Goal: Task Accomplishment & Management: Manage account settings

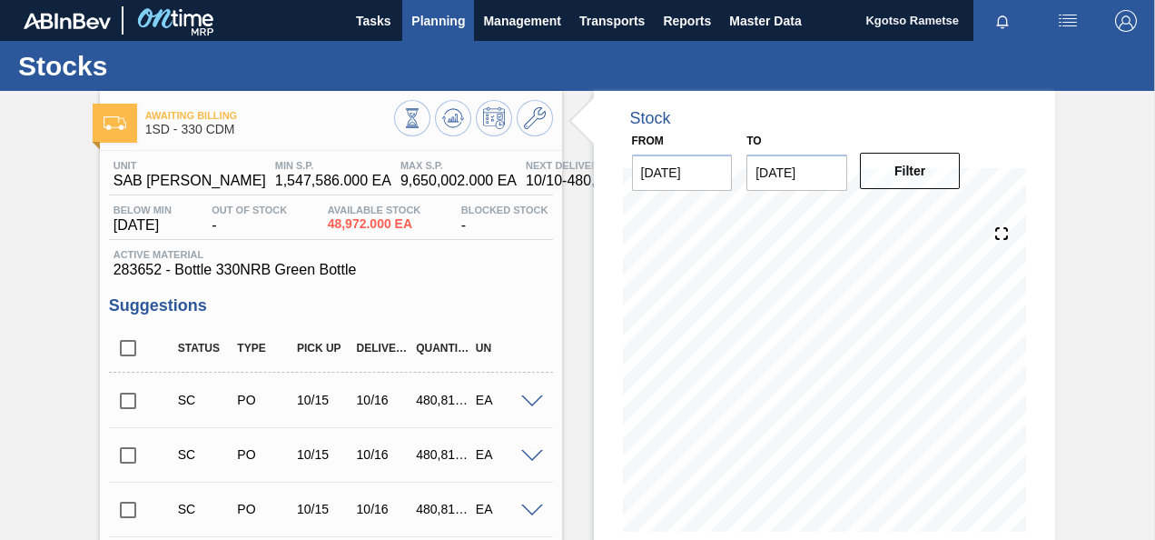
click at [413, 13] on span "Planning" at bounding box center [438, 21] width 54 height 22
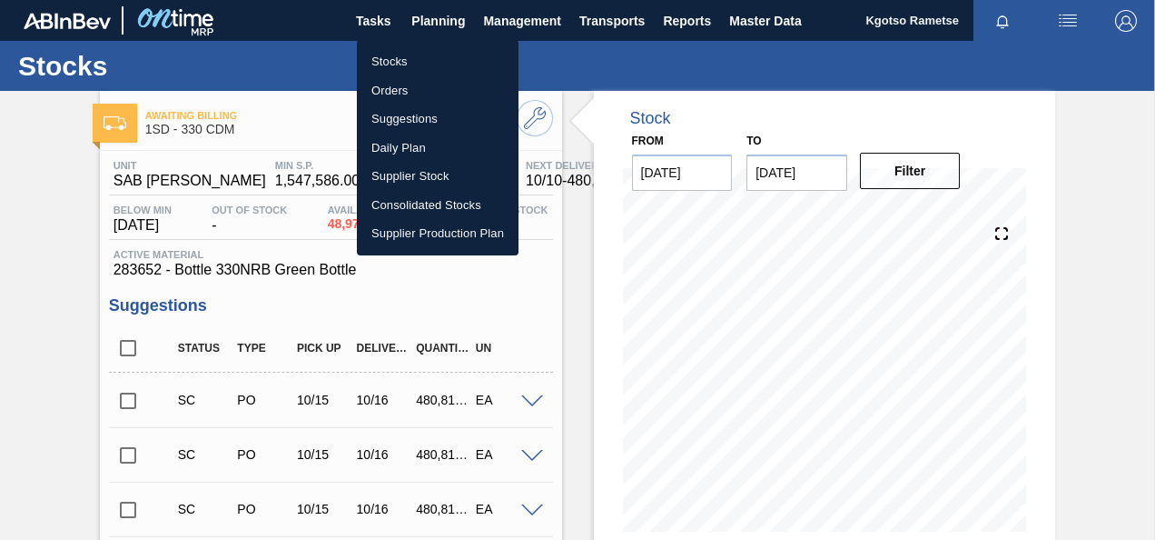
click at [425, 60] on li "Stocks" at bounding box center [438, 61] width 162 height 29
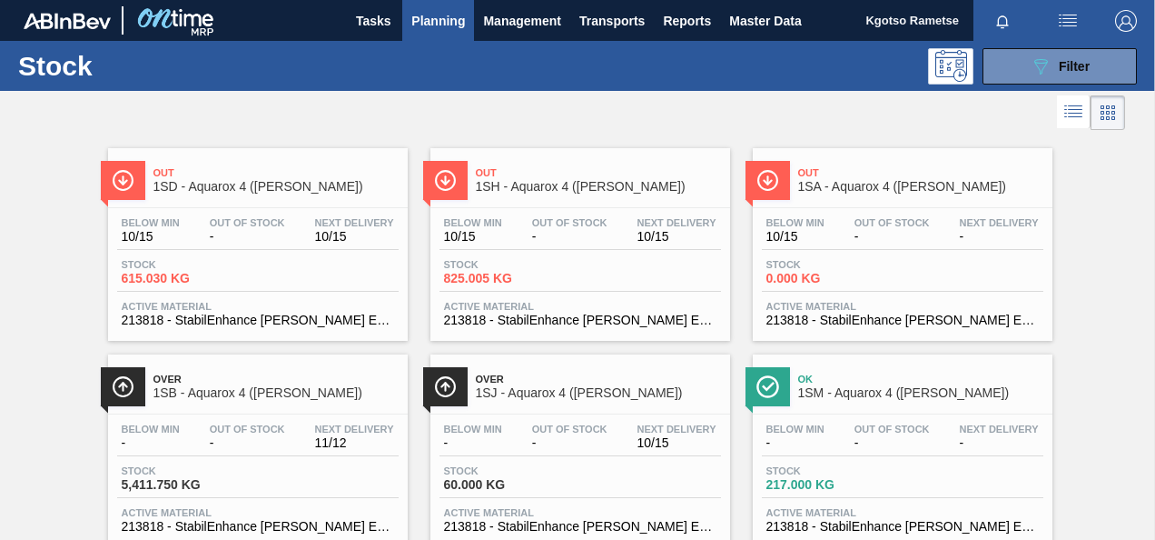
drag, startPoint x: 985, startPoint y: 67, endPoint x: 974, endPoint y: 73, distance: 12.2
click at [985, 68] on button "089F7B8B-B2A5-4AFE-B5C0-19BA573D28AC Filter" at bounding box center [1060, 66] width 154 height 36
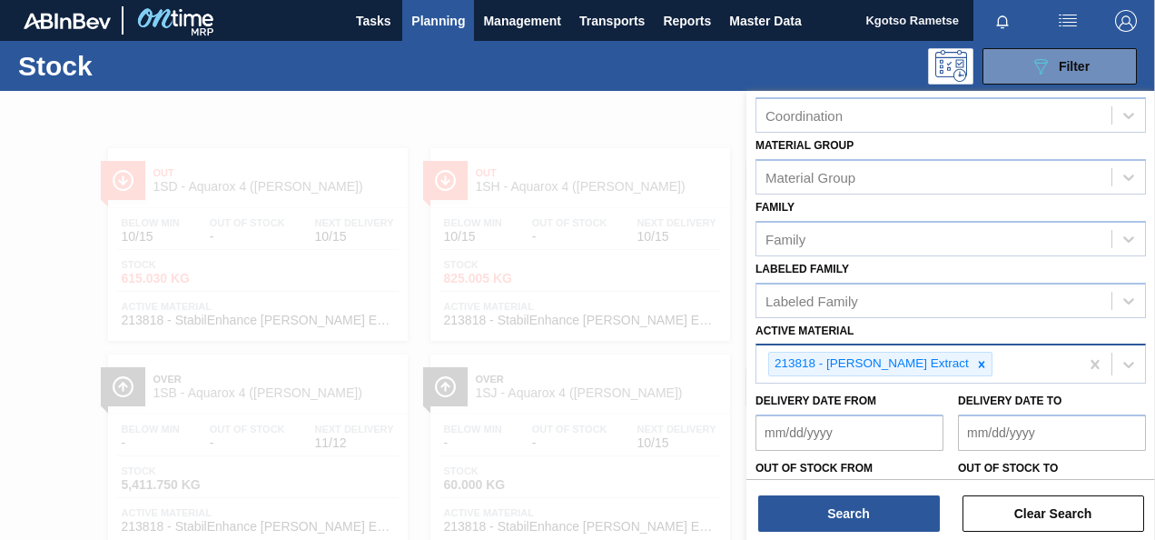
scroll to position [329, 0]
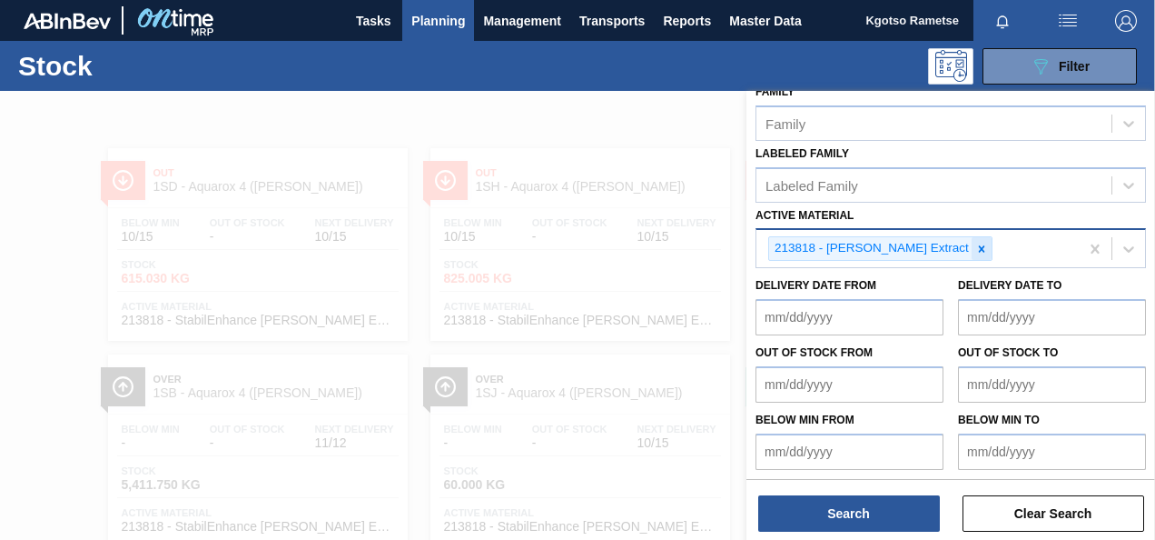
click at [979, 245] on icon at bounding box center [982, 248] width 6 height 6
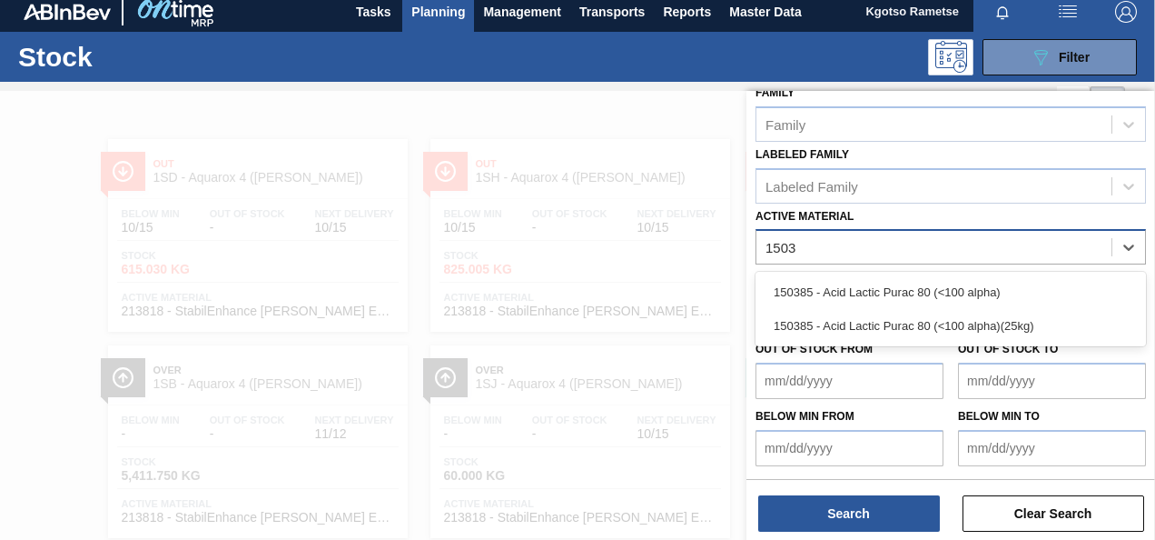
scroll to position [325, 0]
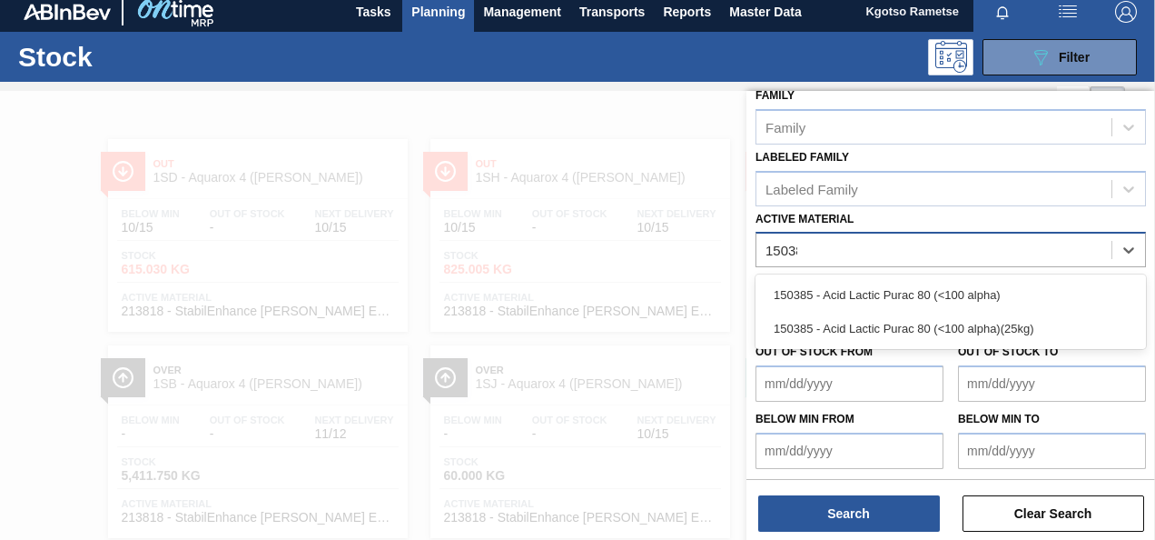
type Material "150385"
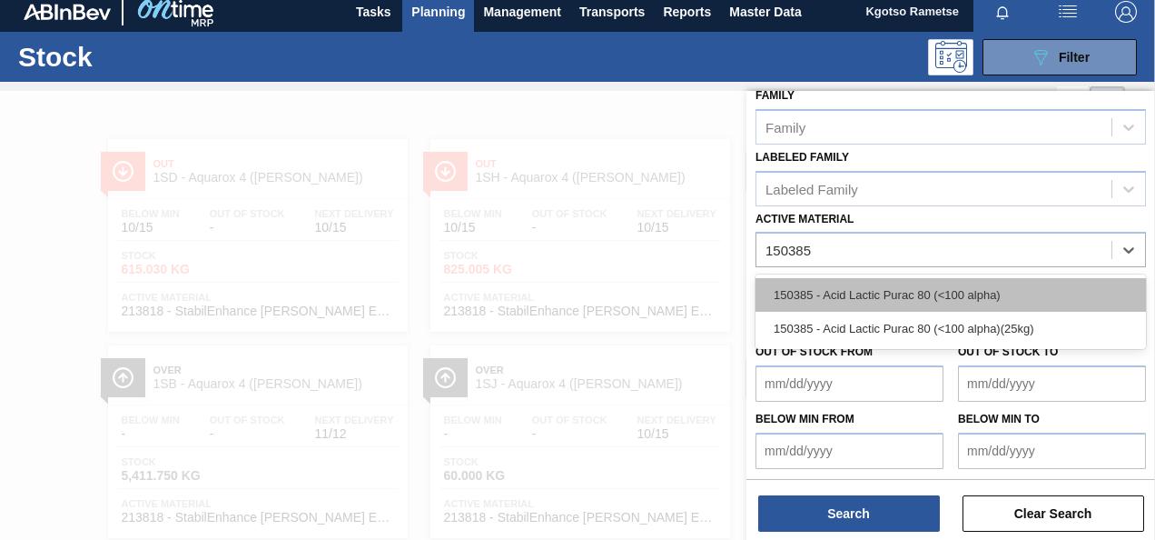
click at [888, 291] on div "150385 - Acid Lactic Purac 80 (<100 alpha)" at bounding box center [951, 295] width 391 height 34
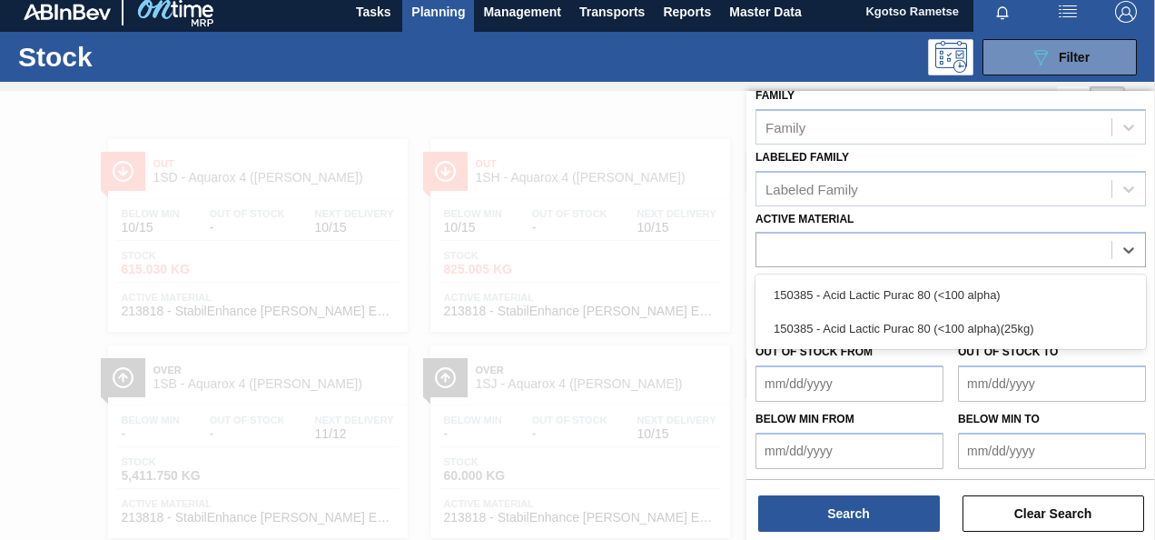
scroll to position [329, 0]
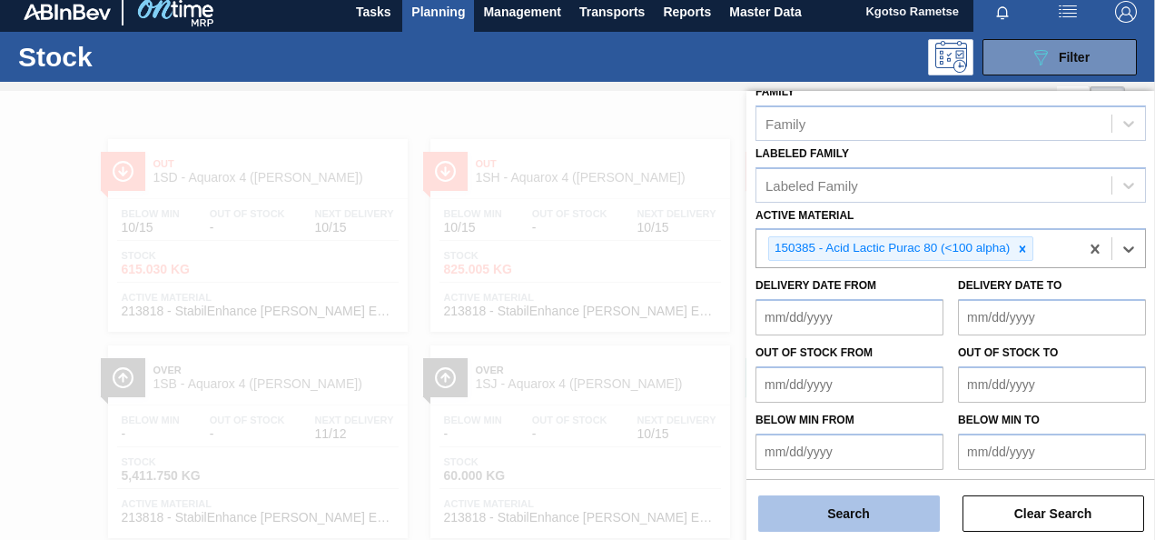
click at [852, 505] on button "Search" at bounding box center [849, 513] width 182 height 36
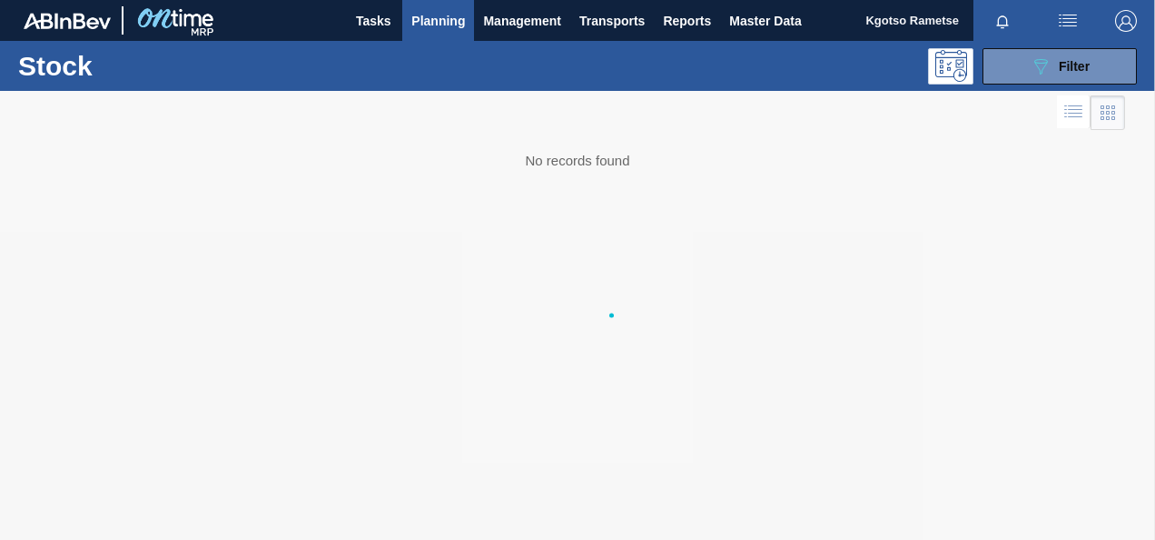
scroll to position [0, 0]
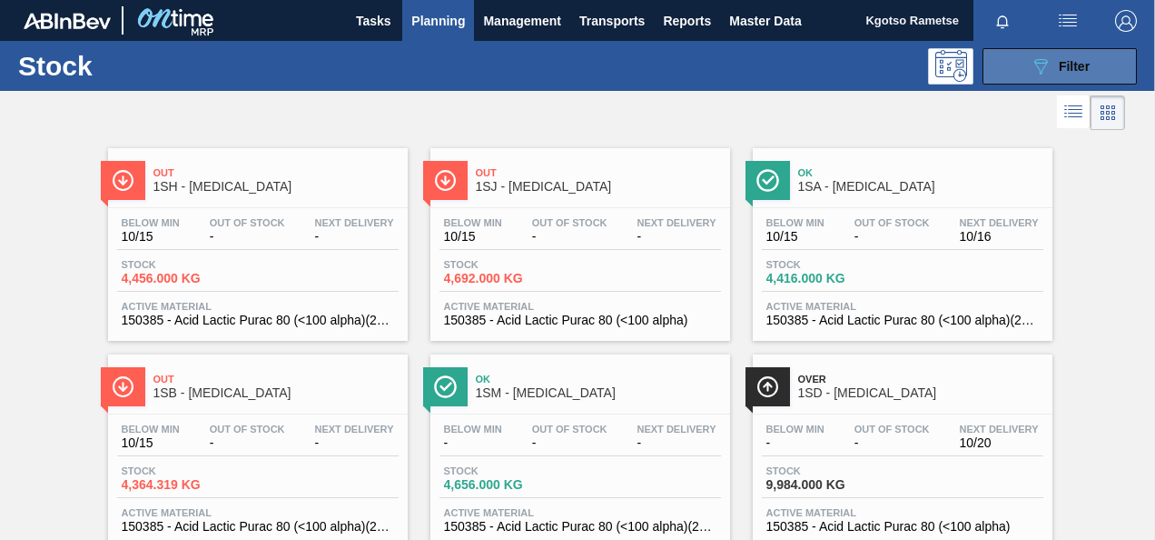
click at [1012, 64] on button "089F7B8B-B2A5-4AFE-B5C0-19BA573D28AC Filter" at bounding box center [1060, 66] width 154 height 36
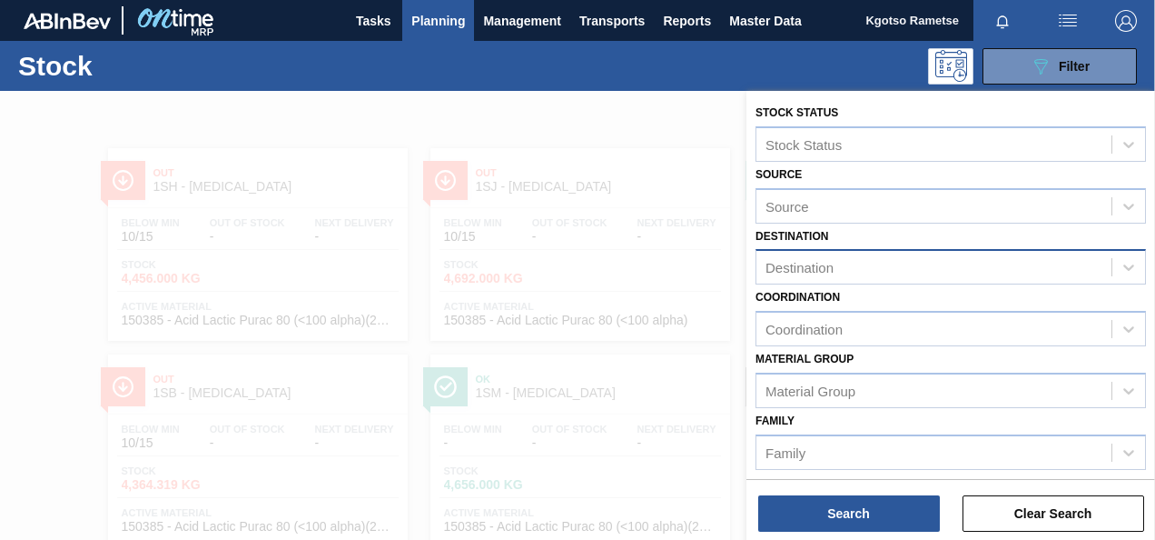
click at [807, 254] on div "Destination" at bounding box center [934, 267] width 355 height 26
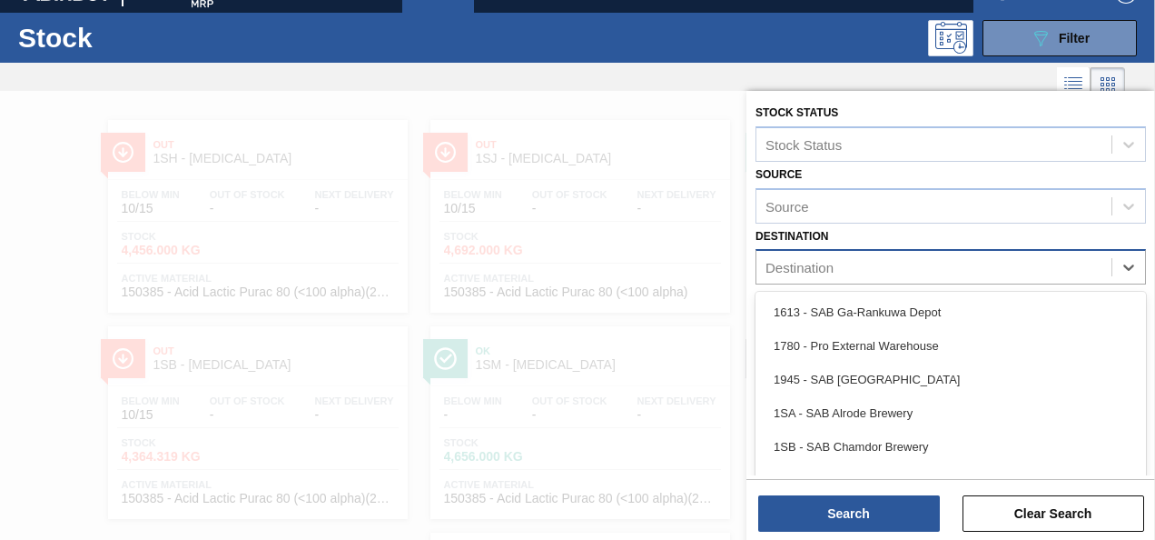
scroll to position [31, 0]
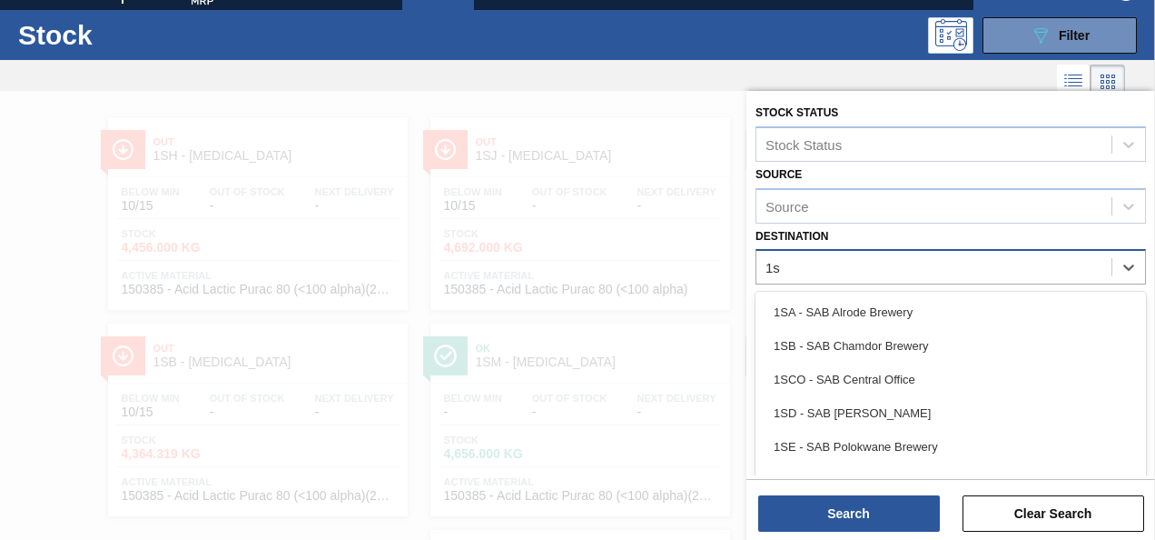
type input "1sd"
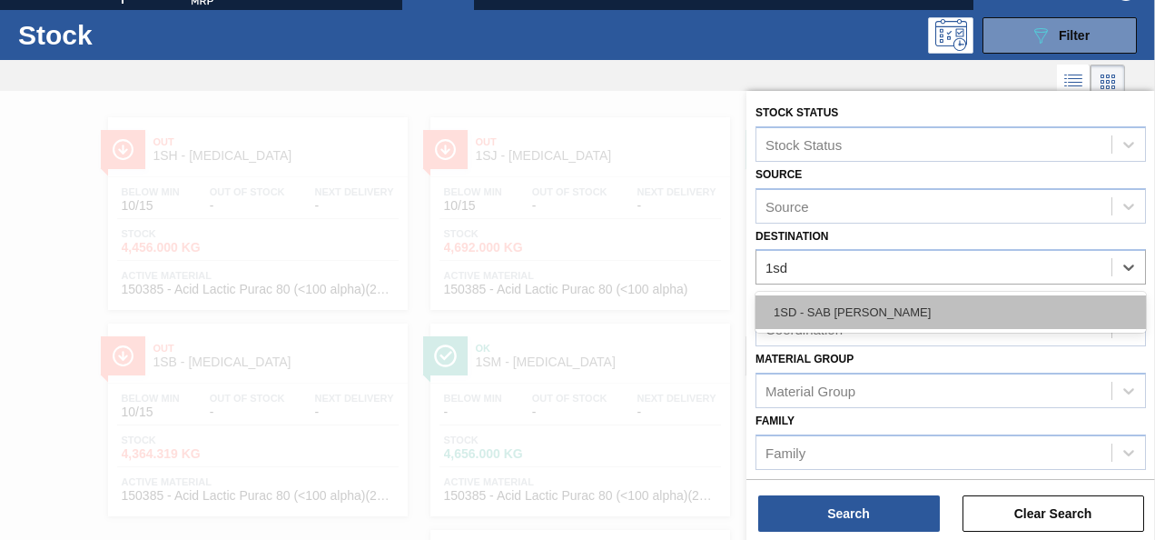
click at [810, 298] on div "1SD - SAB [PERSON_NAME]" at bounding box center [951, 312] width 391 height 34
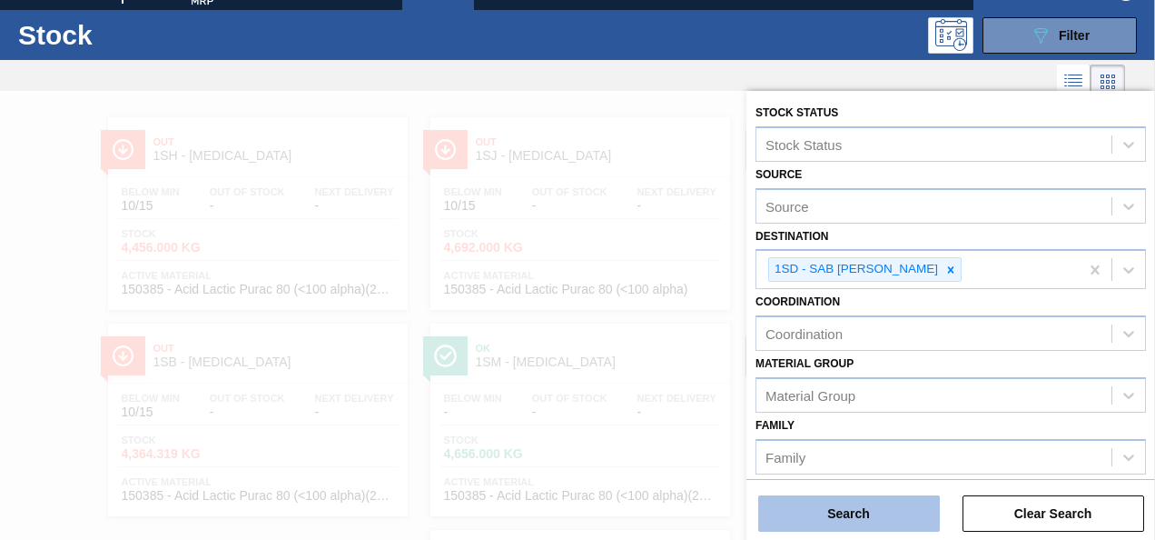
click at [816, 519] on button "Search" at bounding box center [849, 513] width 182 height 36
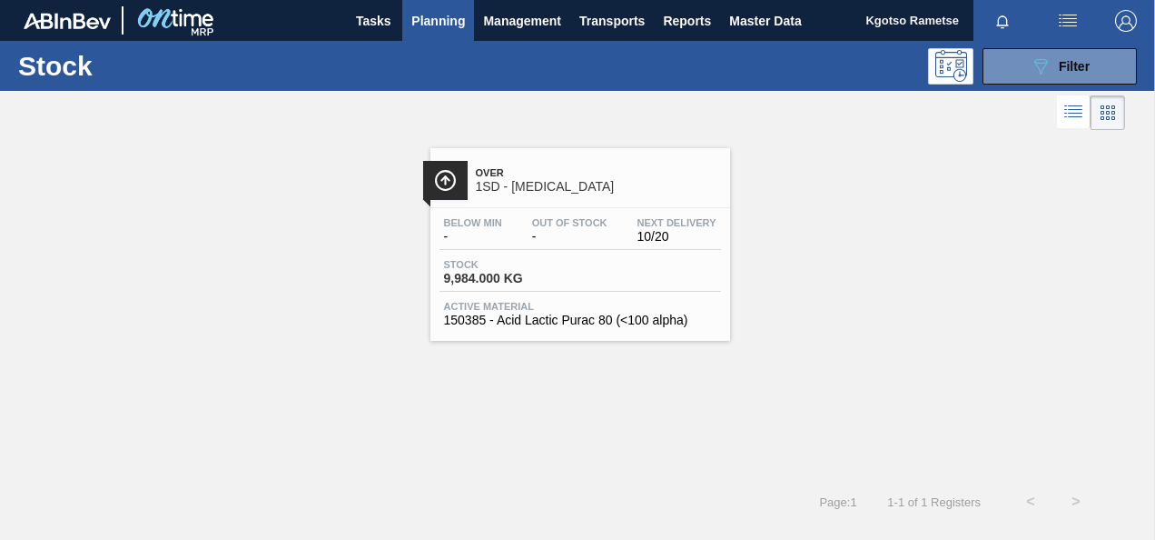
click at [523, 182] on span "1SD - [MEDICAL_DATA]" at bounding box center [598, 187] width 245 height 14
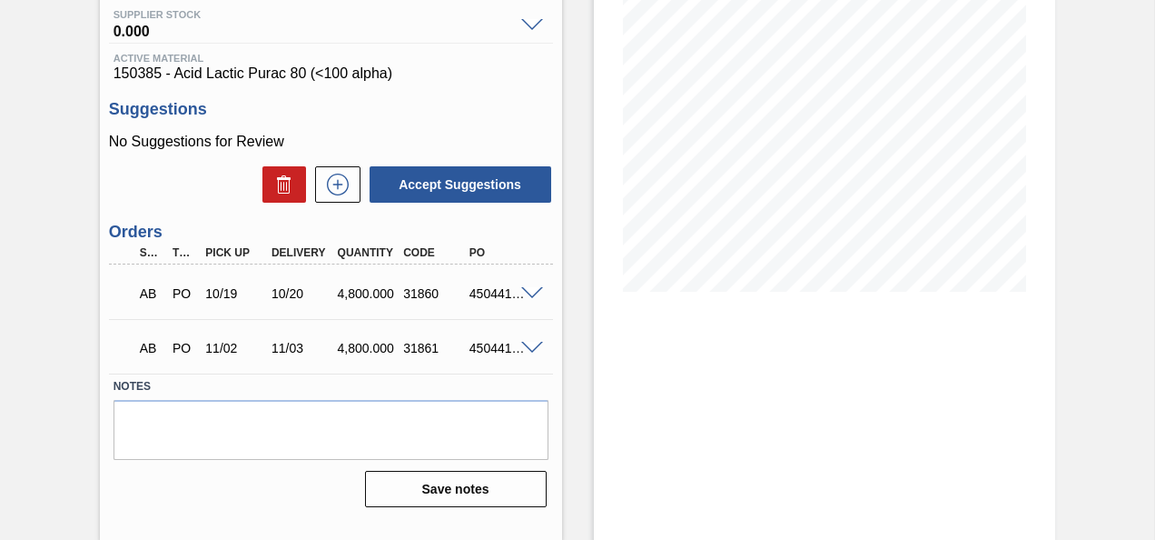
scroll to position [242, 0]
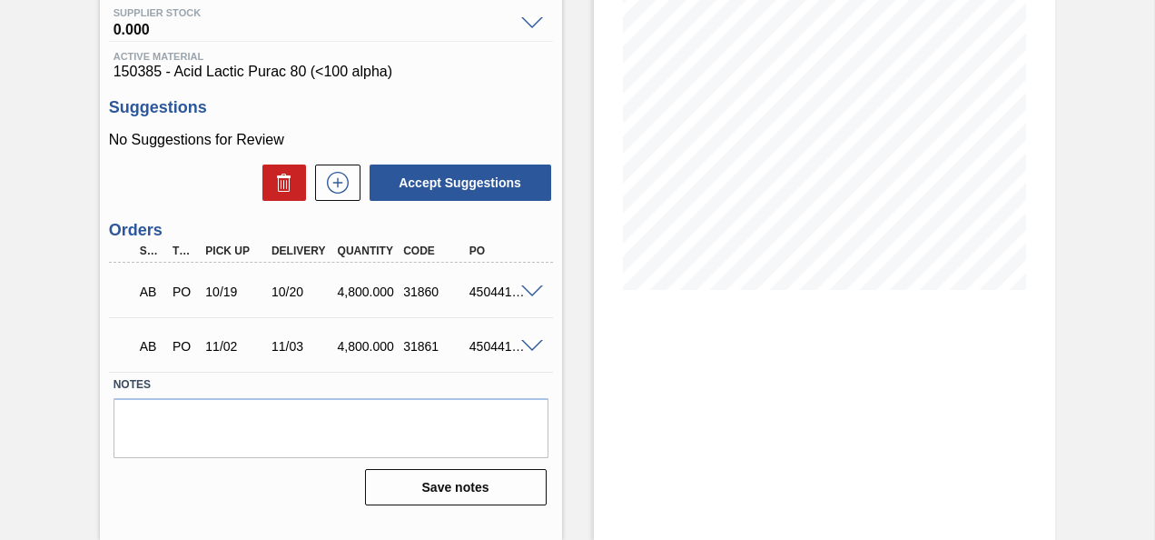
click at [524, 353] on div "4504418566" at bounding box center [500, 346] width 71 height 15
click at [525, 349] on span at bounding box center [532, 347] width 22 height 14
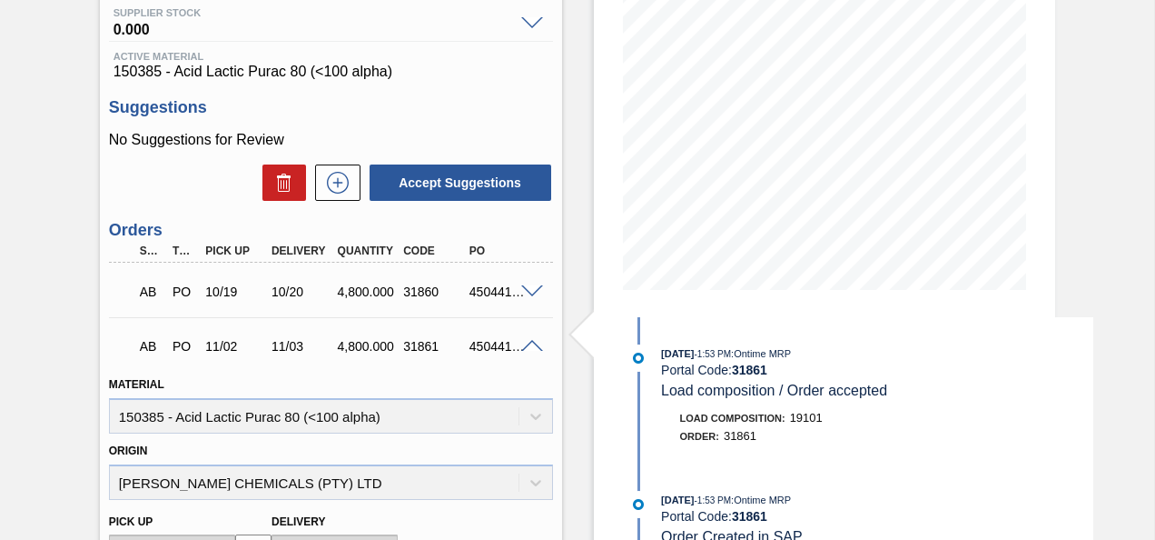
click at [525, 349] on span at bounding box center [532, 347] width 22 height 14
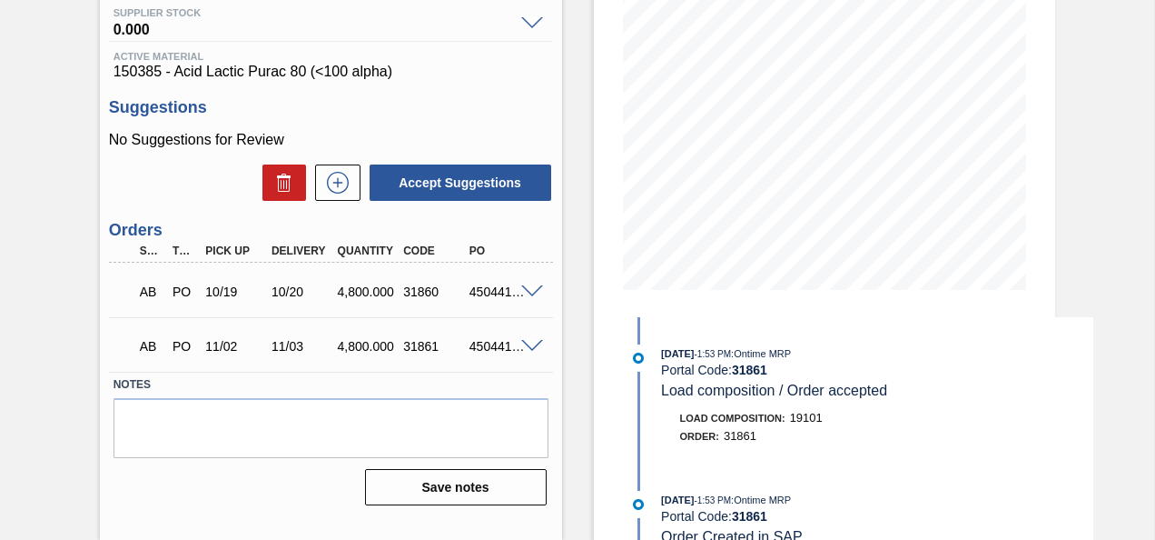
click at [530, 292] on span at bounding box center [532, 292] width 22 height 14
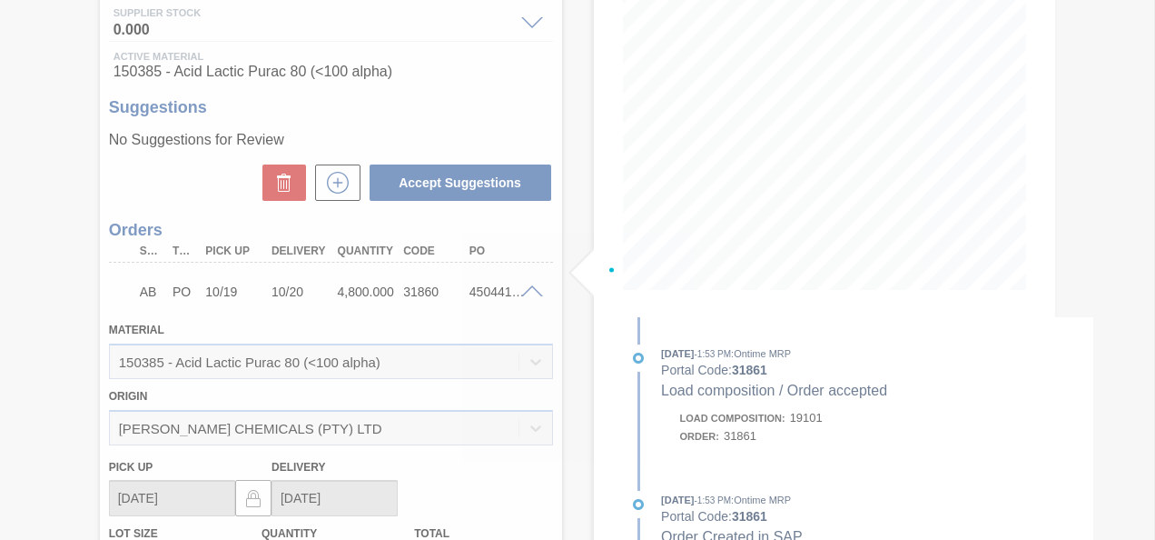
click at [530, 292] on span at bounding box center [532, 292] width 22 height 14
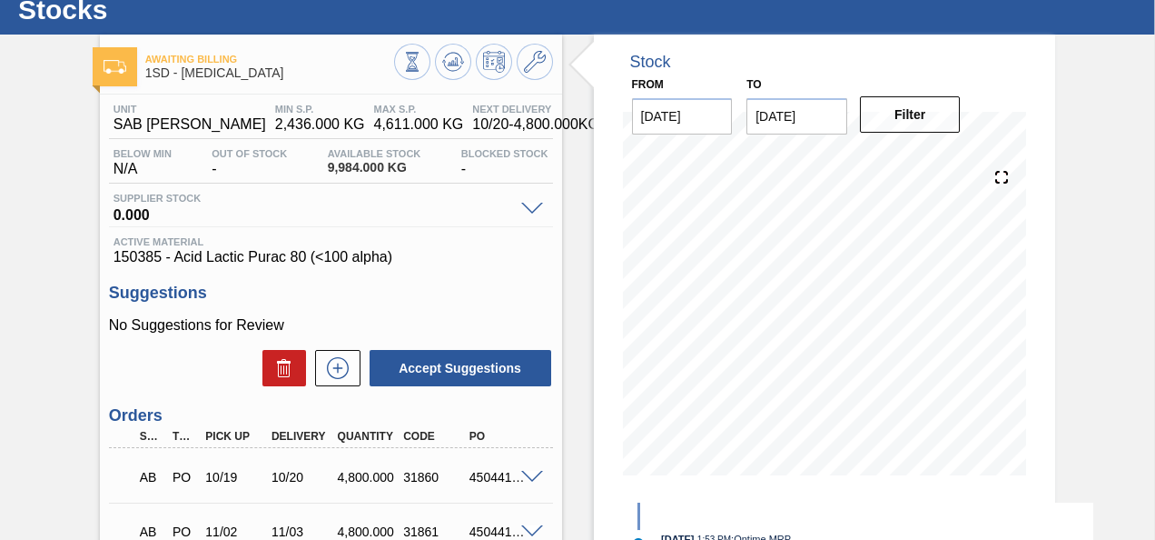
scroll to position [0, 0]
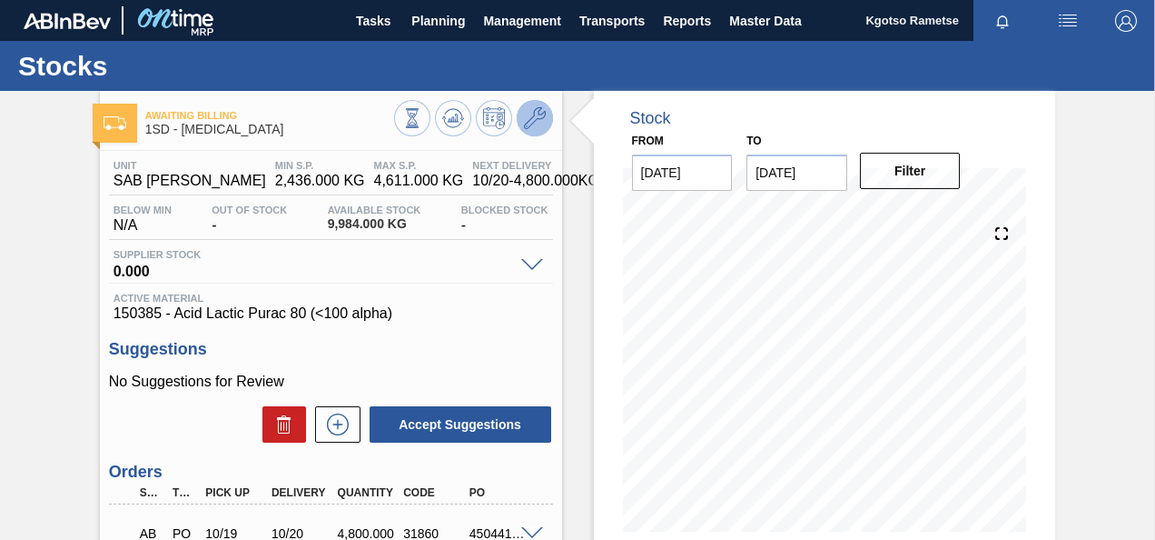
click at [527, 122] on icon at bounding box center [535, 118] width 22 height 22
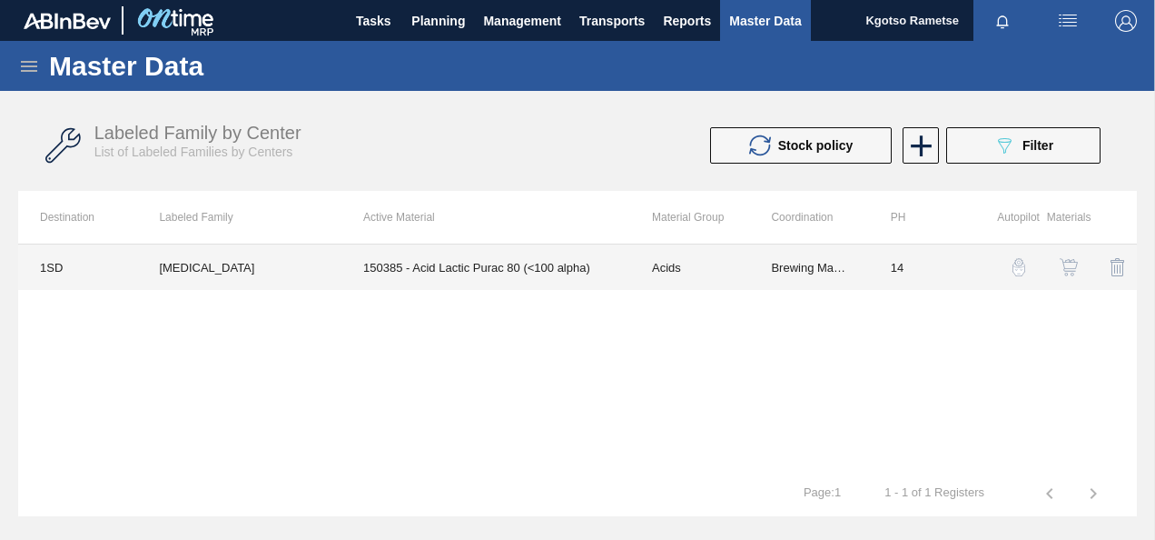
click at [507, 267] on td "150385 - Acid Lactic Purac 80 (<100 alpha)" at bounding box center [486, 266] width 289 height 45
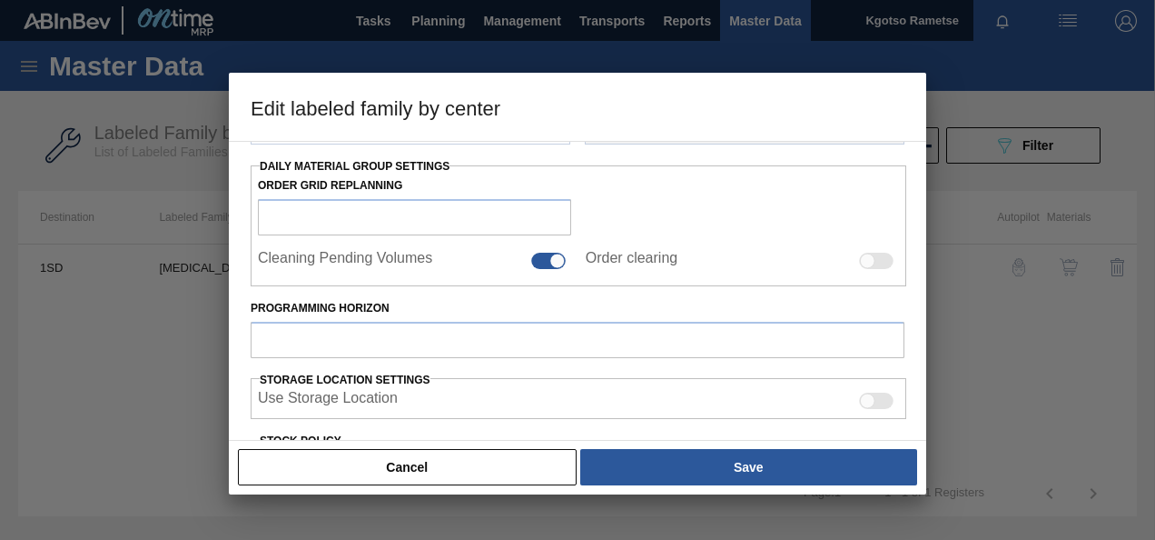
type input "Acids"
type input "Lactic"
type input "Lactic Acid"
type input "1SD - SAB [PERSON_NAME]"
type input "14"
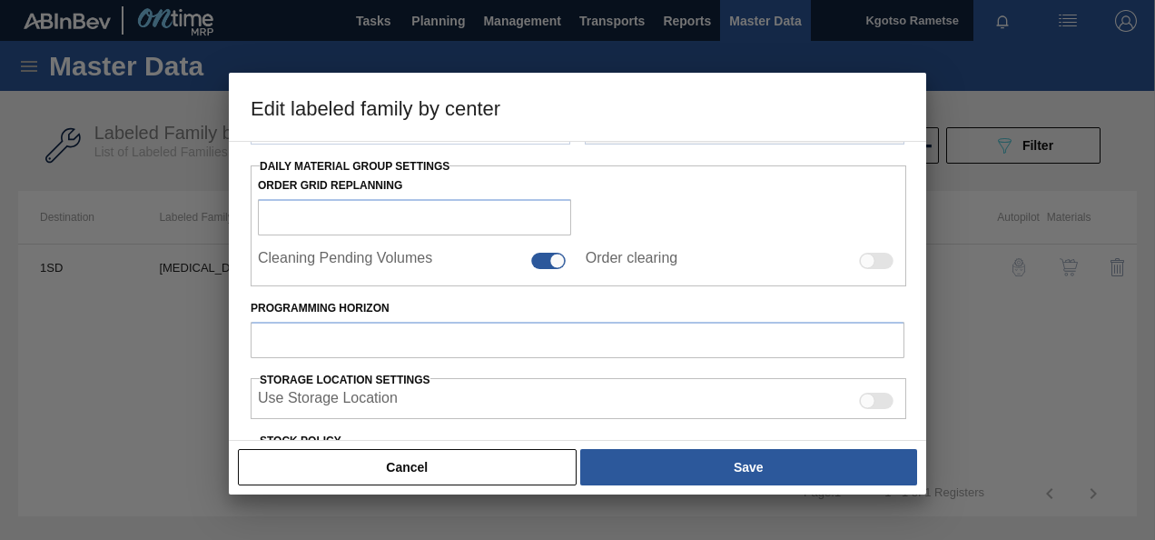
type input "2,436"
type input "4,611"
type input "100"
type input "4,611.000"
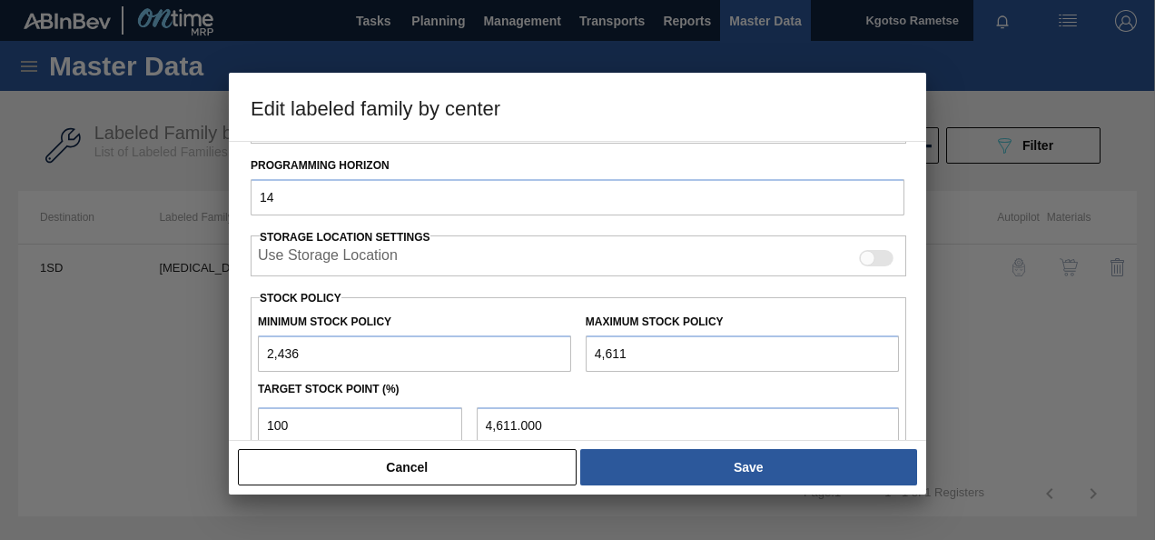
scroll to position [367, 0]
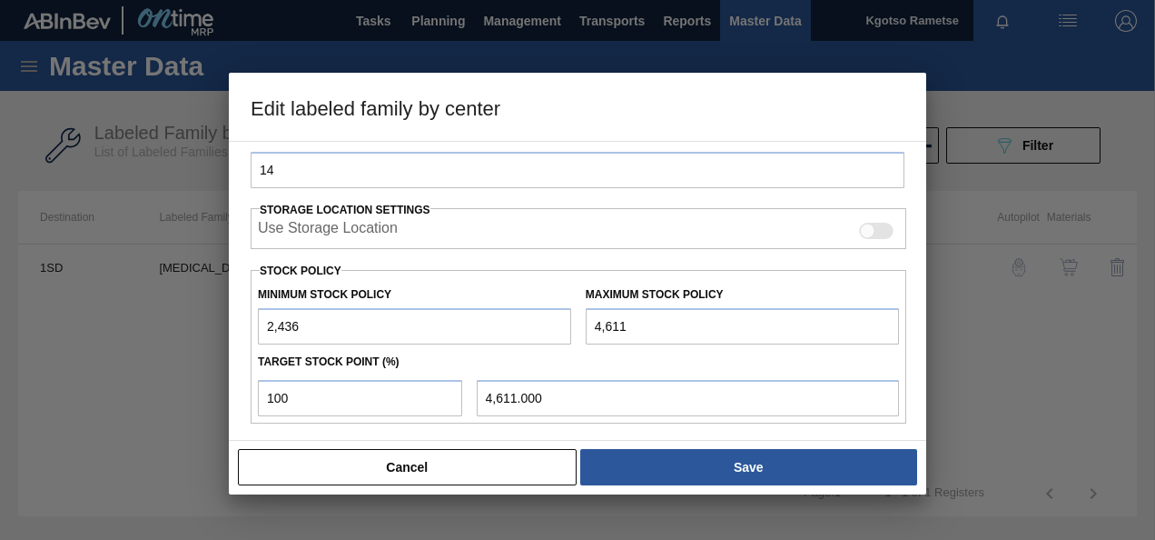
click at [268, 325] on input "2,436" at bounding box center [414, 326] width 313 height 36
click at [302, 324] on input "2,436" at bounding box center [414, 326] width 313 height 36
click at [258, 326] on div "Minimum Stock Policy 2,436" at bounding box center [415, 313] width 328 height 63
click at [264, 322] on input "2,436" at bounding box center [414, 326] width 313 height 36
type input "12,436"
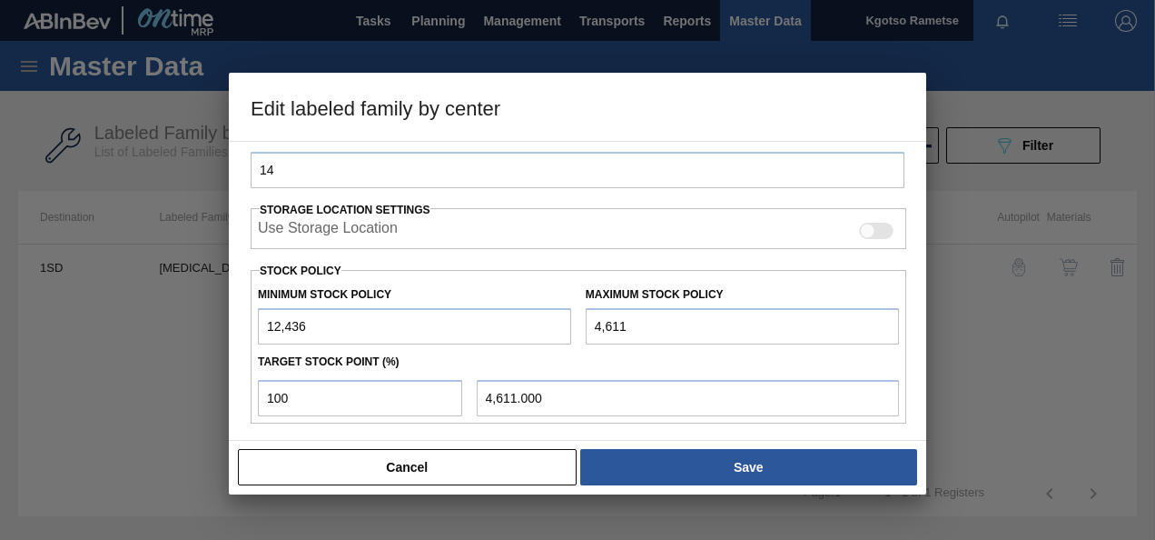
click at [592, 323] on input "4,611" at bounding box center [742, 326] width 313 height 36
type input "14,611"
type input "14,611.000"
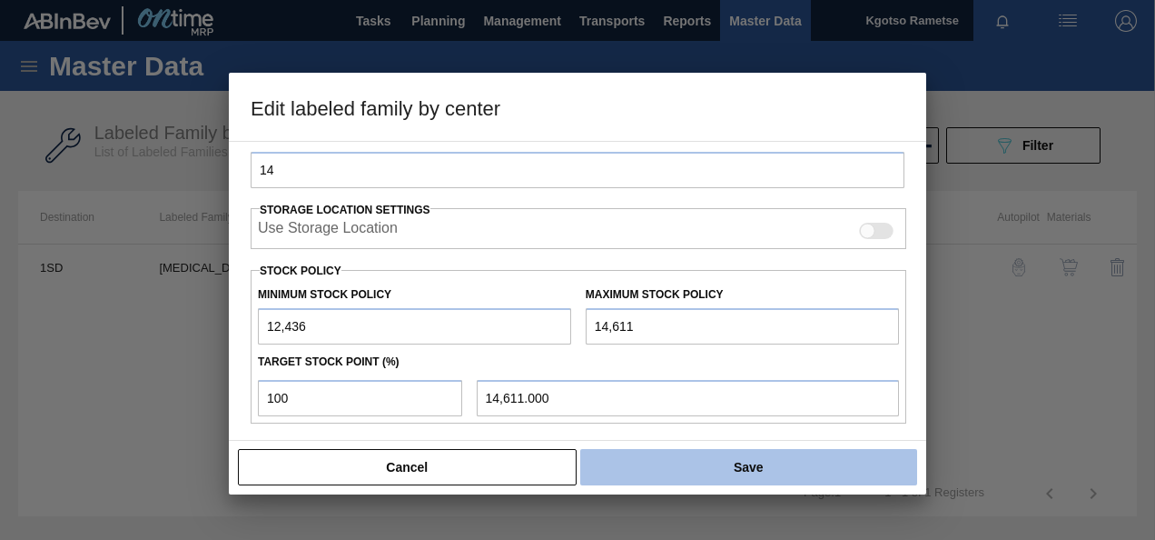
type input "14,611"
click at [673, 467] on button "Save" at bounding box center [748, 467] width 337 height 36
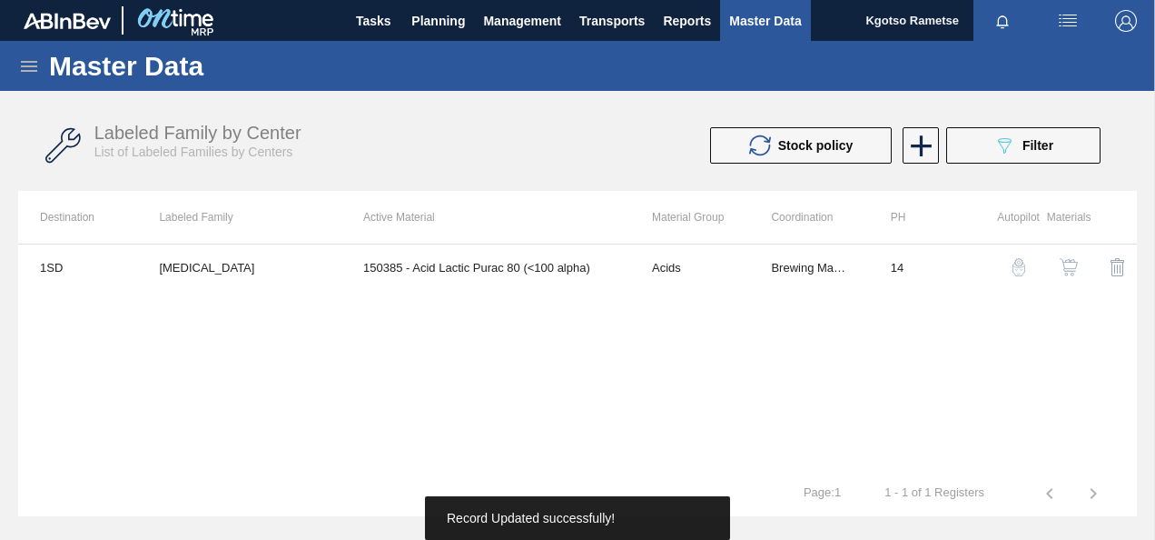
click at [1064, 267] on img "button" at bounding box center [1069, 267] width 18 height 18
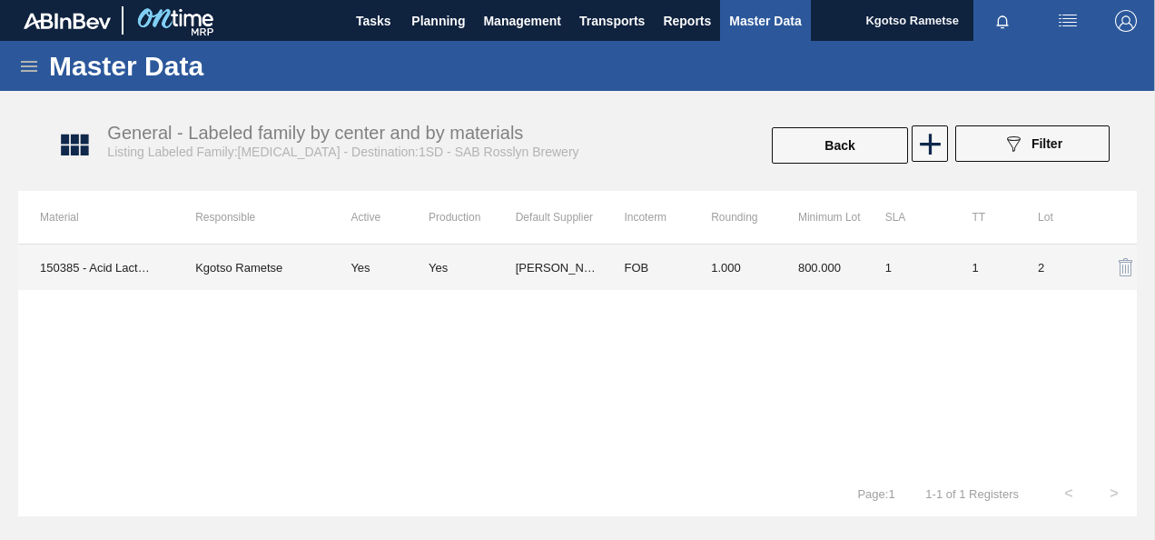
click at [687, 272] on td "FOB" at bounding box center [645, 266] width 87 height 45
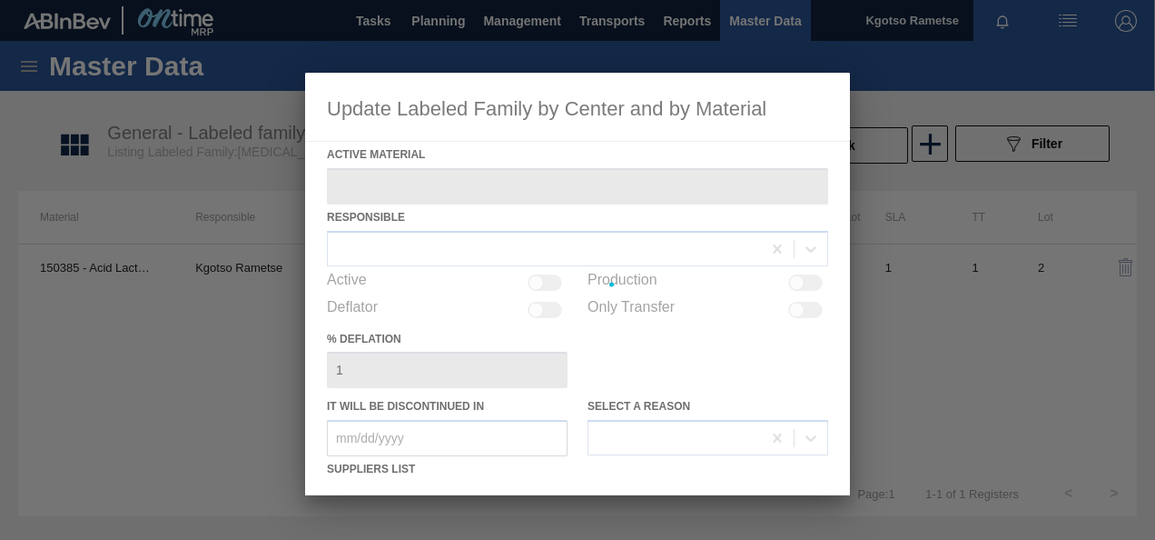
type Material "150385 - Acid Lactic Purac 80 (<100 alpha)"
checkbox input "true"
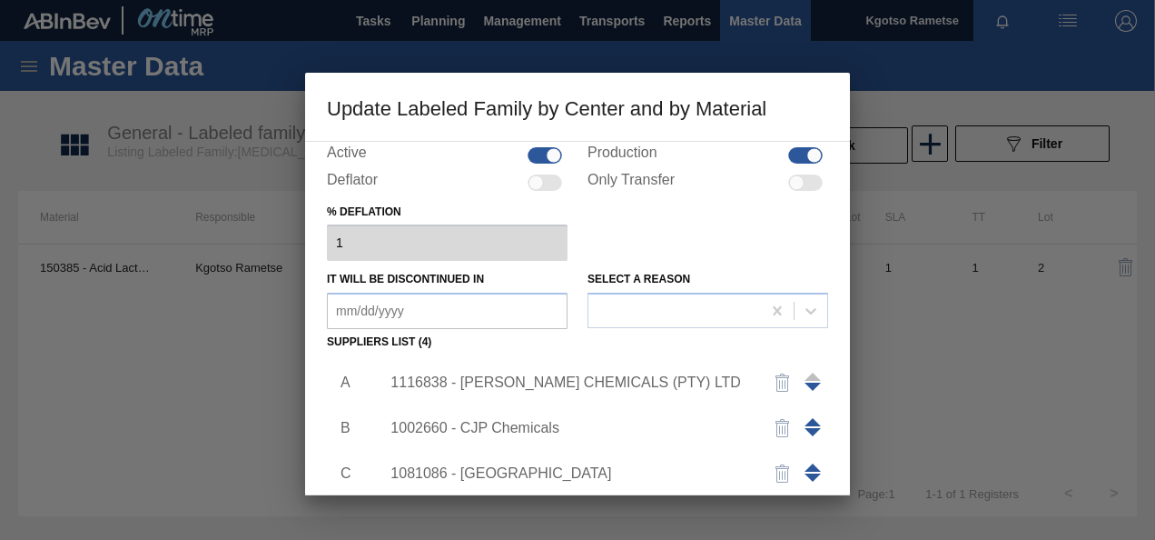
scroll to position [182, 0]
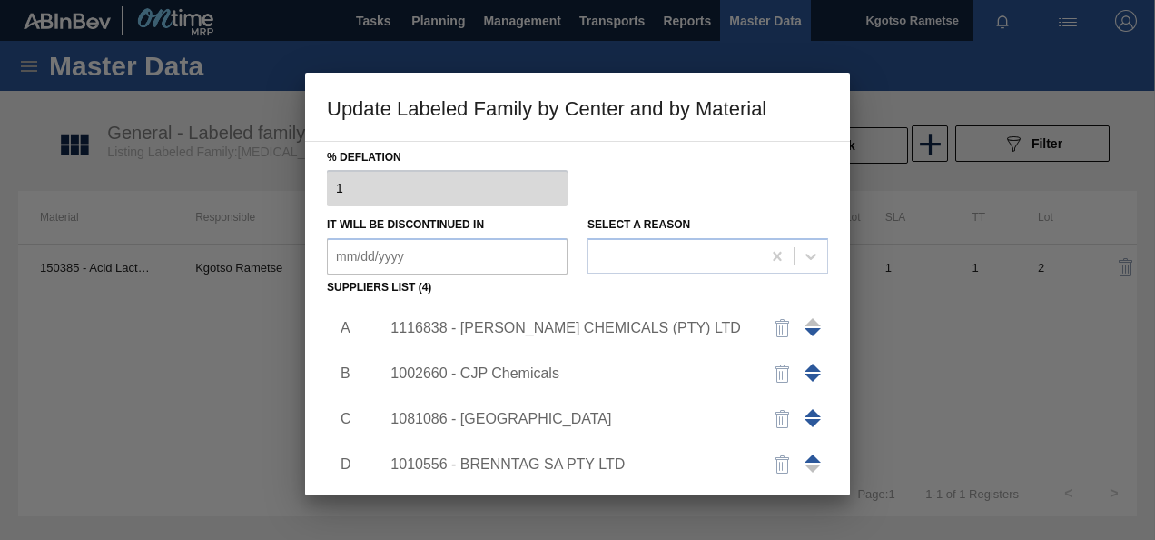
click at [523, 325] on div "1116838 - BRAGAN CHEMICALS (PTY) LTD" at bounding box center [569, 328] width 356 height 16
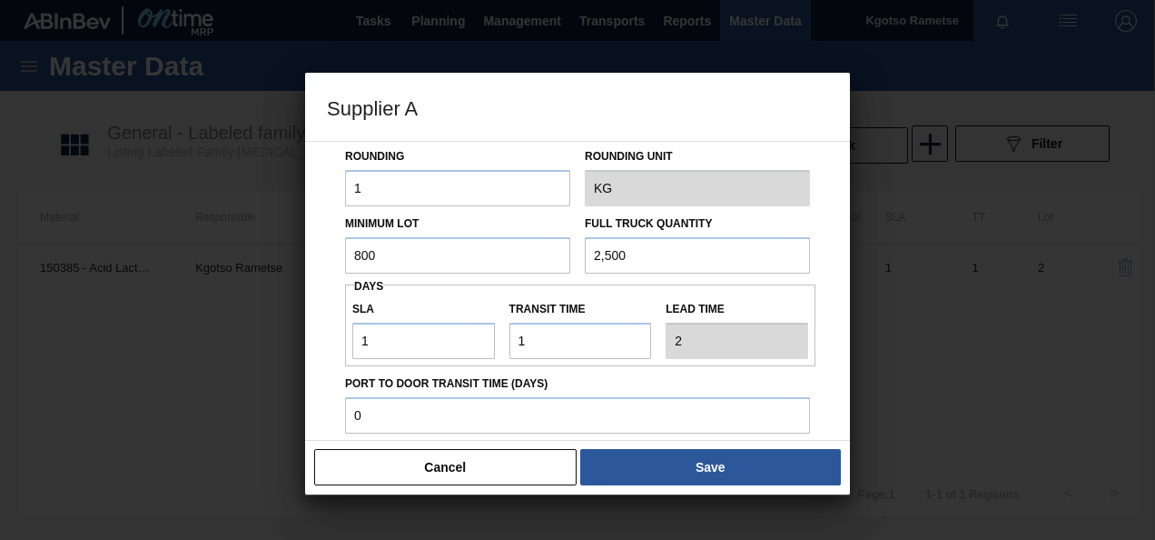
scroll to position [50, 0]
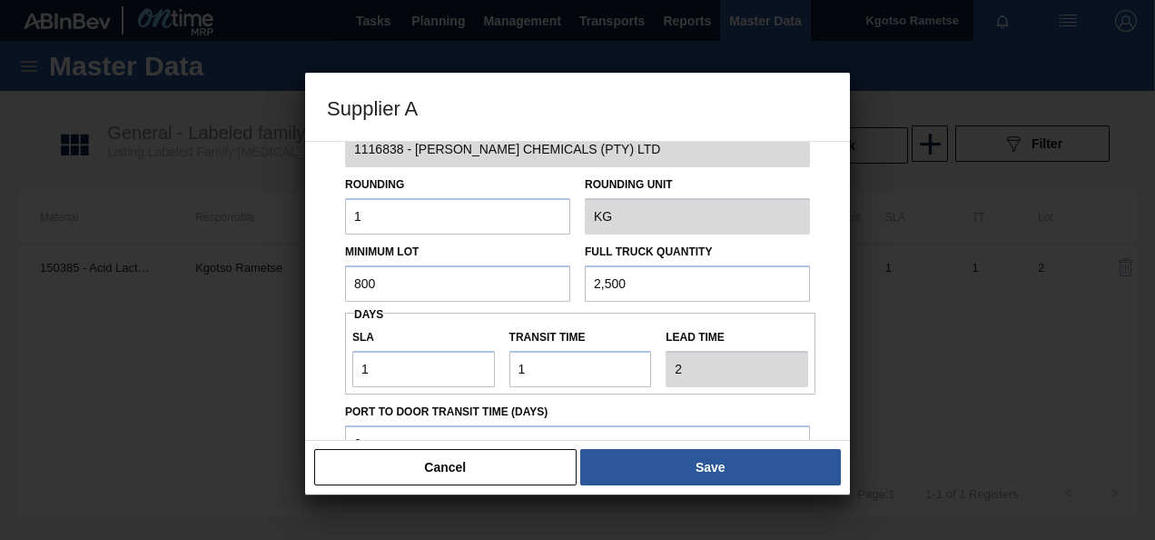
drag, startPoint x: 465, startPoint y: 277, endPoint x: 265, endPoint y: 276, distance: 199.8
click at [267, 287] on div "Supplier A Source Purchases 1116838 - BRAGAN CHEMICALS (PTY) LTD Rounding 1 Rou…" at bounding box center [577, 270] width 1155 height 540
drag, startPoint x: 339, startPoint y: 278, endPoint x: 261, endPoint y: 278, distance: 78.1
click at [272, 278] on div "Supplier A Source Purchases 1116838 - BRAGAN CHEMICALS (PTY) LTD Rounding 1 Rou…" at bounding box center [577, 270] width 1155 height 540
type input "4,800"
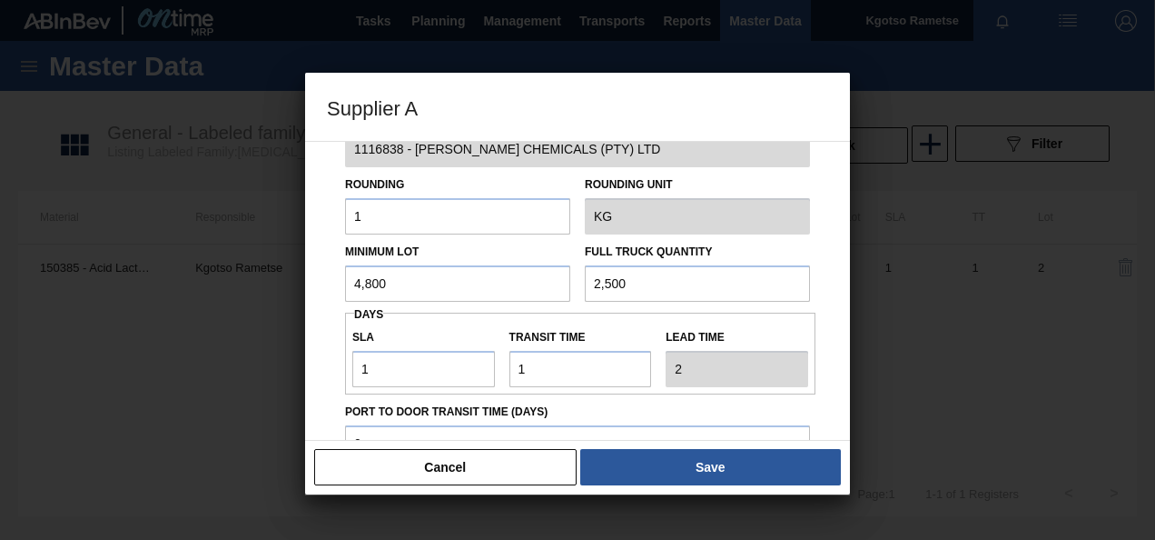
drag, startPoint x: 472, startPoint y: 280, endPoint x: 309, endPoint y: 282, distance: 163.5
click at [396, 282] on div "Minimum Lot 4,800 Full Truck Quantity 2,500" at bounding box center [578, 267] width 480 height 67
paste input "4,8"
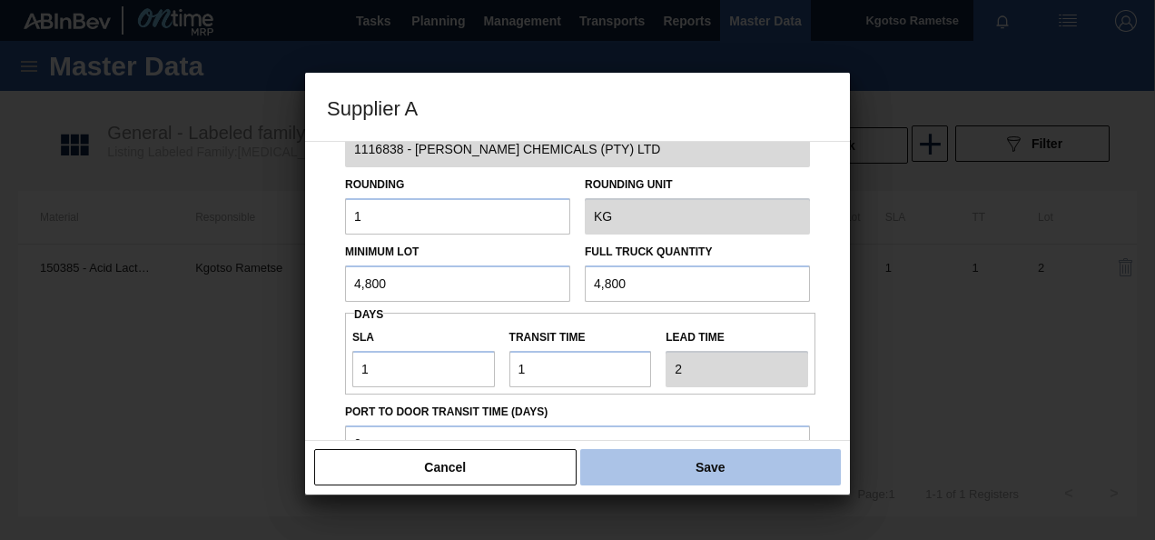
type input "4,800"
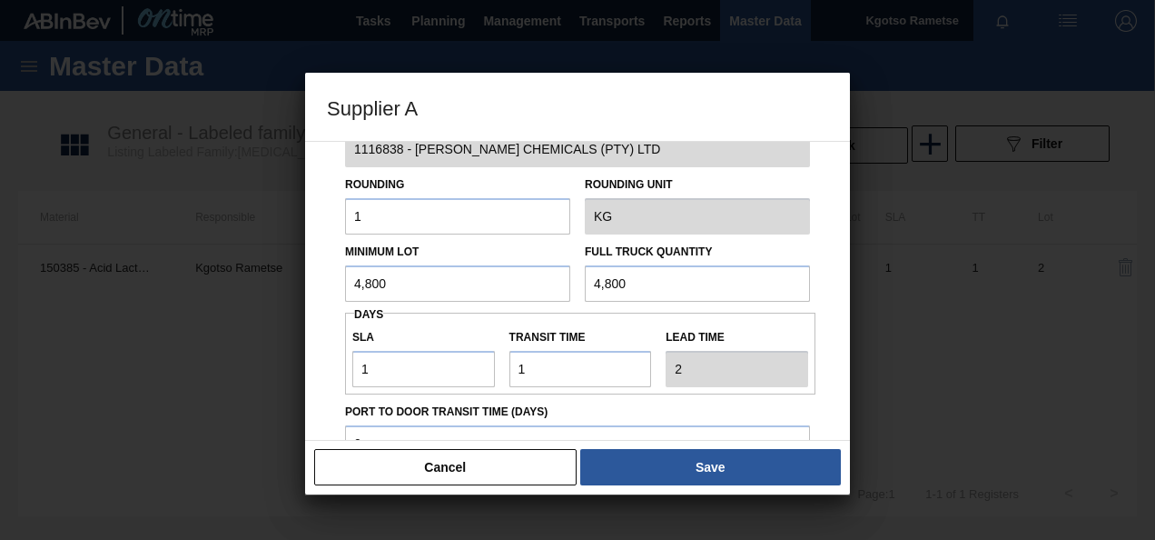
click at [609, 475] on button "Save" at bounding box center [710, 467] width 261 height 36
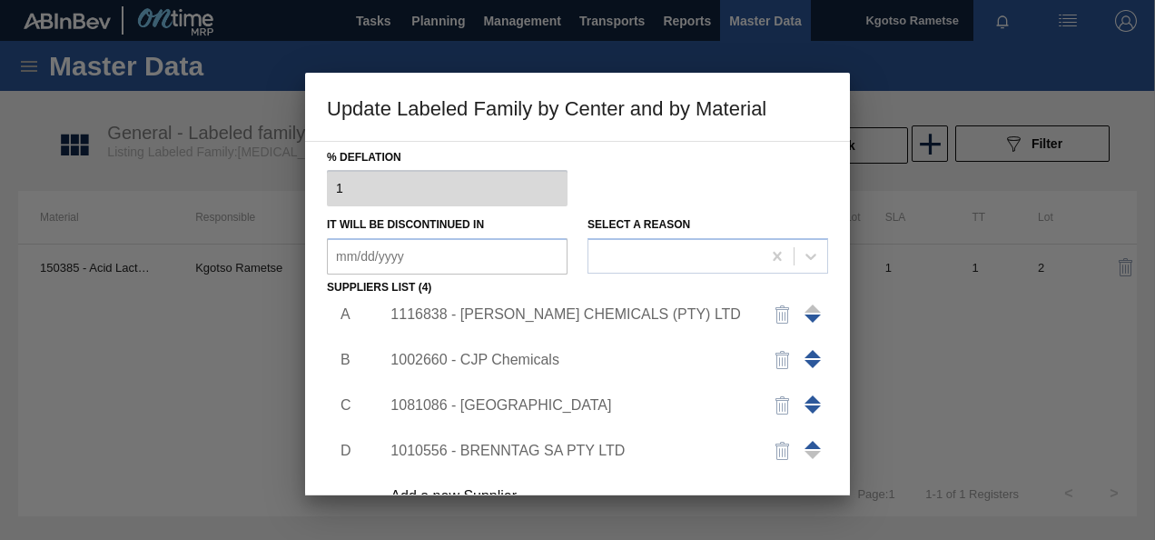
scroll to position [18, 0]
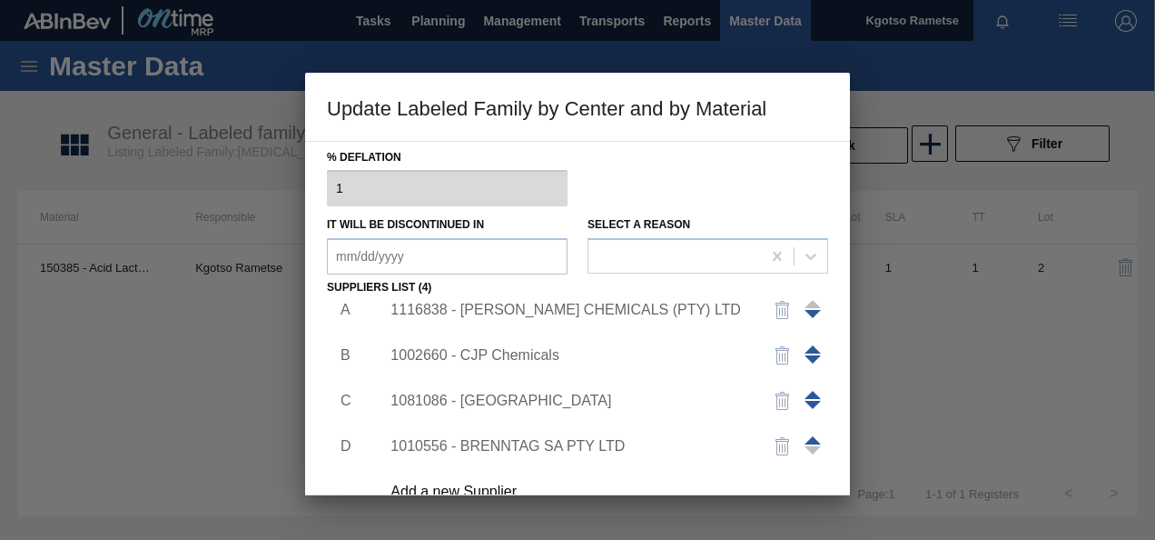
click at [810, 438] on span at bounding box center [813, 440] width 16 height 8
click at [808, 394] on span at bounding box center [813, 395] width 16 height 8
click at [809, 347] on span at bounding box center [813, 349] width 16 height 8
click at [478, 304] on div "1010556 - BRENNTAG SA PTY LTD" at bounding box center [569, 310] width 356 height 16
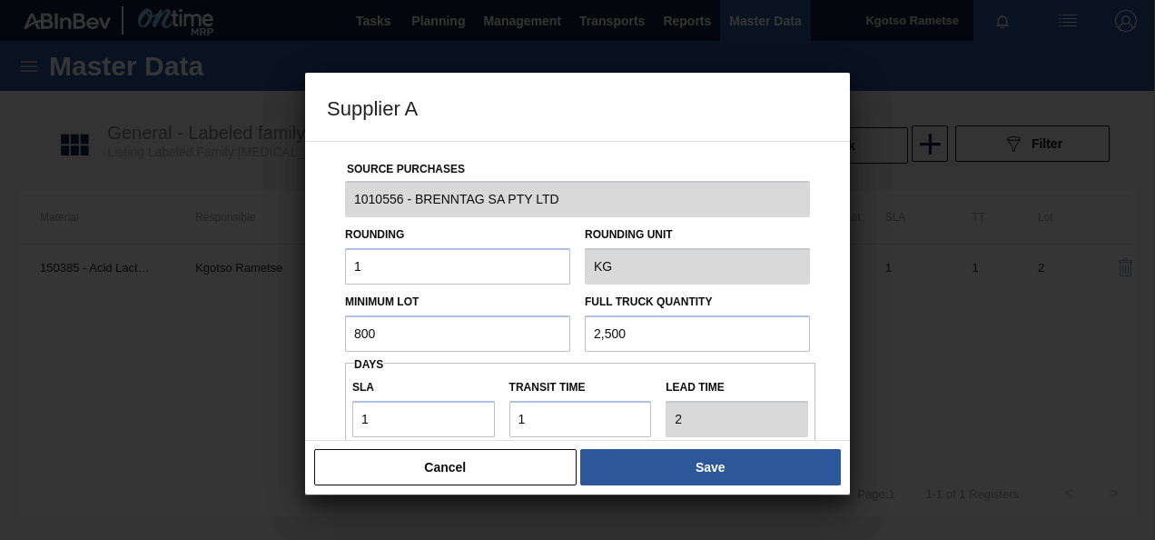
drag, startPoint x: 421, startPoint y: 329, endPoint x: 134, endPoint y: 340, distance: 288.1
click at [166, 338] on div "Supplier A Source Purchases 1010556 - BRENNTAG SA PTY LTD Rounding 1 Rounding U…" at bounding box center [577, 270] width 1155 height 540
click at [222, 327] on div "Supplier A Source Purchases 1010556 - BRENNTAG SA PTY LTD Rounding 1 Rounding U…" at bounding box center [577, 270] width 1155 height 540
type input "4,800"
drag, startPoint x: 632, startPoint y: 332, endPoint x: 427, endPoint y: 327, distance: 205.3
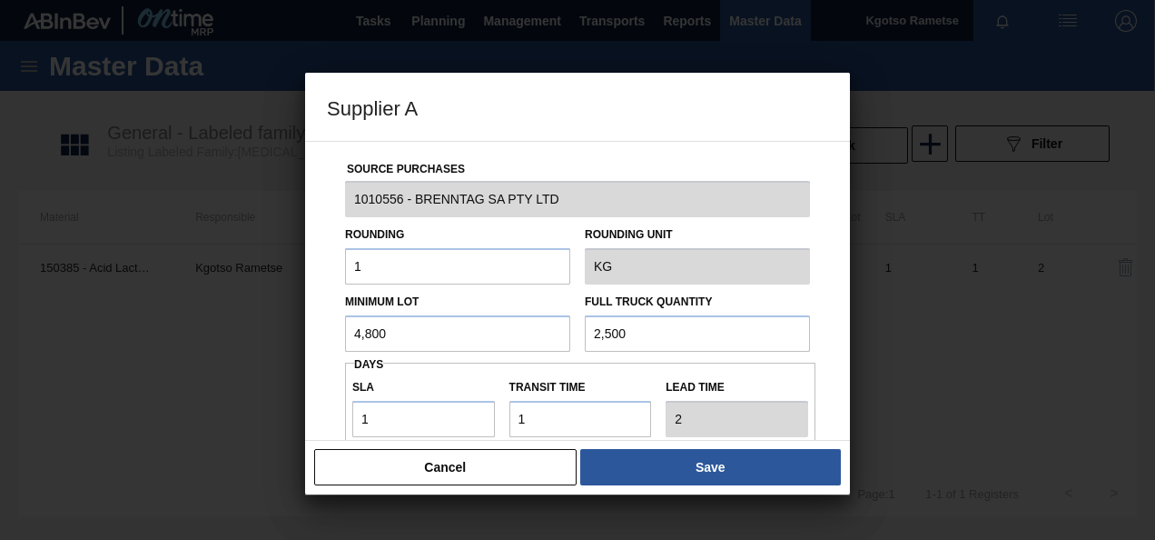
click at [432, 328] on div "Minimum Lot 4,800 Full Truck Quantity 2,500" at bounding box center [578, 317] width 480 height 67
paste input "4,8"
type input "4,800"
click at [335, 400] on div "Source Purchases 1010556 - BRENNTAG SA PTY LTD Rounding 1 Rounding Unit KG Mini…" at bounding box center [577, 442] width 501 height 601
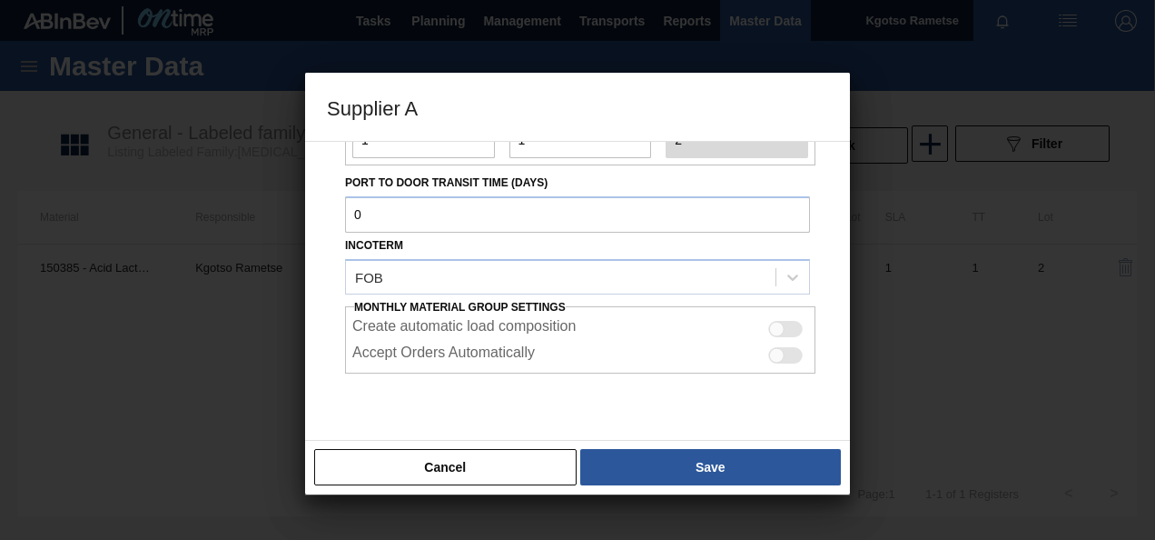
scroll to position [322, 0]
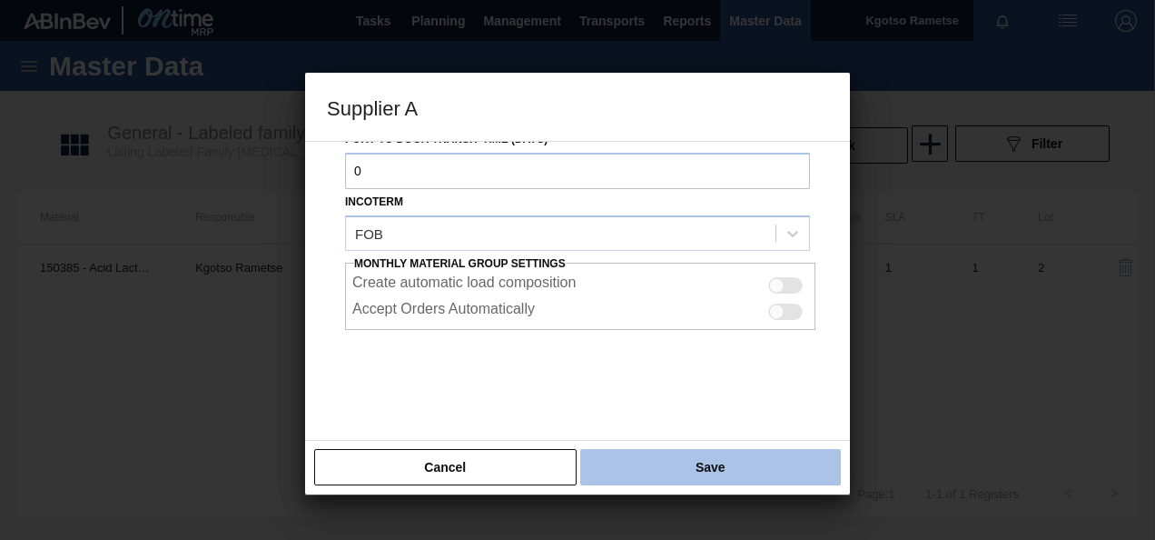
click at [690, 465] on button "Save" at bounding box center [710, 467] width 261 height 36
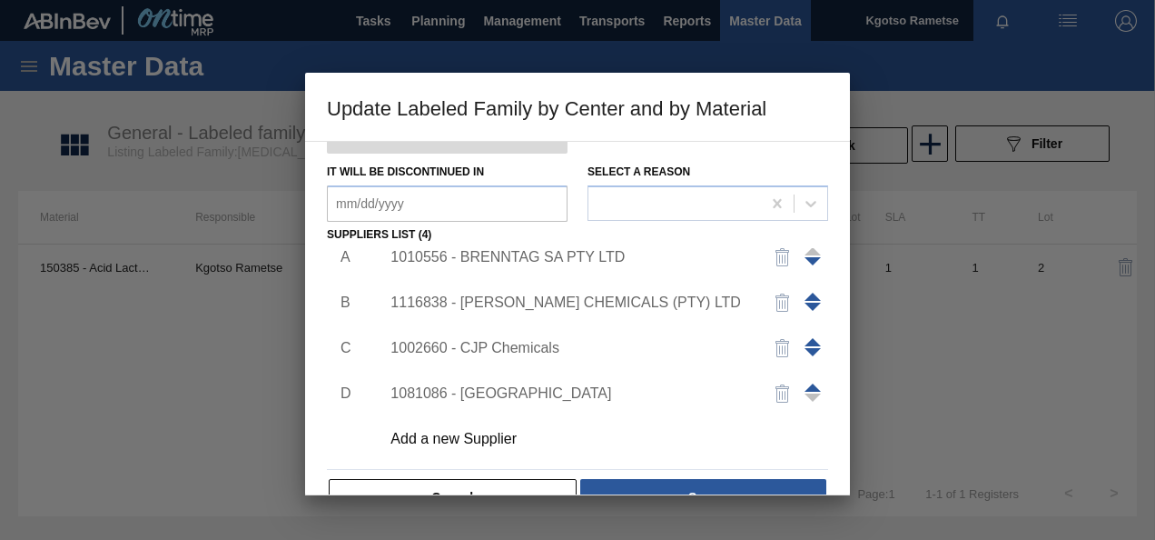
scroll to position [278, 0]
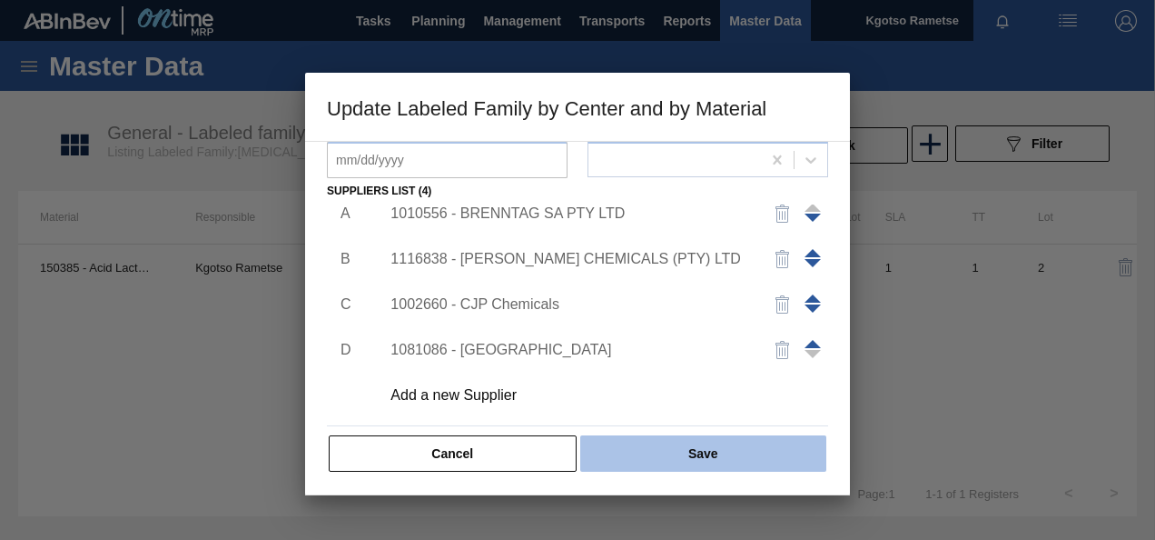
click at [676, 459] on button "Save" at bounding box center [703, 453] width 246 height 36
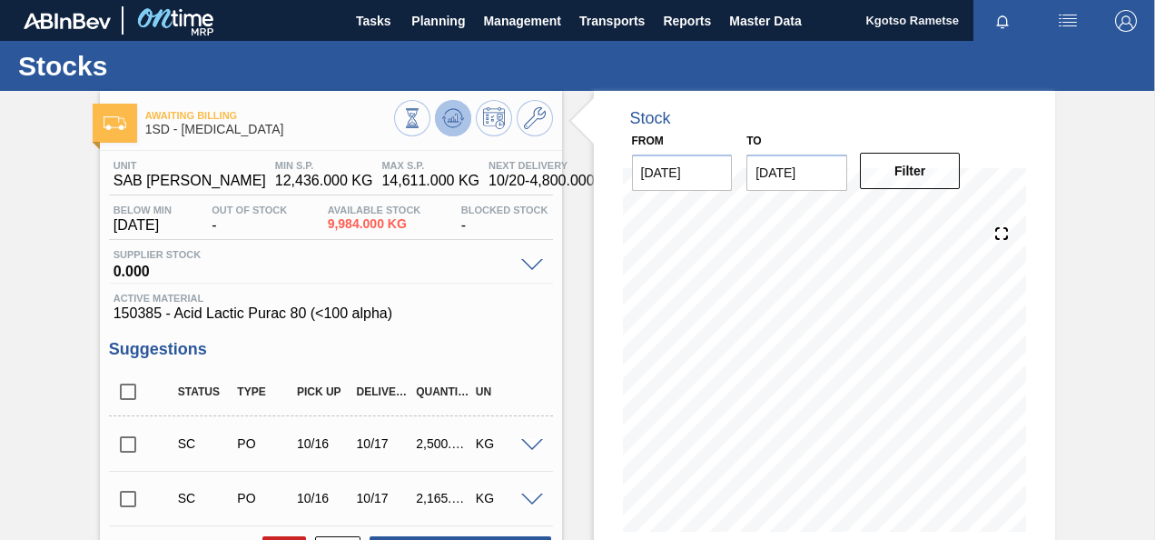
click at [435, 120] on button at bounding box center [453, 118] width 36 height 36
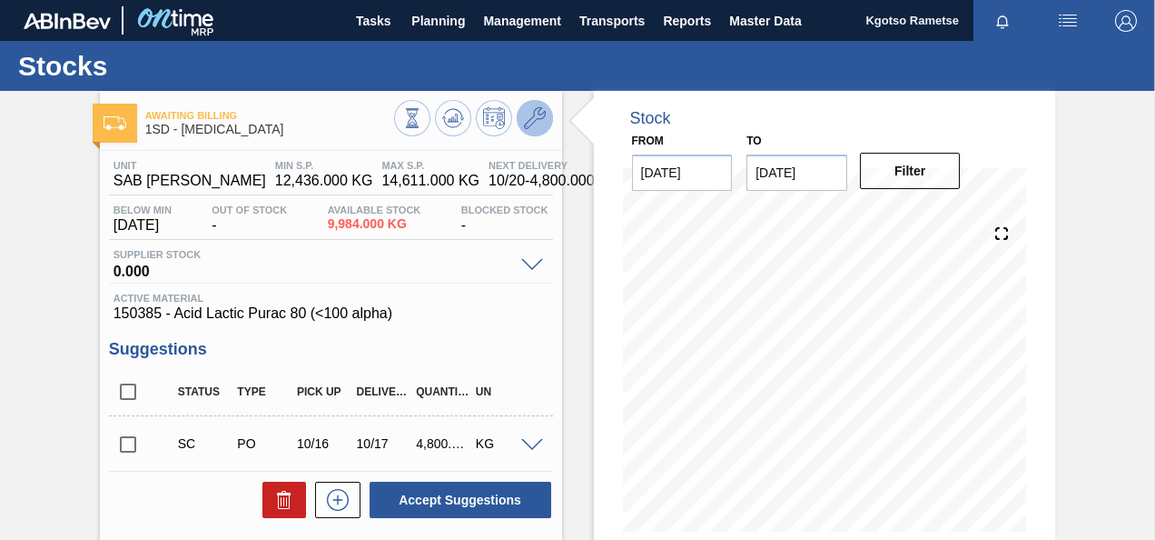
click at [534, 114] on icon at bounding box center [535, 118] width 22 height 22
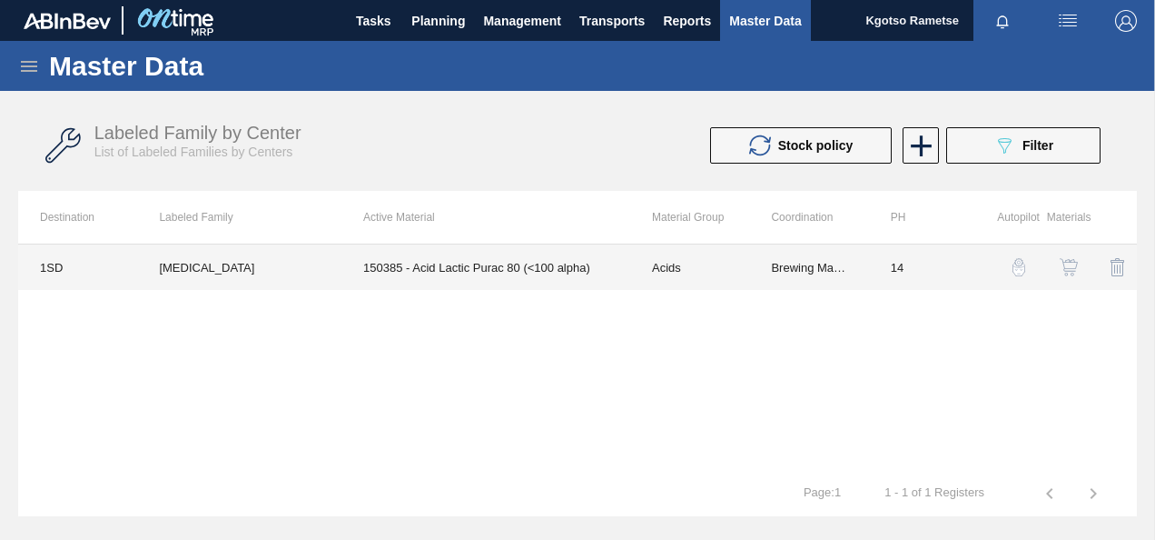
click at [502, 284] on td "150385 - Acid Lactic Purac 80 (<100 alpha)" at bounding box center [486, 266] width 289 height 45
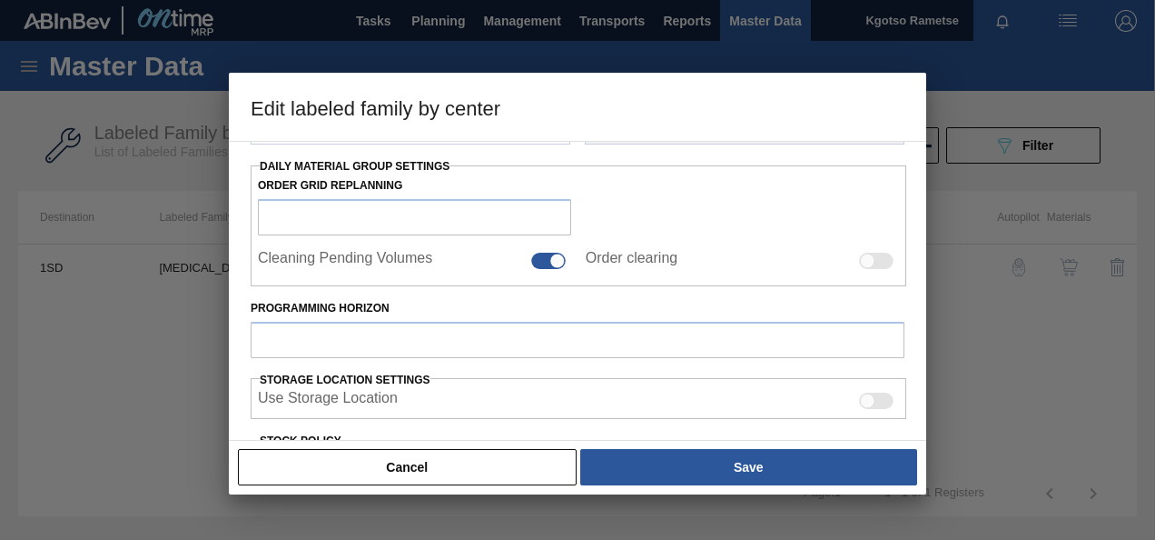
type input "Acids"
type input "Lactic"
type input "Lactic Acid"
type input "1SD - SAB [PERSON_NAME]"
type input "14"
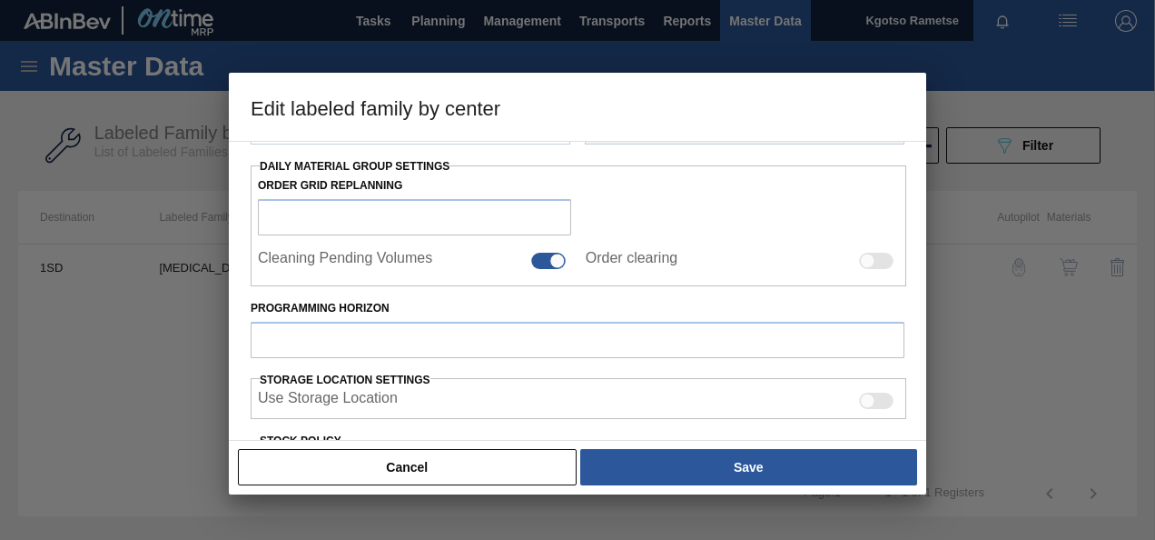
type input "12,436"
type input "14,611"
type input "100"
type input "14,611.000"
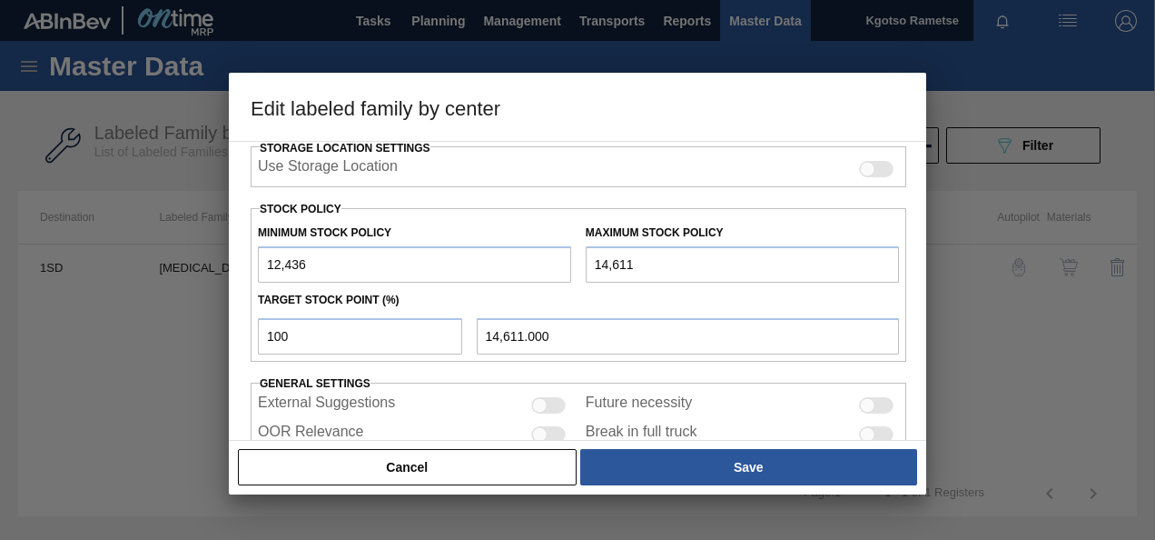
scroll to position [458, 0]
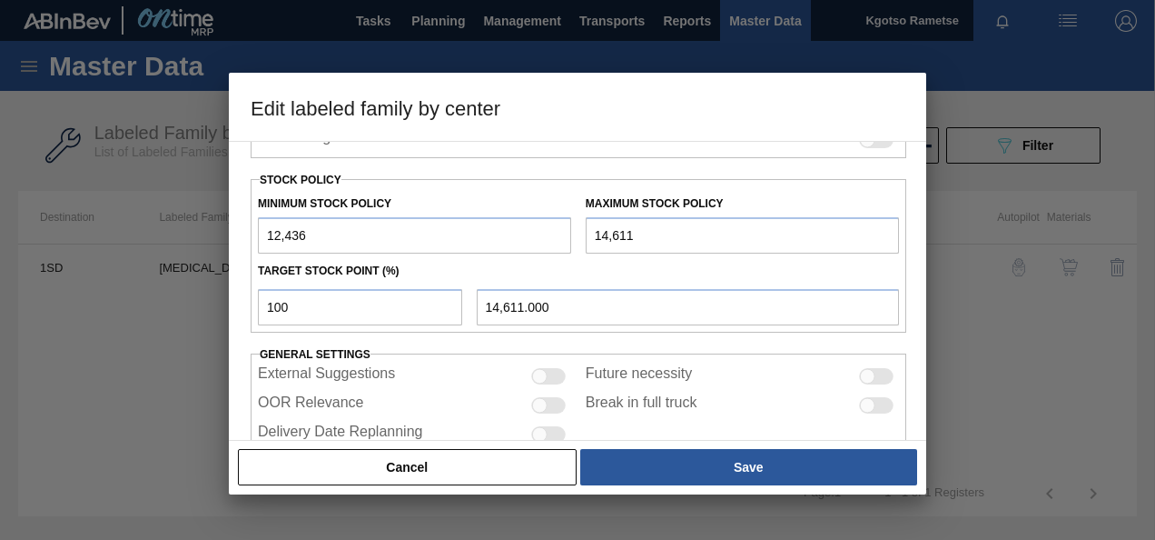
drag, startPoint x: 274, startPoint y: 233, endPoint x: 253, endPoint y: 235, distance: 22.0
click at [255, 235] on div "Minimum Stock Policy 12,436" at bounding box center [415, 222] width 328 height 63
type input "22,436"
type input "24,611"
type input "24,611.000"
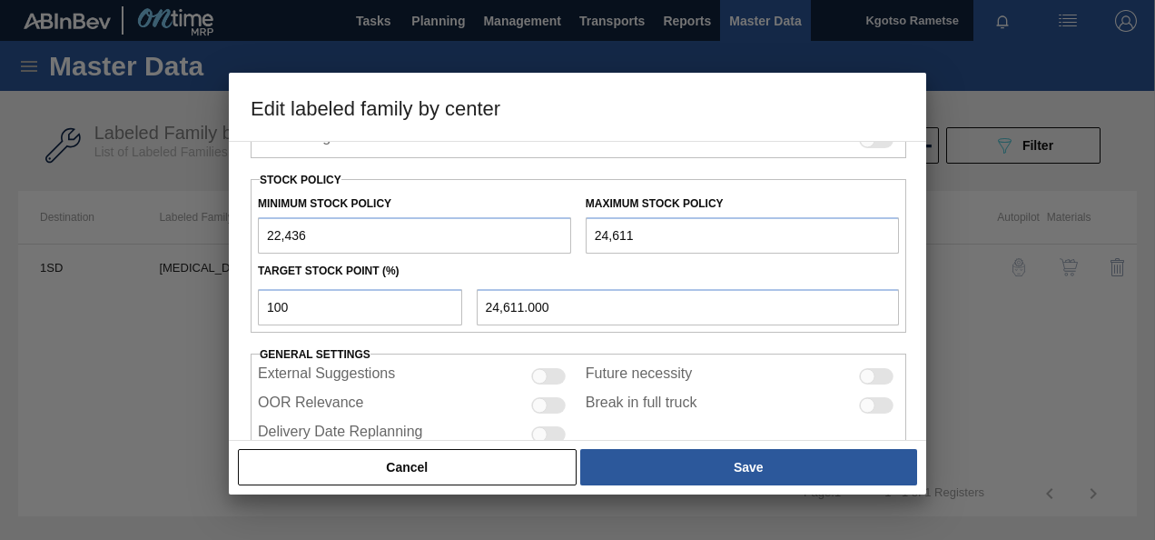
drag, startPoint x: 598, startPoint y: 233, endPoint x: 579, endPoint y: 236, distance: 19.3
click at [582, 236] on div "Maximum Stock Policy 24,611" at bounding box center [743, 222] width 328 height 63
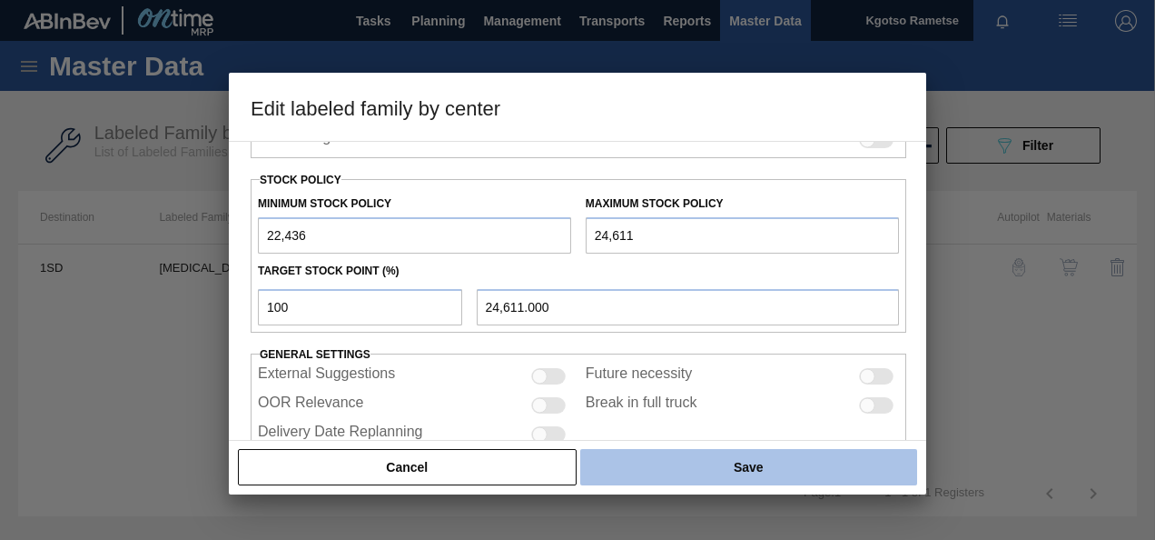
type input "24,611"
click at [690, 468] on button "Save" at bounding box center [748, 467] width 337 height 36
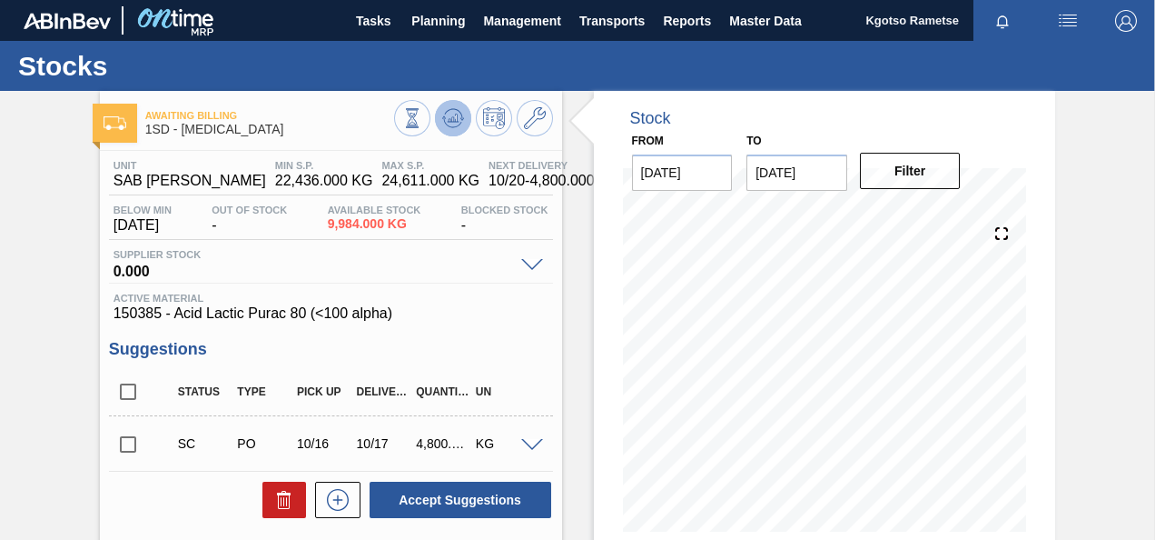
click at [455, 119] on icon at bounding box center [453, 118] width 12 height 8
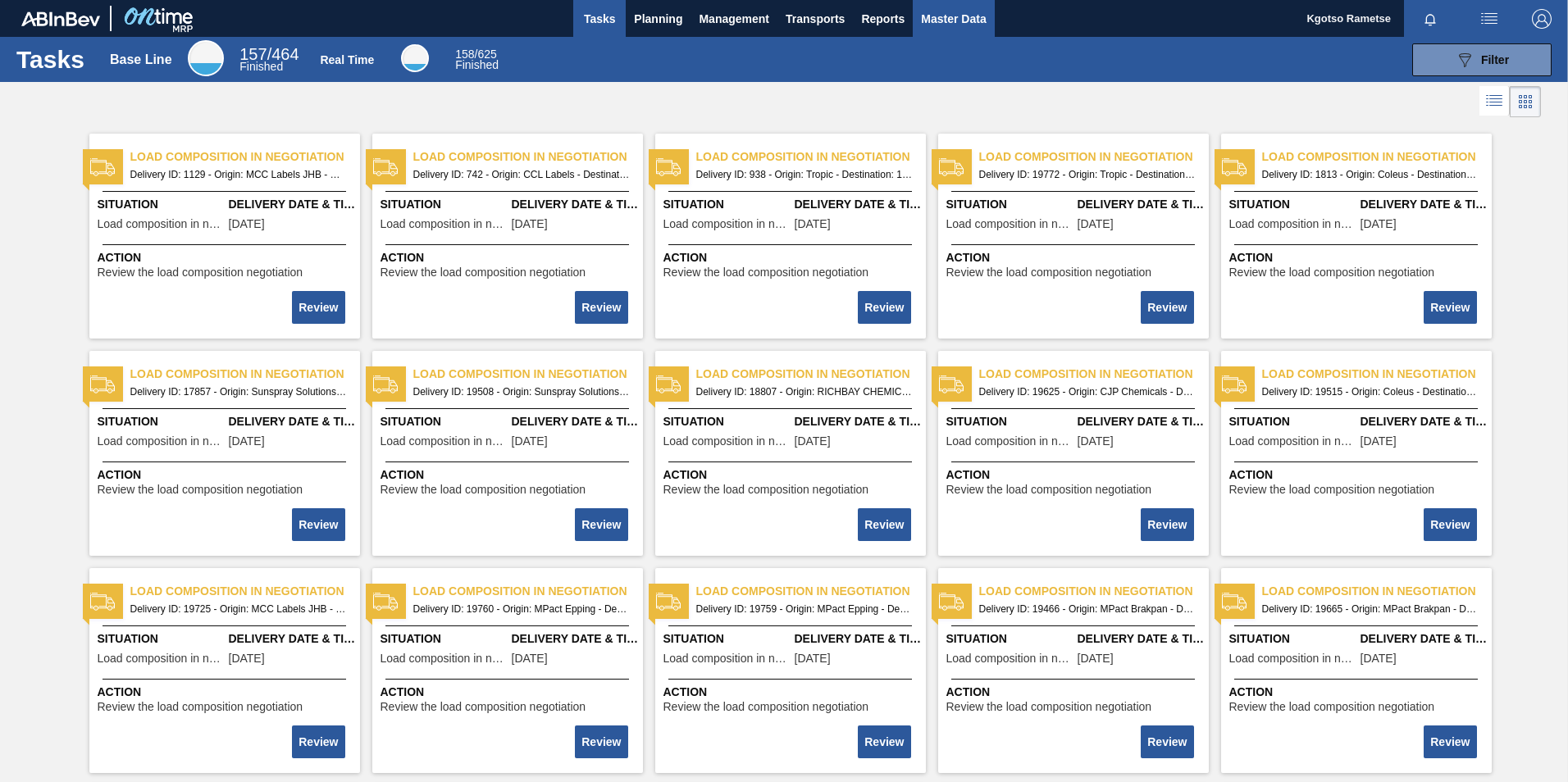
drag, startPoint x: 955, startPoint y: 16, endPoint x: 948, endPoint y: 11, distance: 8.6
click at [955, 15] on span "Master Data" at bounding box center [953, 19] width 65 height 20
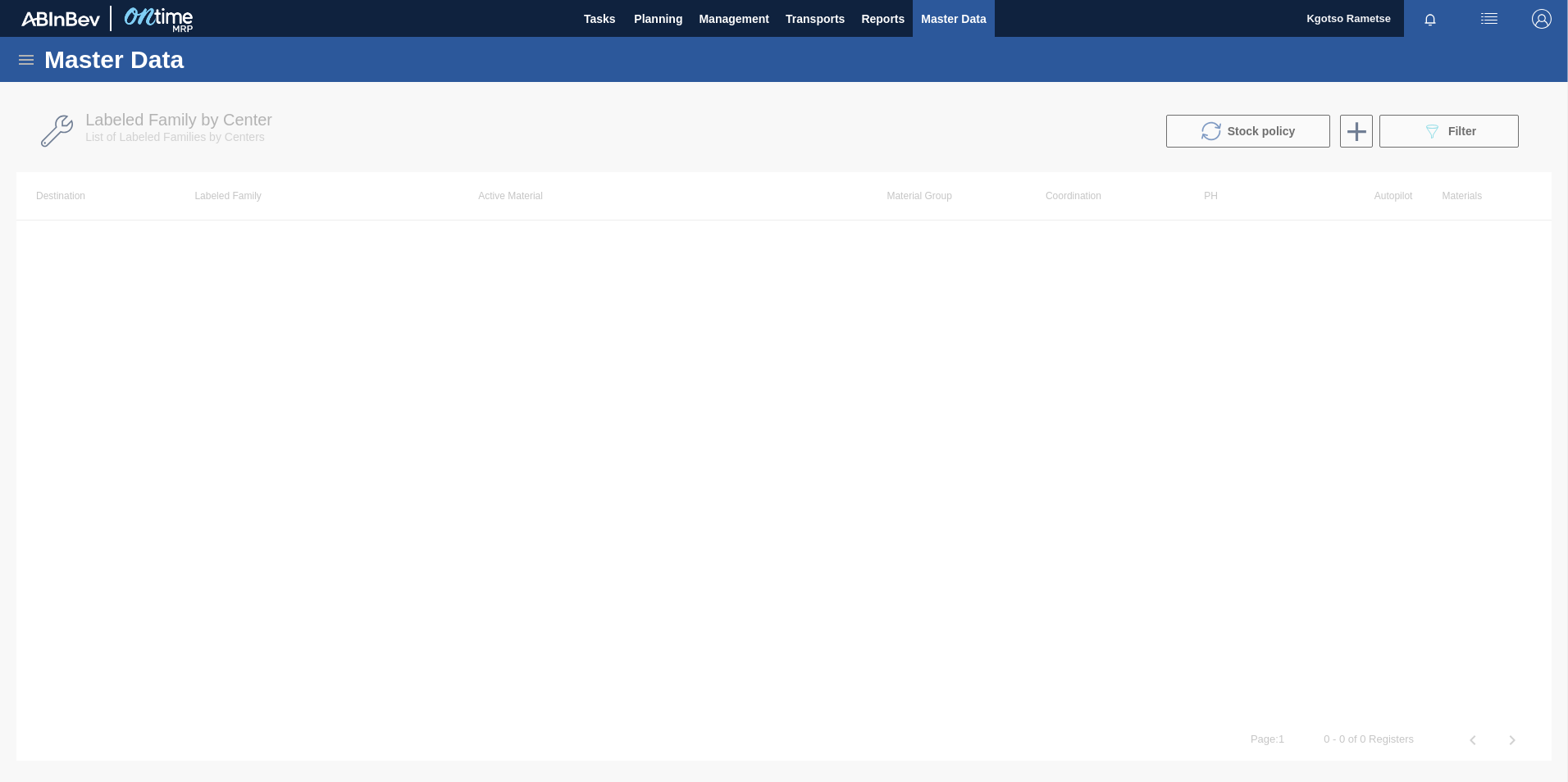
click at [32, 54] on icon at bounding box center [26, 60] width 20 height 20
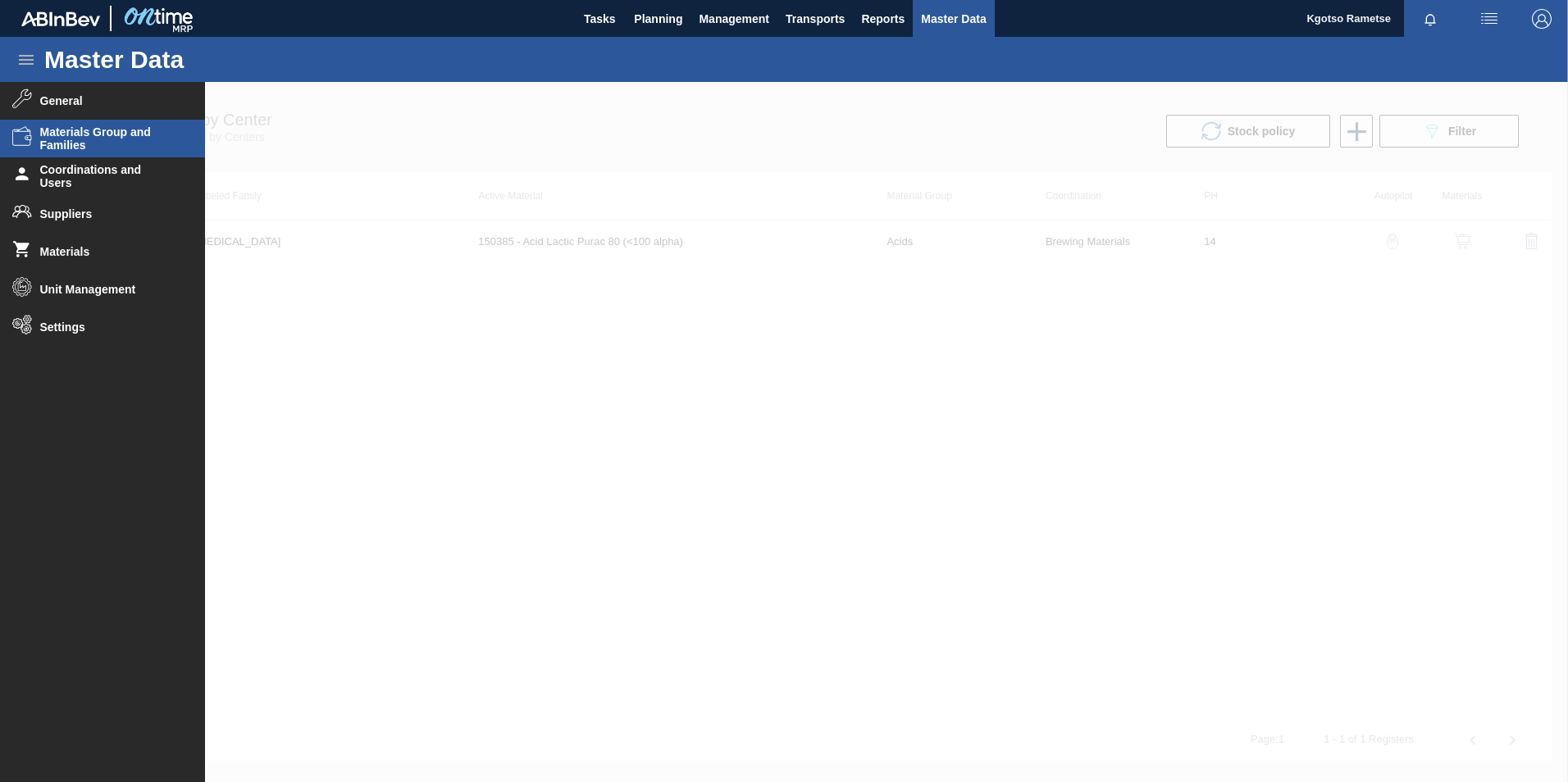
click at [76, 149] on span "Materials Group and Families" at bounding box center [108, 138] width 135 height 26
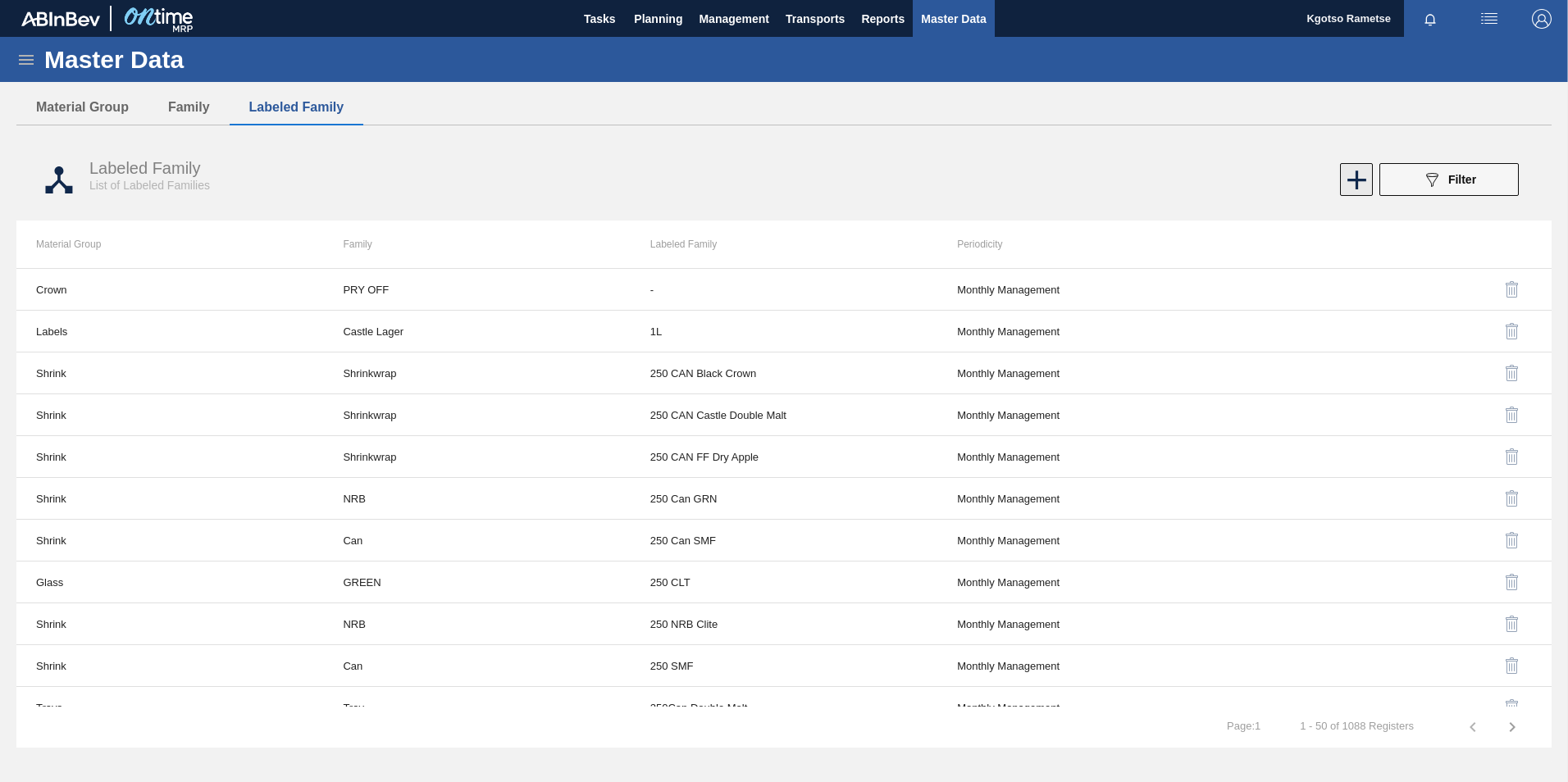
click at [1354, 187] on icon at bounding box center [1356, 180] width 32 height 32
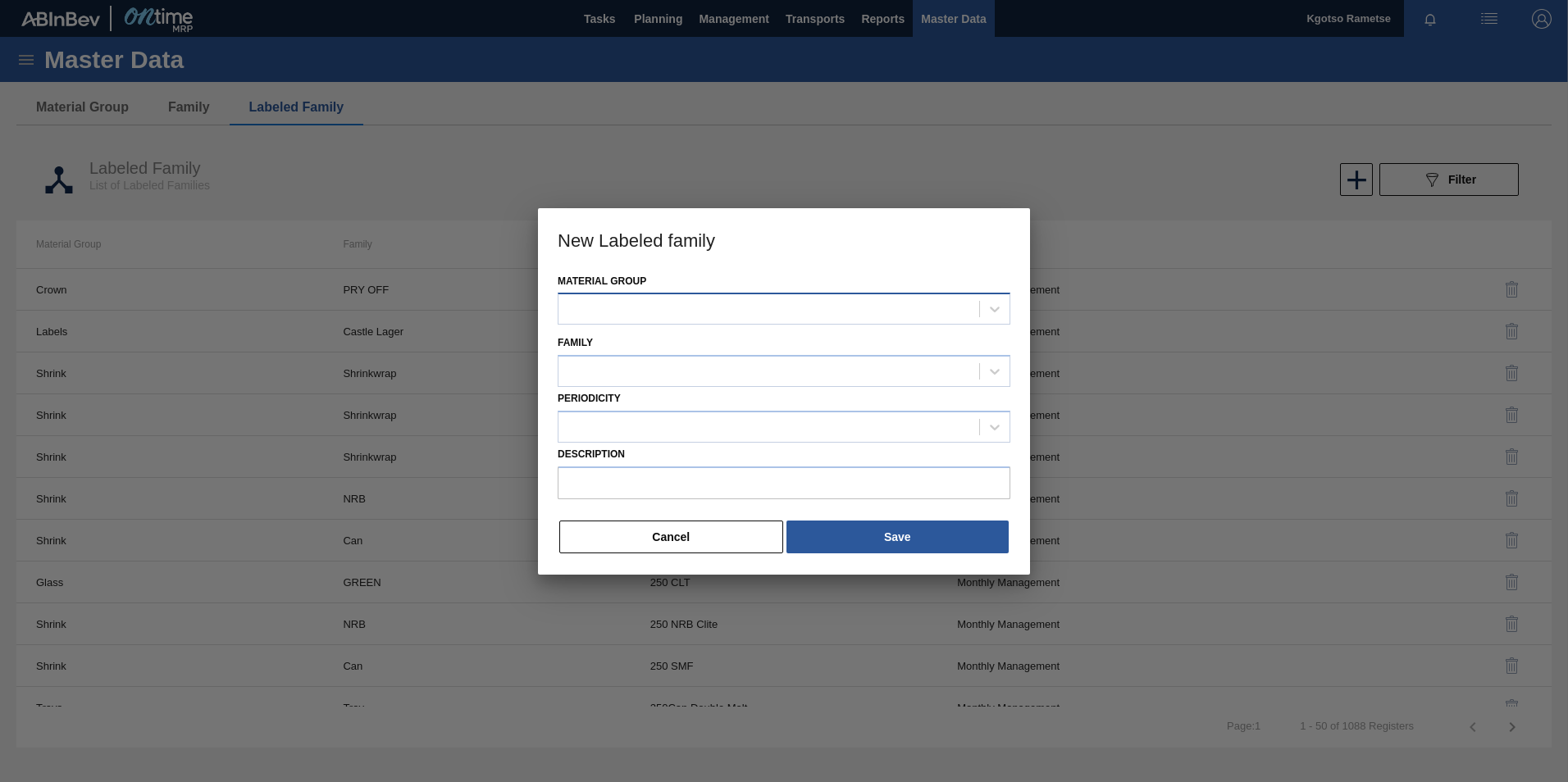
click at [735, 324] on div at bounding box center [784, 308] width 452 height 32
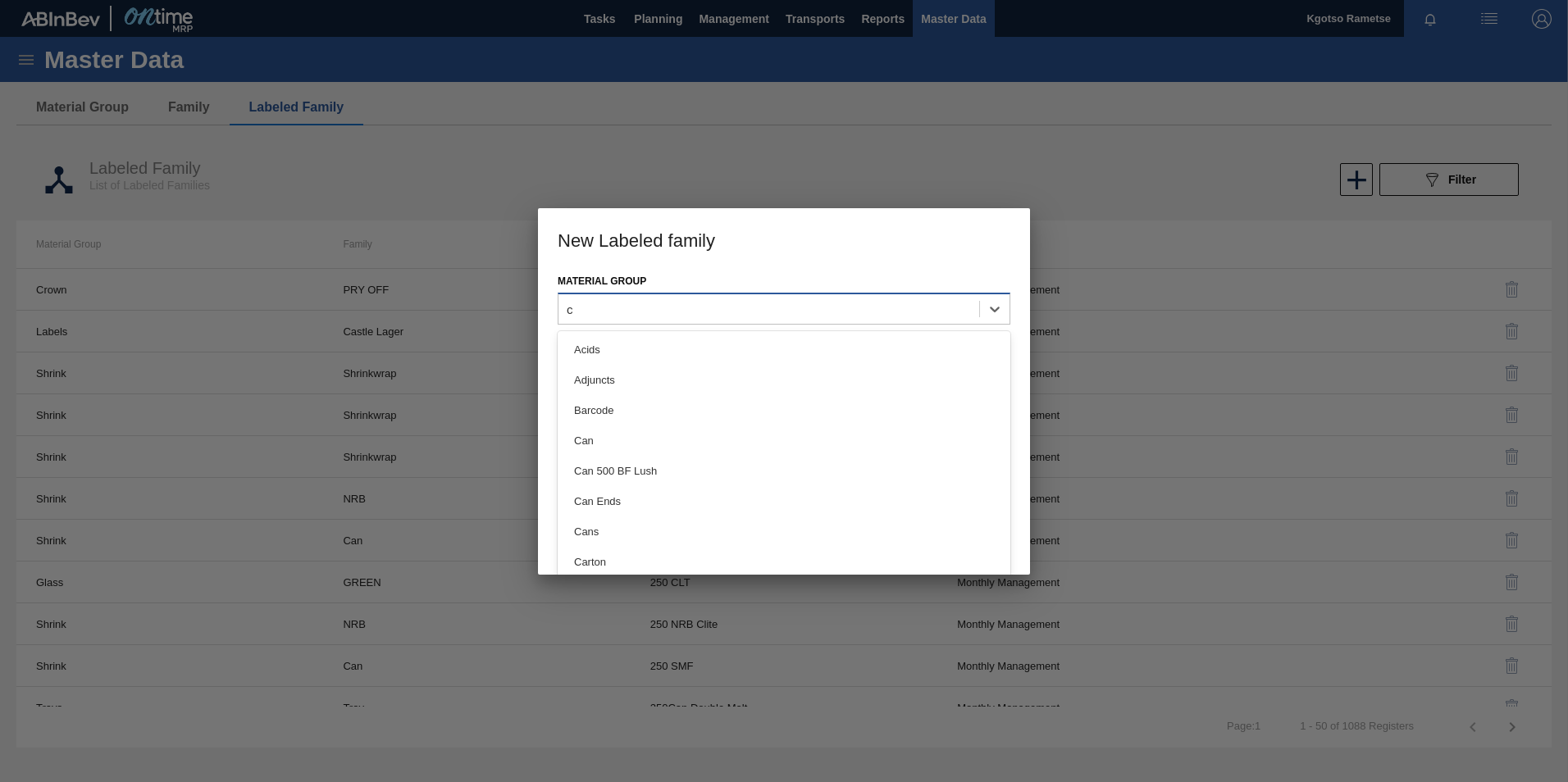
type Group "cr"
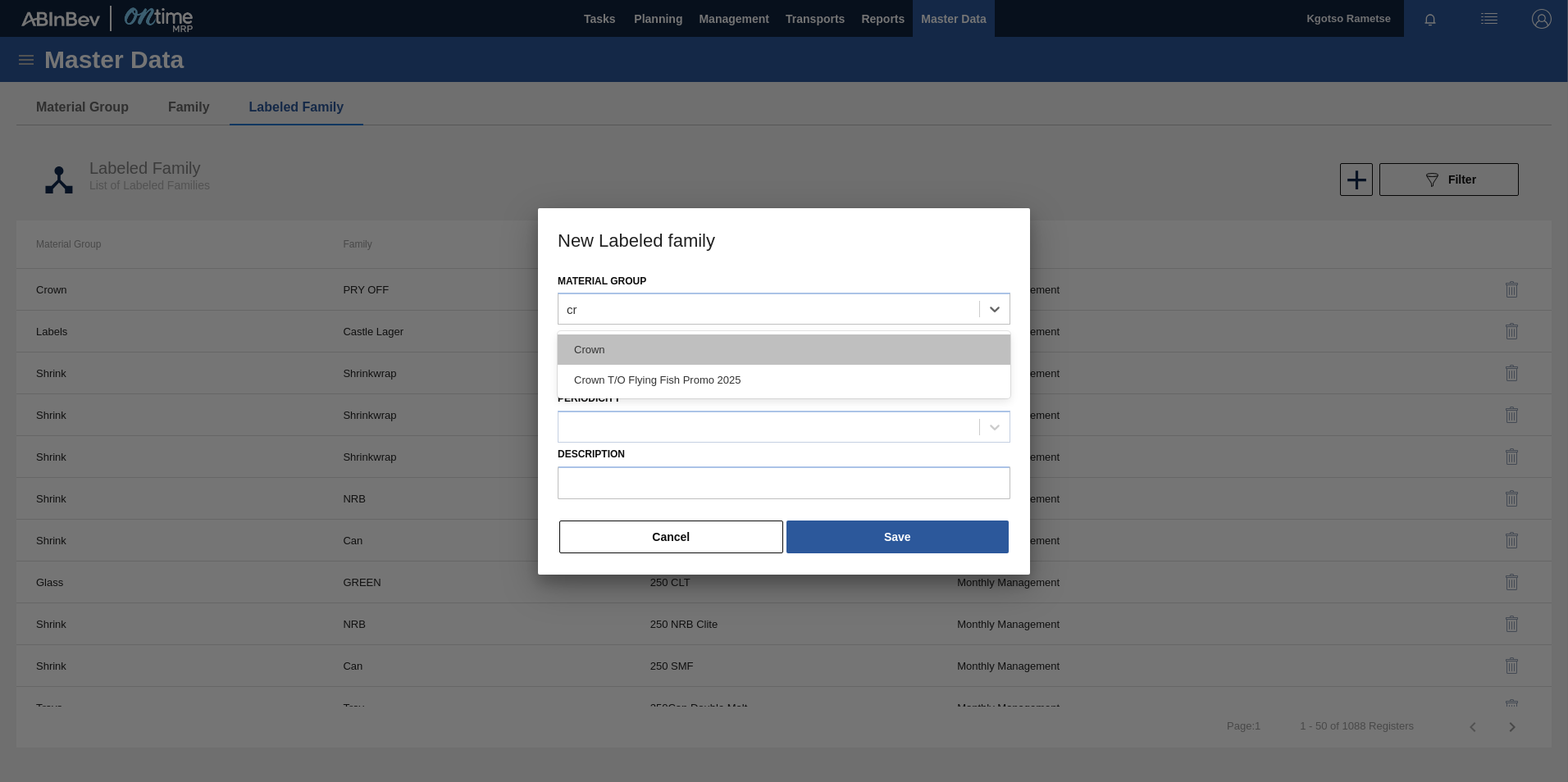
click at [687, 354] on div "Crown" at bounding box center [784, 350] width 452 height 31
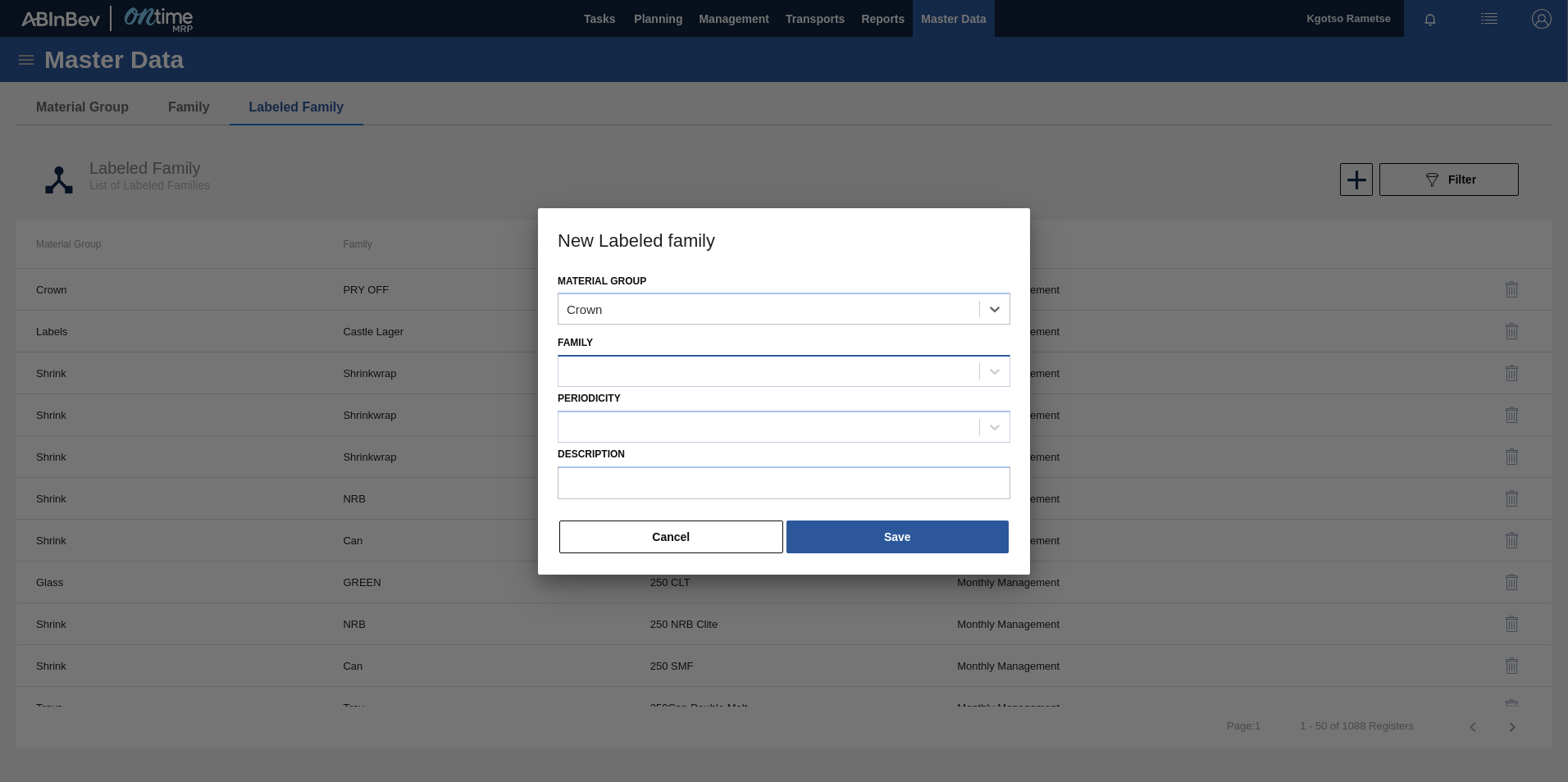
click at [654, 370] on div at bounding box center [769, 372] width 421 height 23
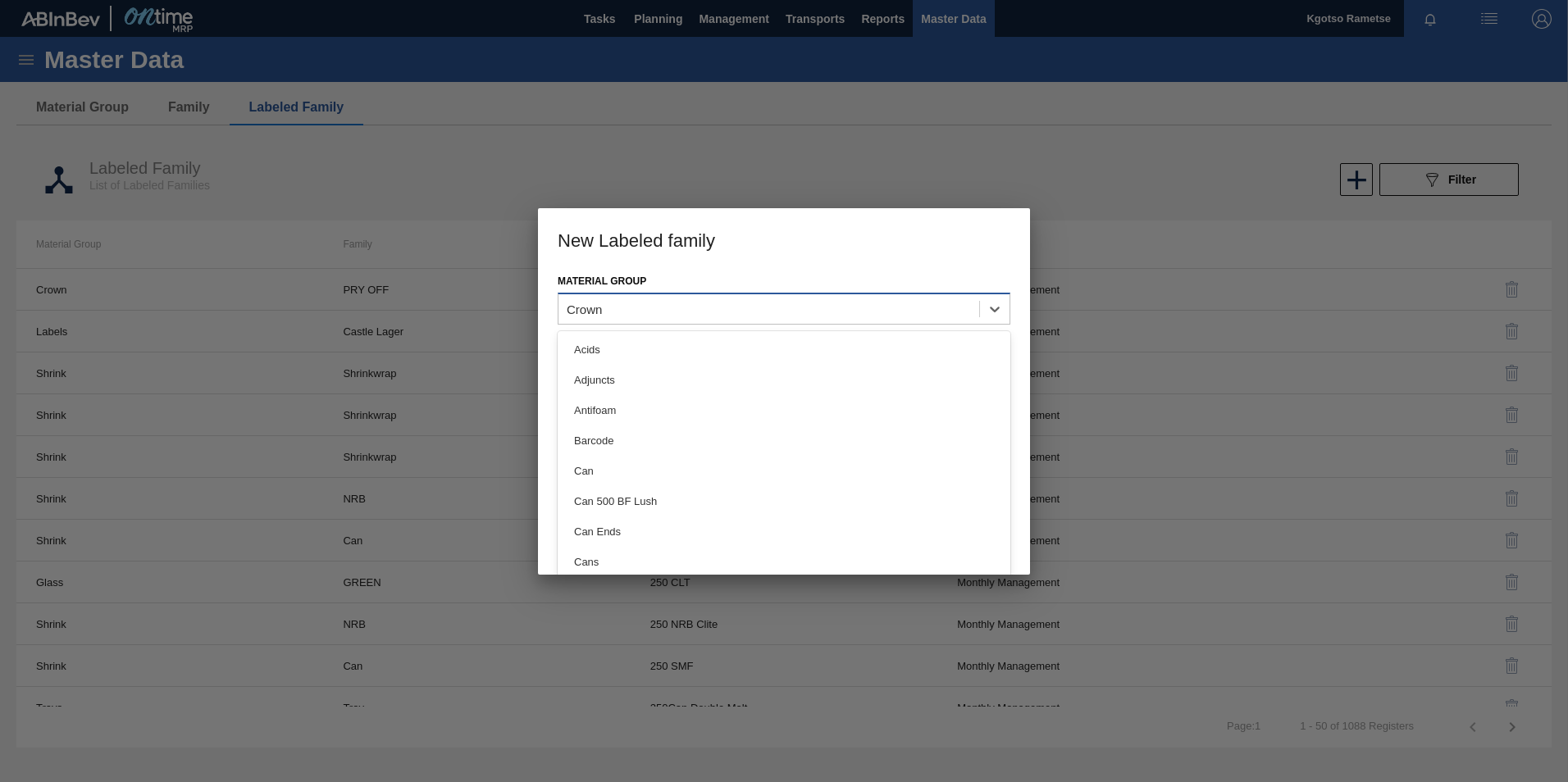
click at [621, 312] on div "Crown" at bounding box center [769, 310] width 421 height 23
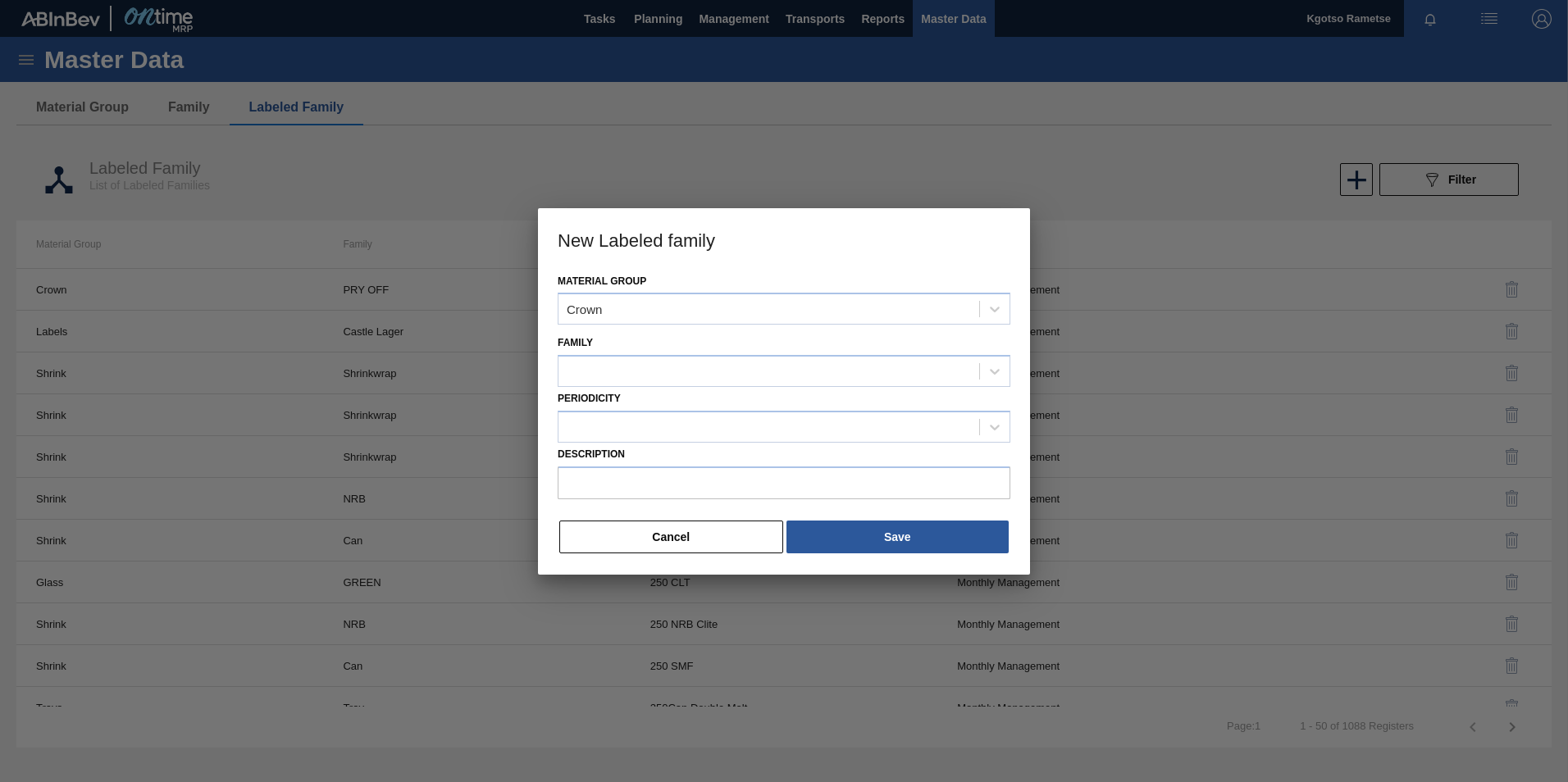
click at [719, 275] on div "Material Group Crown" at bounding box center [784, 298] width 452 height 56
click at [624, 361] on div at bounding box center [769, 372] width 421 height 23
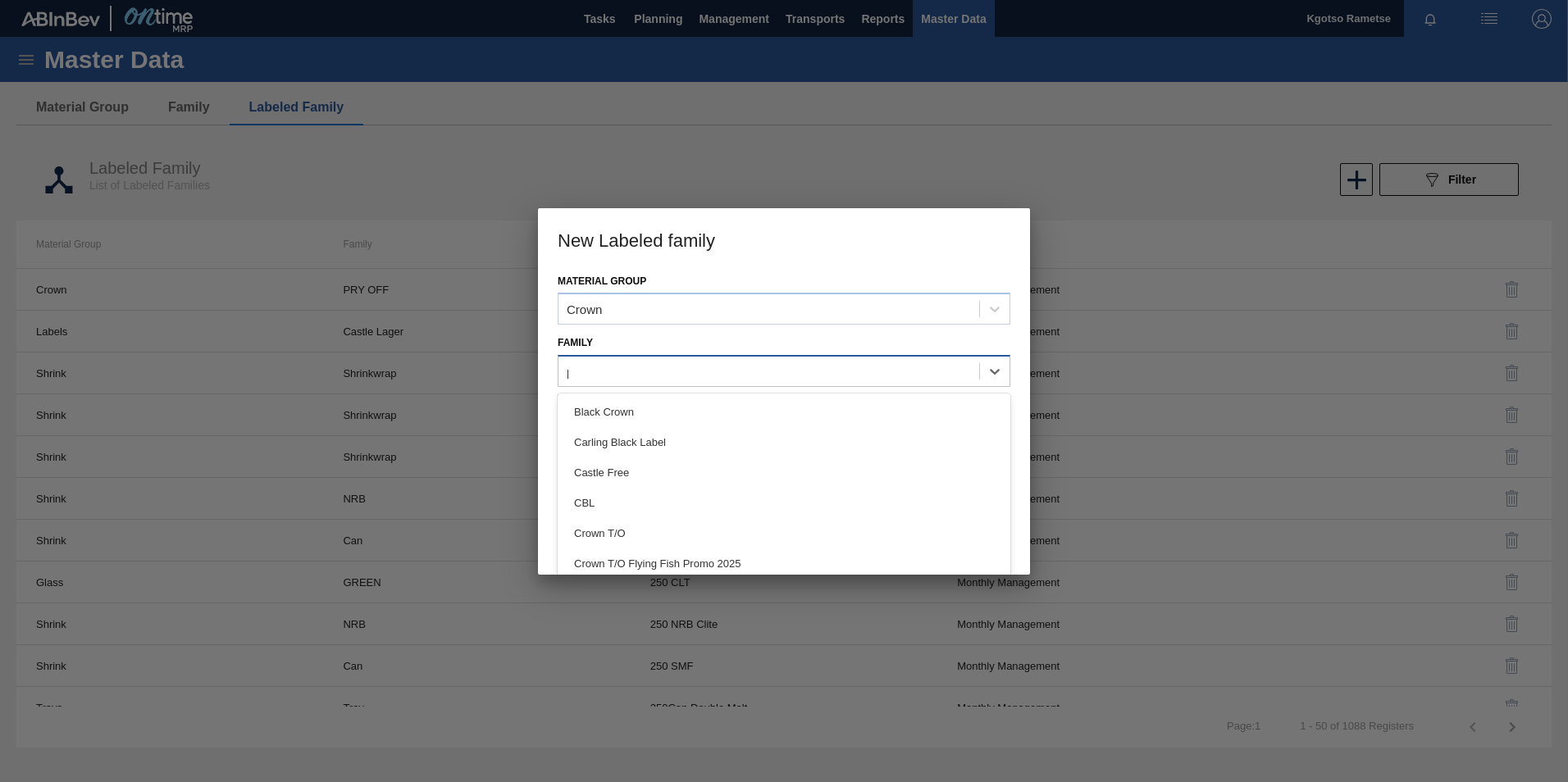
type input "p/"
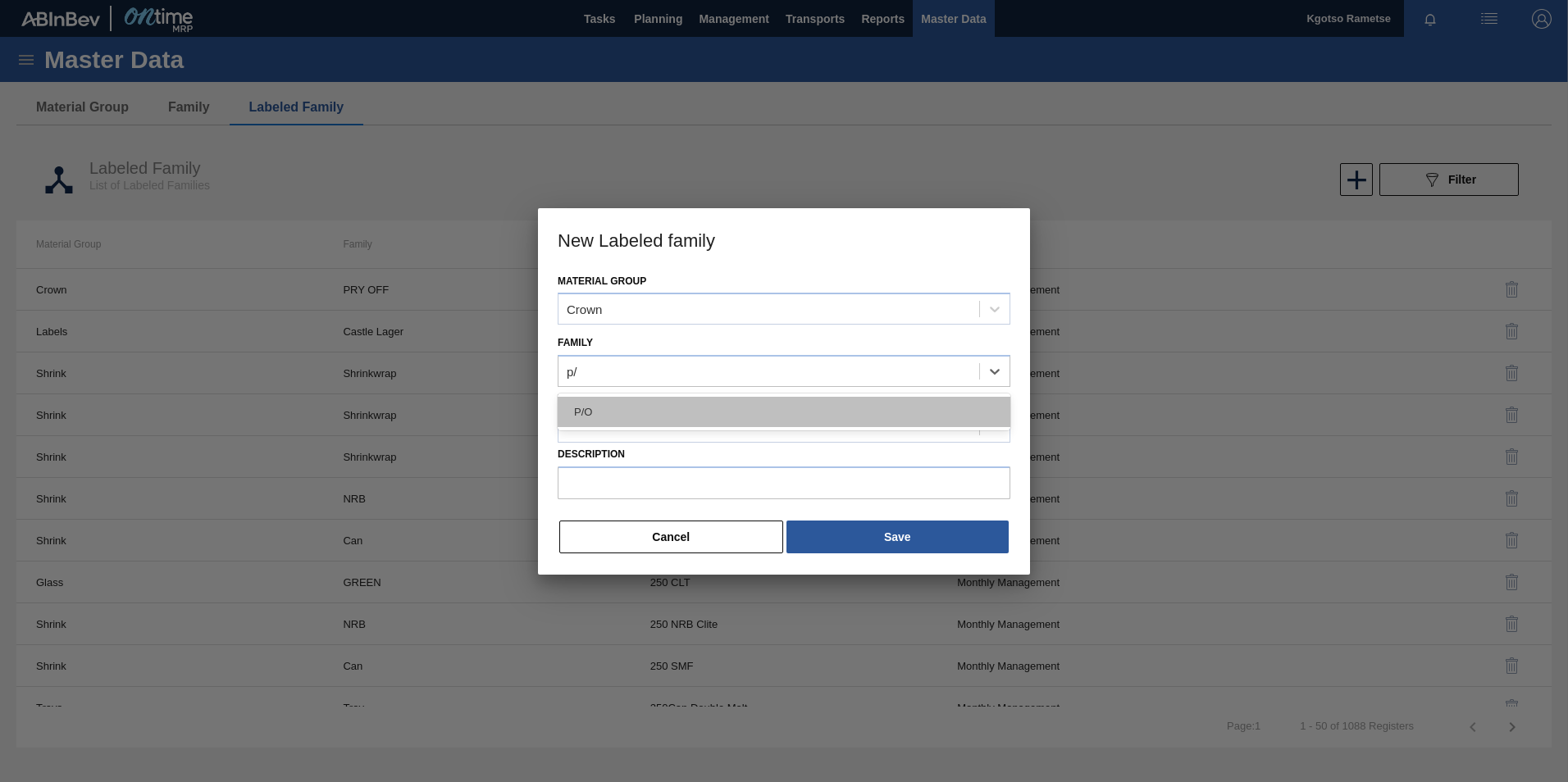
click at [623, 406] on div "P/O" at bounding box center [784, 413] width 452 height 31
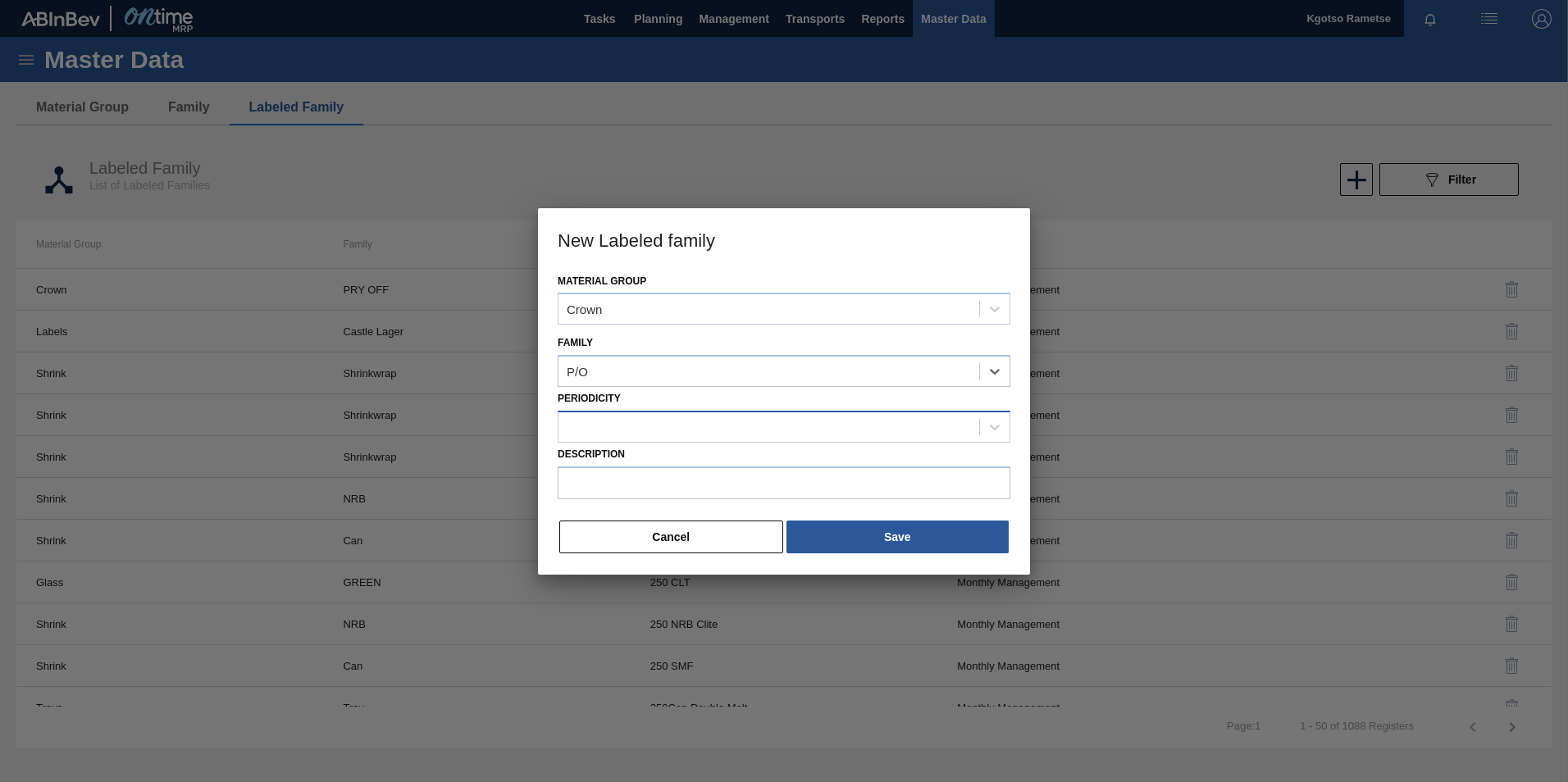
click at [609, 419] on div at bounding box center [769, 427] width 421 height 23
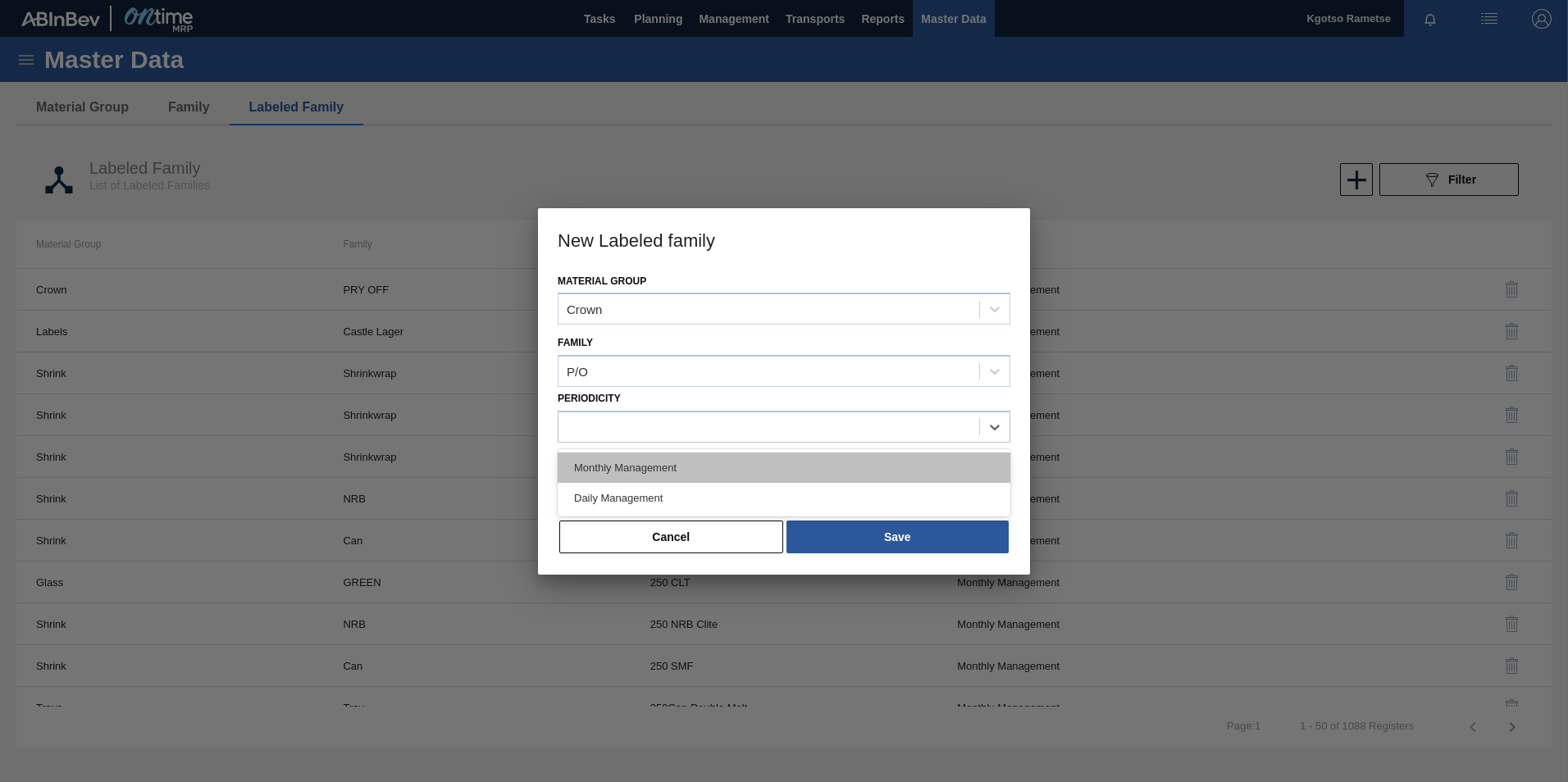
click at [614, 478] on div "Monthly Management" at bounding box center [784, 468] width 452 height 31
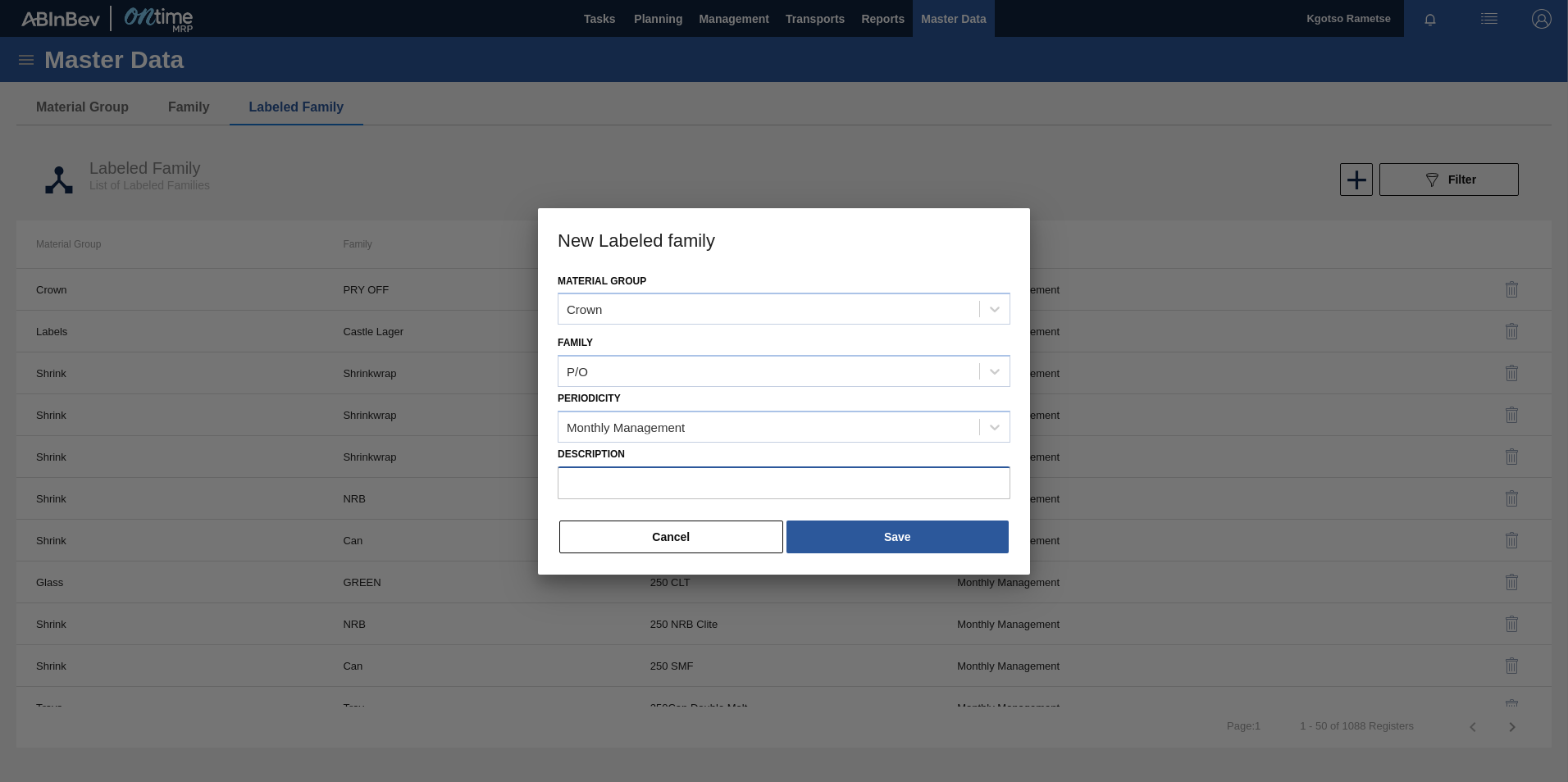
click at [617, 491] on input "Description" at bounding box center [784, 483] width 452 height 33
drag, startPoint x: 716, startPoint y: 491, endPoint x: 709, endPoint y: 482, distance: 11.4
click at [714, 489] on input "Description" at bounding box center [784, 483] width 452 height 33
paste input "Crown P/O Flying Fish Promo 2025"
type input "Crown P/O Flying Fish Promo 2025"
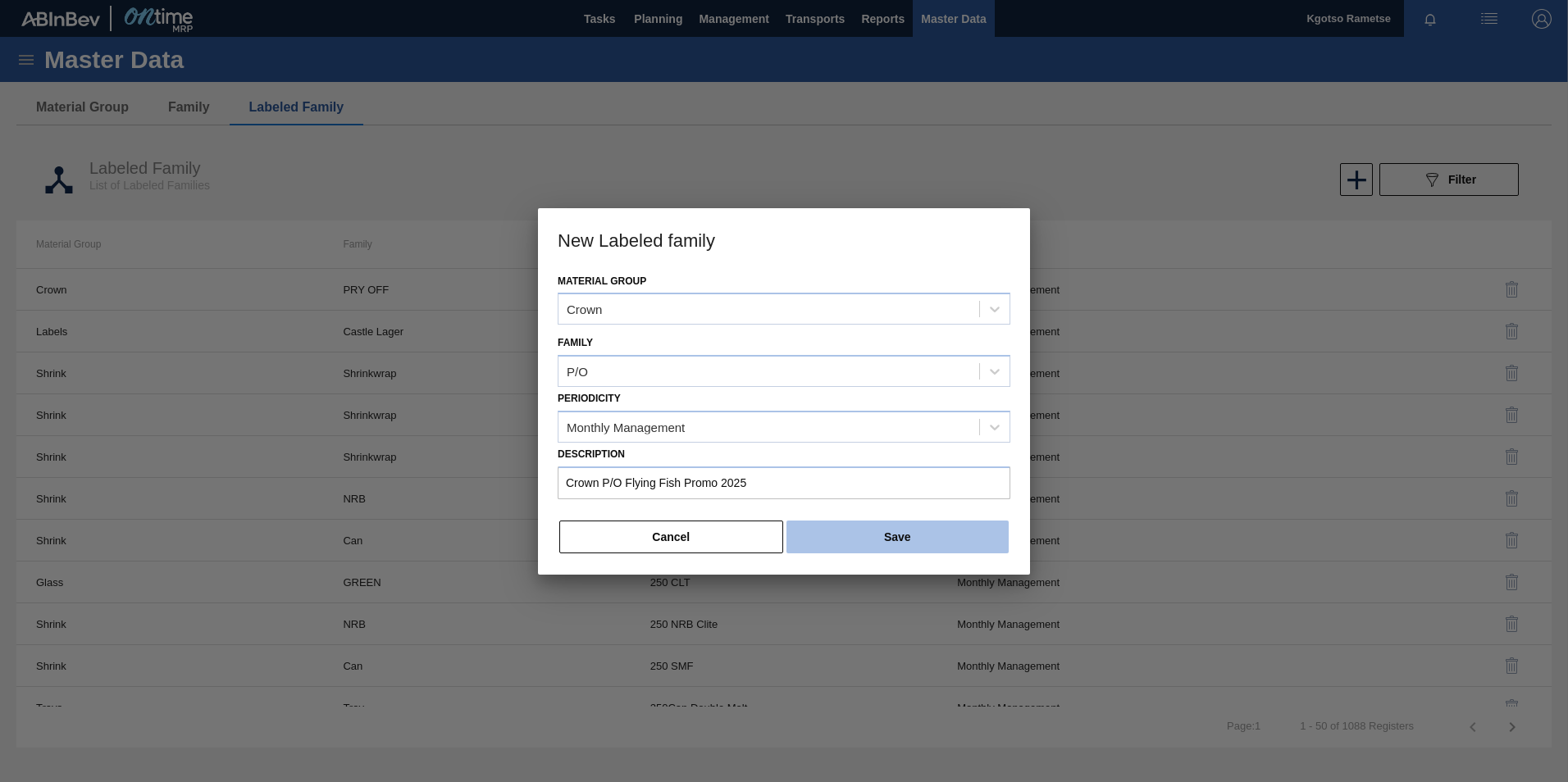
click at [854, 533] on button "Save" at bounding box center [897, 537] width 222 height 33
click at [862, 530] on button "Save" at bounding box center [897, 537] width 222 height 33
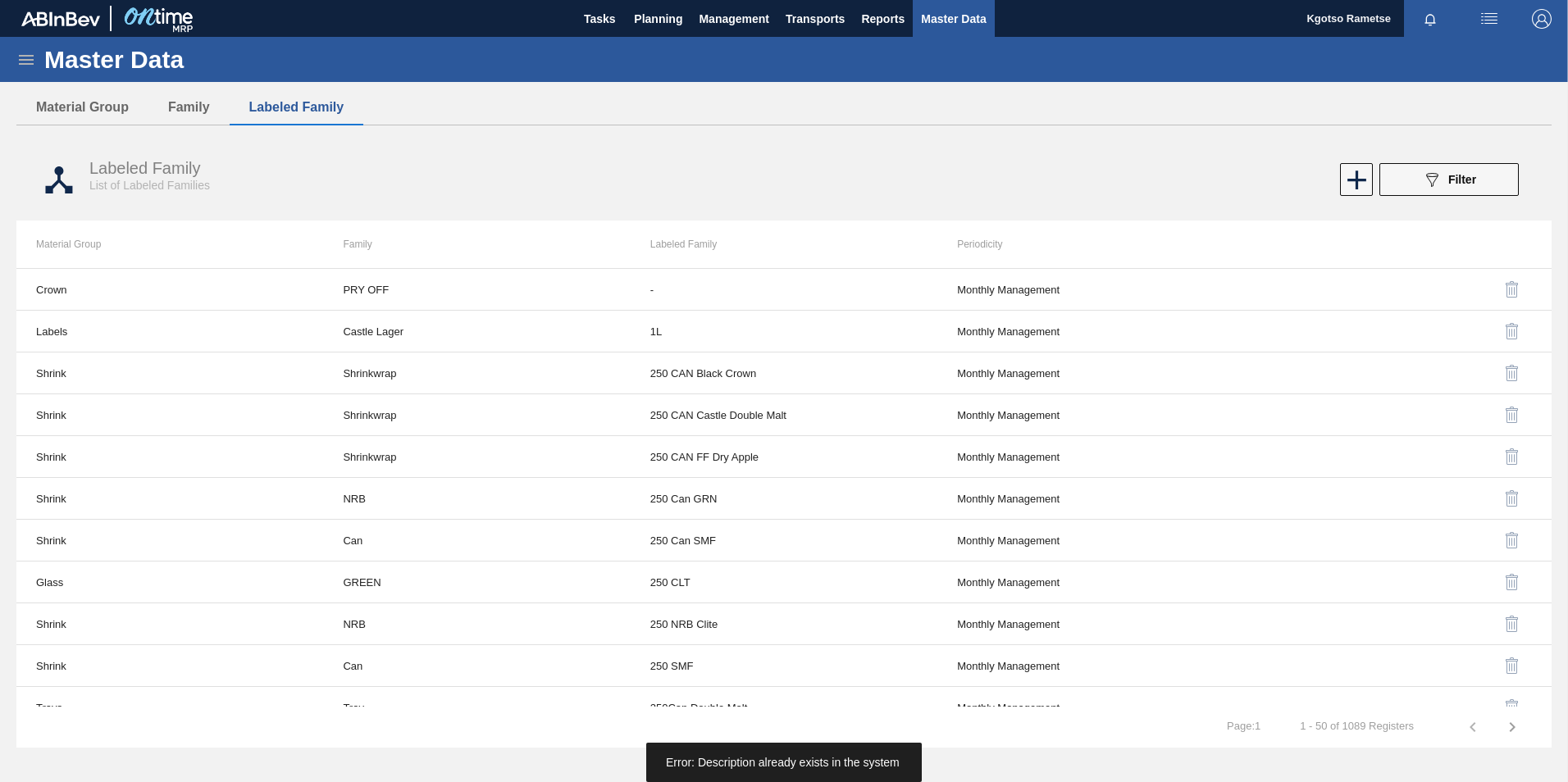
click at [32, 58] on icon at bounding box center [26, 60] width 20 height 20
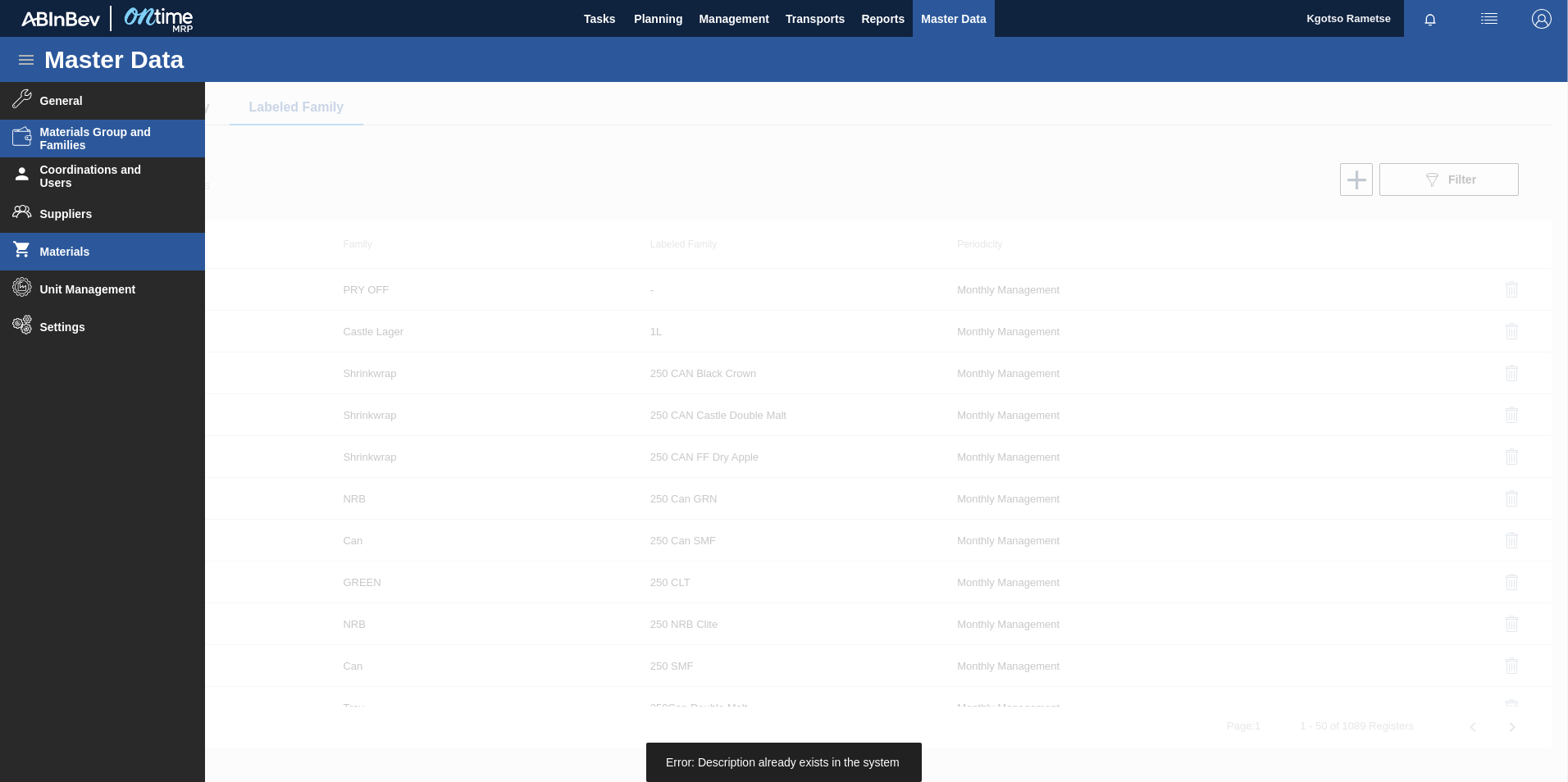
click at [83, 249] on span "Materials" at bounding box center [108, 252] width 135 height 14
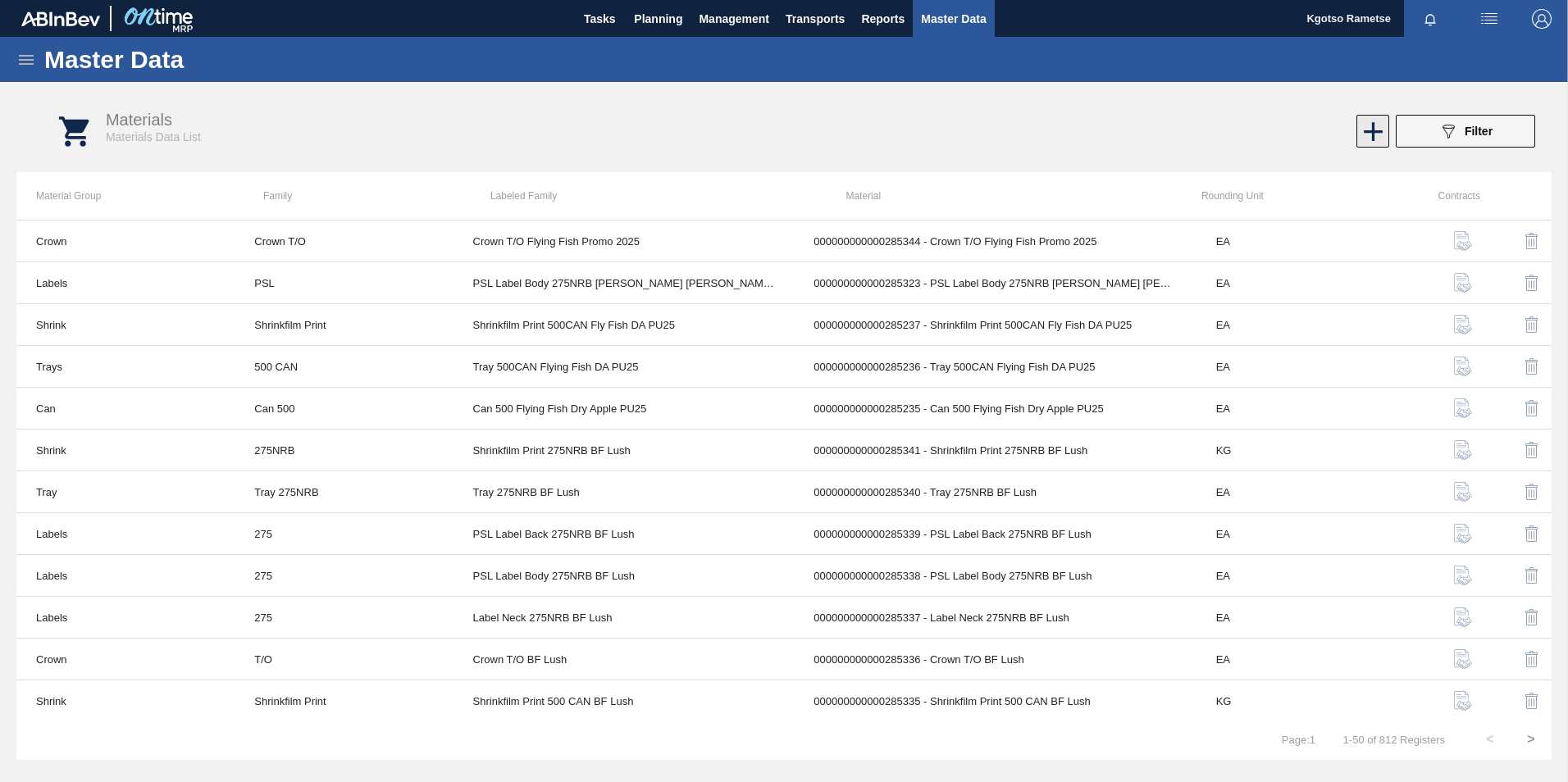
click at [1365, 146] on icon at bounding box center [1372, 131] width 32 height 32
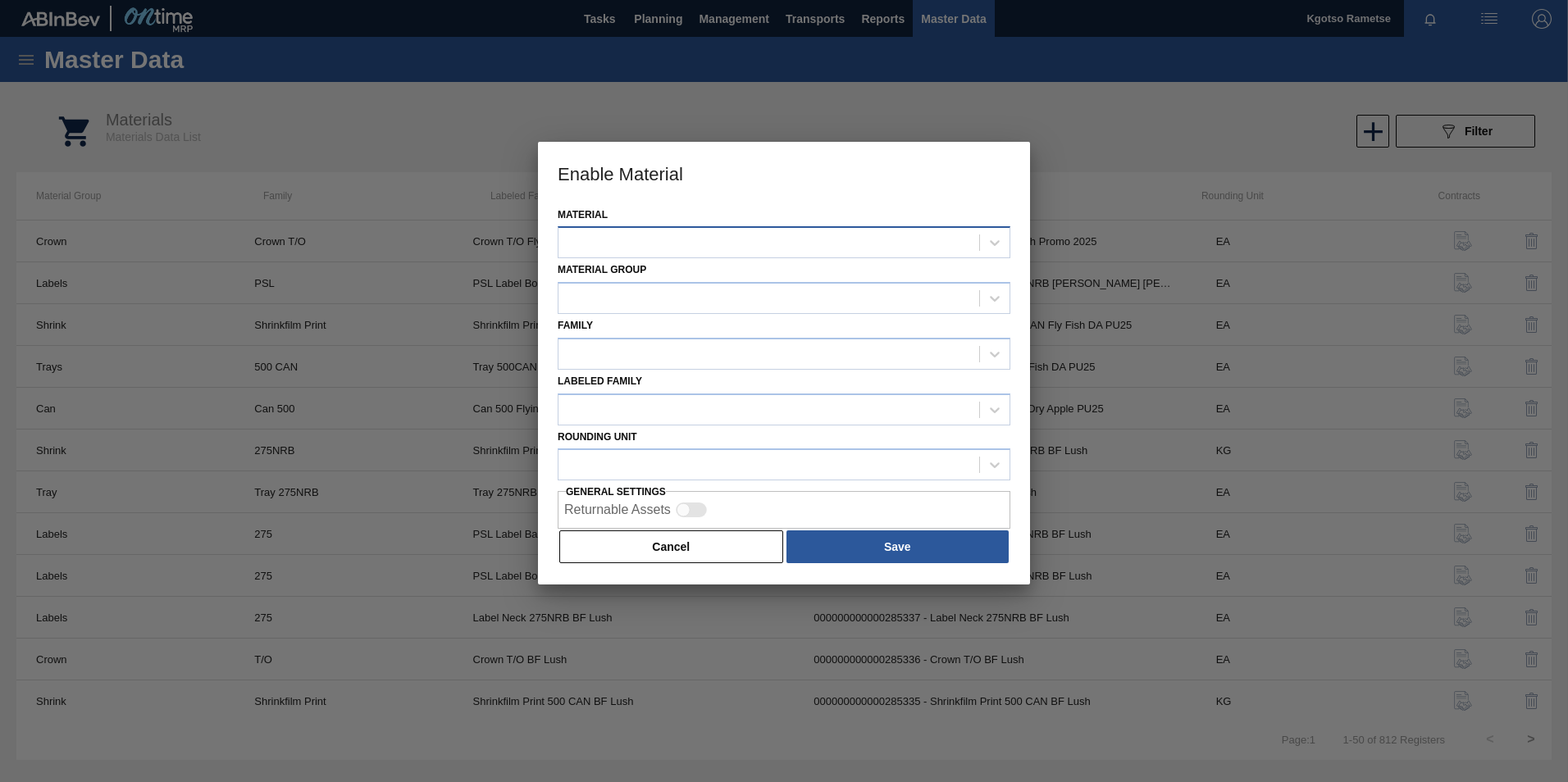
click at [758, 252] on div at bounding box center [769, 243] width 421 height 23
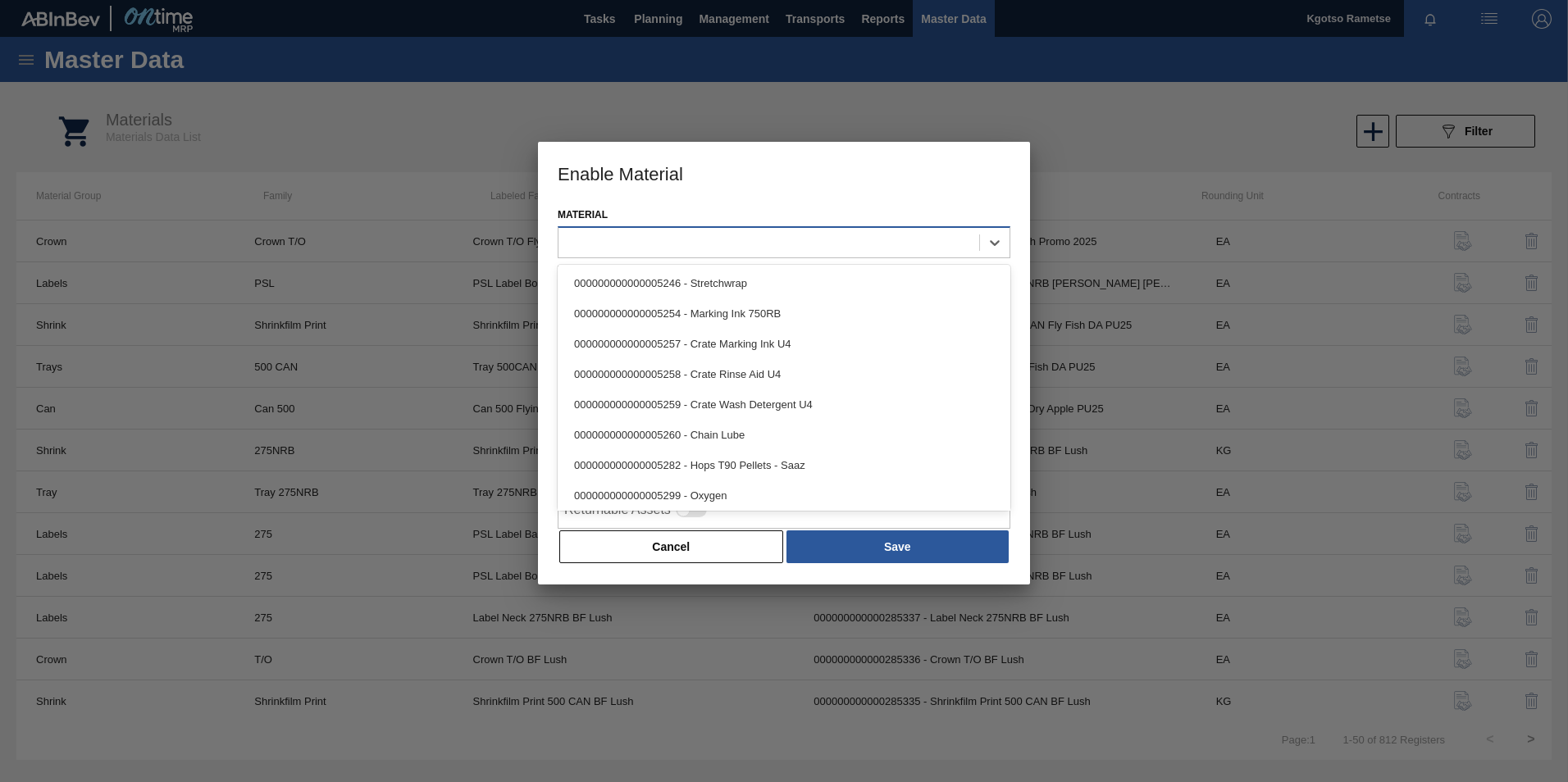
drag, startPoint x: 728, startPoint y: 257, endPoint x: 719, endPoint y: 252, distance: 10.3
click at [722, 253] on div at bounding box center [784, 242] width 452 height 32
paste input "285345"
type input "285345"
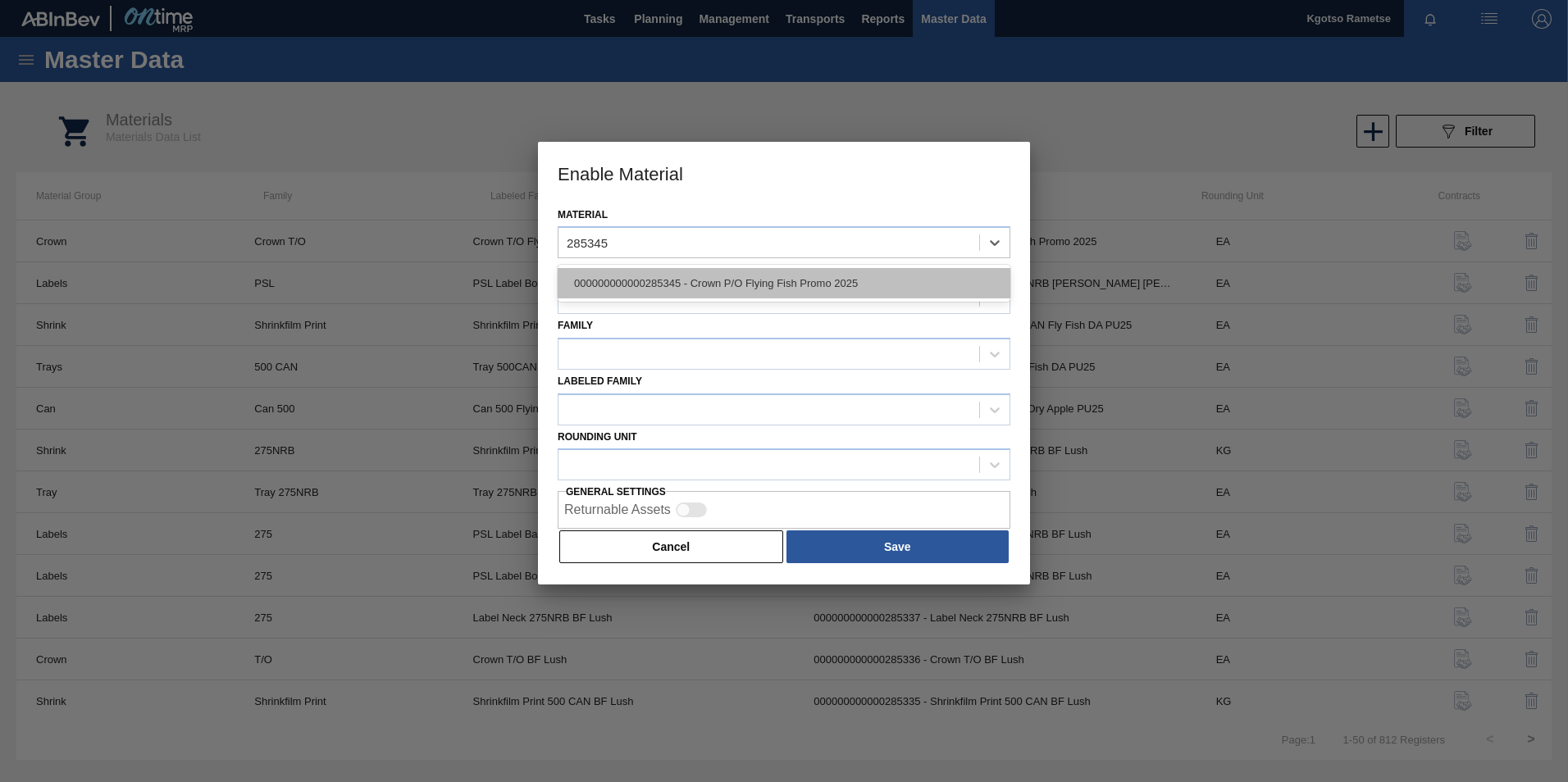
click at [701, 279] on div "000000000000285345 - Crown P/O Flying Fish Promo 2025" at bounding box center [784, 284] width 452 height 31
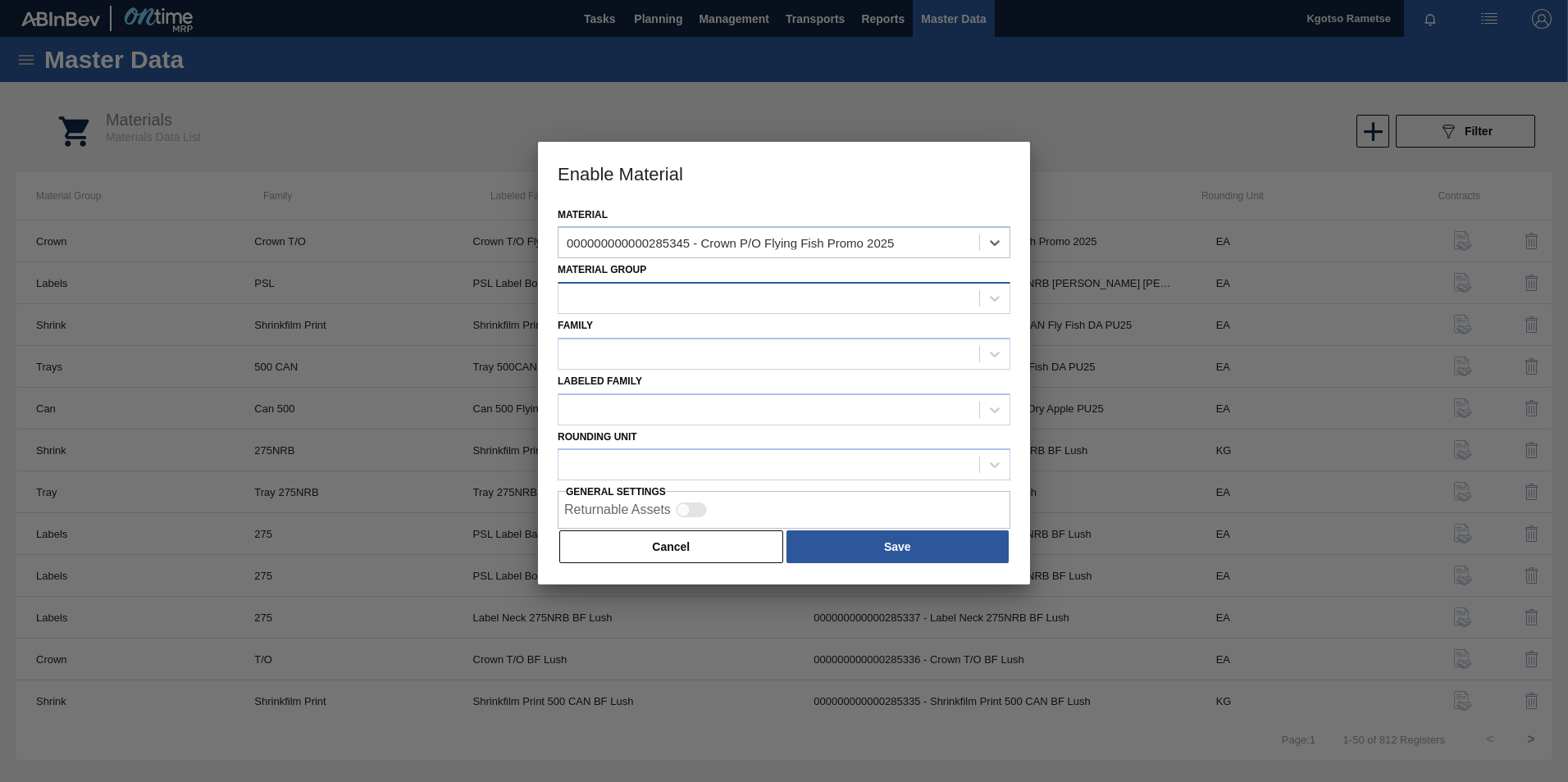
click at [628, 300] on div at bounding box center [769, 299] width 421 height 23
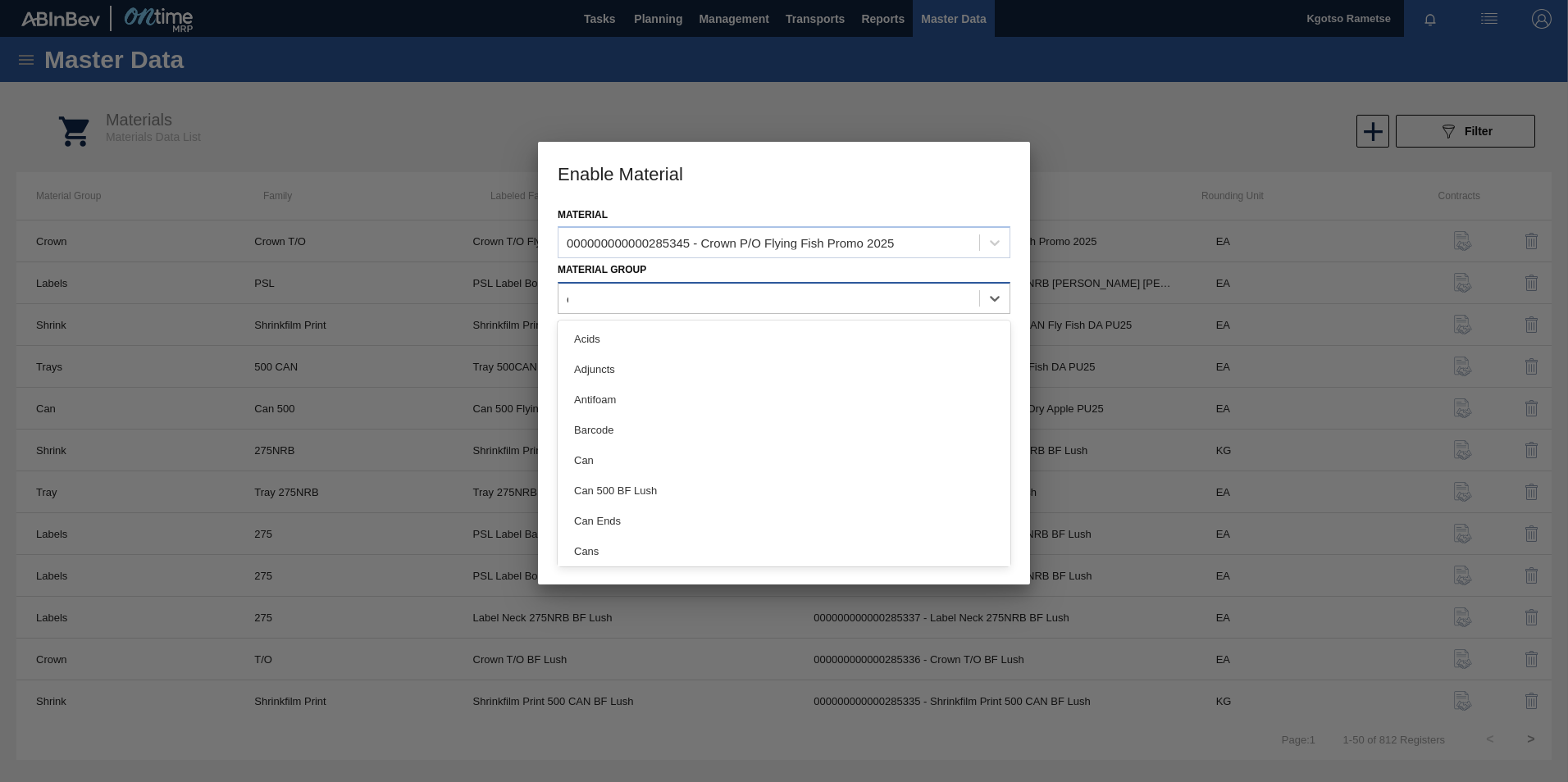
type Group "cr"
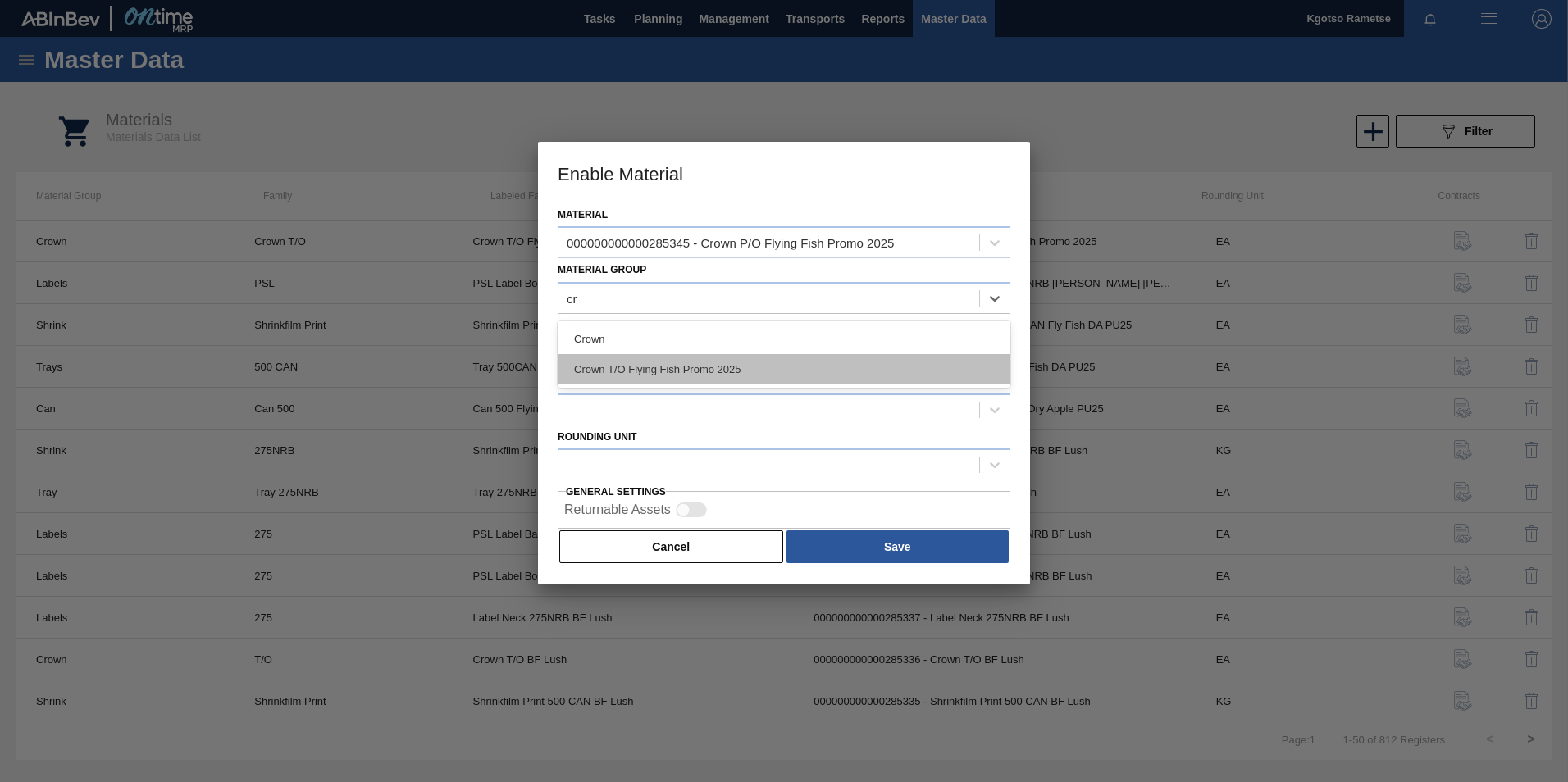
click at [621, 354] on div "Crown T/O Flying Fish Promo 2025" at bounding box center [784, 369] width 452 height 31
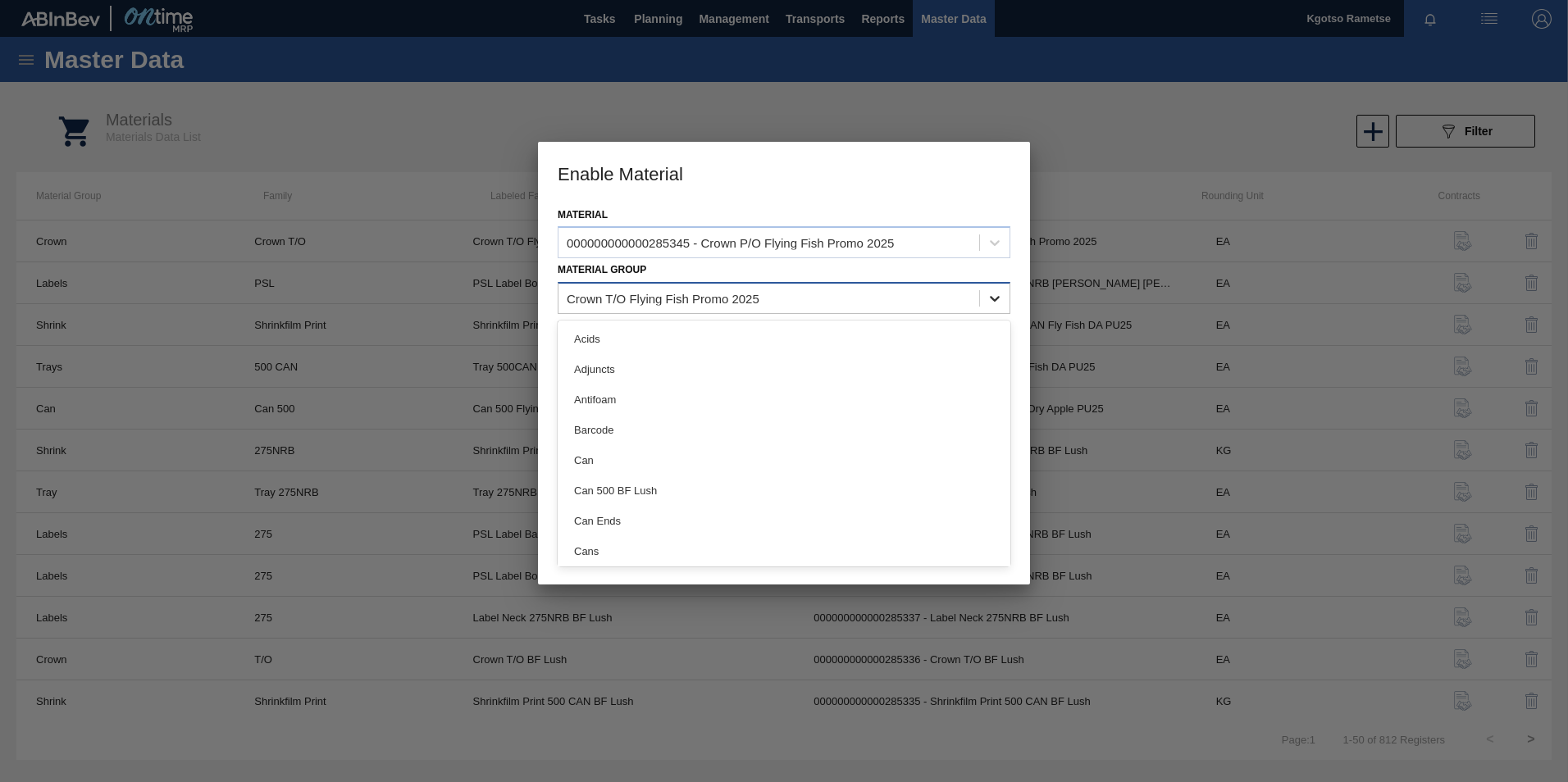
click at [988, 293] on icon at bounding box center [995, 299] width 16 height 16
type Group "cr"
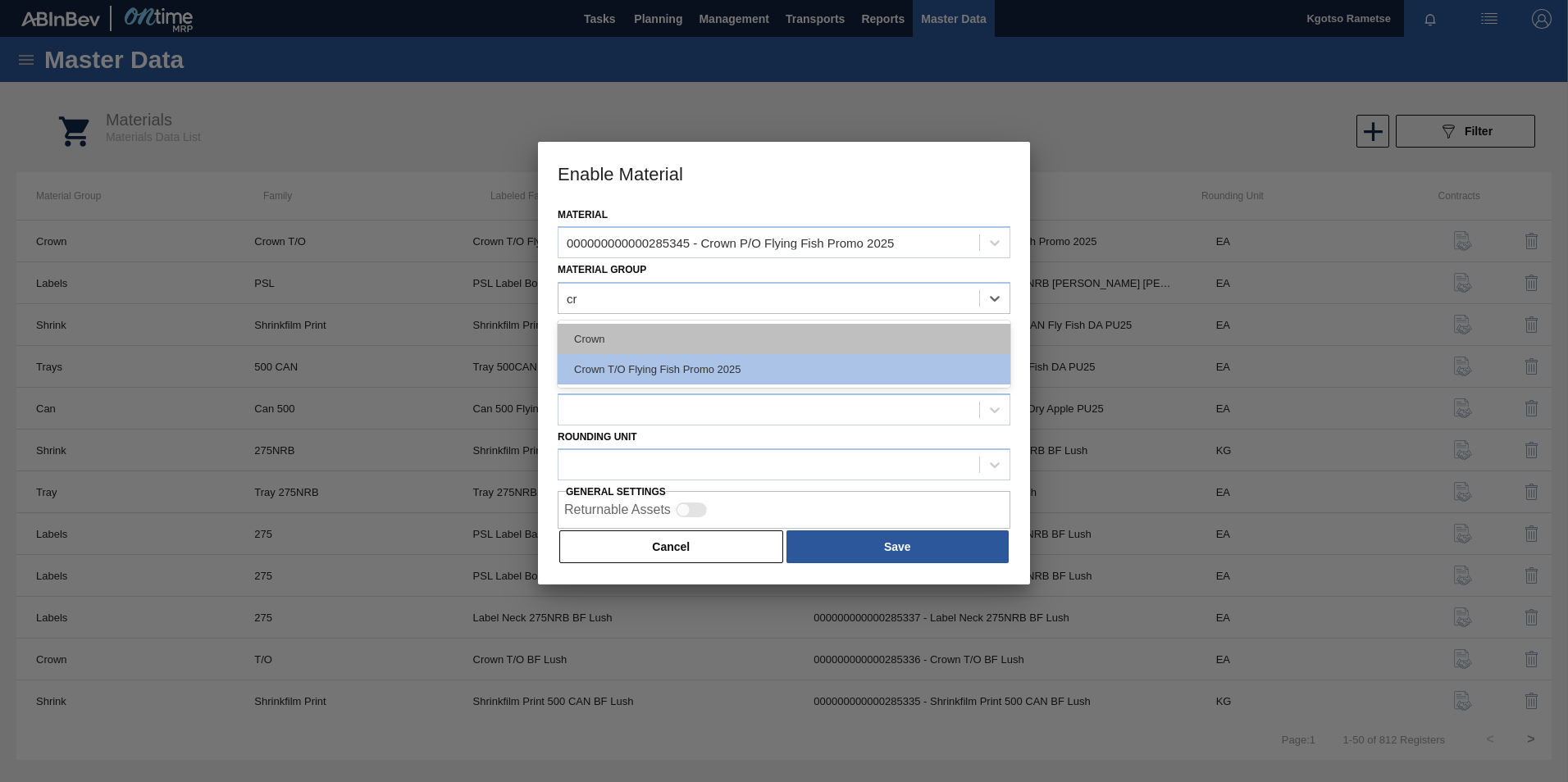
click at [628, 345] on div "Crown" at bounding box center [784, 340] width 452 height 31
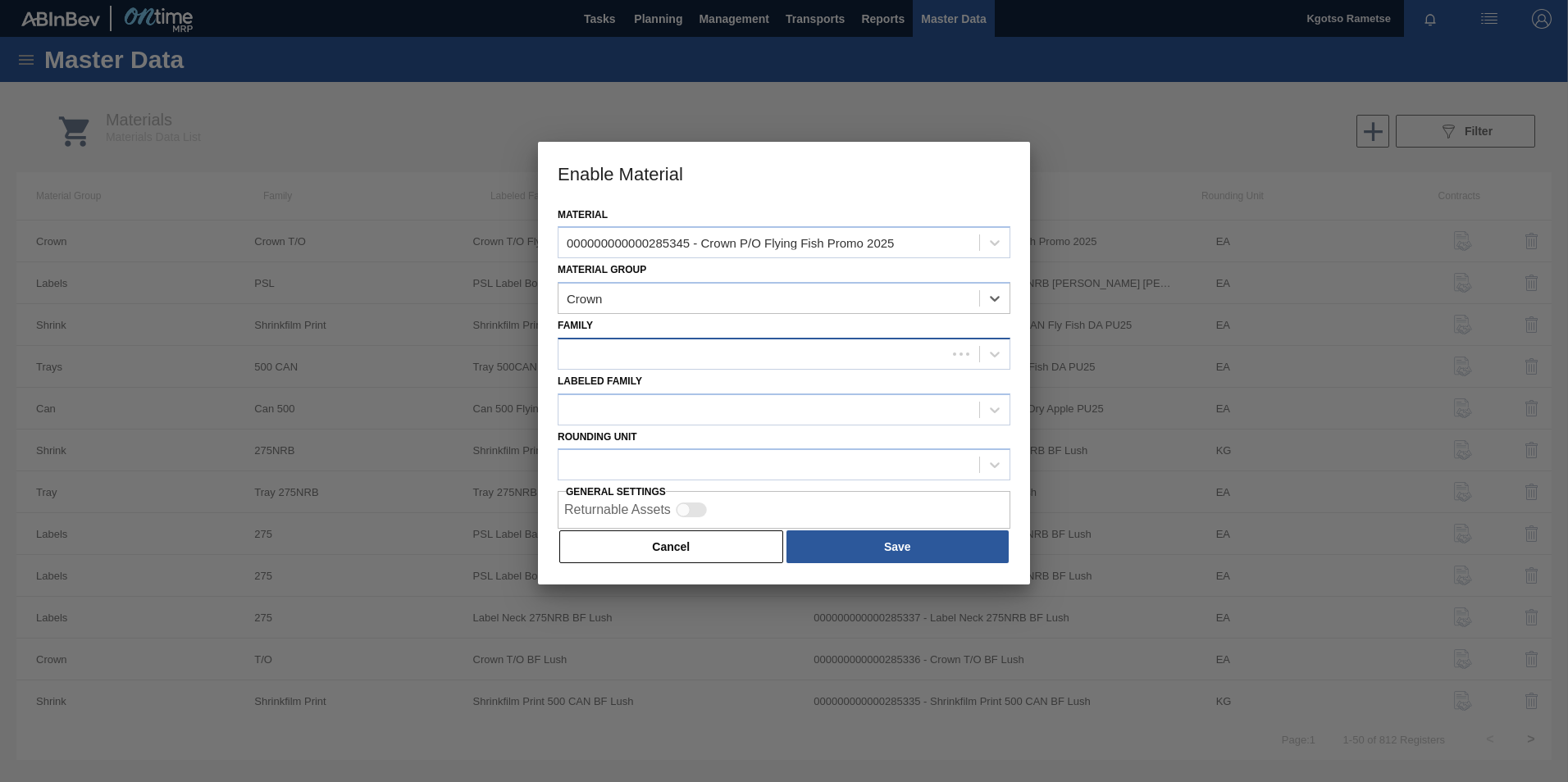
click at [622, 349] on div at bounding box center [753, 354] width 388 height 23
type input "p/"
click at [626, 388] on div "P/O" at bounding box center [784, 396] width 452 height 31
click at [612, 403] on div at bounding box center [769, 410] width 421 height 23
click at [617, 406] on div at bounding box center [769, 410] width 421 height 23
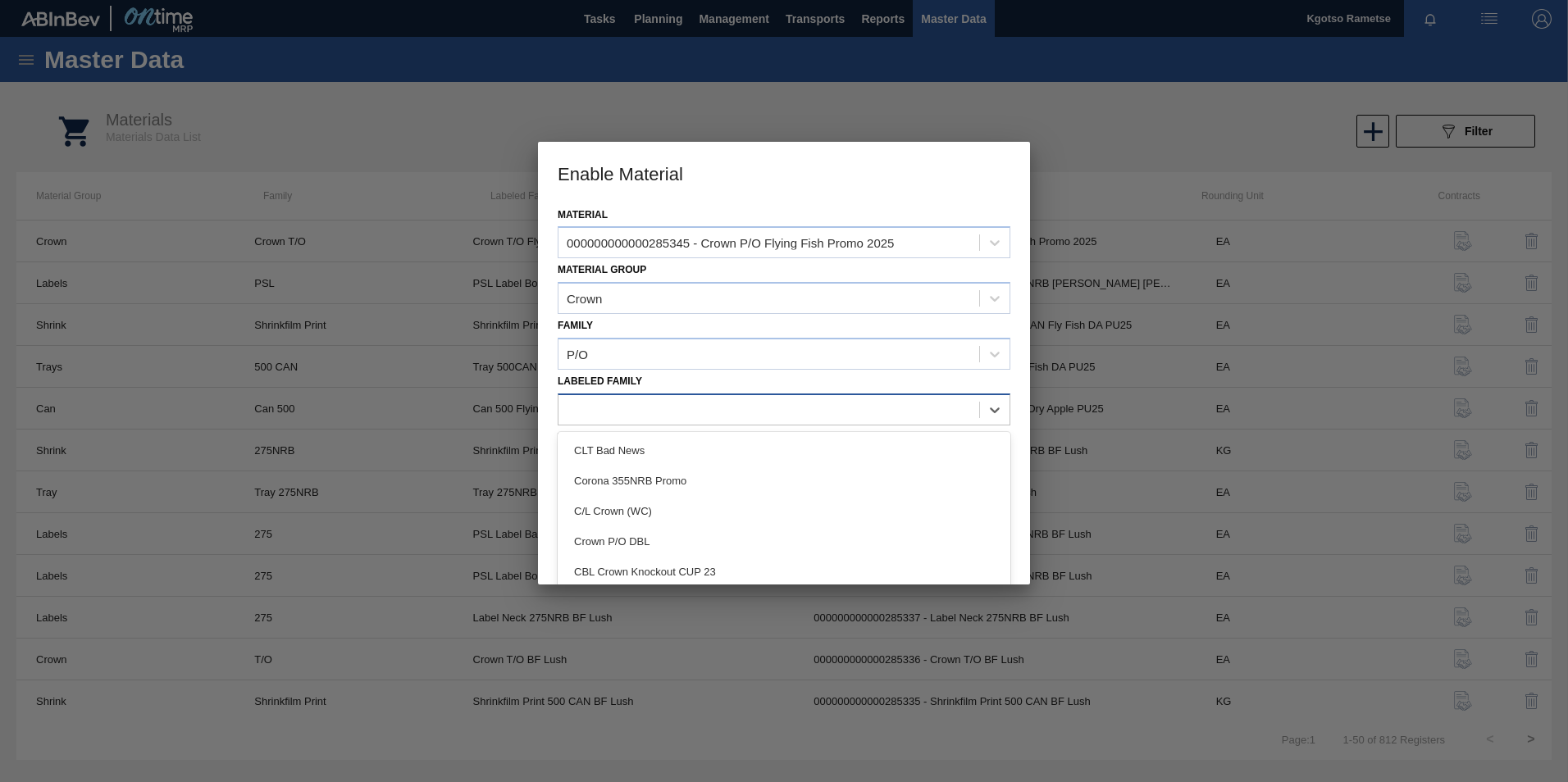
paste Family "Crown P/O Flying Fish Promo 2025"
type Family "Crown P/O Flying Fish Promo 2025"
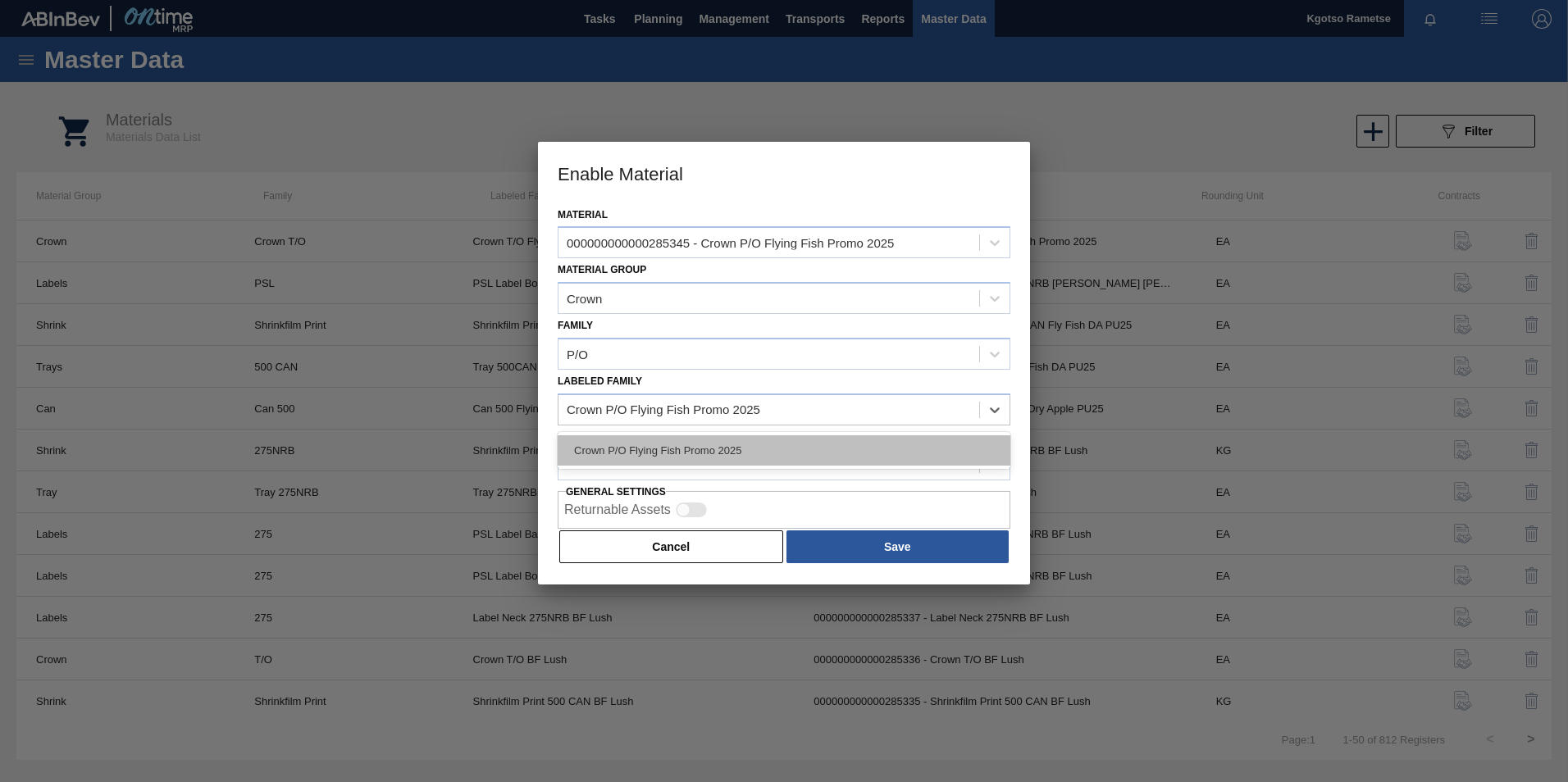
click at [639, 451] on div "Crown P/O Flying Fish Promo 2025" at bounding box center [784, 451] width 452 height 31
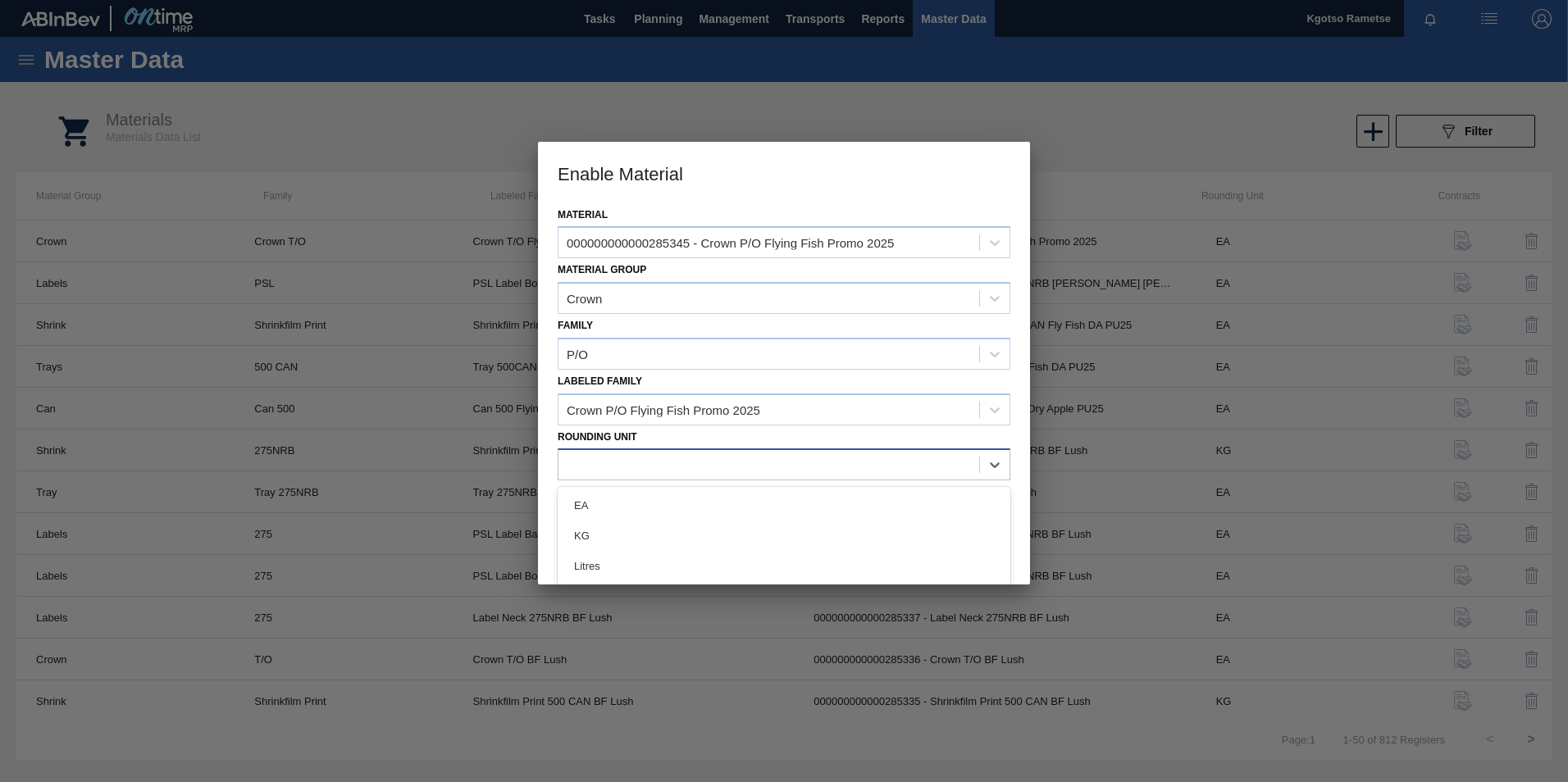
click at [631, 468] on div at bounding box center [769, 465] width 421 height 23
click at [621, 489] on div "EA KG Litres Metric Tons" at bounding box center [784, 552] width 452 height 128
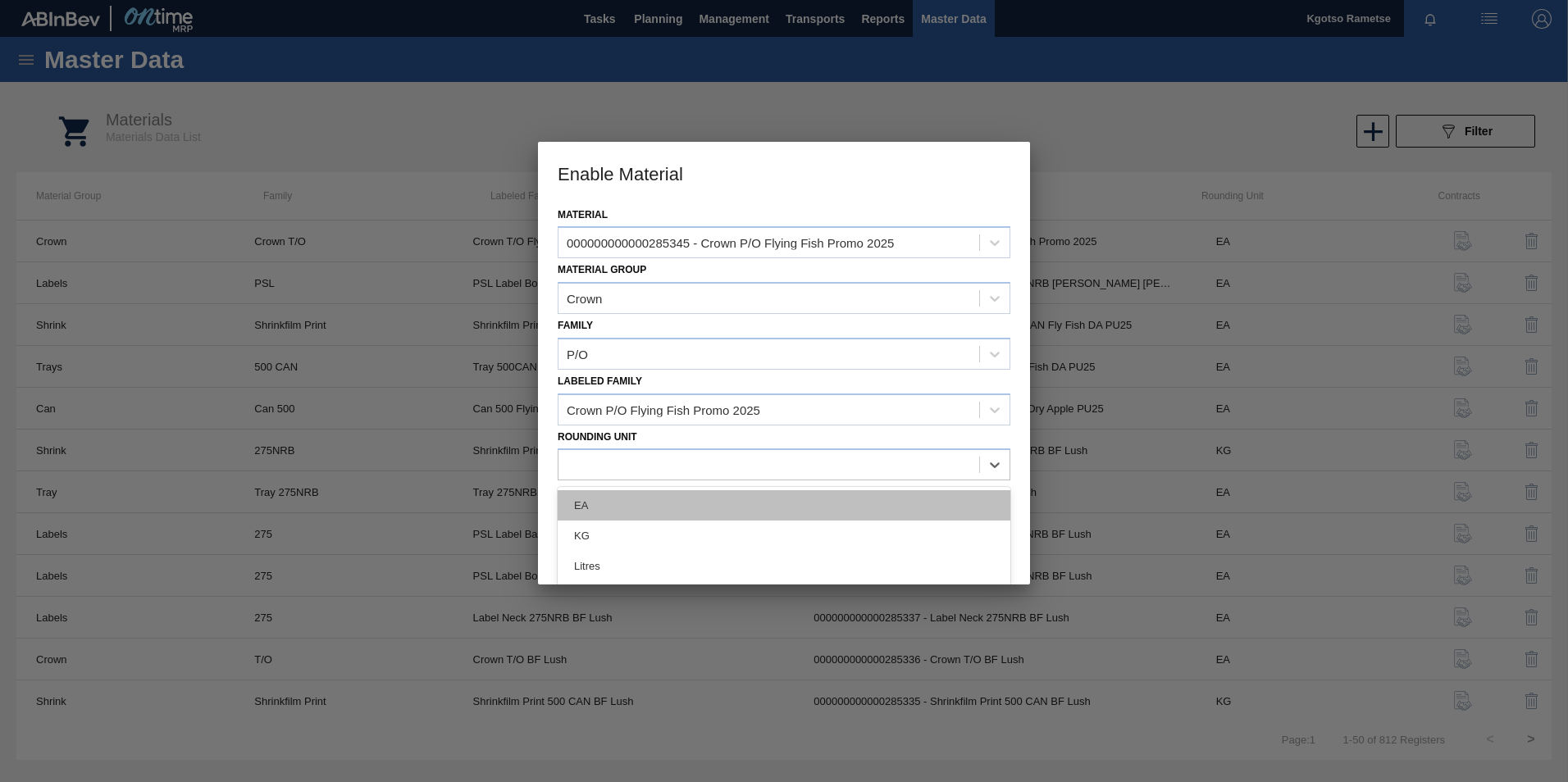
click at [618, 498] on div "EA" at bounding box center [784, 506] width 452 height 31
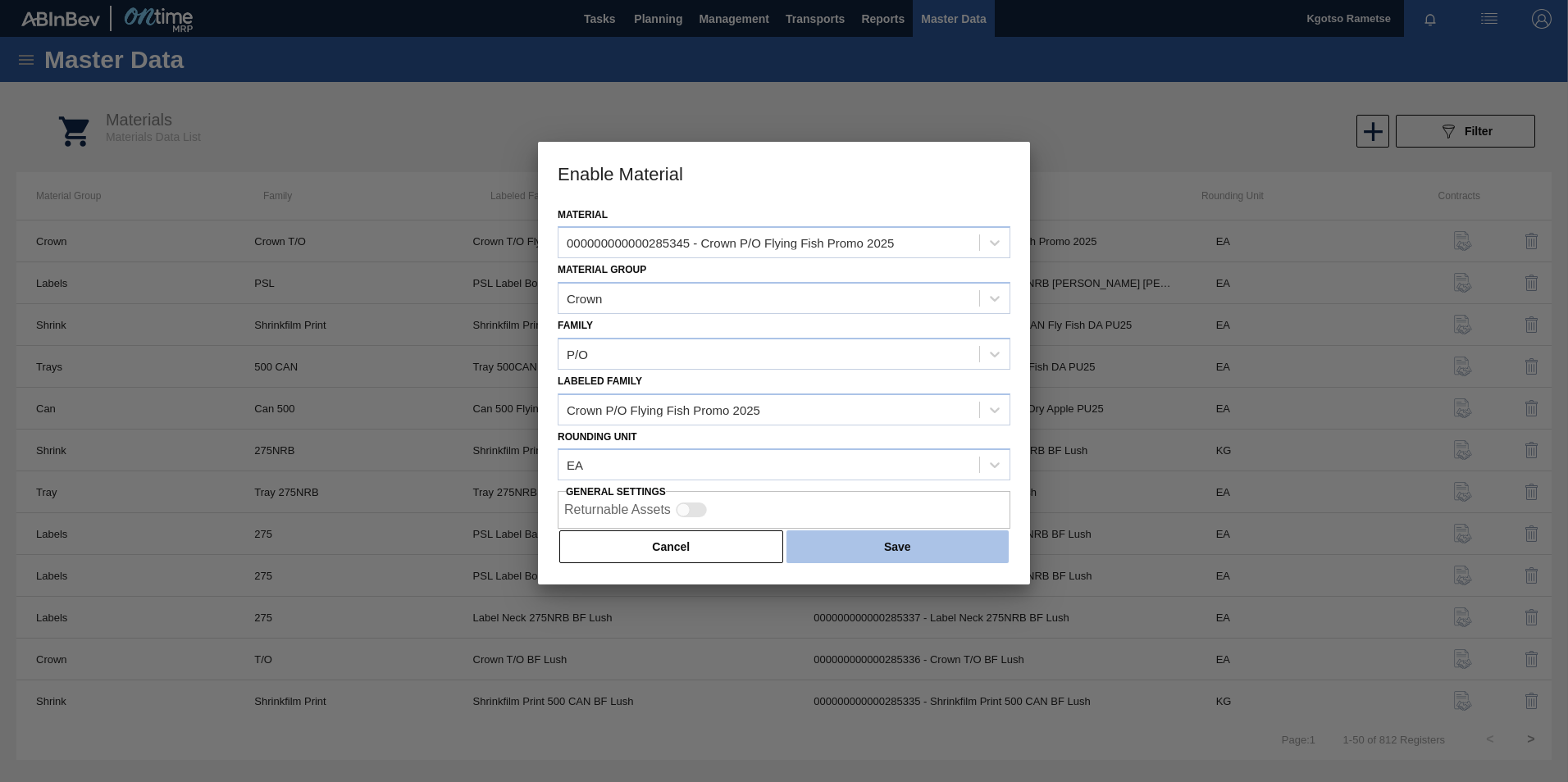
click at [850, 538] on button "Save" at bounding box center [897, 547] width 222 height 33
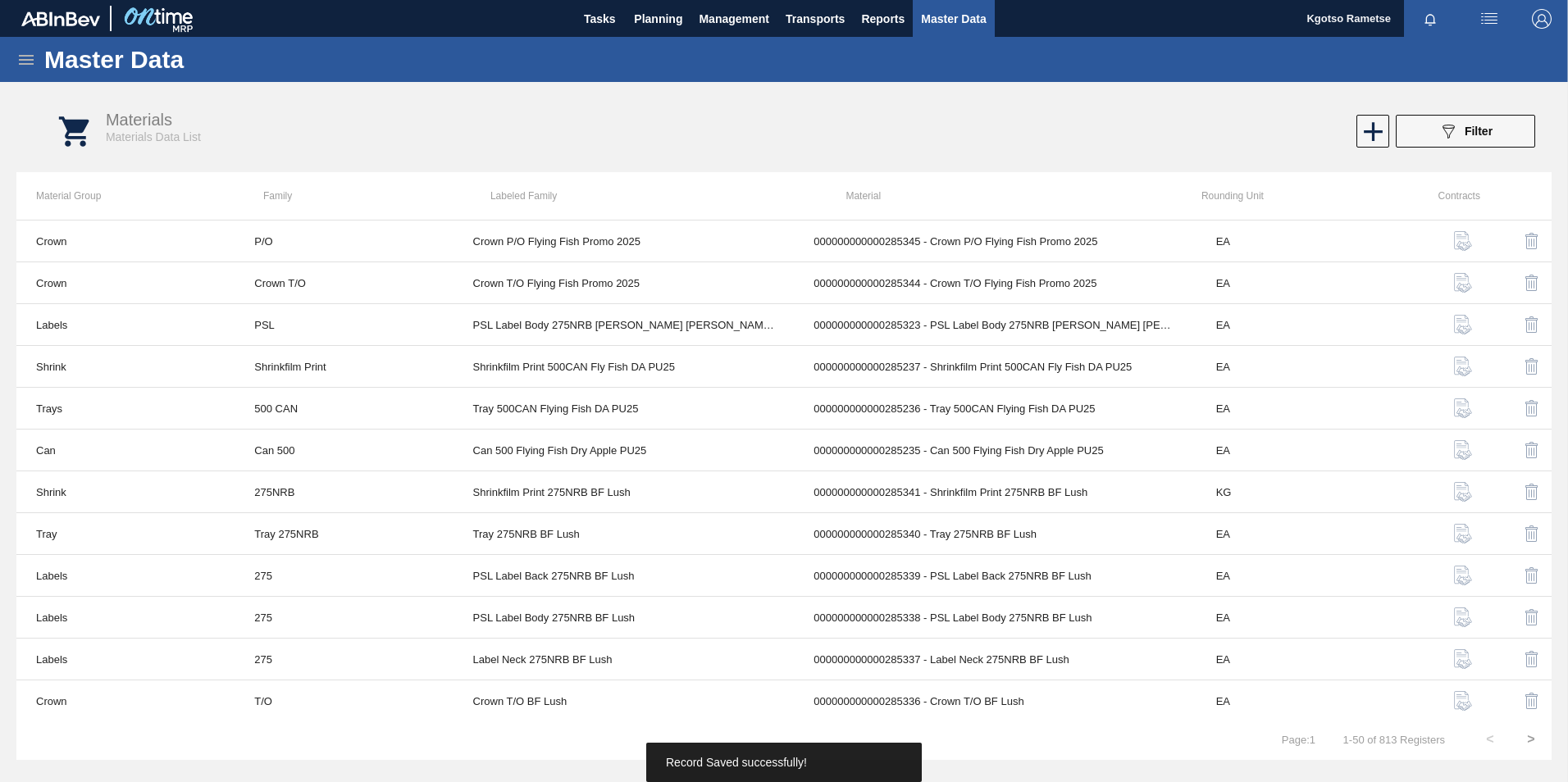
click at [24, 61] on icon at bounding box center [26, 60] width 20 height 20
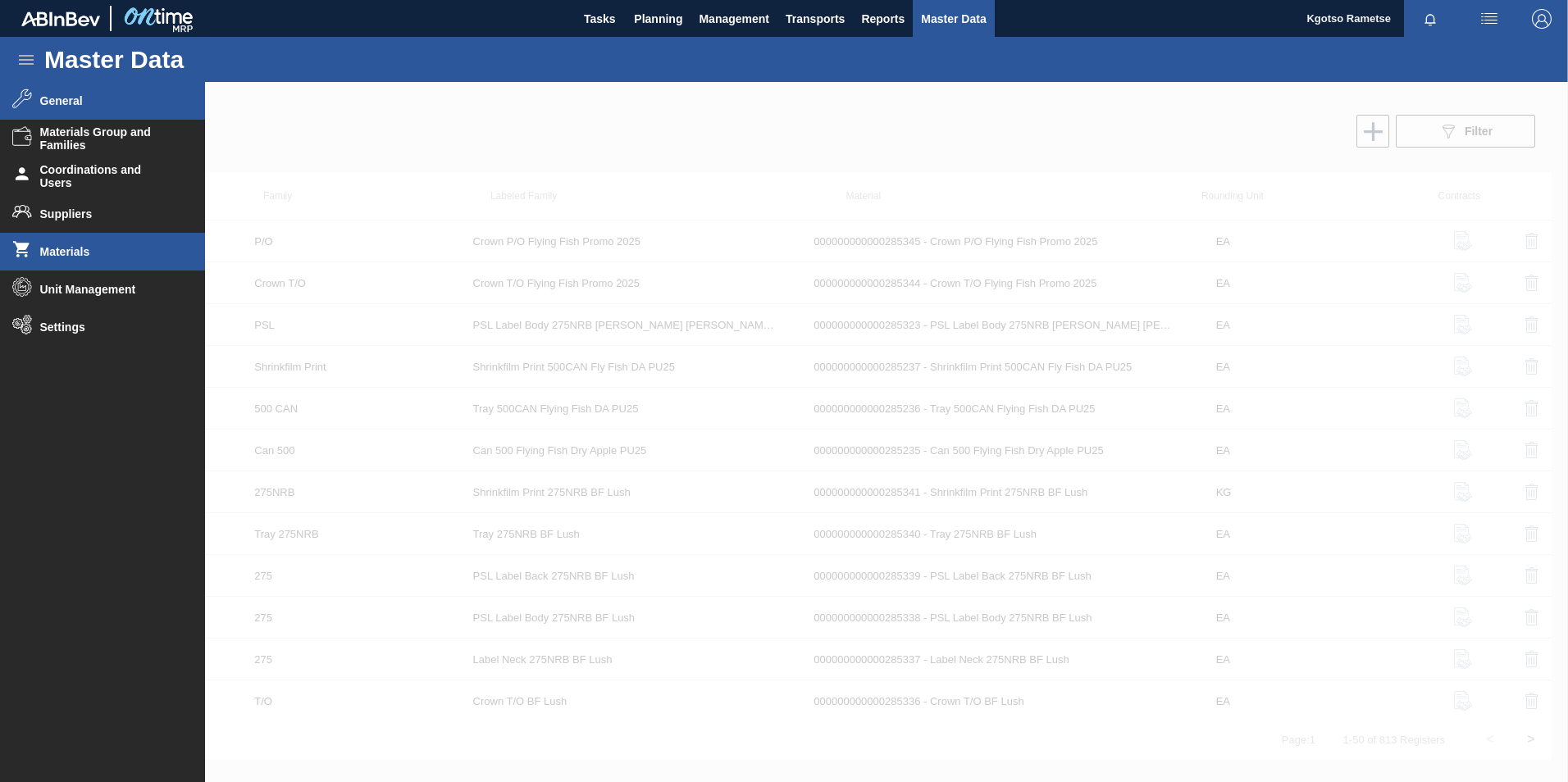
click at [67, 107] on span "General" at bounding box center [108, 100] width 135 height 14
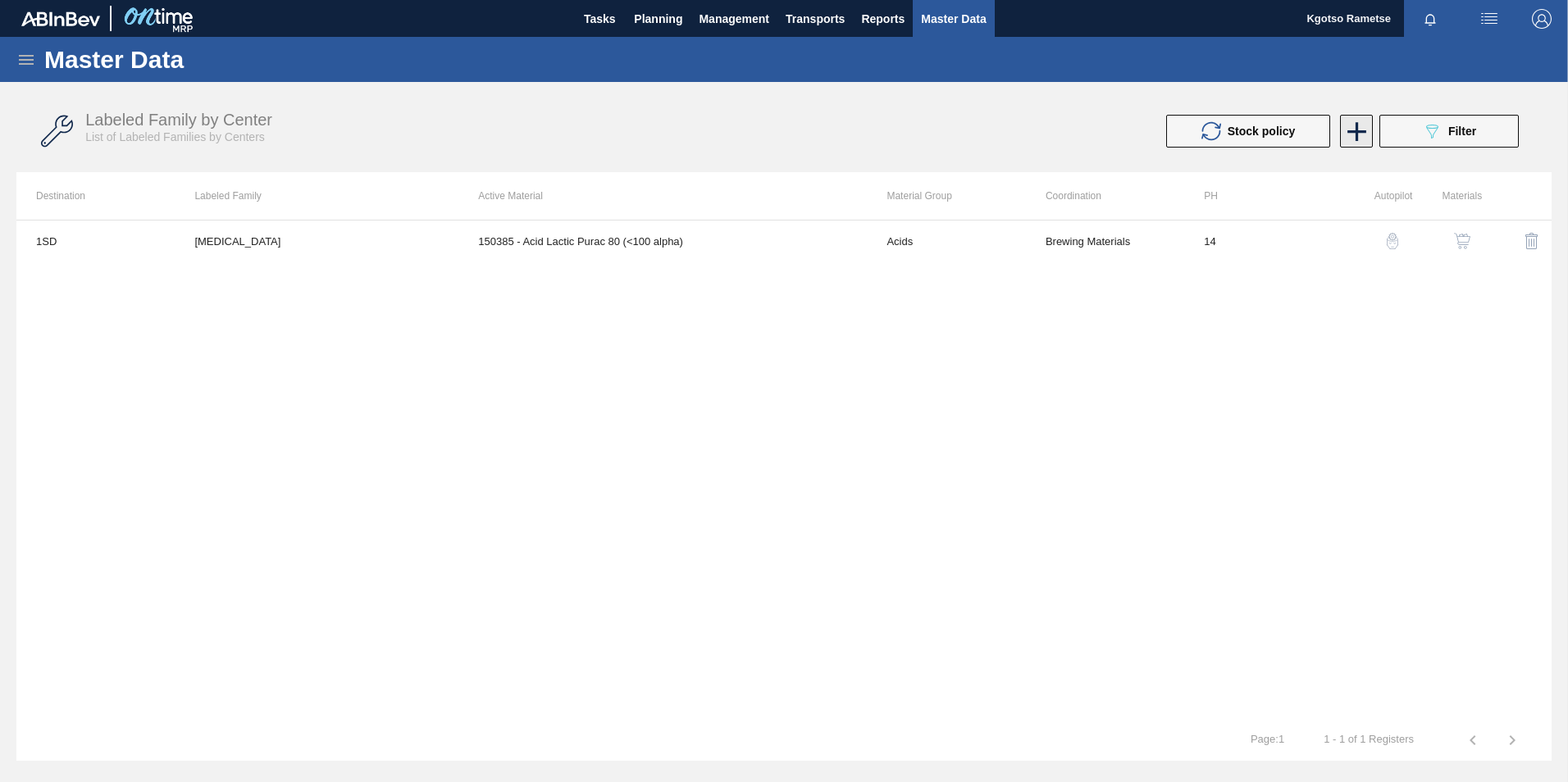
click at [1358, 129] on icon at bounding box center [1356, 131] width 32 height 32
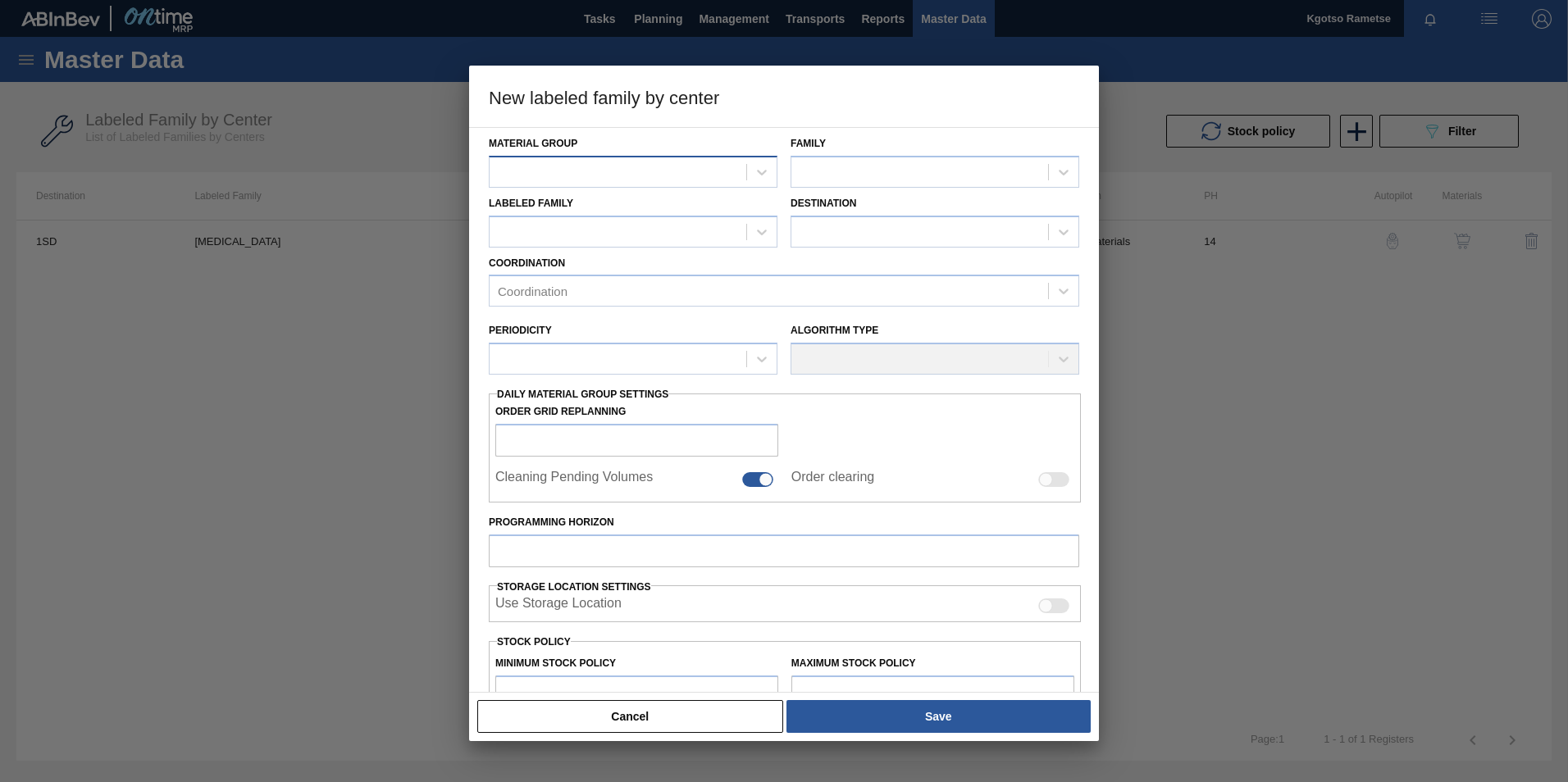
click at [636, 163] on div at bounding box center [617, 172] width 256 height 23
type Group "cr"
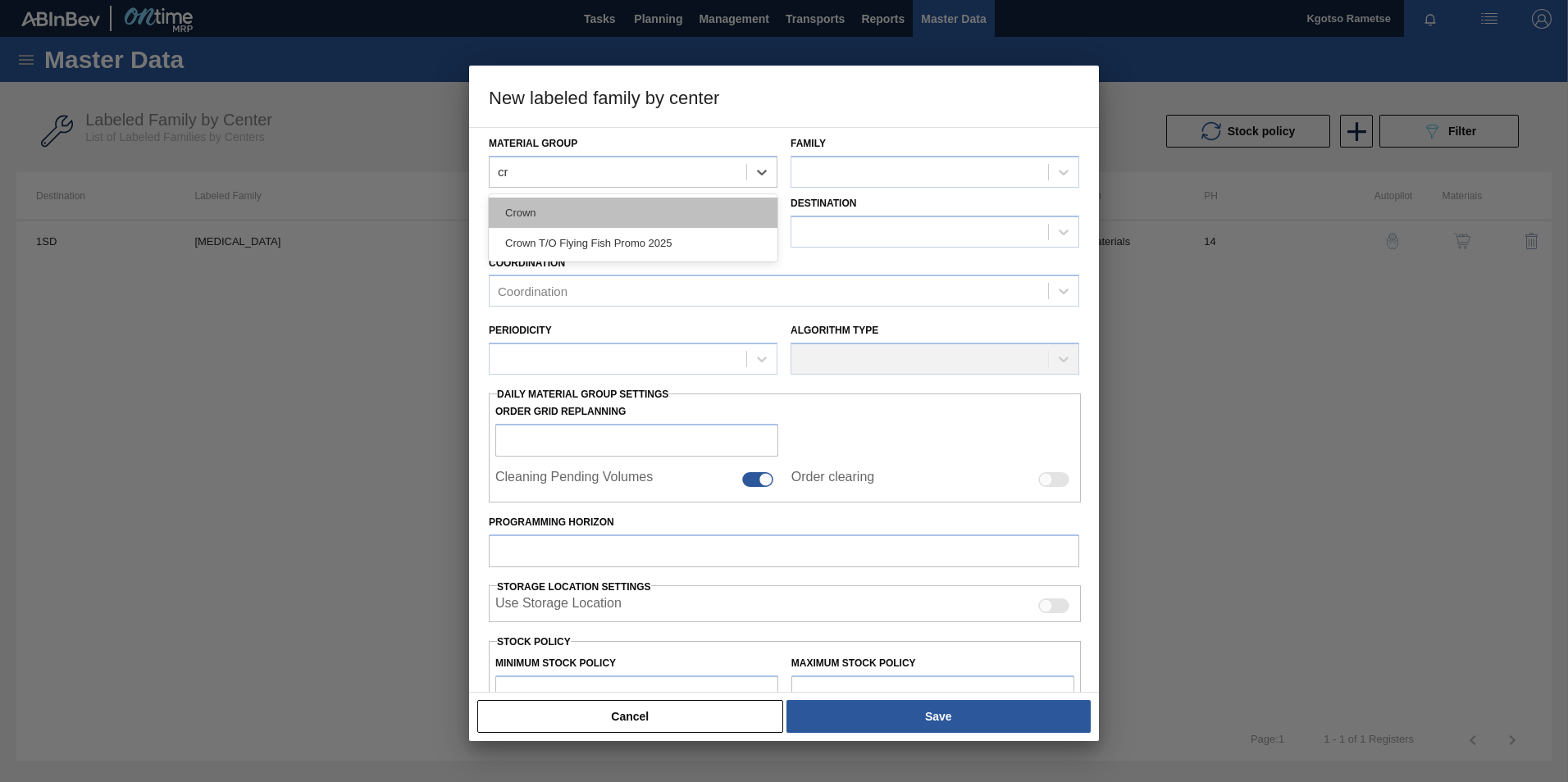
click at [598, 201] on div "Crown" at bounding box center [633, 213] width 289 height 31
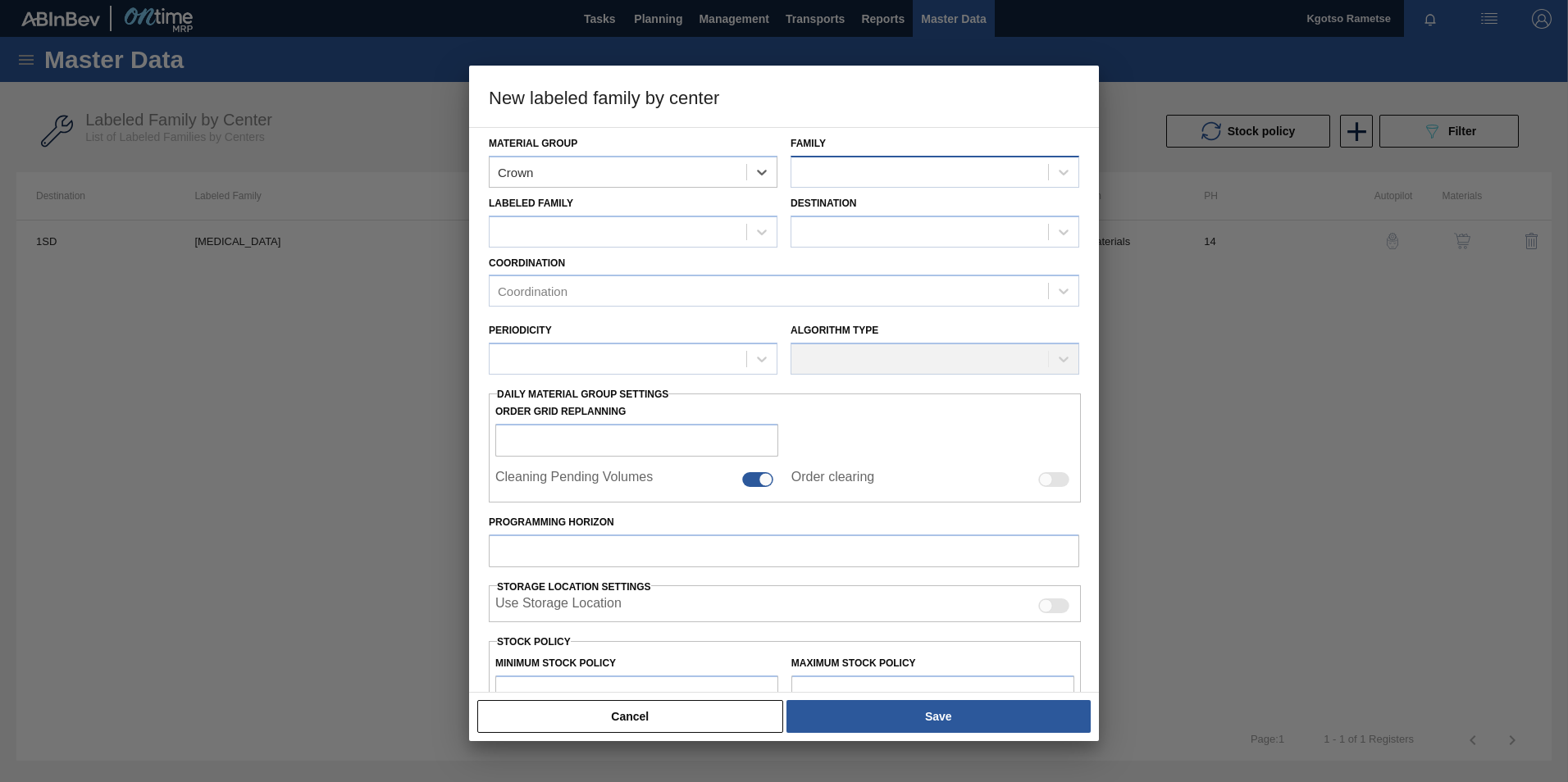
click at [809, 179] on div at bounding box center [919, 172] width 256 height 23
type input "p/"
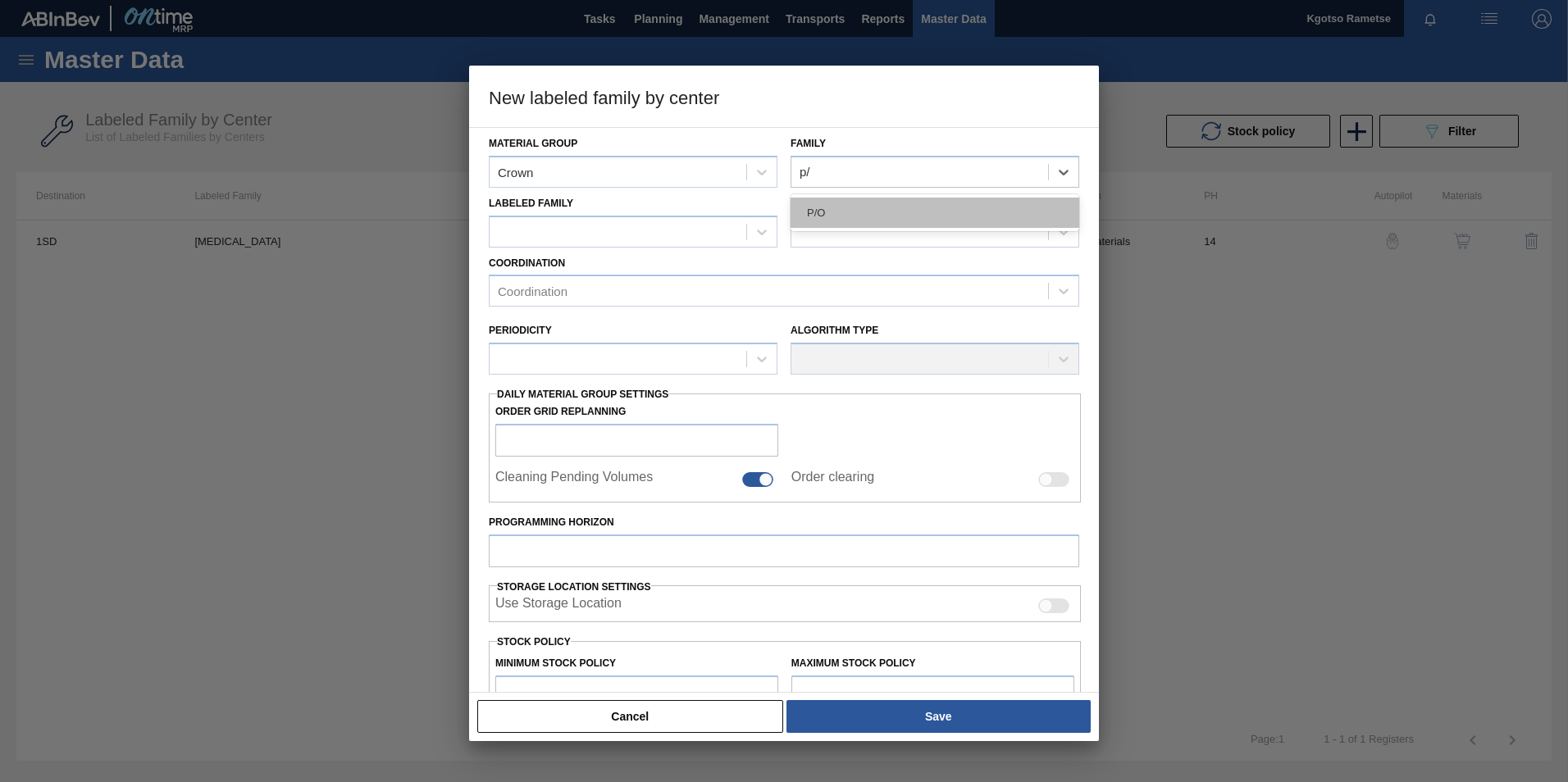
click at [805, 205] on div "P/O" at bounding box center [935, 213] width 289 height 31
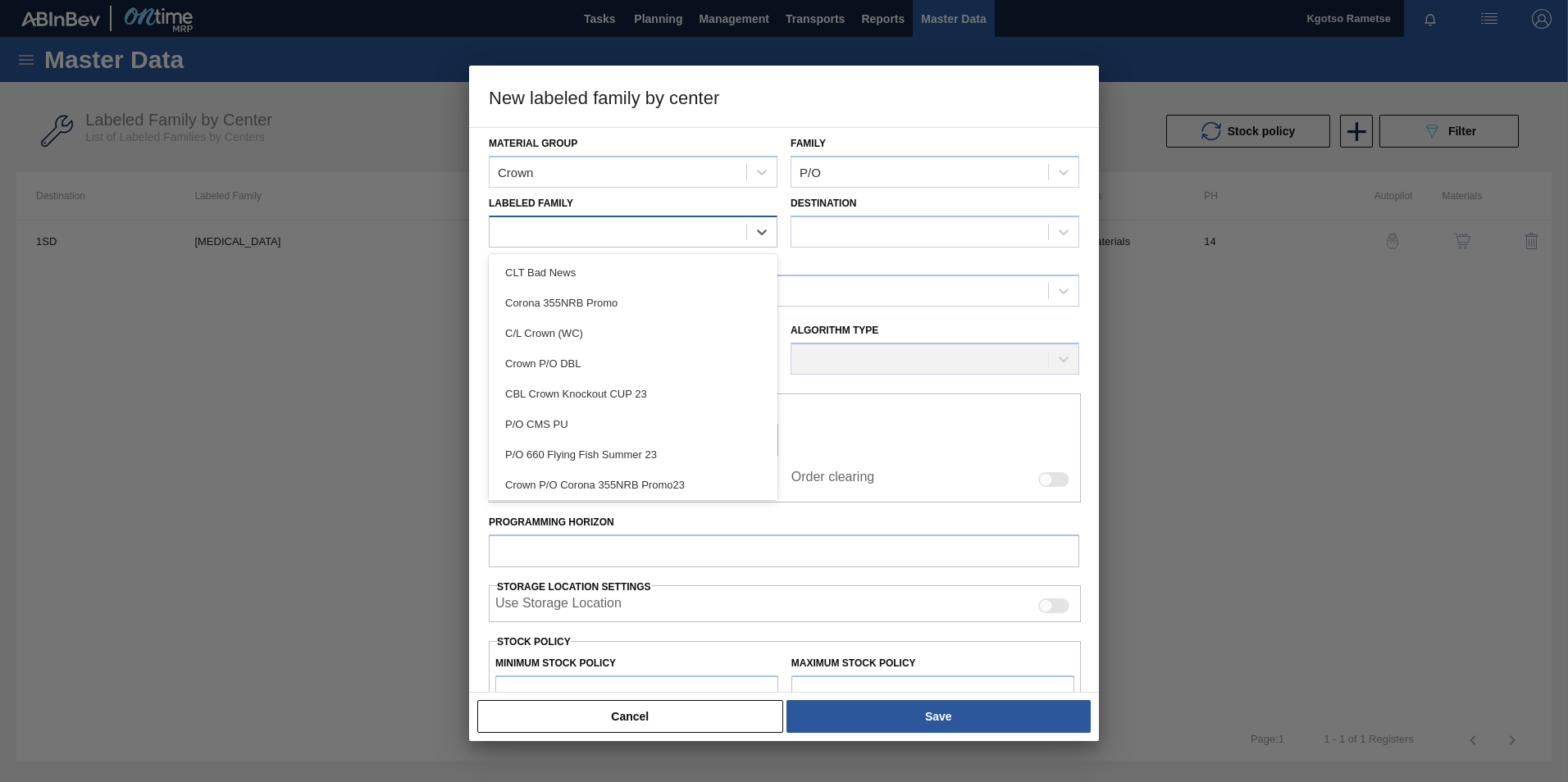
click at [673, 230] on div at bounding box center [617, 231] width 256 height 23
type Family "cr"
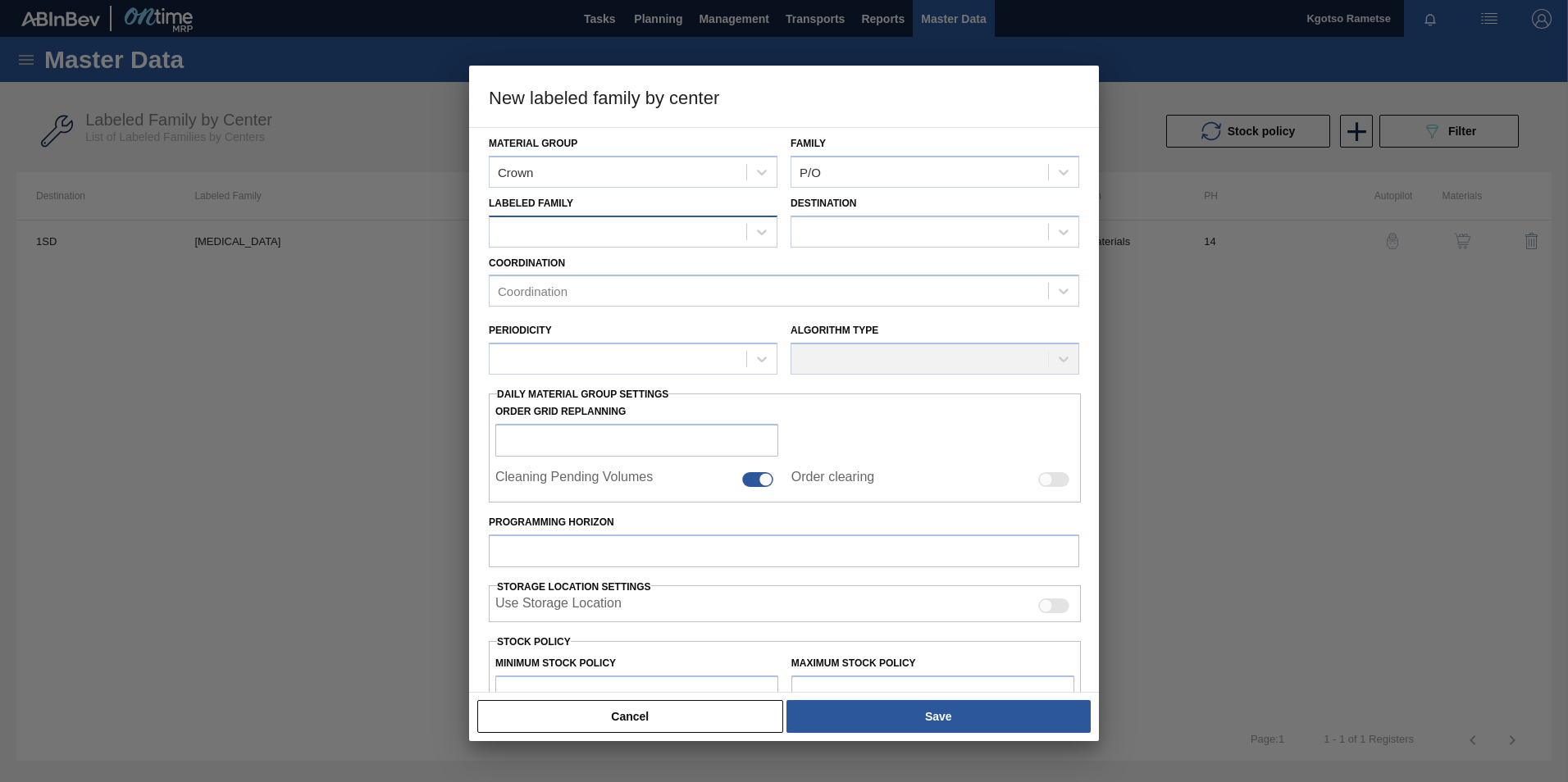
click at [621, 242] on div at bounding box center [617, 231] width 256 height 23
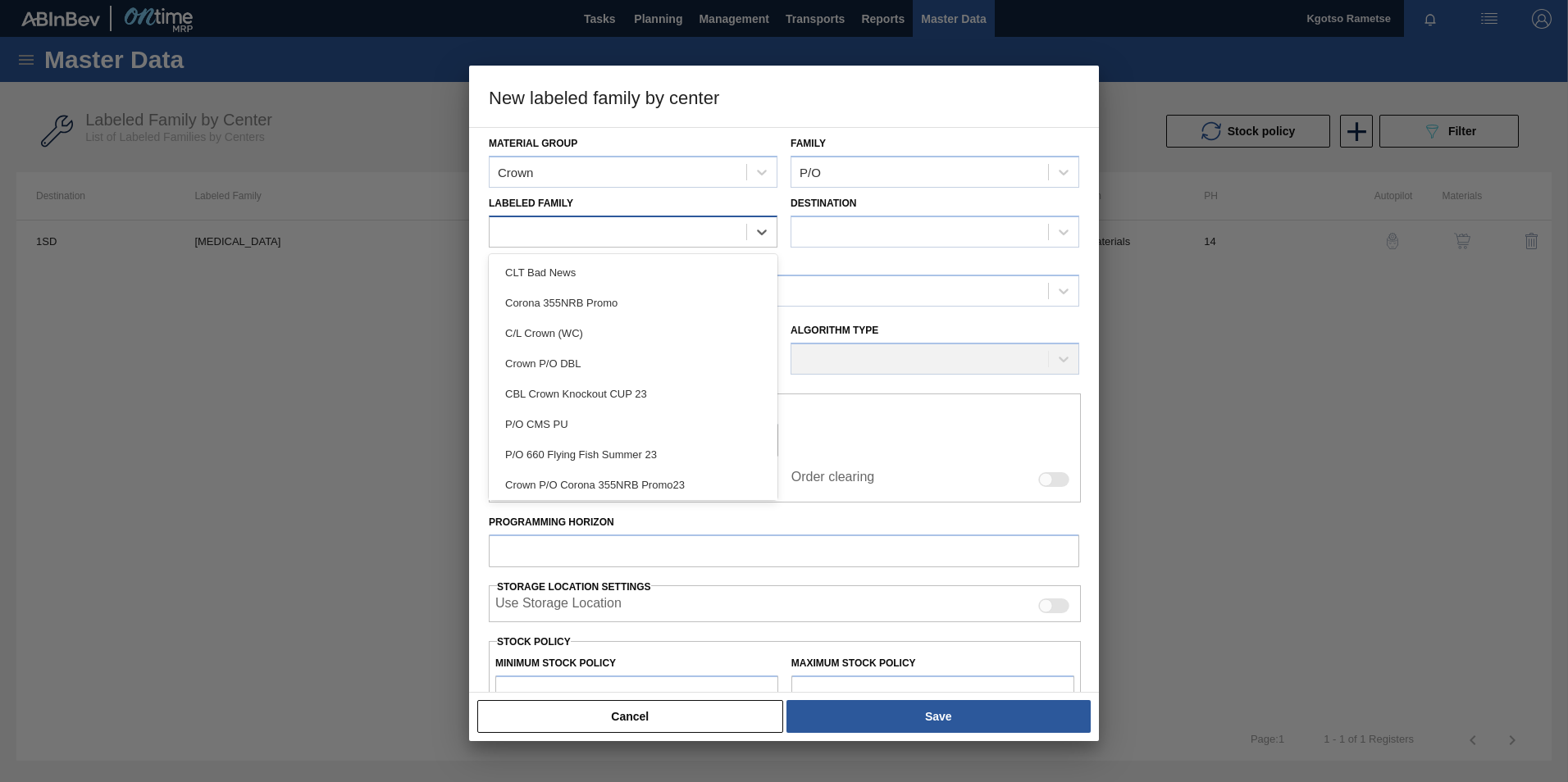
paste Family "Crown P/O Flying Fish Promo 2025"
type Family "Crown P/O Flying Fish Promo 2025"
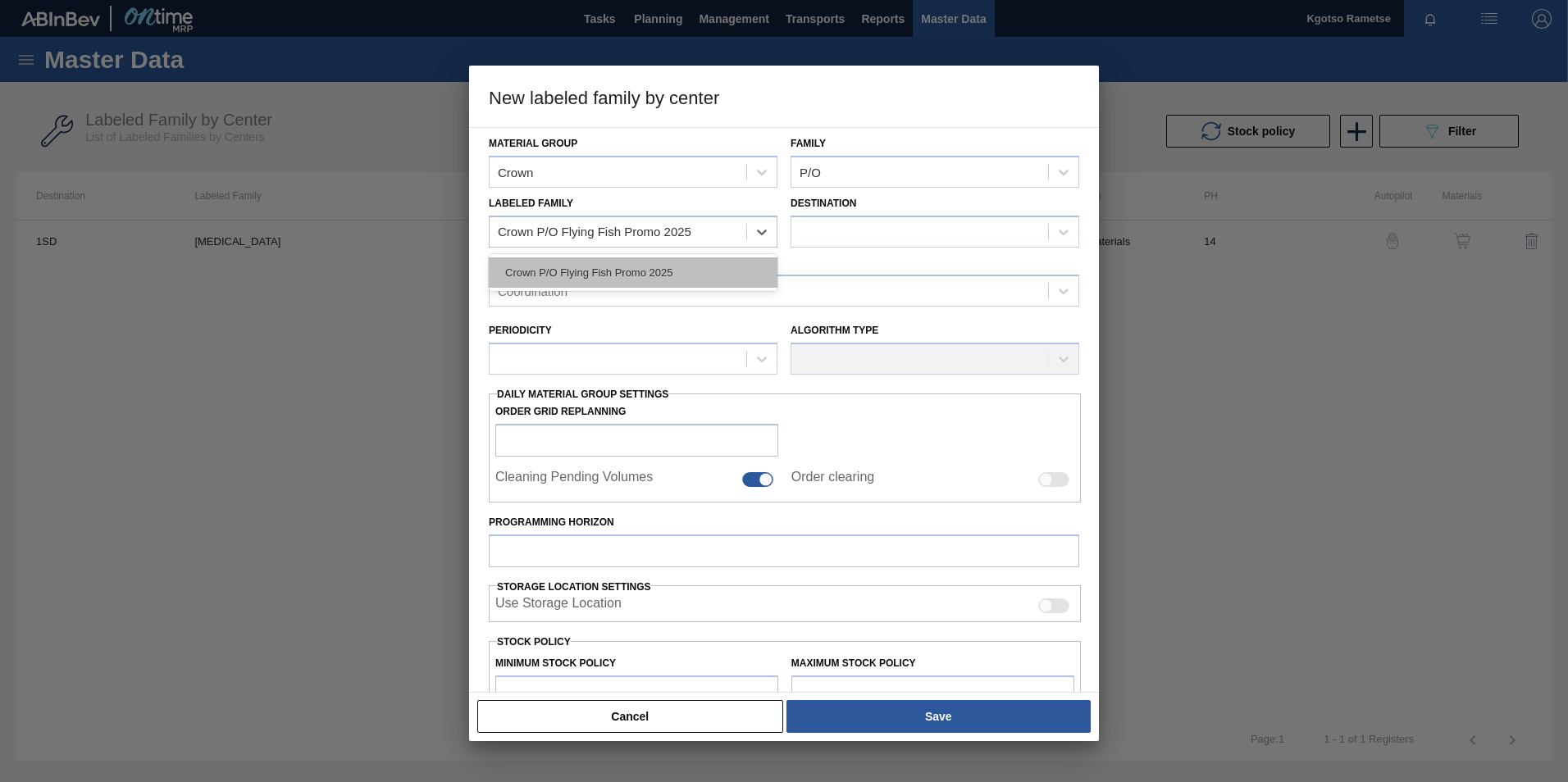
click at [637, 266] on div "Crown P/O Flying Fish Promo 2025" at bounding box center [633, 273] width 289 height 31
checkbox input "false"
click at [812, 213] on div "Destination" at bounding box center [935, 220] width 289 height 56
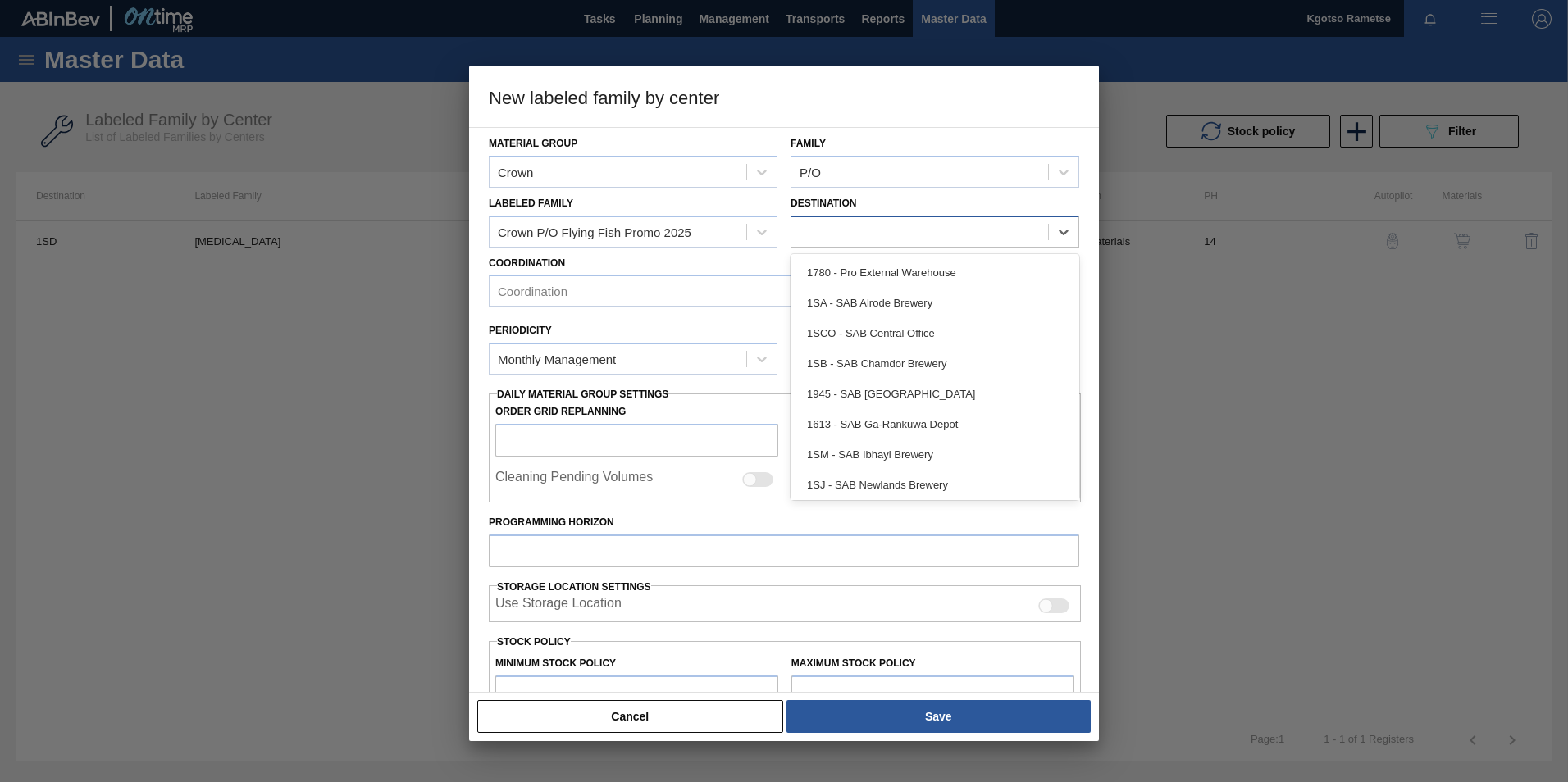
click at [813, 225] on div at bounding box center [919, 231] width 256 height 23
type input "1sb"
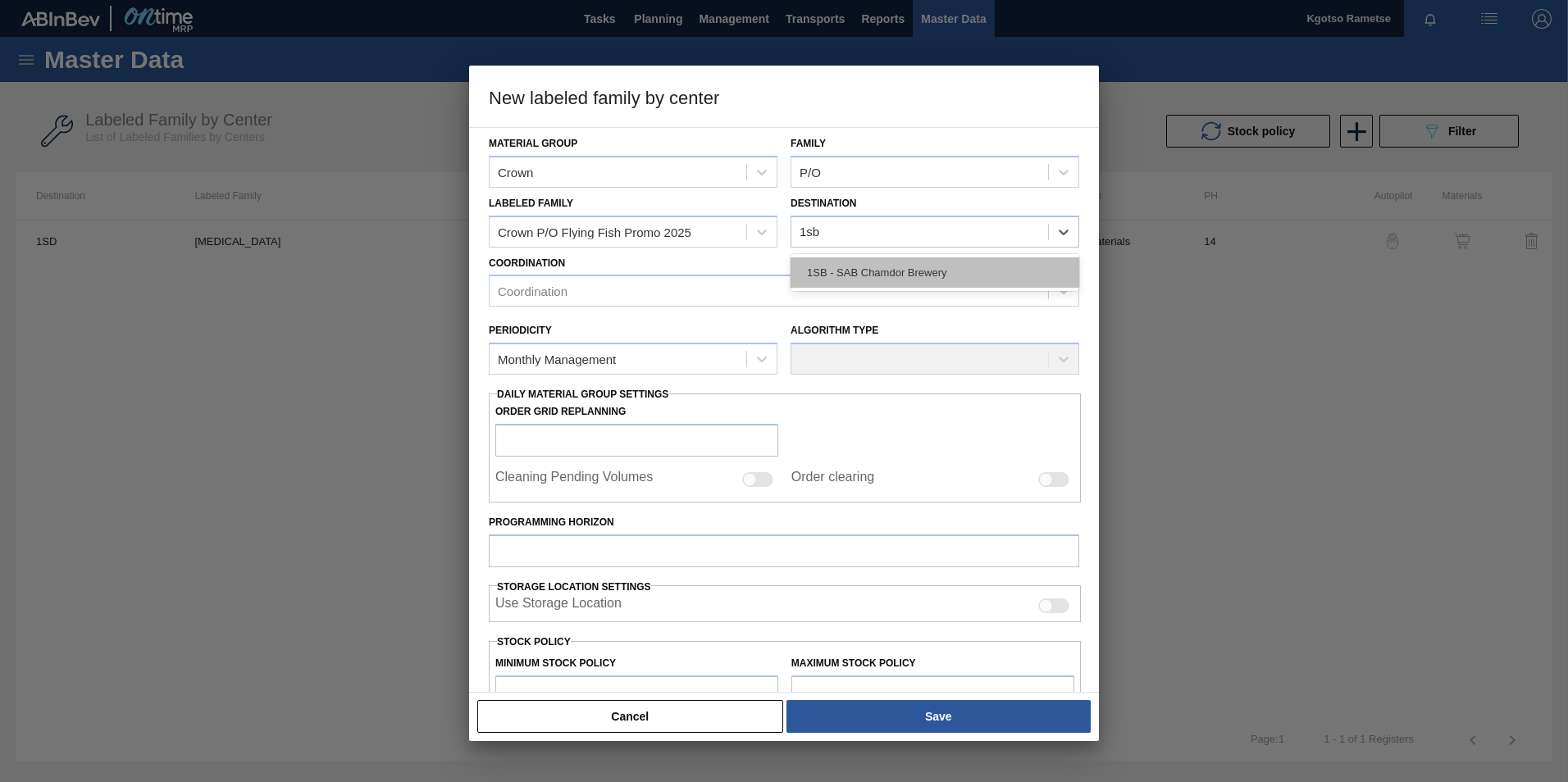
click at [816, 266] on div "1SB - SAB Chamdor Brewery" at bounding box center [935, 273] width 289 height 31
click at [654, 288] on div "Coordination" at bounding box center [768, 292] width 559 height 23
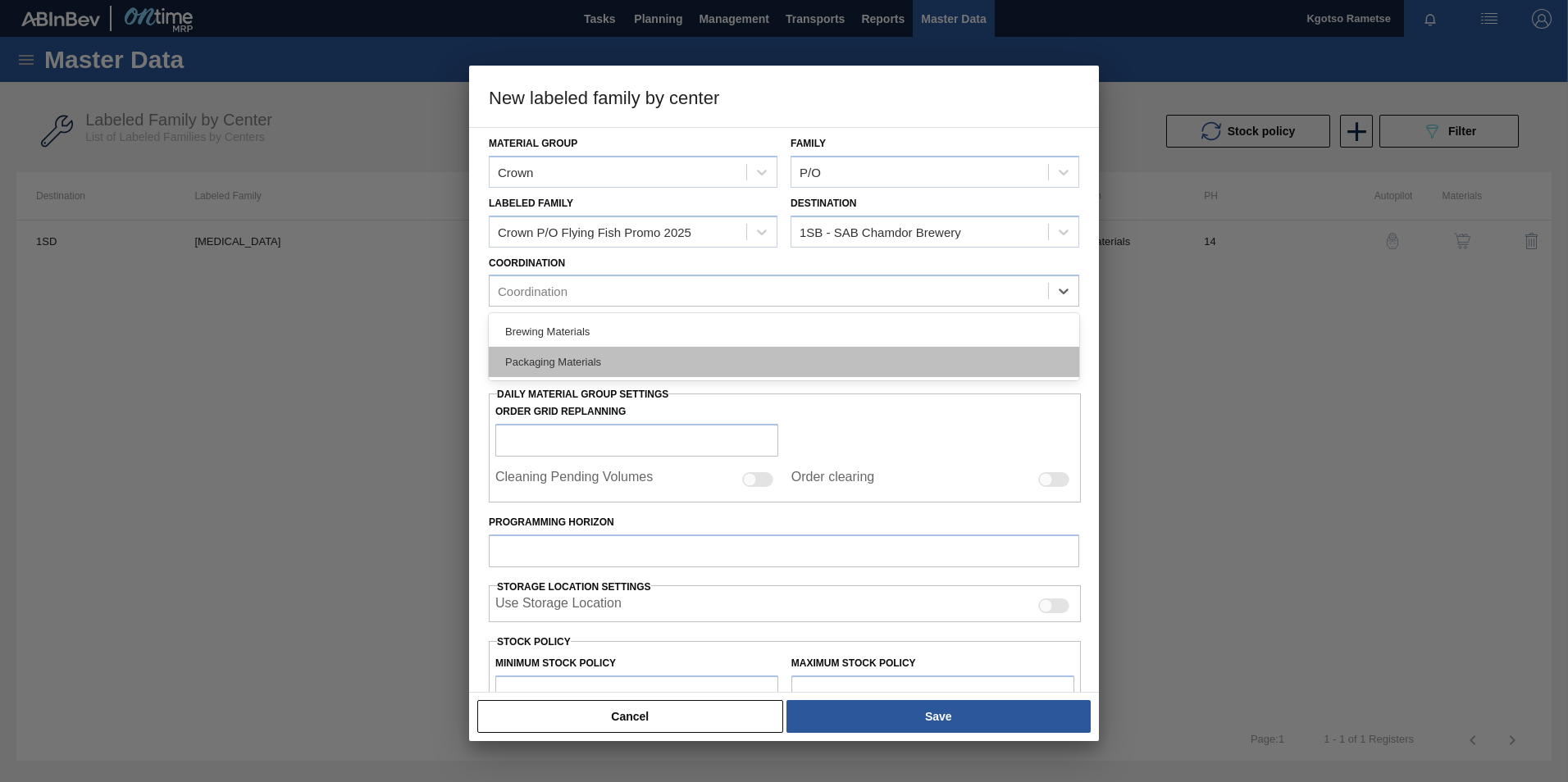
click at [626, 351] on div "Packaging Materials" at bounding box center [784, 362] width 590 height 31
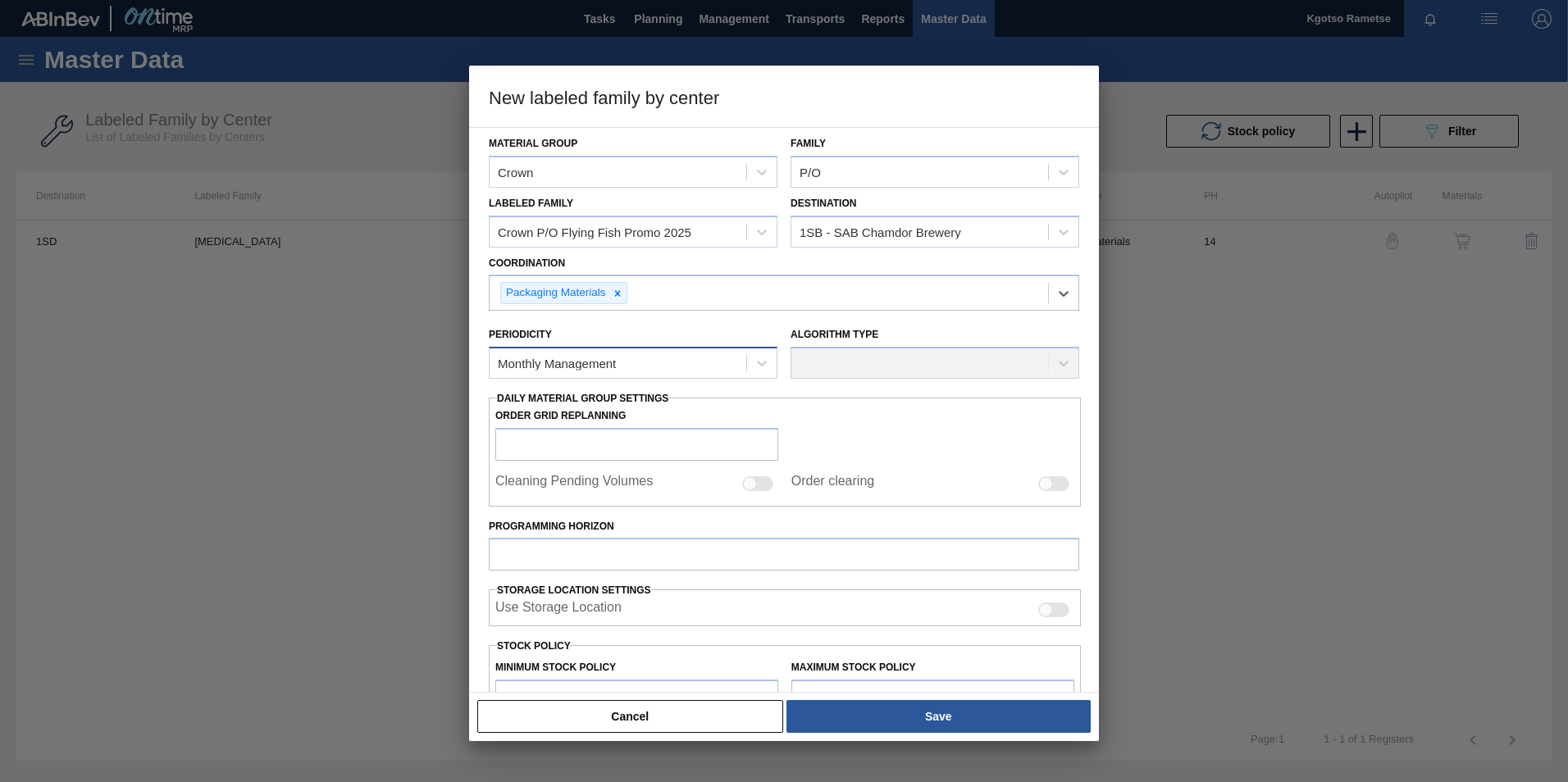
click at [585, 362] on div "Monthly Management" at bounding box center [556, 363] width 118 height 14
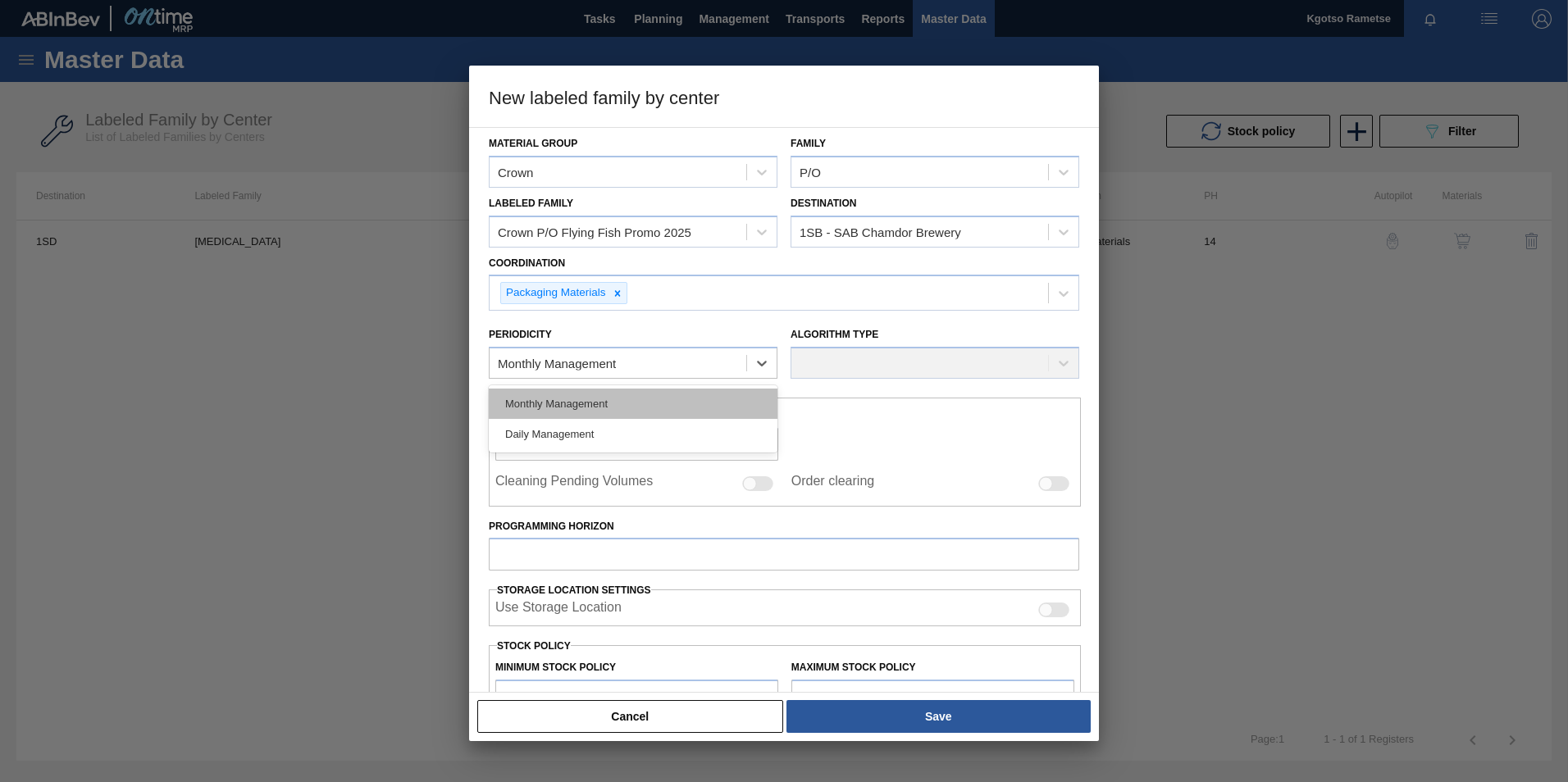
click at [573, 404] on div "Monthly Management" at bounding box center [633, 405] width 289 height 31
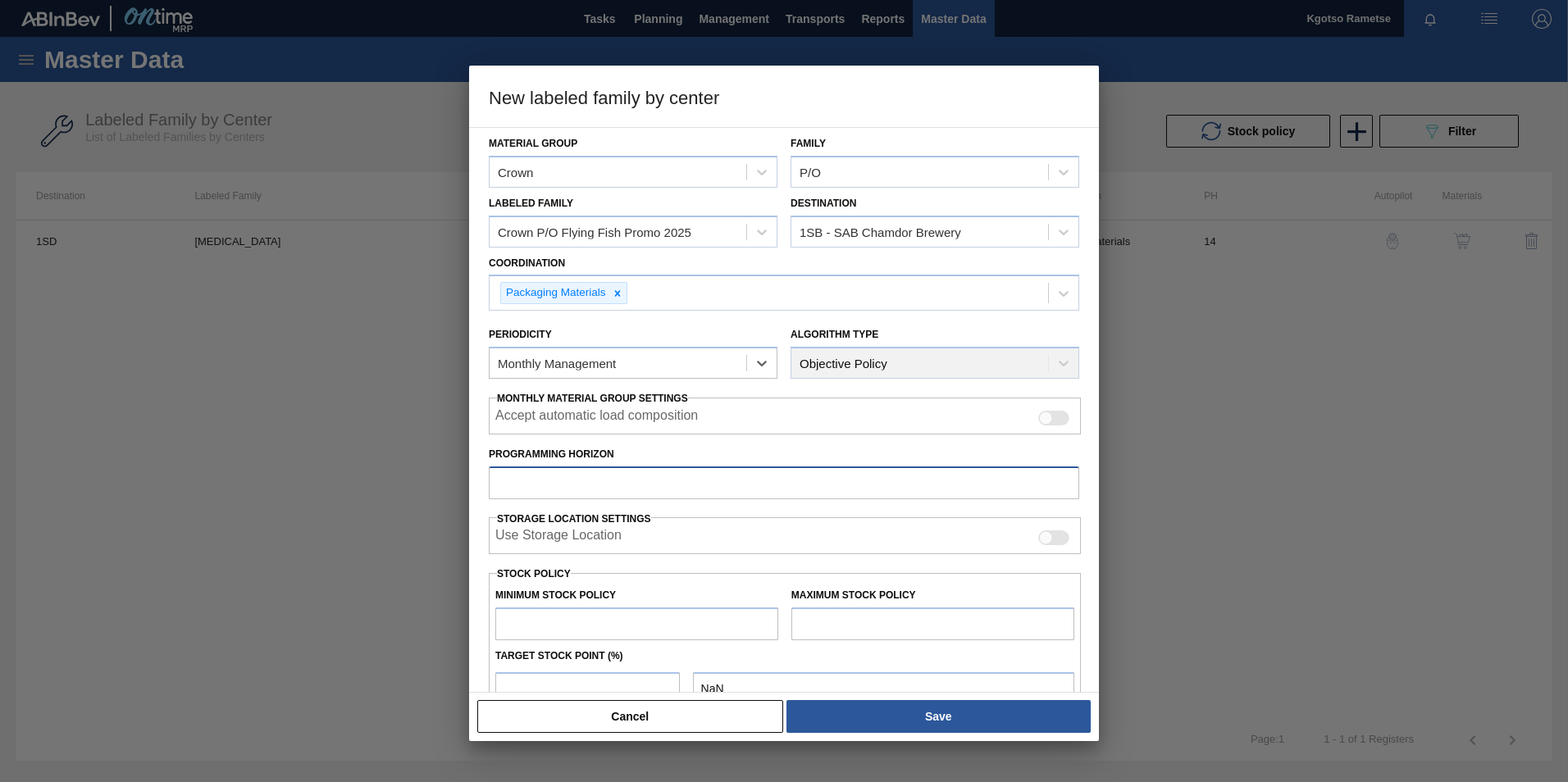
click at [549, 483] on input "Programming Horizon" at bounding box center [784, 483] width 590 height 33
type input "120"
click at [580, 627] on input "text" at bounding box center [636, 624] width 283 height 33
type input "1"
type input "1.000"
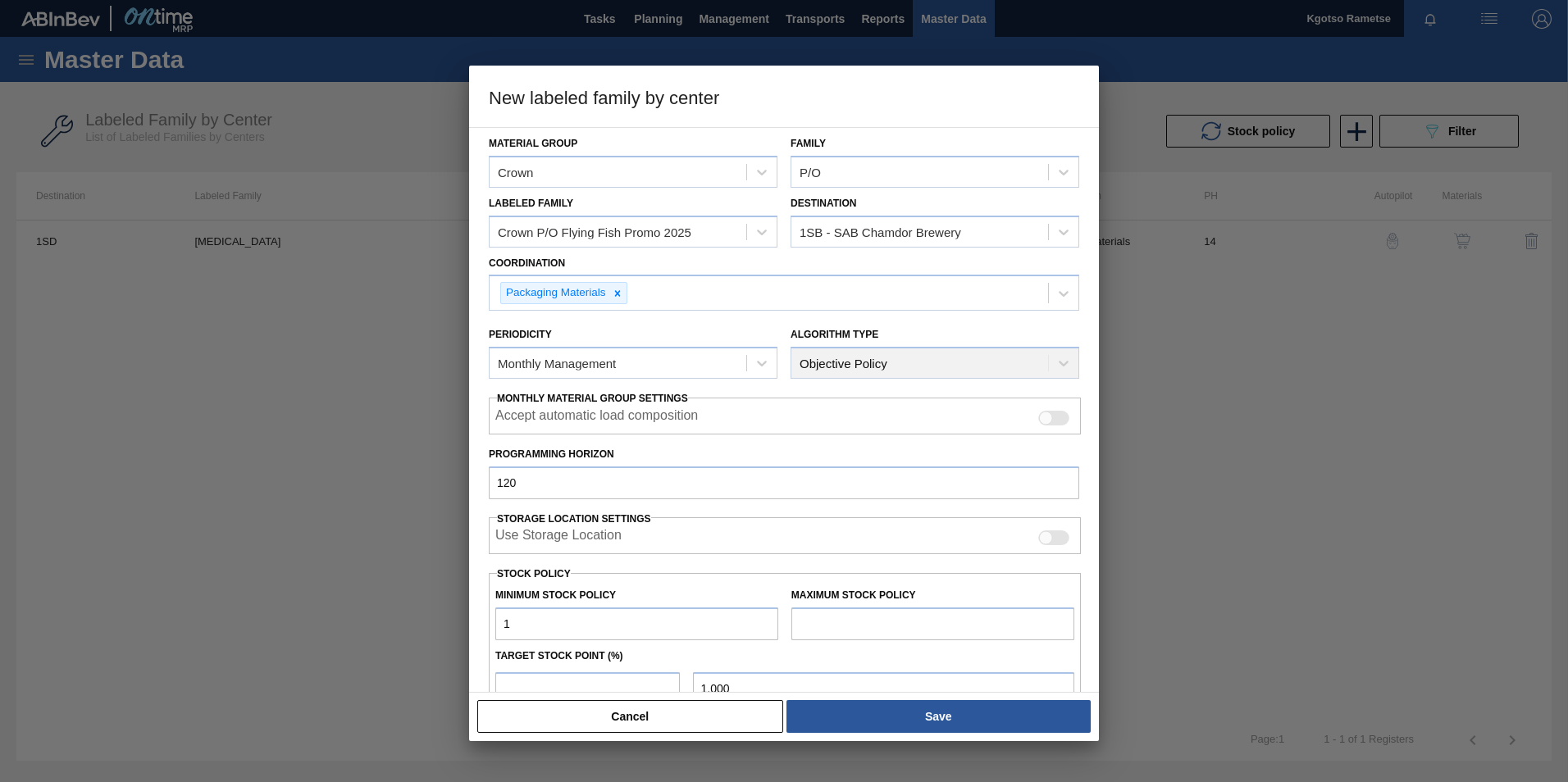
type input "10"
type input "10.000"
type input "100"
type input "100.000"
type input "1,000"
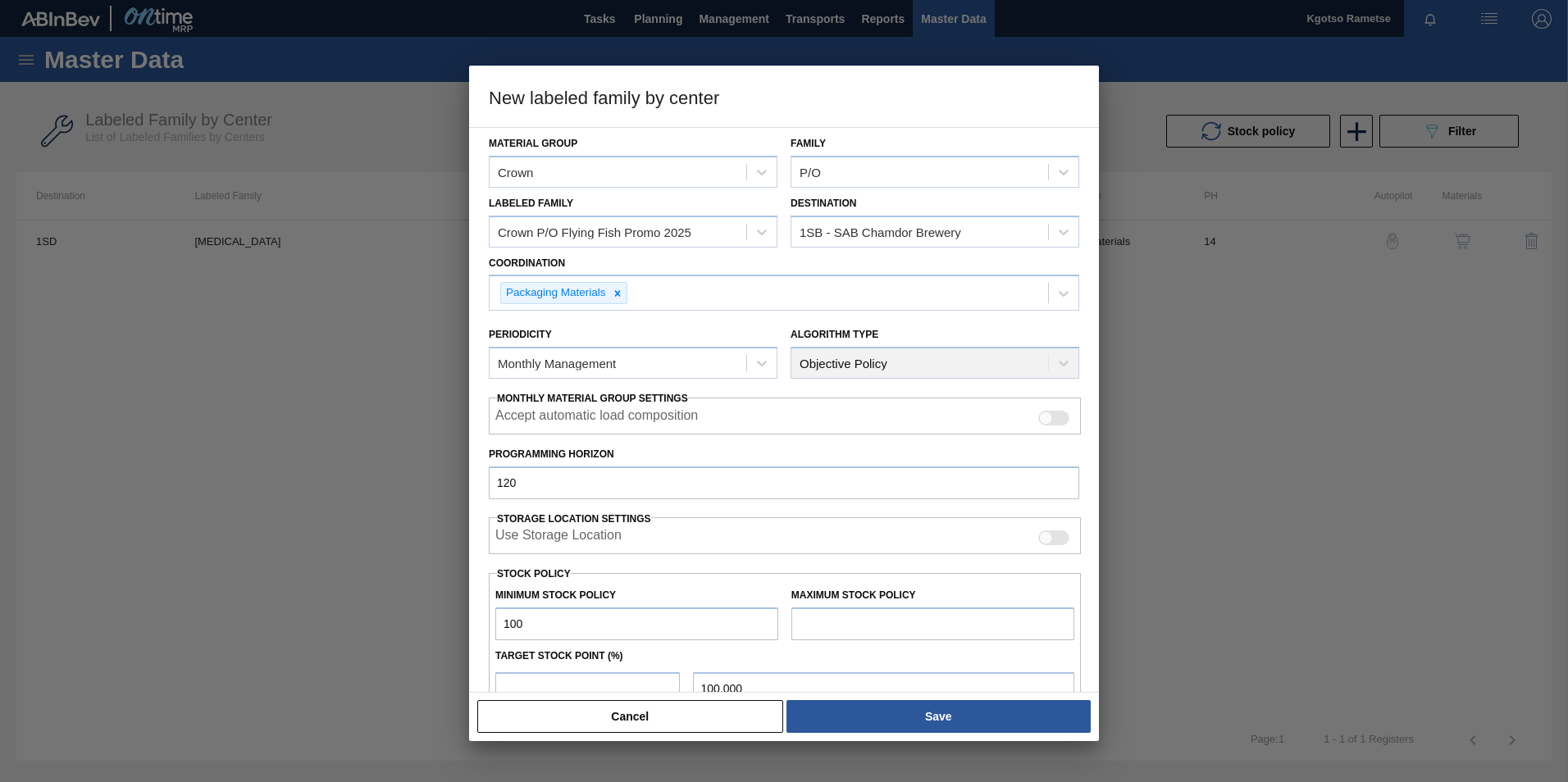
type input "1,000.000"
type input "10,000"
type input "10,000.000"
type input "100,000"
type input "100,000.000"
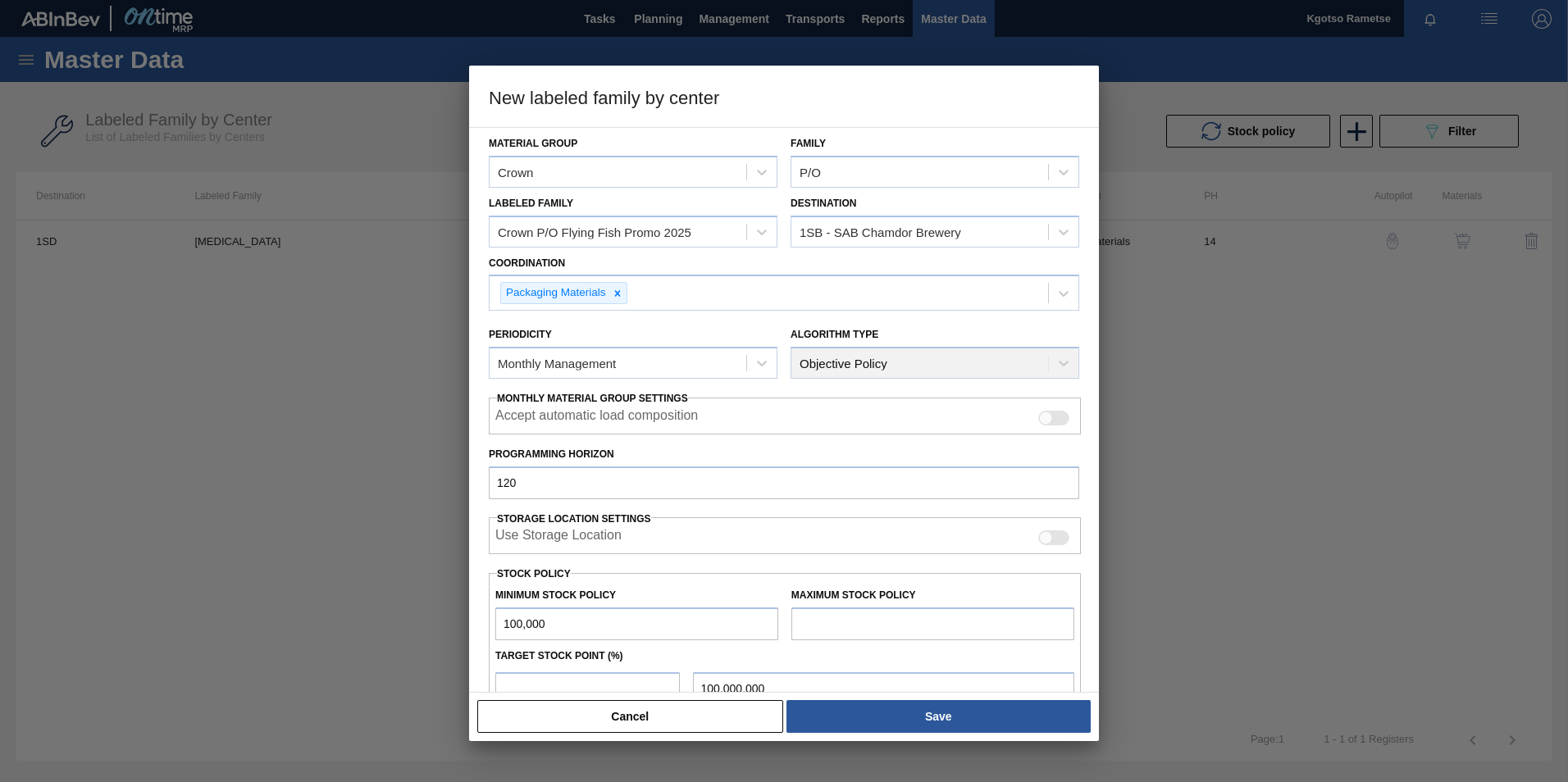
type input "1,000,000"
type input "1,000,000.000"
type input "1,000,000"
click at [827, 624] on input "text" at bounding box center [932, 624] width 283 height 33
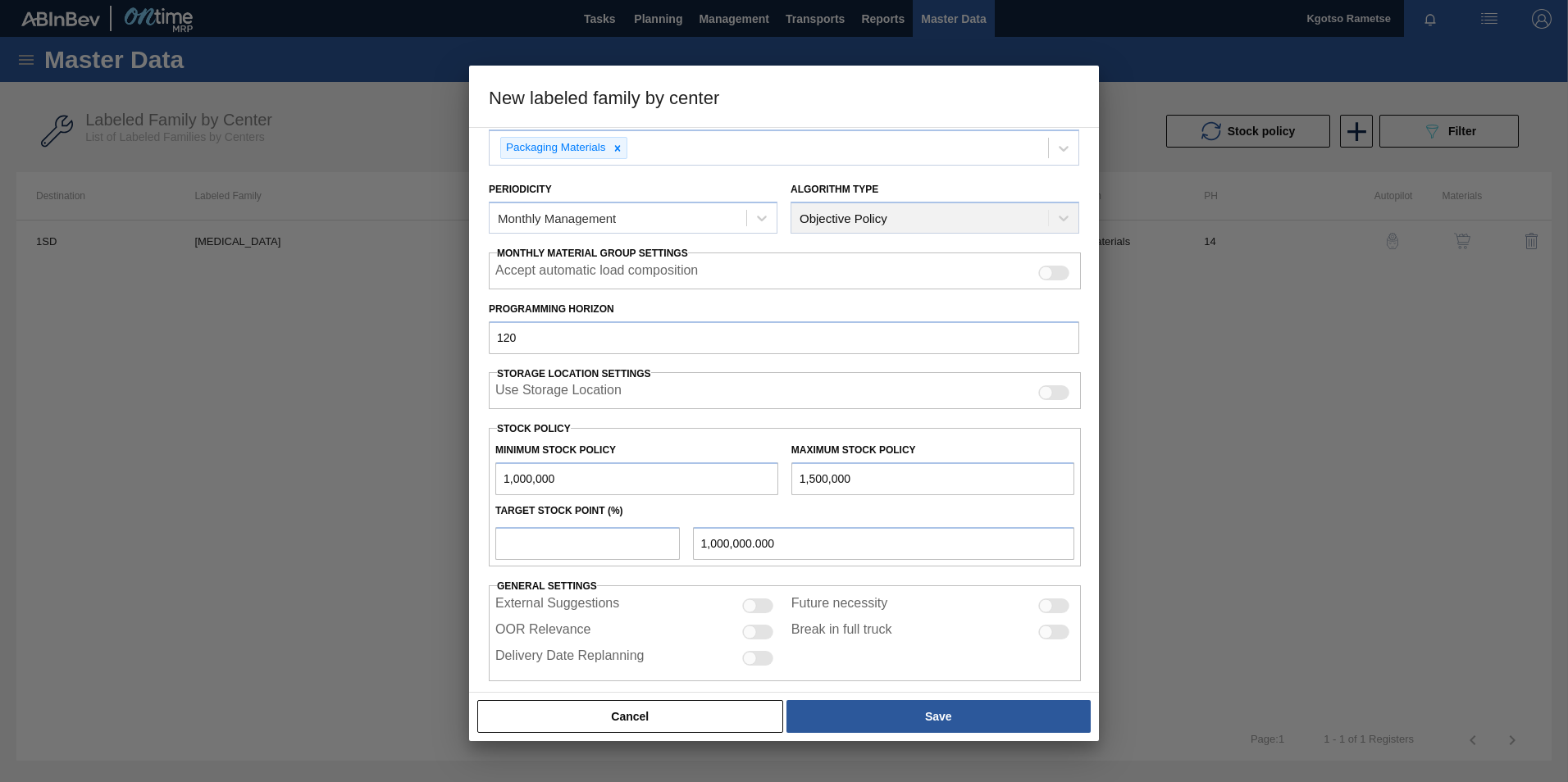
scroll to position [163, 0]
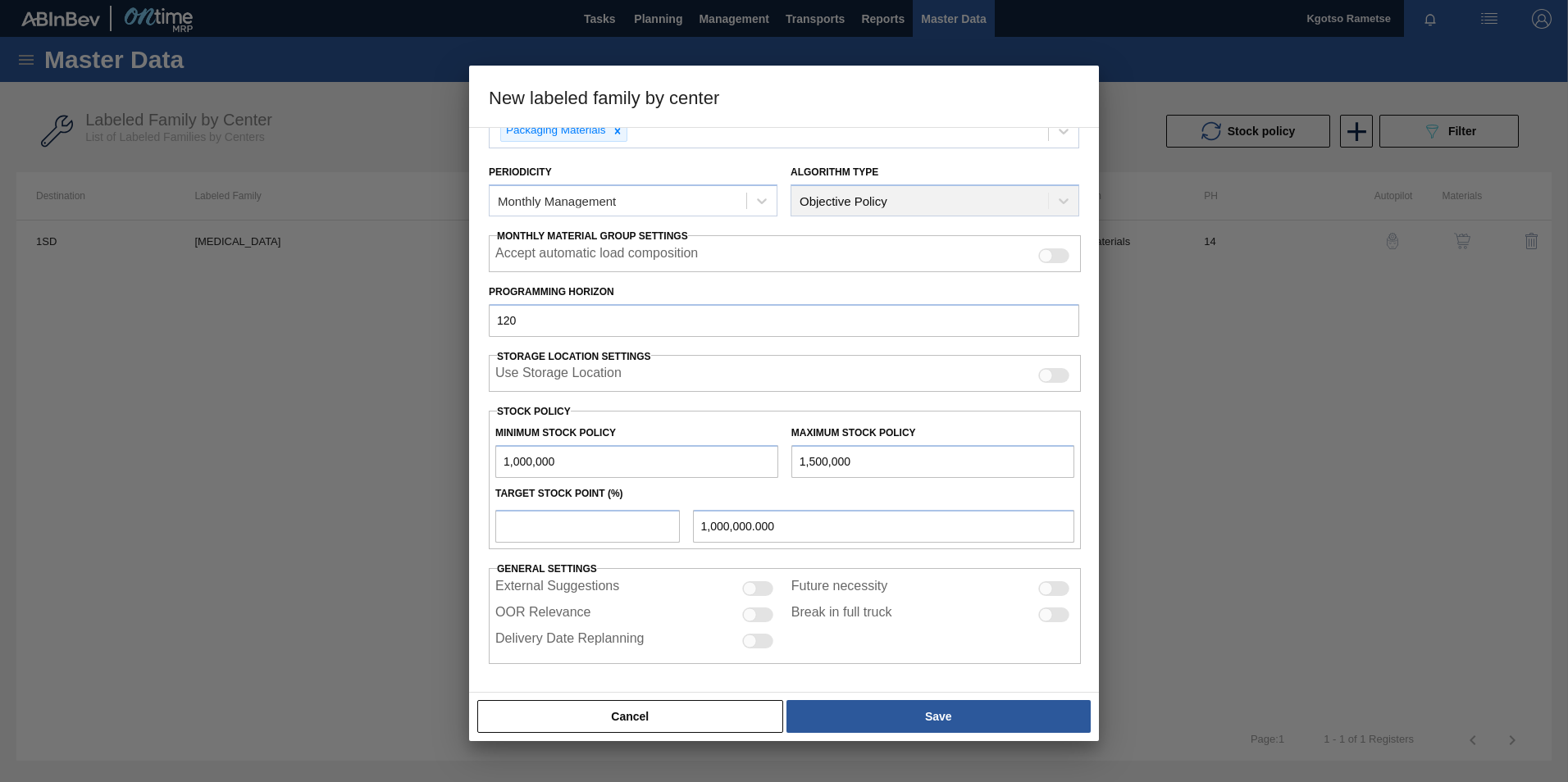
type input "1,500,000"
click at [510, 526] on input "number" at bounding box center [588, 526] width 184 height 33
type input "1"
type input "1,005,000.000"
type input "10"
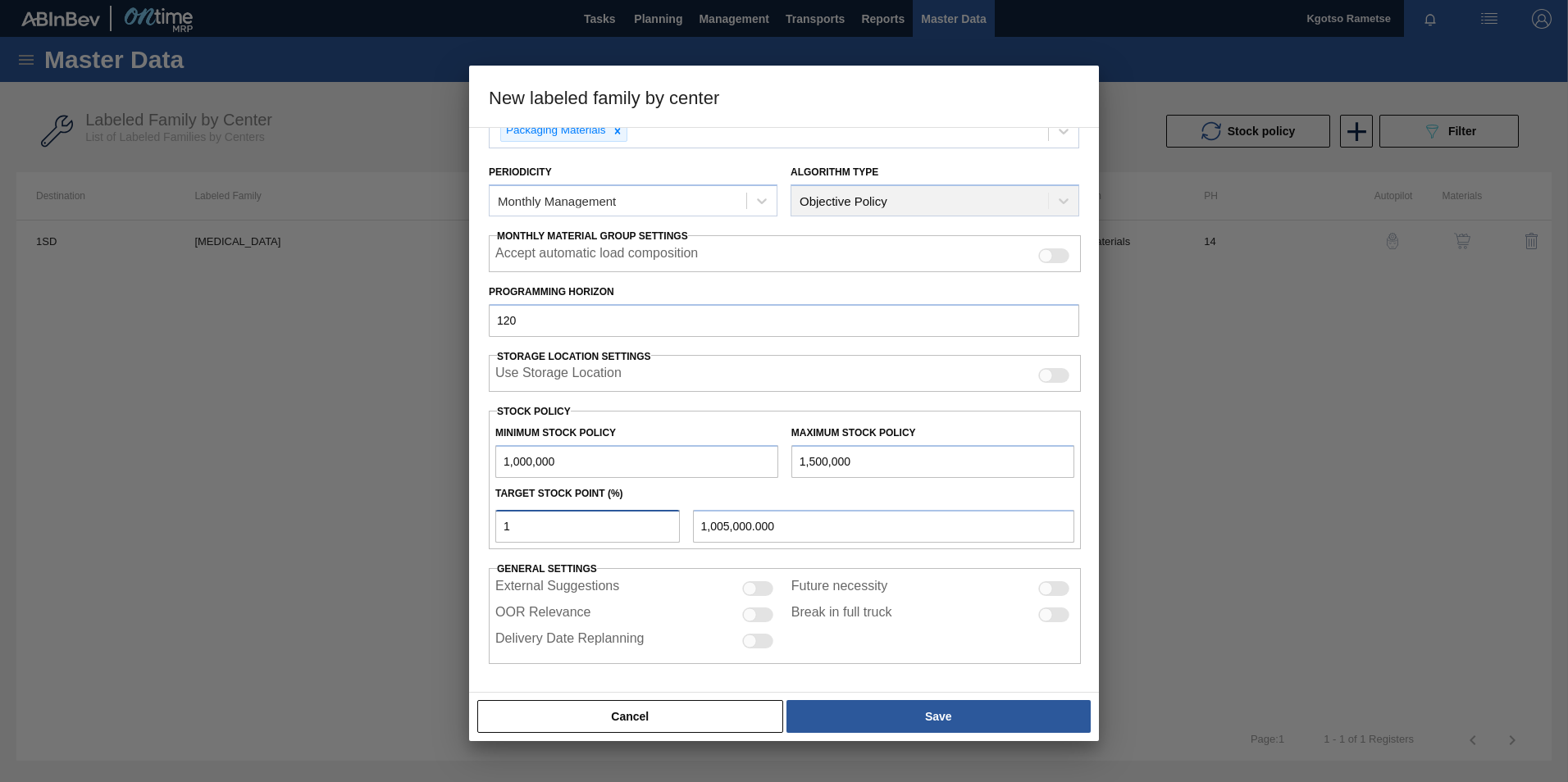
type input "1,050,000.000"
type input "100"
type input "1,500,000.000"
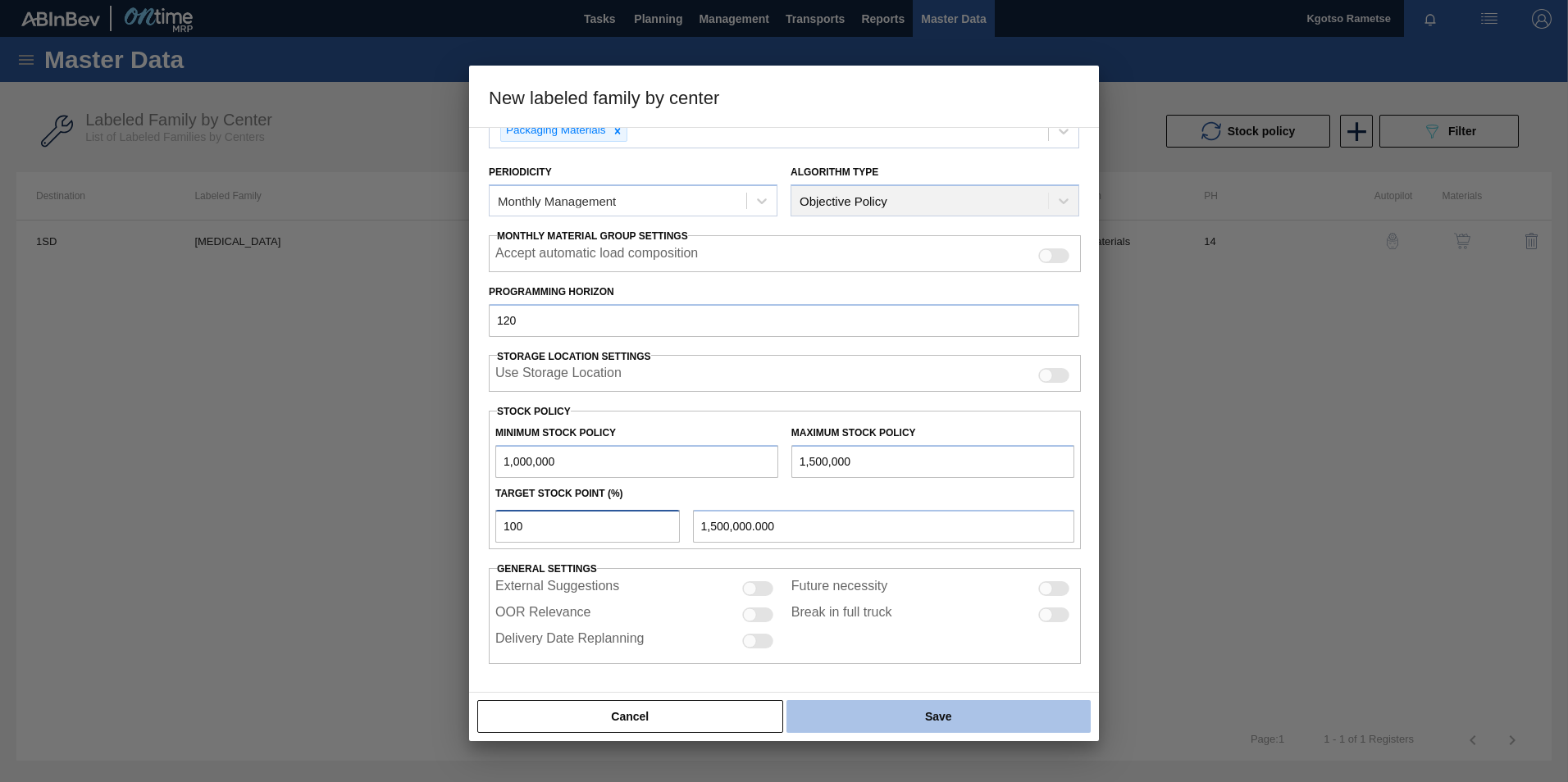
type input "100"
click at [952, 702] on button "Save" at bounding box center [938, 717] width 304 height 33
click at [942, 721] on button "Save" at bounding box center [938, 717] width 304 height 33
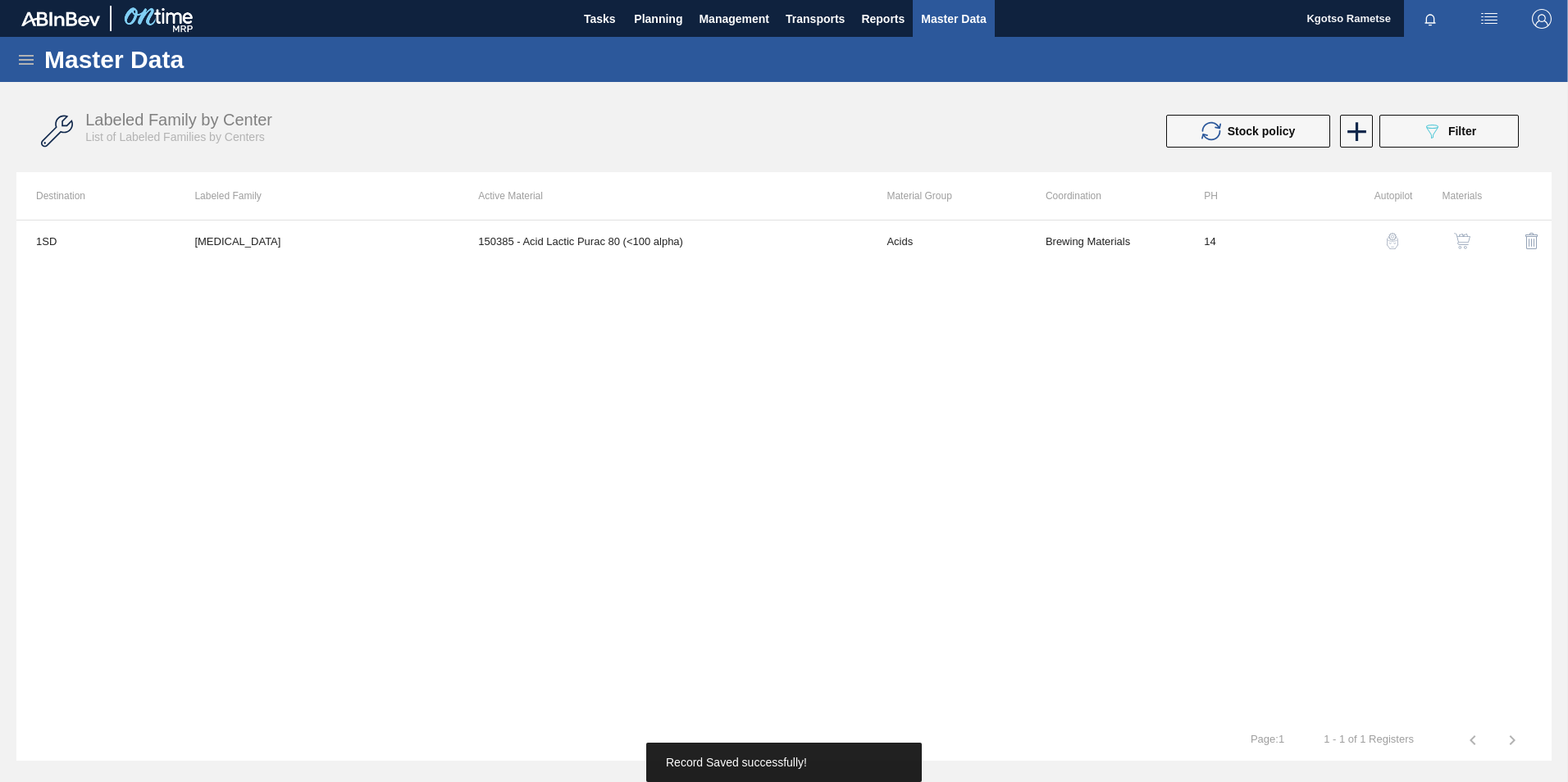
click at [1413, 128] on button "089F7B8B-B2A5-4AFE-B5C0-19BA573D28AC Filter" at bounding box center [1449, 131] width 139 height 33
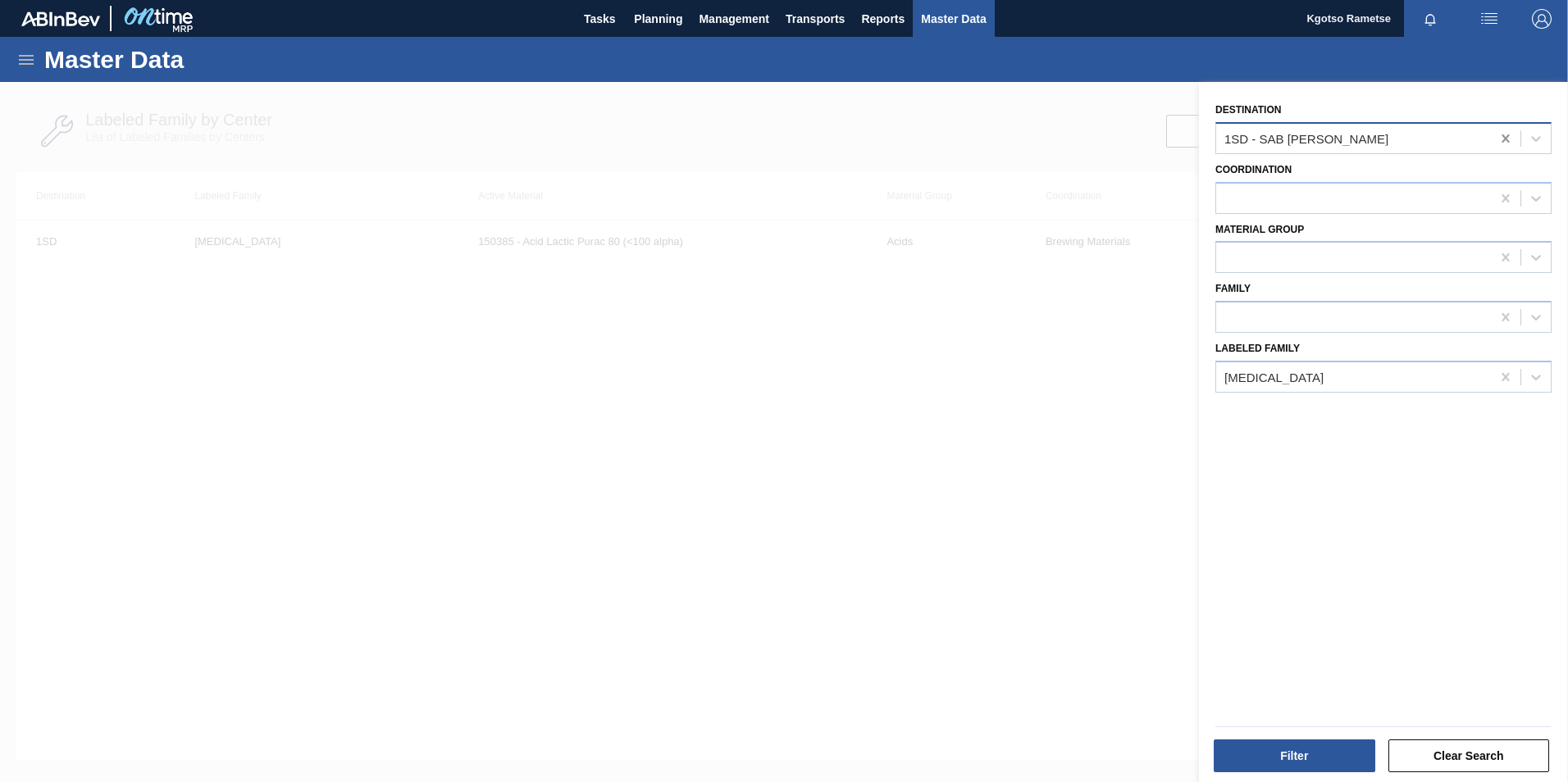
click at [1498, 140] on icon at bounding box center [1506, 138] width 16 height 16
click at [1345, 199] on div at bounding box center [1353, 198] width 274 height 23
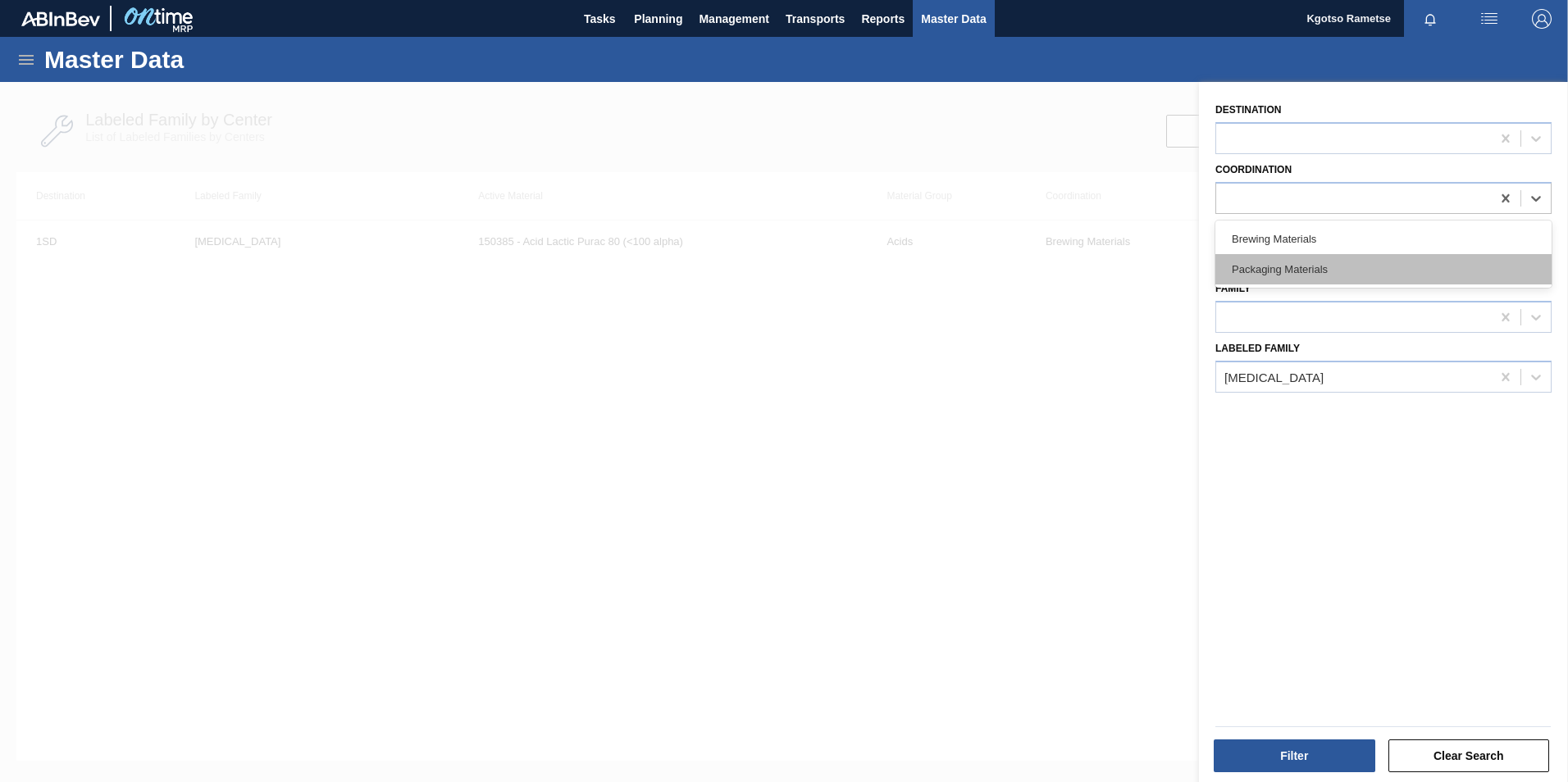
click at [1292, 265] on div "Packaging Materials" at bounding box center [1383, 270] width 336 height 31
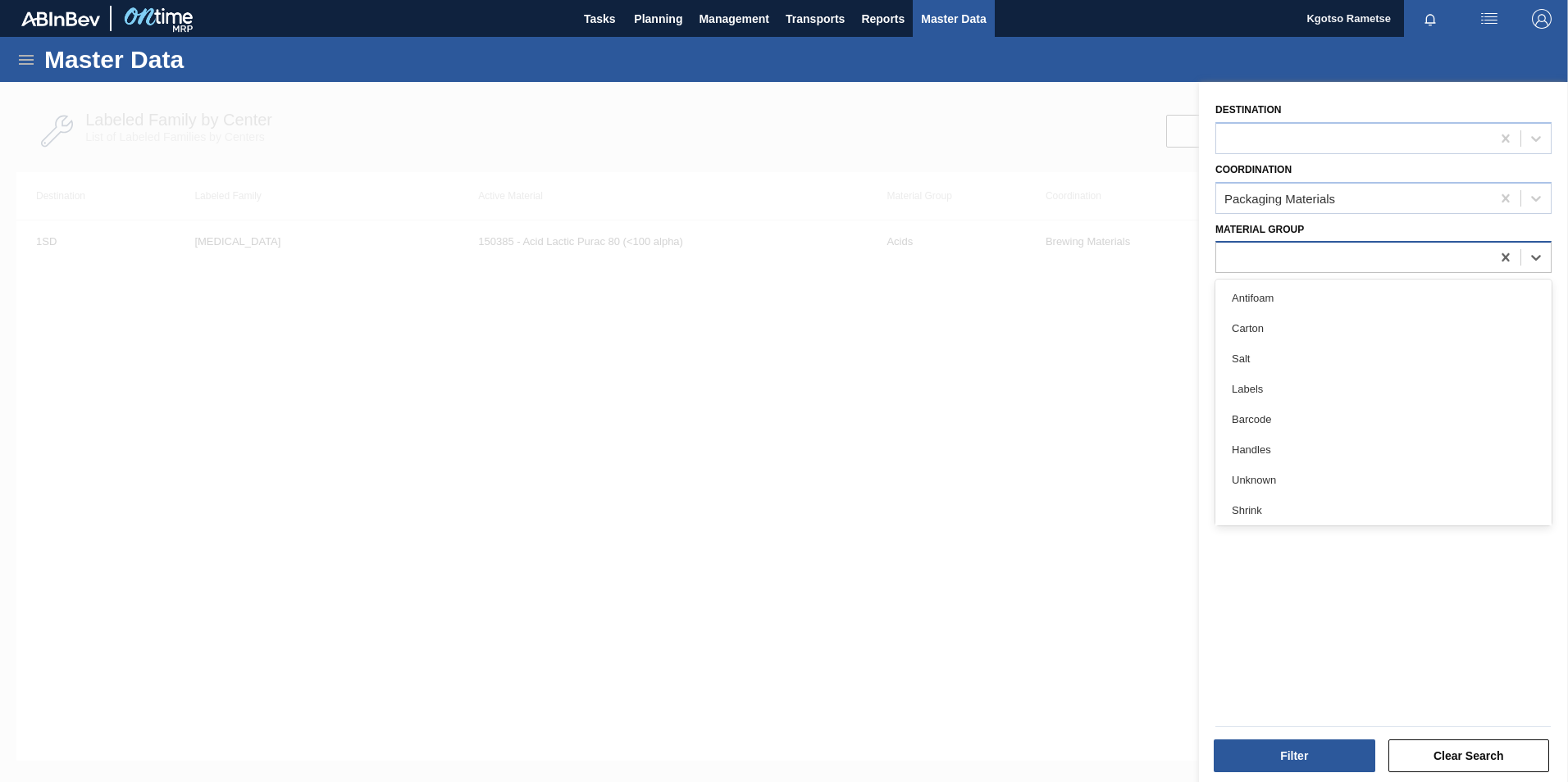
click at [1249, 265] on div at bounding box center [1353, 257] width 274 height 23
type Group "cr"
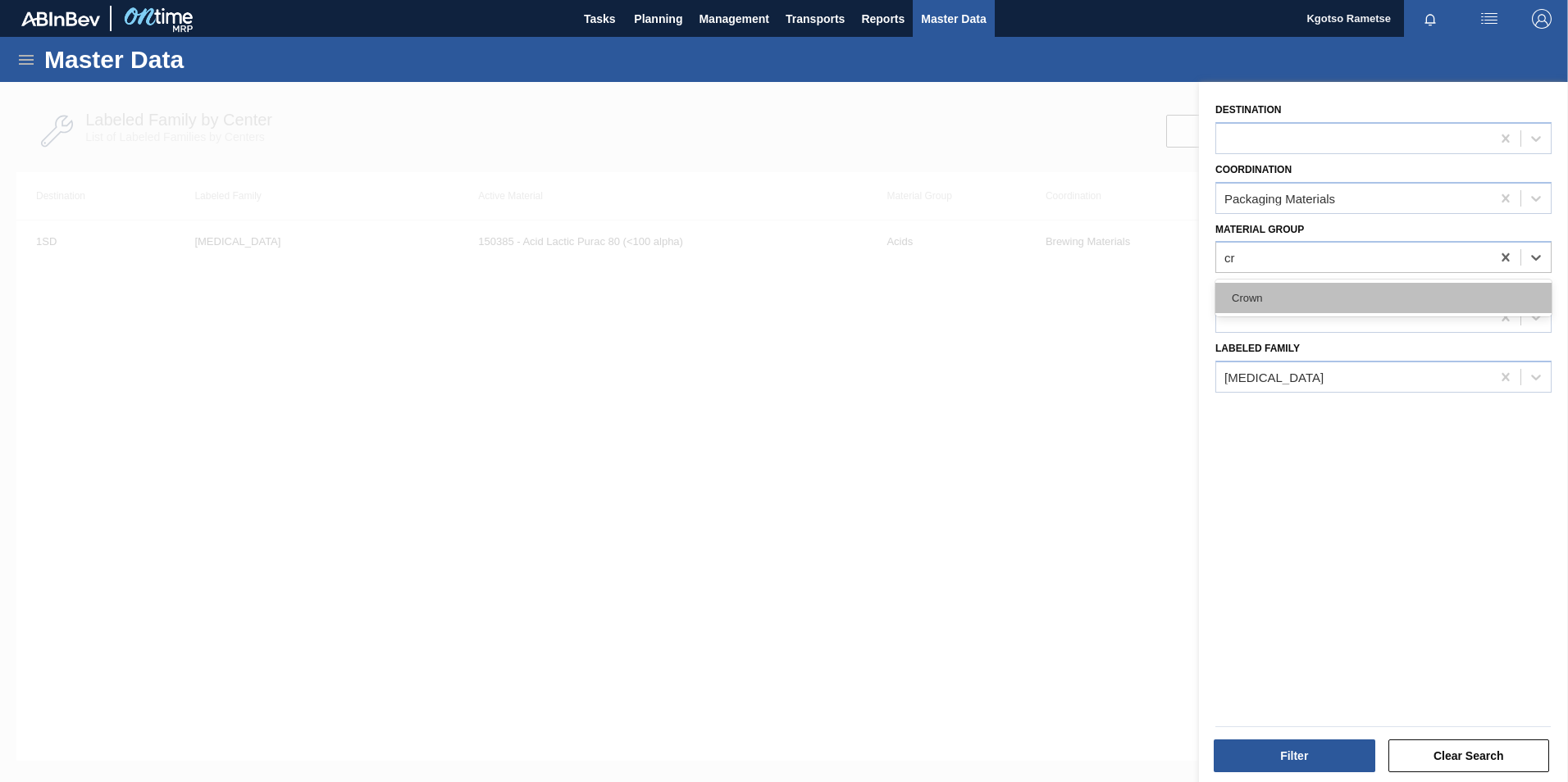
click at [1249, 298] on div "Crown" at bounding box center [1383, 298] width 336 height 31
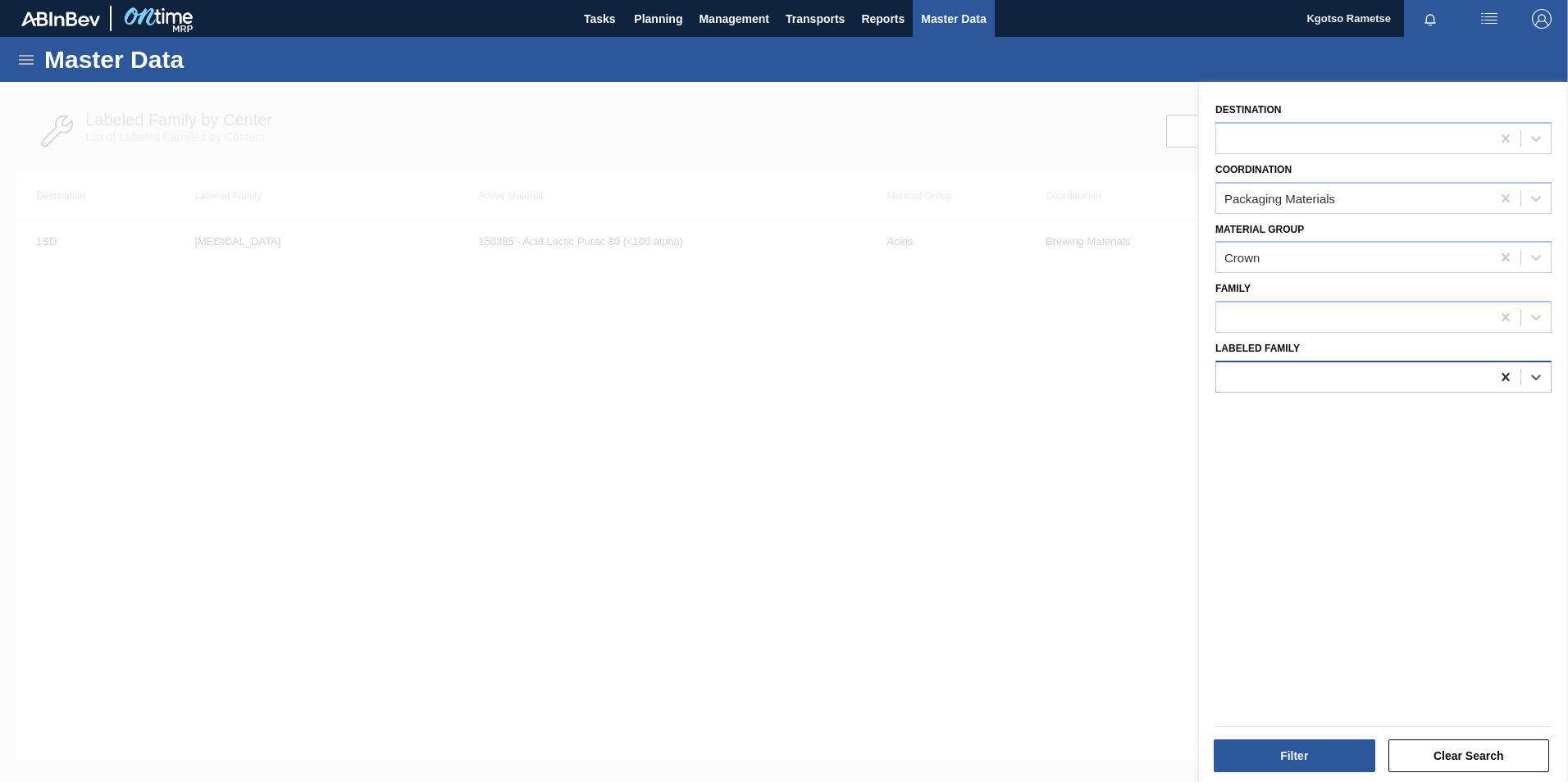
click at [1511, 373] on div at bounding box center [1505, 377] width 30 height 30
click at [1306, 323] on div at bounding box center [1353, 318] width 274 height 23
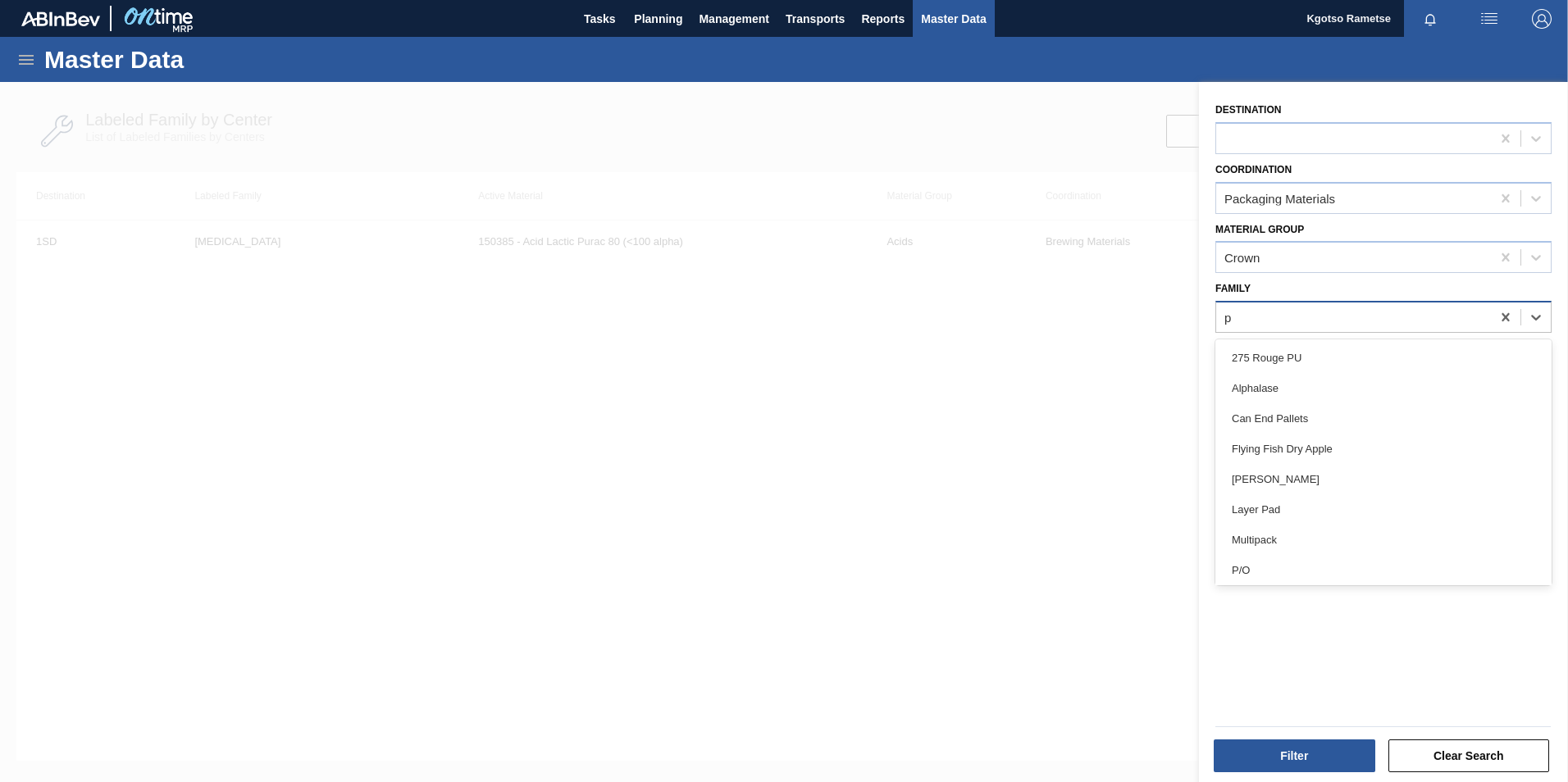
type input "p/"
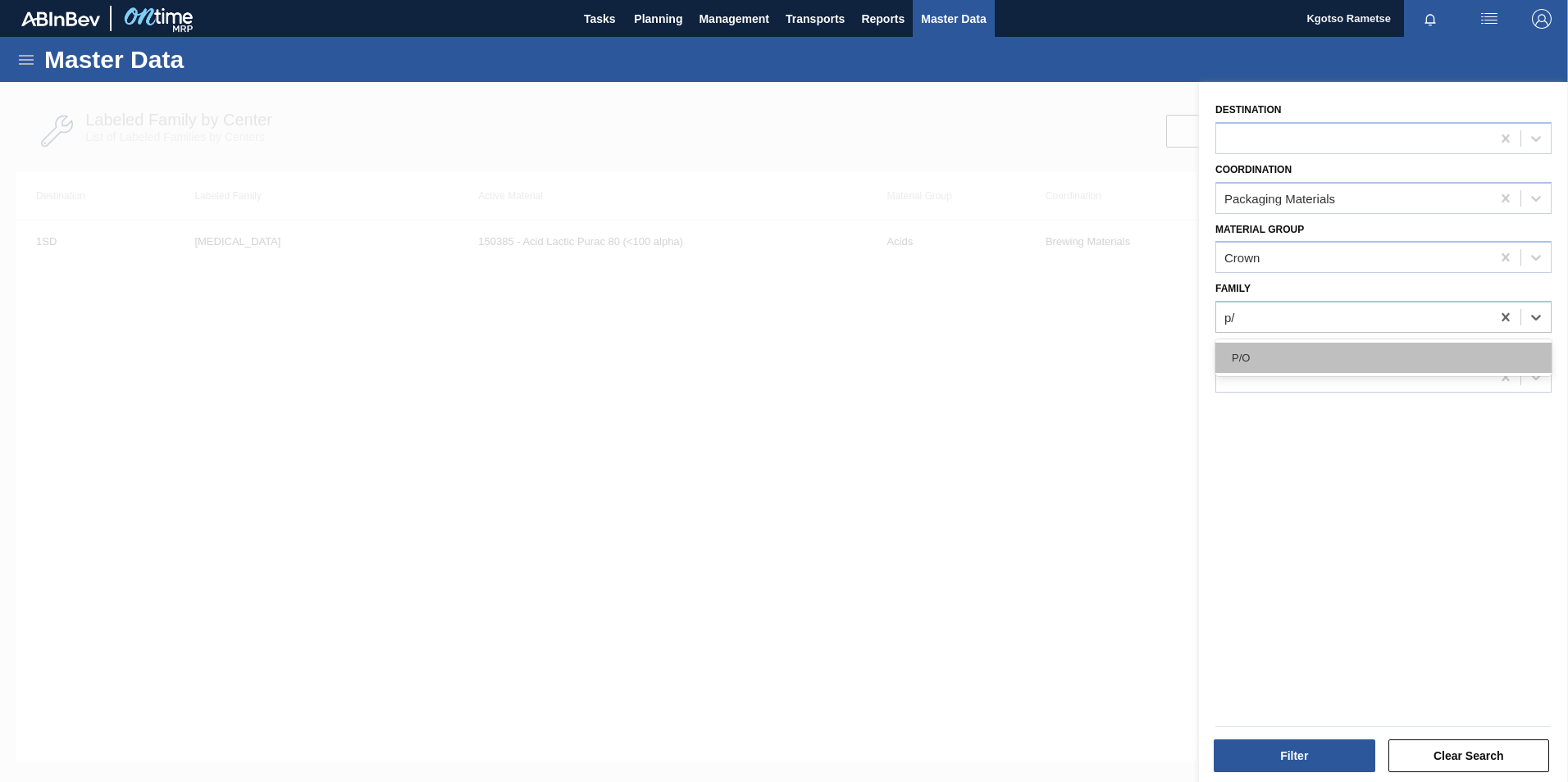
click at [1304, 357] on div "P/O" at bounding box center [1383, 358] width 336 height 31
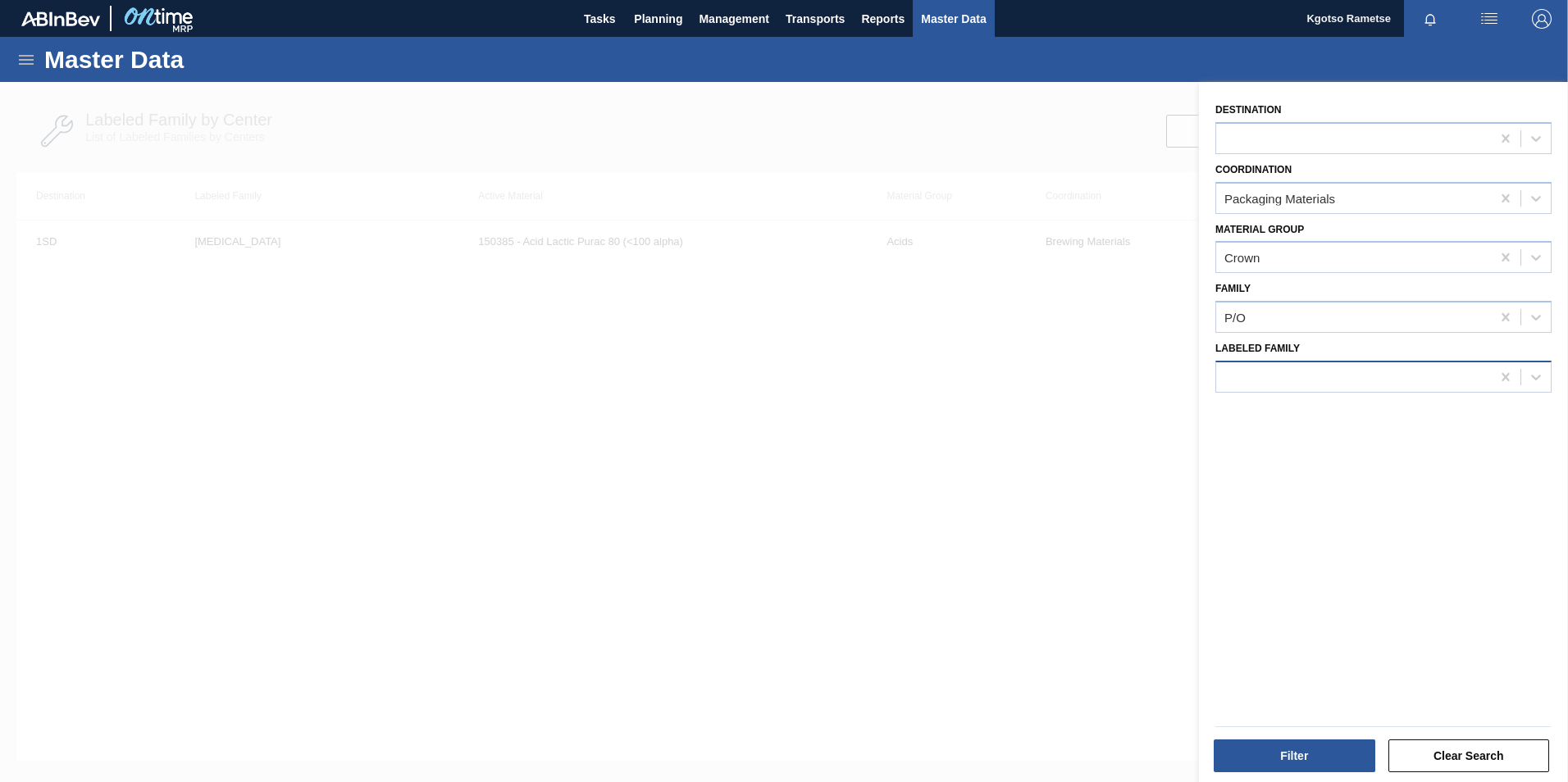
click at [1278, 375] on div at bounding box center [1353, 377] width 274 height 23
paste Family "Crown P/O Flying Fish Promo 2025"
type Family "Crown P/O Flying Fish Promo 2025"
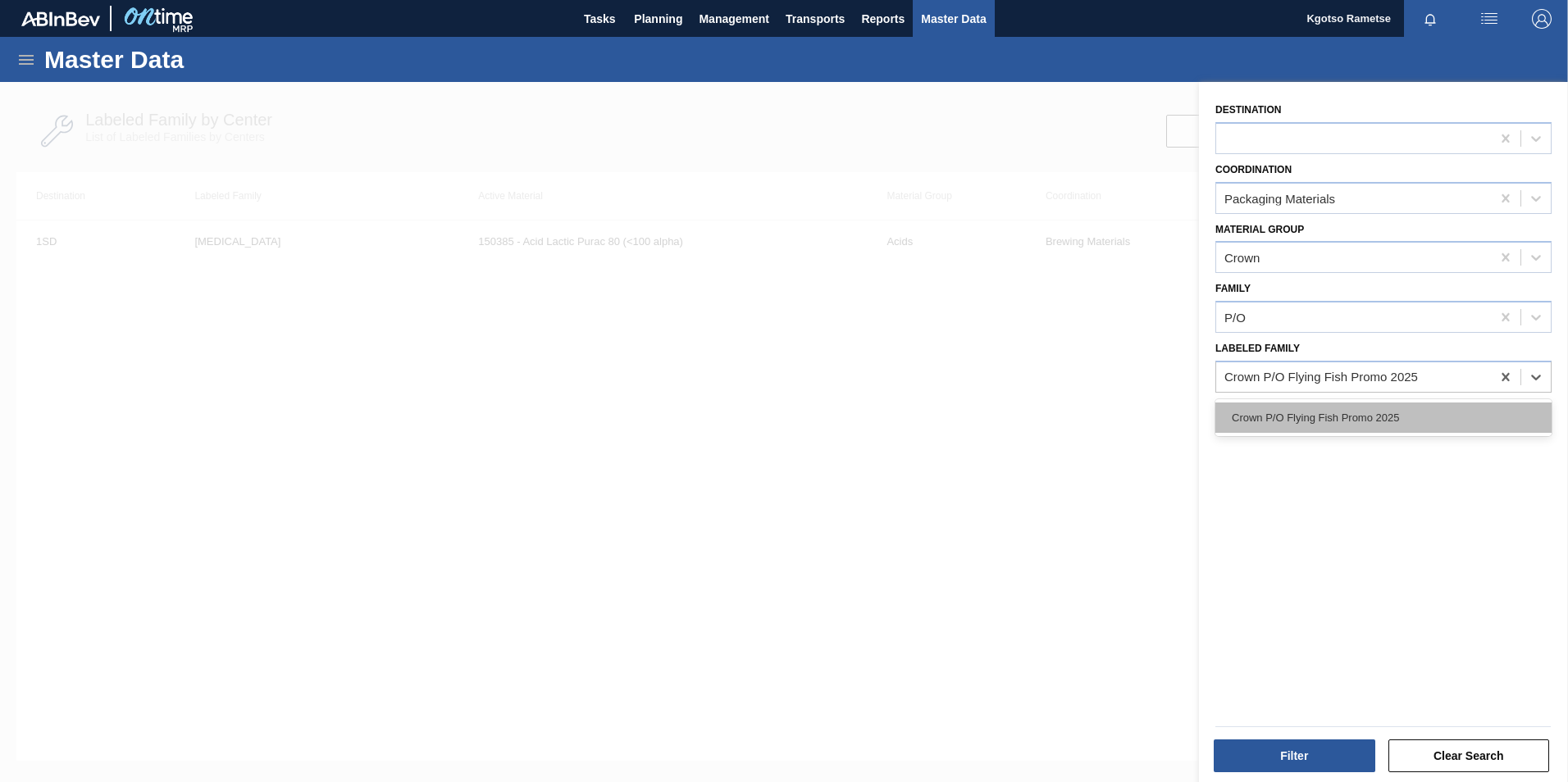
click at [1300, 413] on div "Crown P/O Flying Fish Promo 2025" at bounding box center [1383, 418] width 336 height 31
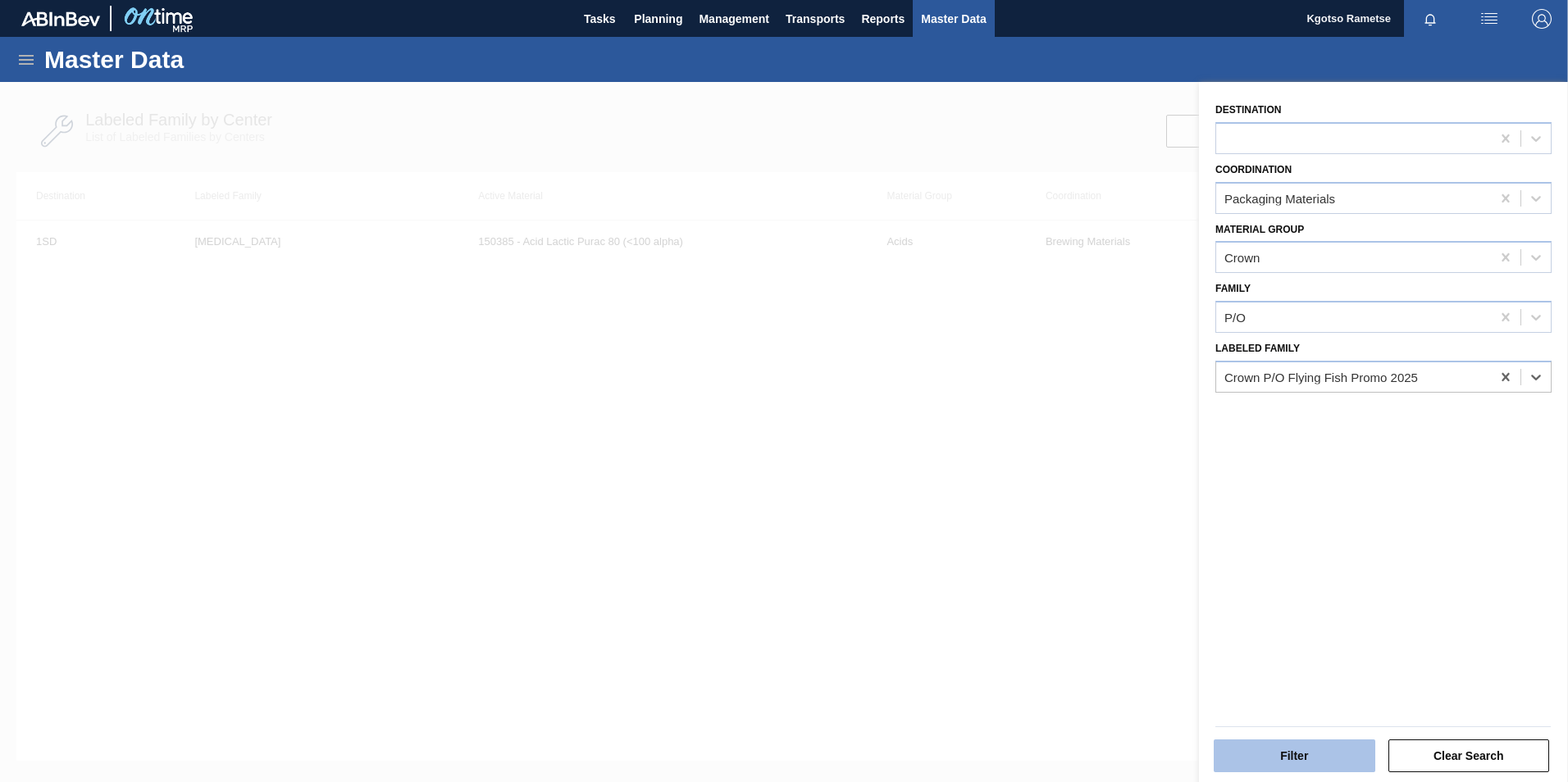
click at [1303, 742] on button "Filter" at bounding box center [1294, 756] width 162 height 33
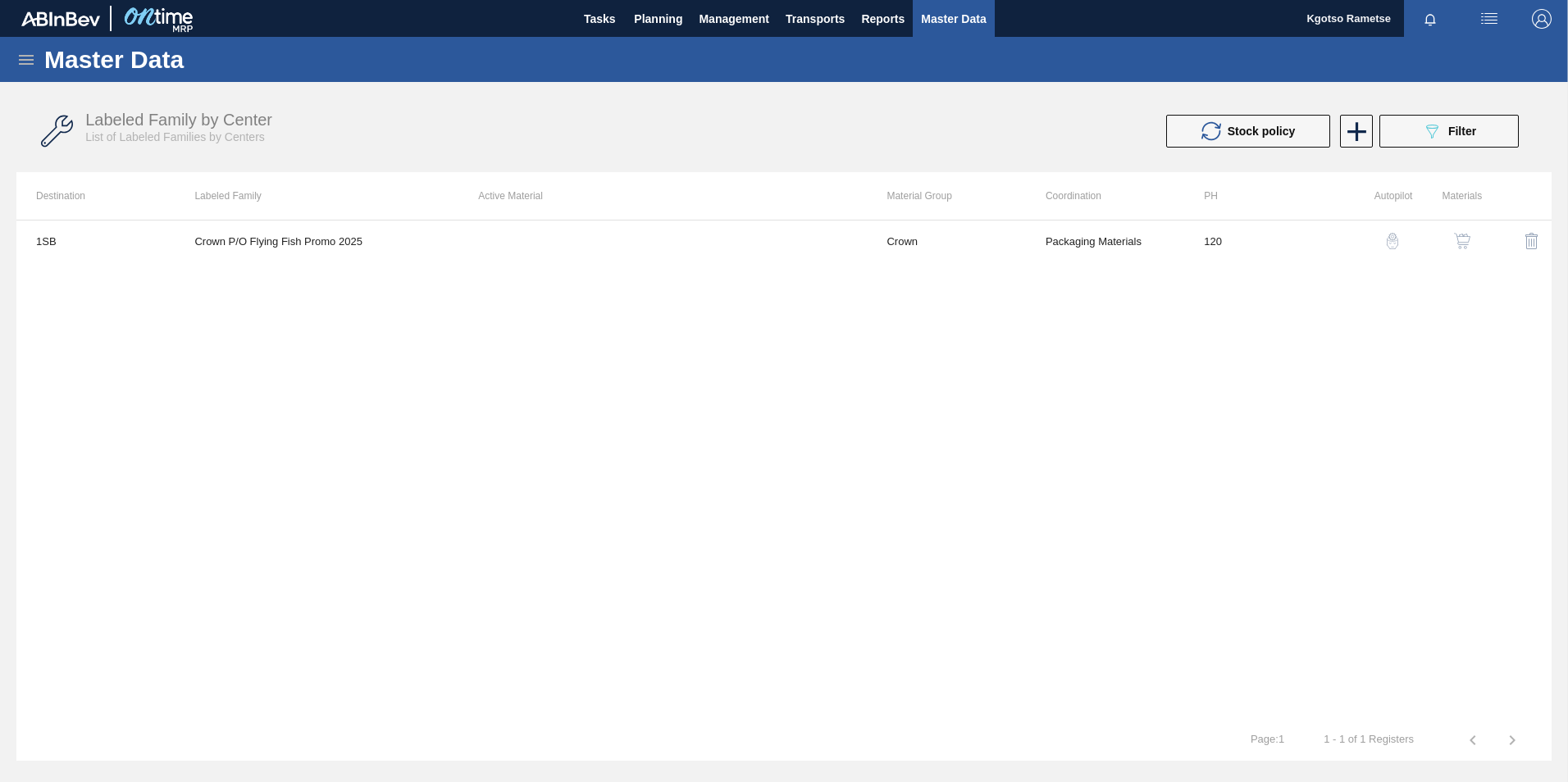
click at [1467, 242] on img "button" at bounding box center [1461, 241] width 16 height 16
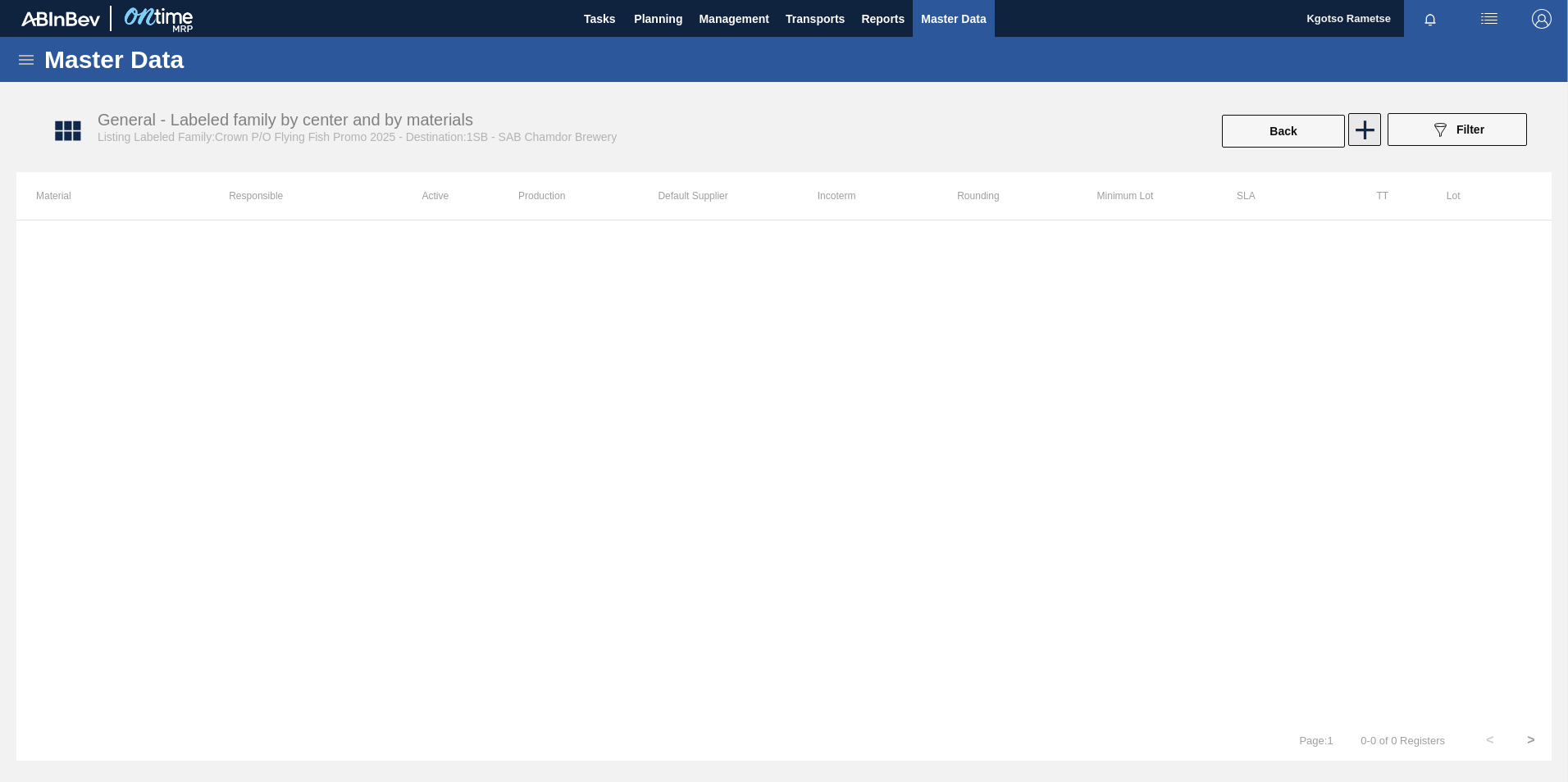
click at [1374, 128] on icon at bounding box center [1364, 129] width 32 height 32
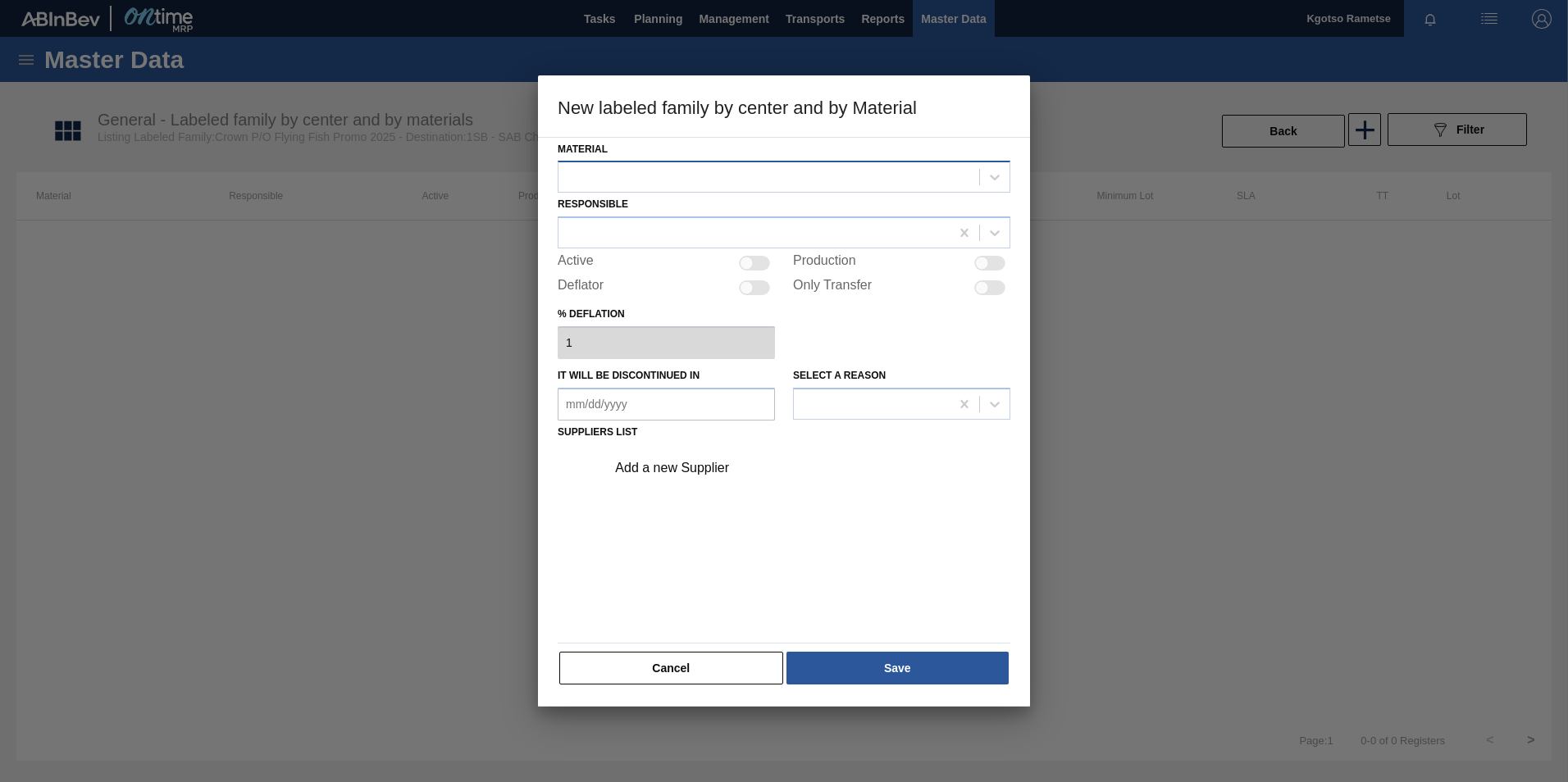
click at [668, 187] on div at bounding box center [769, 177] width 421 height 23
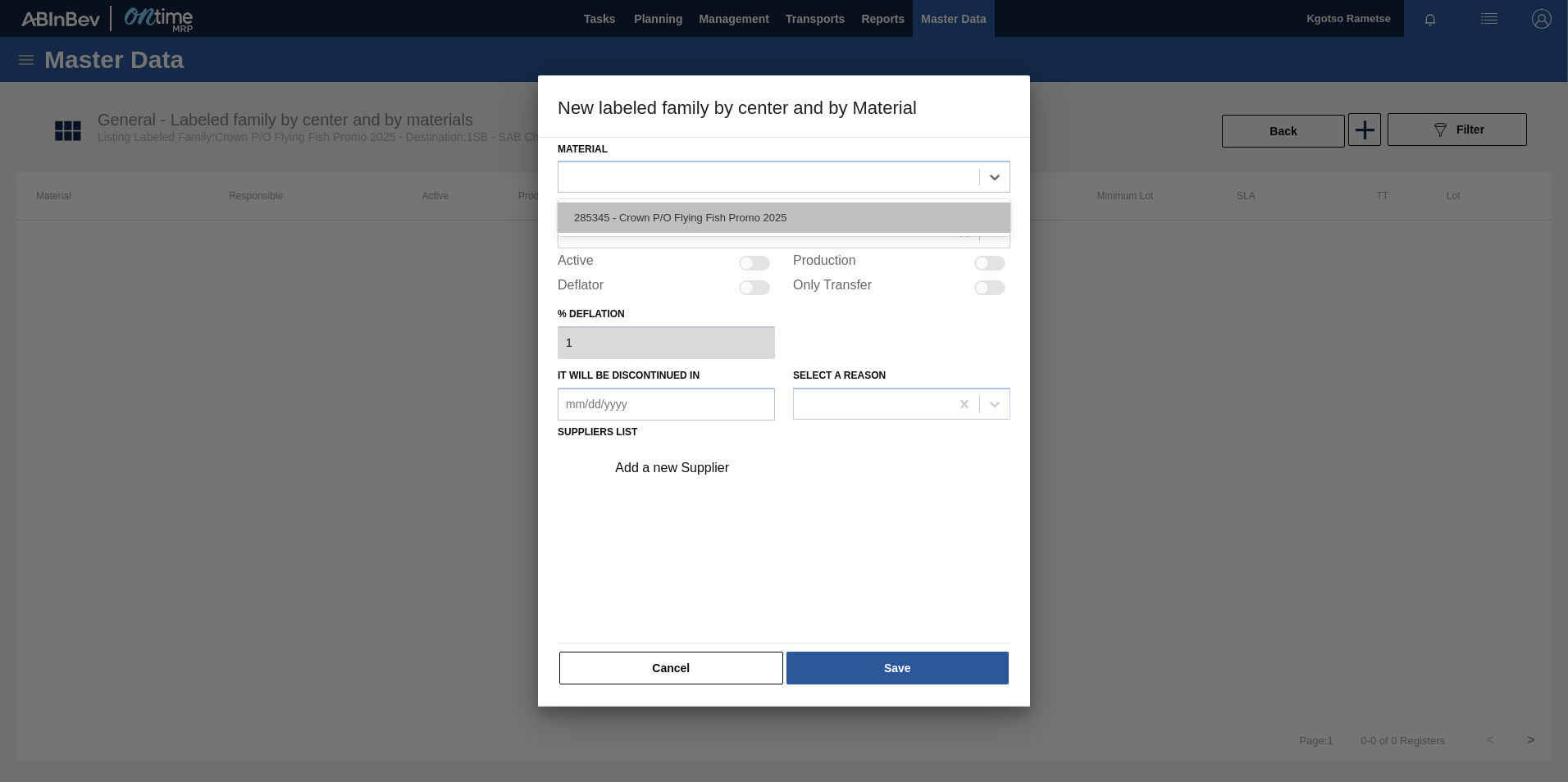
click at [655, 219] on div "285345 - Crown P/O Flying Fish Promo 2025" at bounding box center [784, 218] width 452 height 31
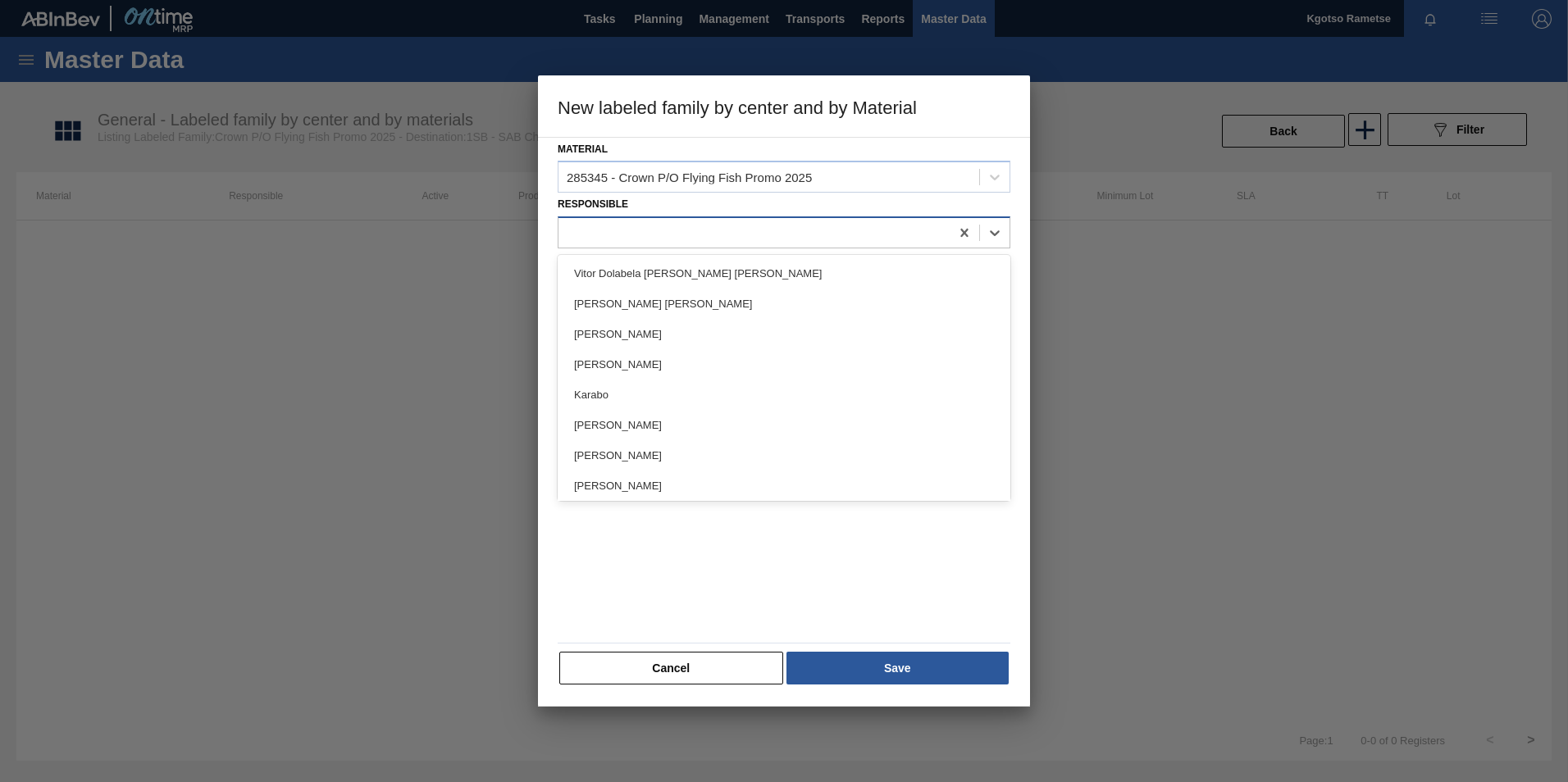
click at [642, 228] on div at bounding box center [754, 233] width 391 height 23
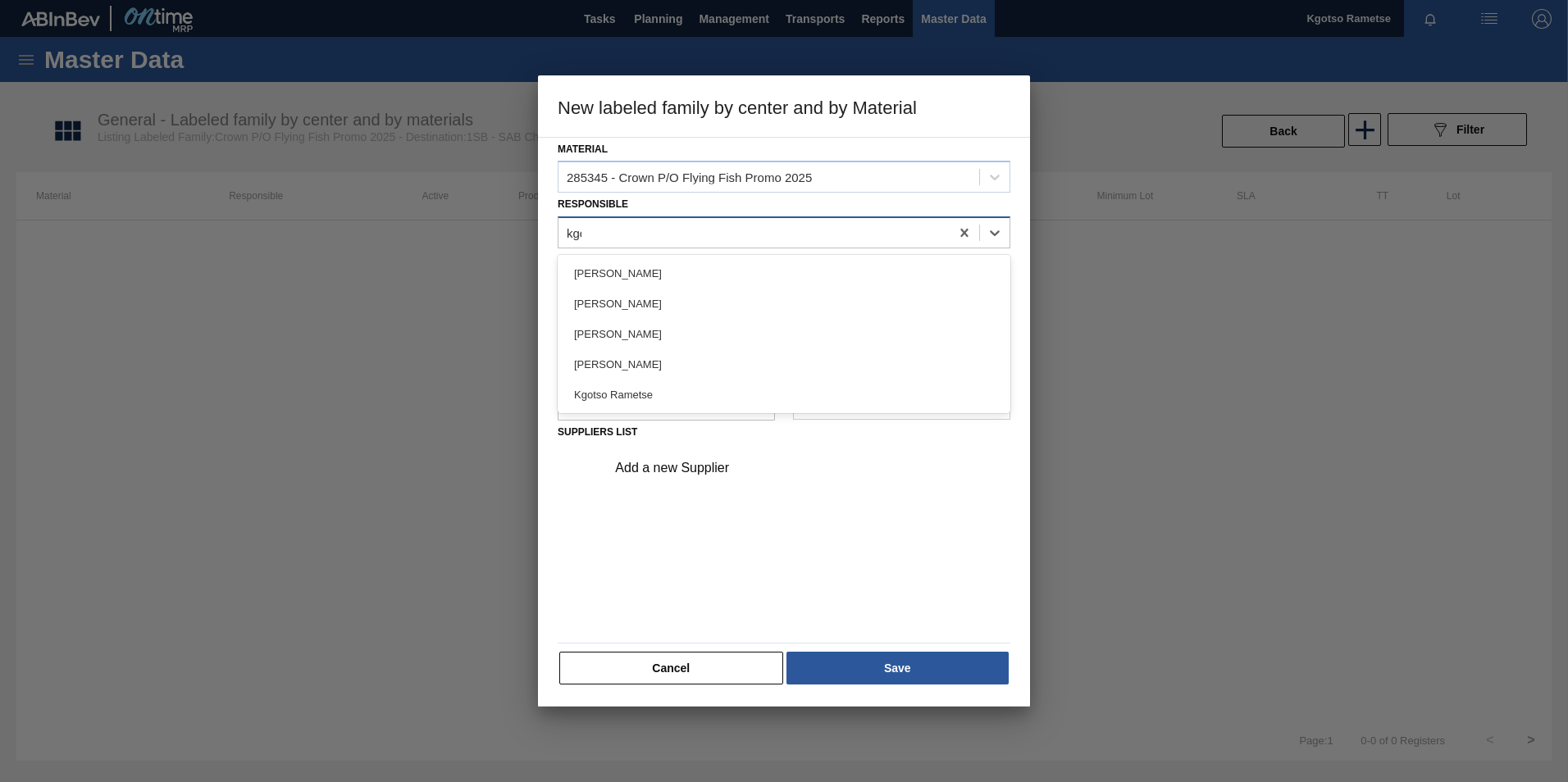
type input "kgot"
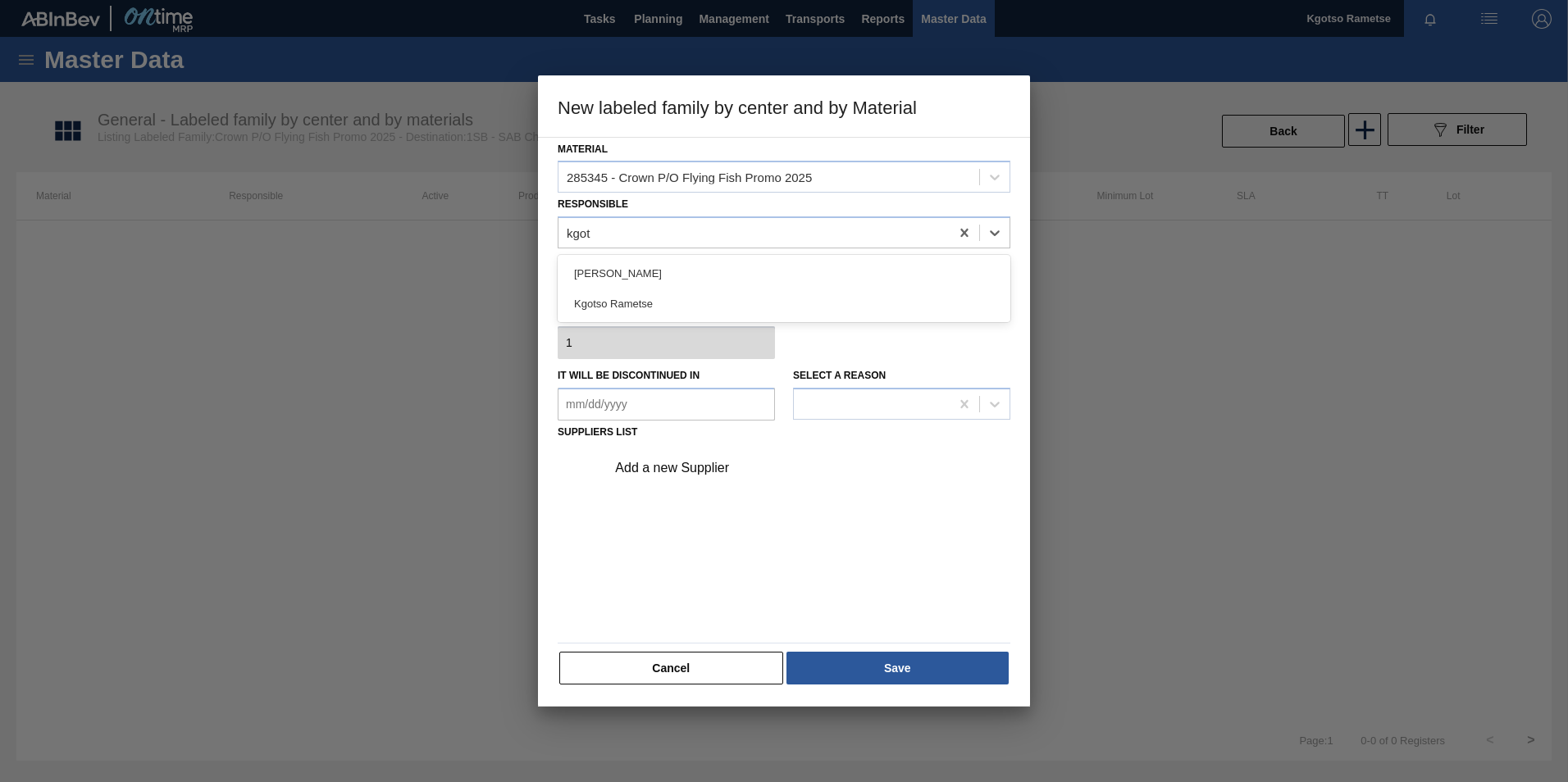
click at [608, 294] on div "Kgotso Rametse" at bounding box center [784, 304] width 452 height 31
click at [763, 267] on div at bounding box center [754, 263] width 32 height 14
checkbox input "true"
click at [736, 466] on div "Add a new Supplier" at bounding box center [775, 468] width 321 height 14
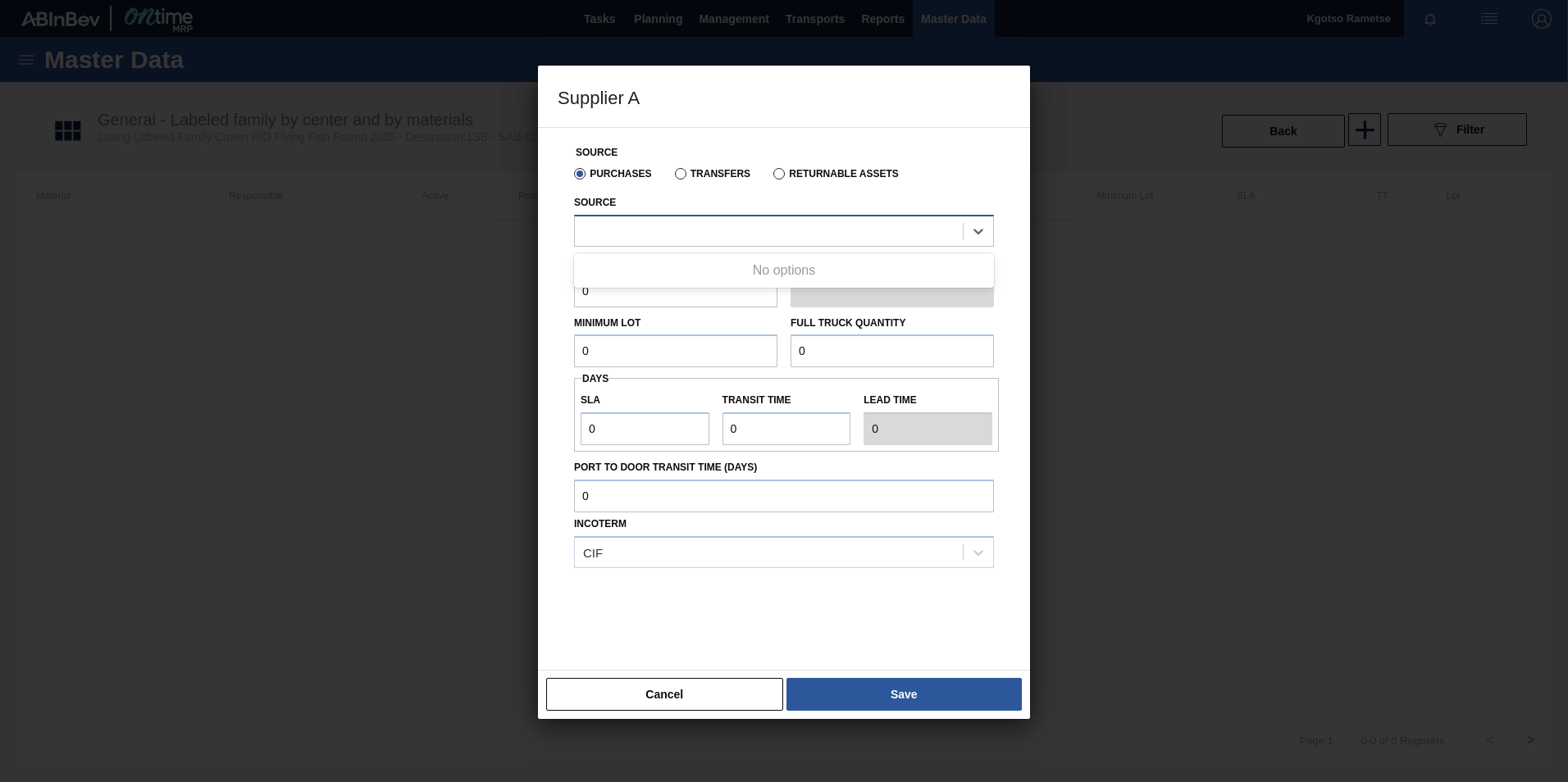
drag, startPoint x: 673, startPoint y: 237, endPoint x: 658, endPoint y: 282, distance: 47.4
click at [672, 237] on div at bounding box center [769, 231] width 388 height 23
click at [657, 282] on div "No options" at bounding box center [784, 270] width 420 height 28
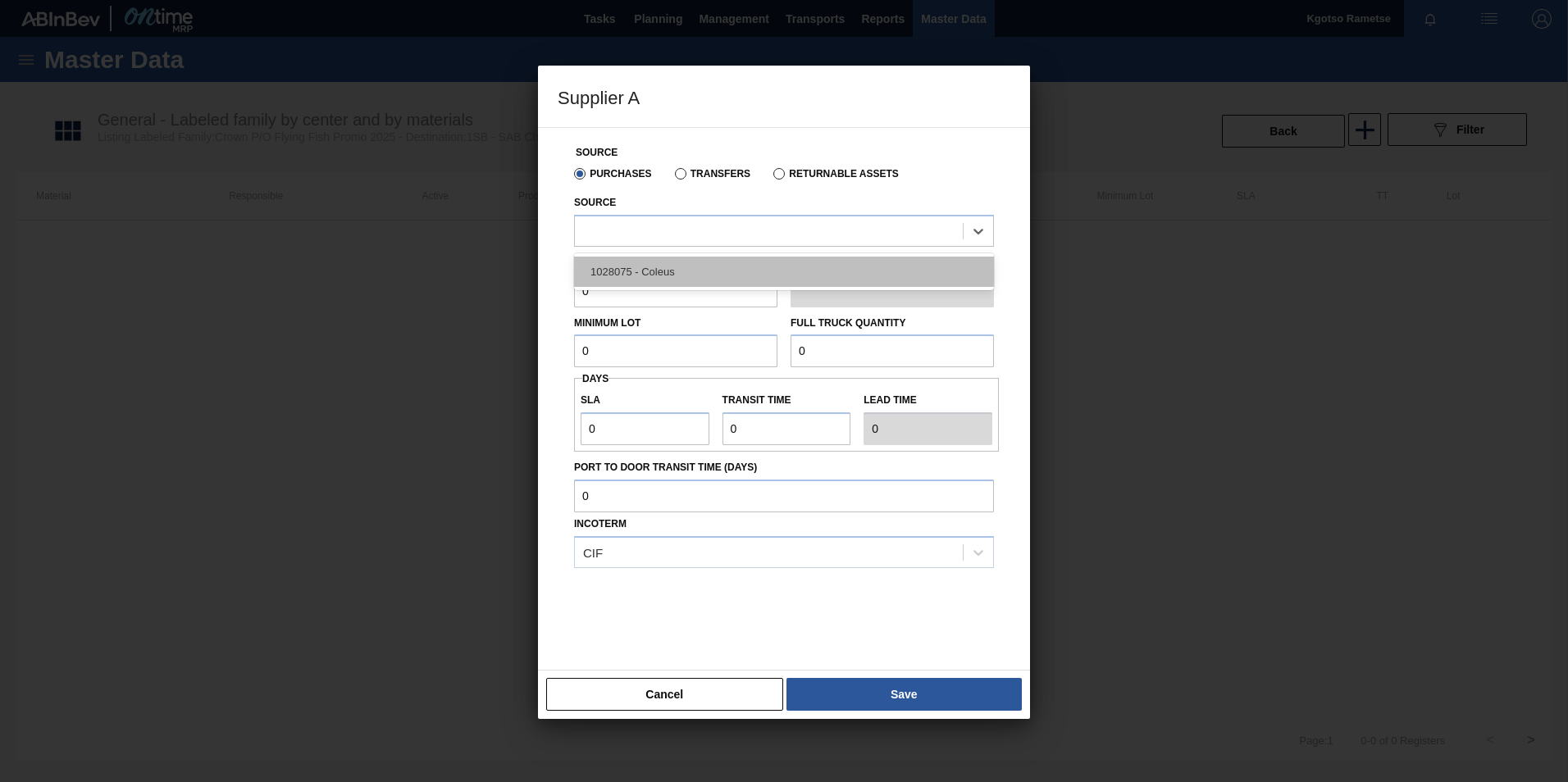
drag, startPoint x: 600, startPoint y: 270, endPoint x: 574, endPoint y: 280, distance: 27.9
click at [597, 269] on div "1028075 - Coleus" at bounding box center [784, 272] width 420 height 31
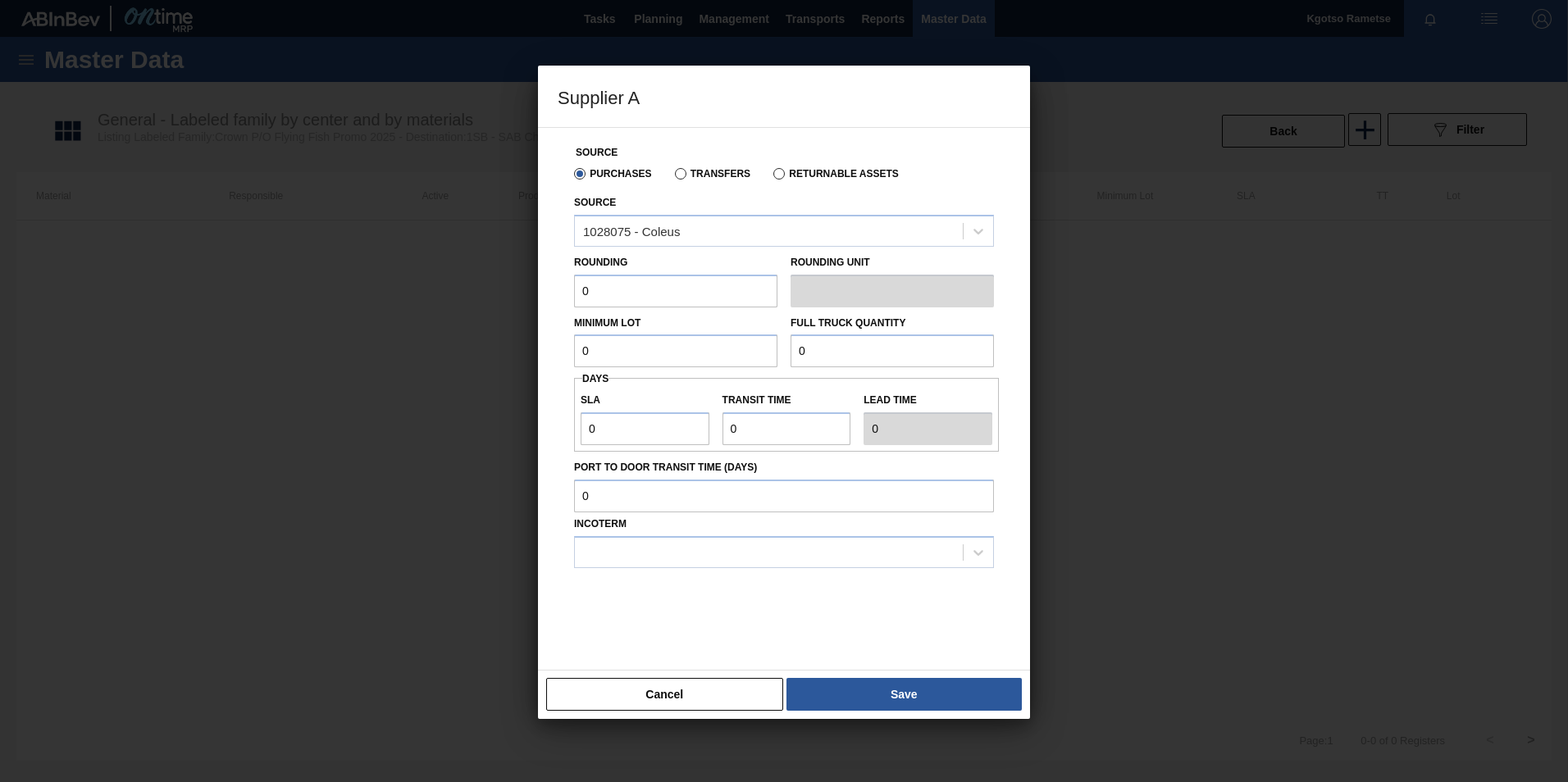
drag, startPoint x: 591, startPoint y: 285, endPoint x: 538, endPoint y: 288, distance: 53.1
click at [539, 288] on div "Source Purchases Transfers Returnable Assets Source 1028075 - Coleus Rounding 0…" at bounding box center [784, 399] width 492 height 544
type input "1"
drag, startPoint x: 582, startPoint y: 360, endPoint x: 527, endPoint y: 356, distance: 55.1
click at [531, 356] on div "Supplier A Source Purchases Transfers Returnable Assets Source 1028075 - Coleus…" at bounding box center [784, 391] width 1568 height 782
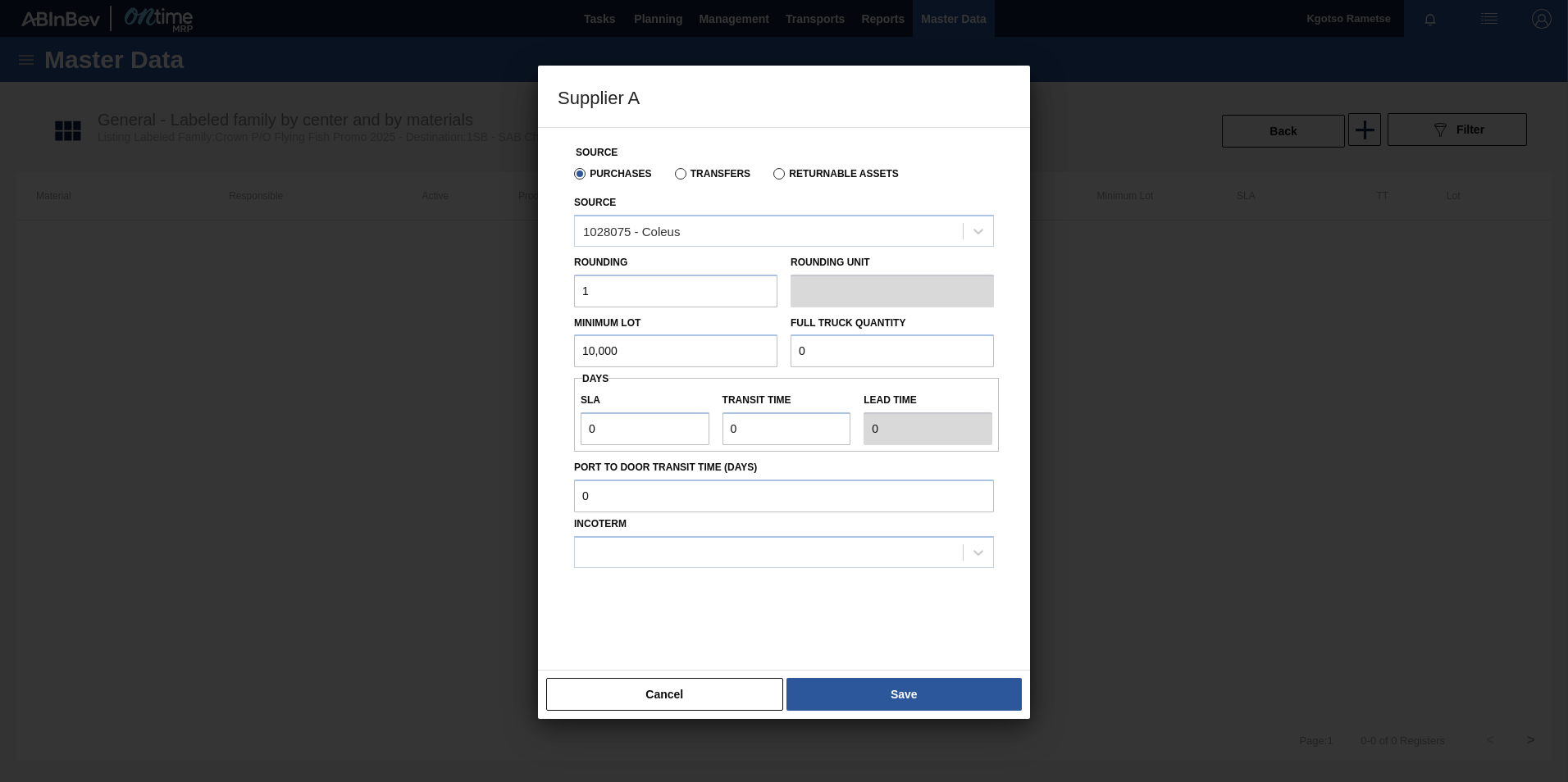
type input "10,000"
drag, startPoint x: 815, startPoint y: 347, endPoint x: 741, endPoint y: 358, distance: 74.8
click at [747, 356] on div "Minimum Lot 10,000 Full Truck Quantity 0" at bounding box center [784, 338] width 433 height 61
type input "150,000"
drag, startPoint x: 581, startPoint y: 429, endPoint x: 532, endPoint y: 428, distance: 49.0
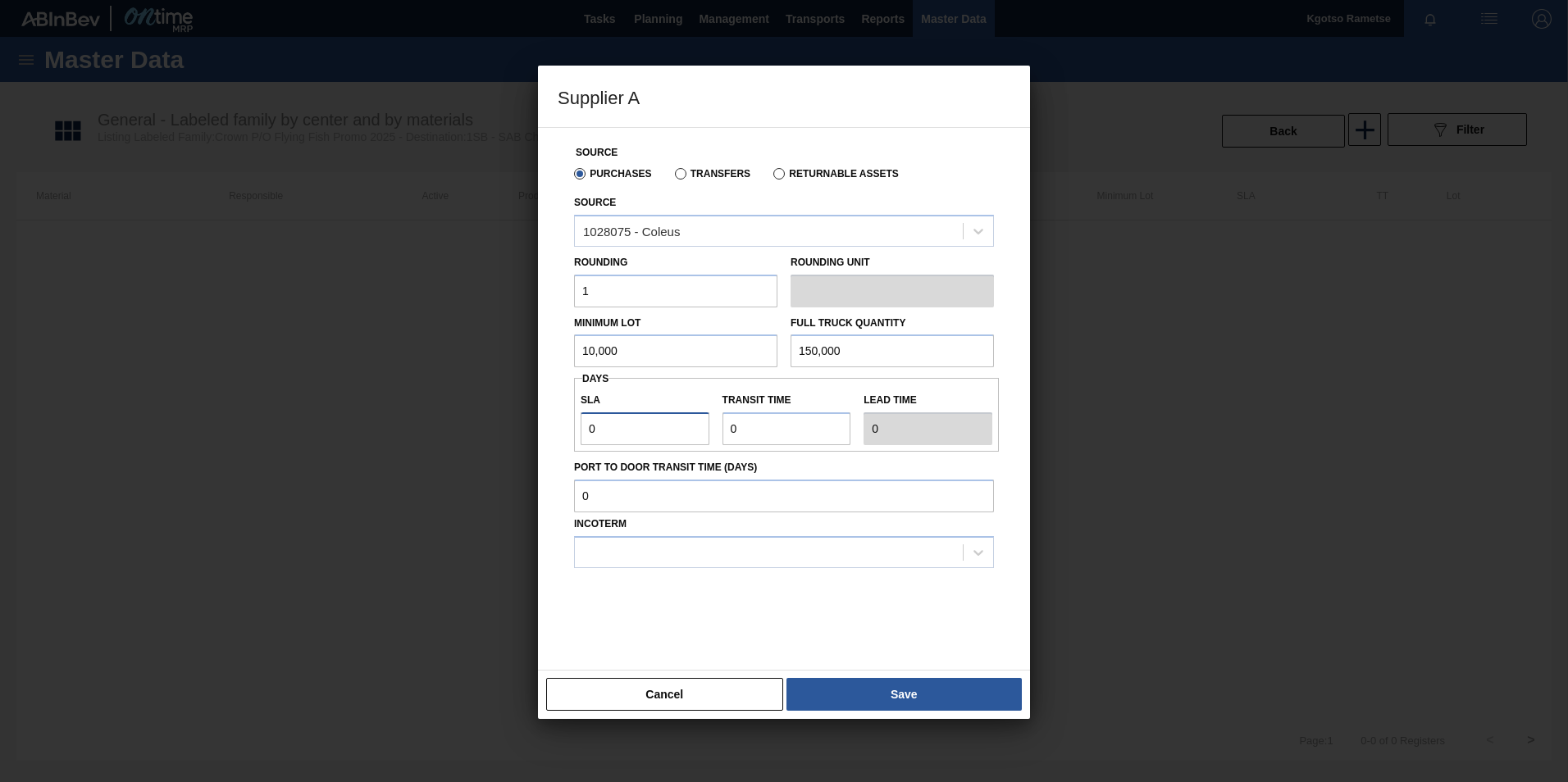
click at [526, 430] on div "Supplier A Source Purchases Transfers Returnable Assets Source 1028075 - Coleus…" at bounding box center [784, 391] width 1568 height 782
type input "1"
drag, startPoint x: 719, startPoint y: 434, endPoint x: 631, endPoint y: 438, distance: 88.1
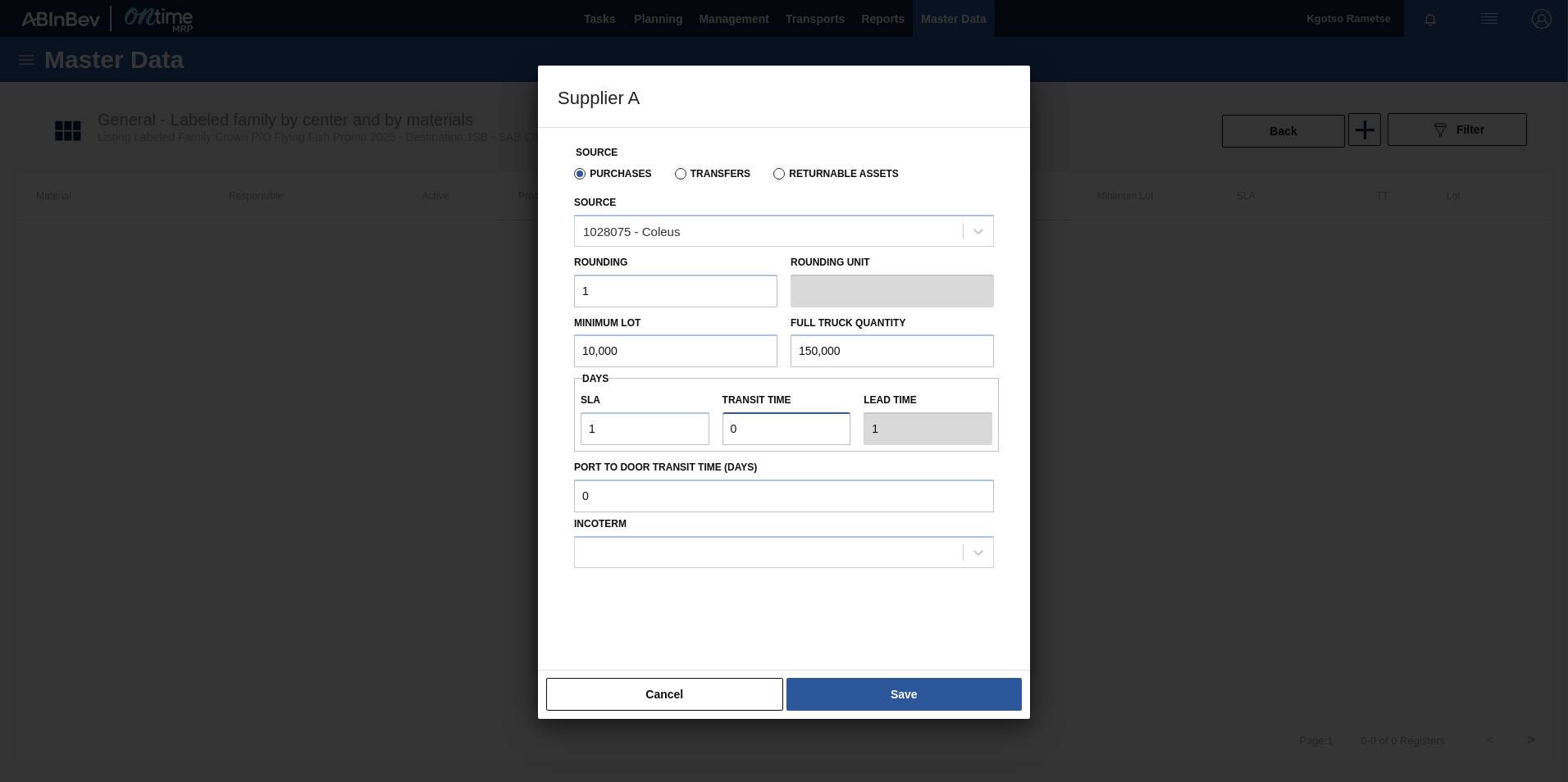
click at [648, 437] on div "SLA 1 Transit time Lead time 1" at bounding box center [786, 414] width 424 height 61
type input "10"
type input "11"
drag, startPoint x: 764, startPoint y: 424, endPoint x: 546, endPoint y: 429, distance: 218.1
click at [598, 429] on div "SLA 1 Transit time Lead time 11" at bounding box center [786, 414] width 424 height 61
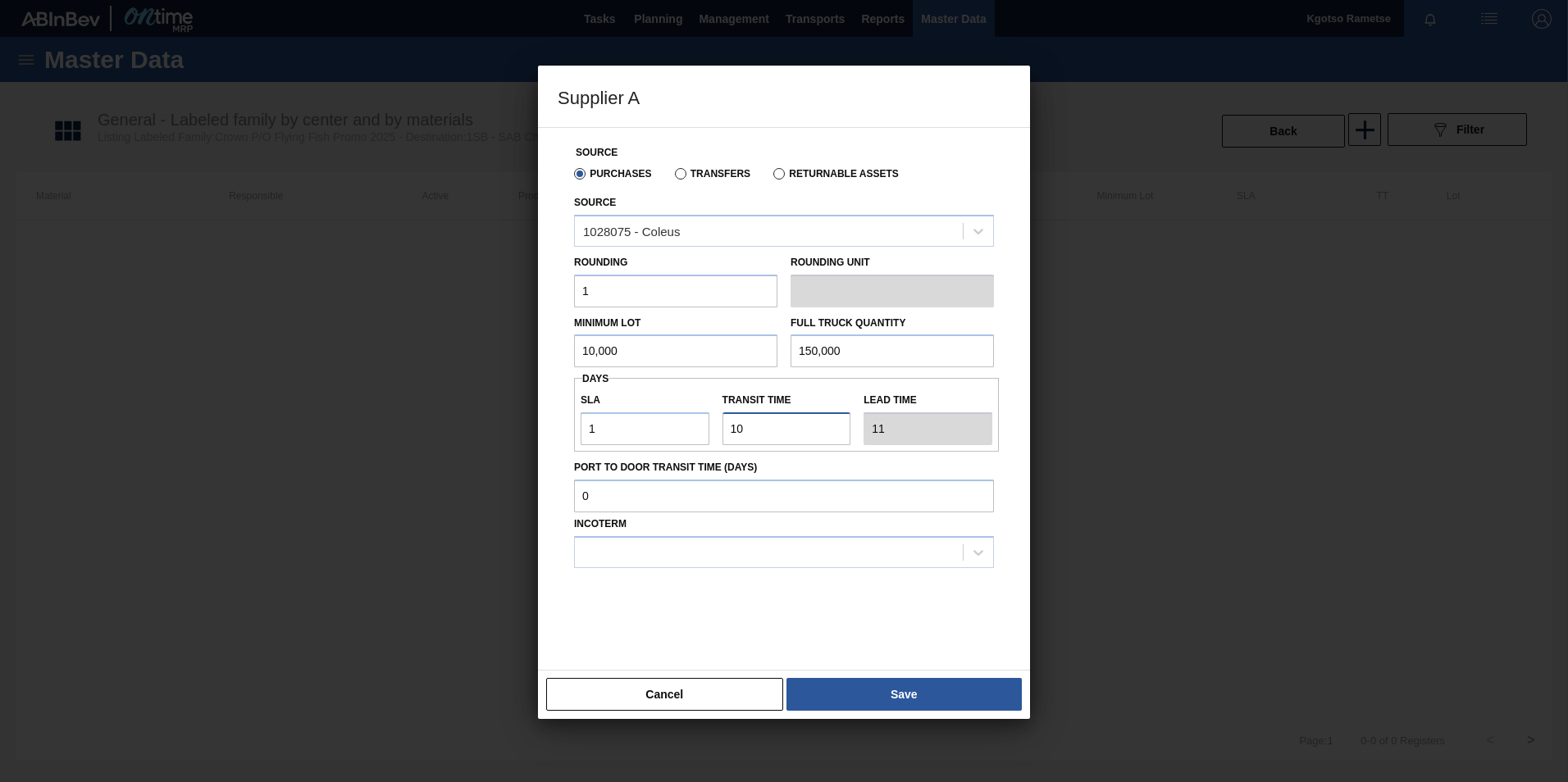
type input "1"
type input "2"
type input "1"
drag, startPoint x: 666, startPoint y: 560, endPoint x: 663, endPoint y: 569, distance: 9.5
click at [665, 561] on div at bounding box center [769, 553] width 388 height 23
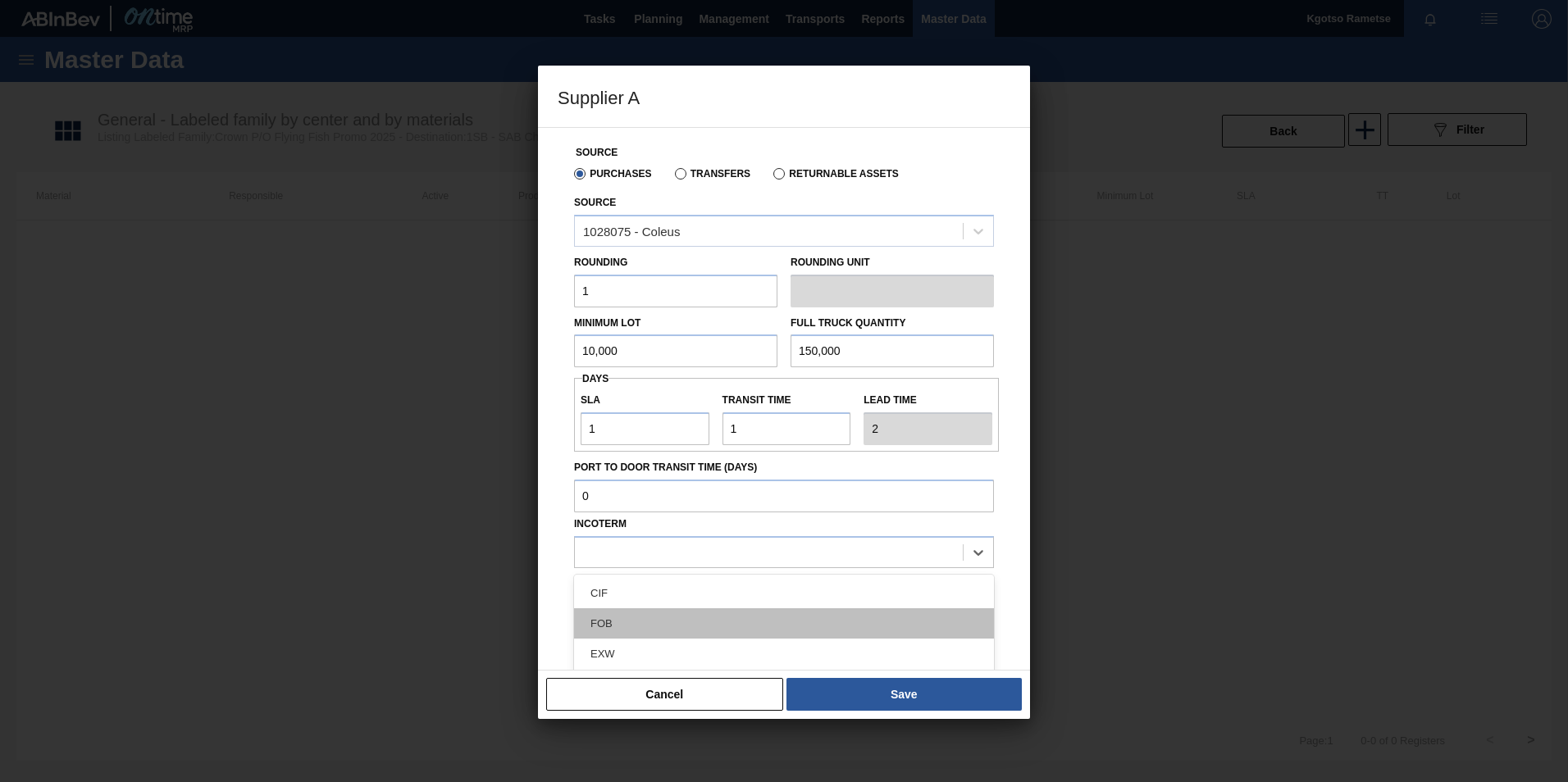
click at [643, 628] on div "FOB" at bounding box center [784, 624] width 420 height 31
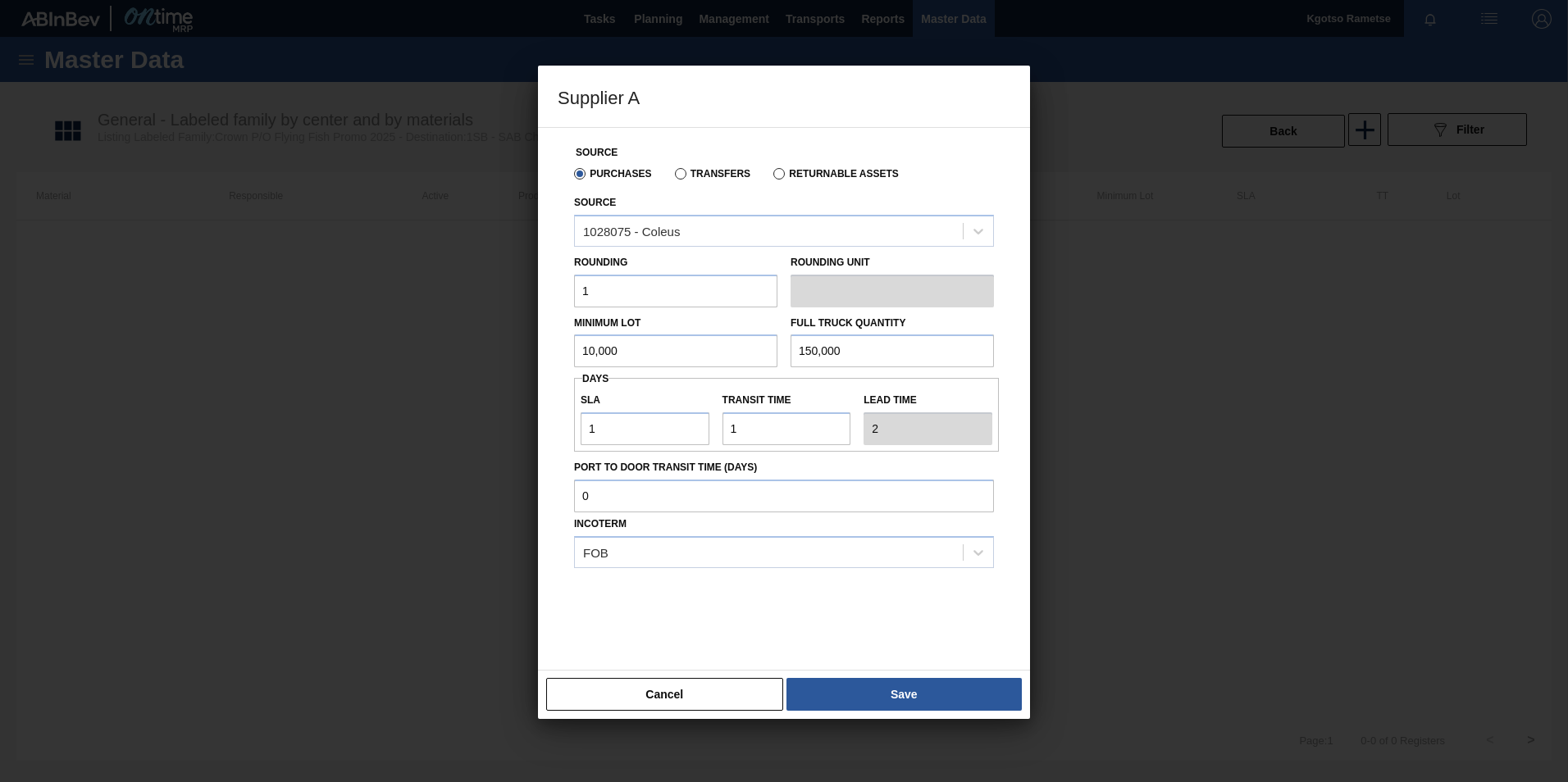
click at [810, 672] on div "Cancel Save" at bounding box center [784, 694] width 492 height 49
click at [816, 686] on button "Save" at bounding box center [904, 694] width 236 height 33
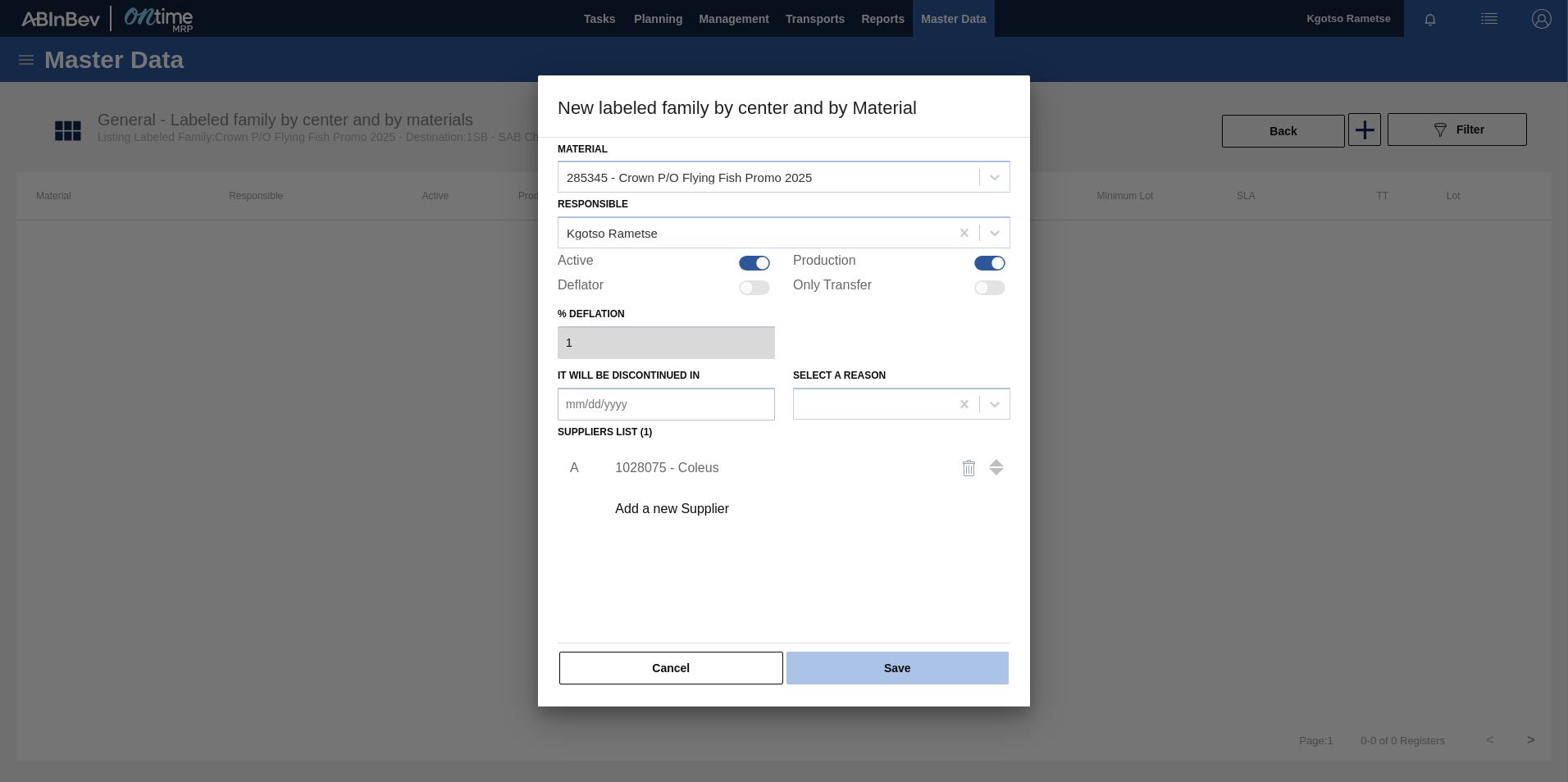
click at [823, 656] on button "Save" at bounding box center [897, 668] width 222 height 33
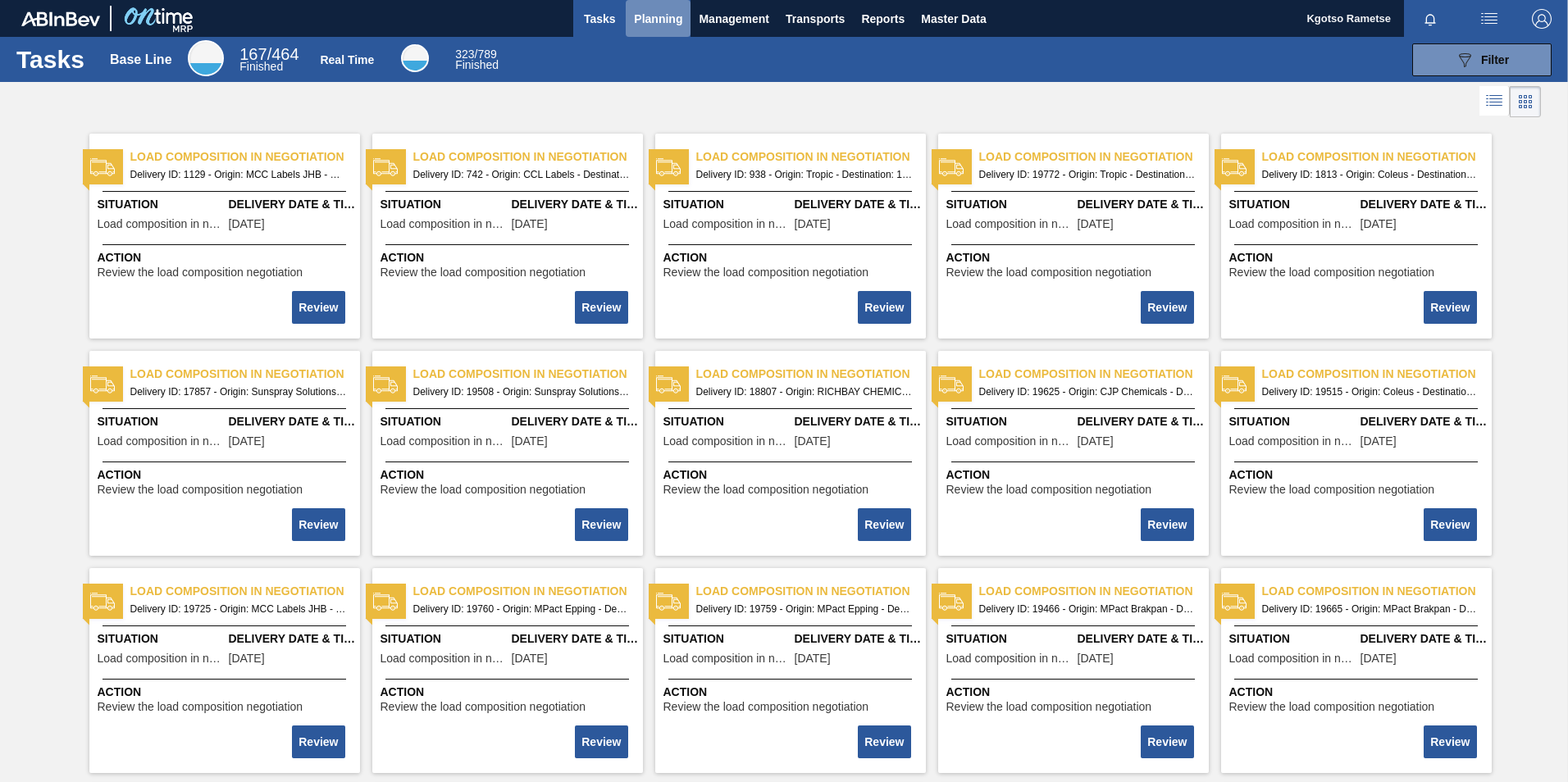
click at [660, 5] on button "Planning" at bounding box center [658, 18] width 65 height 37
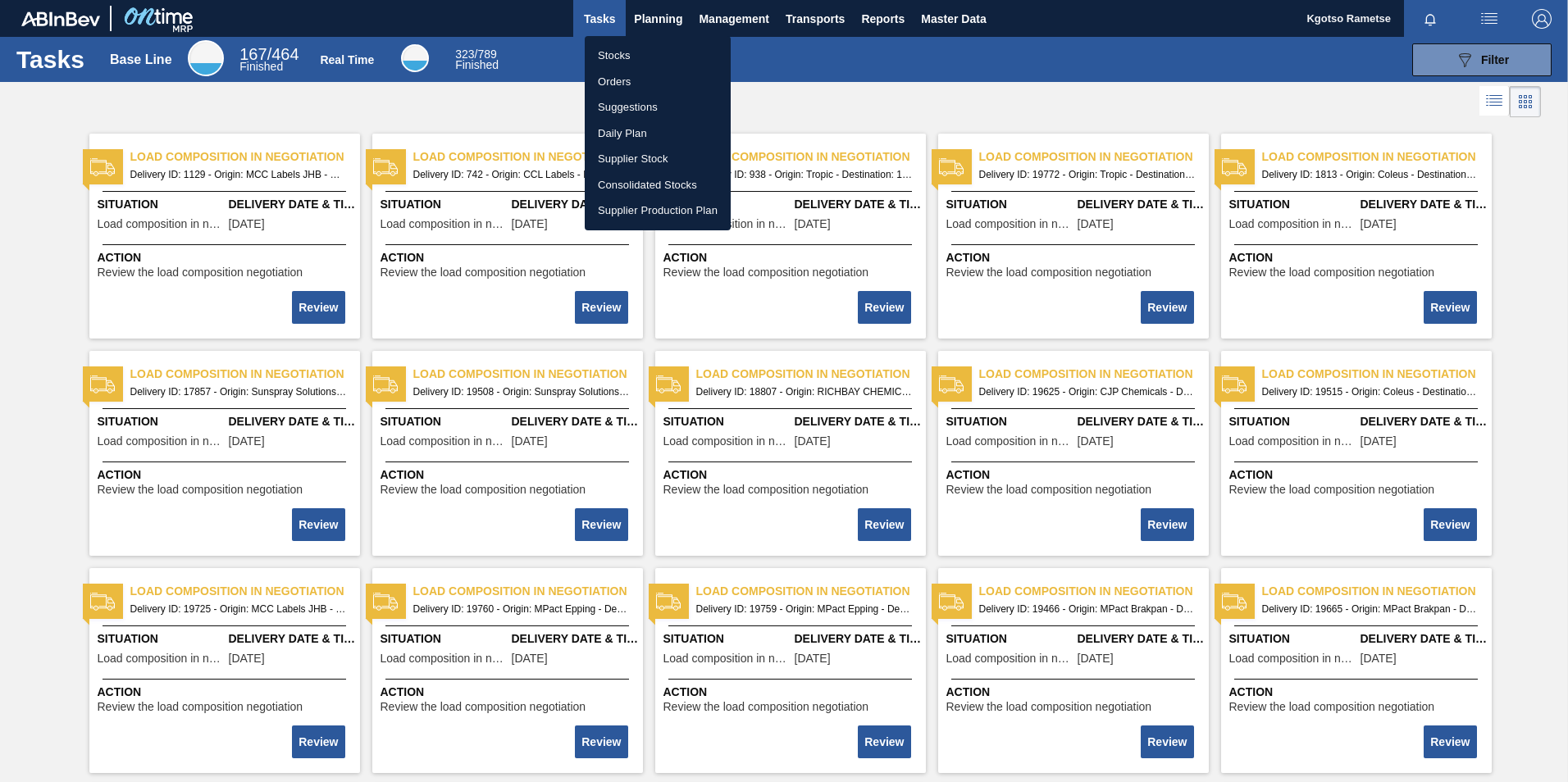
click at [627, 55] on li "Stocks" at bounding box center [658, 55] width 146 height 26
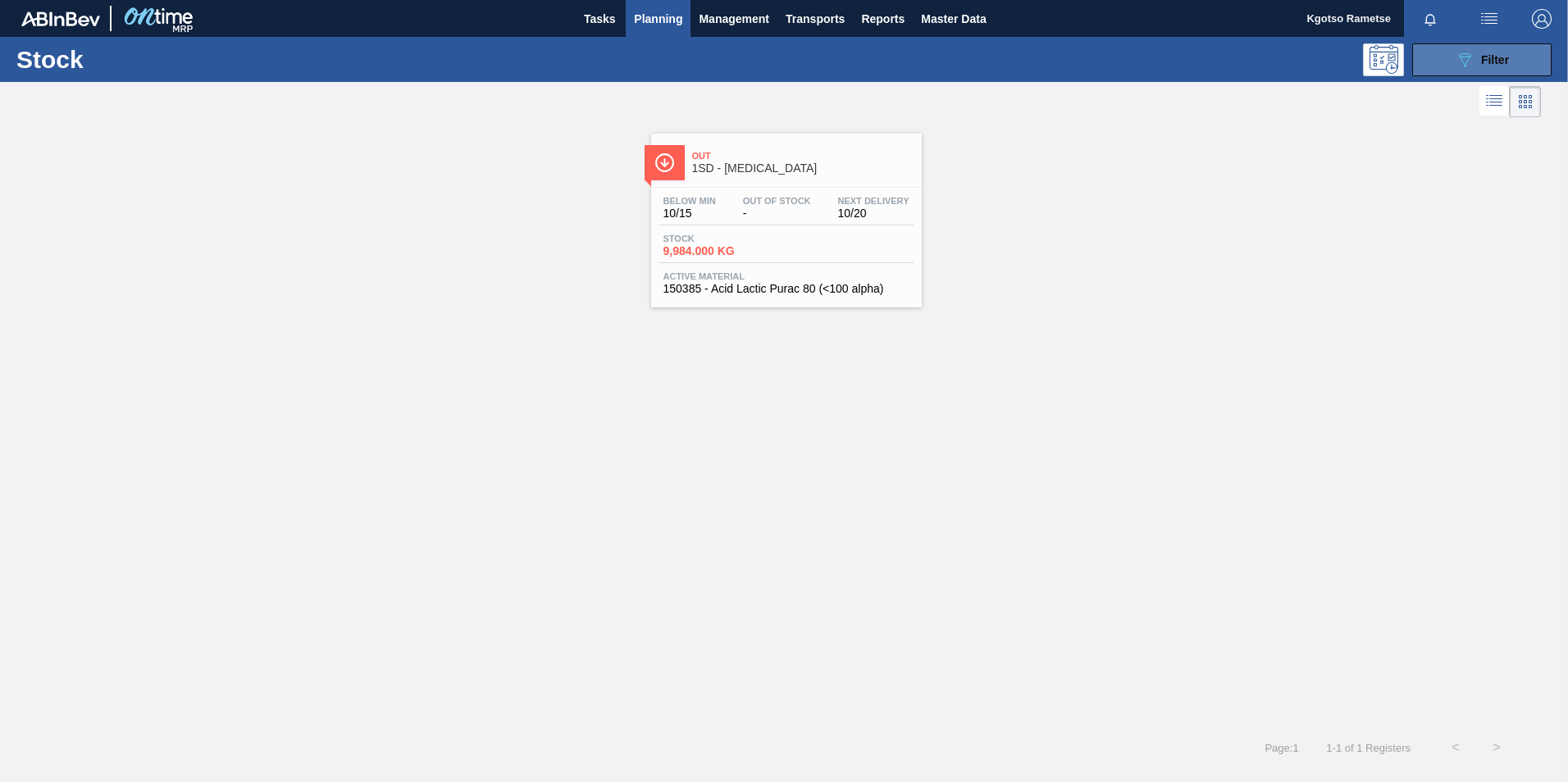
drag, startPoint x: 1443, startPoint y: 59, endPoint x: 1412, endPoint y: 107, distance: 57.1
click at [1443, 59] on button "089F7B8B-B2A5-4AFE-B5C0-19BA573D28AC Filter" at bounding box center [1481, 60] width 139 height 33
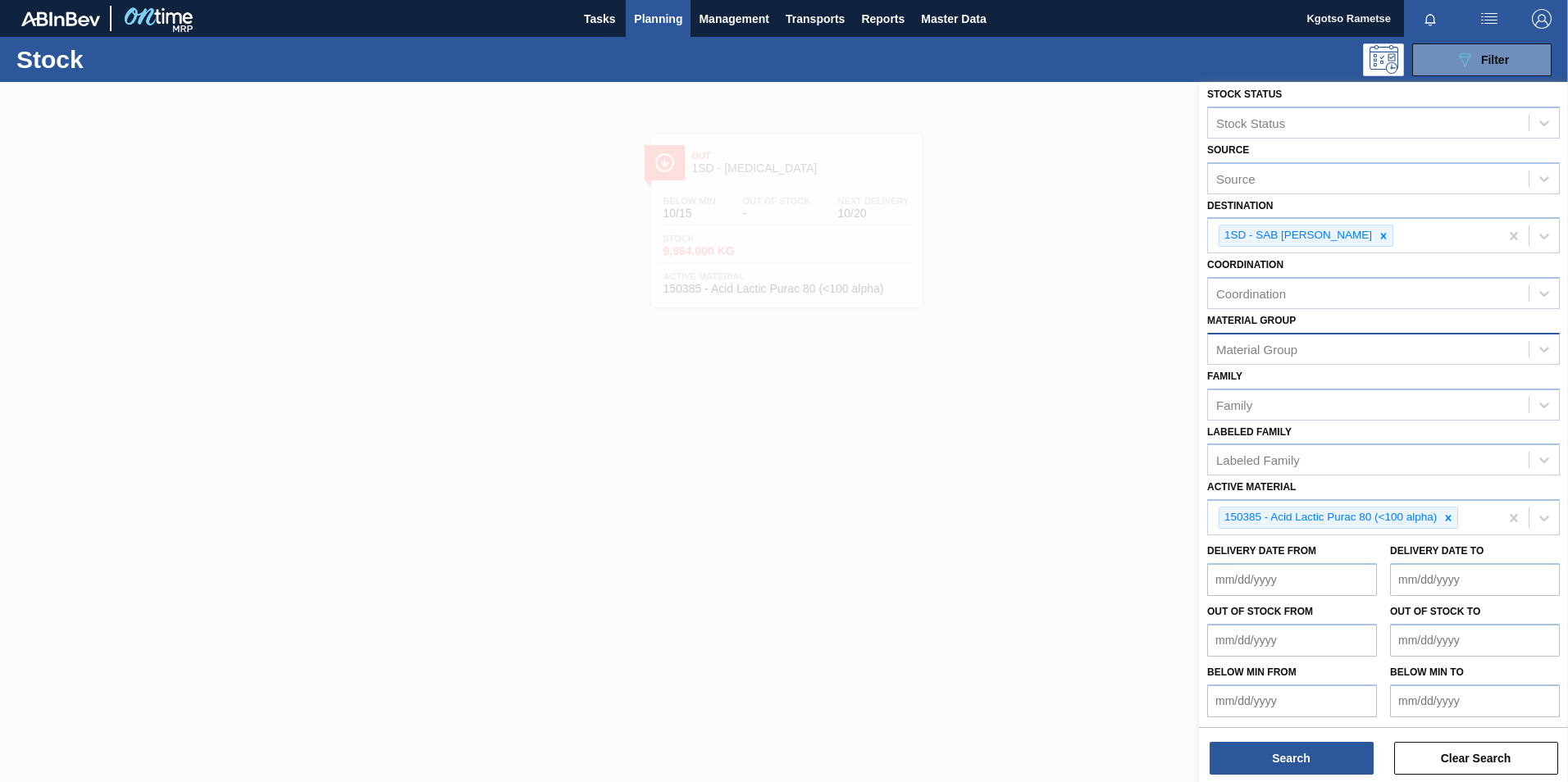
scroll to position [9, 0]
click at [1378, 237] on icon at bounding box center [1383, 234] width 12 height 12
click at [1449, 517] on icon at bounding box center [1448, 517] width 5 height 5
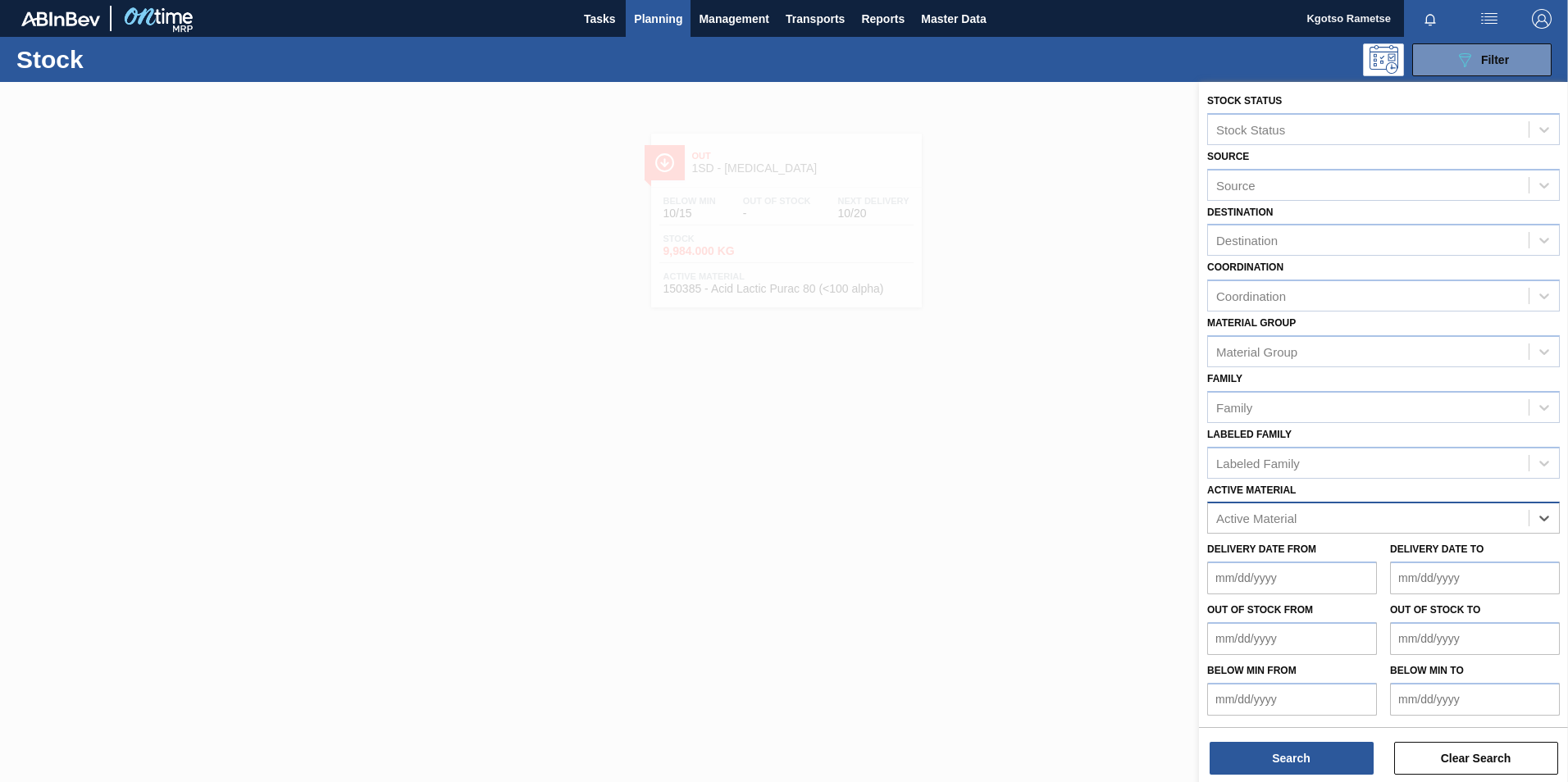
scroll to position [1, 0]
click at [1230, 237] on div "Destination" at bounding box center [1247, 240] width 61 height 14
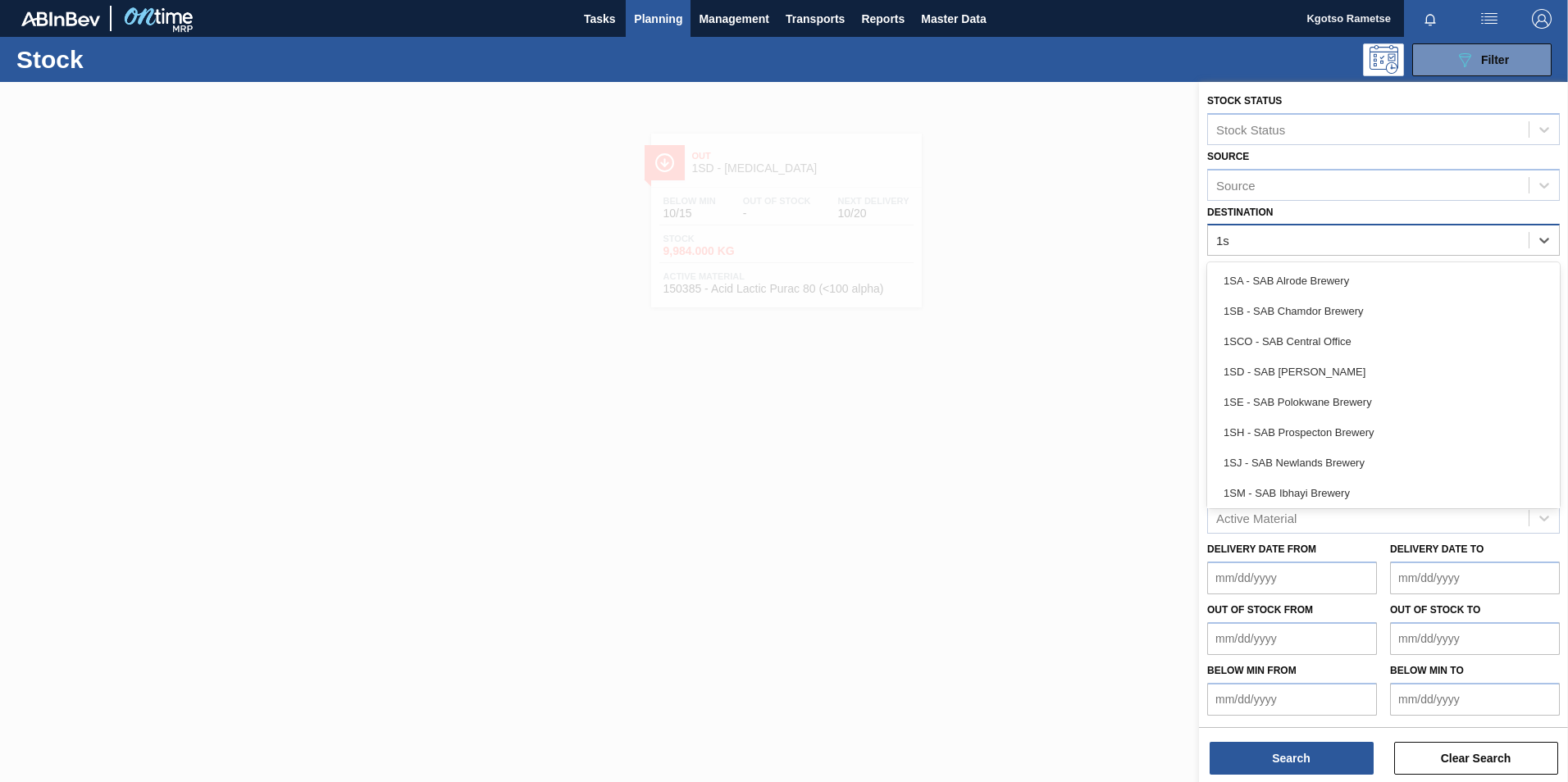
type input "1sb"
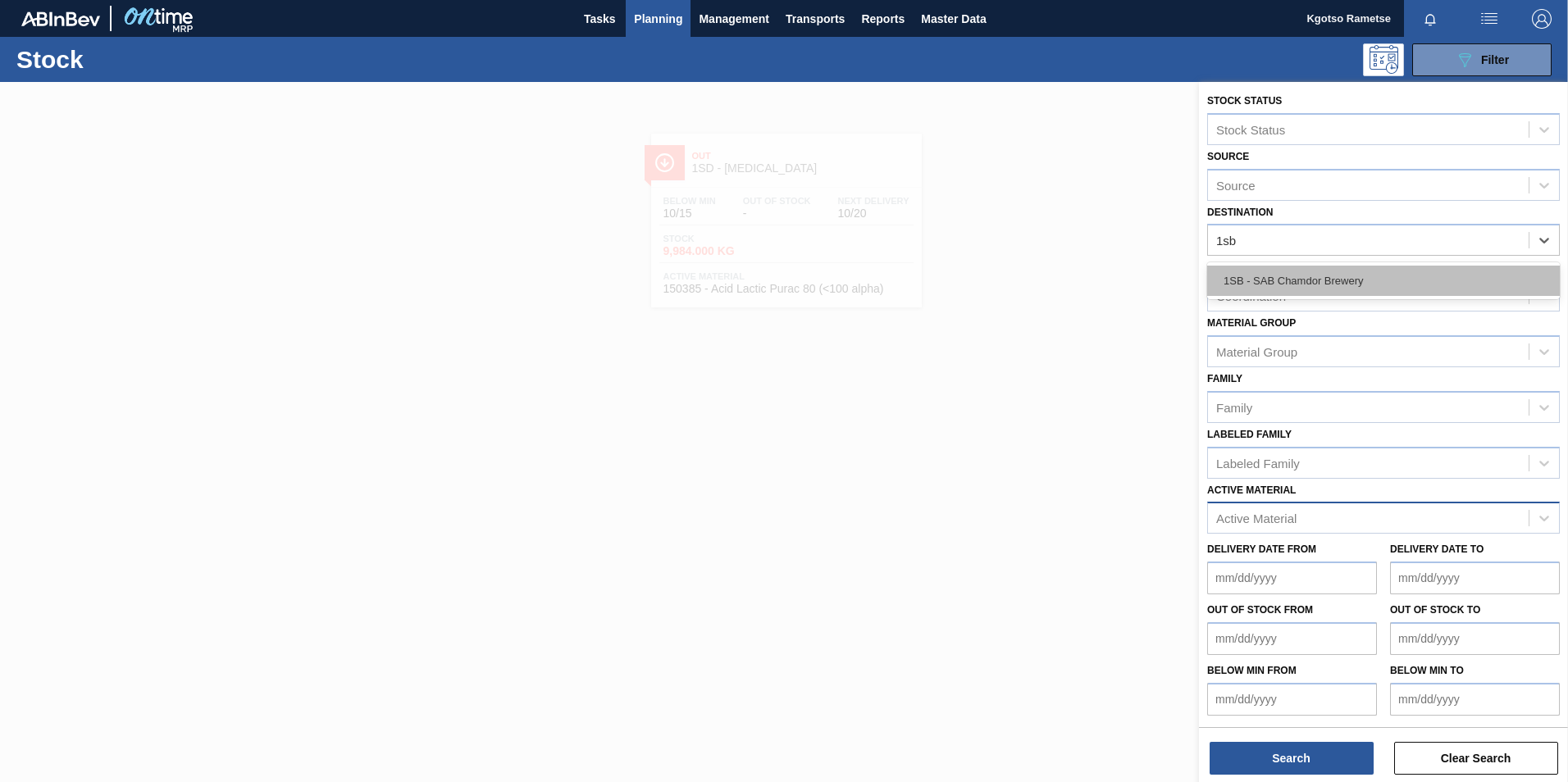
click at [1244, 275] on div "1SB - SAB Chamdor Brewery" at bounding box center [1383, 281] width 353 height 31
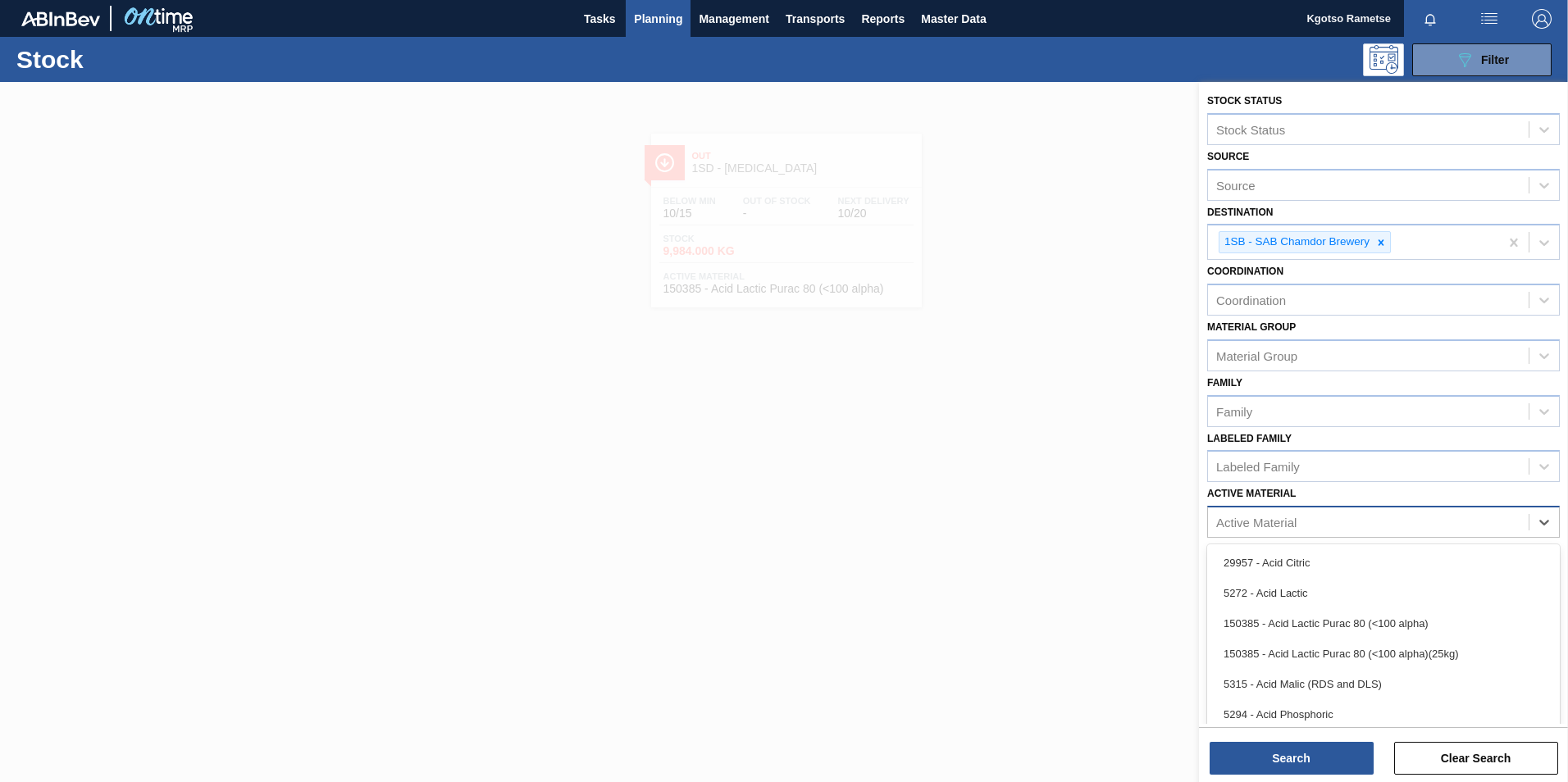
click at [1285, 516] on div "Active Material" at bounding box center [1256, 522] width 80 height 14
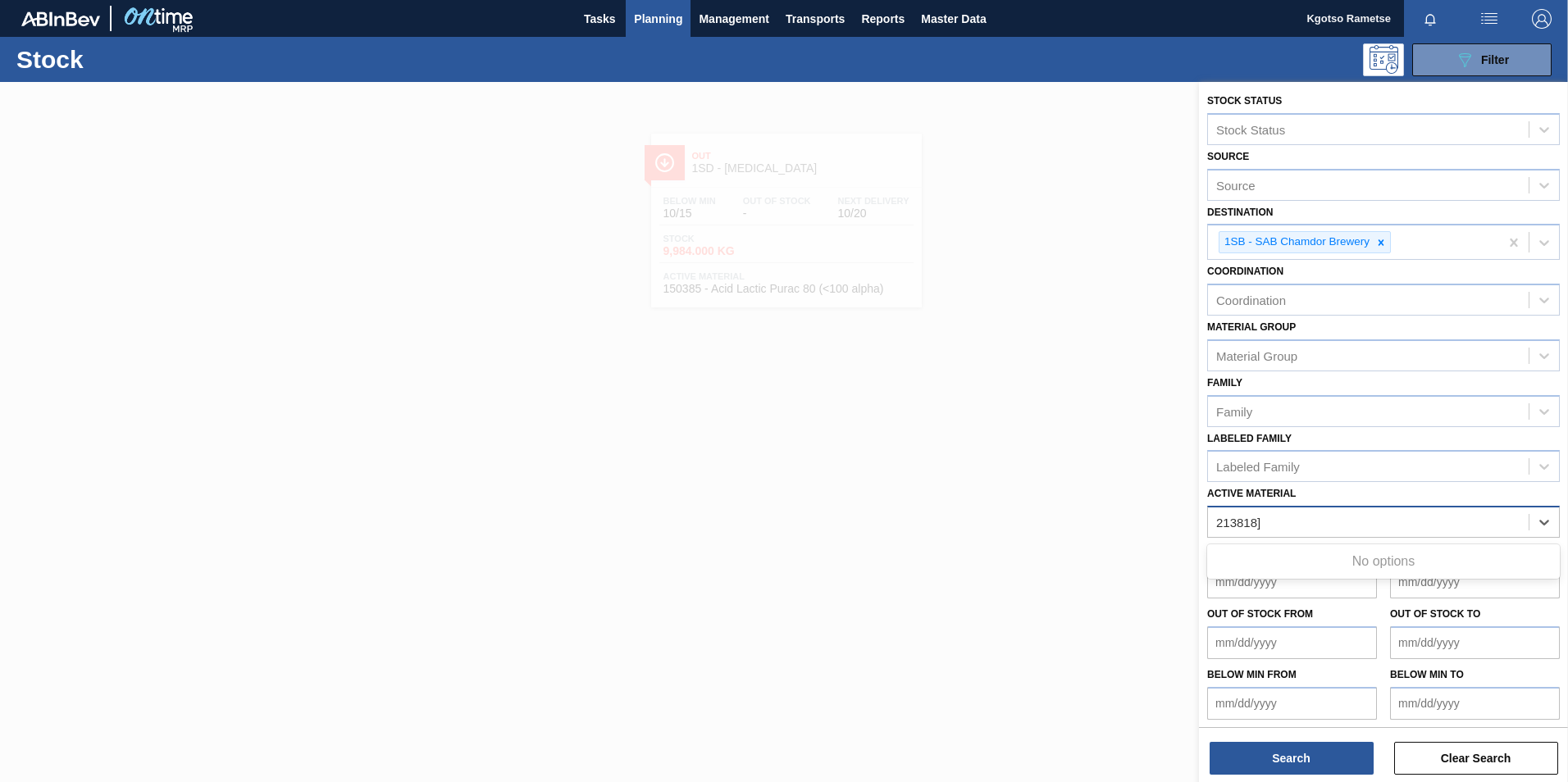
type Material "213818"
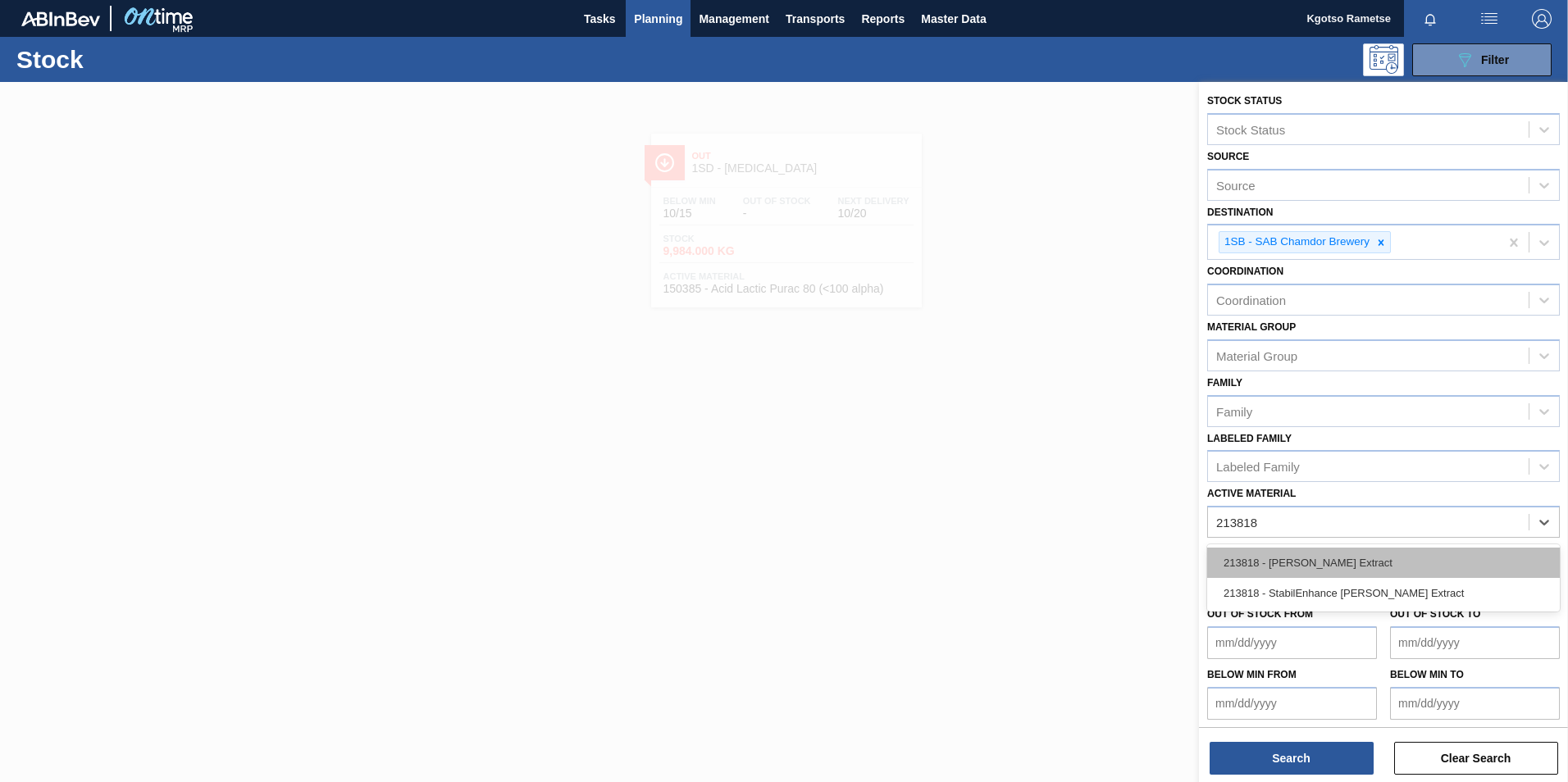
click at [1326, 572] on div "213818 - [PERSON_NAME] Extract" at bounding box center [1383, 563] width 353 height 31
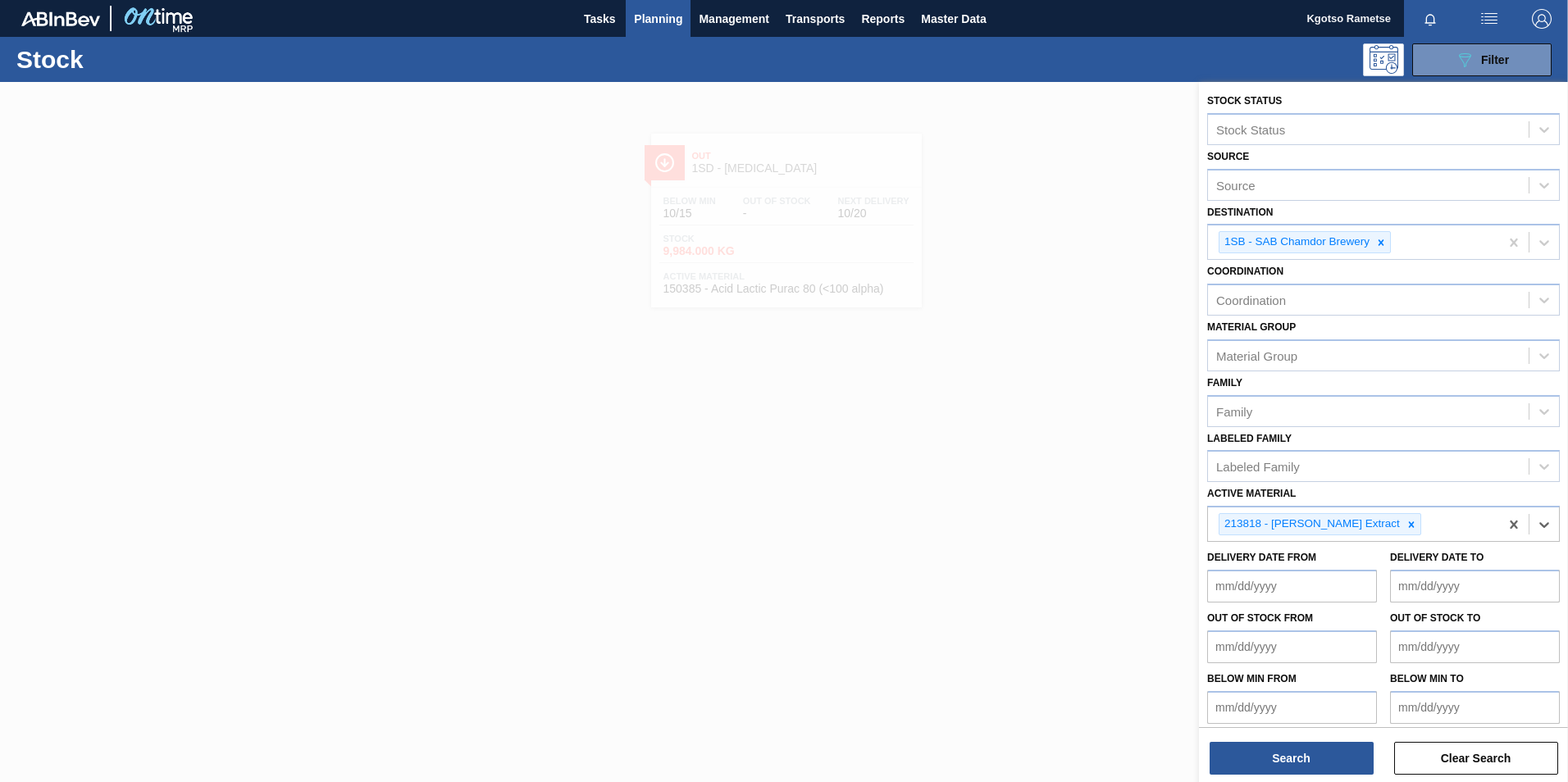
click at [1229, 738] on div "Search Clear Search" at bounding box center [1383, 750] width 369 height 46
click at [1237, 759] on button "Search" at bounding box center [1292, 759] width 164 height 33
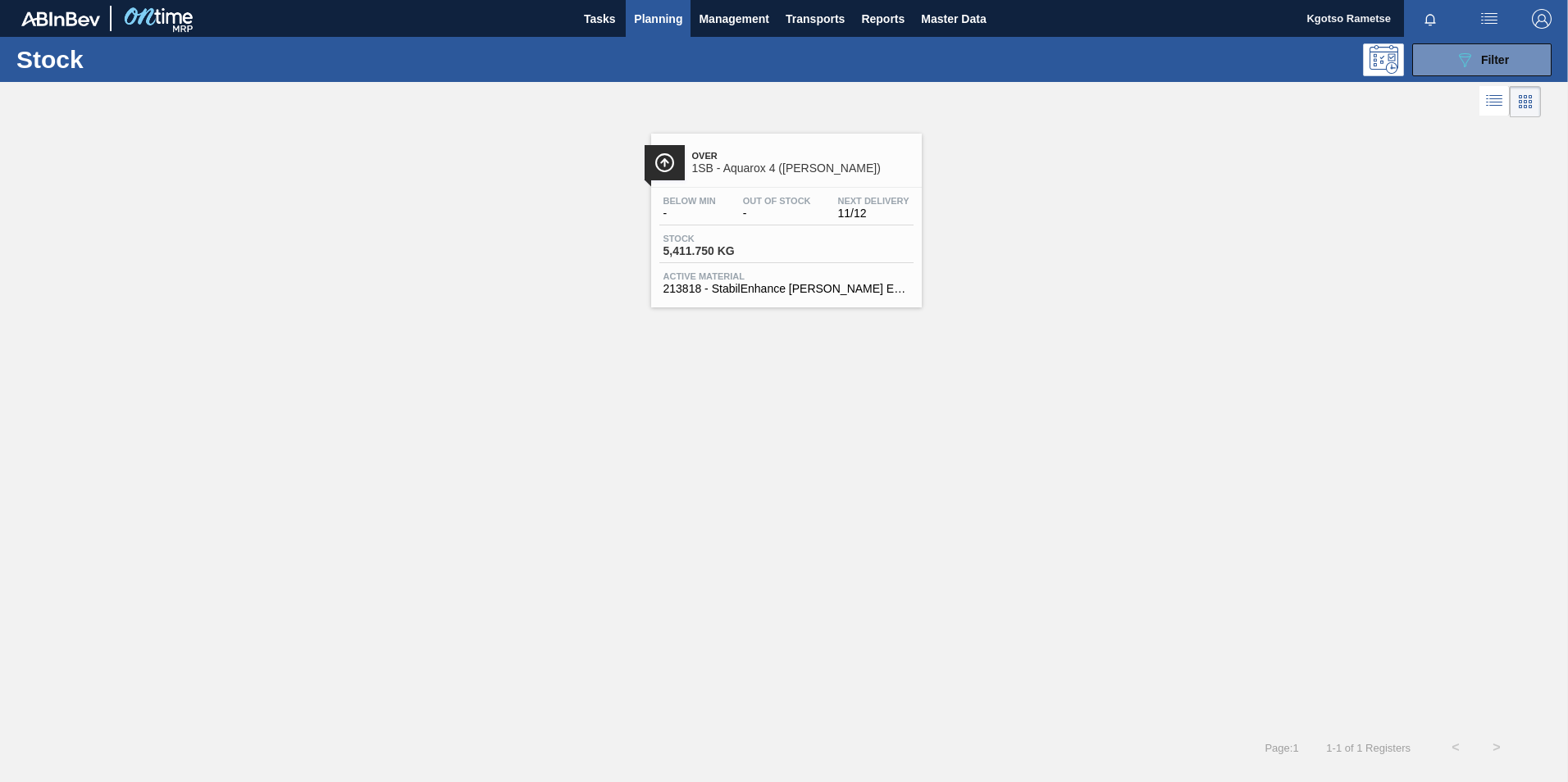
click at [817, 200] on div "Below Min - Out Of Stock - Next Delivery 11/12" at bounding box center [786, 210] width 255 height 30
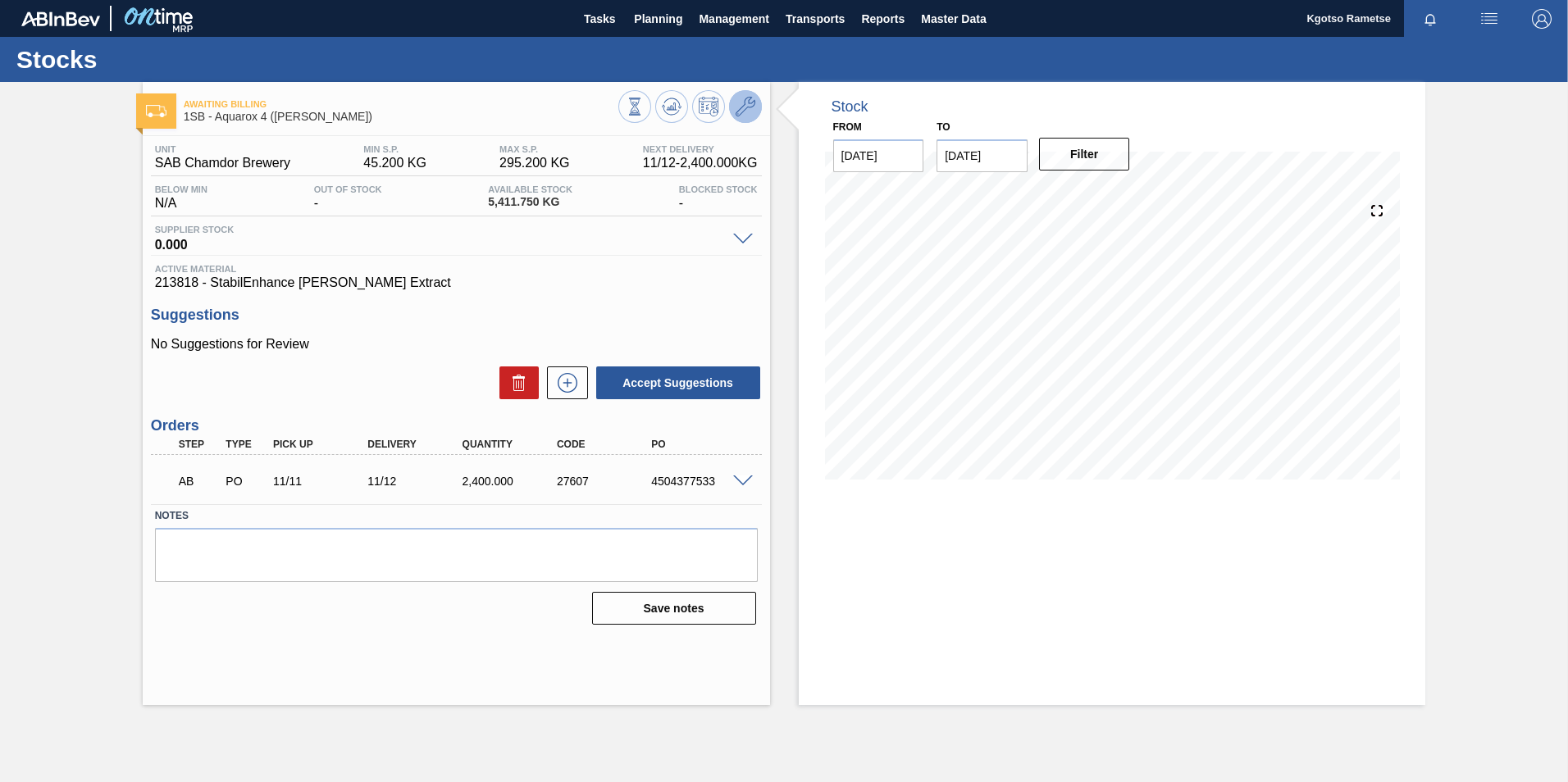
click at [756, 107] on button at bounding box center [745, 107] width 32 height 33
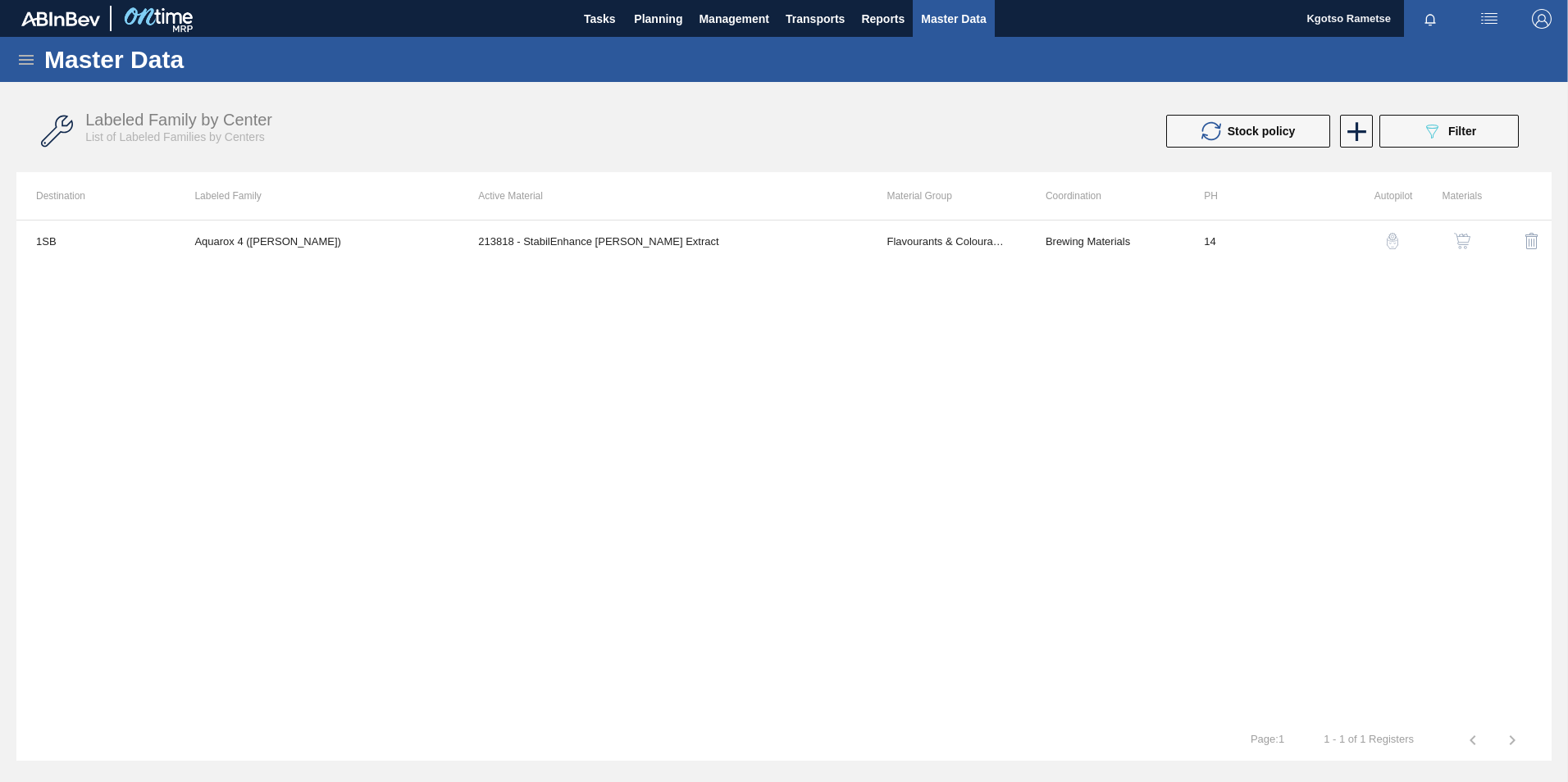
click at [1471, 238] on div "button" at bounding box center [1462, 241] width 20 height 16
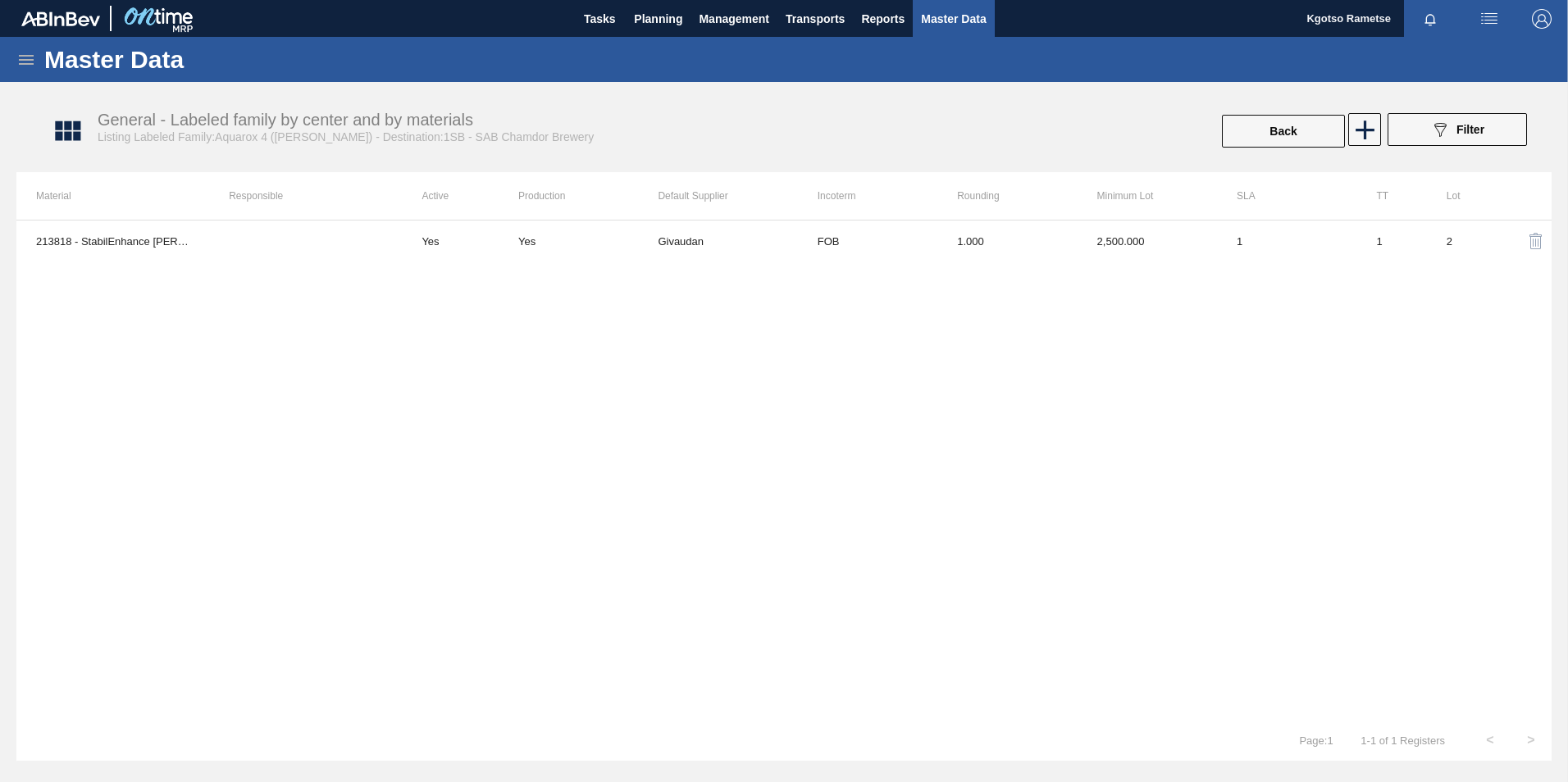
click at [967, 269] on div "213818 - StabilEnhance [PERSON_NAME] Extract Yes Yes Givaudan FOB 1.000 2,500.0…" at bounding box center [784, 470] width 1535 height 500
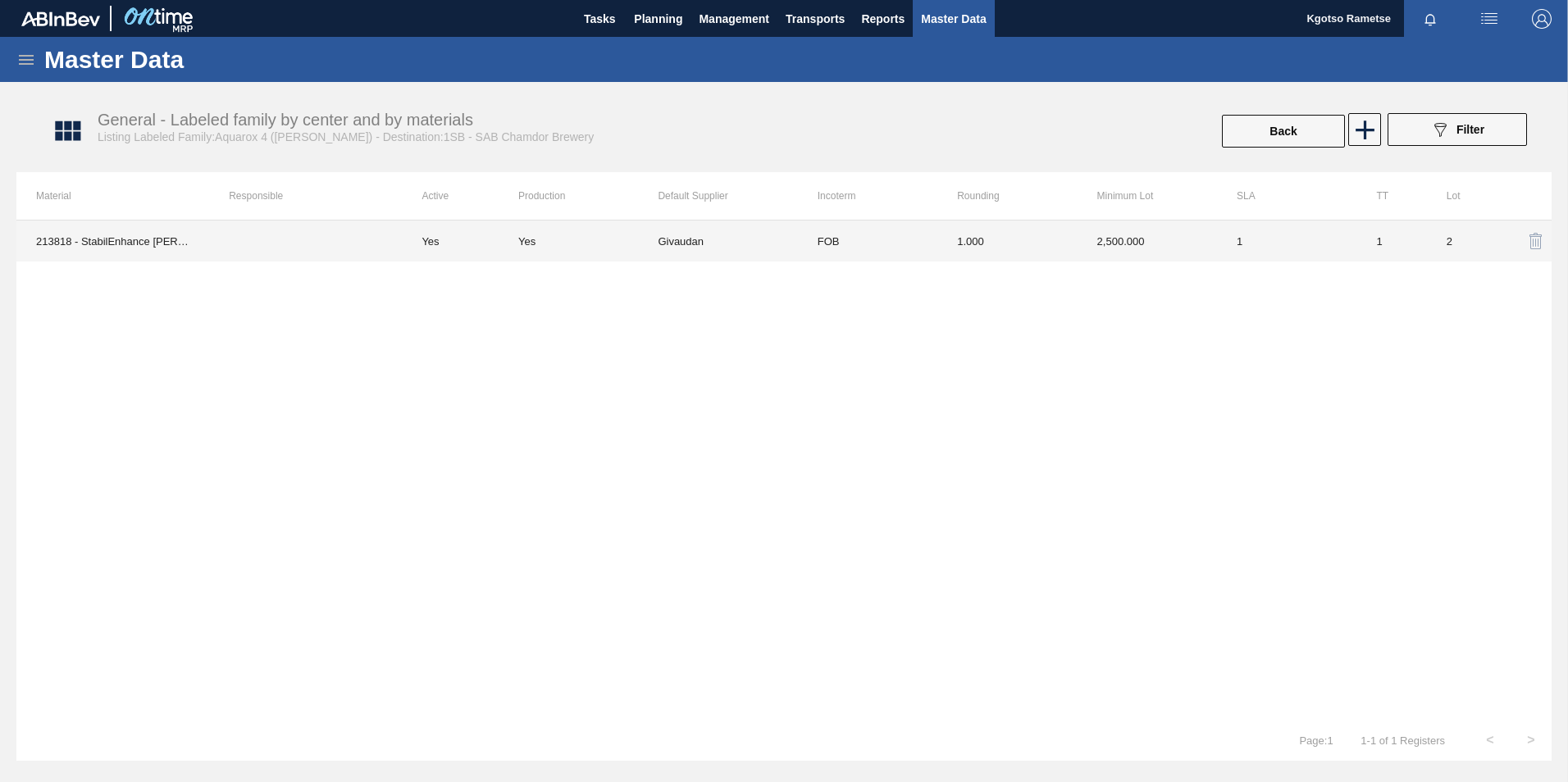
click at [973, 237] on td "1.000" at bounding box center [1007, 240] width 139 height 41
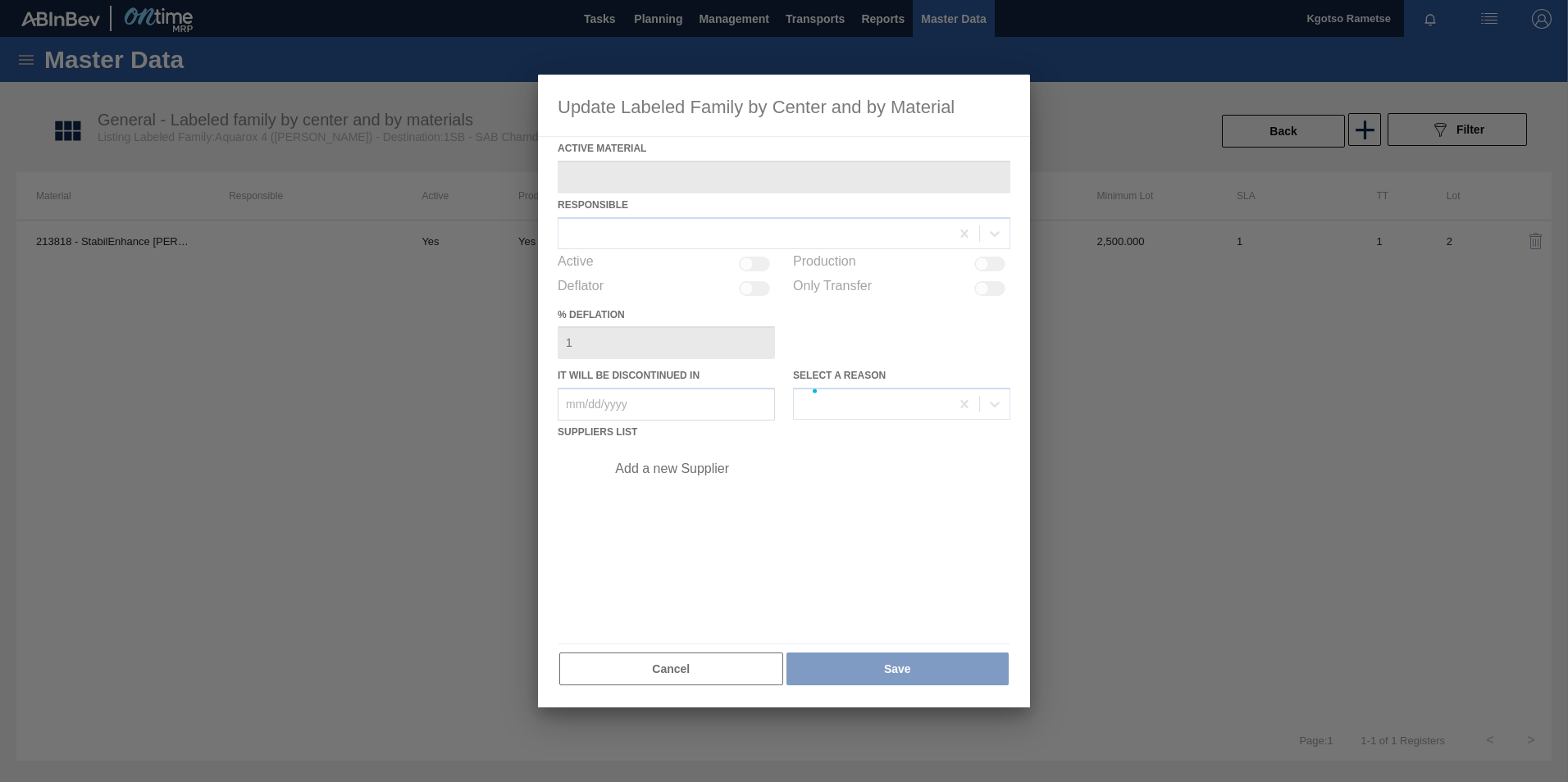
type Material "213818 - StabilEnhance [PERSON_NAME] Extract"
checkbox input "true"
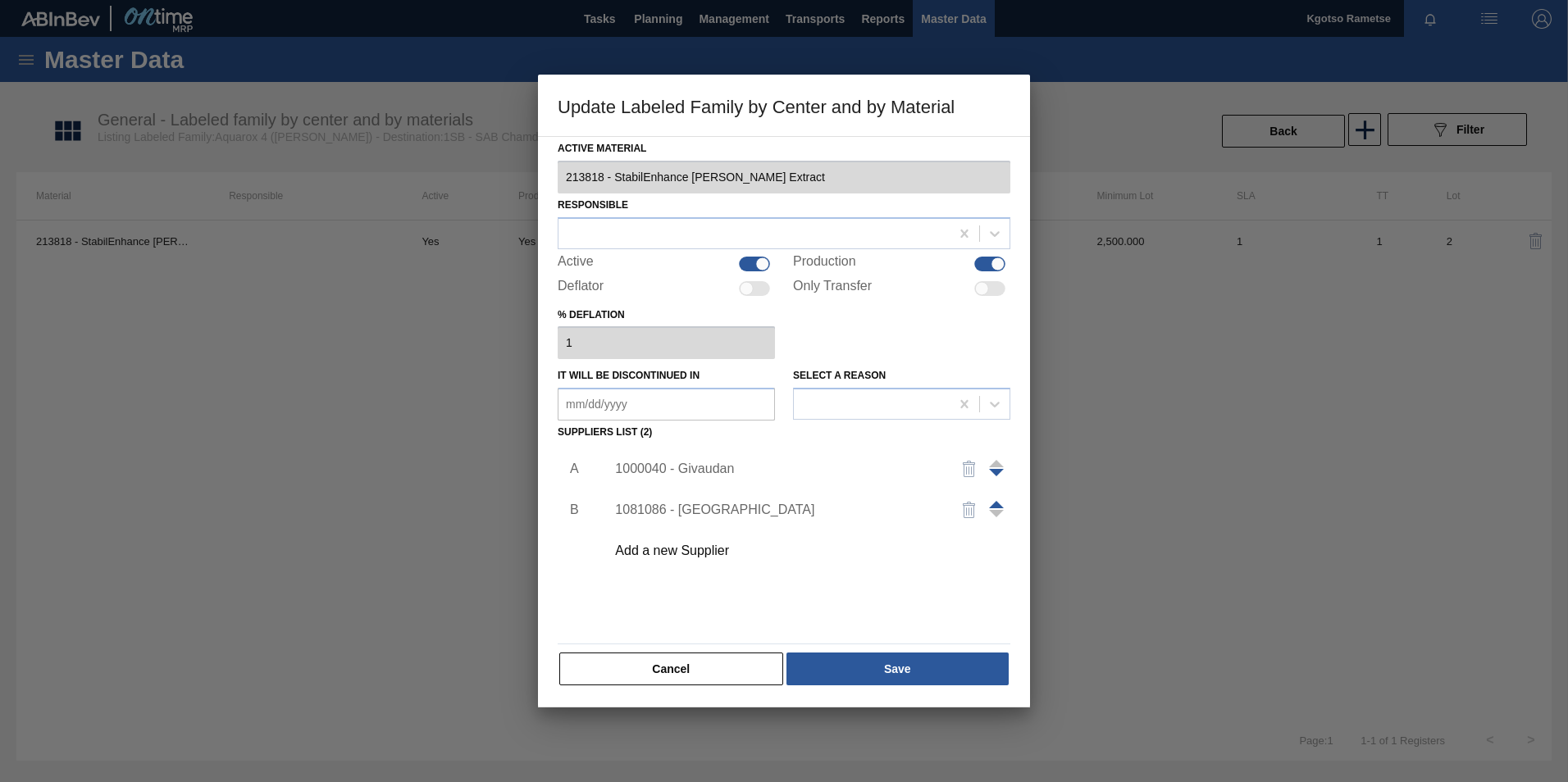
click at [719, 470] on div "1000040 - Givaudan" at bounding box center [775, 469] width 321 height 14
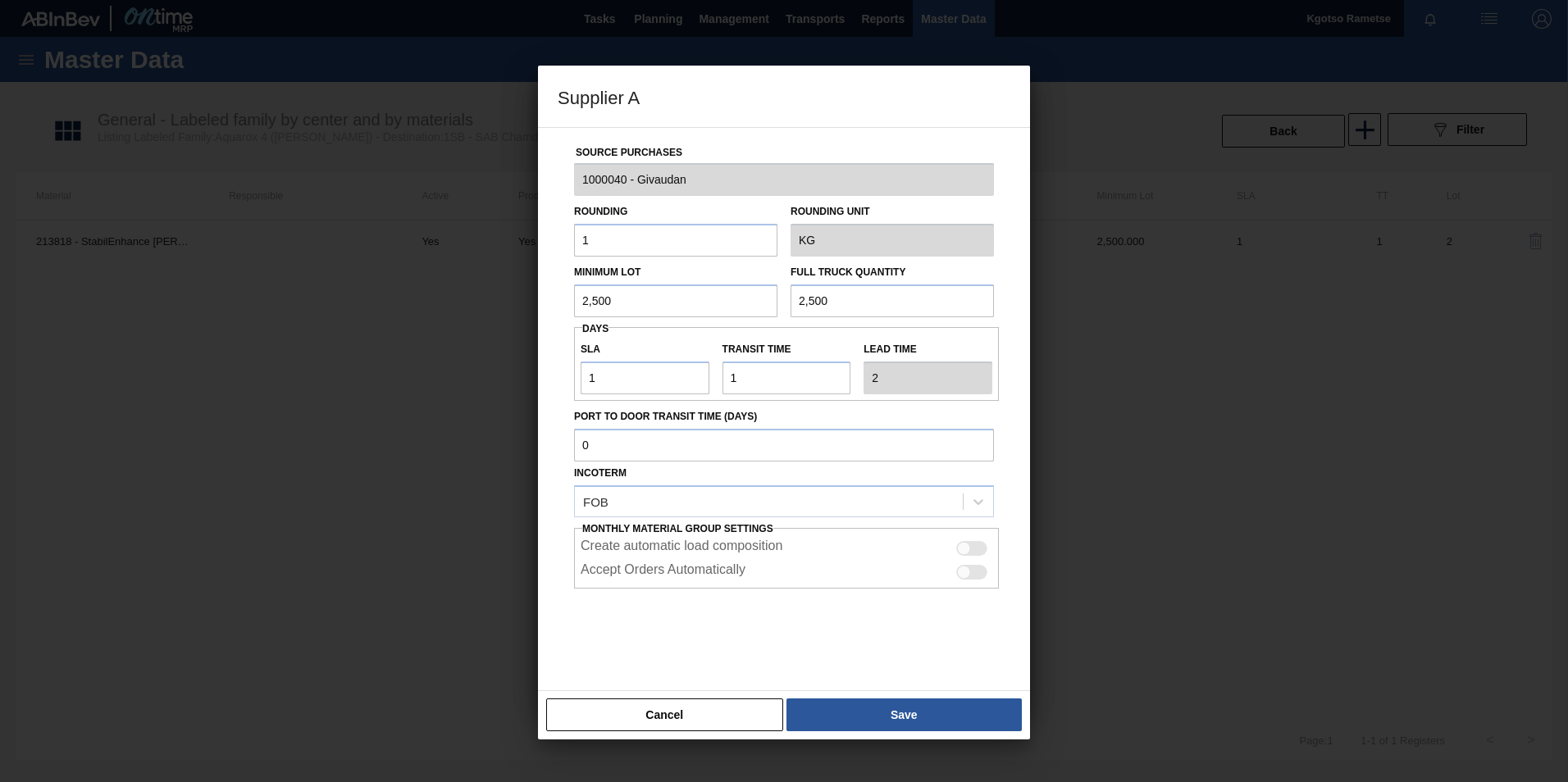
drag, startPoint x: 647, startPoint y: 298, endPoint x: 477, endPoint y: 294, distance: 170.0
click at [500, 294] on div "Supplier A Source Purchases 1000040 - Givaudan Rounding 1 Rounding Unit KG Mini…" at bounding box center [784, 391] width 1568 height 782
drag, startPoint x: 598, startPoint y: 286, endPoint x: 510, endPoint y: 286, distance: 88.0
click at [523, 286] on div "Supplier A Source Purchases 1000040 - Givaudan Rounding 1 Rounding Unit KG Mini…" at bounding box center [784, 391] width 1568 height 782
type input "2,560"
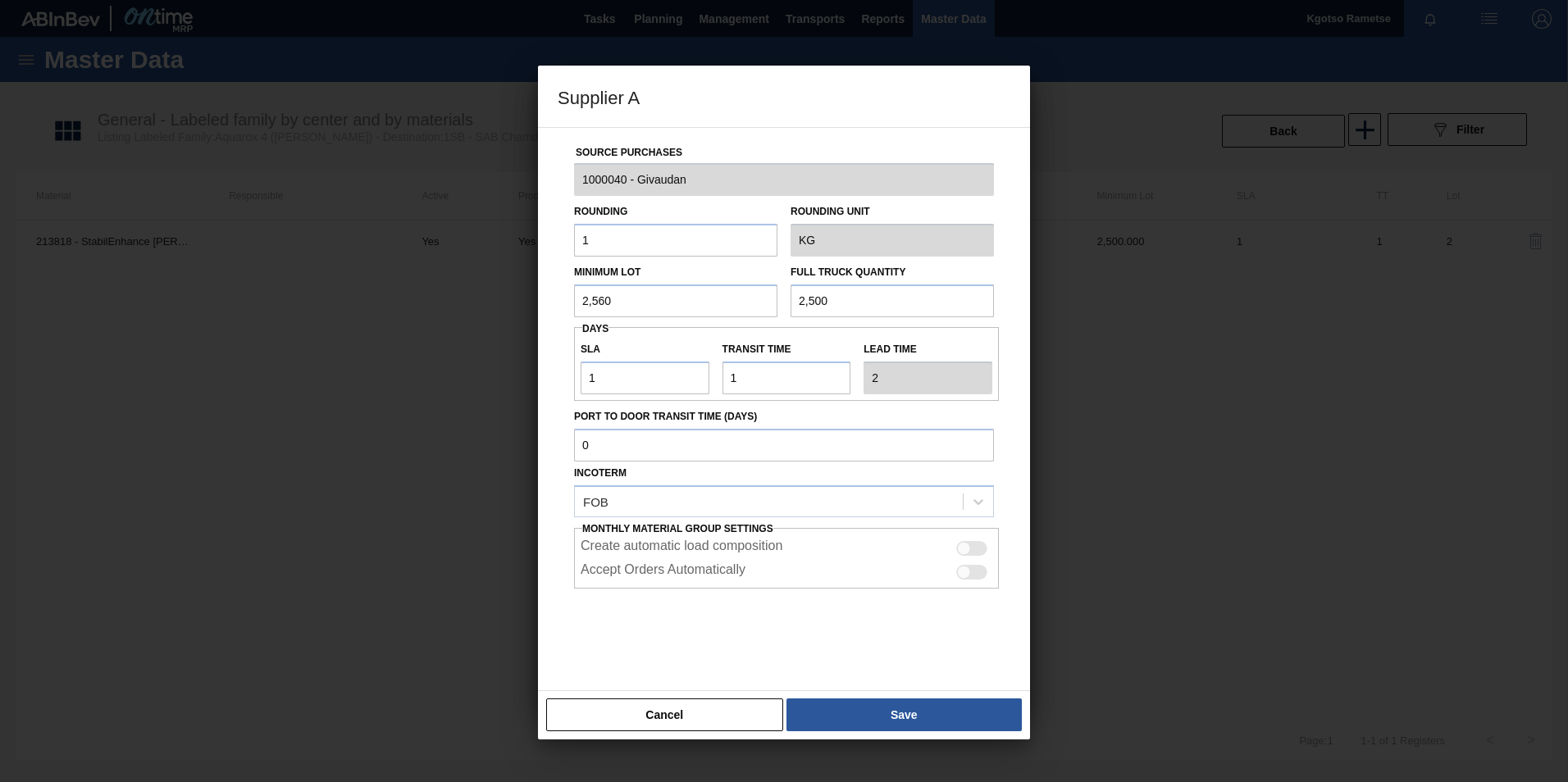
drag, startPoint x: 864, startPoint y: 296, endPoint x: 716, endPoint y: 308, distance: 148.5
click at [765, 306] on div "Minimum Lot 2,560 Full Truck Quantity 2,500" at bounding box center [784, 286] width 433 height 61
paste input "2,560"
type input "2,560"
click at [898, 709] on button "Save" at bounding box center [904, 715] width 236 height 33
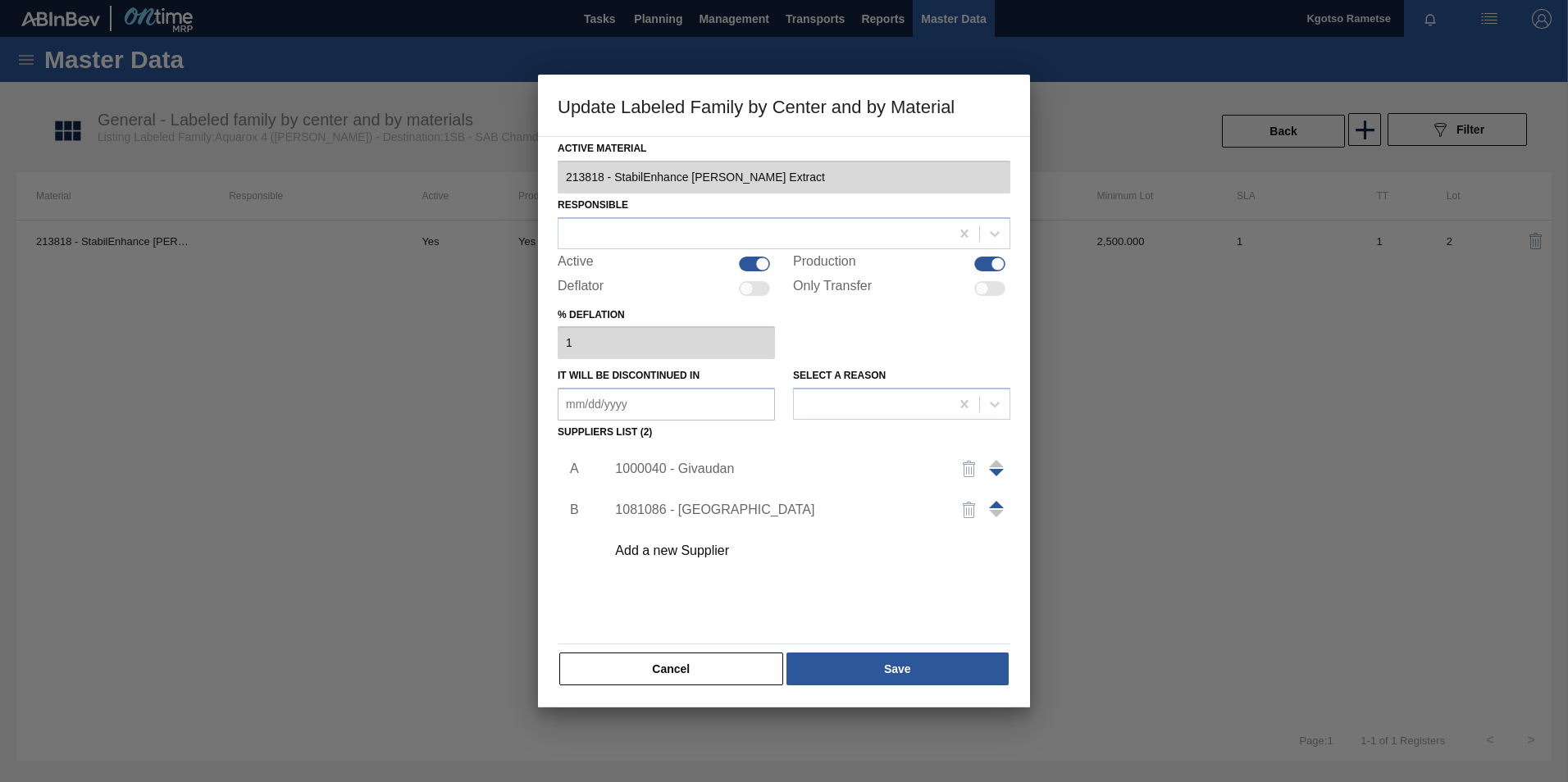
click at [877, 640] on div "Active Material 213818 - StabilEnhance [PERSON_NAME] Extract Responsible Active…" at bounding box center [784, 412] width 452 height 550
click at [877, 653] on button "Save" at bounding box center [897, 669] width 222 height 33
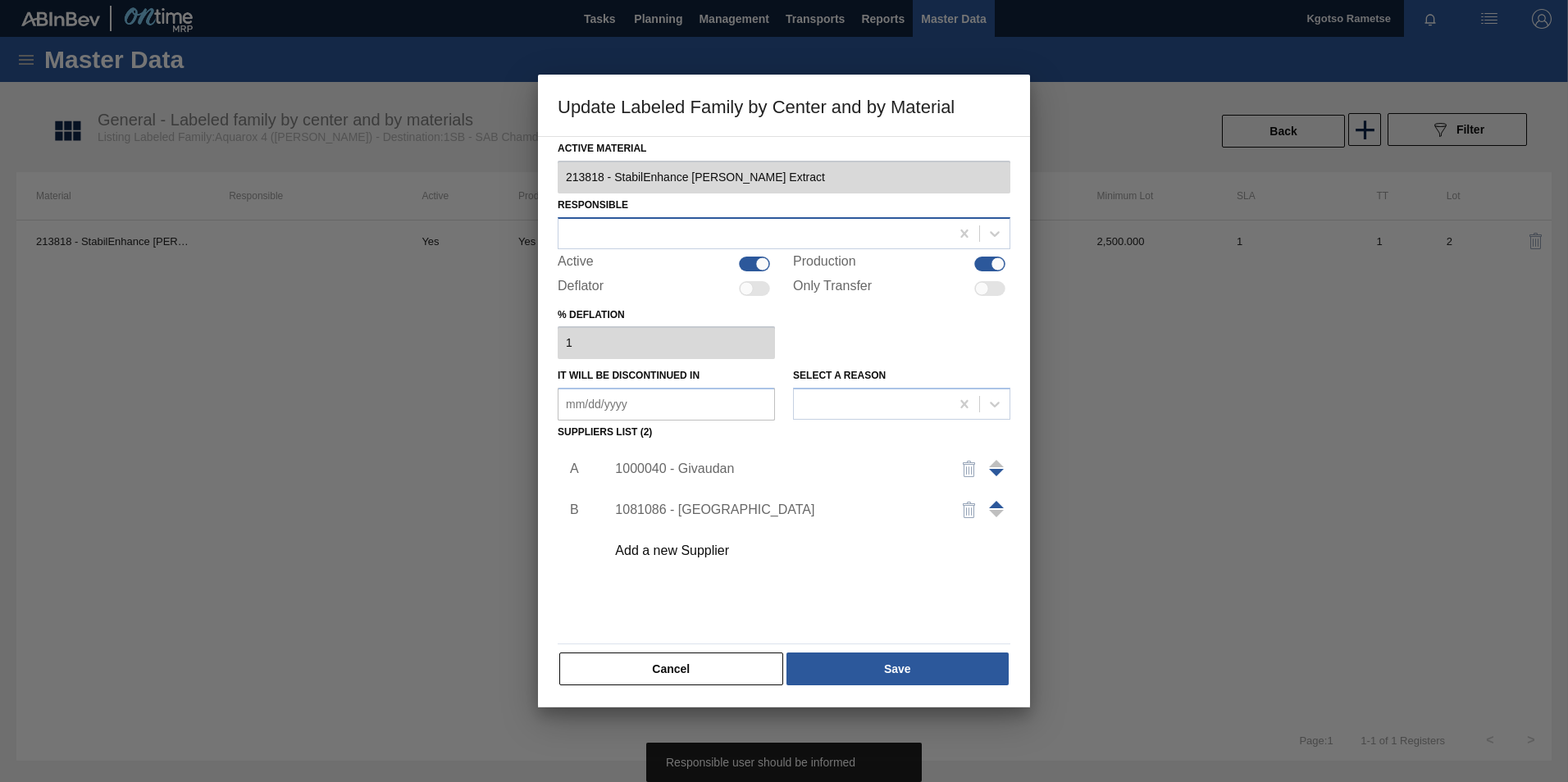
click at [691, 235] on div at bounding box center [754, 233] width 391 height 23
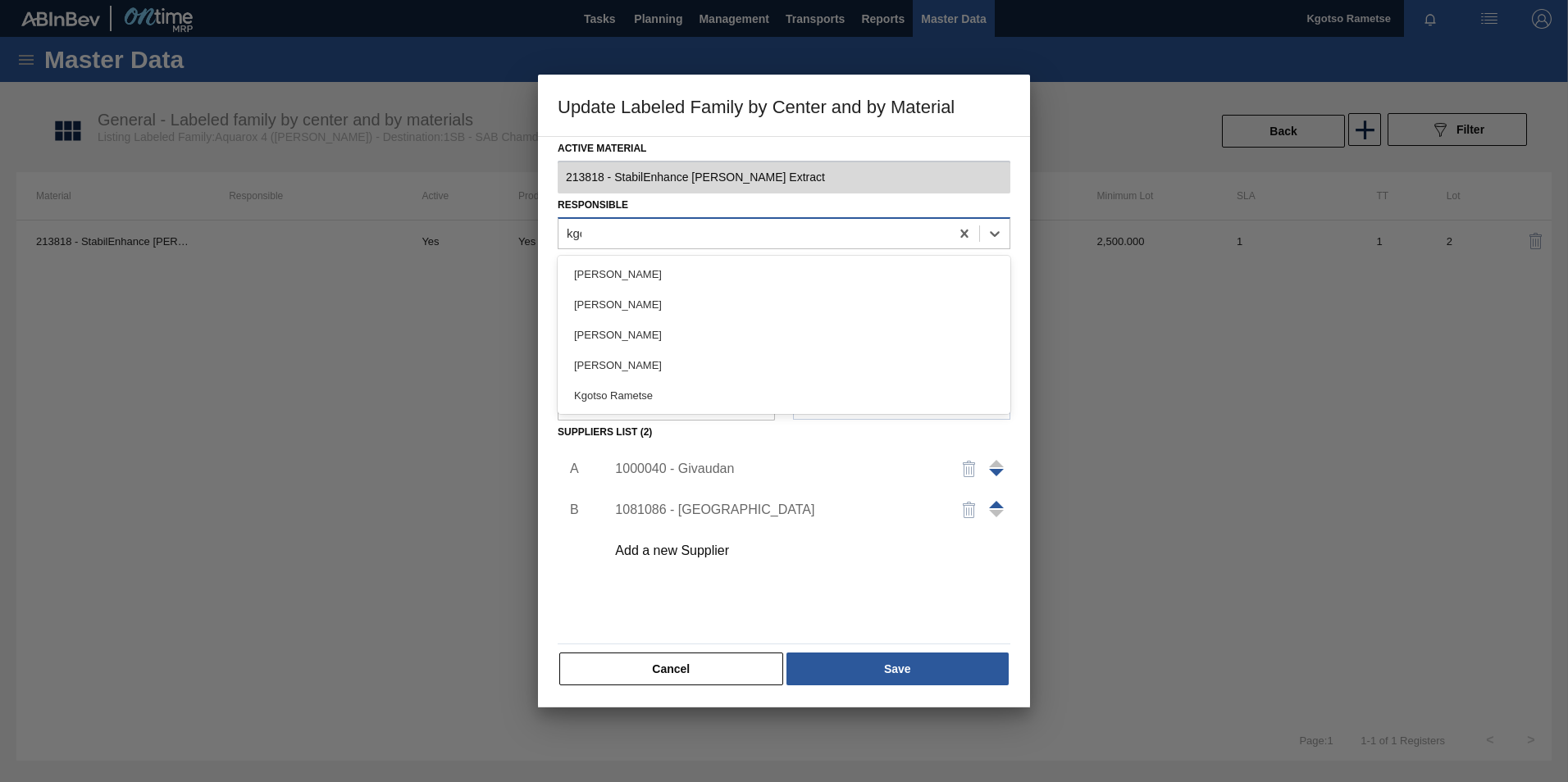
type input "kgot"
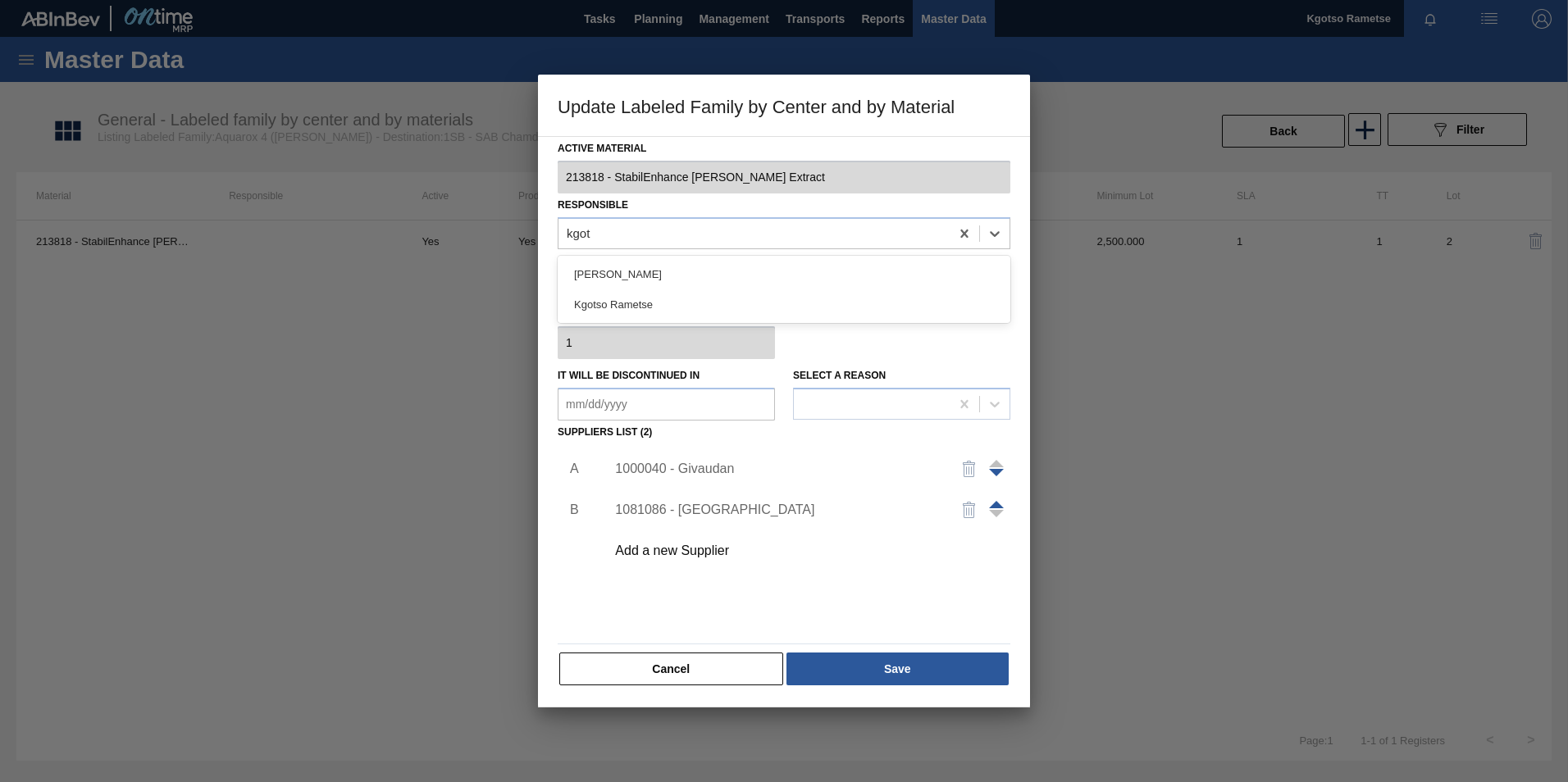
click at [682, 299] on div "Kgotso Rametse" at bounding box center [784, 305] width 452 height 31
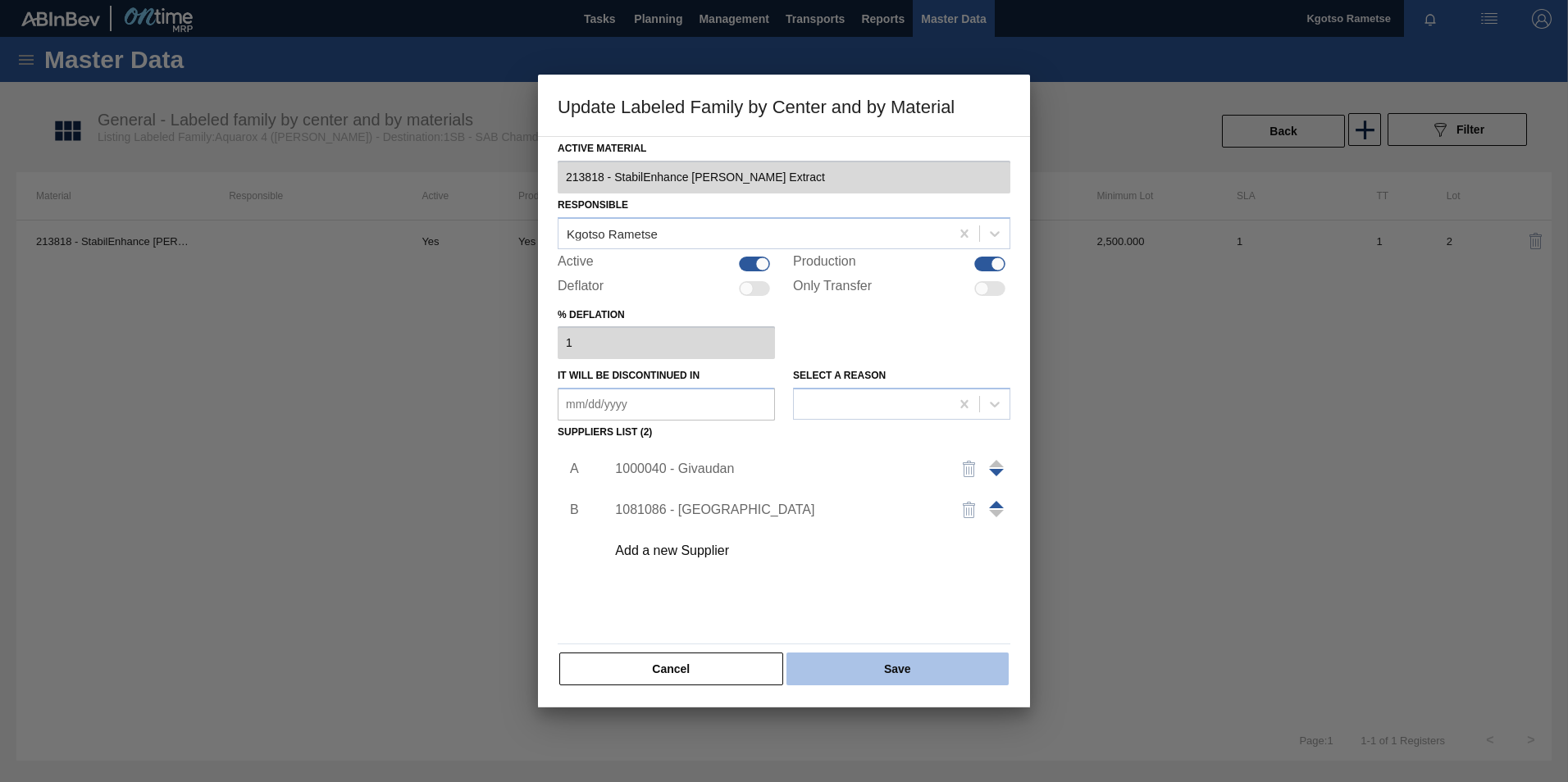
click at [885, 660] on button "Save" at bounding box center [897, 669] width 222 height 33
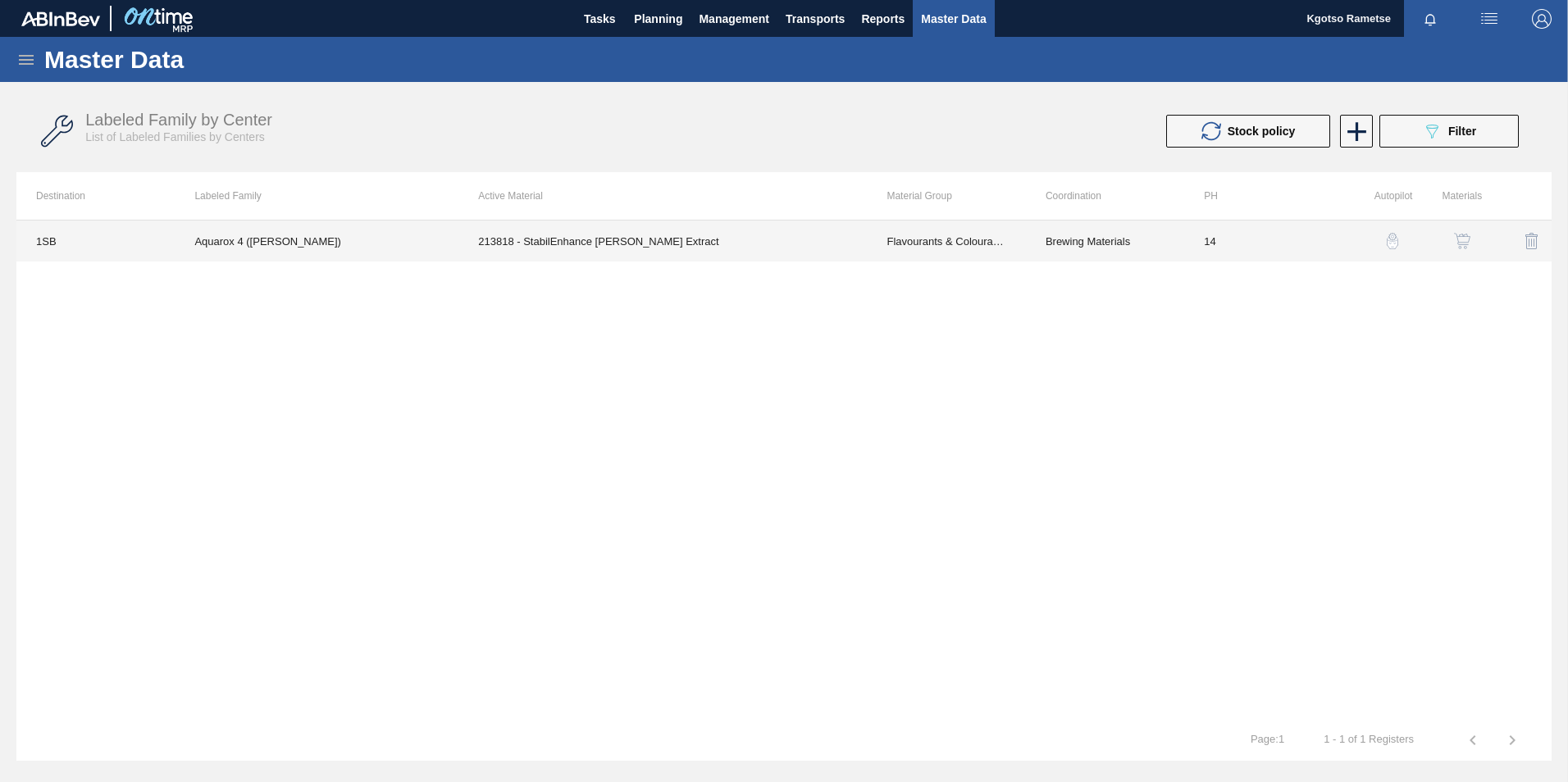
click at [486, 239] on td "213818 - StabilEnhance [PERSON_NAME] Extract" at bounding box center [663, 240] width 408 height 41
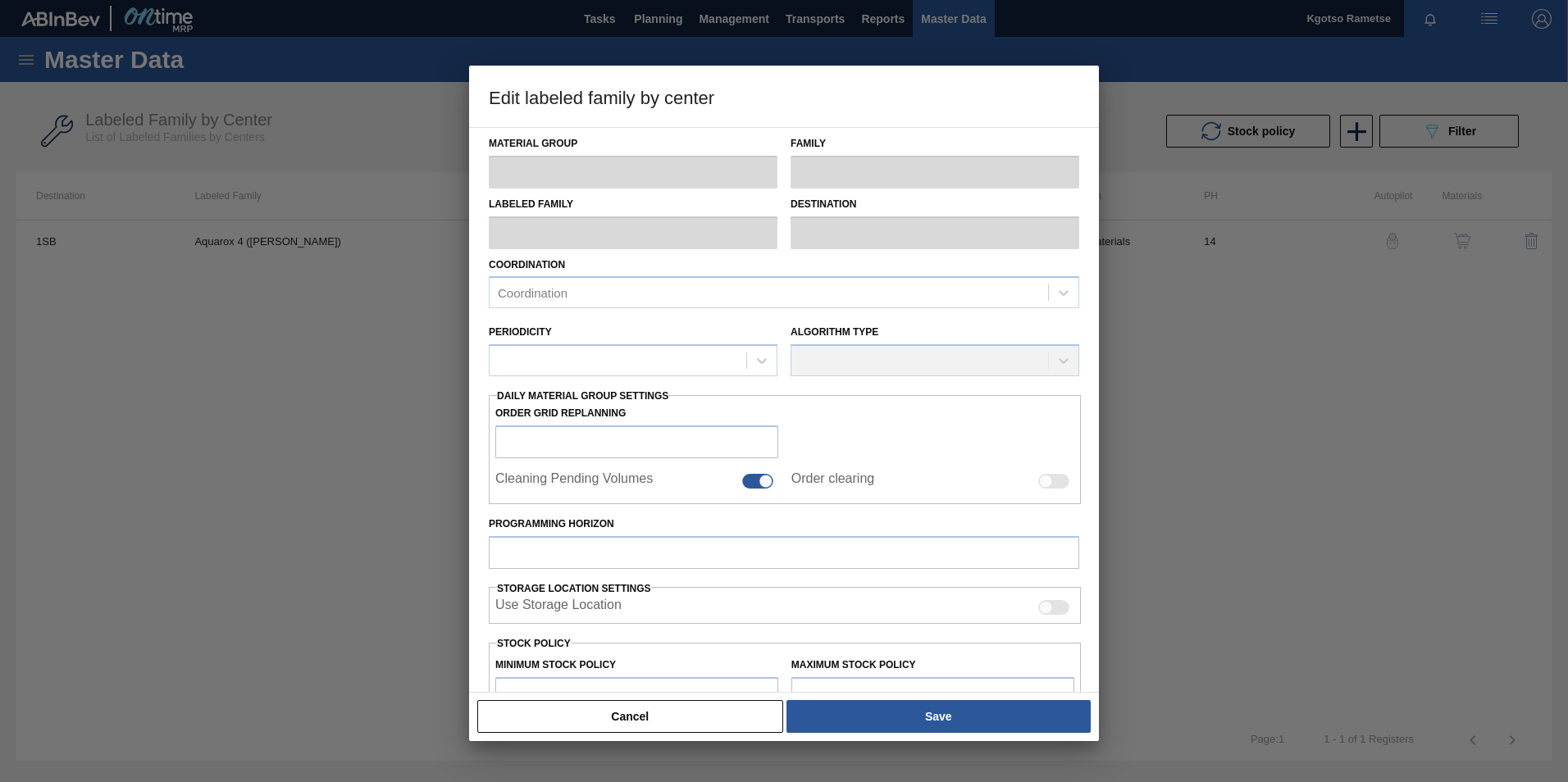
type input "Flavourants & Colourants"
type input "Extract"
type input "Aquarox 4 ([PERSON_NAME])"
type input "1SB - SAB Chamdor Brewery"
type input "14"
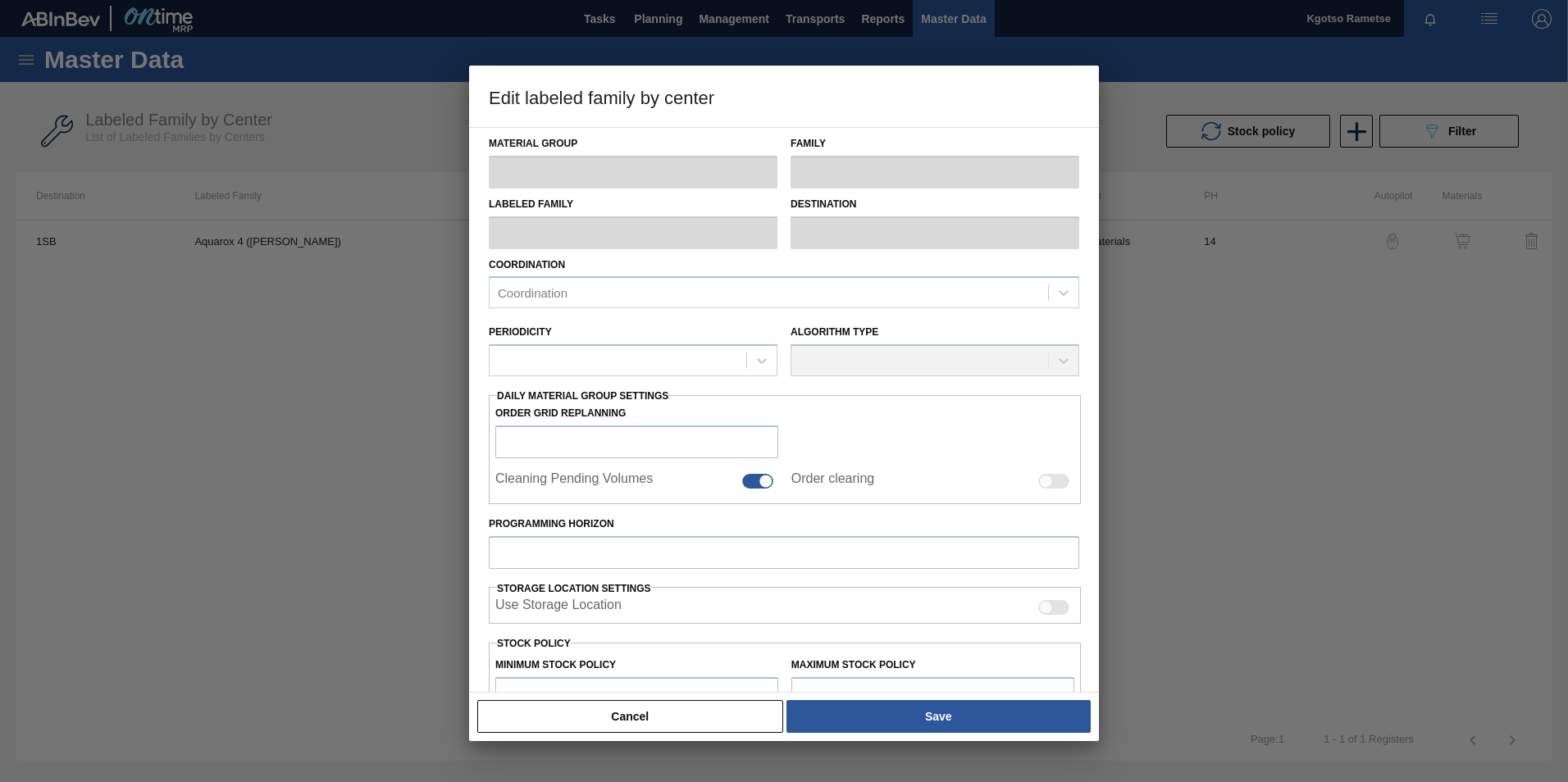
type input "45.2"
type input "295.2"
type input "100"
type input "295.200"
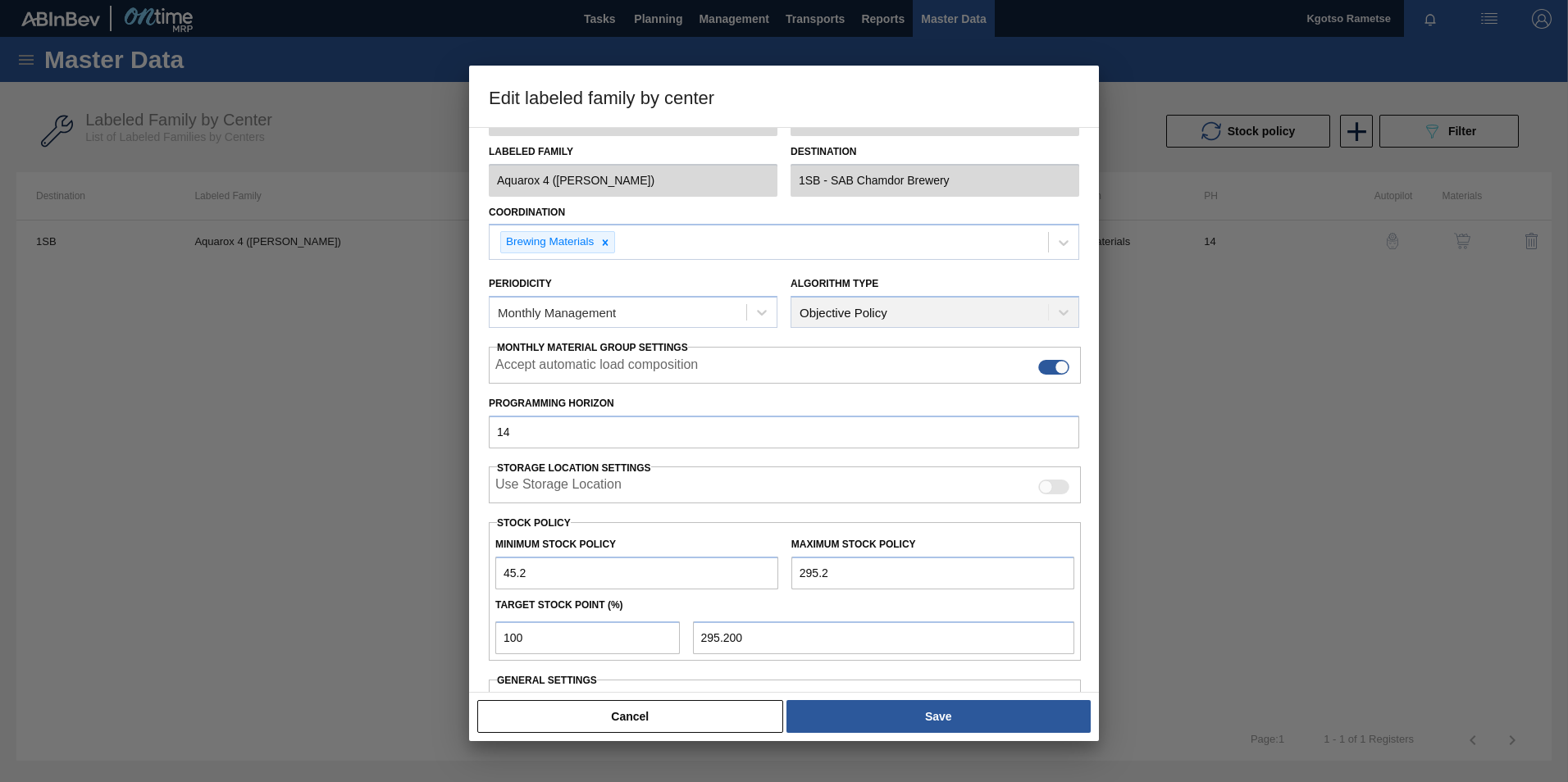
scroll to position [82, 0]
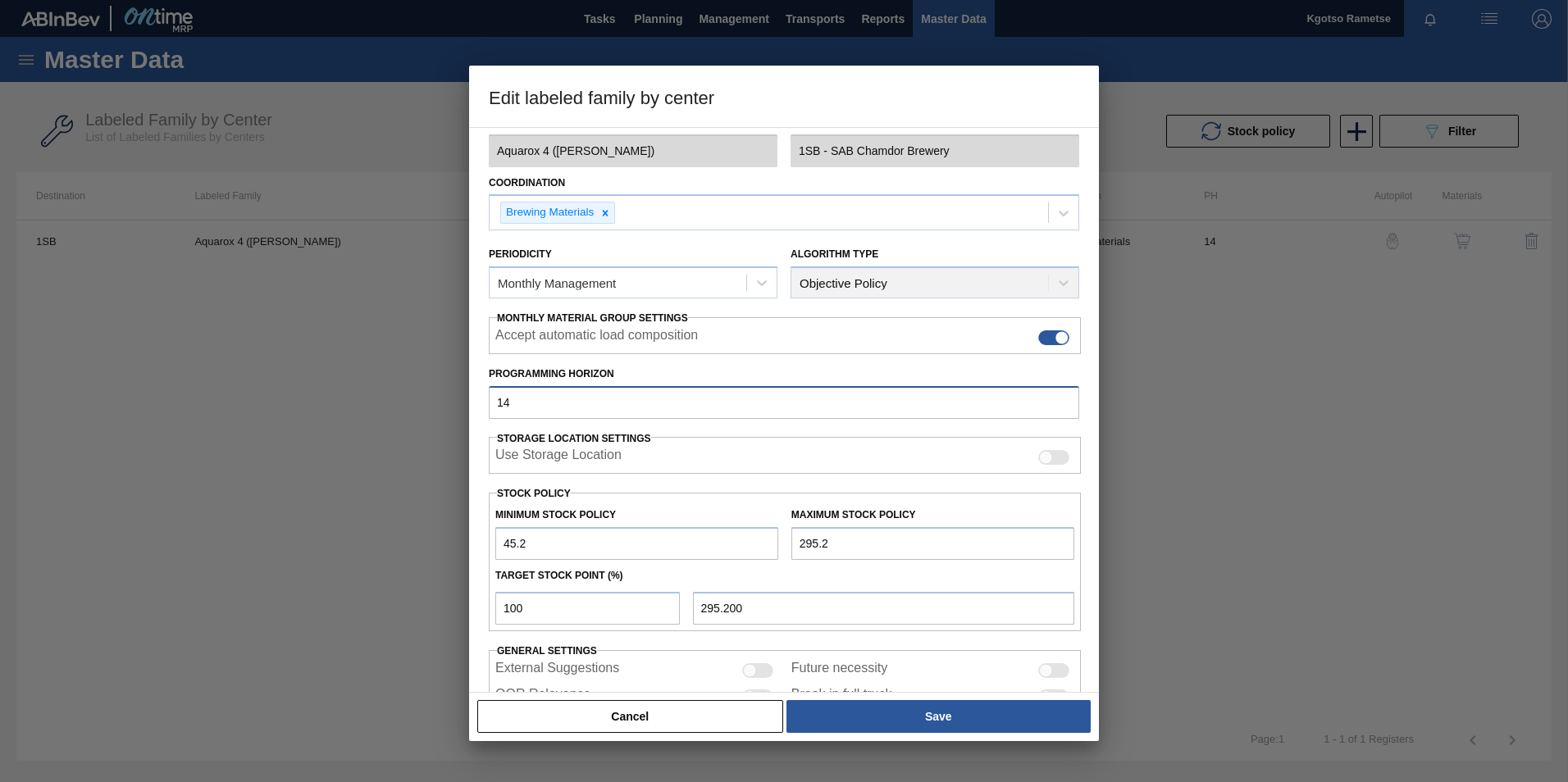
drag, startPoint x: 528, startPoint y: 407, endPoint x: 422, endPoint y: 403, distance: 106.1
click at [438, 404] on div "Edit labeled family by center Material Group Flavourants & Colourants Family Ex…" at bounding box center [784, 391] width 1568 height 782
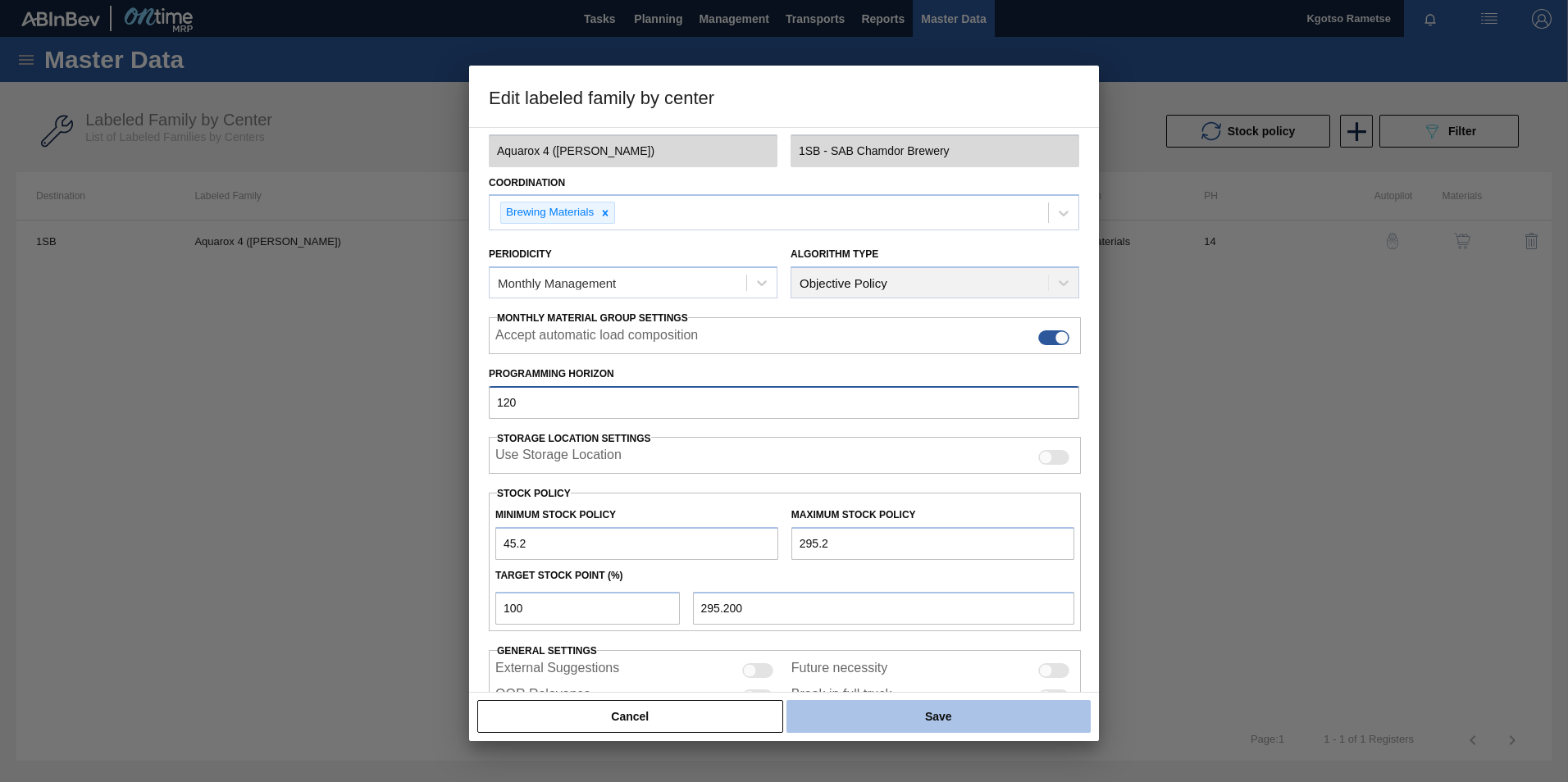
type input "120"
click at [970, 712] on button "Save" at bounding box center [938, 717] width 304 height 33
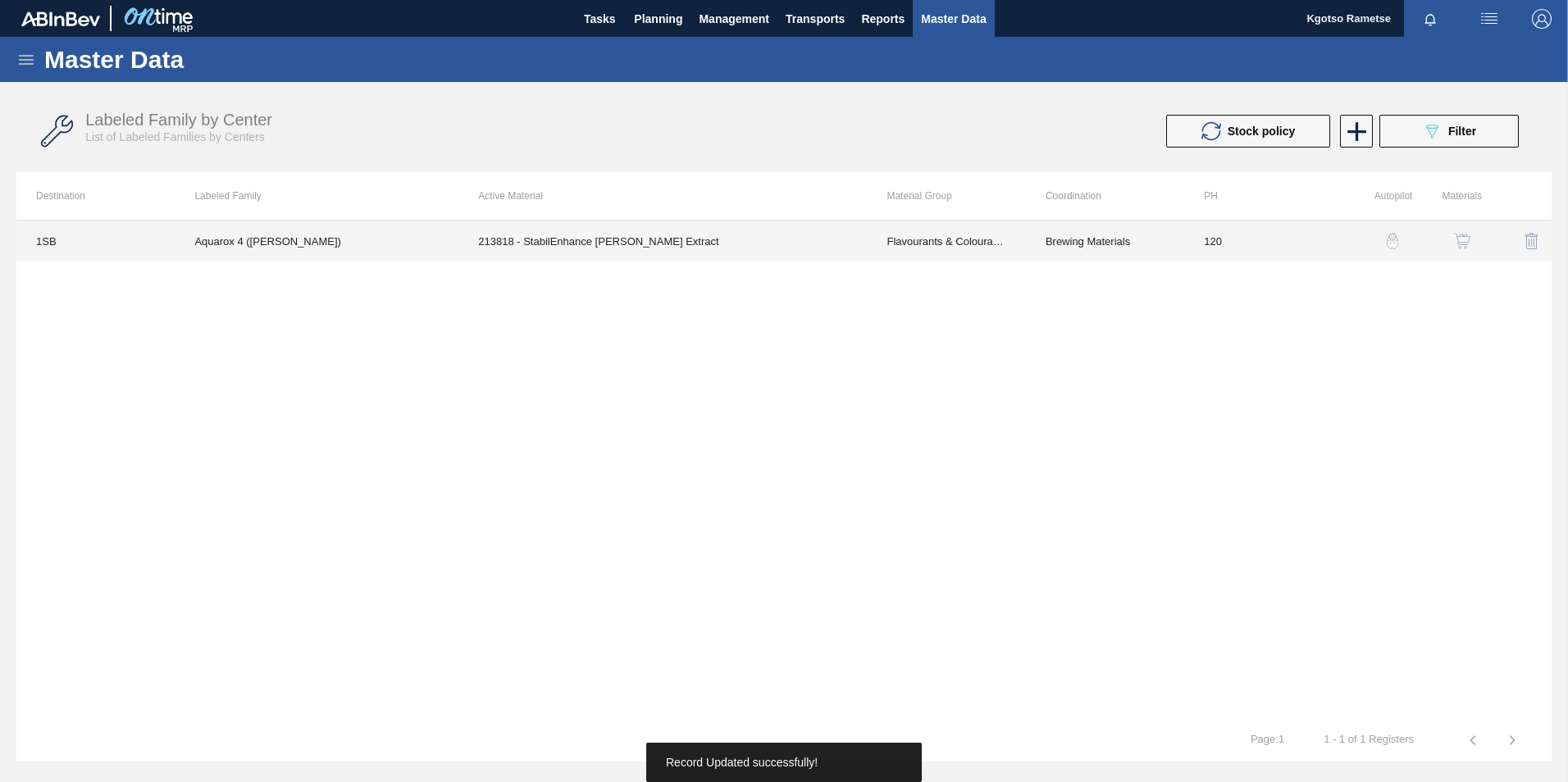
click at [1020, 247] on td "Flavourants & Colourants" at bounding box center [945, 240] width 158 height 41
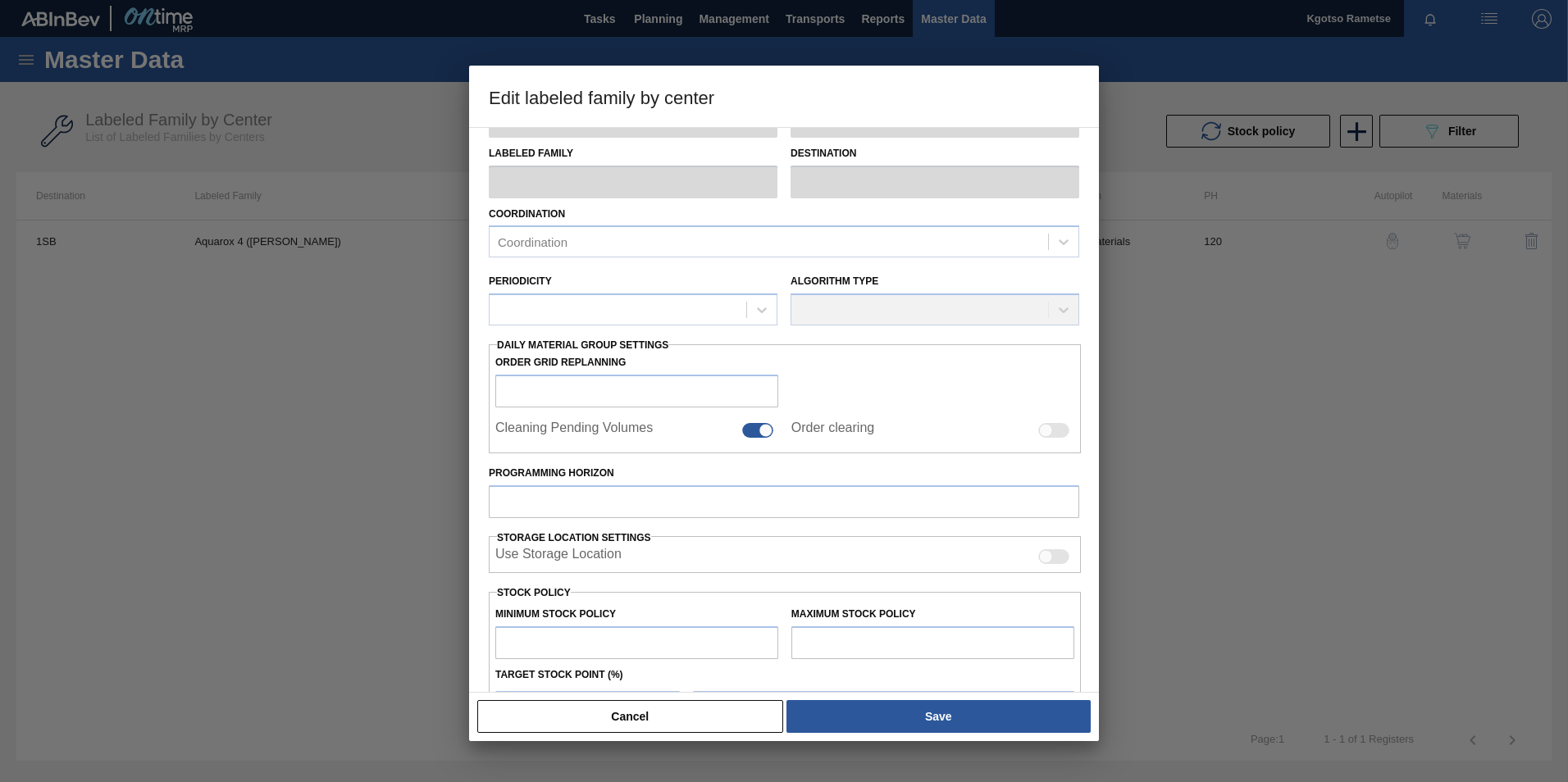
type input "Flavourants & Colourants"
type input "Extract"
type input "Aquarox 4 ([PERSON_NAME])"
type input "1SB - SAB Chamdor Brewery"
type input "120"
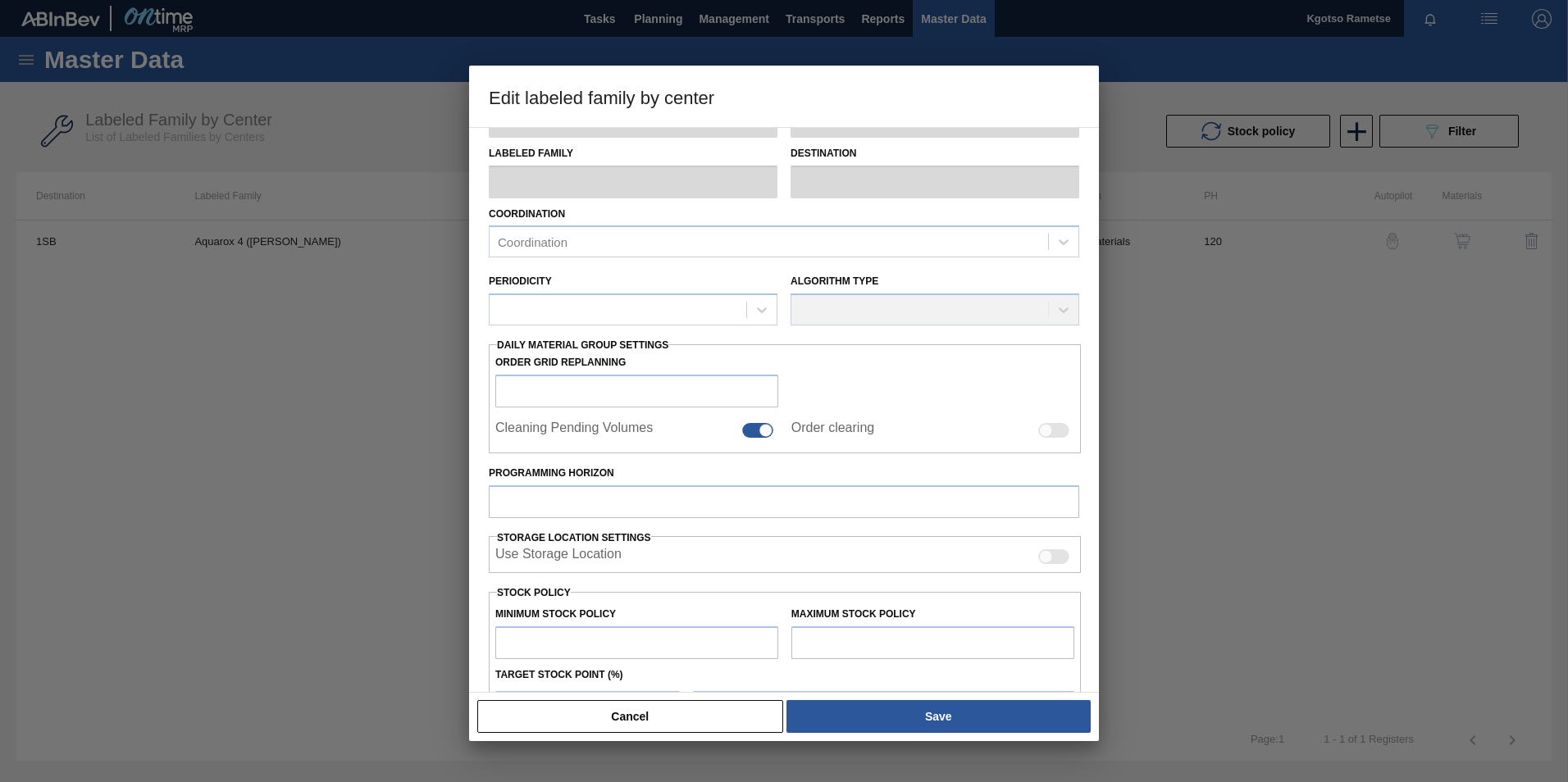
type input "45.2"
type input "295.2"
type input "100"
type input "295.200"
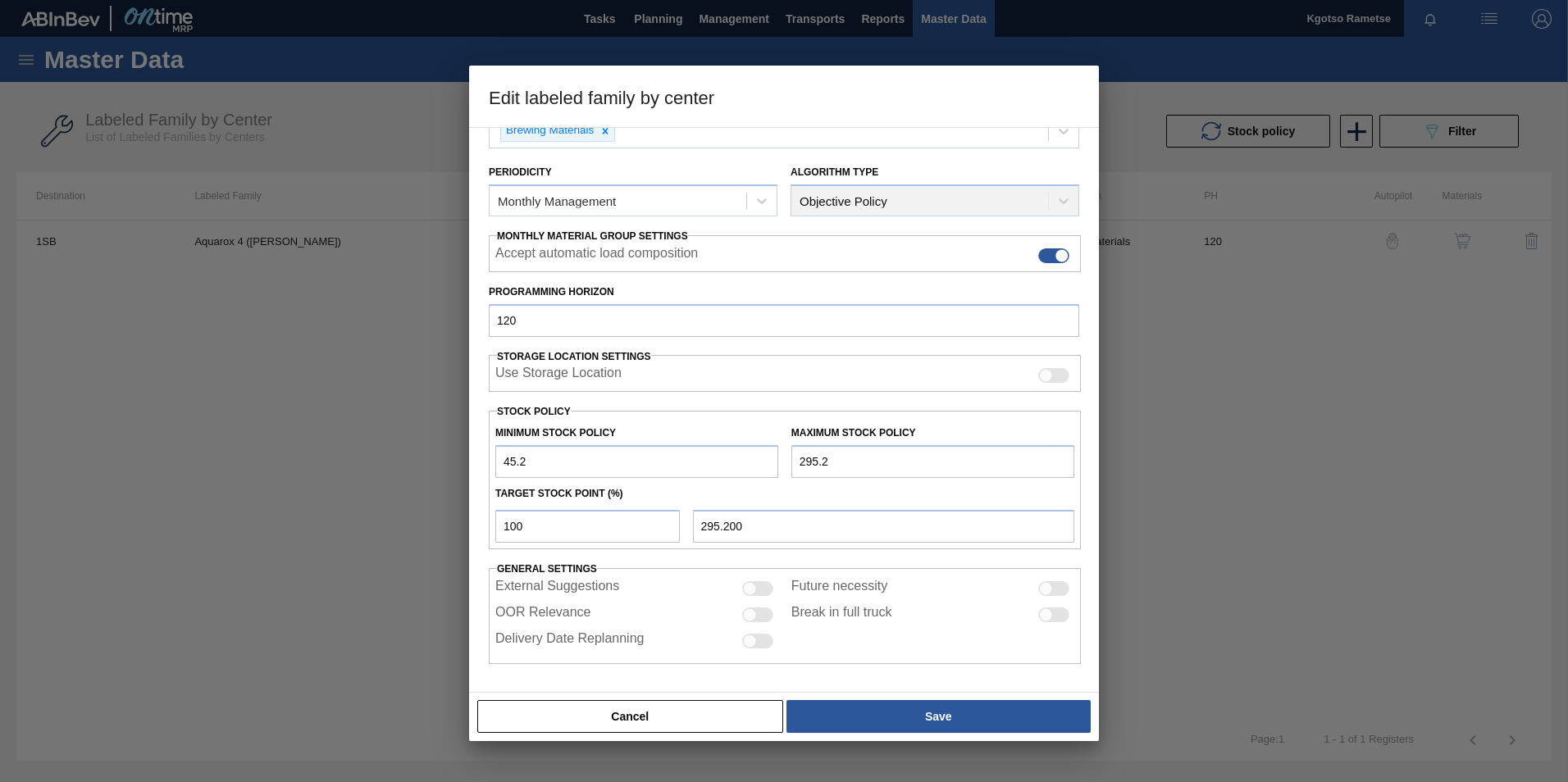
click at [506, 462] on input "45.2" at bounding box center [636, 461] width 283 height 33
click at [506, 453] on input "145.2" at bounding box center [636, 461] width 283 height 33
type input "1,145.2"
click at [794, 456] on input "295.2" at bounding box center [932, 461] width 283 height 33
type input "1,295.2"
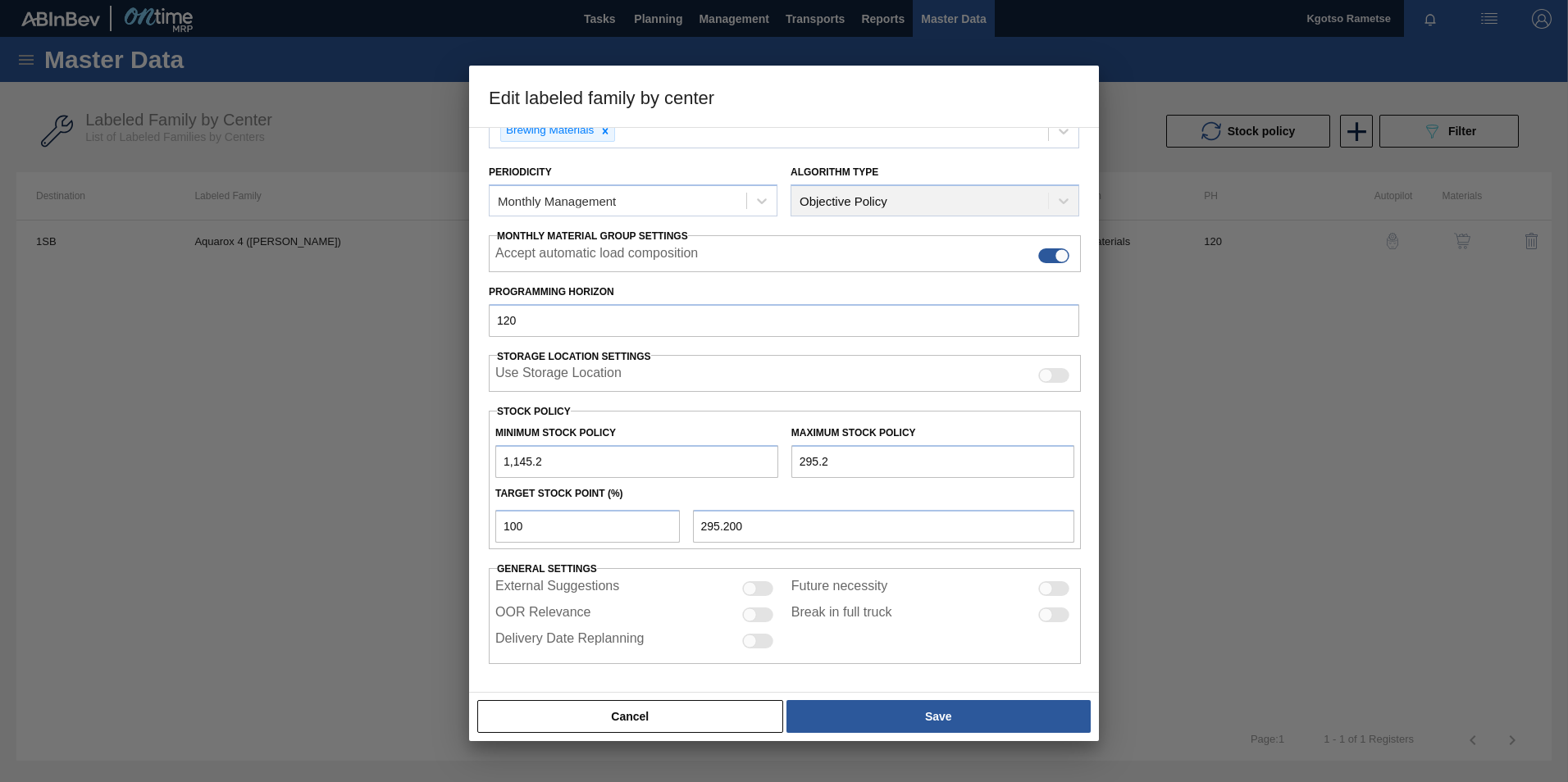
type input "1,295.200"
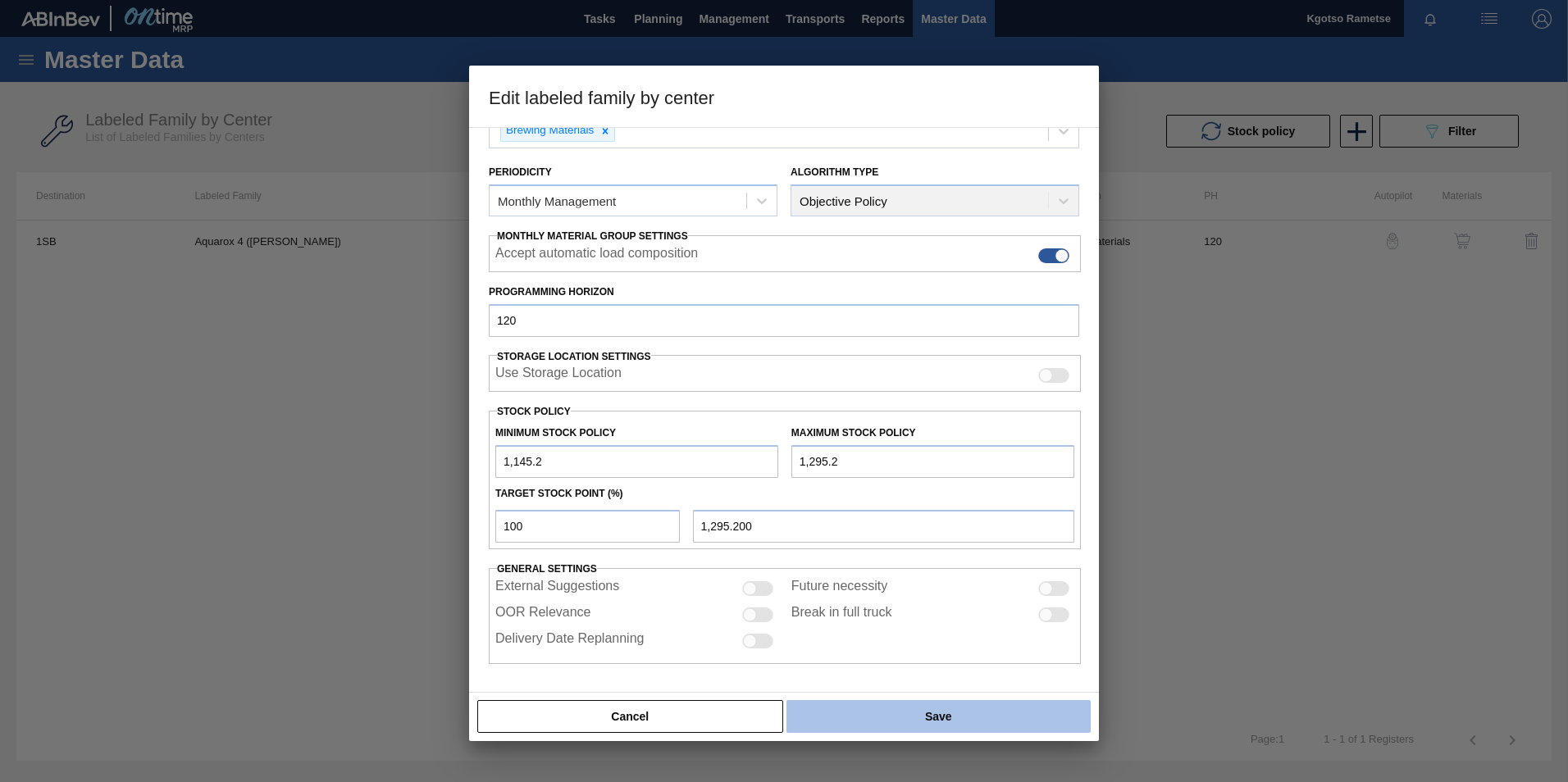
type input "1,295.2"
click at [916, 716] on button "Save" at bounding box center [938, 717] width 304 height 33
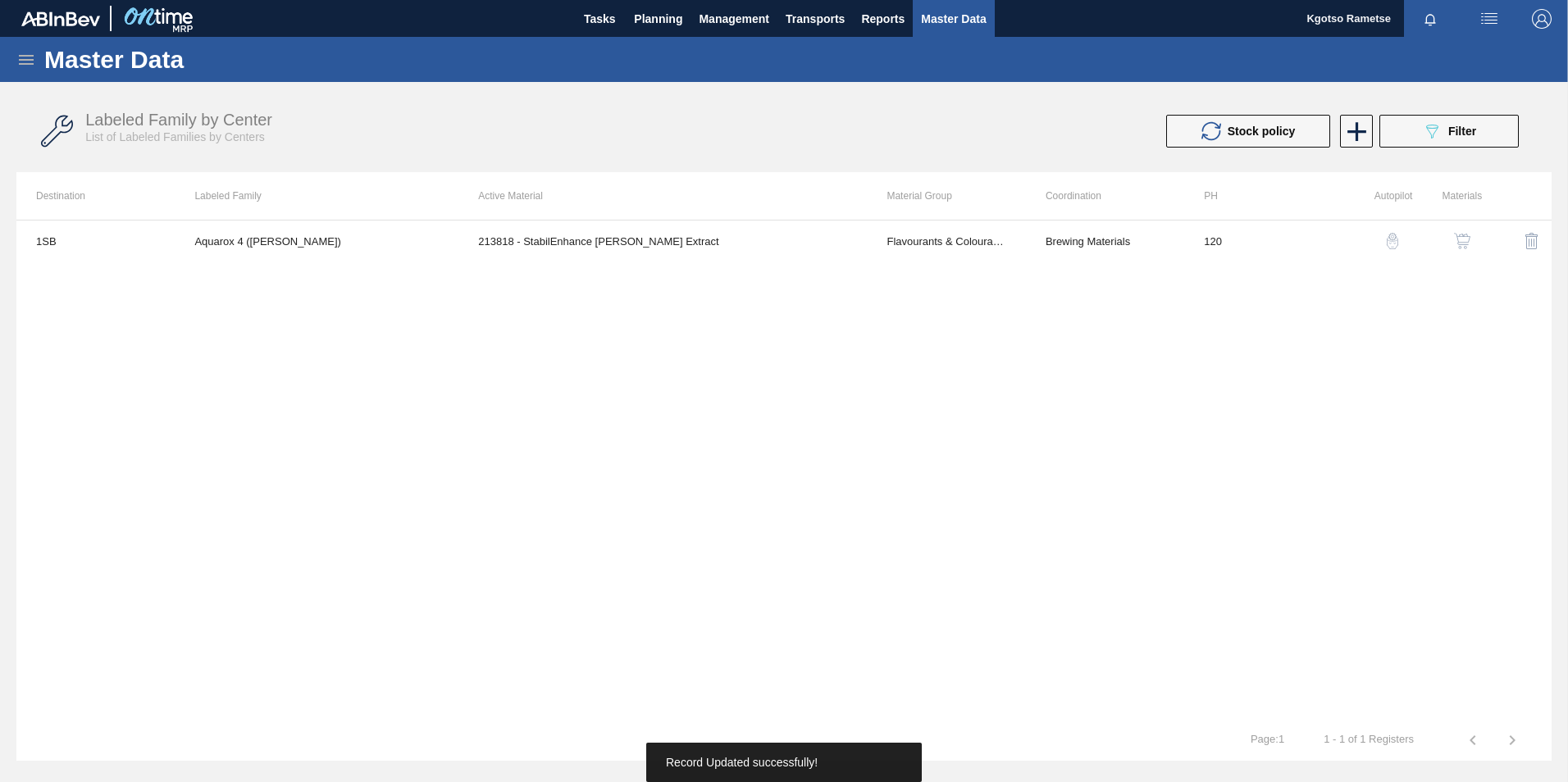
click at [1469, 230] on button "button" at bounding box center [1462, 241] width 40 height 40
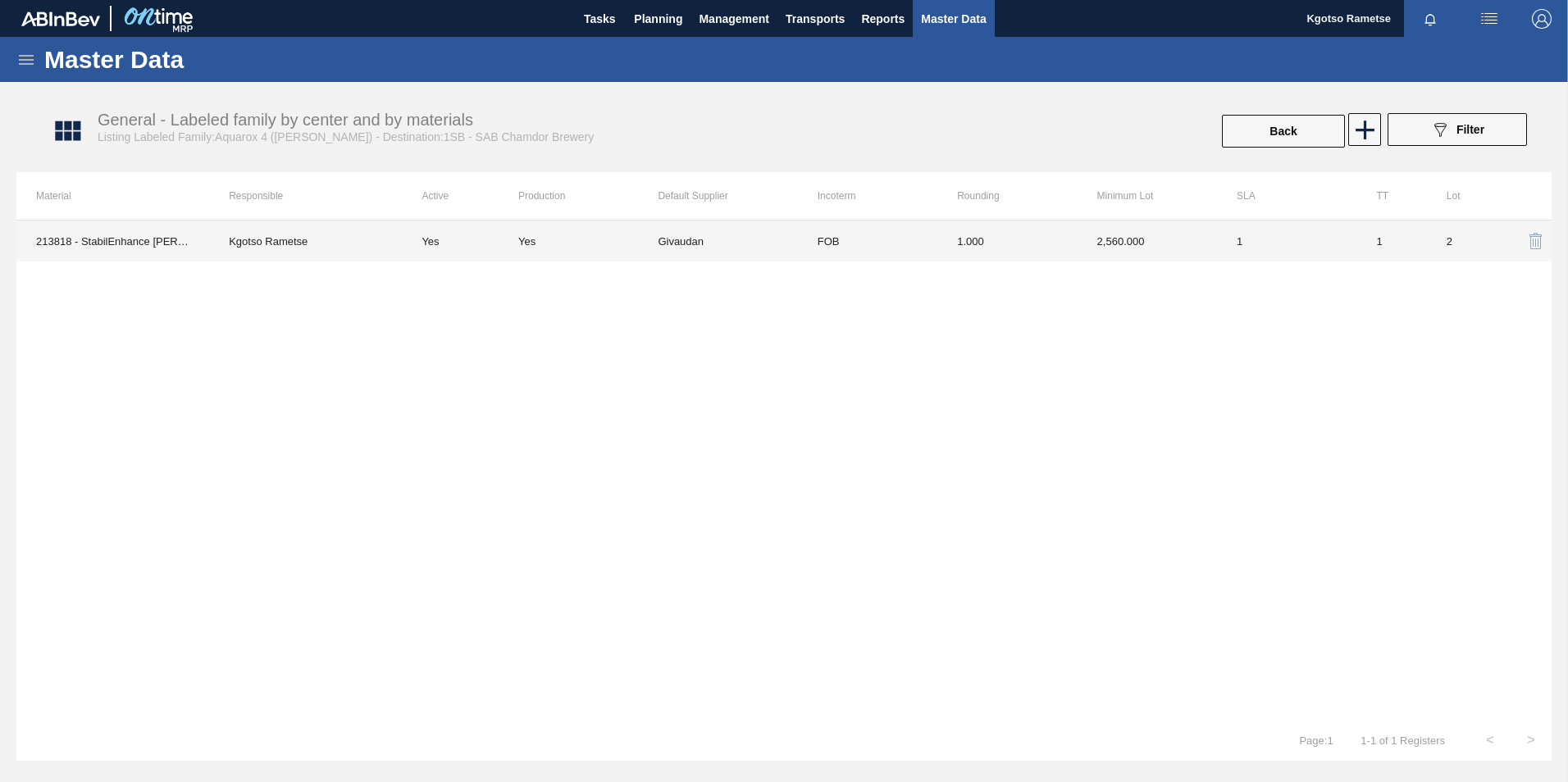
click at [1069, 249] on td "1.000" at bounding box center [1007, 240] width 139 height 41
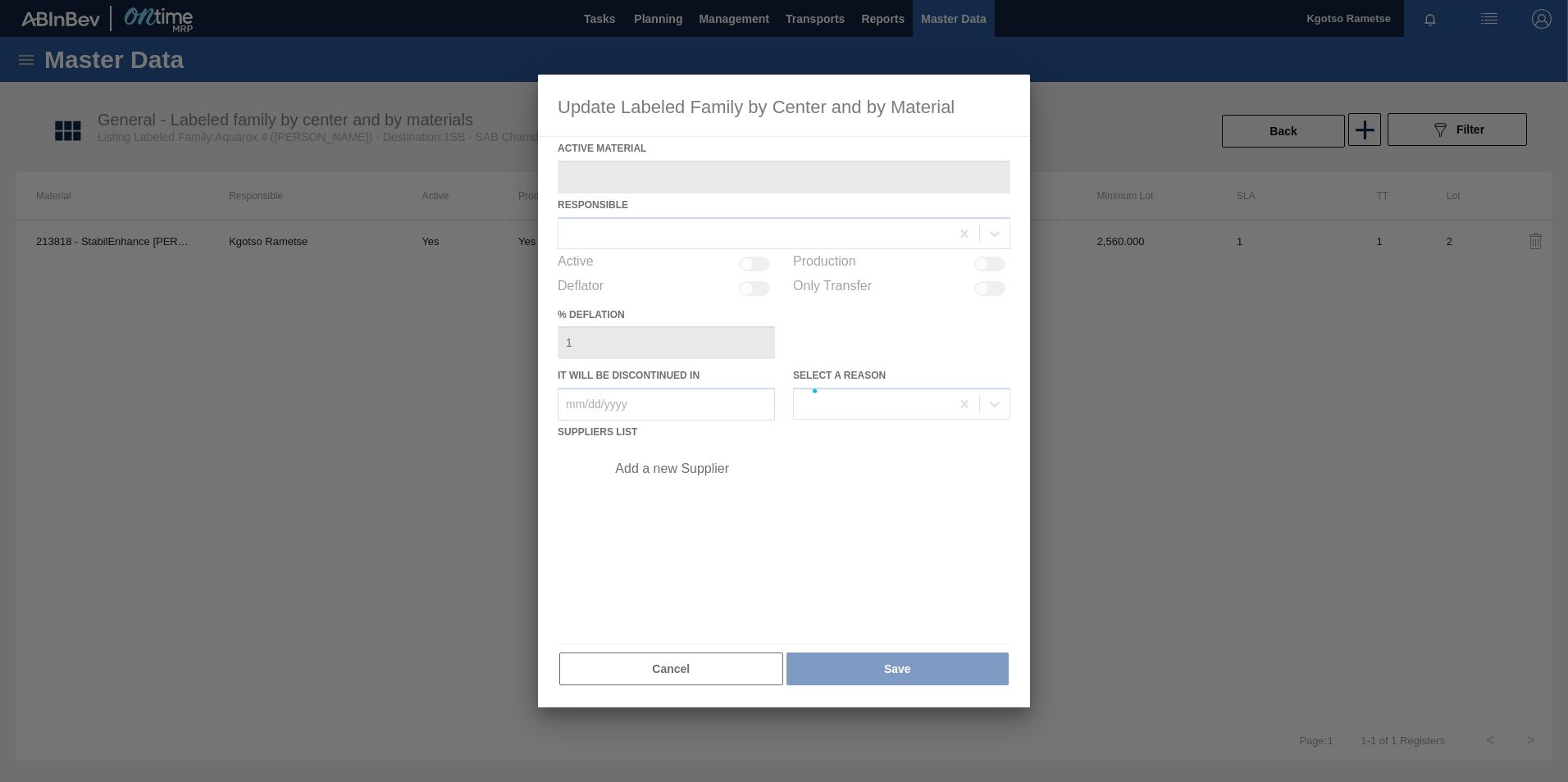
type Material "213818 - StabilEnhance [PERSON_NAME] Extract"
checkbox input "true"
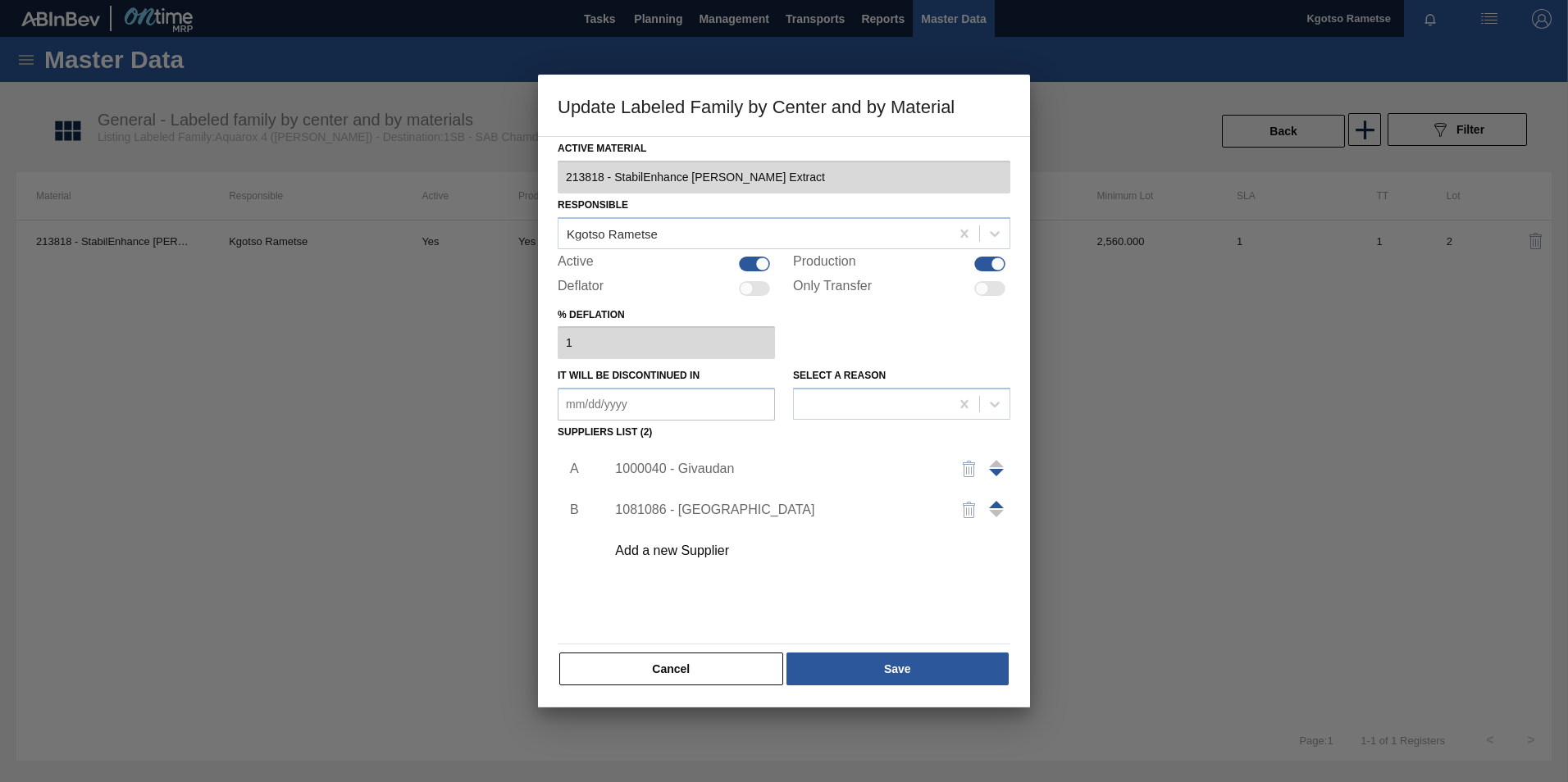
click at [717, 469] on div "1000040 - Givaudan" at bounding box center [775, 469] width 321 height 14
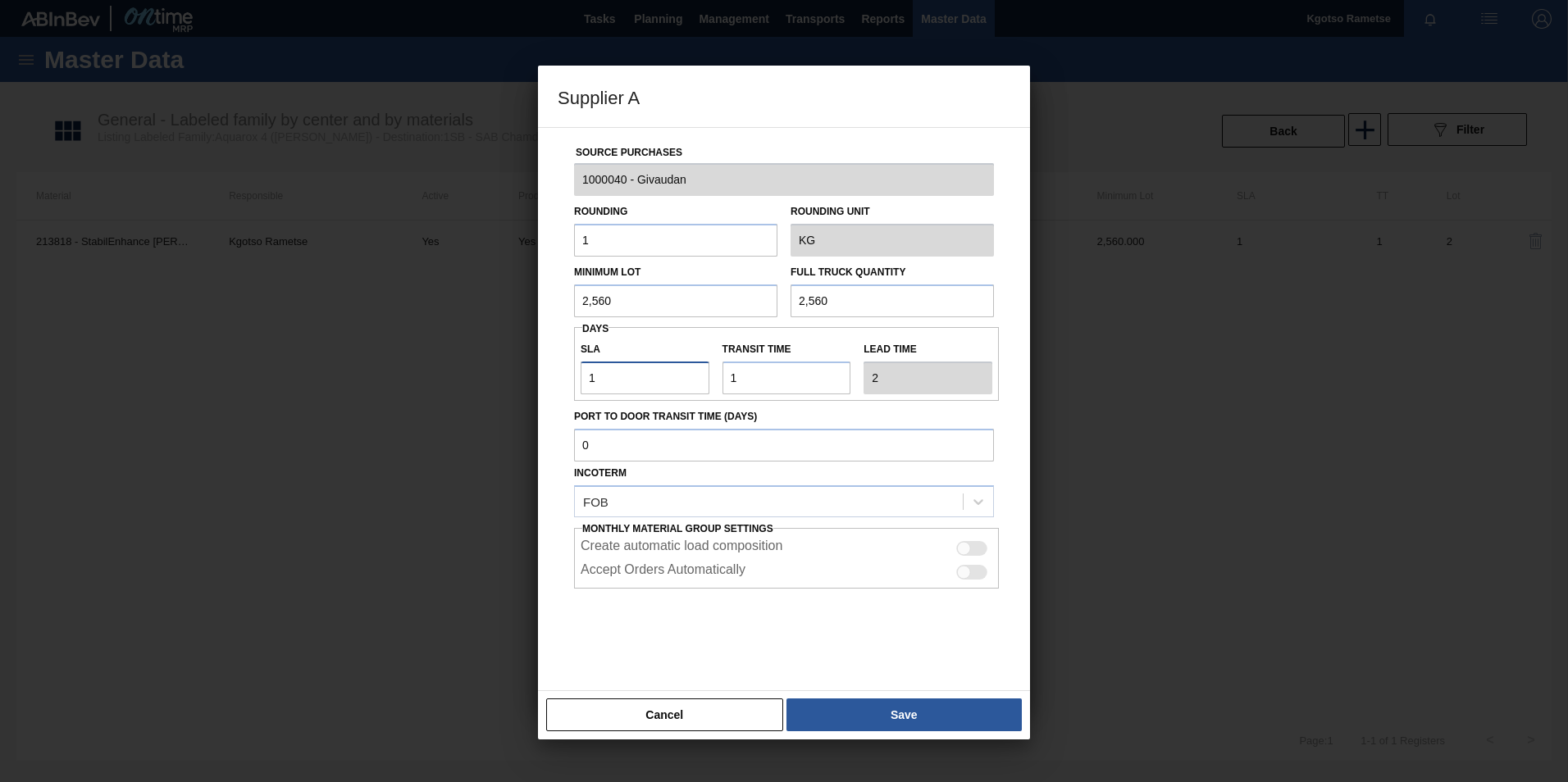
drag, startPoint x: 632, startPoint y: 371, endPoint x: 362, endPoint y: 380, distance: 270.1
click at [483, 380] on div "Supplier A Source Purchases 1000040 - Givaudan Rounding 1 Rounding Unit KG Mini…" at bounding box center [784, 391] width 1568 height 782
type input "7"
type input "8"
type input "70"
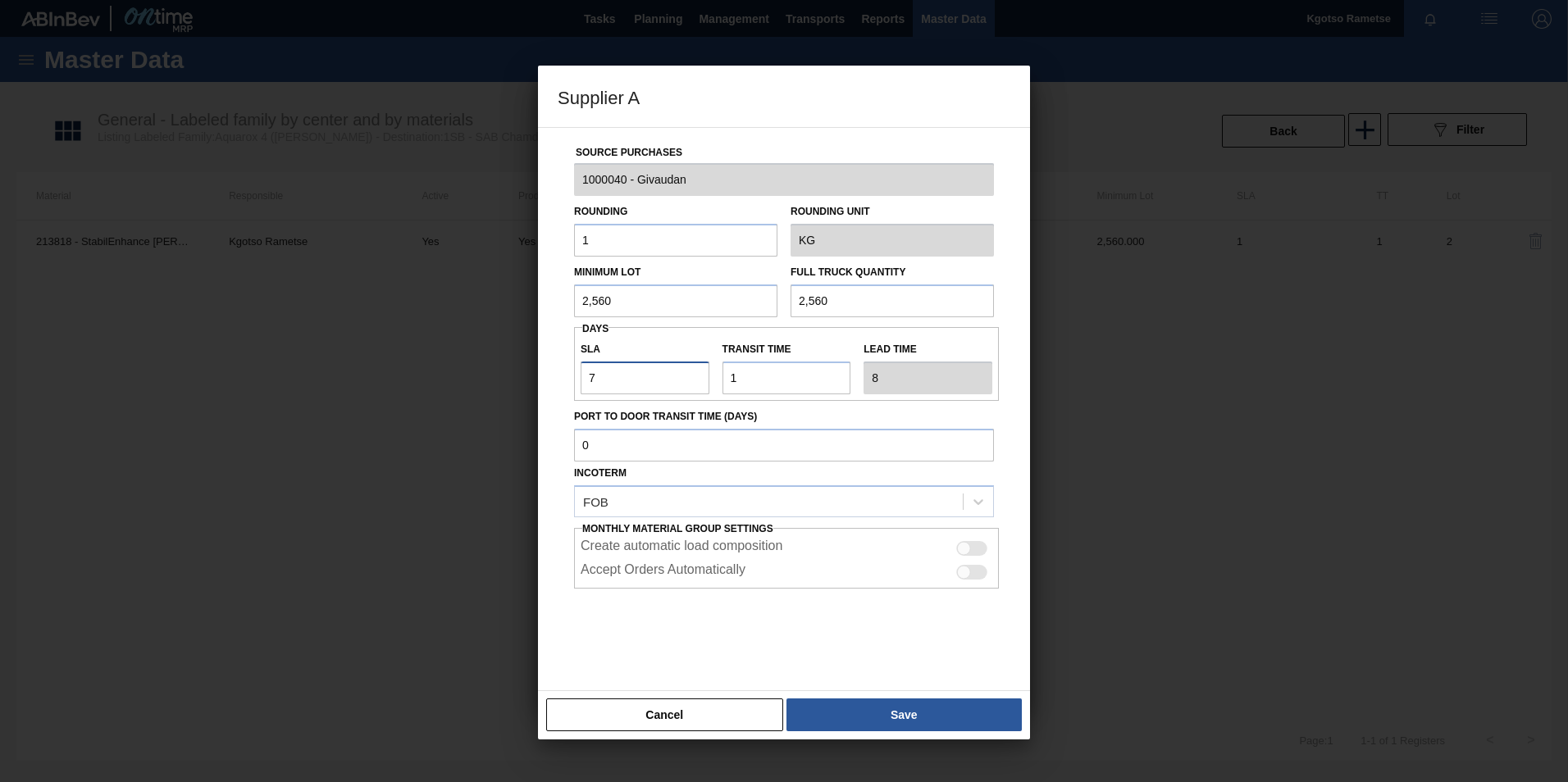
type input "71"
type input "70"
click at [876, 705] on button "Save" at bounding box center [904, 715] width 236 height 33
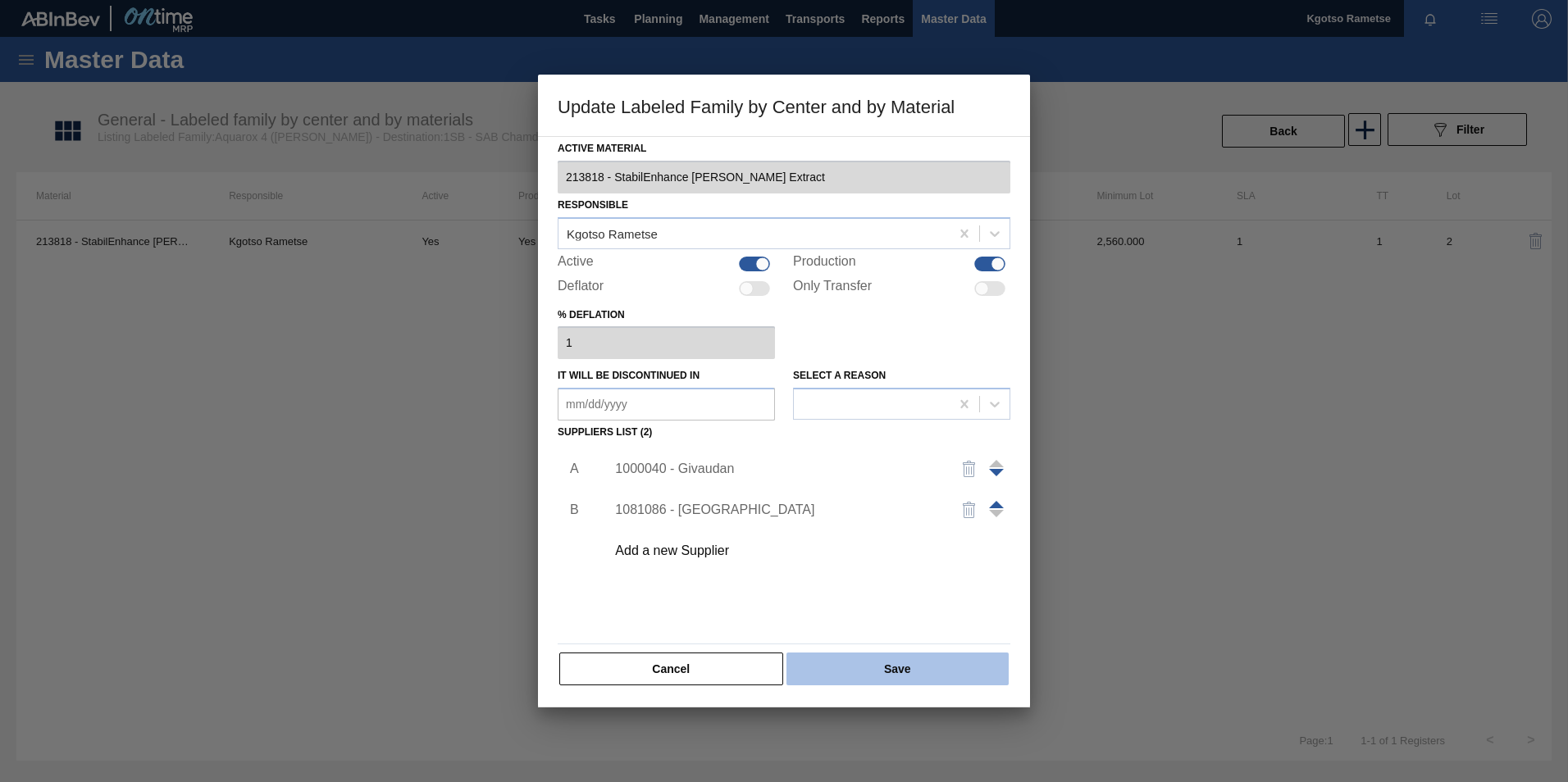
click at [869, 671] on button "Save" at bounding box center [897, 669] width 222 height 33
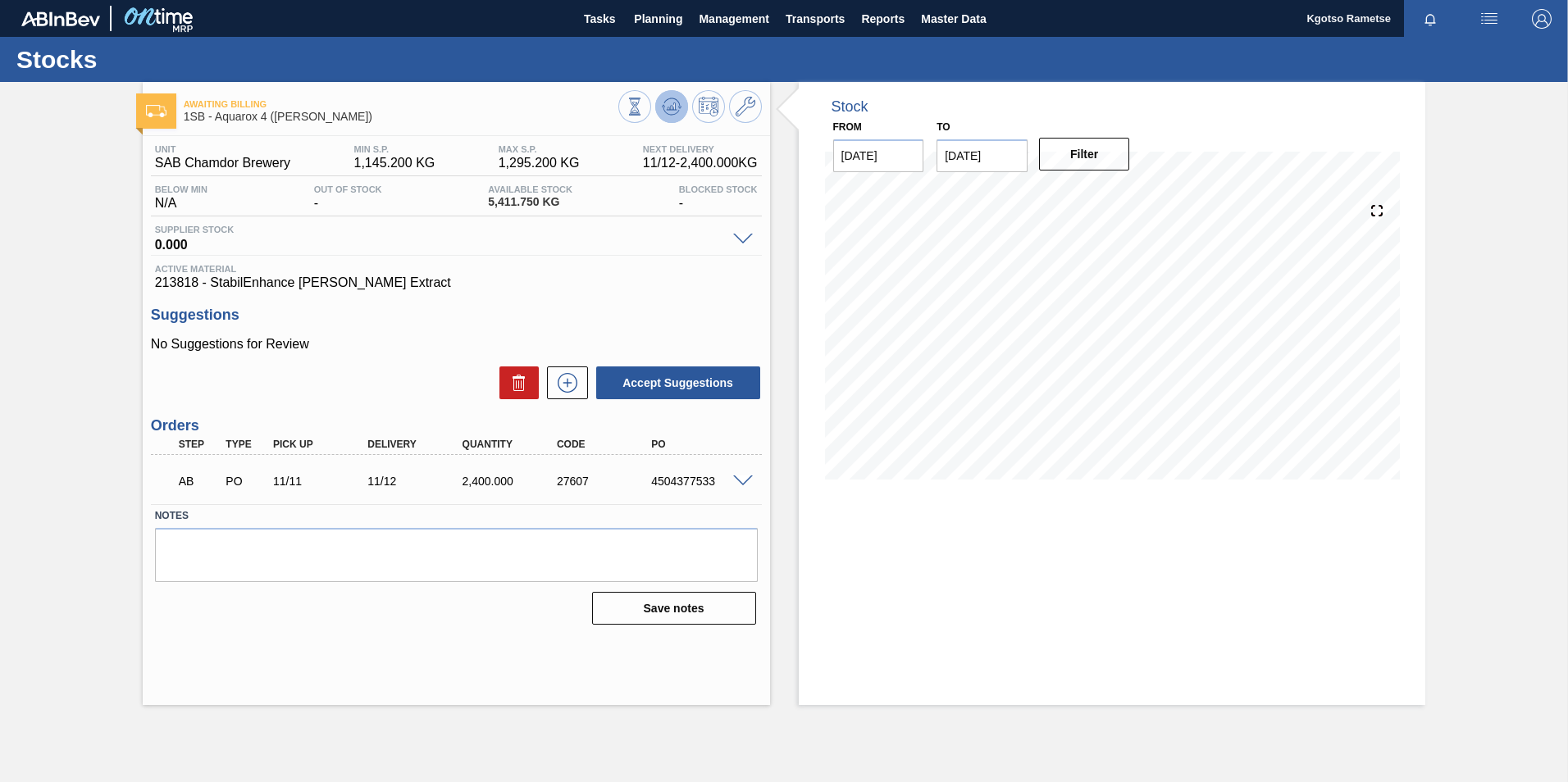
click at [668, 100] on icon at bounding box center [672, 107] width 20 height 20
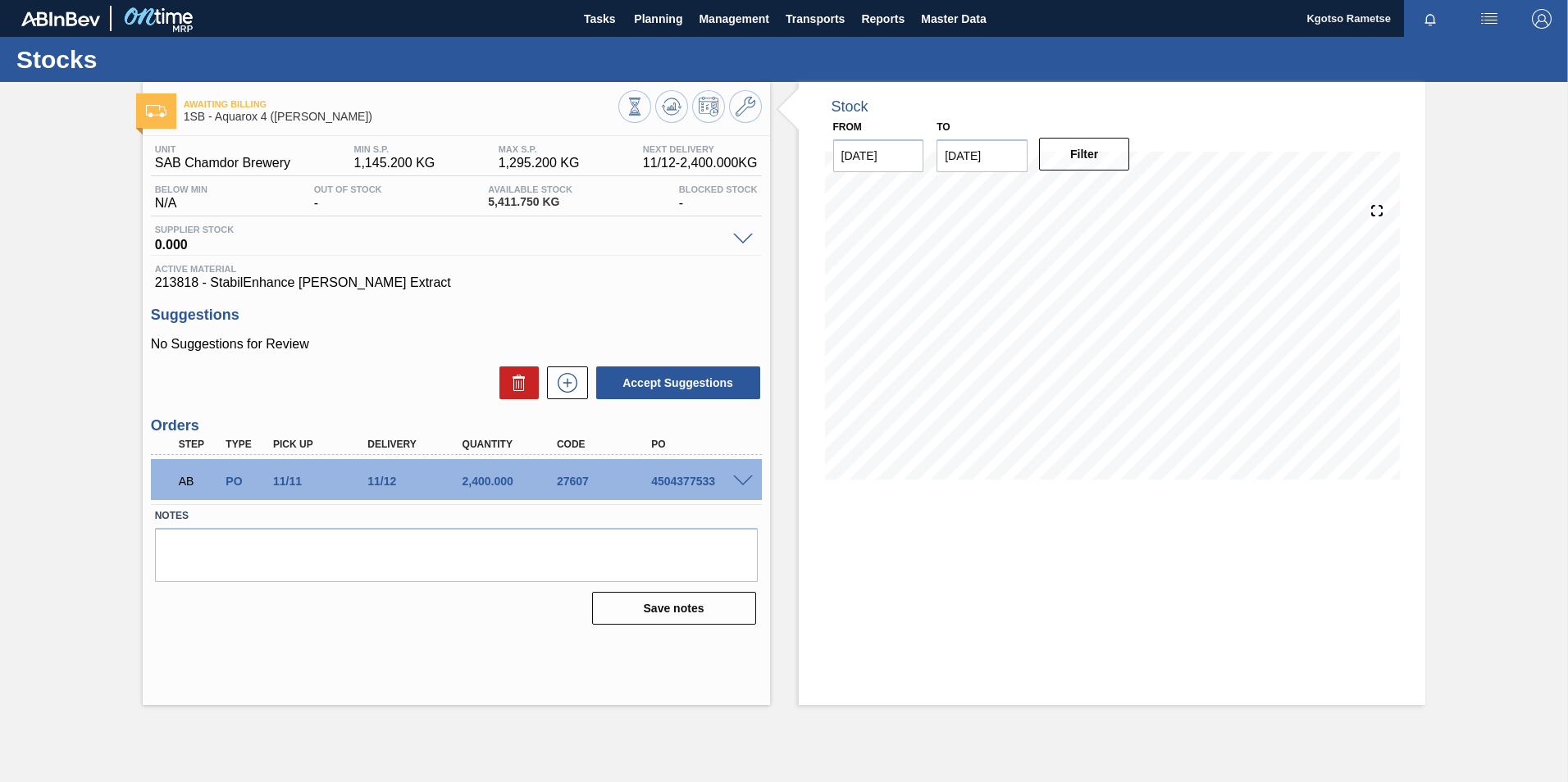
click at [743, 107] on icon at bounding box center [746, 107] width 20 height 20
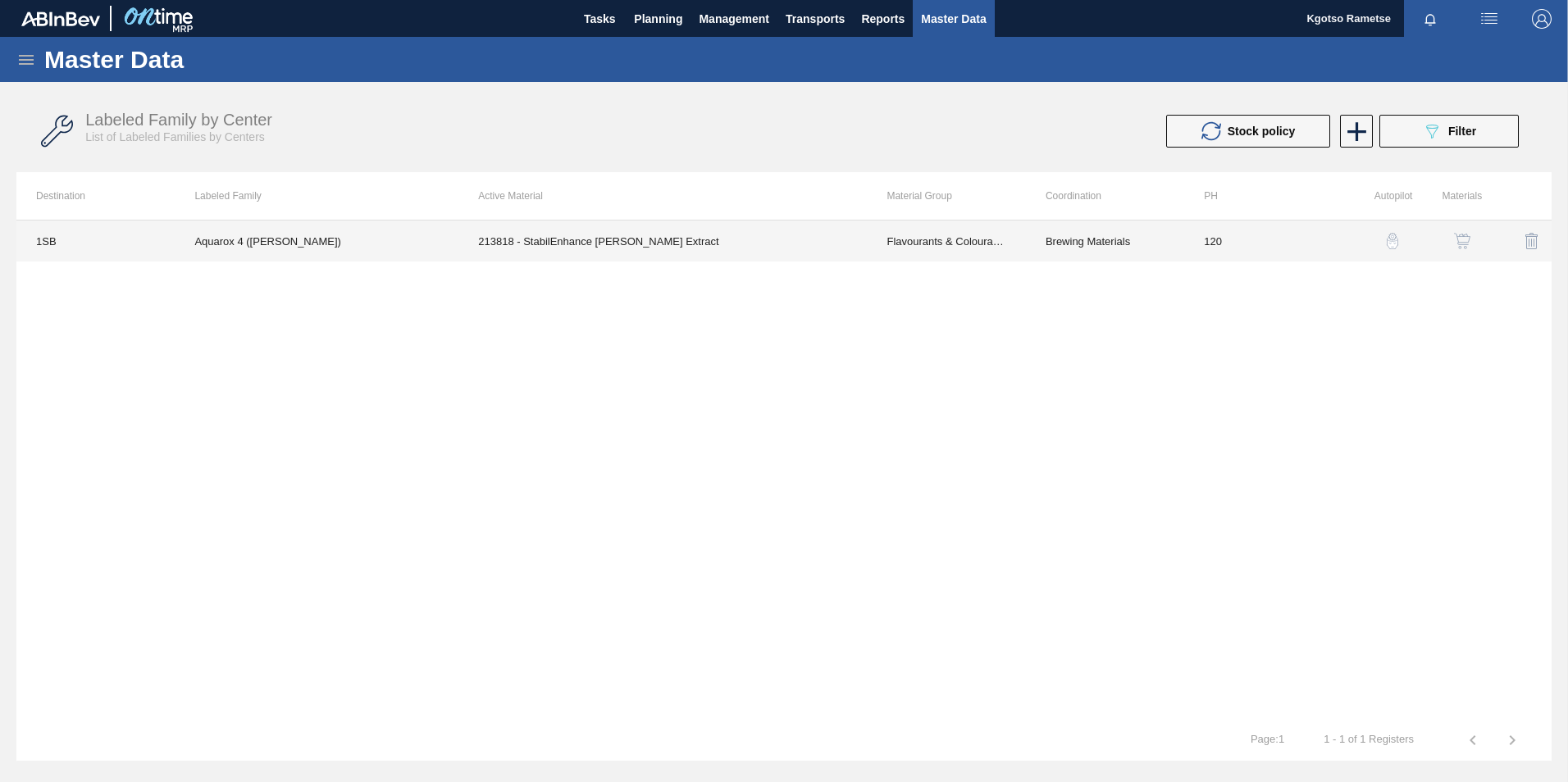
click at [634, 228] on td "213818 - StabilEnhance [PERSON_NAME] Extract" at bounding box center [663, 240] width 408 height 41
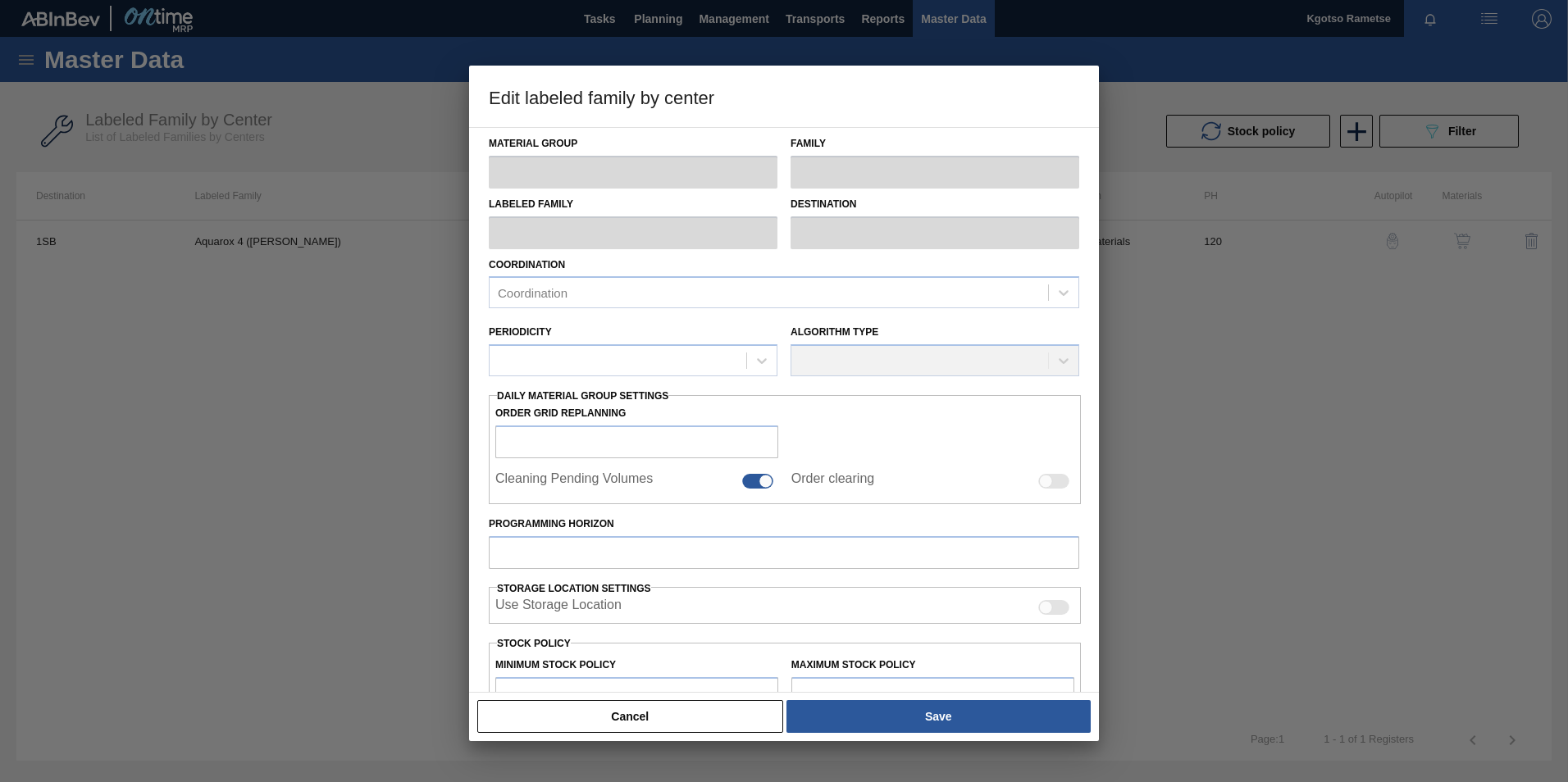
type input "Flavourants & Colourants"
type input "Extract"
type input "Aquarox 4 ([PERSON_NAME])"
type input "1SB - SAB Chamdor Brewery"
type input "120"
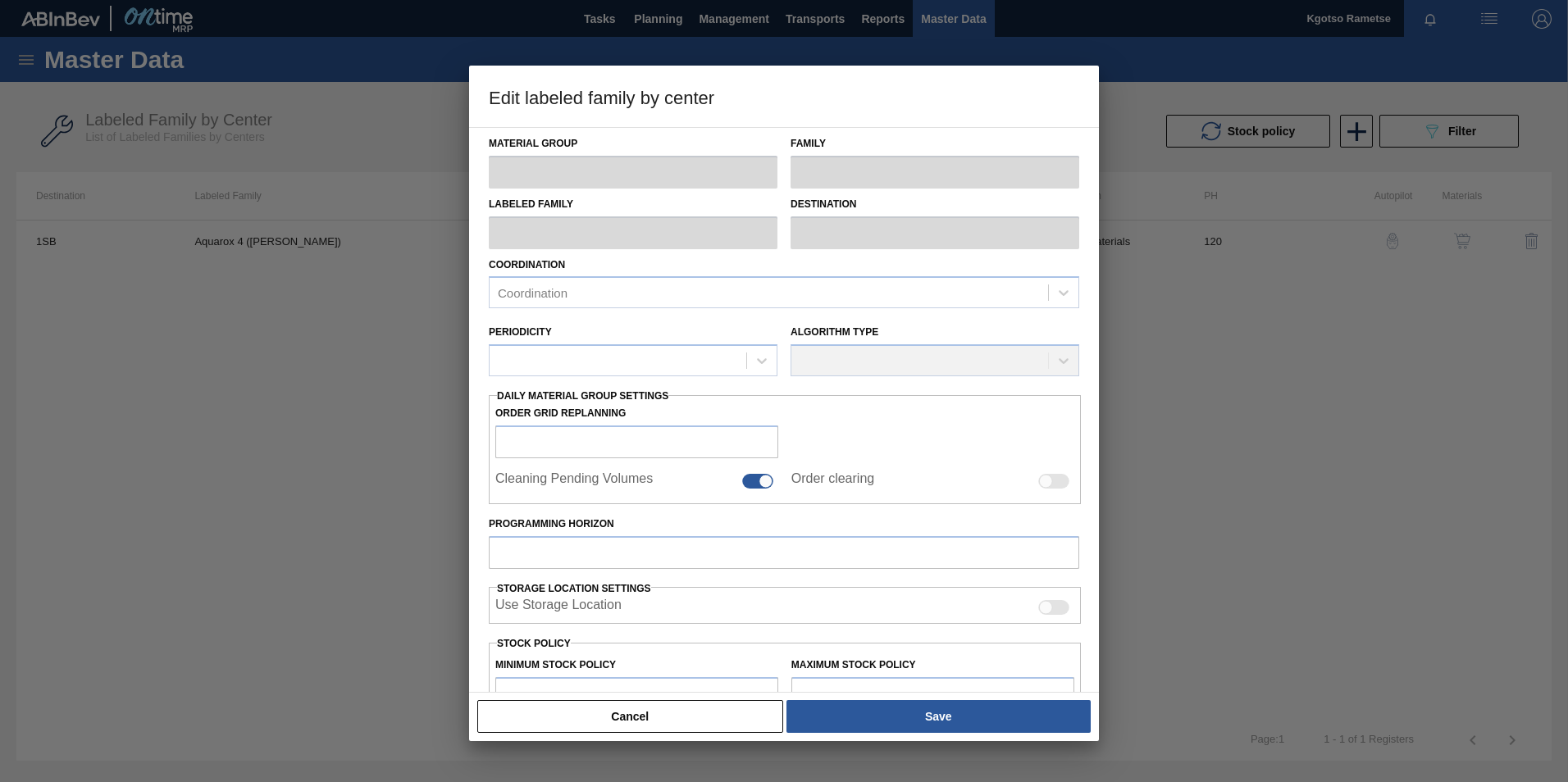
type input "1,145.2"
type input "1,295.2"
type input "100"
type input "1,295.200"
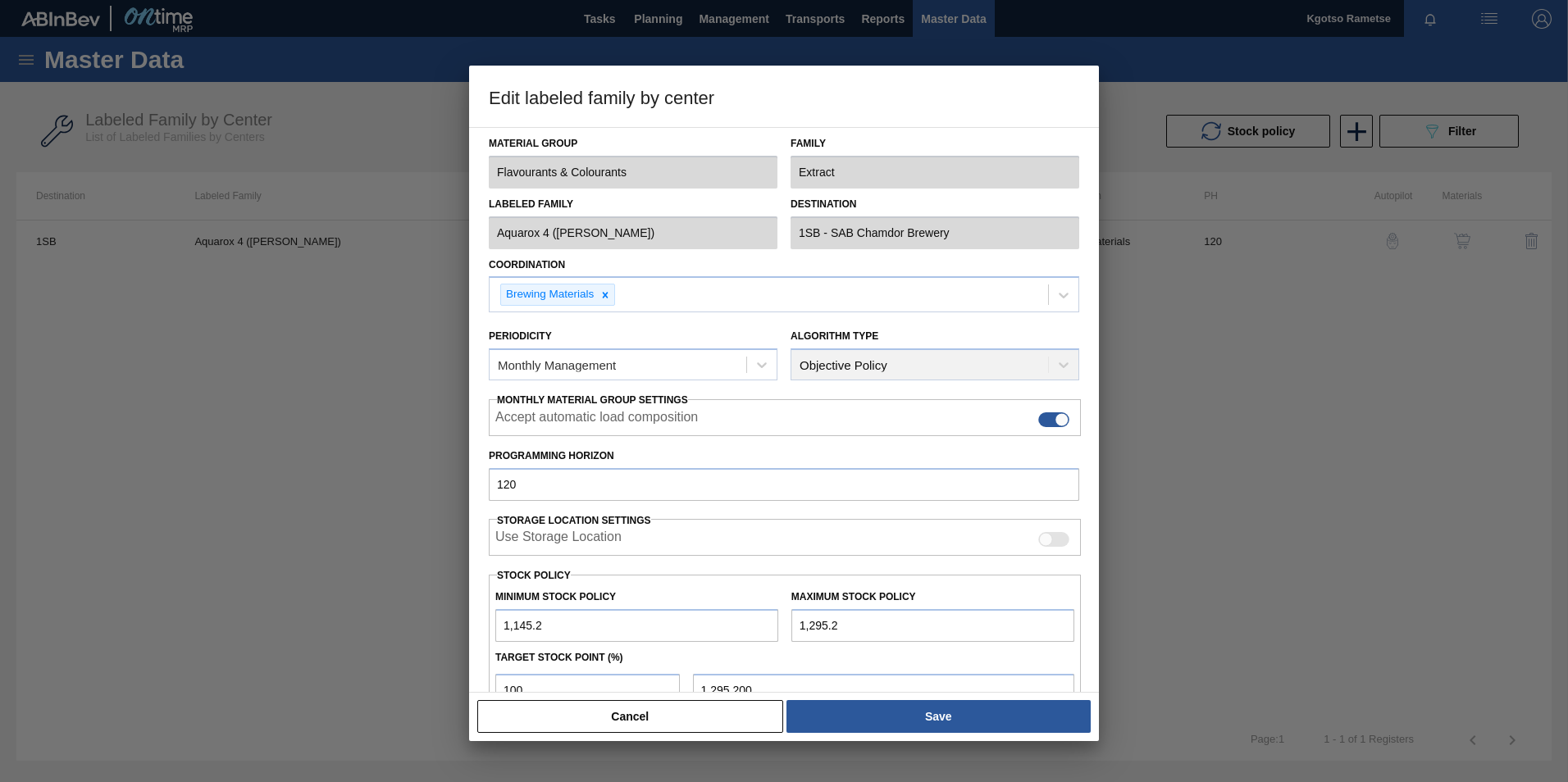
scroll to position [164, 0]
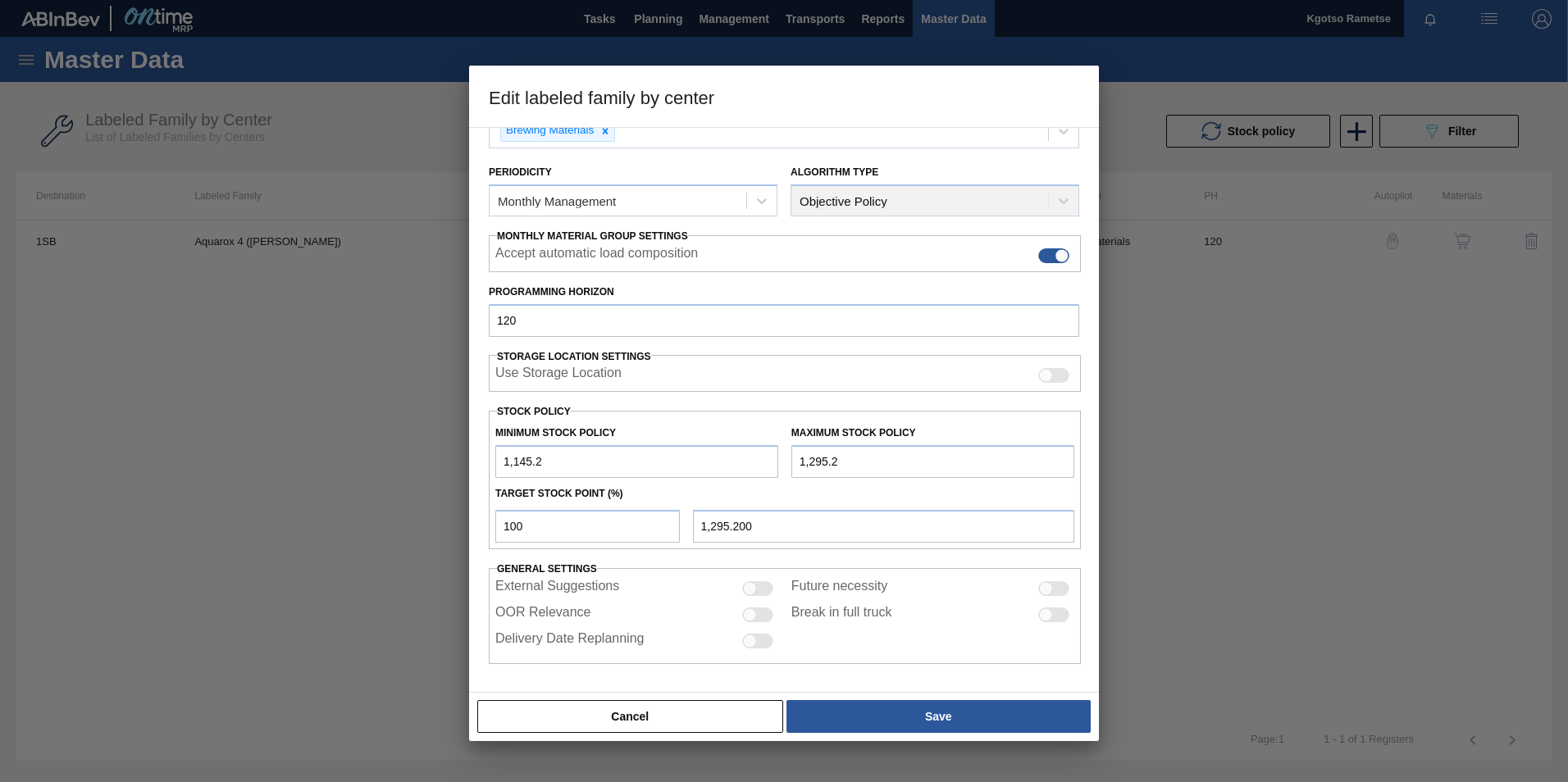
click at [553, 461] on input "1,145.2" at bounding box center [636, 461] width 283 height 33
click at [531, 461] on input "1,145.2" at bounding box center [636, 461] width 283 height 33
type input "11,450.2"
click at [821, 462] on input "1,295.2" at bounding box center [932, 461] width 283 height 33
type input "12,905.2"
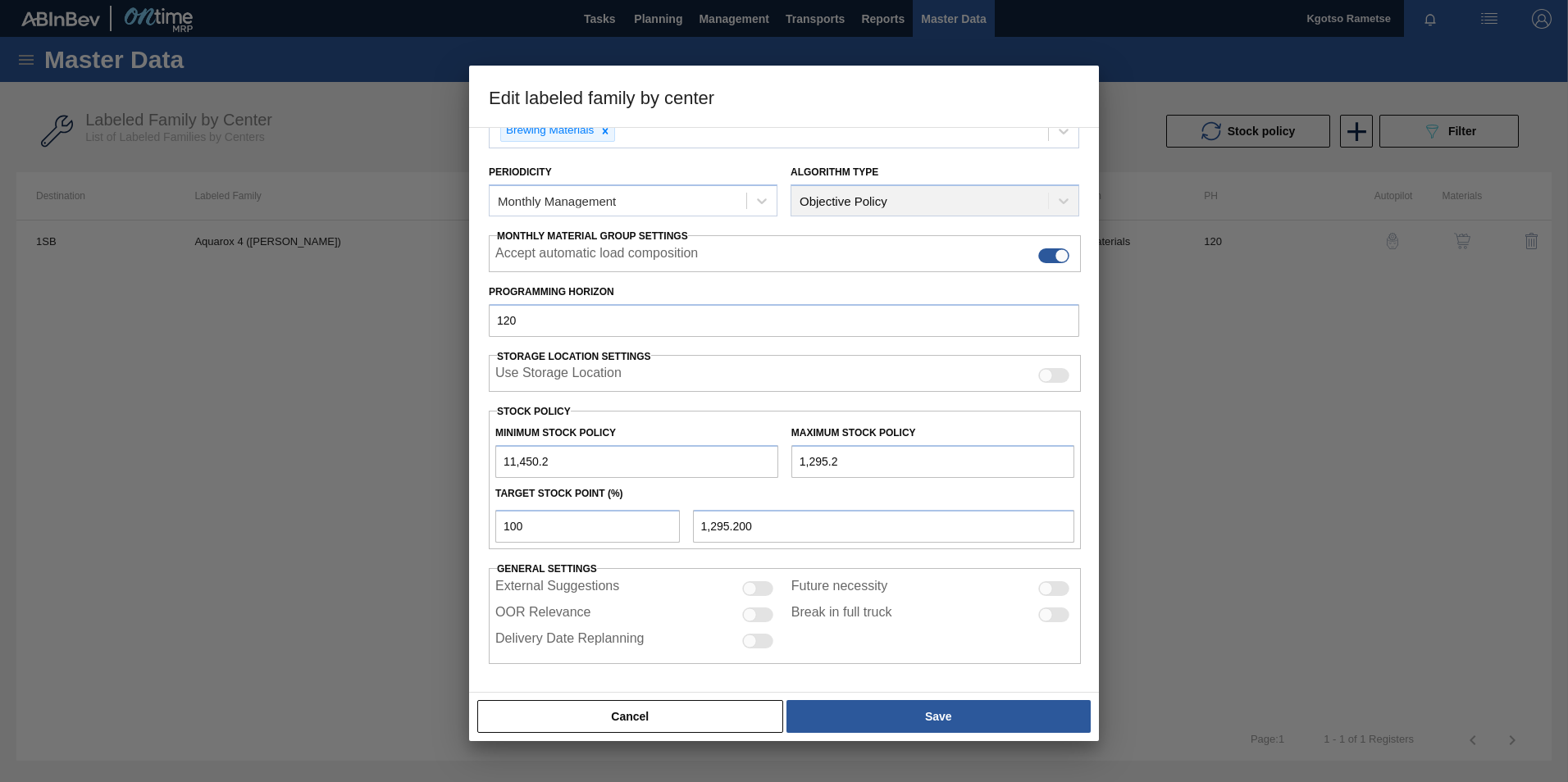
type input "12,905.200"
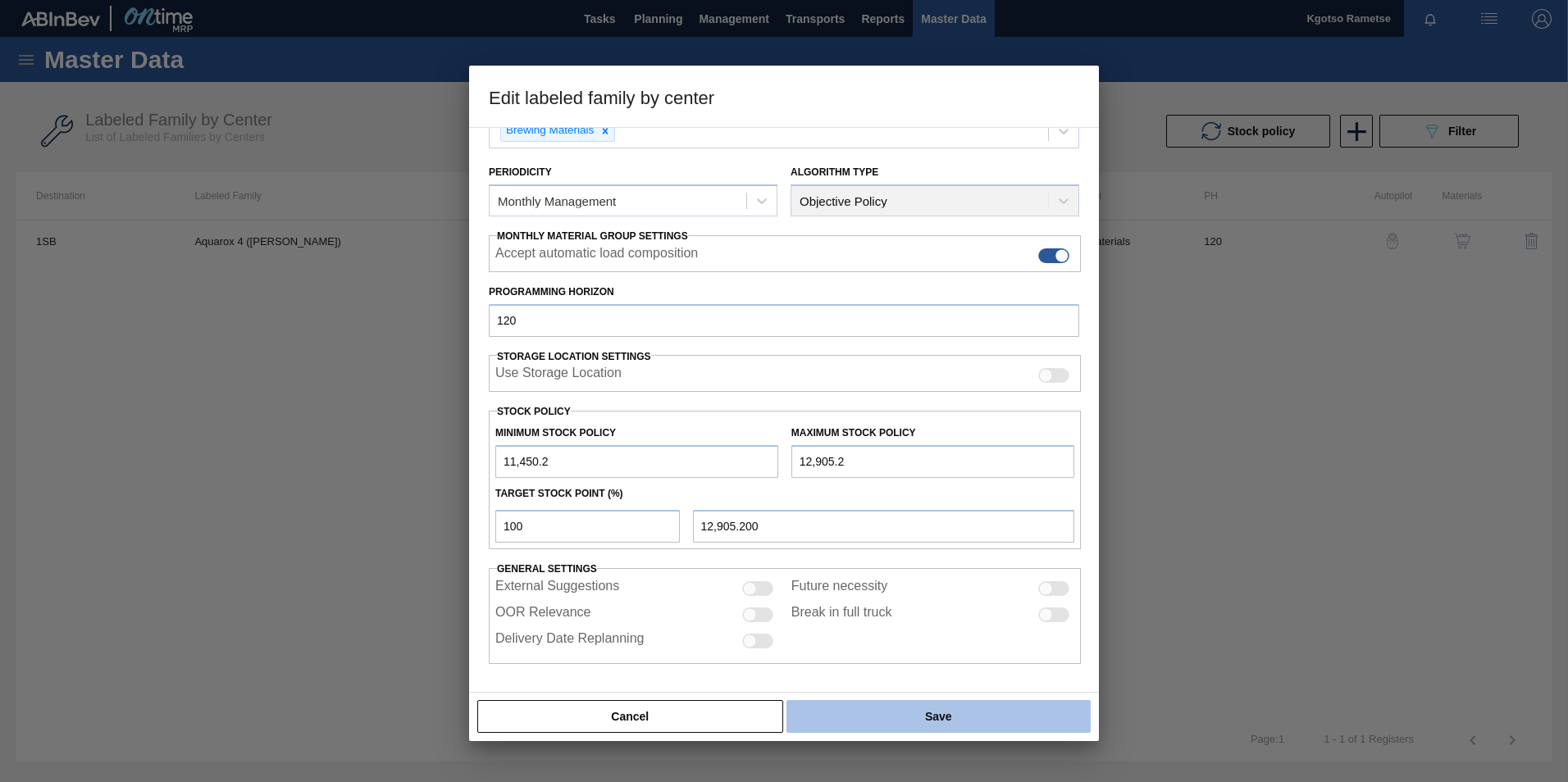
type input "12,905.2"
click at [899, 720] on button "Save" at bounding box center [938, 717] width 304 height 33
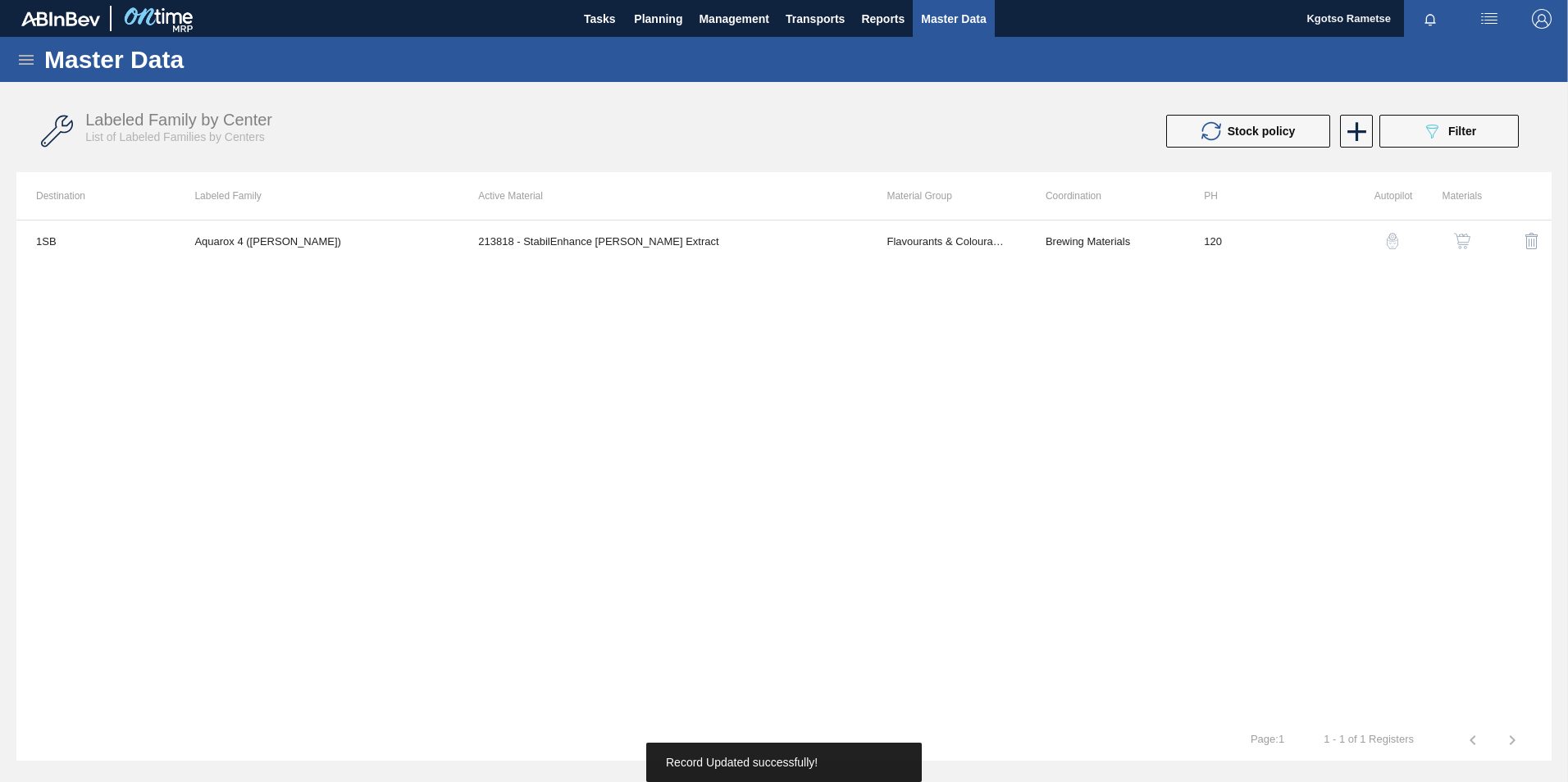
click at [1461, 235] on img "button" at bounding box center [1461, 241] width 16 height 16
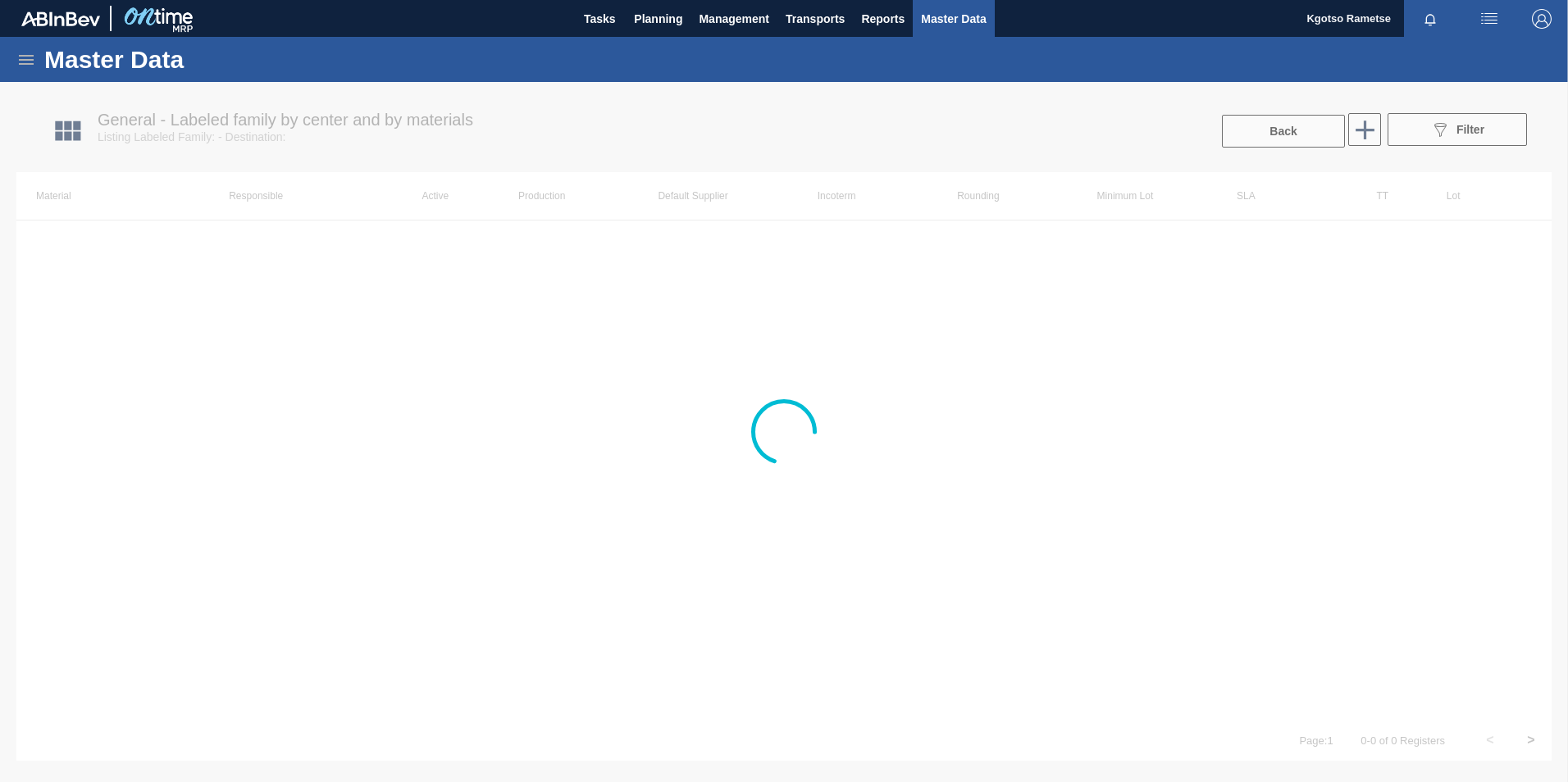
drag, startPoint x: 1026, startPoint y: 241, endPoint x: 1005, endPoint y: 245, distance: 21.4
click at [1025, 240] on div at bounding box center [784, 433] width 1568 height 701
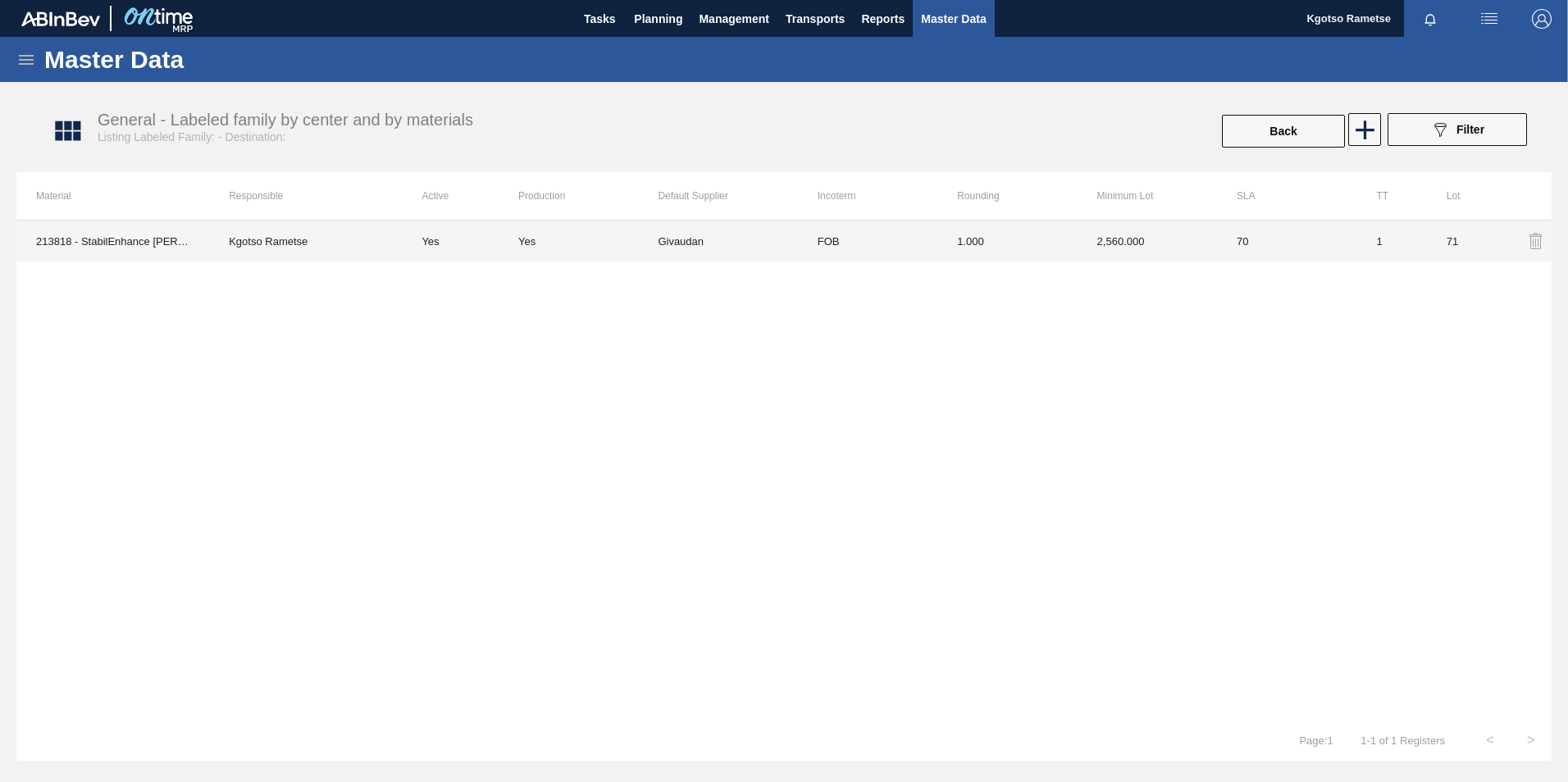
click at [871, 237] on td "FOB" at bounding box center [868, 240] width 139 height 41
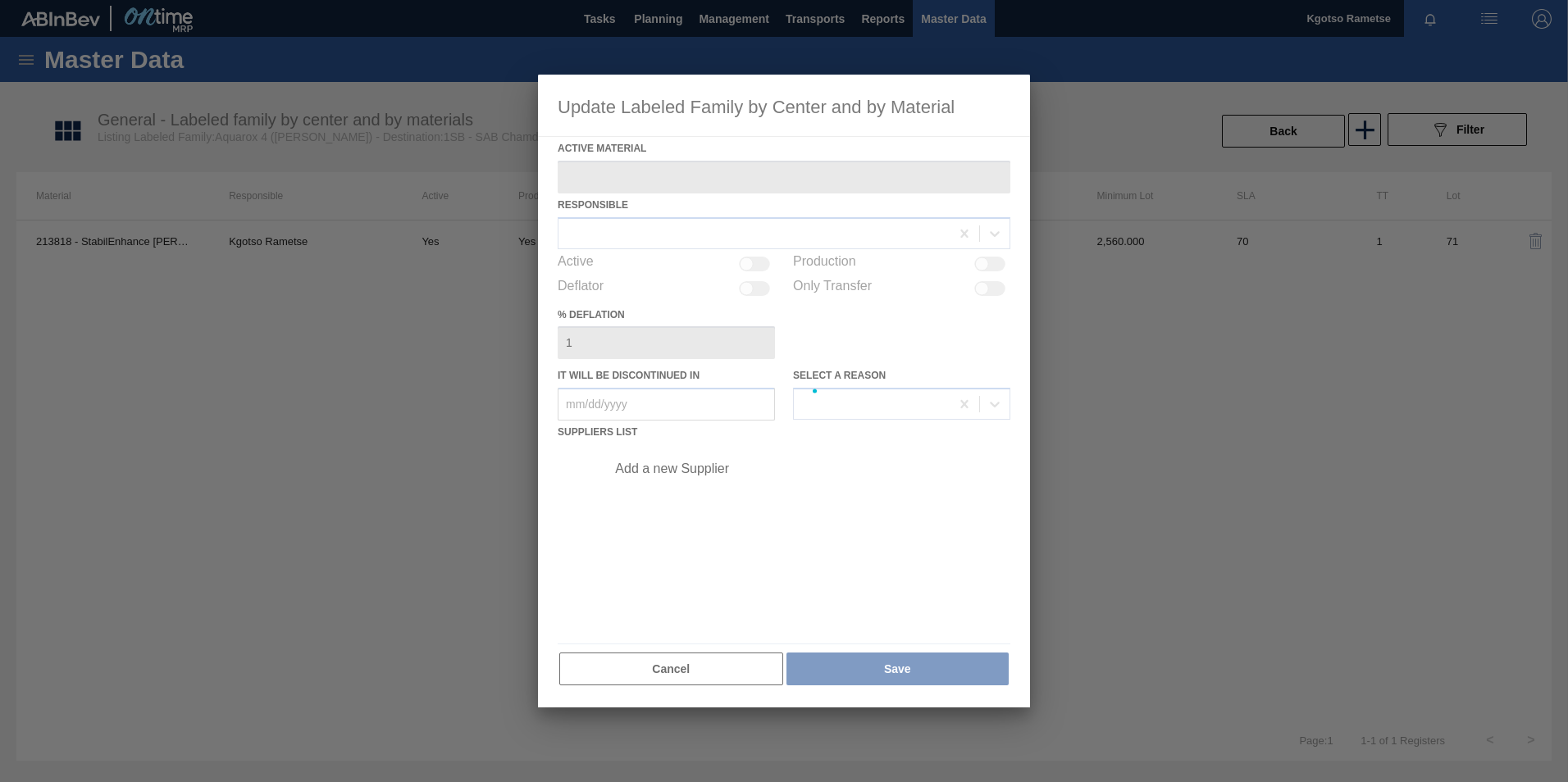
type Material "213818 - StabilEnhance [PERSON_NAME] Extract"
checkbox input "true"
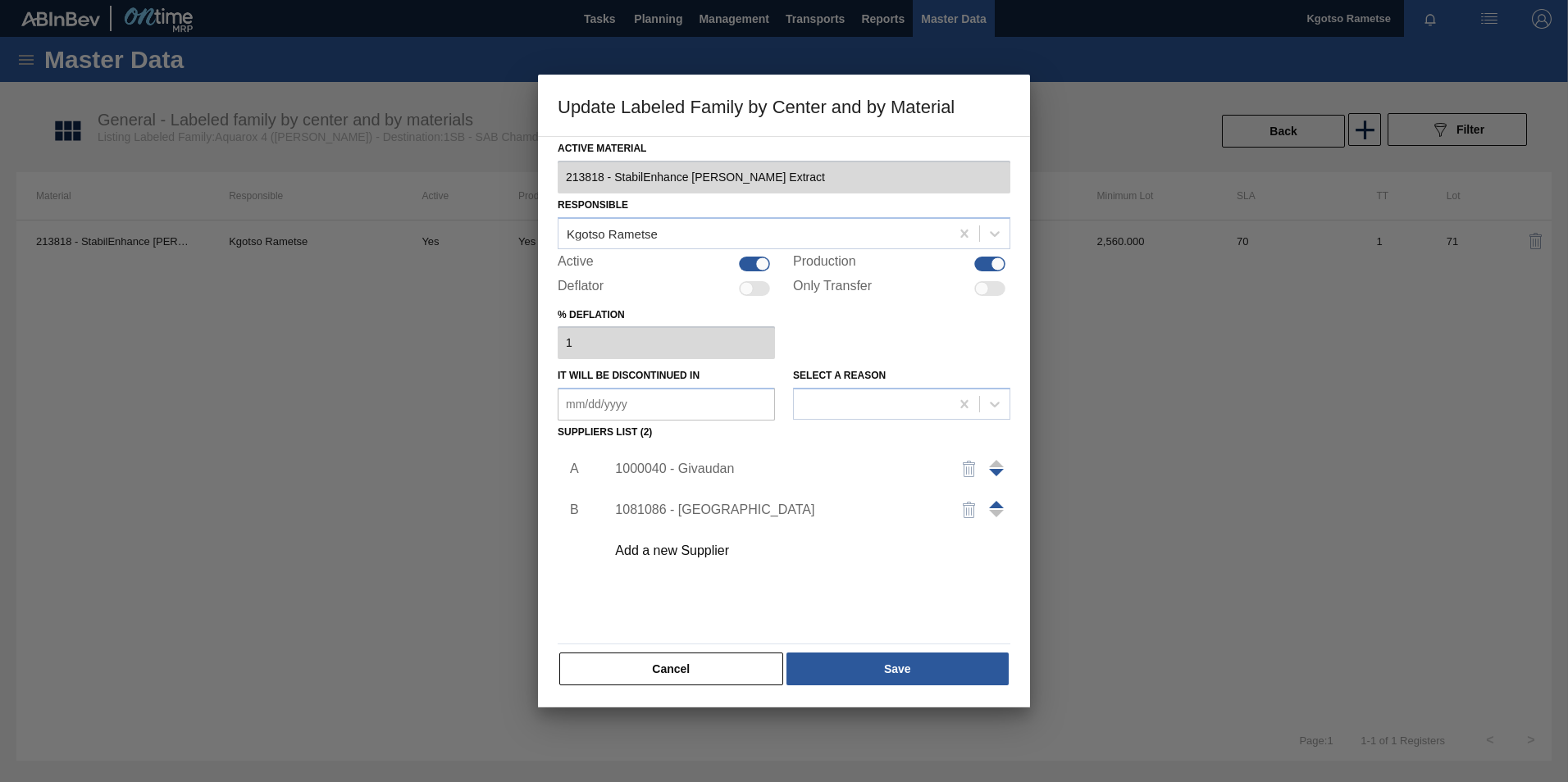
click at [714, 468] on div "1000040 - Givaudan" at bounding box center [775, 469] width 321 height 14
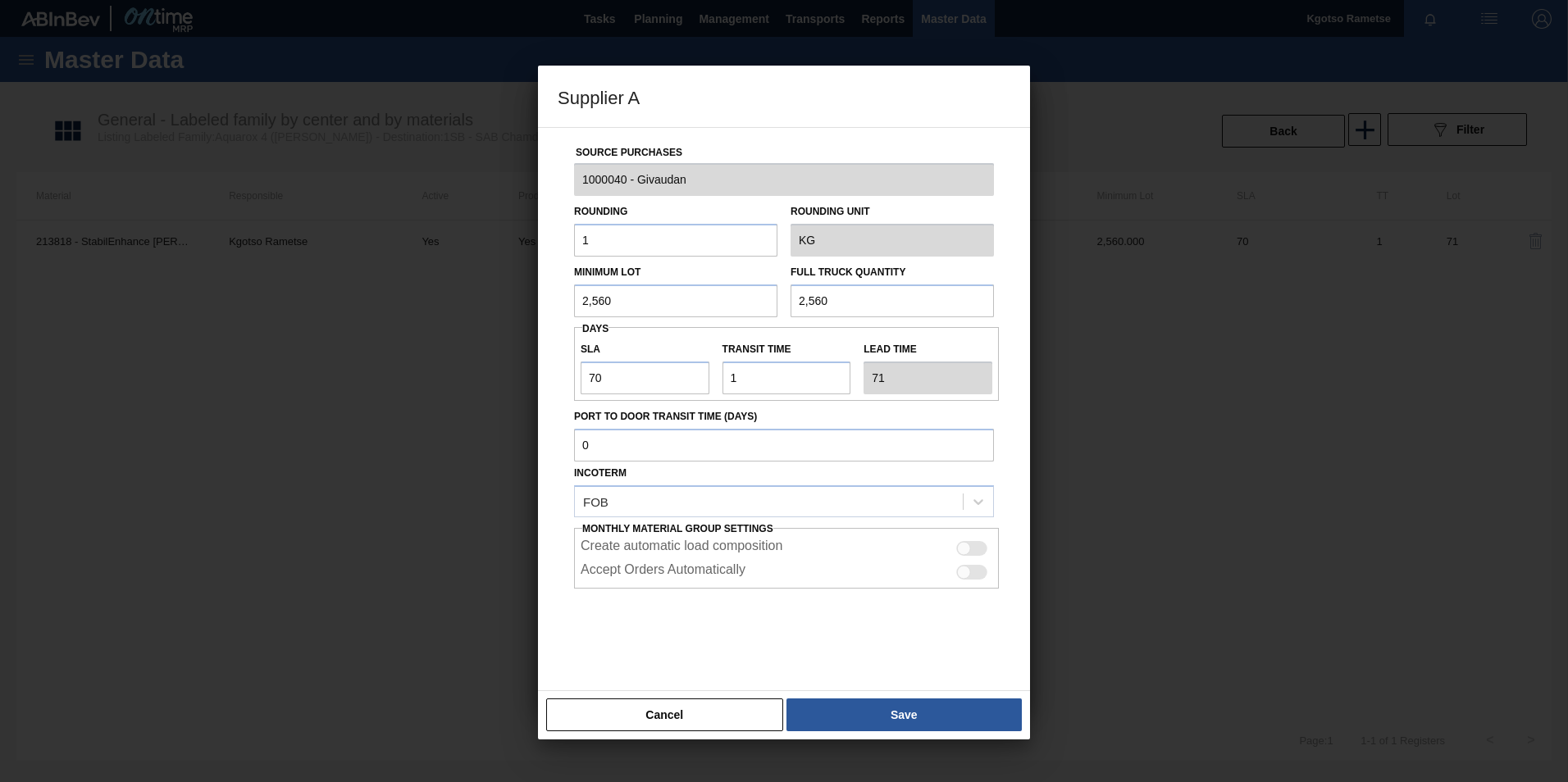
drag, startPoint x: 863, startPoint y: 716, endPoint x: 853, endPoint y: 699, distance: 19.7
click at [862, 715] on button "Save" at bounding box center [904, 715] width 236 height 33
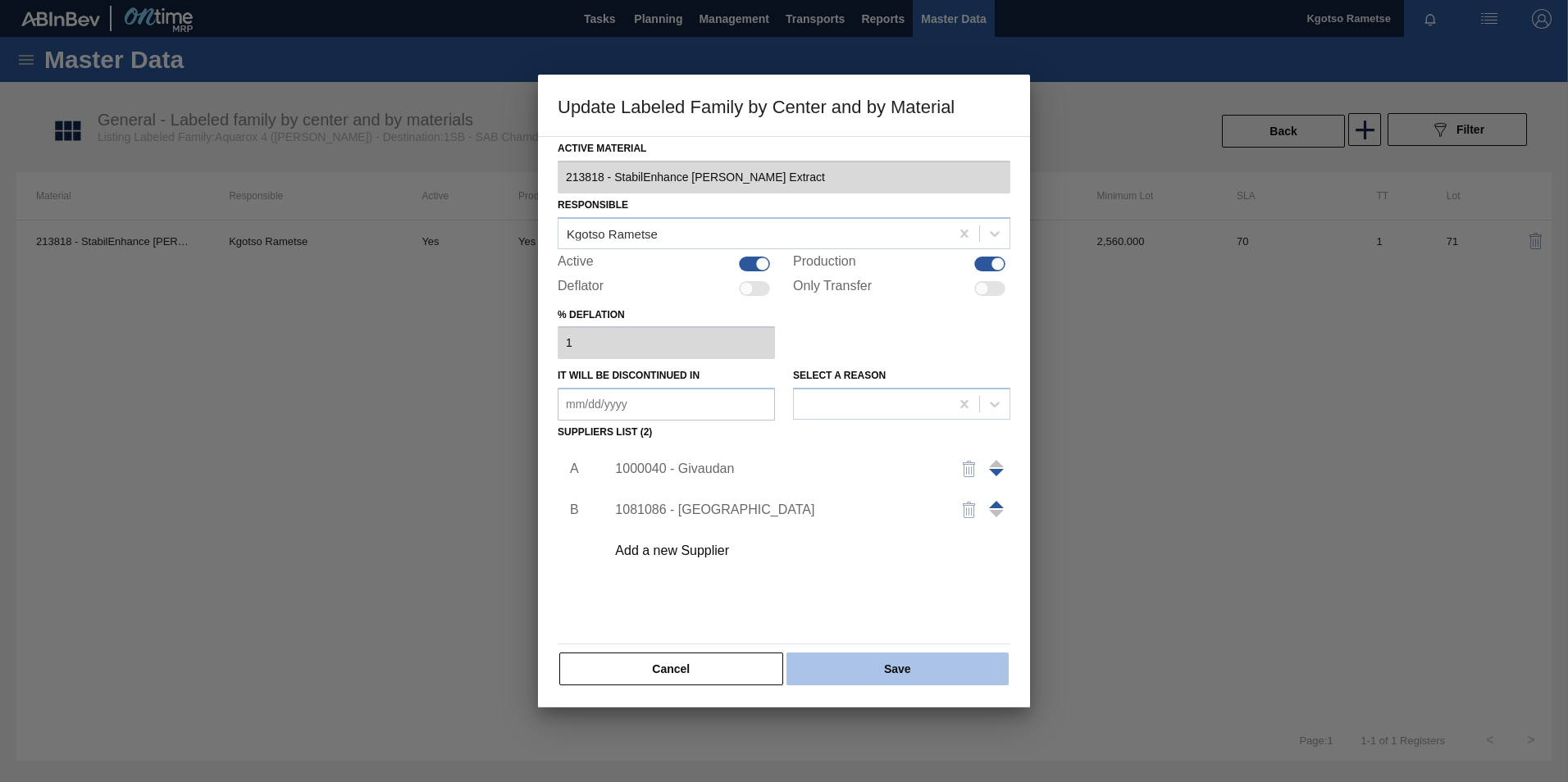
click at [847, 668] on button "Save" at bounding box center [897, 669] width 222 height 33
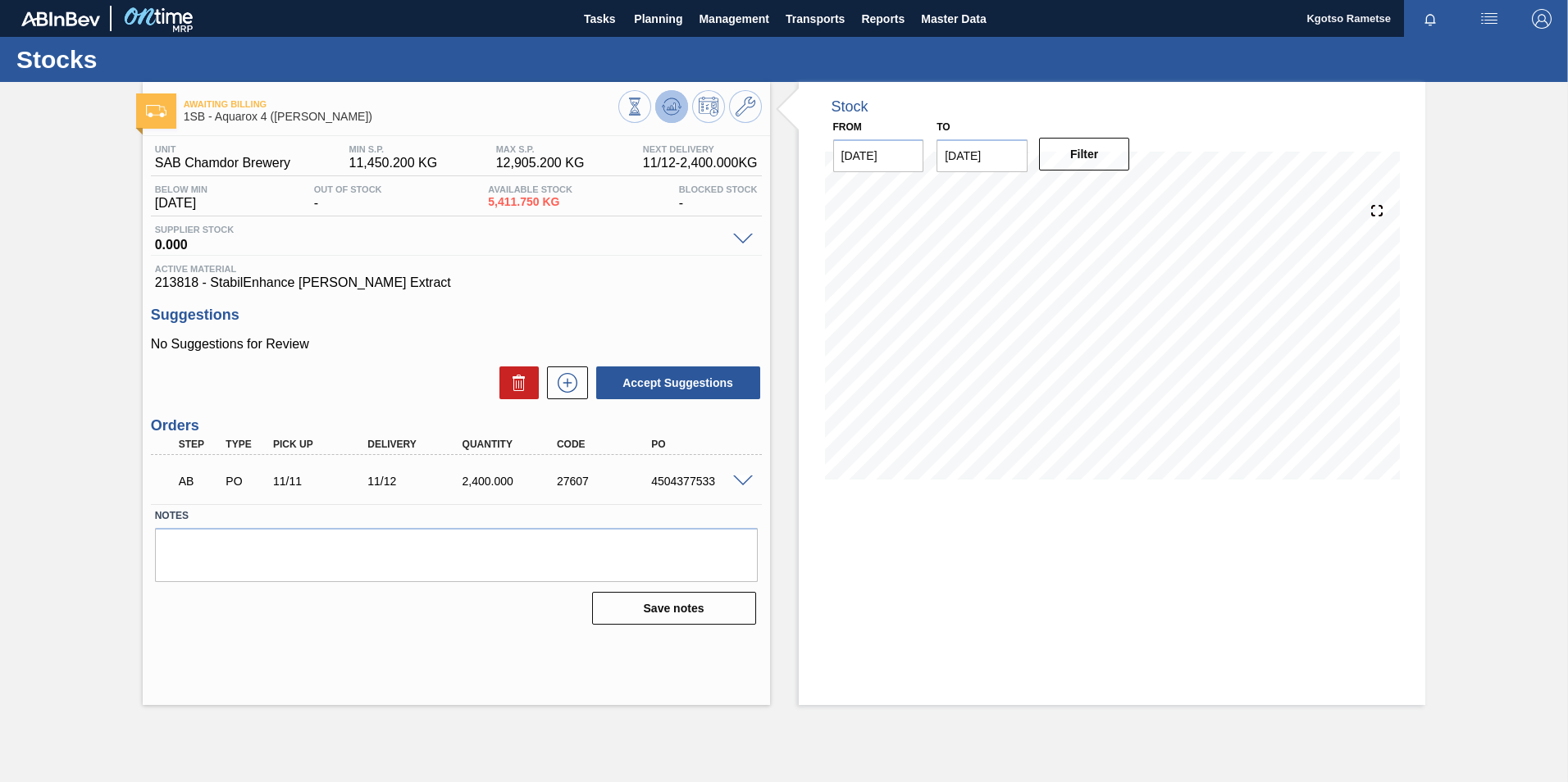
click at [675, 106] on icon at bounding box center [672, 107] width 20 height 20
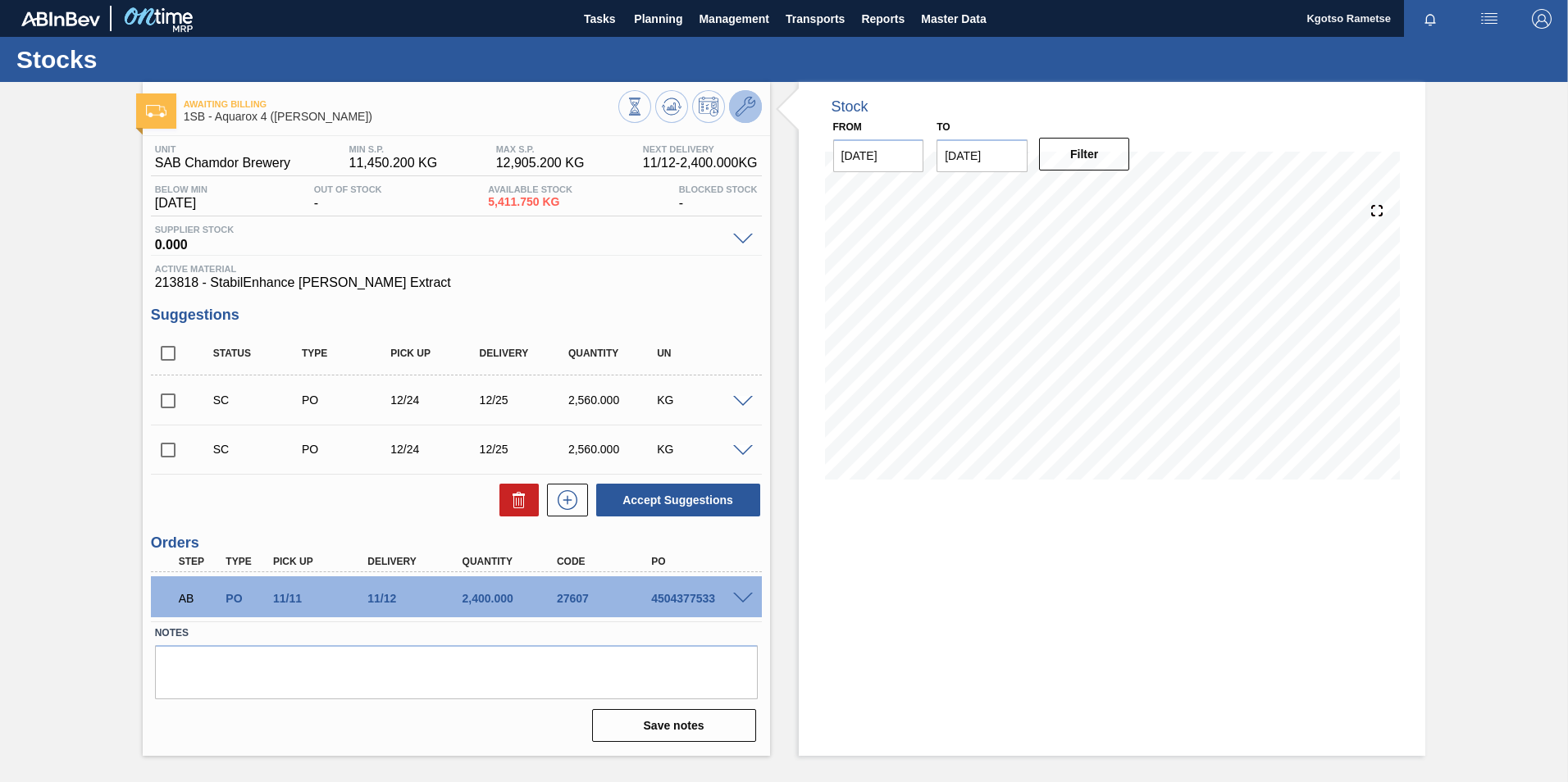
click at [750, 100] on icon at bounding box center [746, 107] width 20 height 20
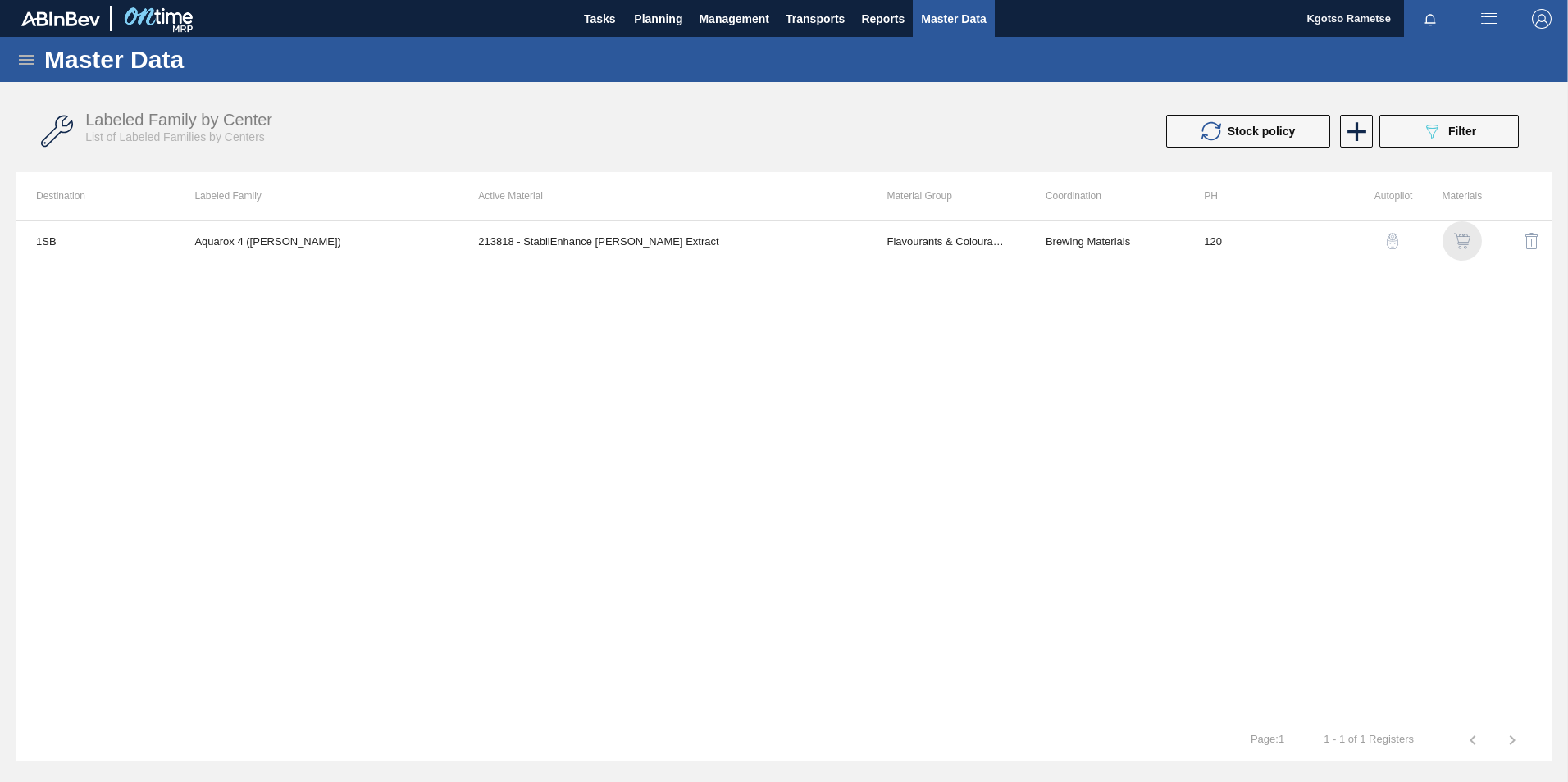
click at [1462, 237] on img "button" at bounding box center [1461, 241] width 16 height 16
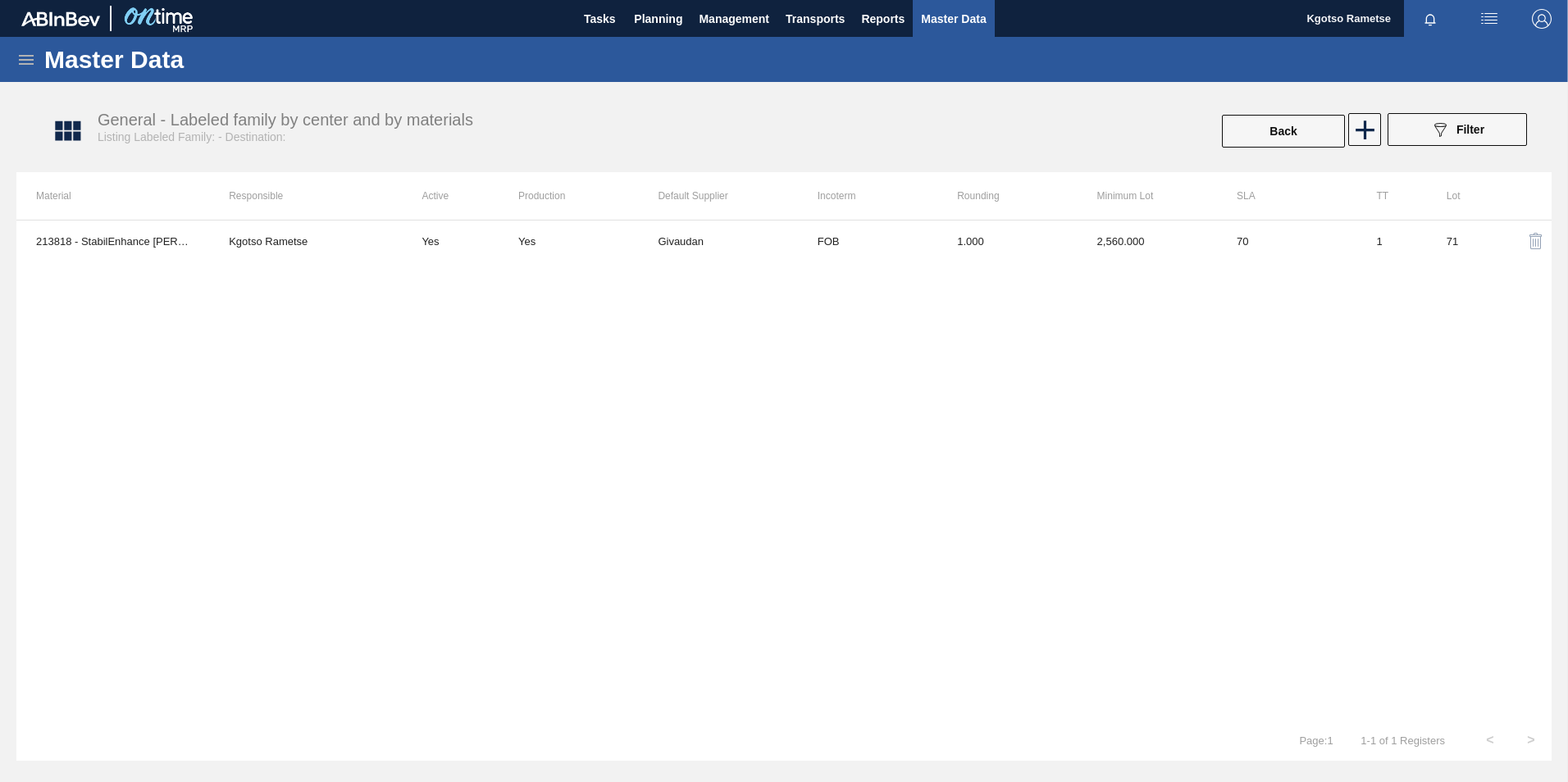
click at [879, 219] on th "Incoterm" at bounding box center [868, 196] width 139 height 48
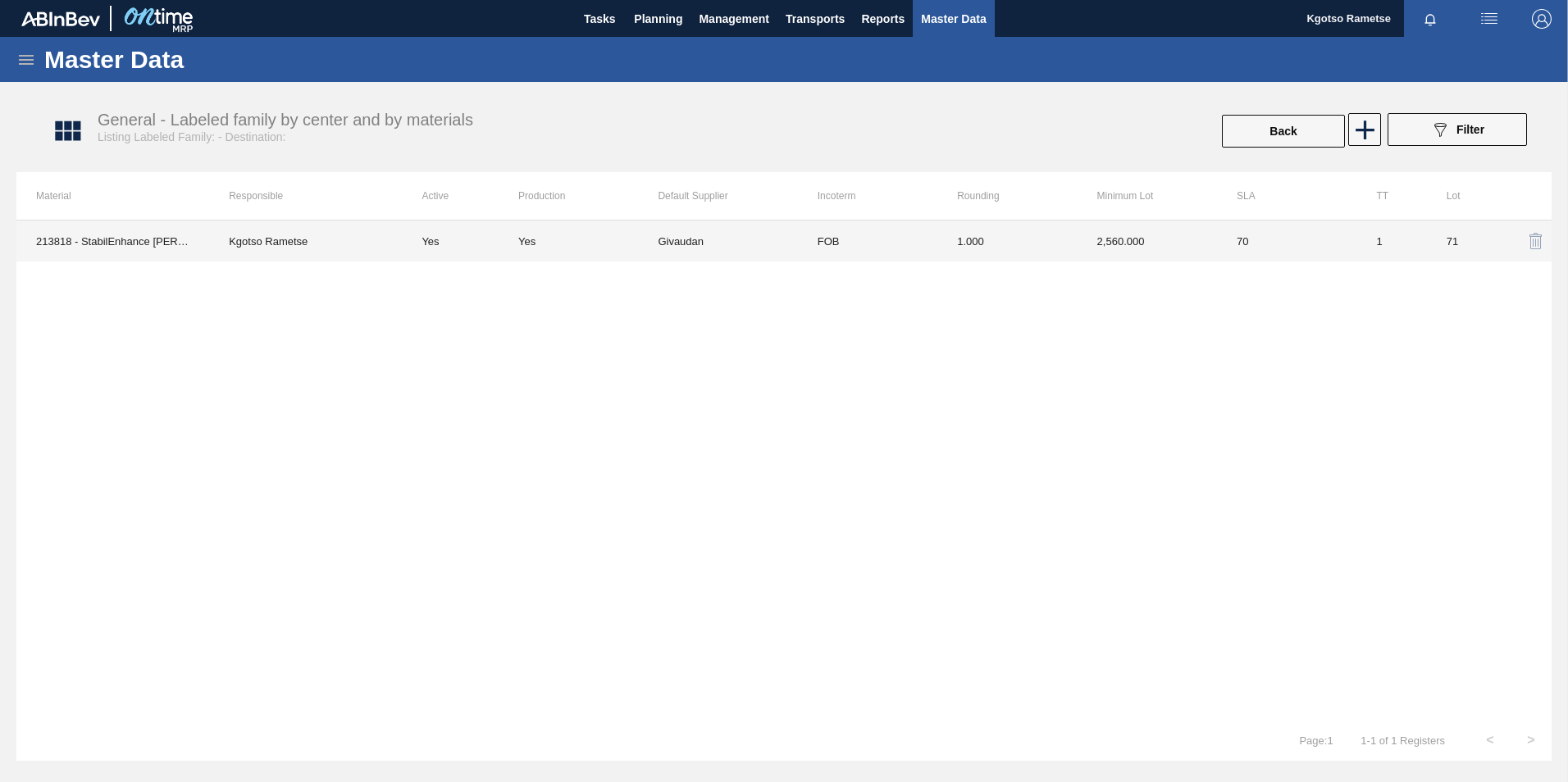
click at [871, 232] on td "FOB" at bounding box center [868, 240] width 139 height 41
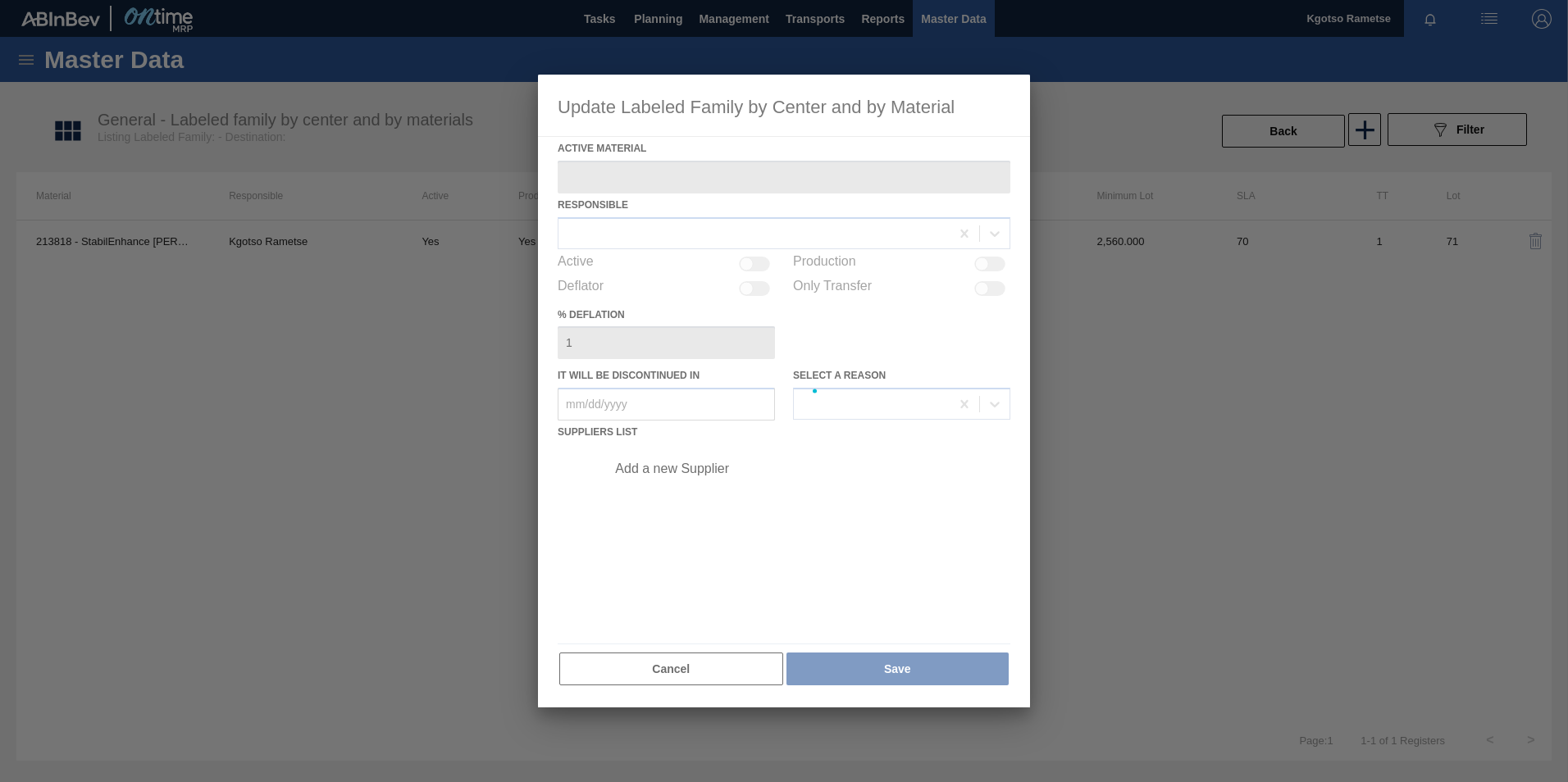
type Material "213818 - StabilEnhance [PERSON_NAME] Extract"
checkbox input "true"
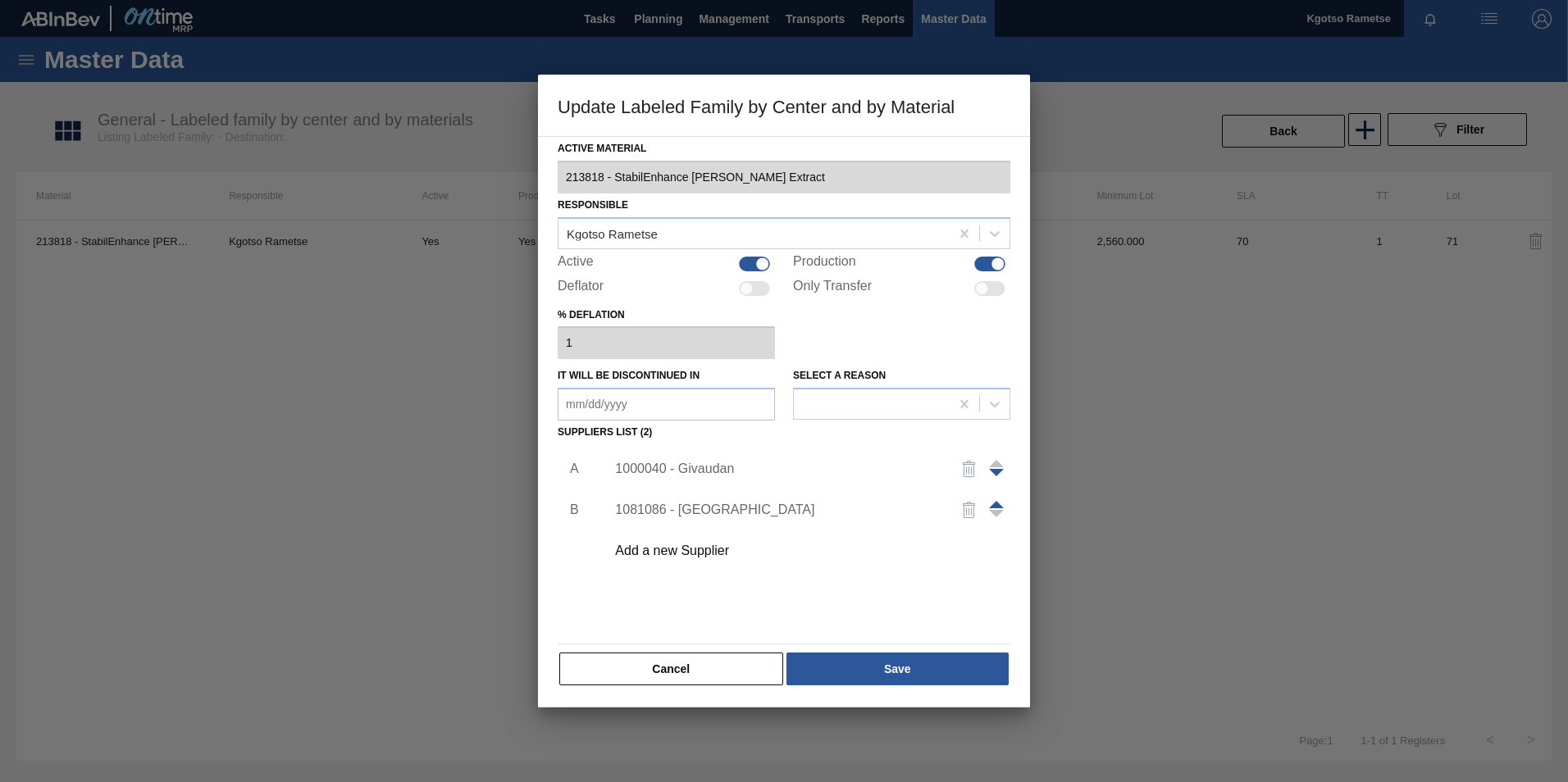
click at [673, 467] on div "1000040 - Givaudan" at bounding box center [775, 469] width 321 height 14
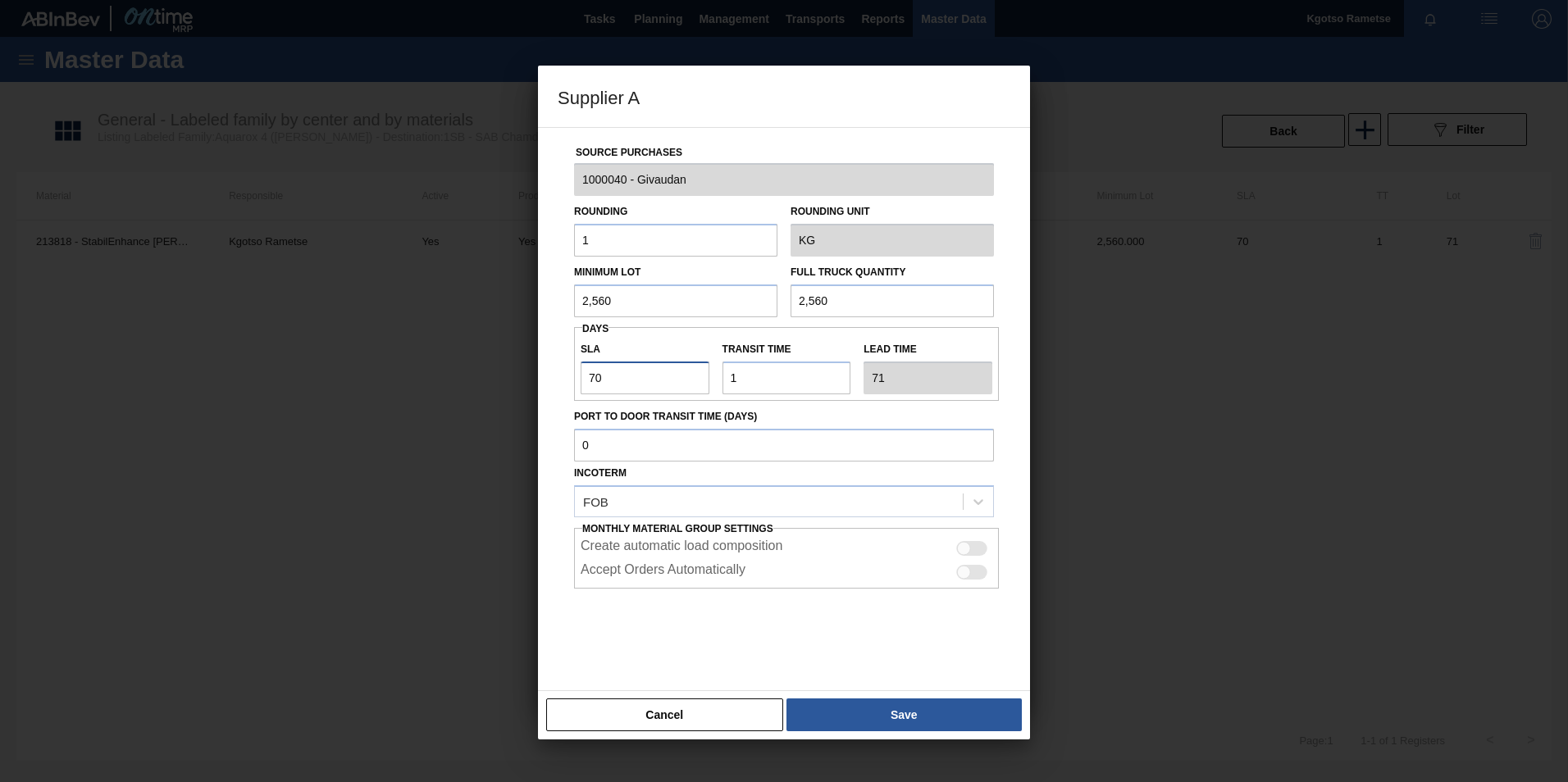
drag, startPoint x: 620, startPoint y: 379, endPoint x: 541, endPoint y: 380, distance: 79.0
click at [550, 383] on div "Source Purchases 1000040 - Givaudan Rounding 1 Rounding Unit KG Minimum Lot 2,5…" at bounding box center [784, 409] width 492 height 564
type input "1"
type input "2"
type input "10"
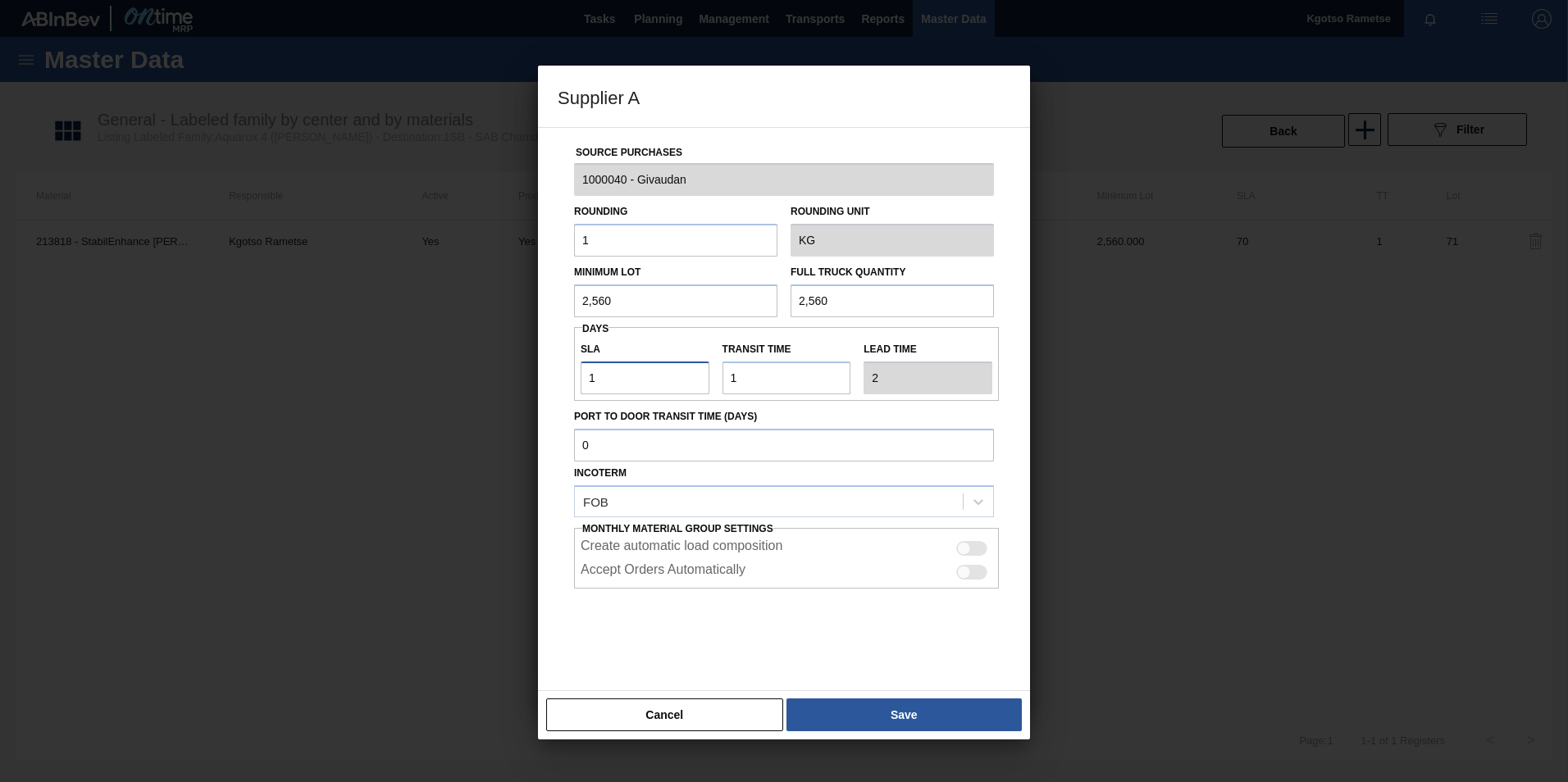
type input "11"
type input "100"
type input "101"
type input "100"
click at [884, 711] on button "Save" at bounding box center [904, 715] width 236 height 33
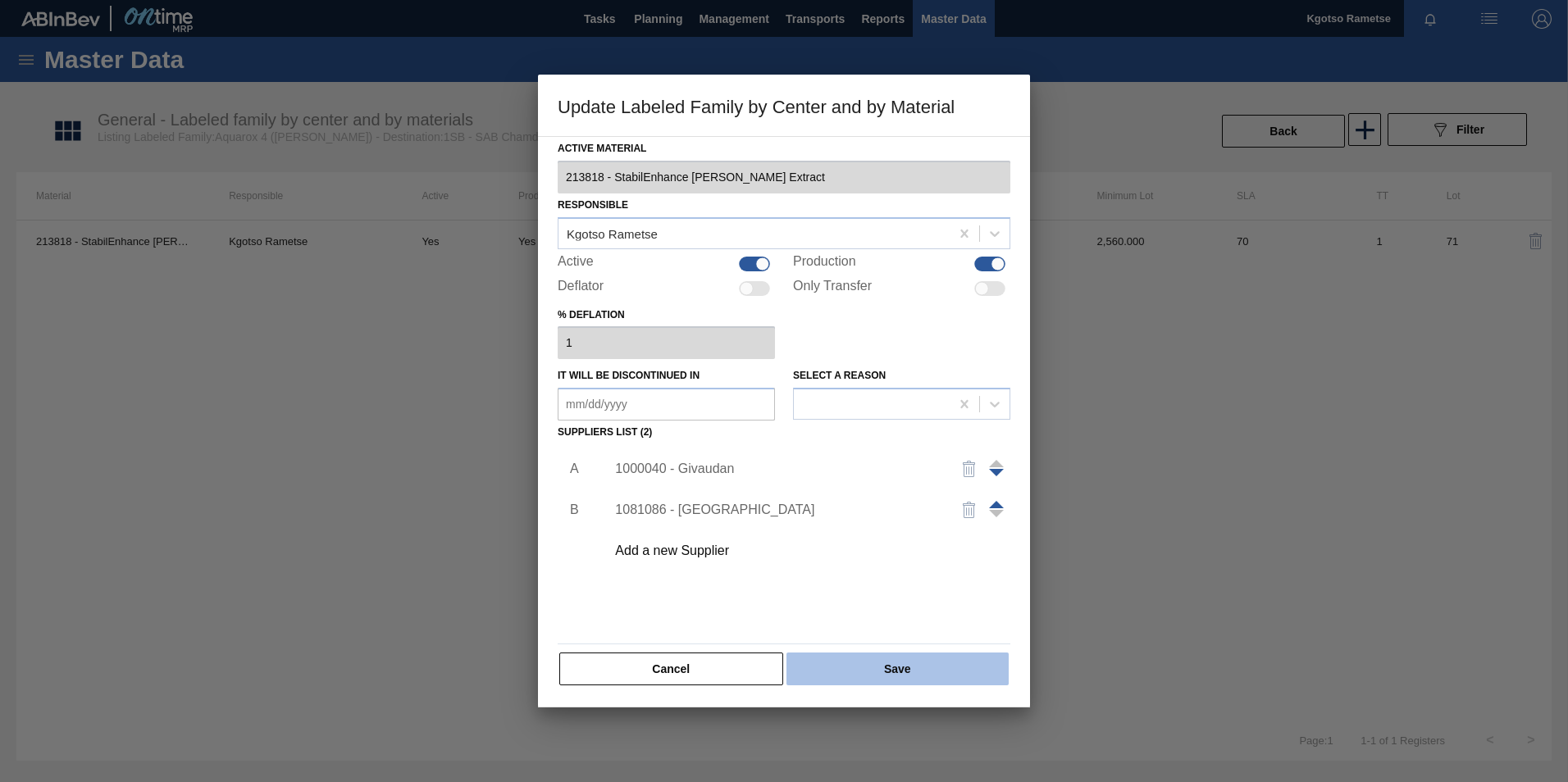
click at [871, 669] on button "Save" at bounding box center [897, 669] width 222 height 33
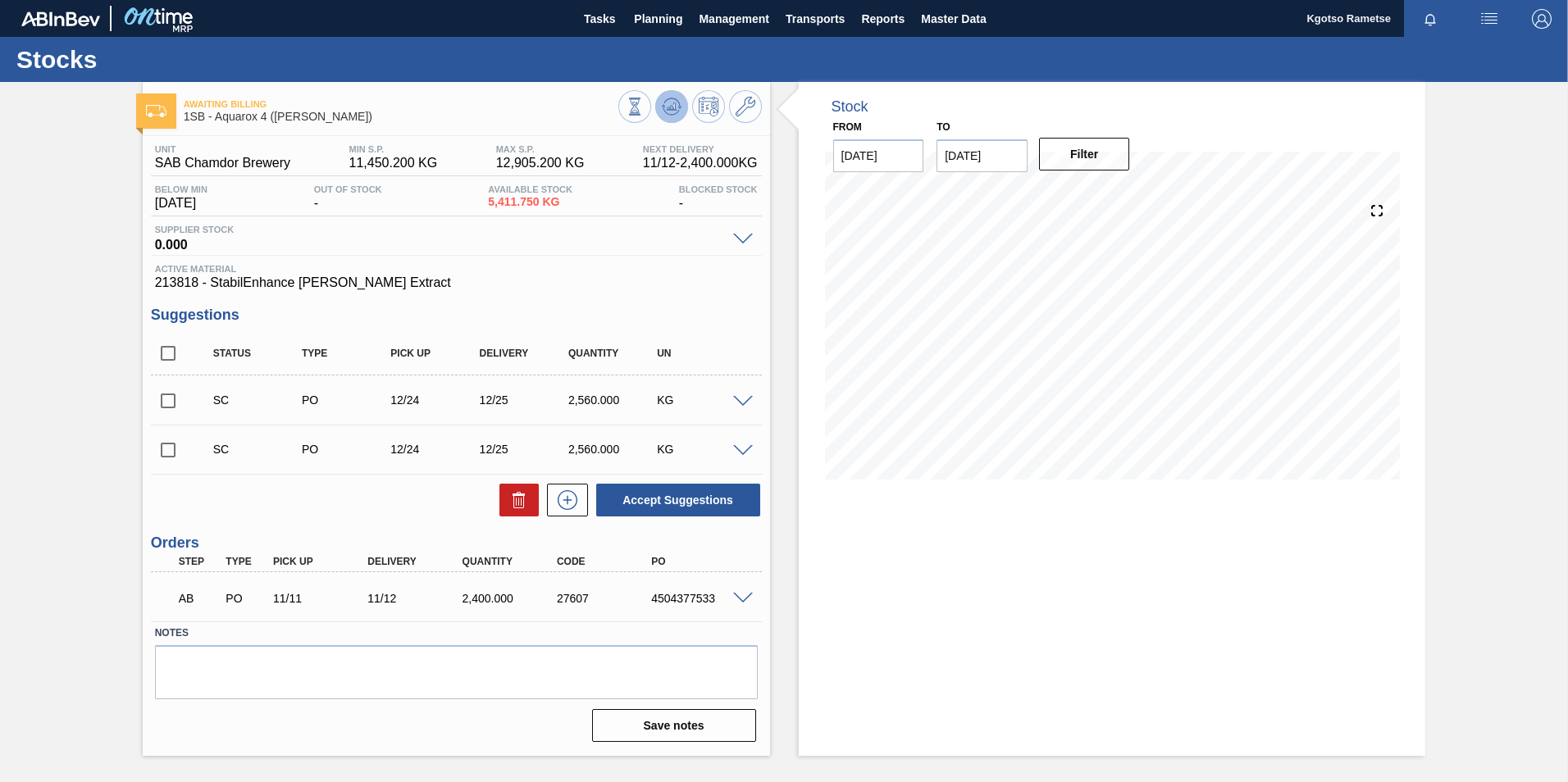
click at [663, 101] on icon at bounding box center [672, 107] width 20 height 20
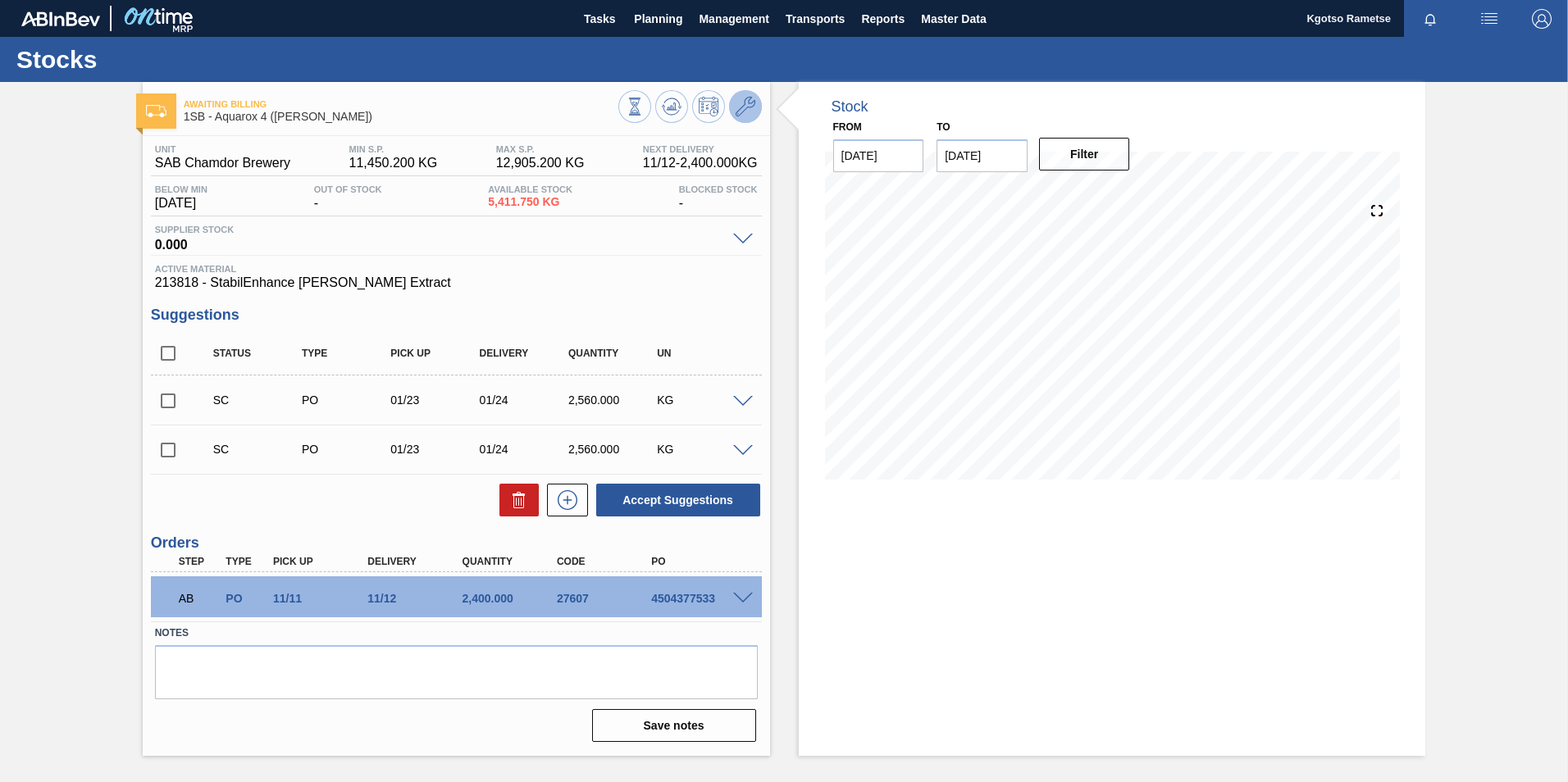
click at [746, 96] on button at bounding box center [745, 107] width 32 height 33
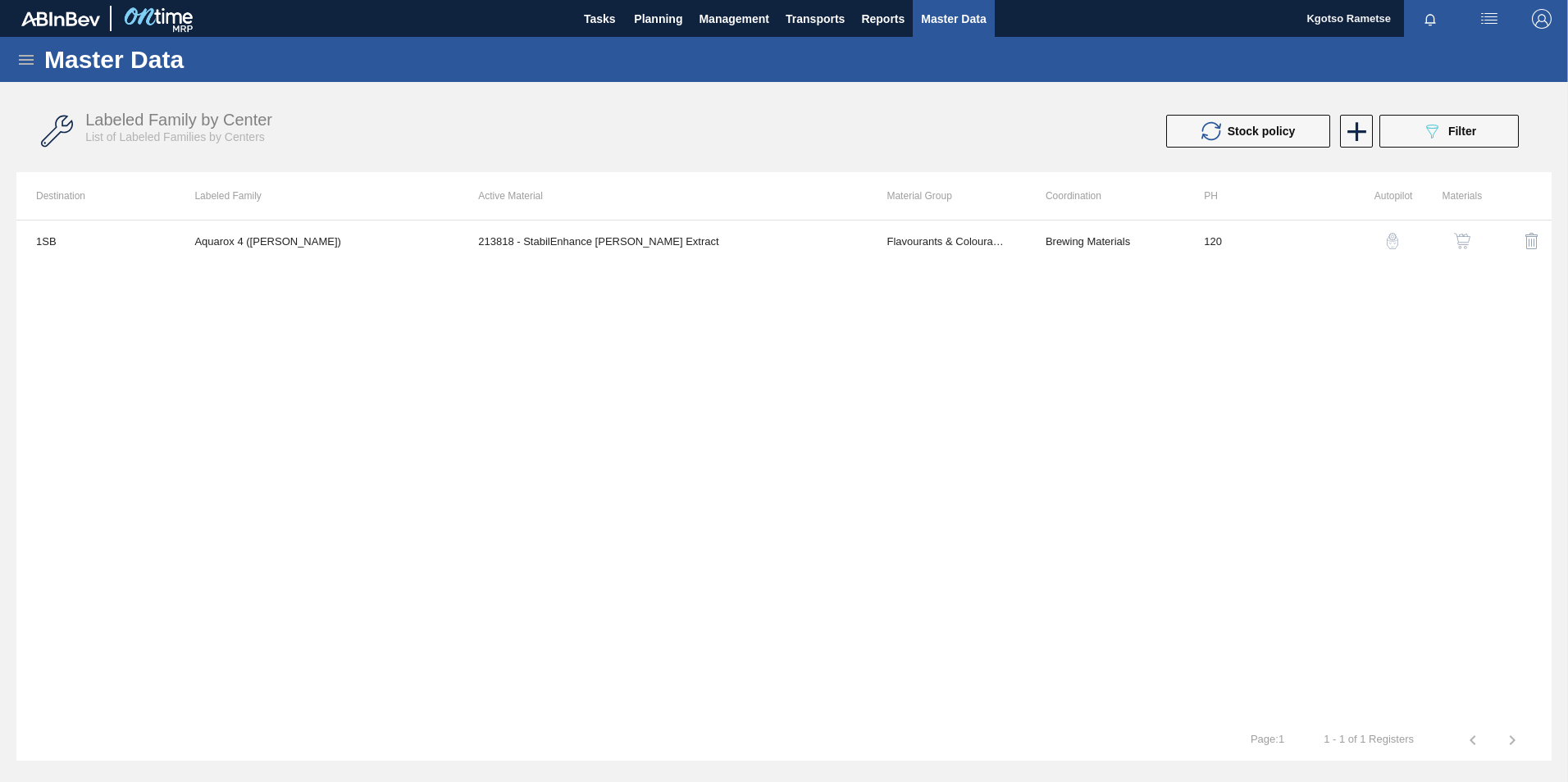
click at [1471, 243] on button "button" at bounding box center [1462, 241] width 40 height 40
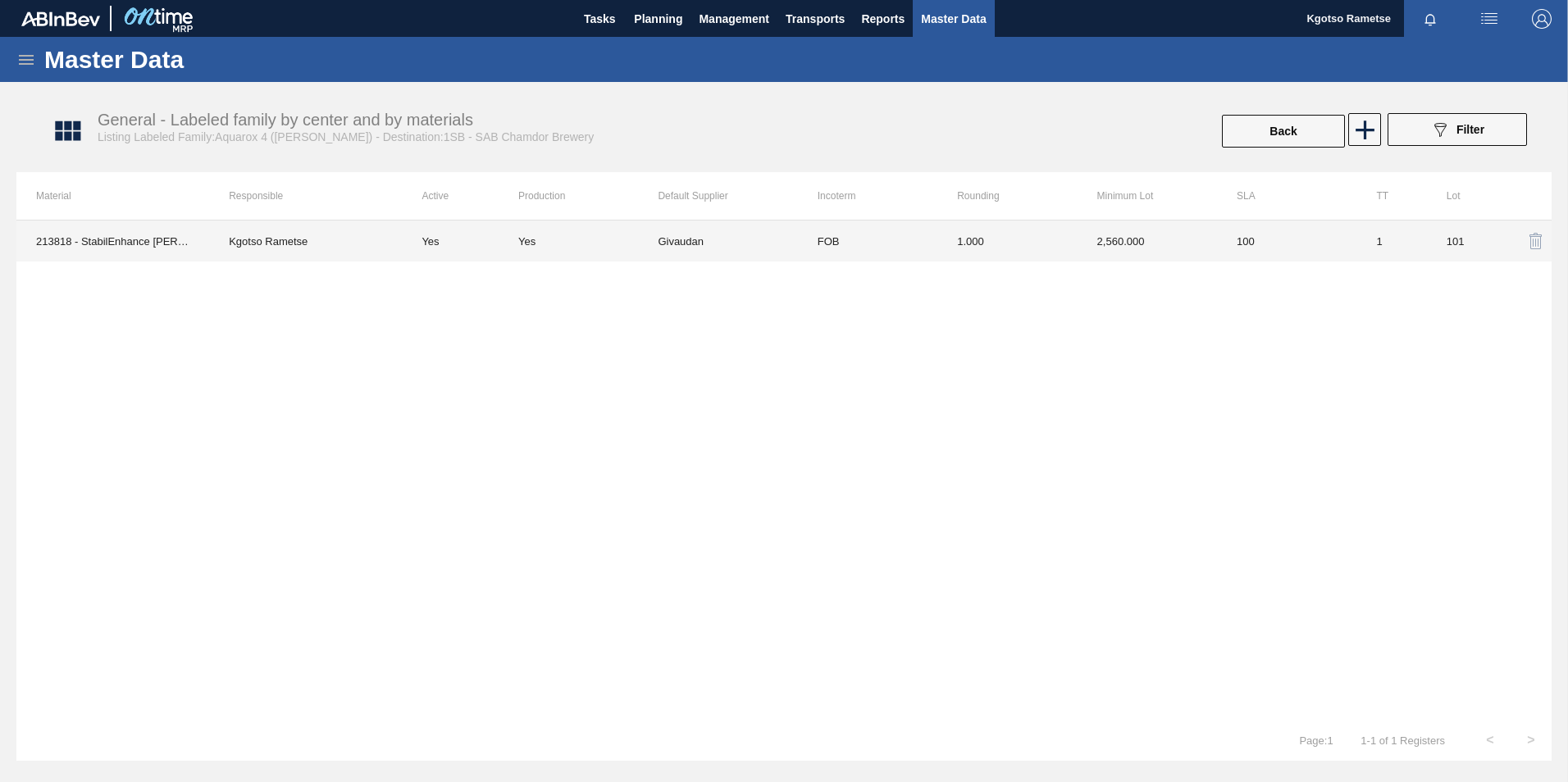
click at [1226, 253] on td "100" at bounding box center [1286, 240] width 139 height 41
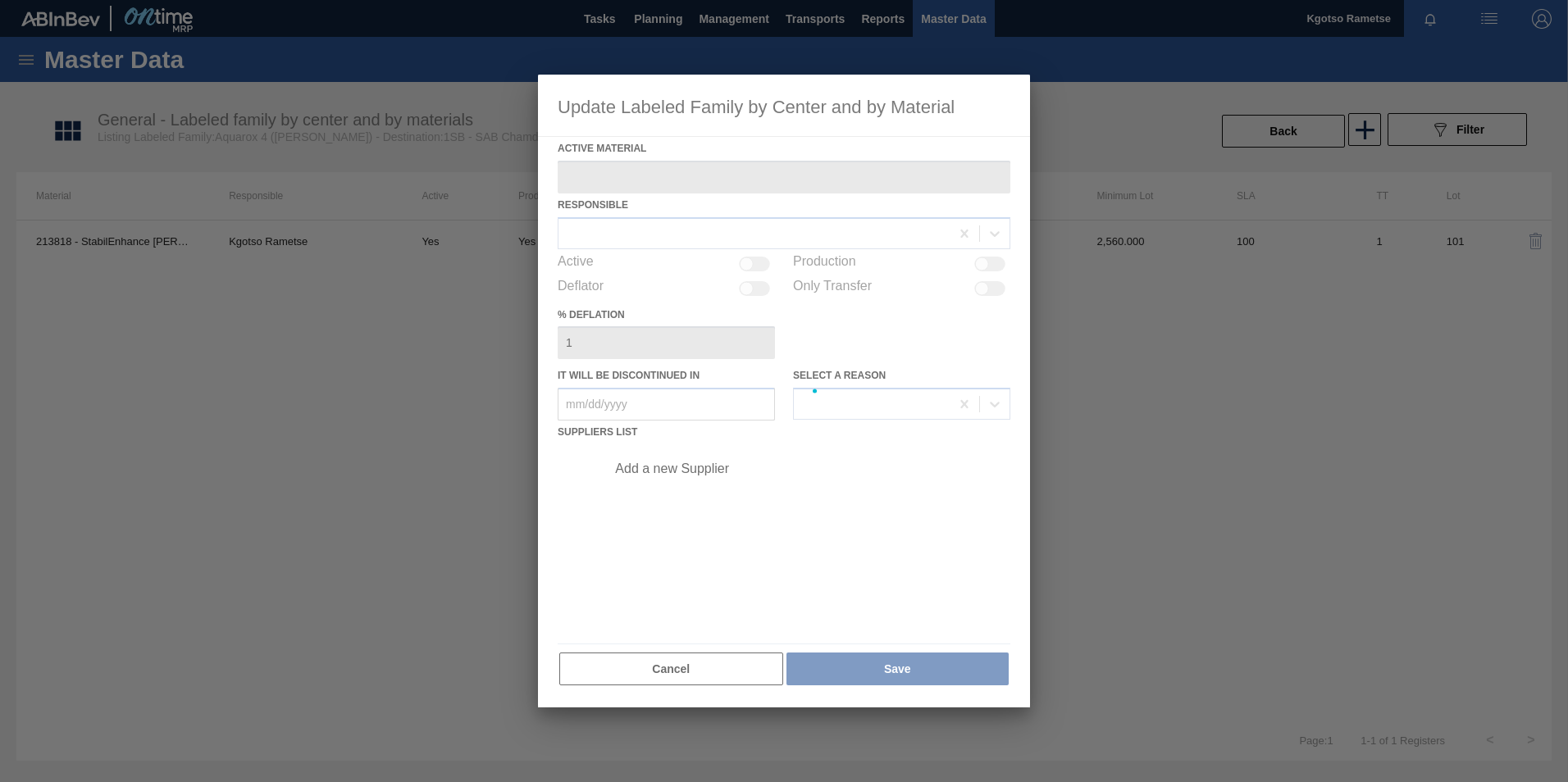
type Material "213818 - StabilEnhance [PERSON_NAME] Extract"
checkbox input "true"
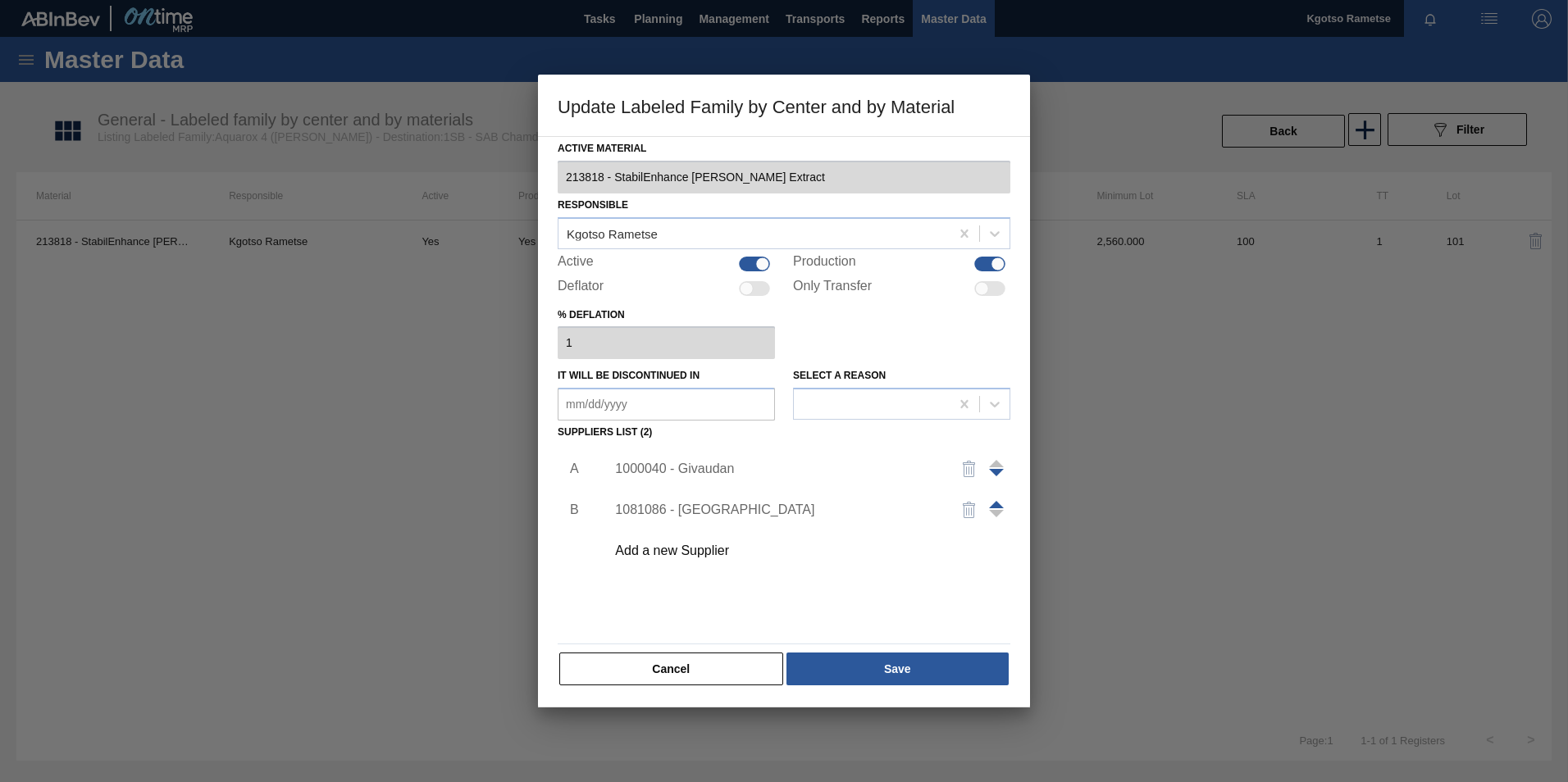
click at [681, 466] on div "1000040 - Givaudan" at bounding box center [775, 469] width 321 height 14
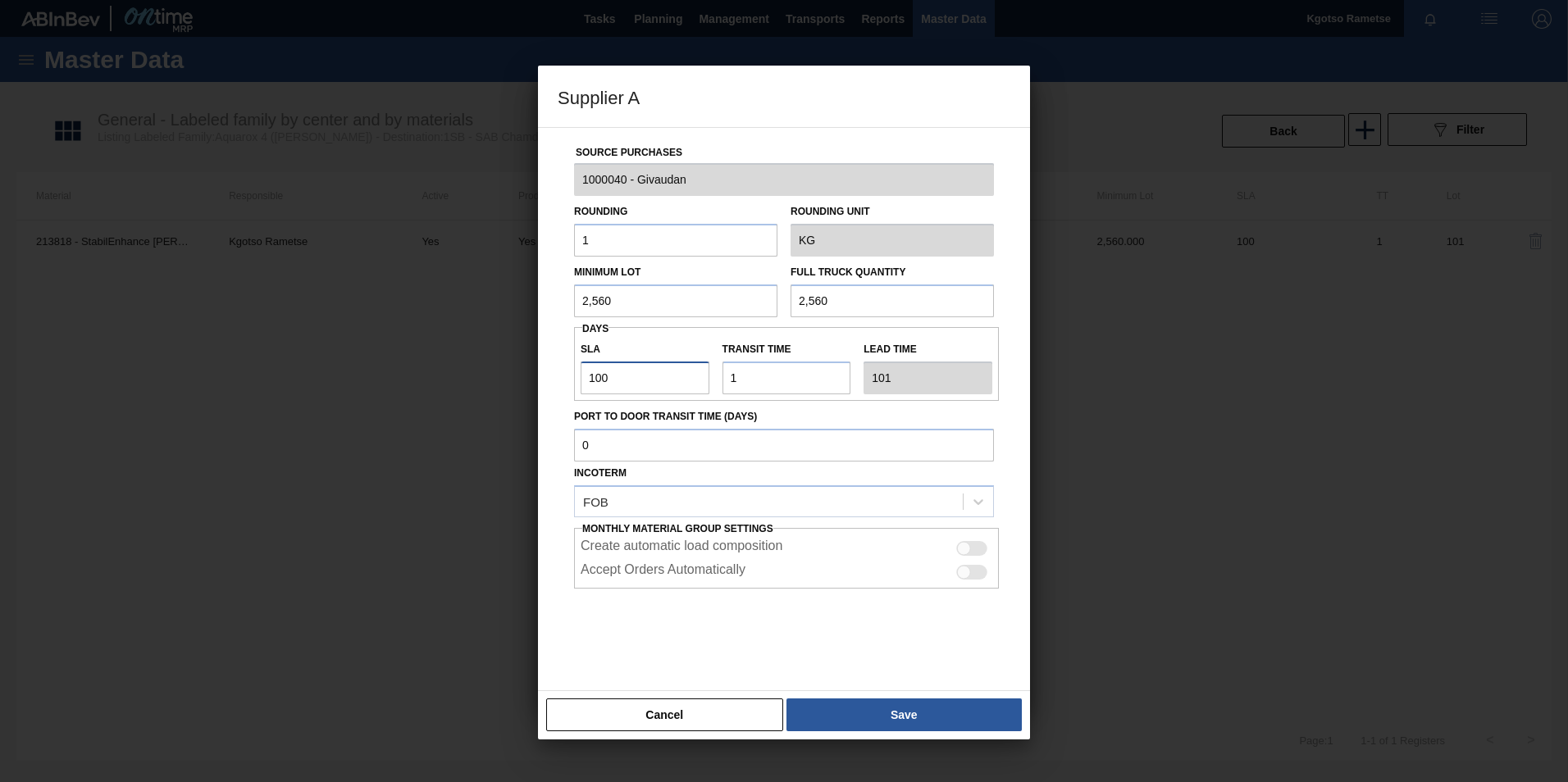
drag, startPoint x: 614, startPoint y: 376, endPoint x: 550, endPoint y: 373, distance: 64.1
click at [550, 373] on div "Source Purchases 1000040 - Givaudan Rounding 1 Rounding Unit KG Minimum Lot 2,5…" at bounding box center [784, 409] width 492 height 564
type input "1"
type input "2"
type input "10"
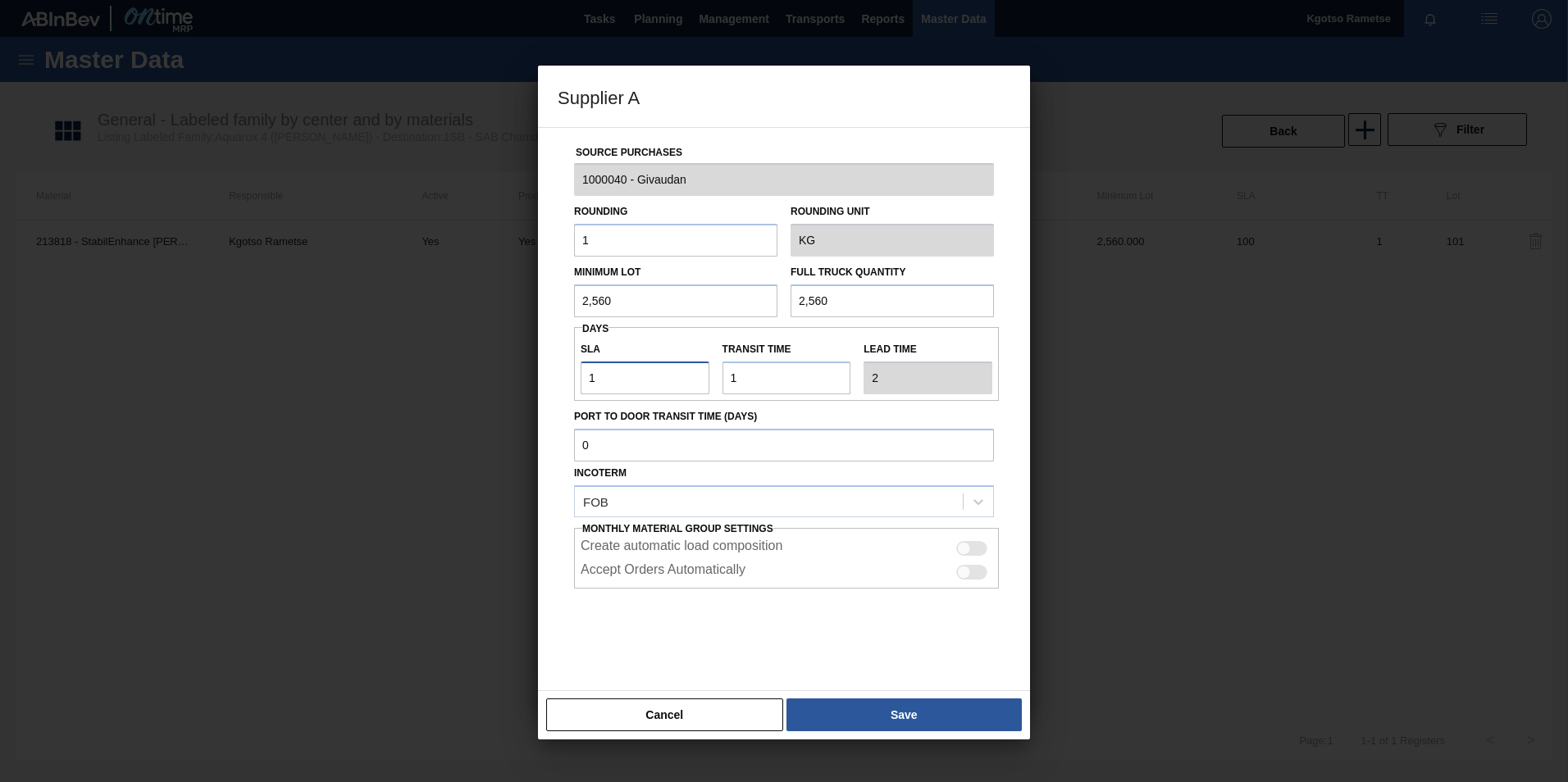
type input "11"
type input "101"
type input "102"
type input "101"
click at [905, 713] on button "Save" at bounding box center [904, 715] width 236 height 33
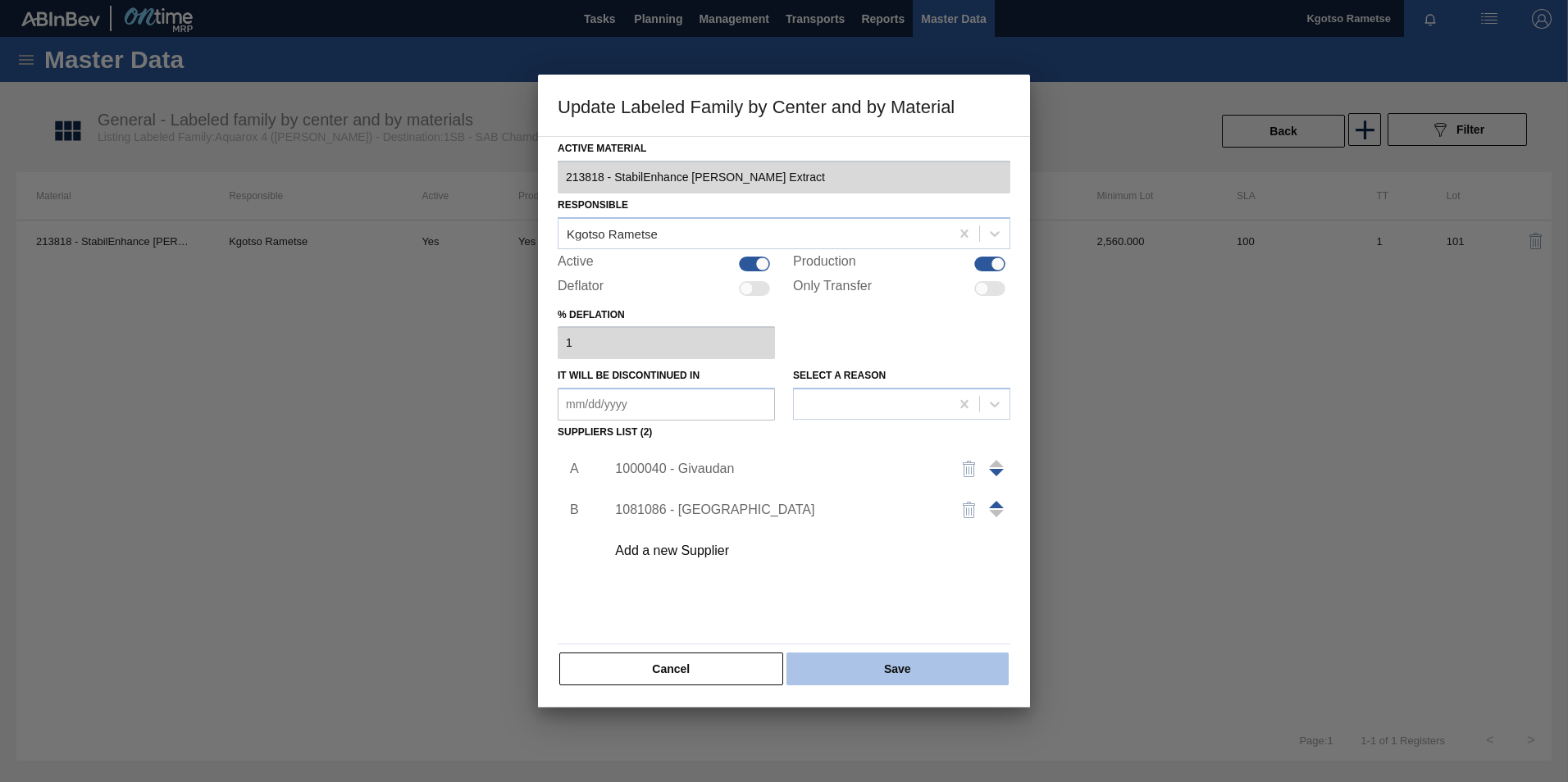
click at [893, 674] on button "Save" at bounding box center [897, 669] width 222 height 33
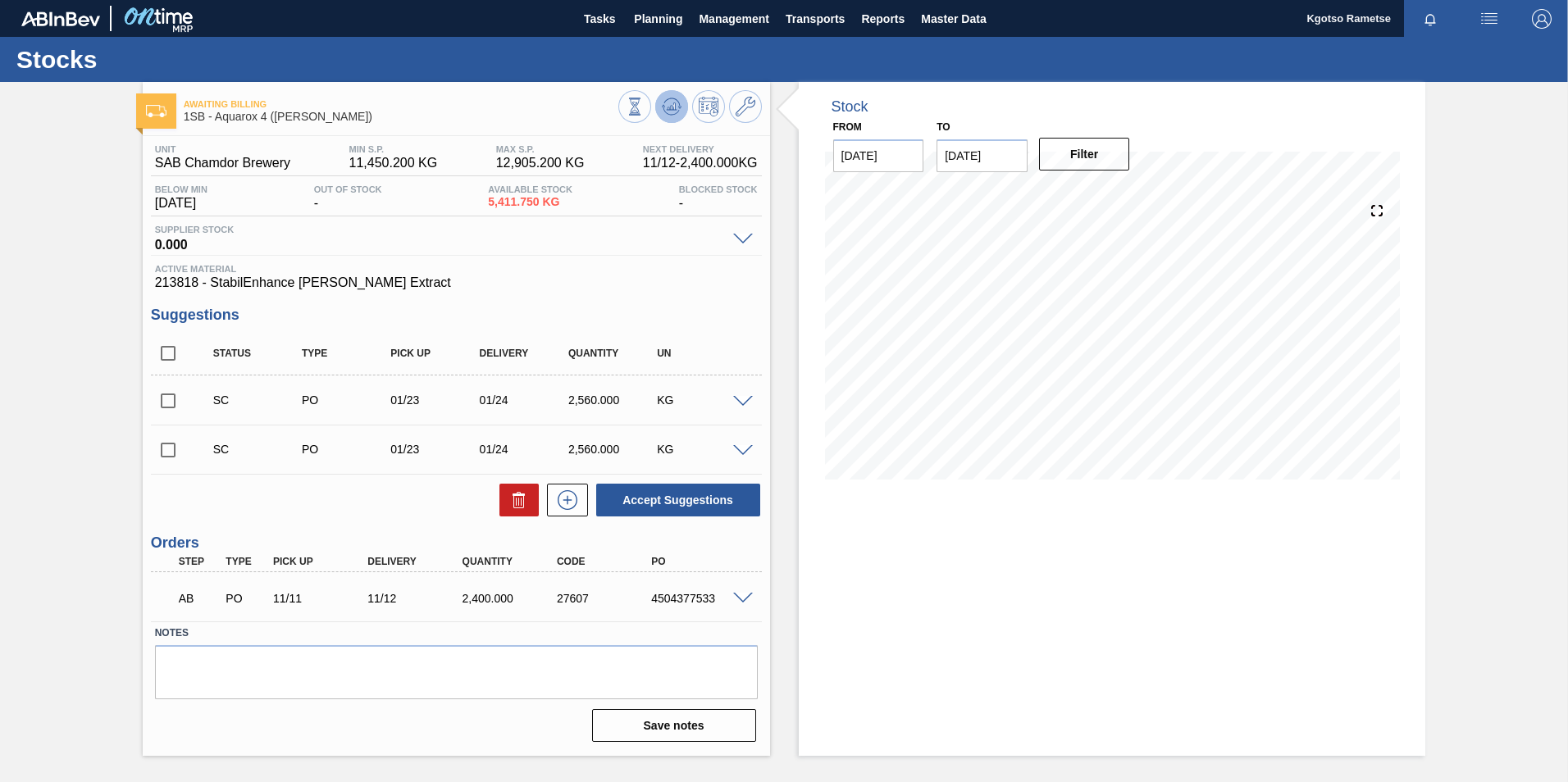
click at [659, 117] on button at bounding box center [672, 107] width 32 height 33
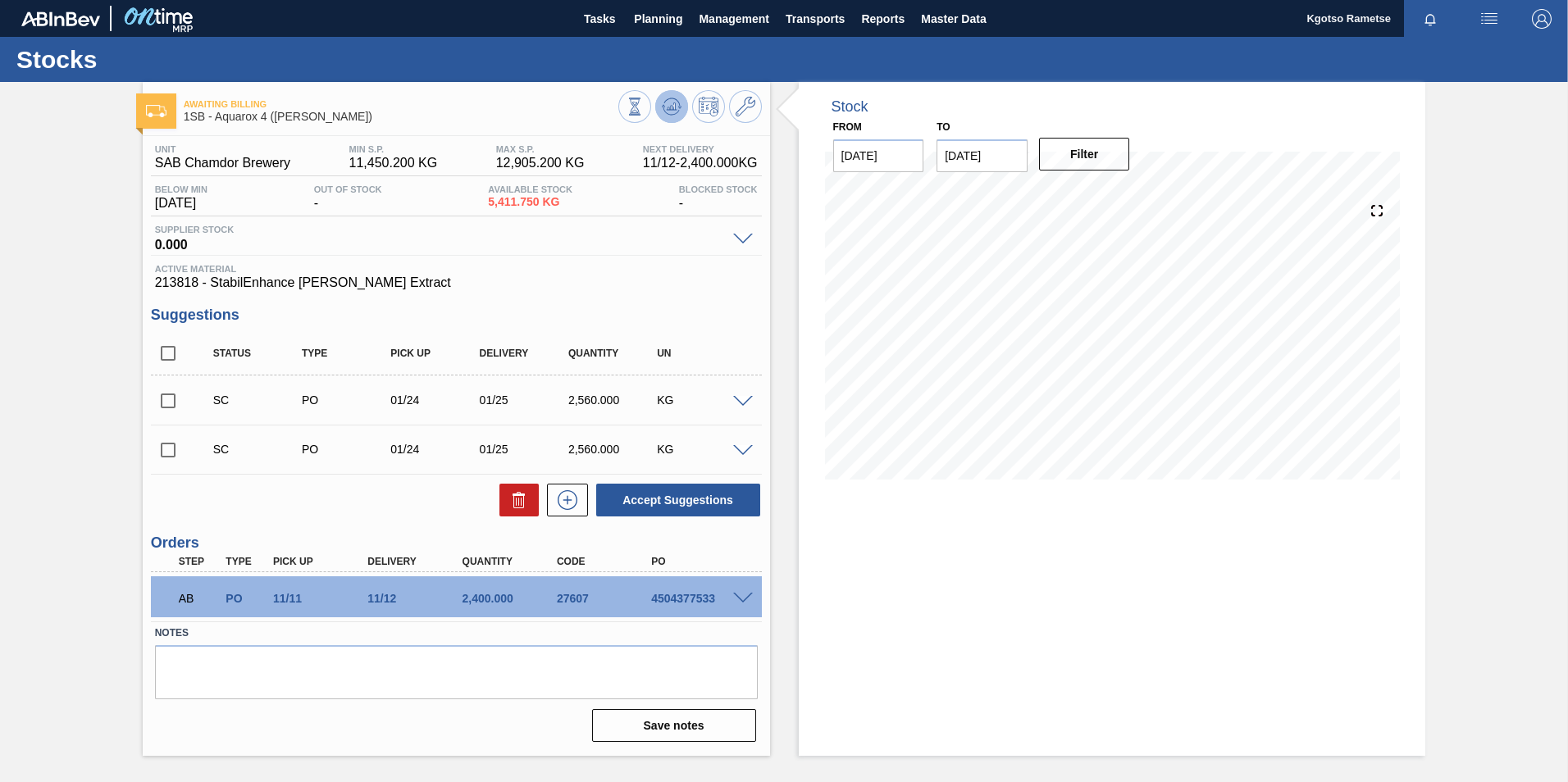
click at [667, 119] on button at bounding box center [672, 107] width 32 height 33
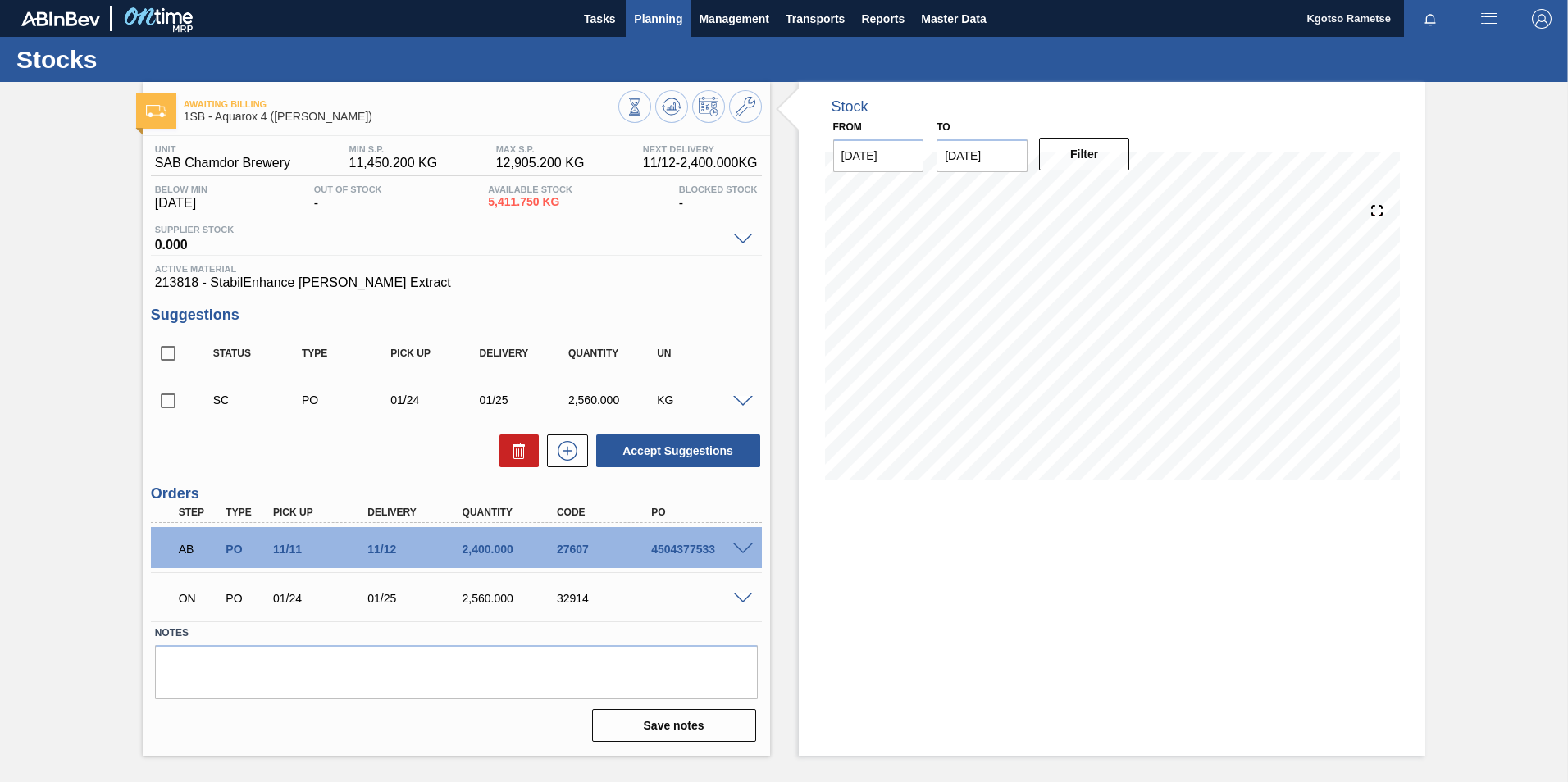
click at [649, 10] on span "Planning" at bounding box center [658, 19] width 49 height 20
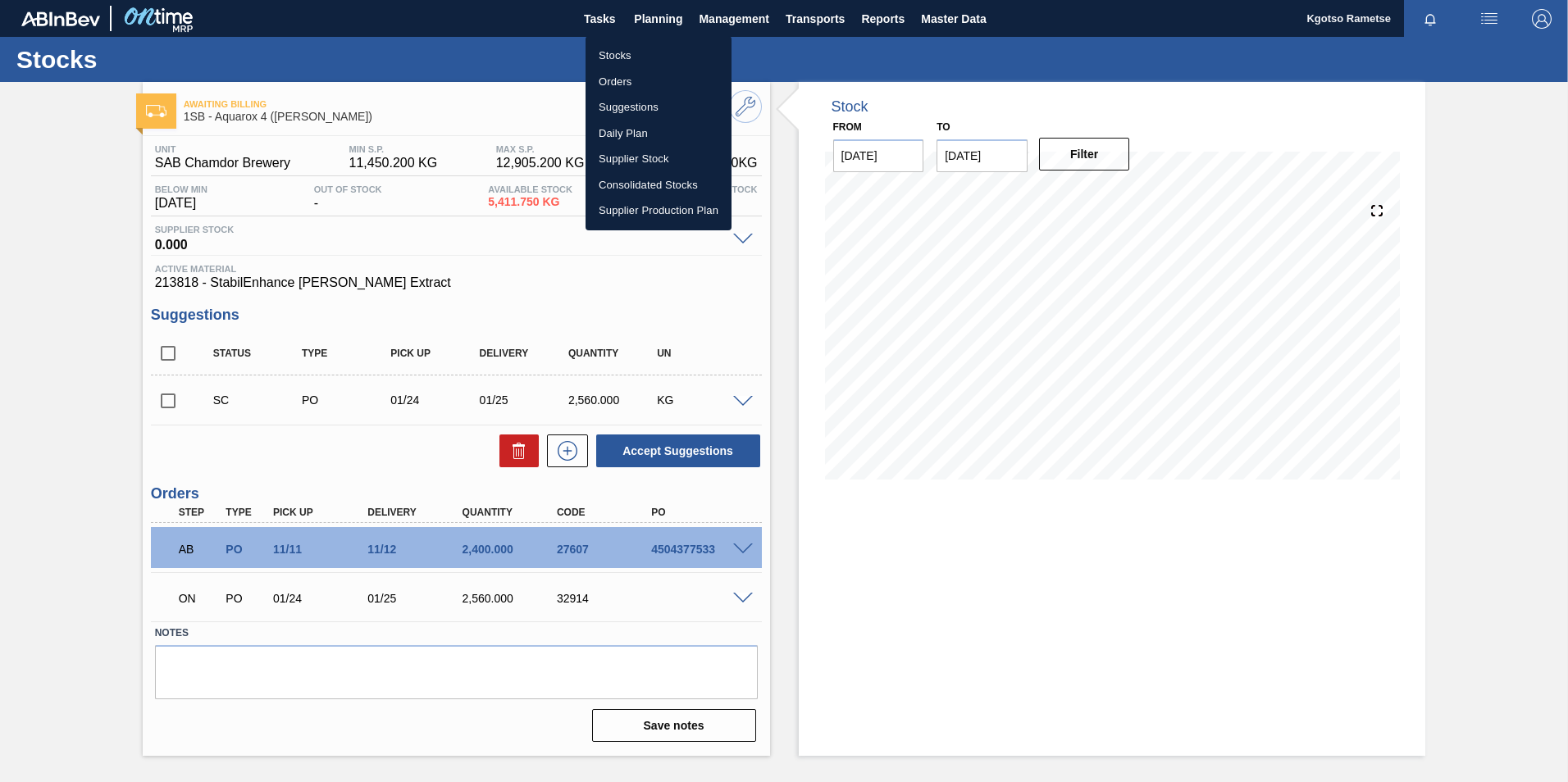
click at [650, 47] on li "Stocks" at bounding box center [659, 55] width 146 height 26
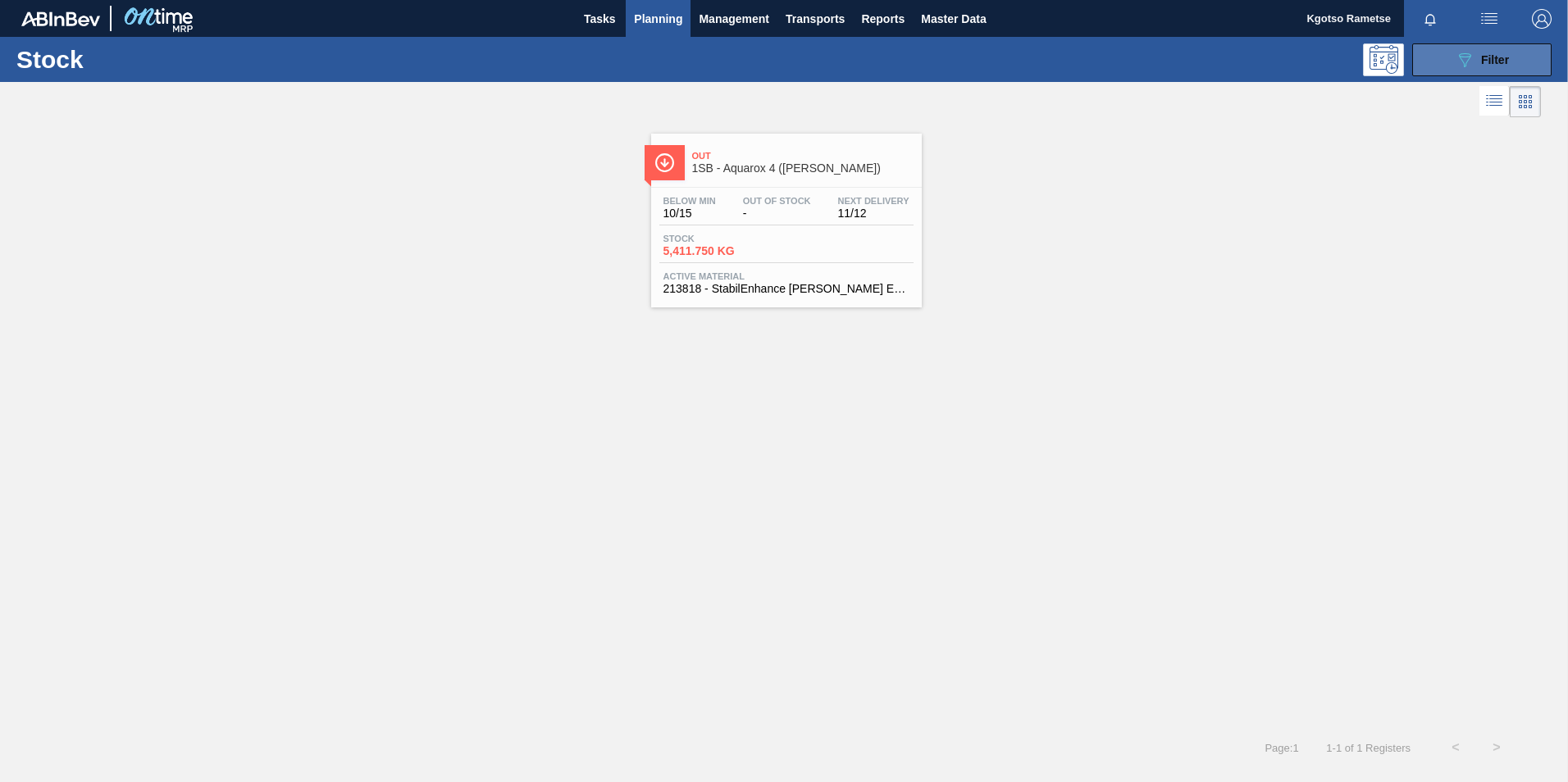
drag, startPoint x: 1467, startPoint y: 61, endPoint x: 1452, endPoint y: 55, distance: 16.2
click at [1461, 59] on icon "089F7B8B-B2A5-4AFE-B5C0-19BA573D28AC" at bounding box center [1464, 60] width 20 height 20
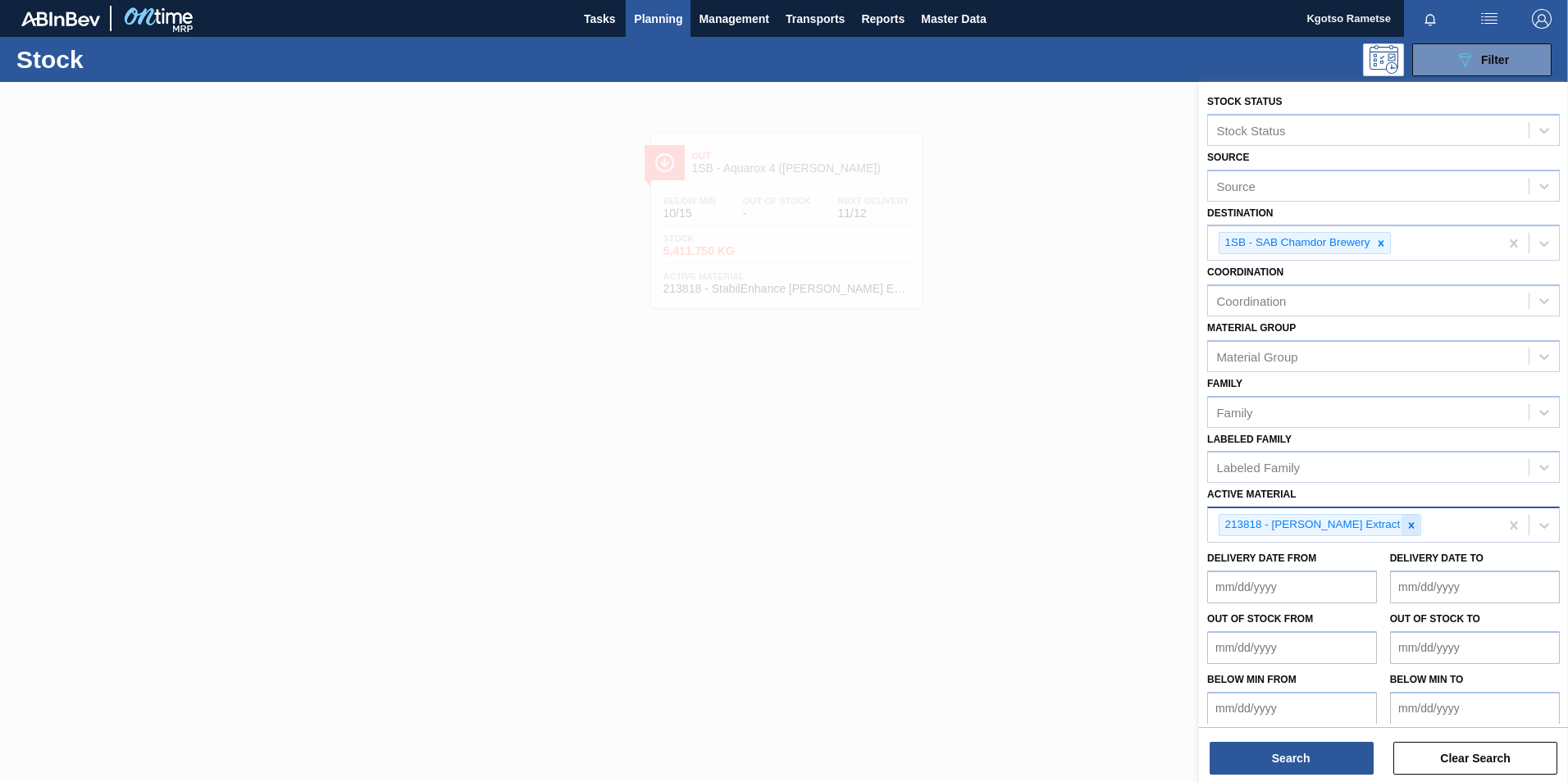
click at [1402, 532] on div at bounding box center [1411, 525] width 18 height 21
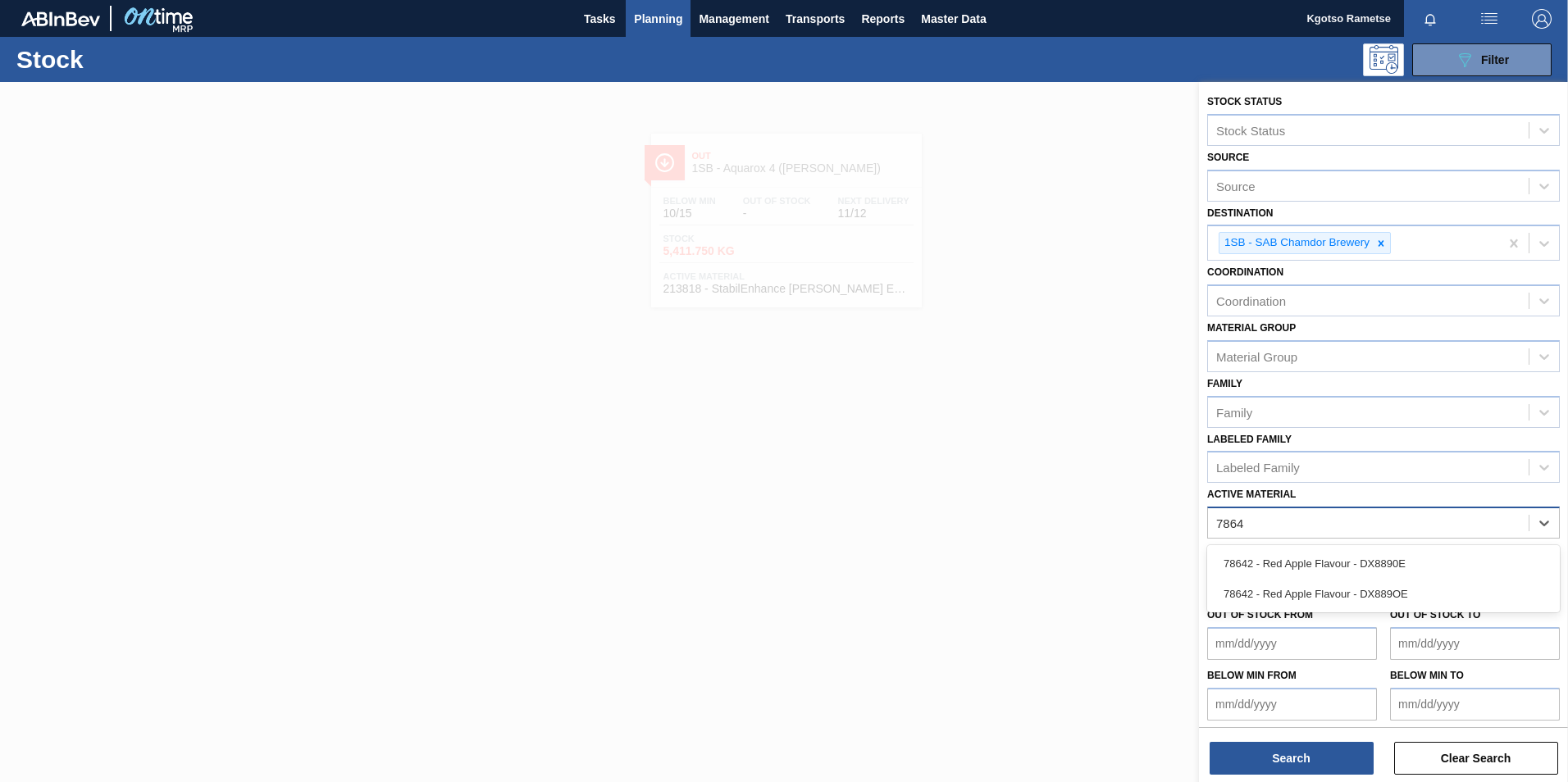
type Material "78642"
click at [1300, 565] on div "78642 - Red Apple Flavour - DX8890E" at bounding box center [1383, 564] width 353 height 31
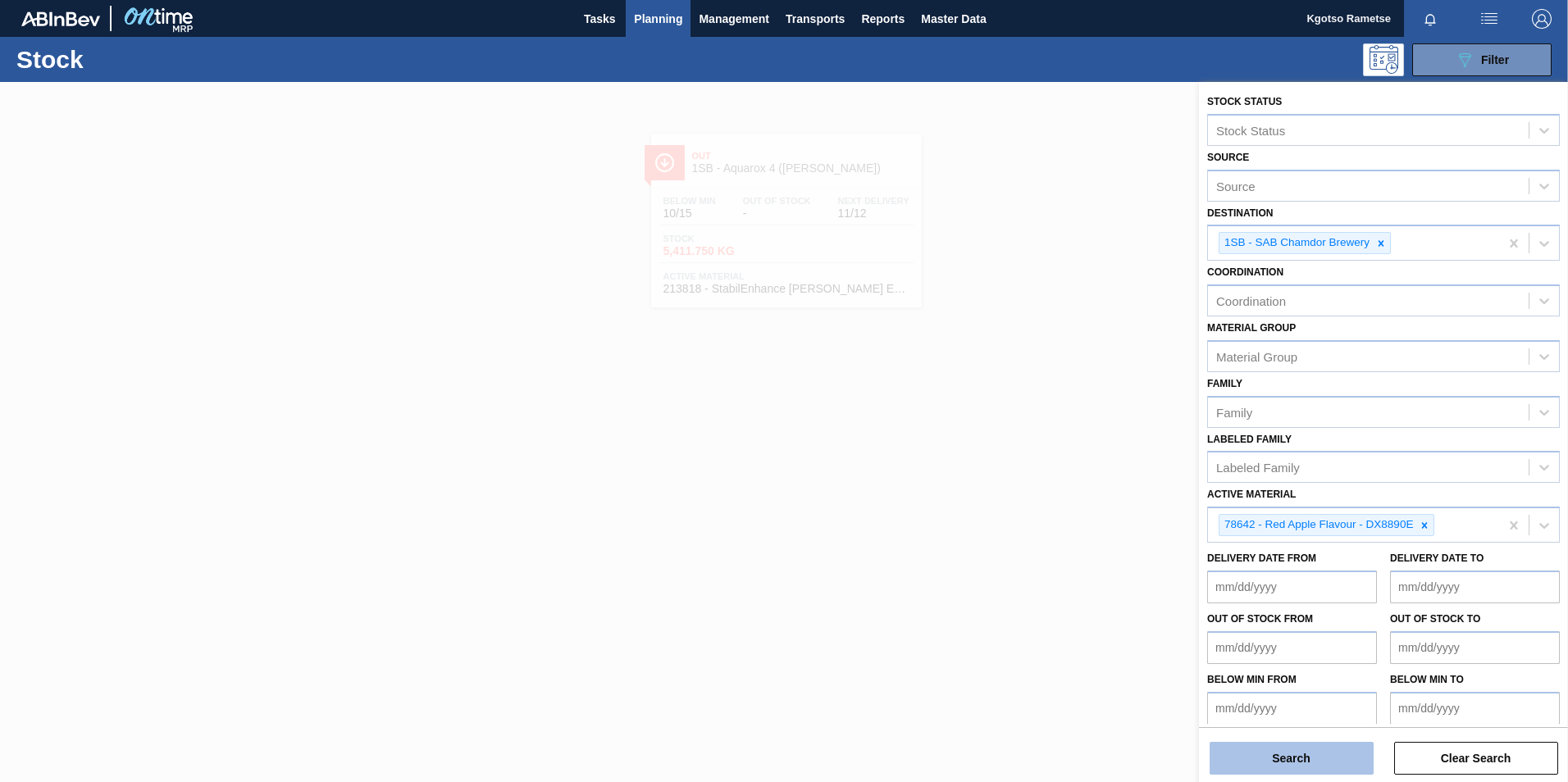
click at [1268, 748] on button "Search" at bounding box center [1292, 759] width 164 height 33
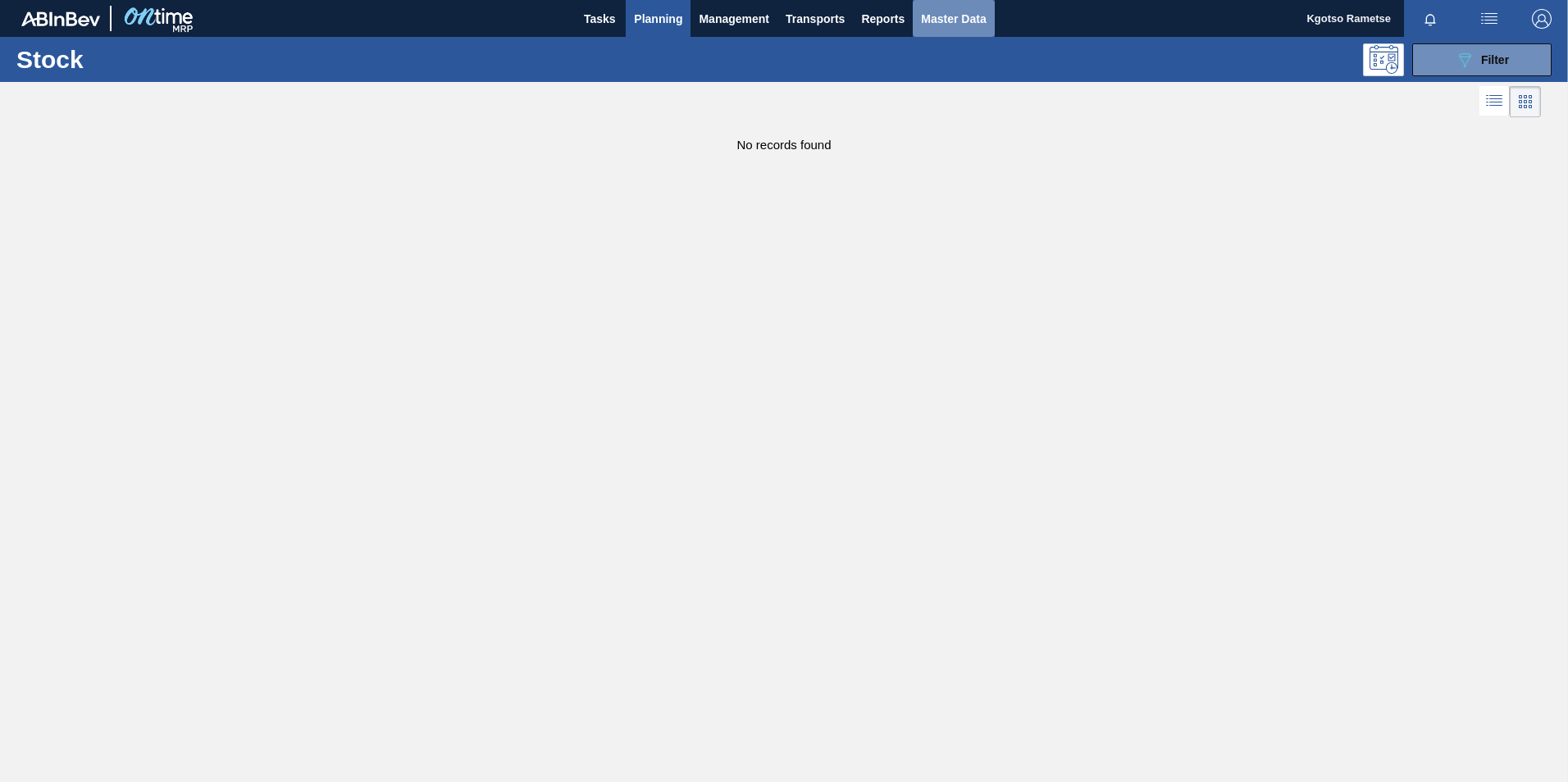
click at [952, 14] on span "Master Data" at bounding box center [953, 19] width 65 height 20
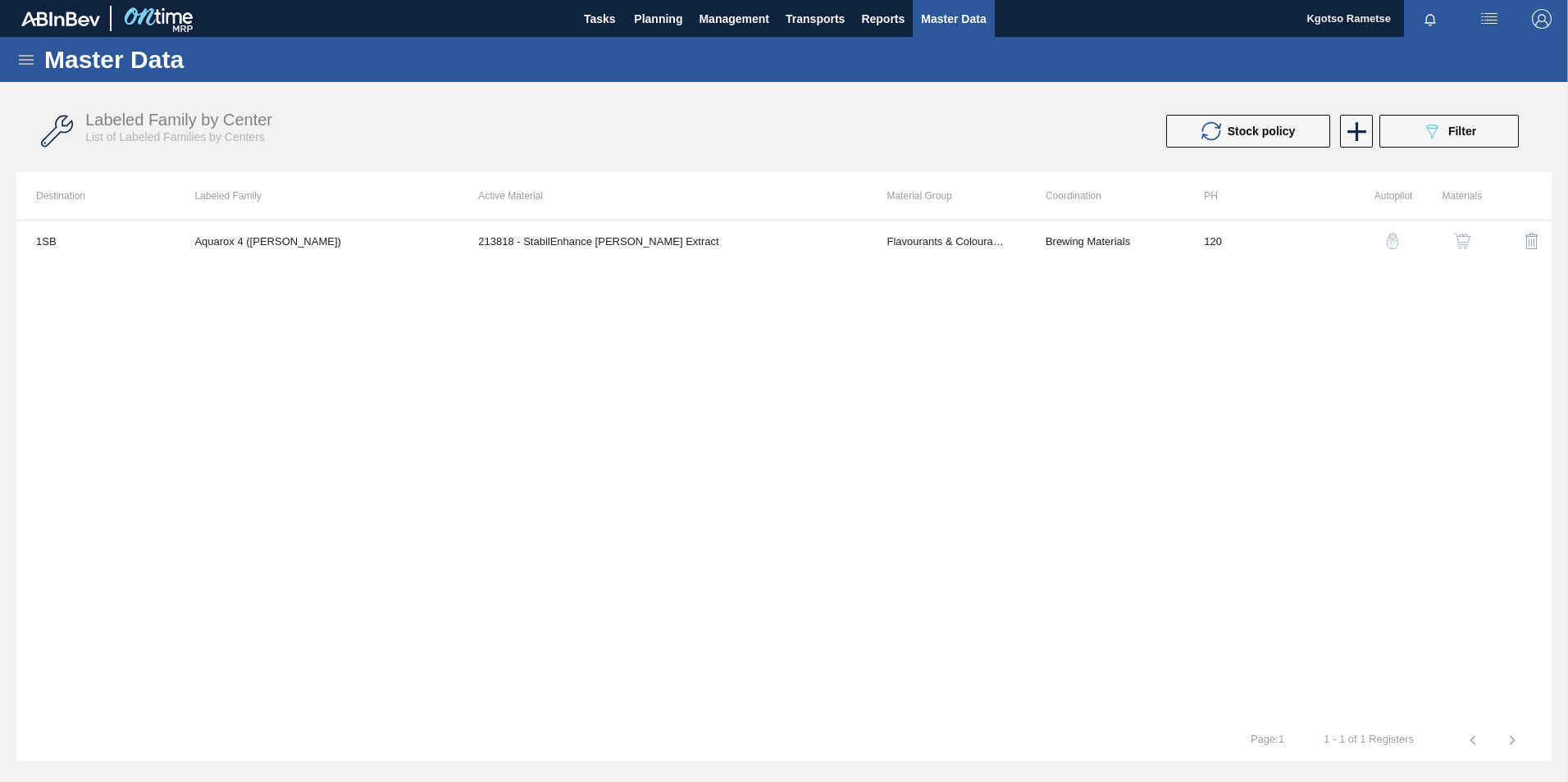
click at [19, 54] on icon at bounding box center [26, 60] width 20 height 20
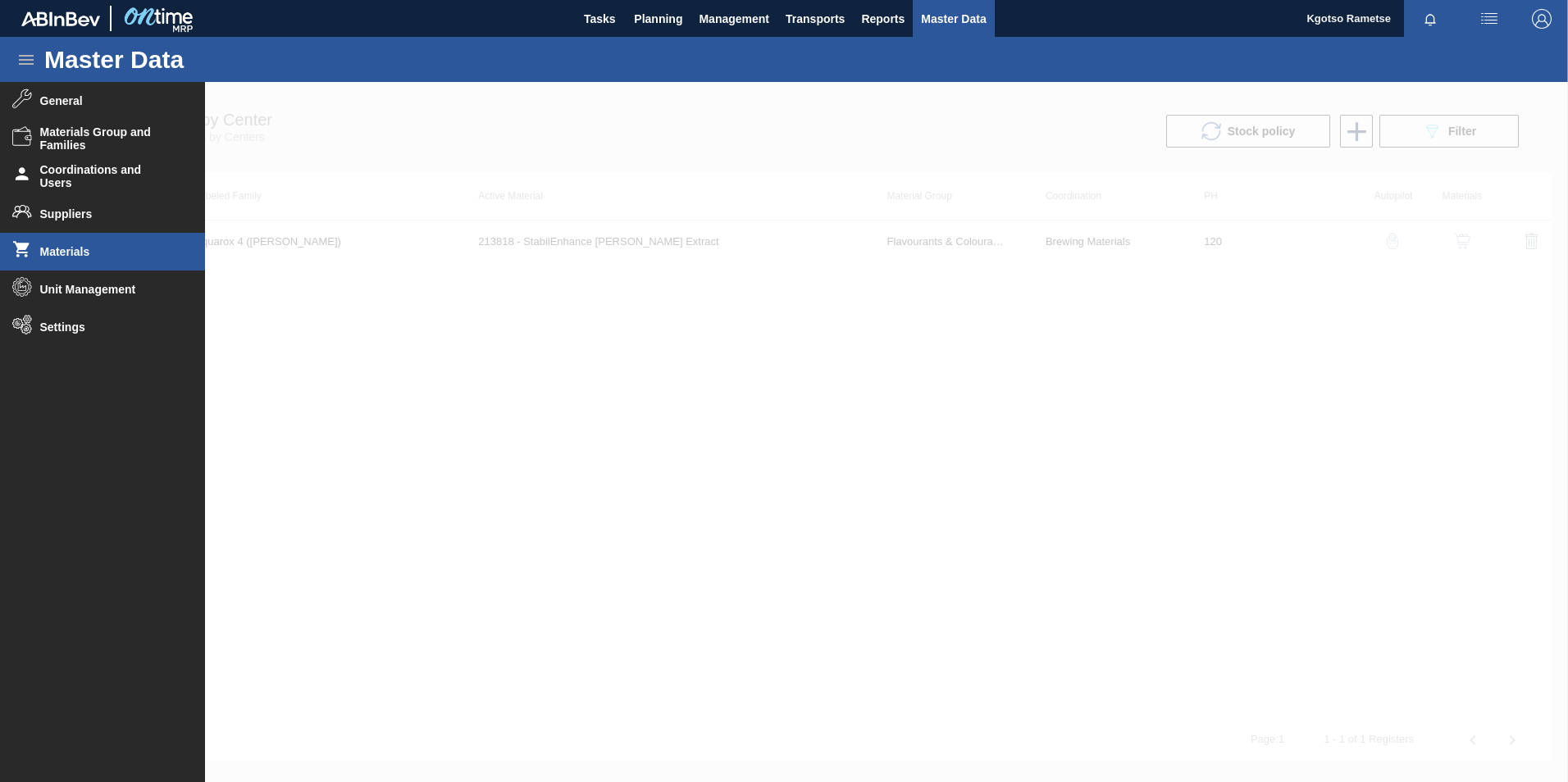
click at [56, 247] on span "Materials" at bounding box center [108, 252] width 135 height 14
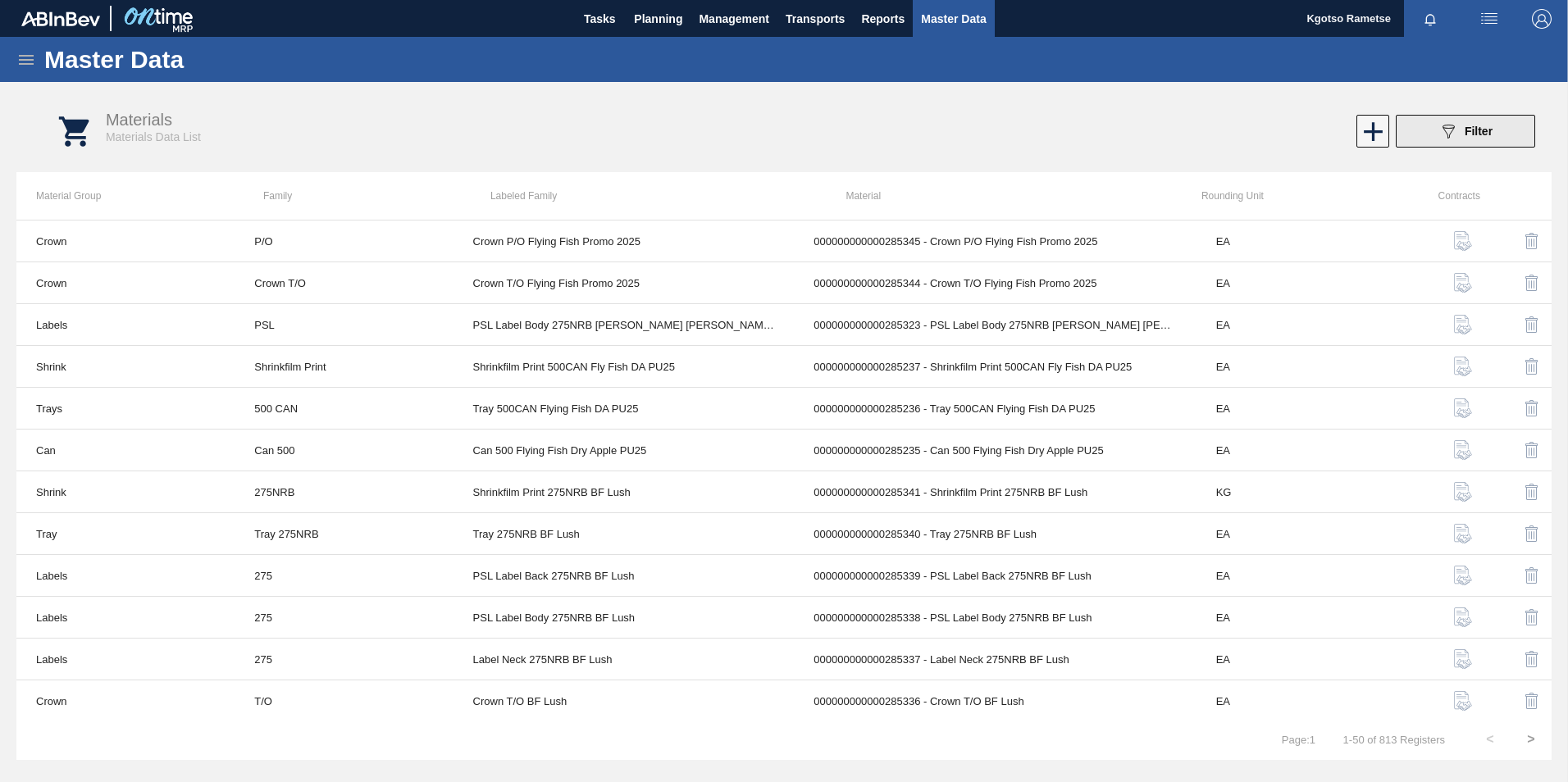
click at [1459, 135] on div "089F7B8B-B2A5-4AFE-B5C0-19BA573D28AC Filter" at bounding box center [1465, 131] width 54 height 20
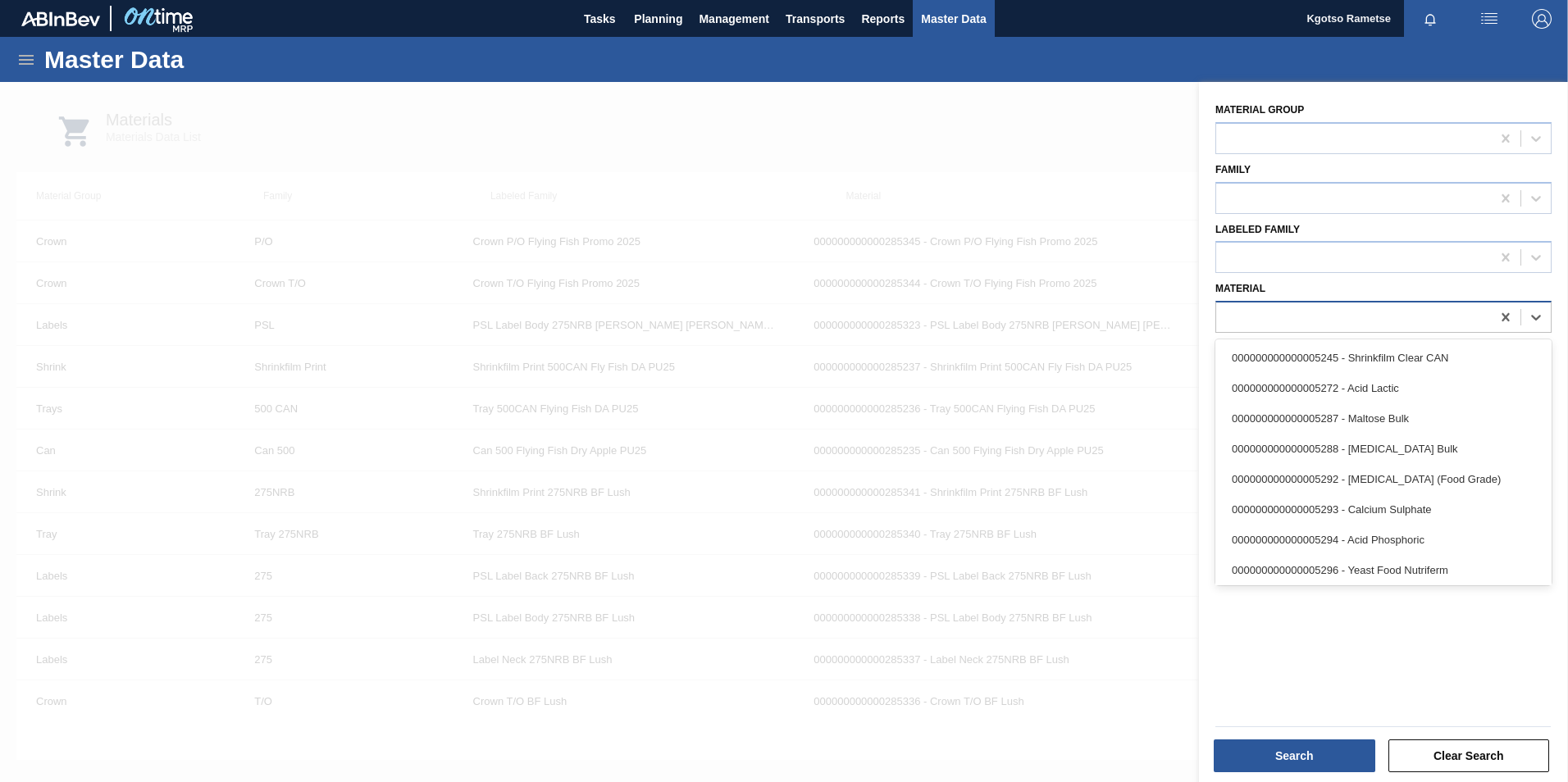
click at [1276, 301] on div at bounding box center [1383, 316] width 336 height 32
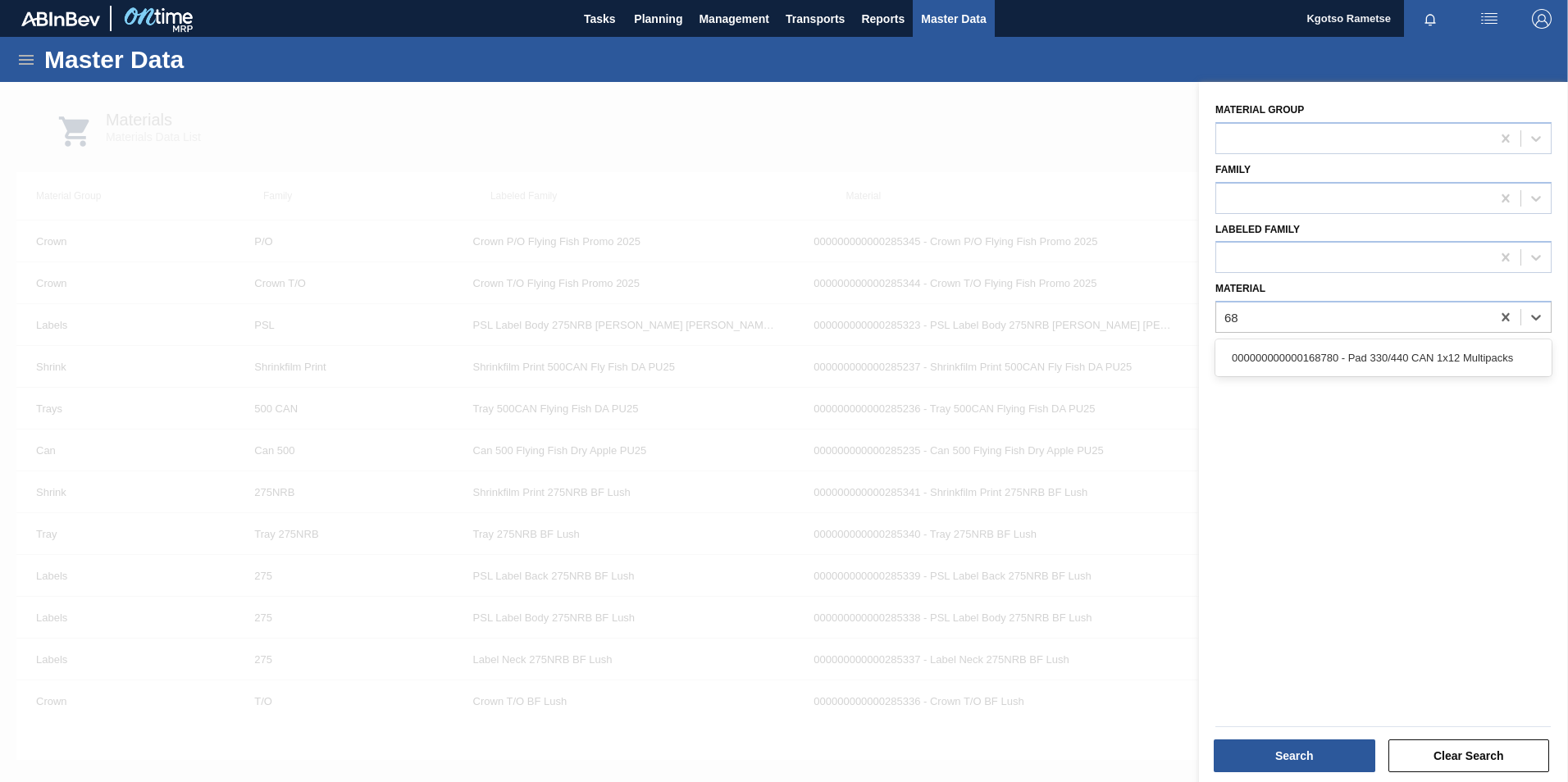
type input "6"
type input "7864"
click at [1281, 364] on div "000000000000078642 - Red Apple Flavour - DX8890E" at bounding box center [1383, 358] width 336 height 31
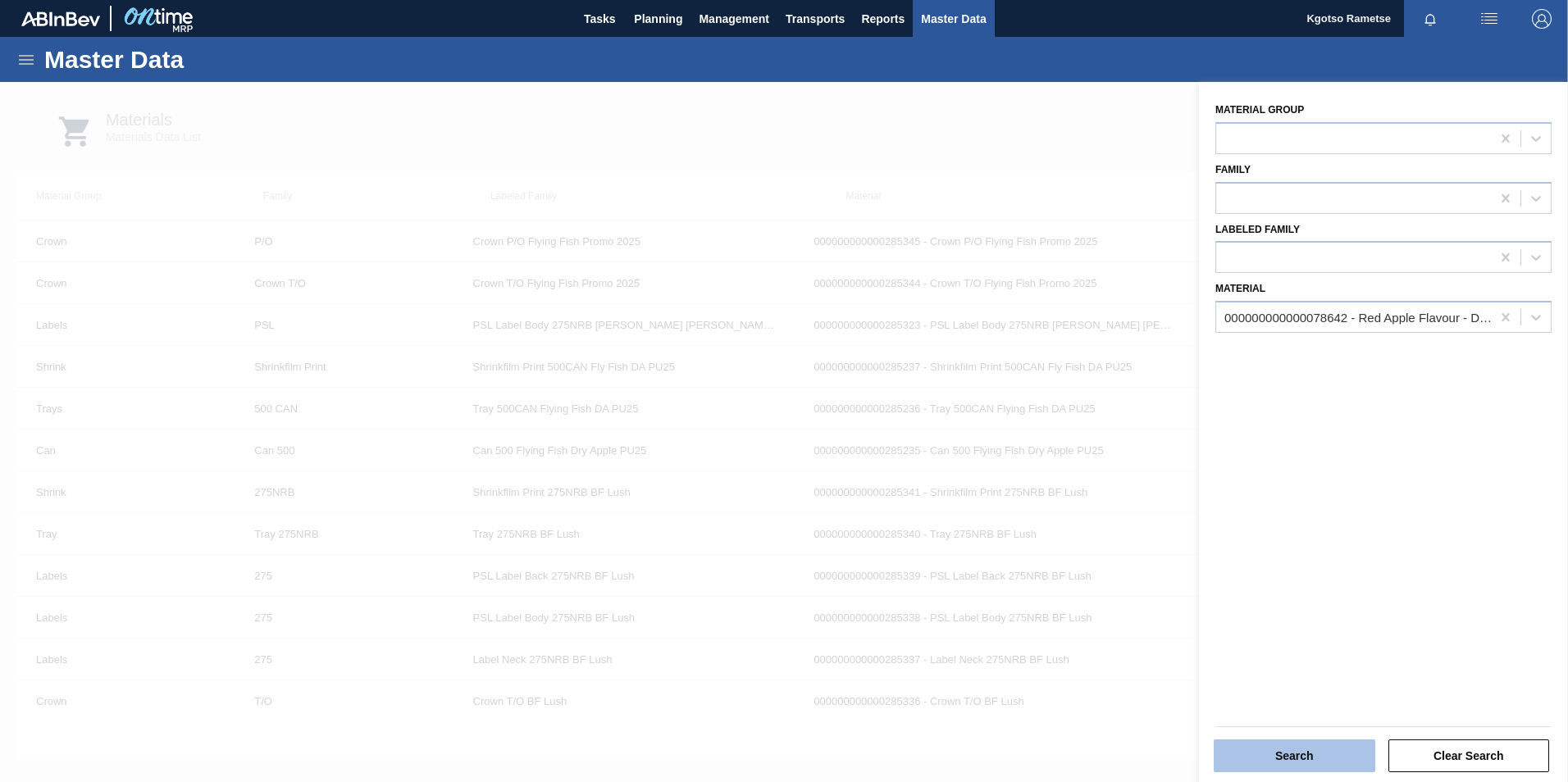
click at [1324, 761] on button "Search" at bounding box center [1294, 756] width 162 height 33
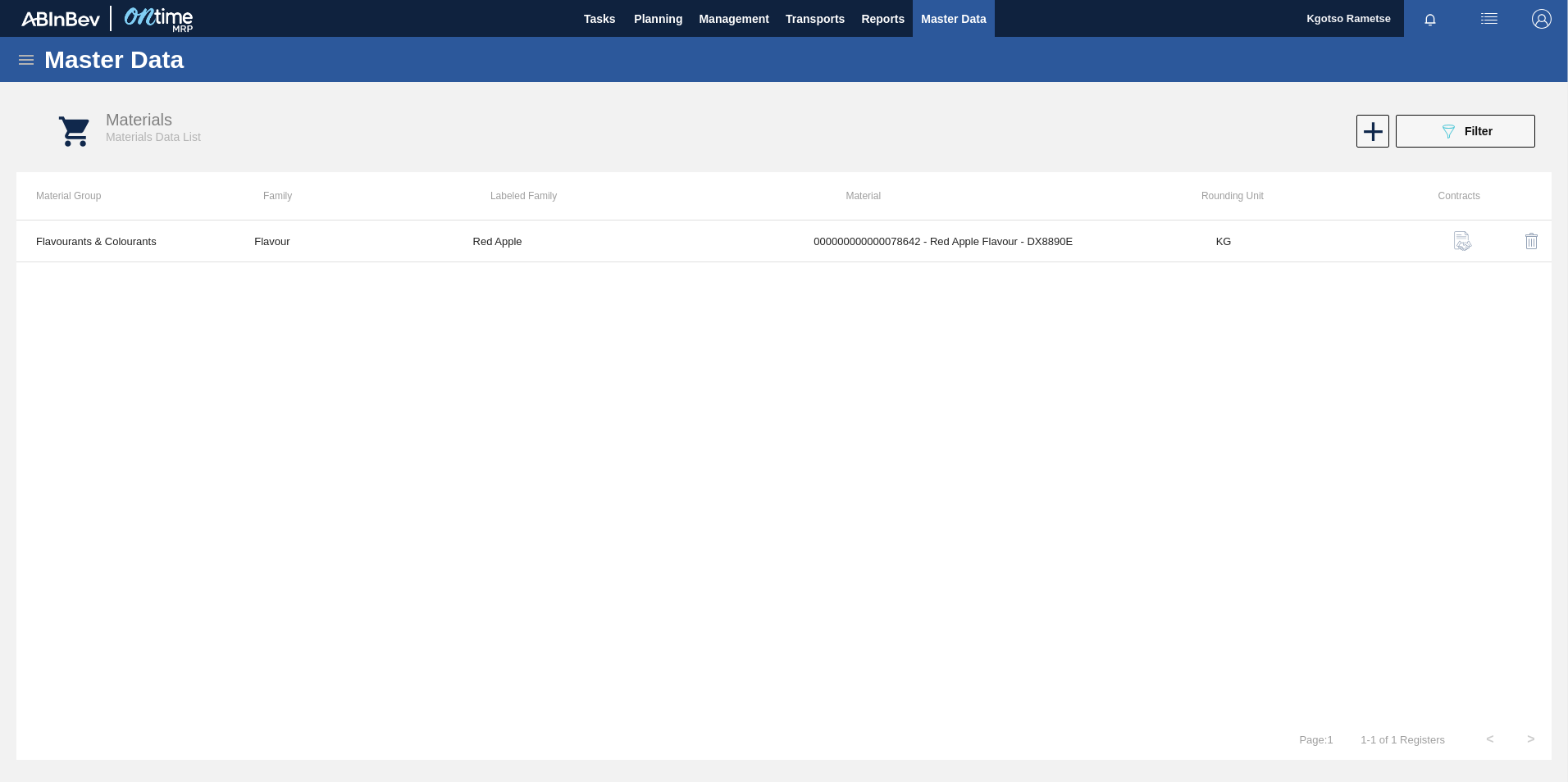
click at [32, 55] on icon at bounding box center [26, 60] width 20 height 20
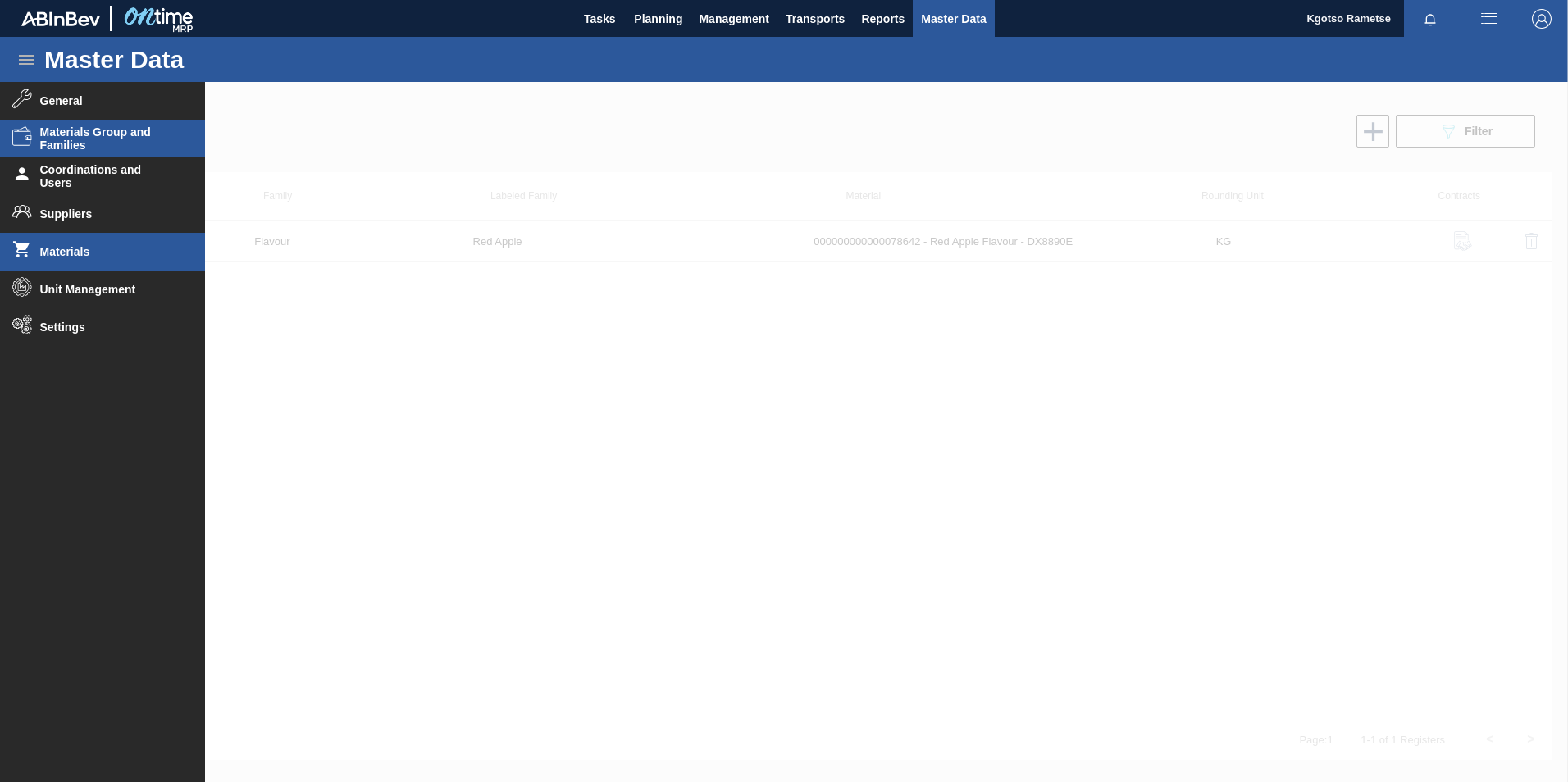
click at [97, 137] on span "Materials Group and Families" at bounding box center [108, 138] width 135 height 26
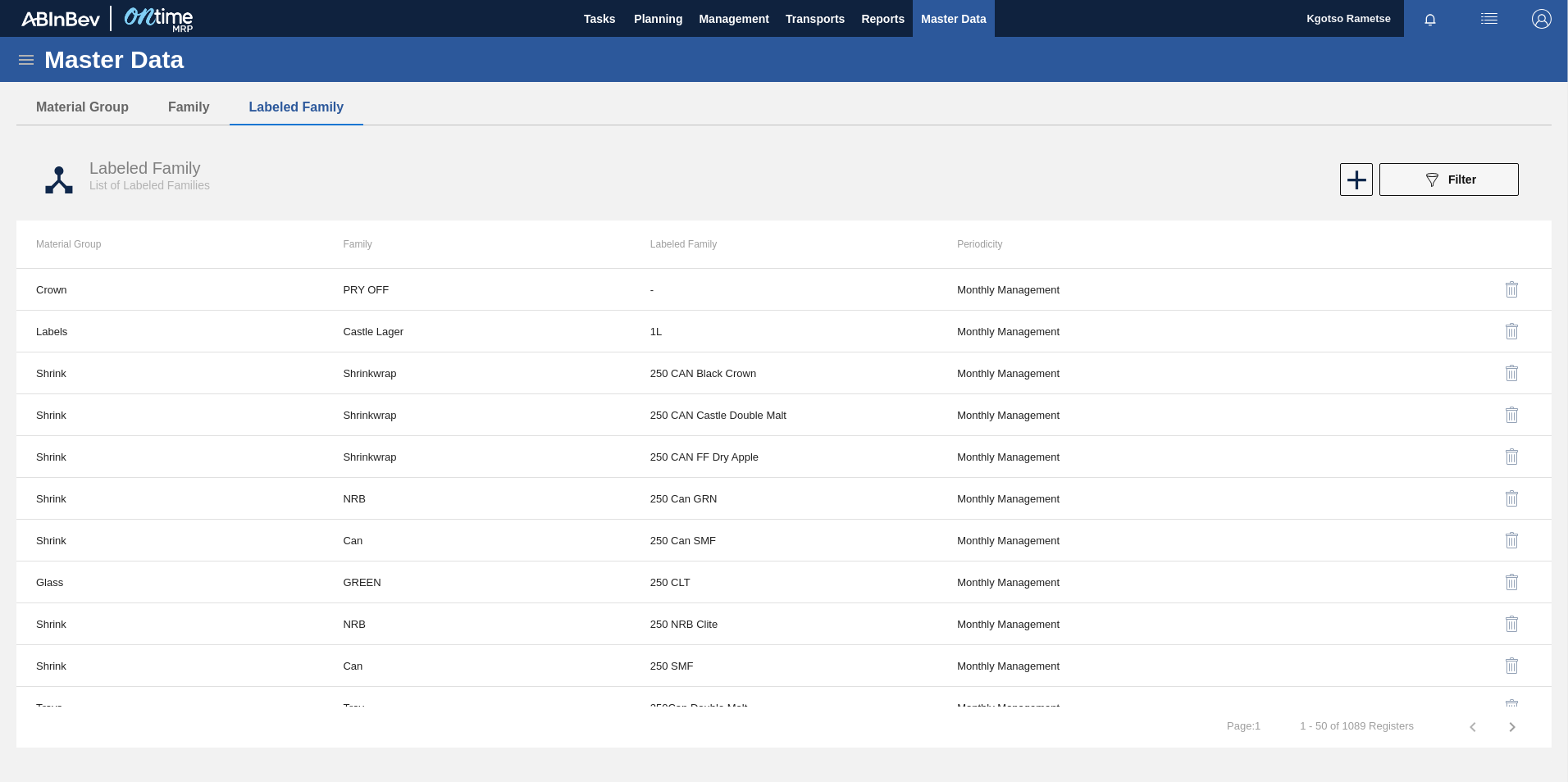
click at [19, 60] on icon at bounding box center [26, 60] width 20 height 20
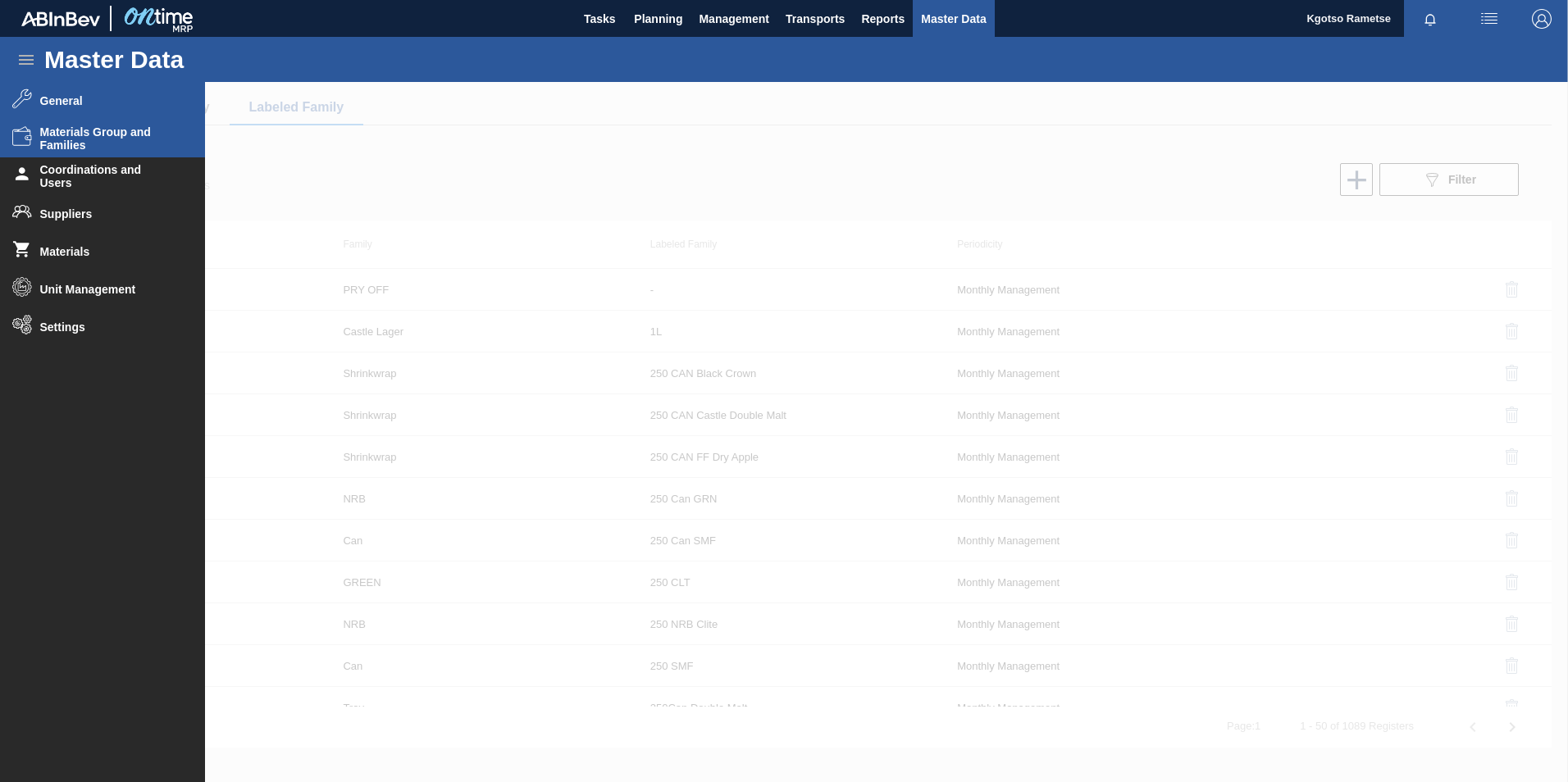
click at [63, 106] on span "General" at bounding box center [108, 100] width 135 height 14
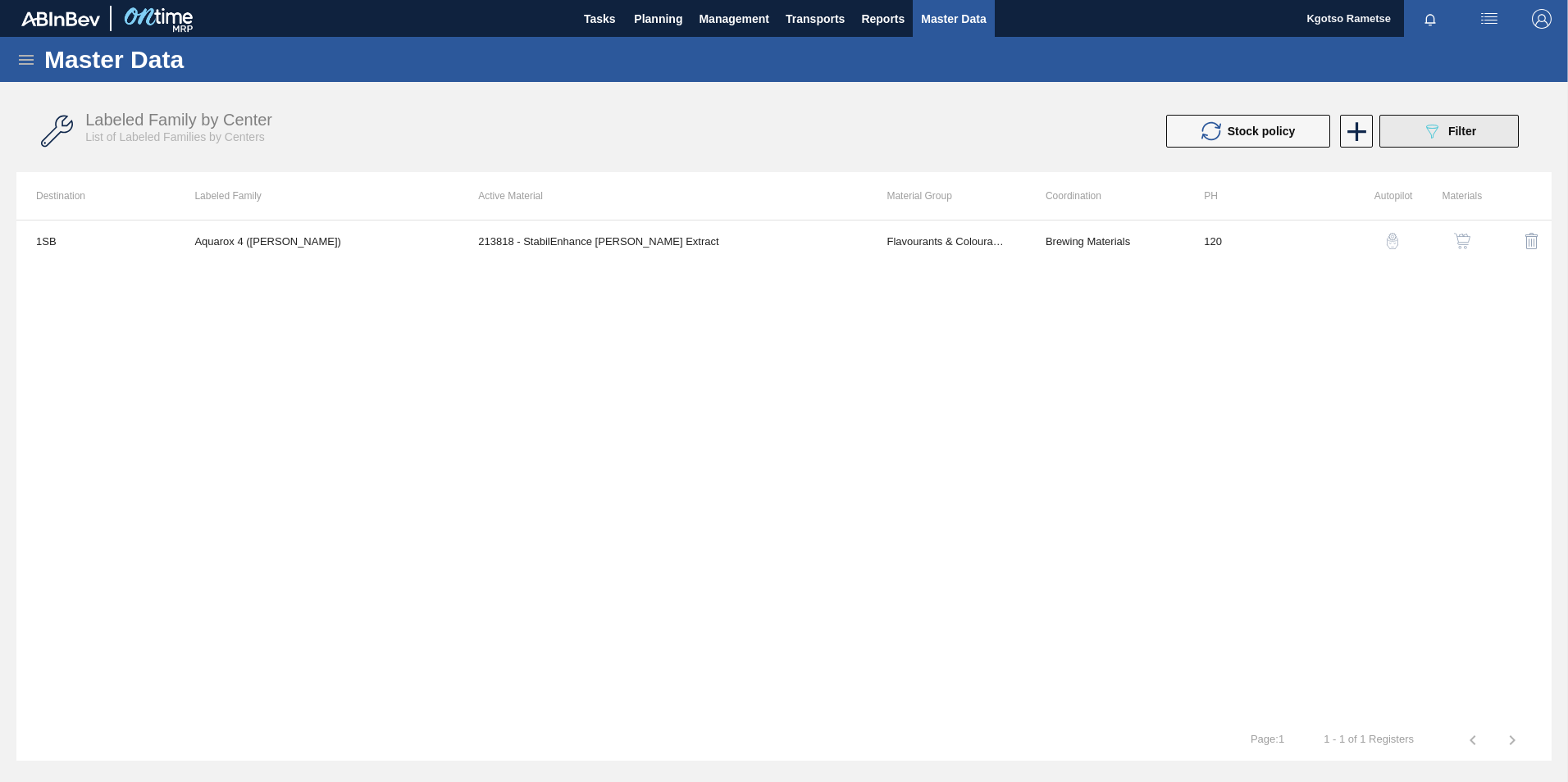
click at [1401, 146] on button "089F7B8B-B2A5-4AFE-B5C0-19BA573D28AC Filter" at bounding box center [1449, 131] width 139 height 33
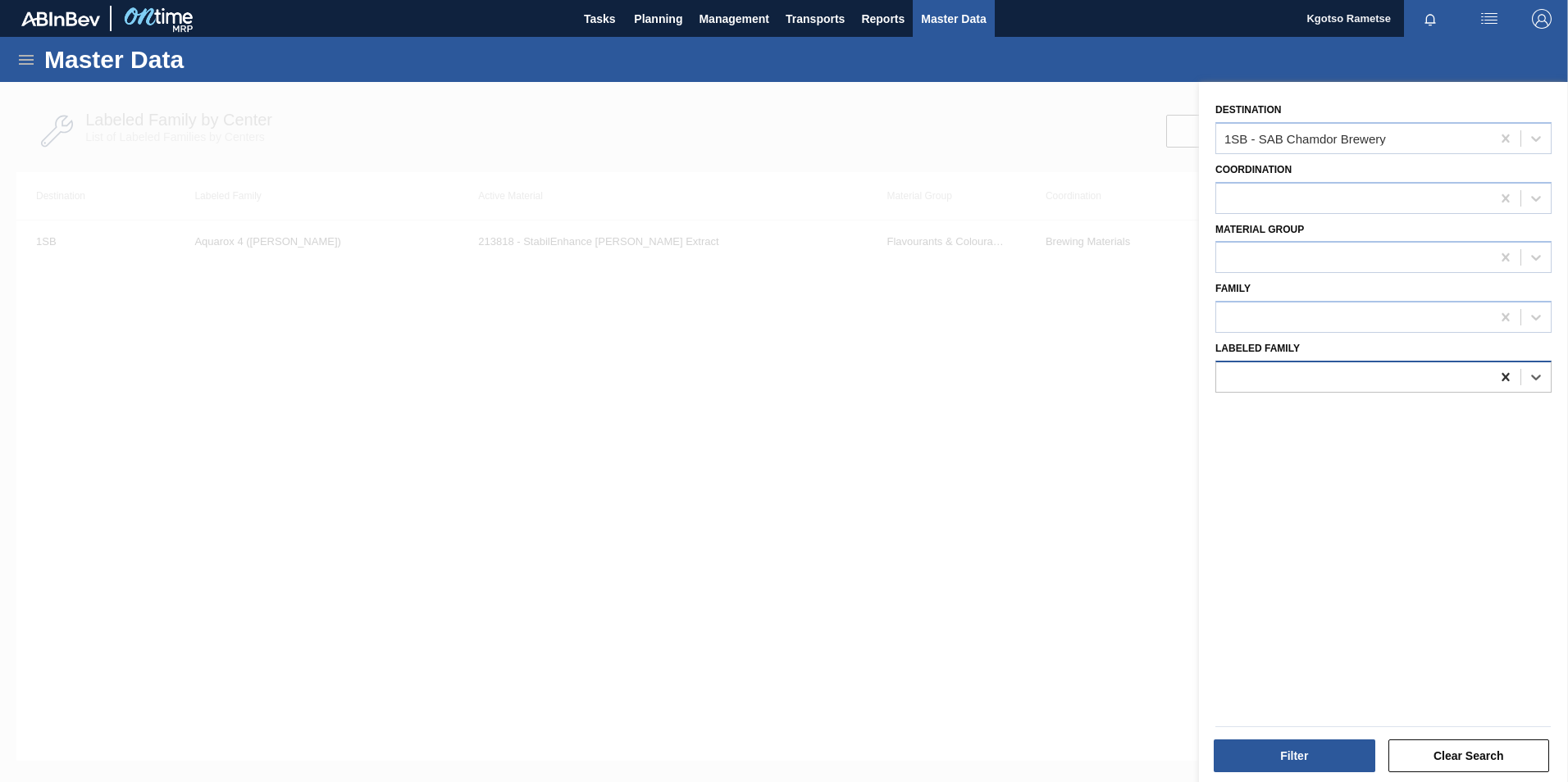
click at [1506, 377] on icon at bounding box center [1506, 377] width 16 height 16
click at [1424, 200] on div at bounding box center [1353, 198] width 274 height 23
click at [1322, 174] on div "Coordination option Brewing Materials focused, 1 of 2. 2 results available. Use…" at bounding box center [1383, 186] width 336 height 56
click at [1283, 247] on div at bounding box center [1353, 257] width 274 height 23
type Group "fl"
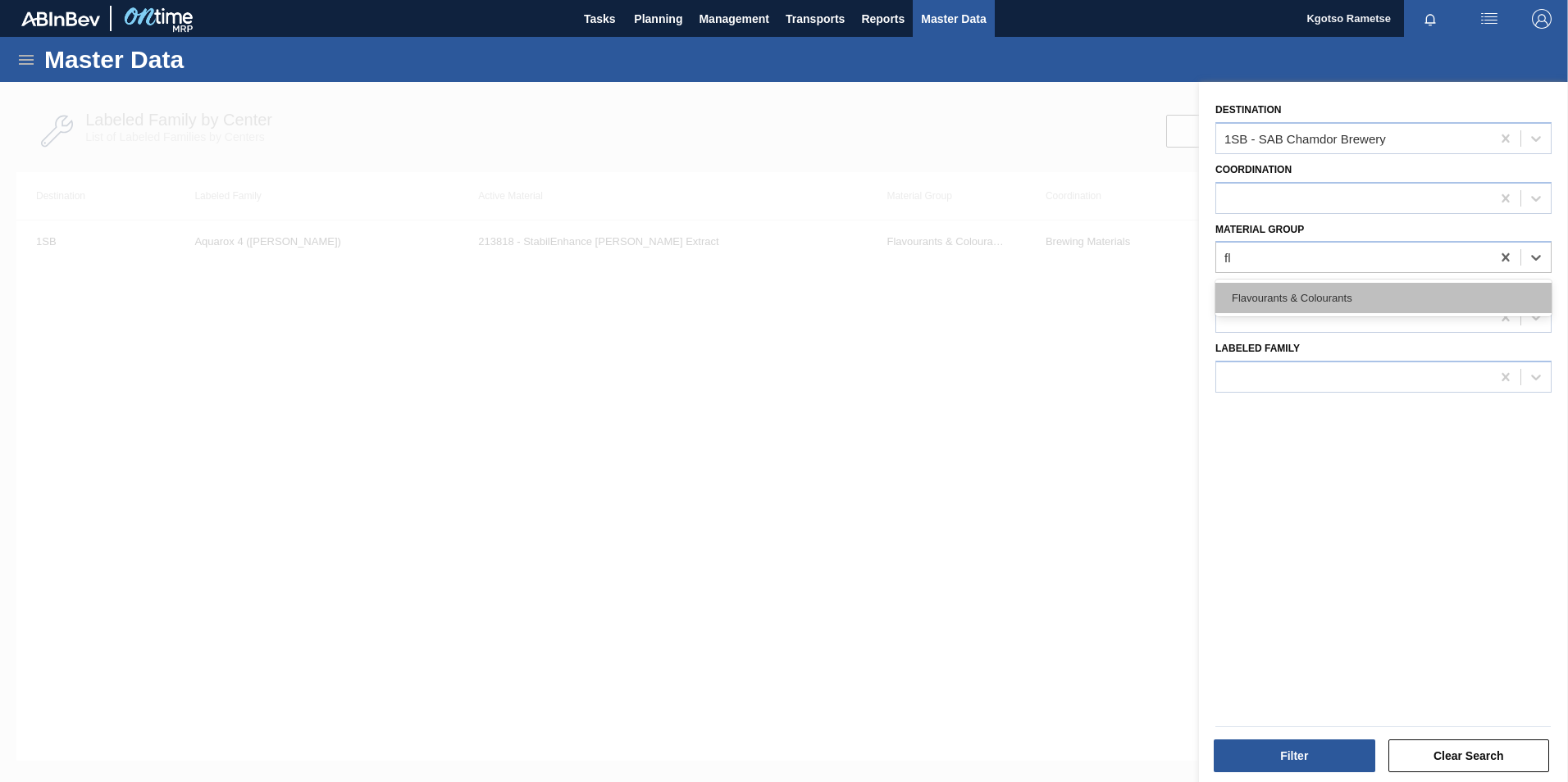
click at [1292, 297] on div "Flavourants & Colourants" at bounding box center [1383, 298] width 336 height 31
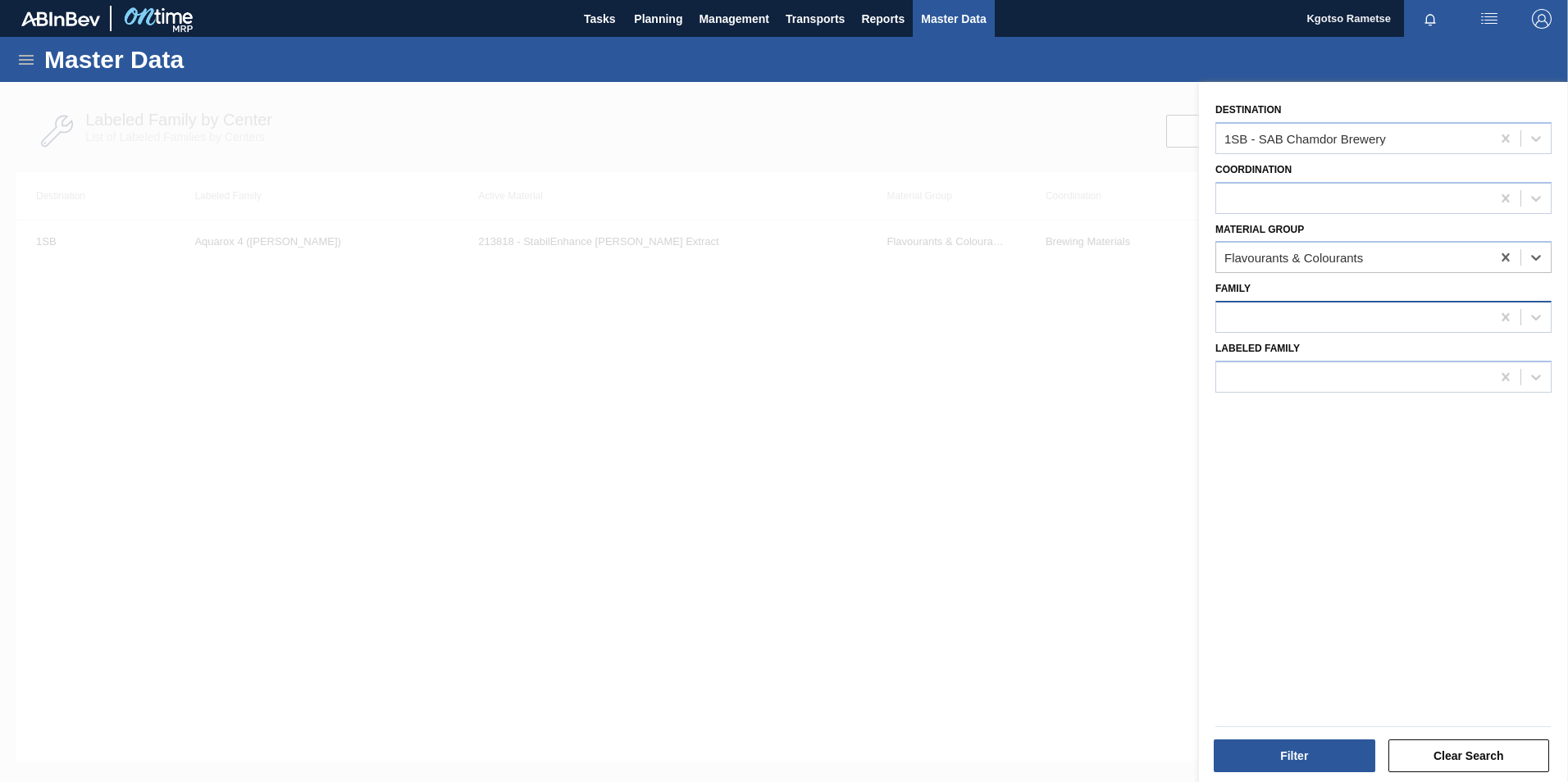
click at [1280, 312] on div at bounding box center [1353, 318] width 274 height 23
type input "r"
type input "fla"
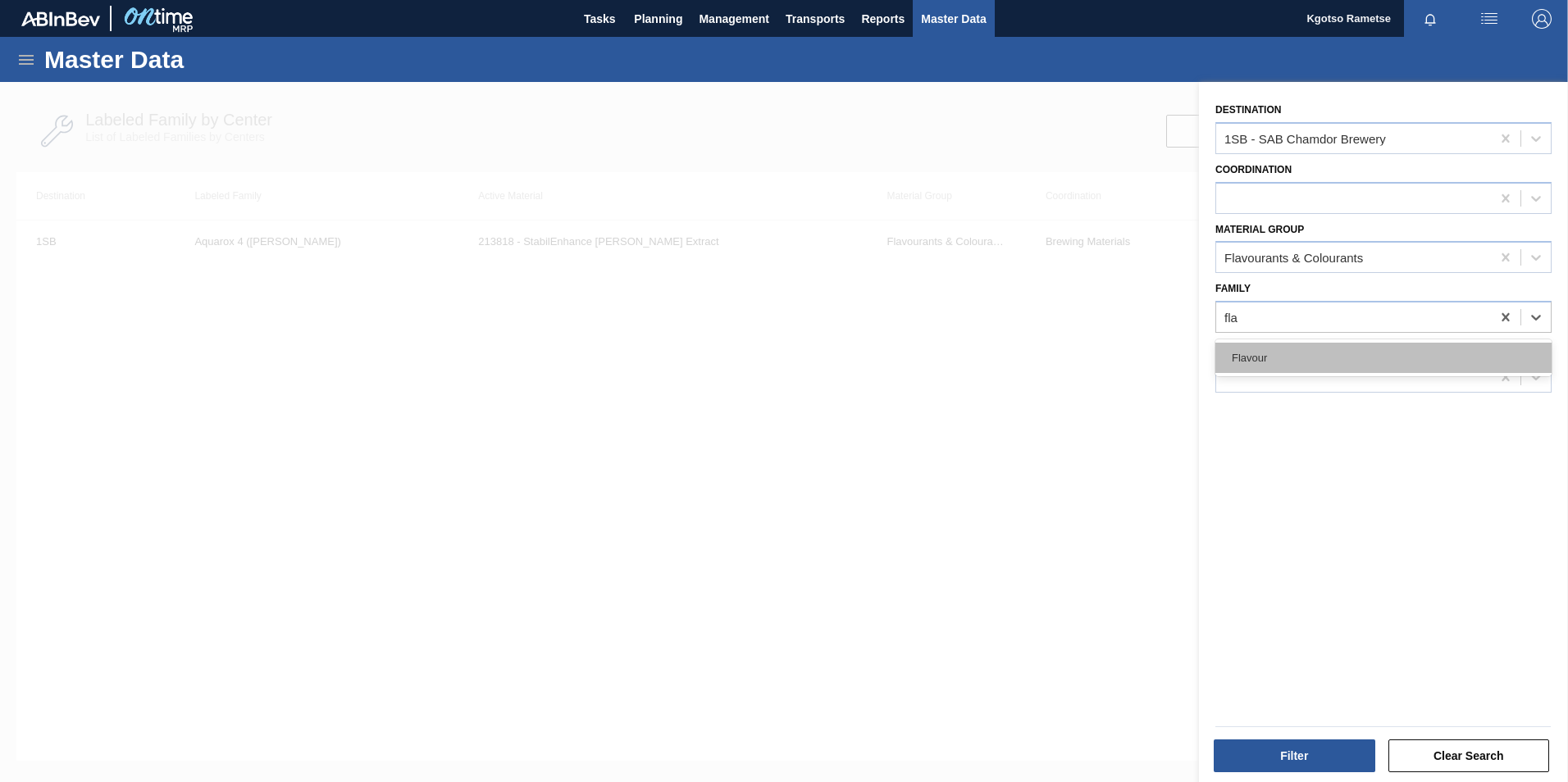
click at [1278, 349] on div "Flavour" at bounding box center [1383, 358] width 336 height 31
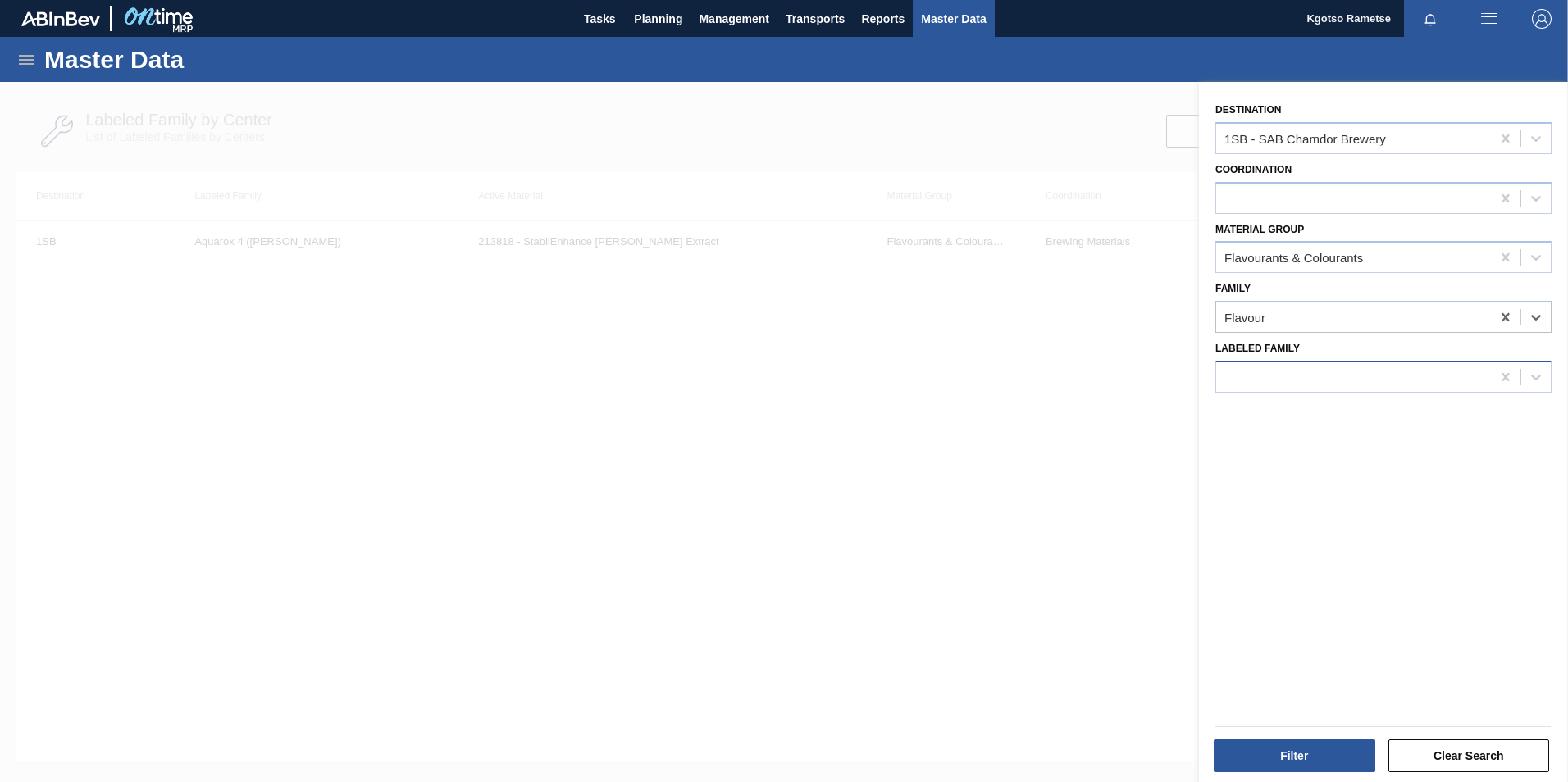
click at [1264, 380] on div at bounding box center [1353, 377] width 274 height 23
type Family "red a"
click at [1232, 415] on div "Red Apple" at bounding box center [1383, 418] width 336 height 31
click at [1277, 765] on button "Filter" at bounding box center [1294, 756] width 162 height 33
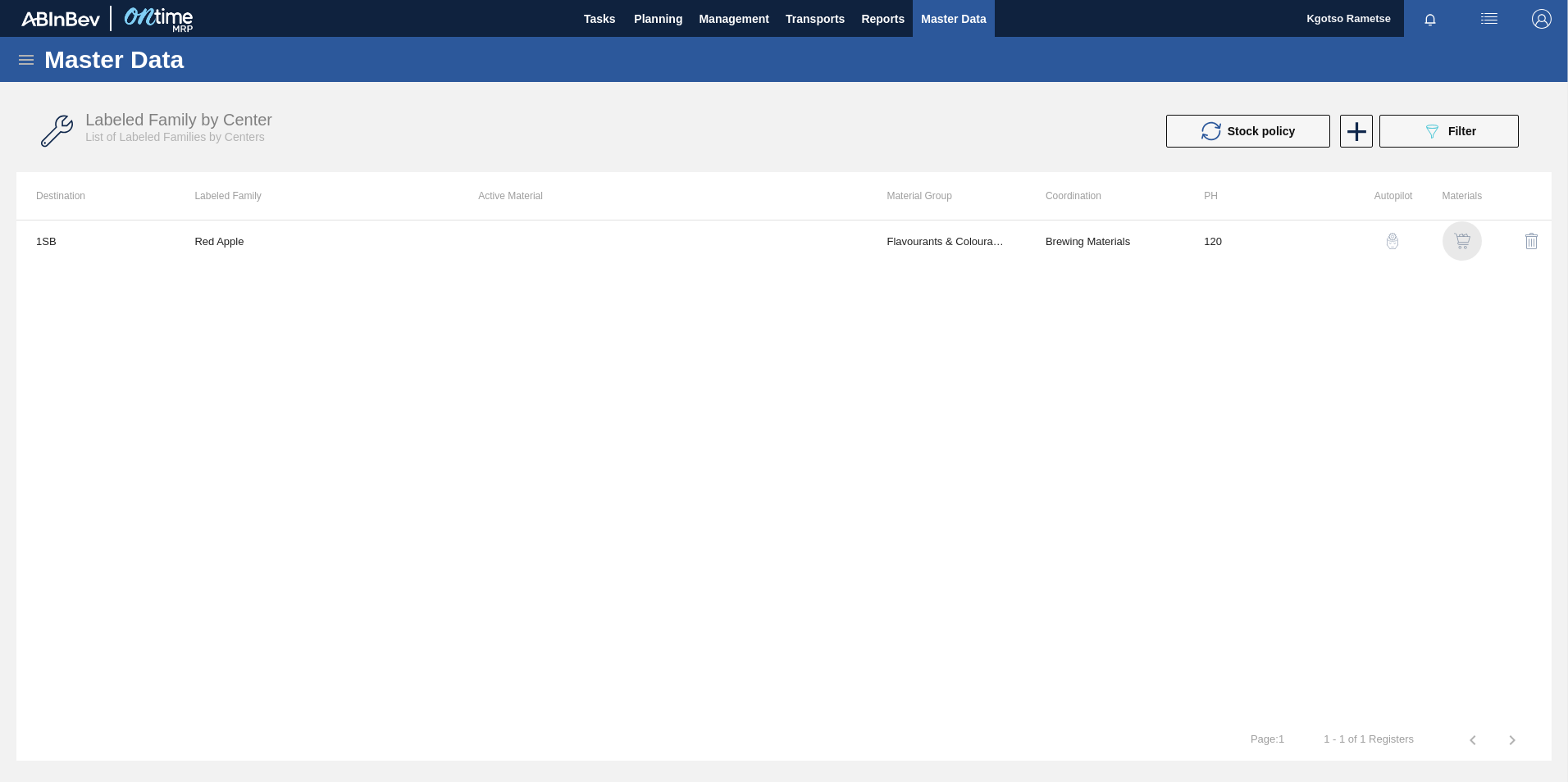
click at [1461, 236] on img "button" at bounding box center [1461, 241] width 16 height 16
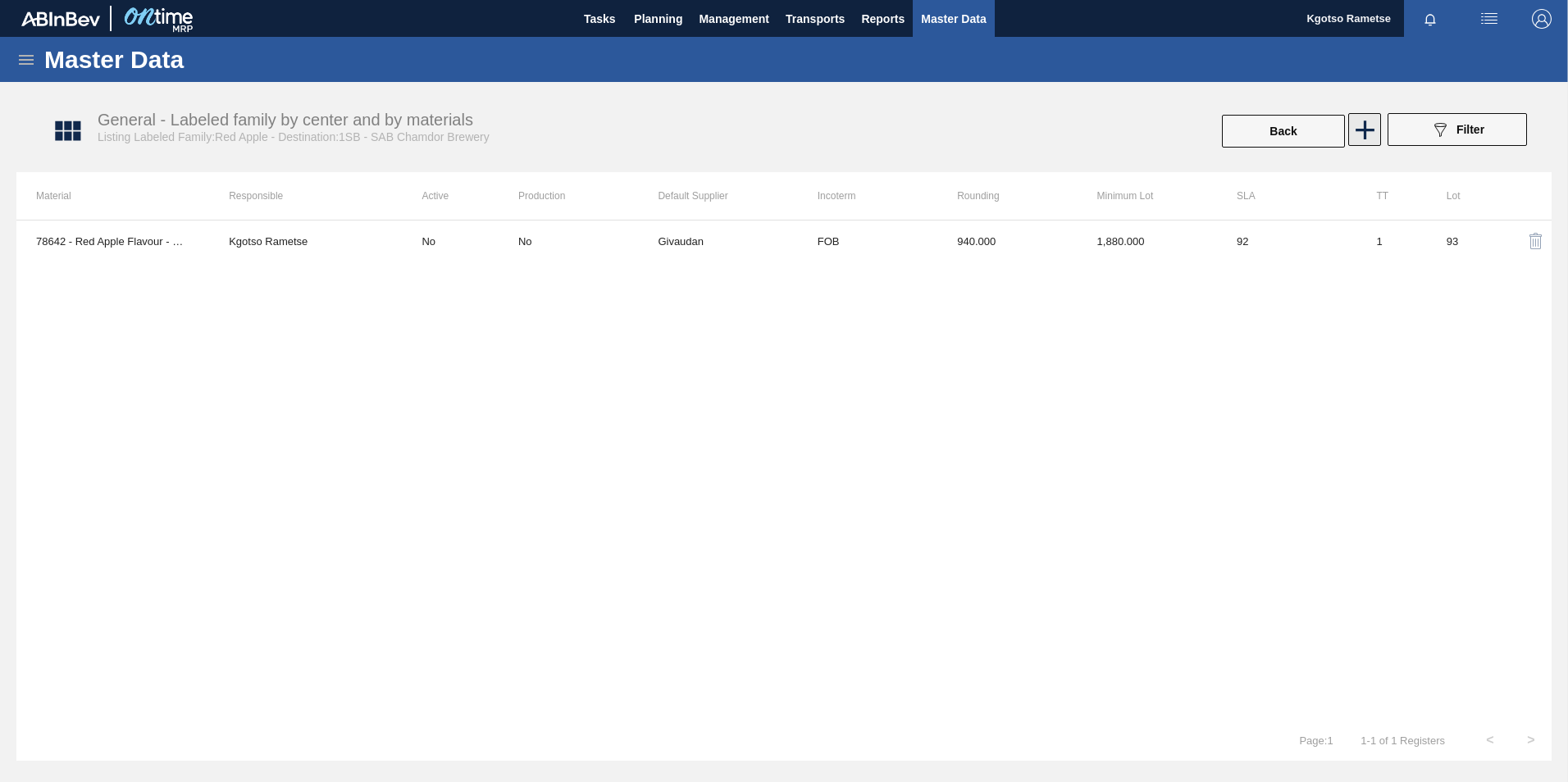
click at [1366, 135] on icon at bounding box center [1364, 129] width 32 height 32
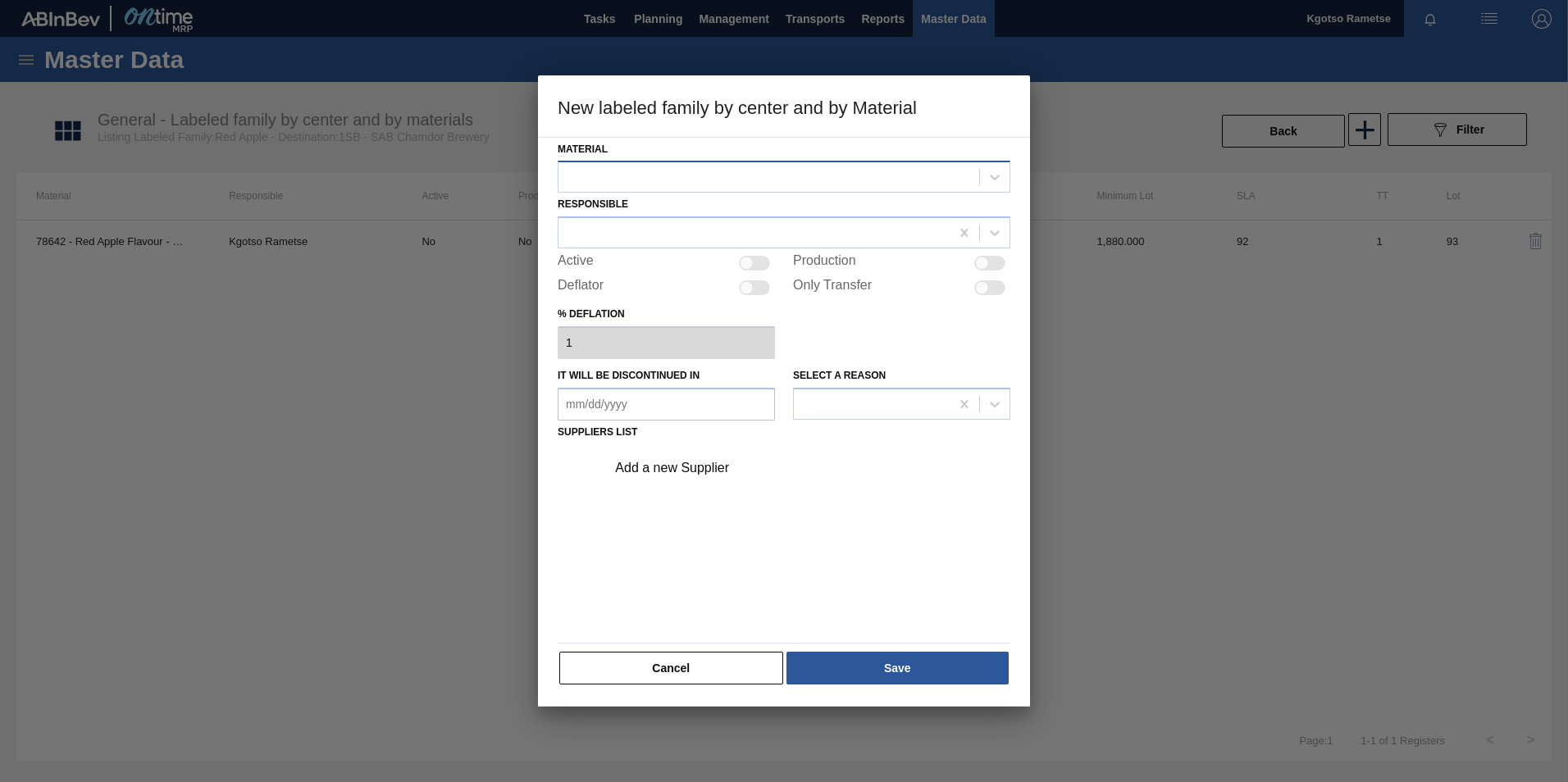
click at [663, 187] on div at bounding box center [769, 177] width 421 height 23
click at [550, 247] on div "Material Responsible Active Production Deflator Only Transfer % deflation 1 It …" at bounding box center [784, 423] width 492 height 571
click at [601, 174] on div at bounding box center [769, 177] width 421 height 23
click at [548, 283] on div "Material Use Up and Down to choose options, press Enter to select the currently…" at bounding box center [784, 423] width 492 height 571
click at [568, 181] on div at bounding box center [769, 177] width 421 height 23
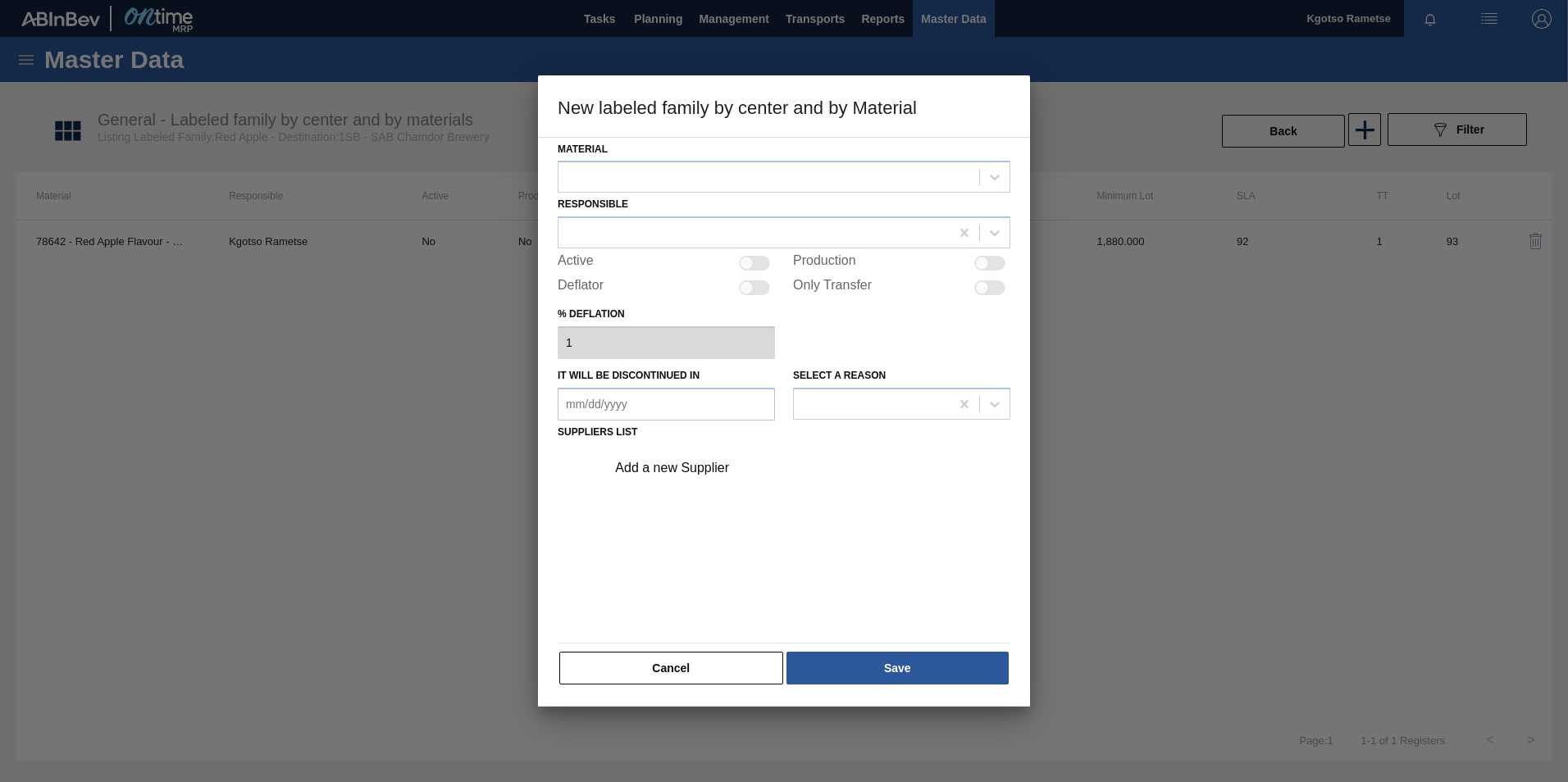
click at [550, 223] on div "Material Responsible Active Production Deflator Only Transfer % deflation 1 It …" at bounding box center [784, 423] width 492 height 571
click at [682, 170] on div at bounding box center [769, 177] width 421 height 23
click at [541, 254] on div "Material Use Up and Down to choose options, press Enter to select the currently…" at bounding box center [784, 423] width 492 height 571
click at [752, 259] on div at bounding box center [746, 263] width 14 height 14
checkbox input "true"
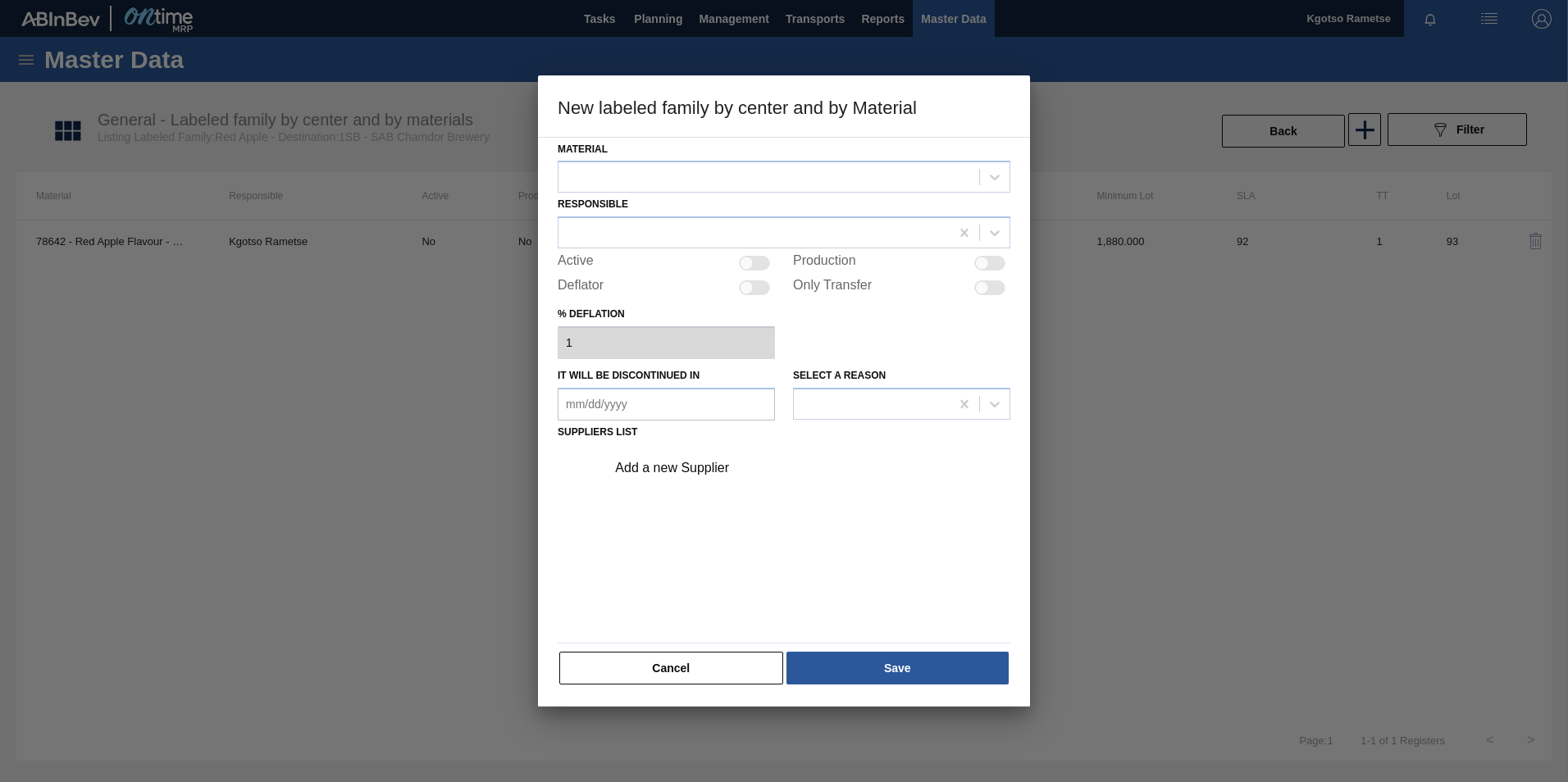
checkbox input "true"
click at [737, 172] on div at bounding box center [769, 177] width 421 height 23
click at [712, 674] on button "Cancel" at bounding box center [671, 668] width 224 height 33
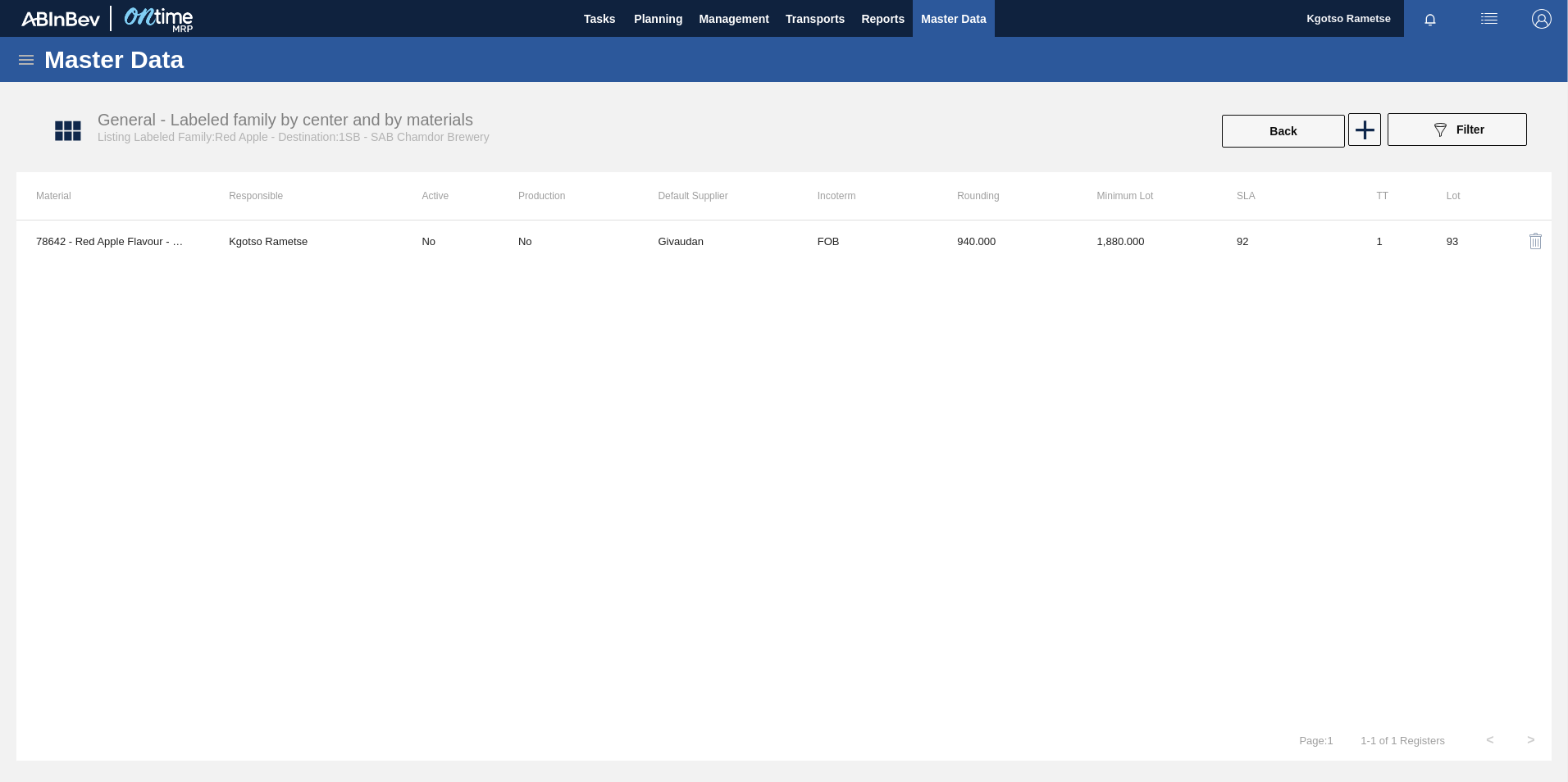
click at [1535, 240] on img "button" at bounding box center [1536, 241] width 20 height 20
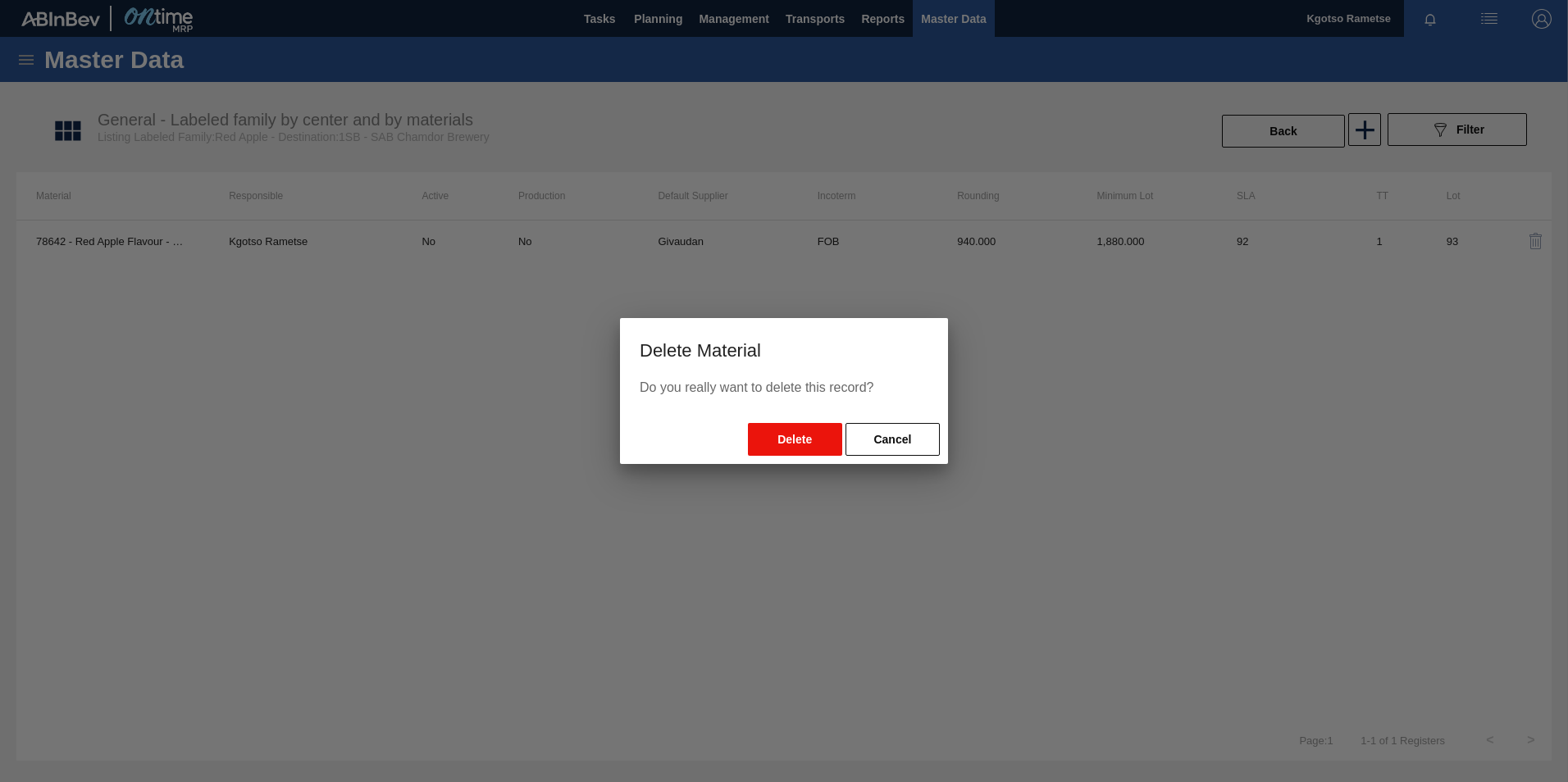
click at [812, 433] on button "Delete" at bounding box center [794, 440] width 94 height 33
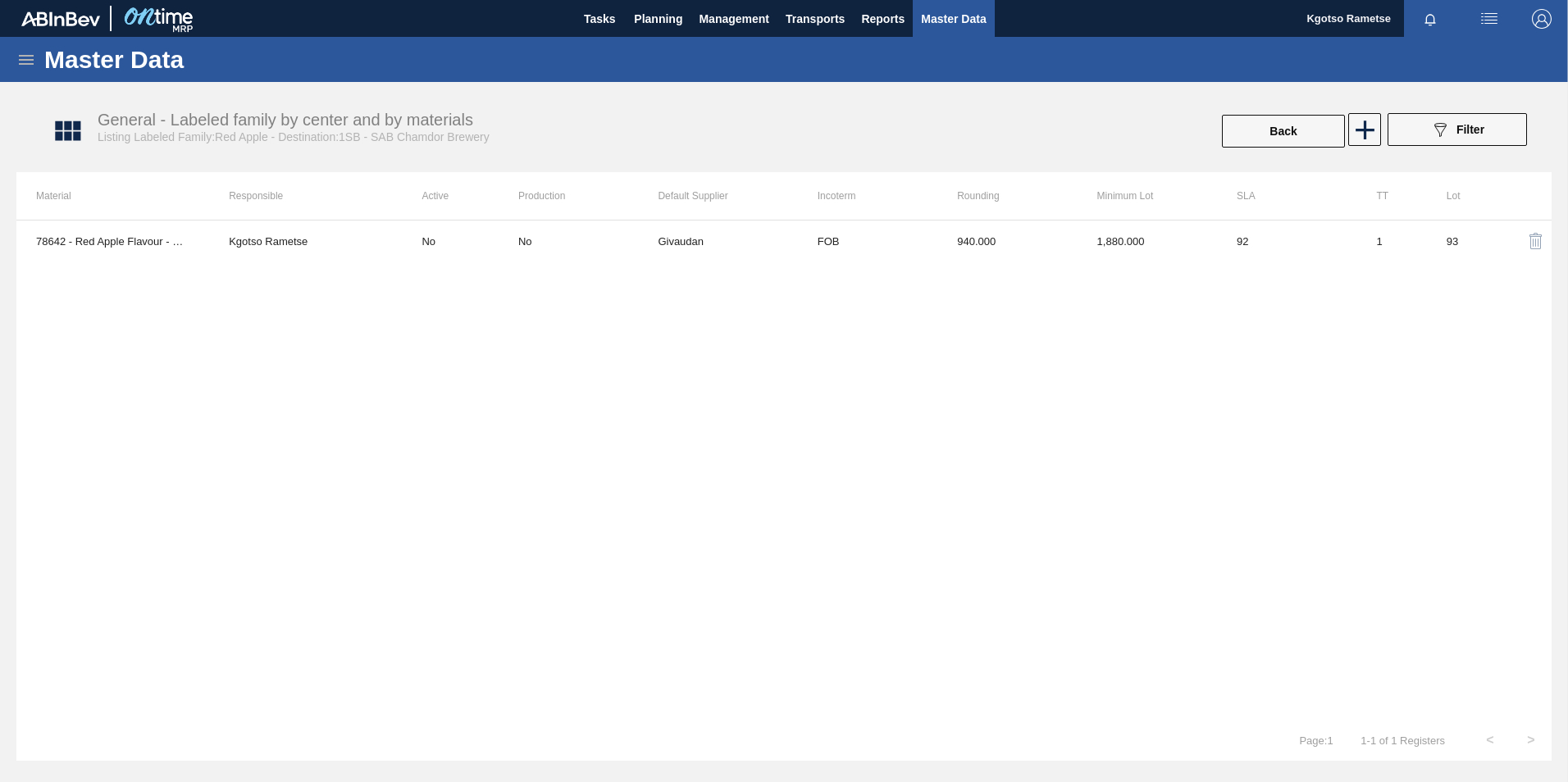
click at [1533, 242] on img "button" at bounding box center [1536, 241] width 20 height 20
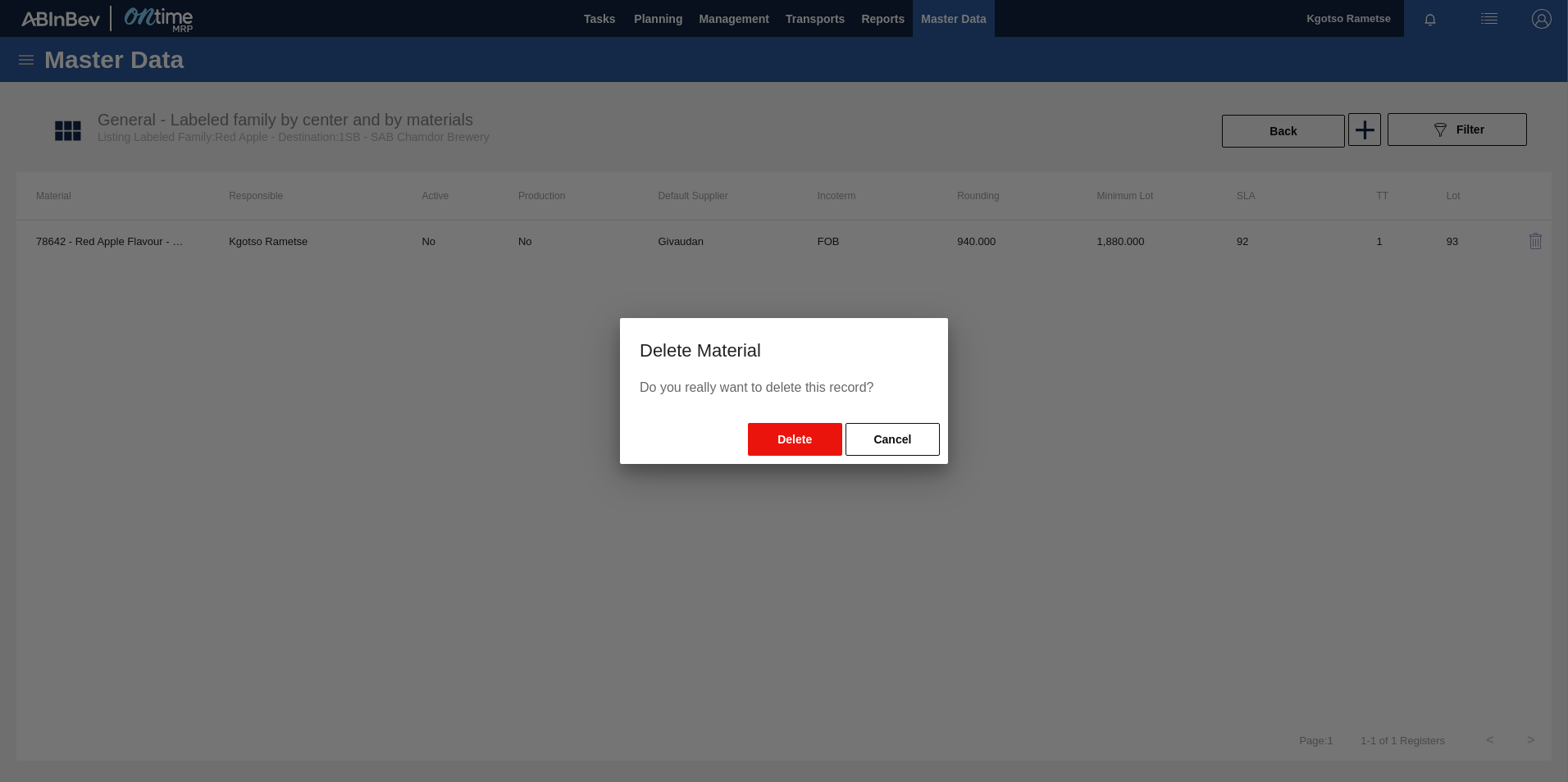
click at [819, 432] on button "Delete" at bounding box center [794, 440] width 94 height 33
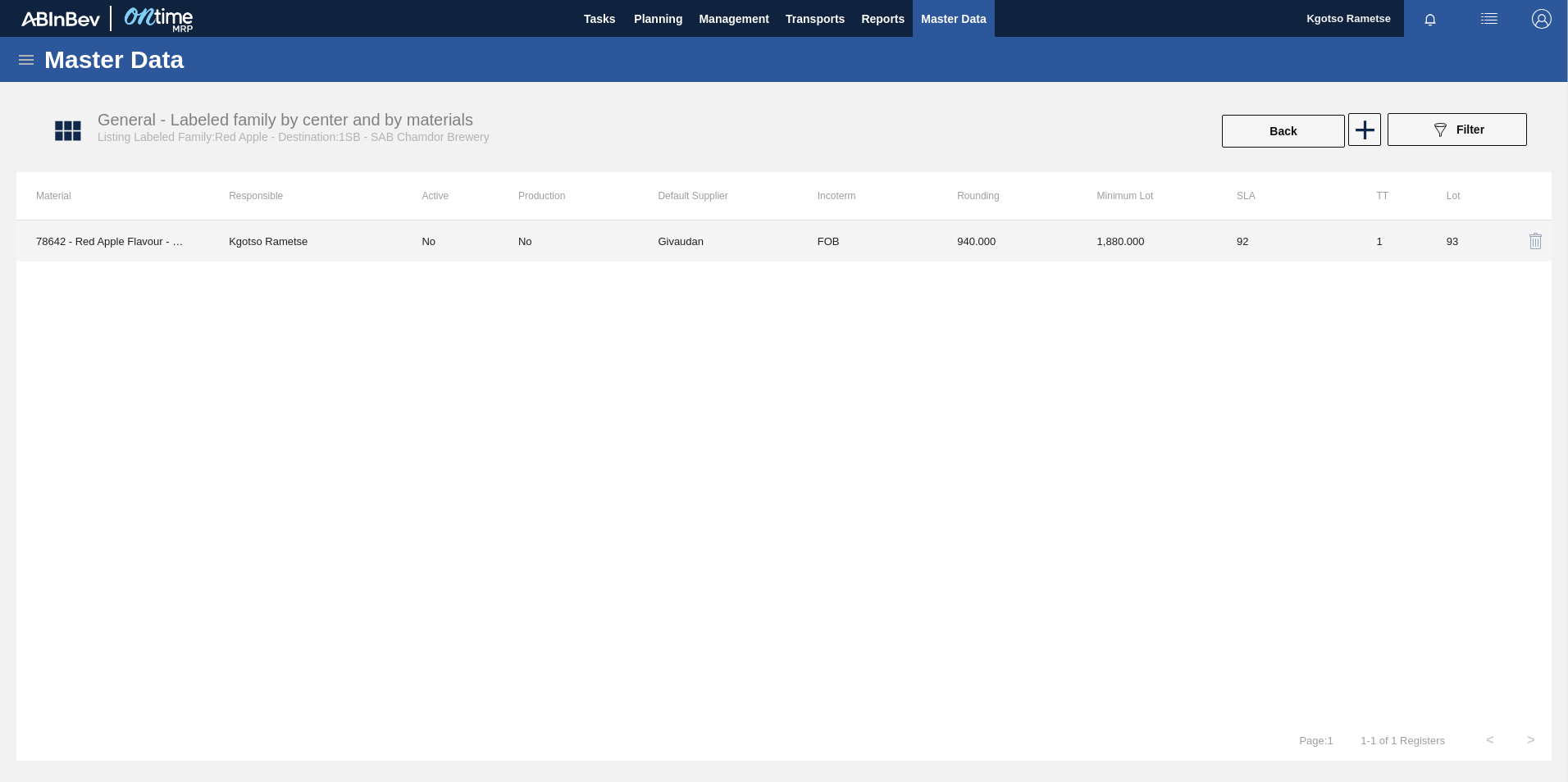
click at [532, 238] on div "No" at bounding box center [588, 242] width 139 height 13
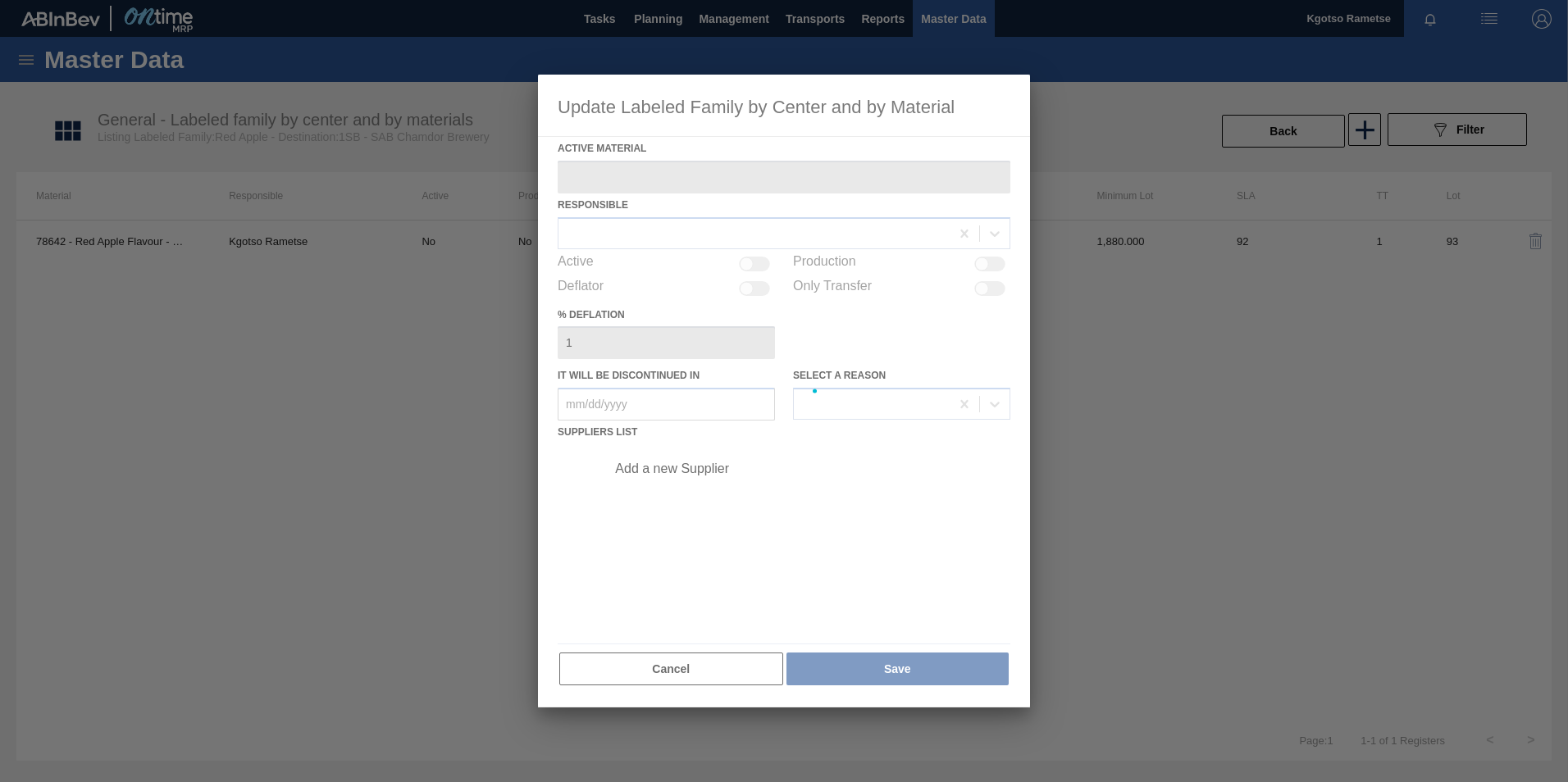
type Material "78642 - Red Apple Flavour - DX8890E"
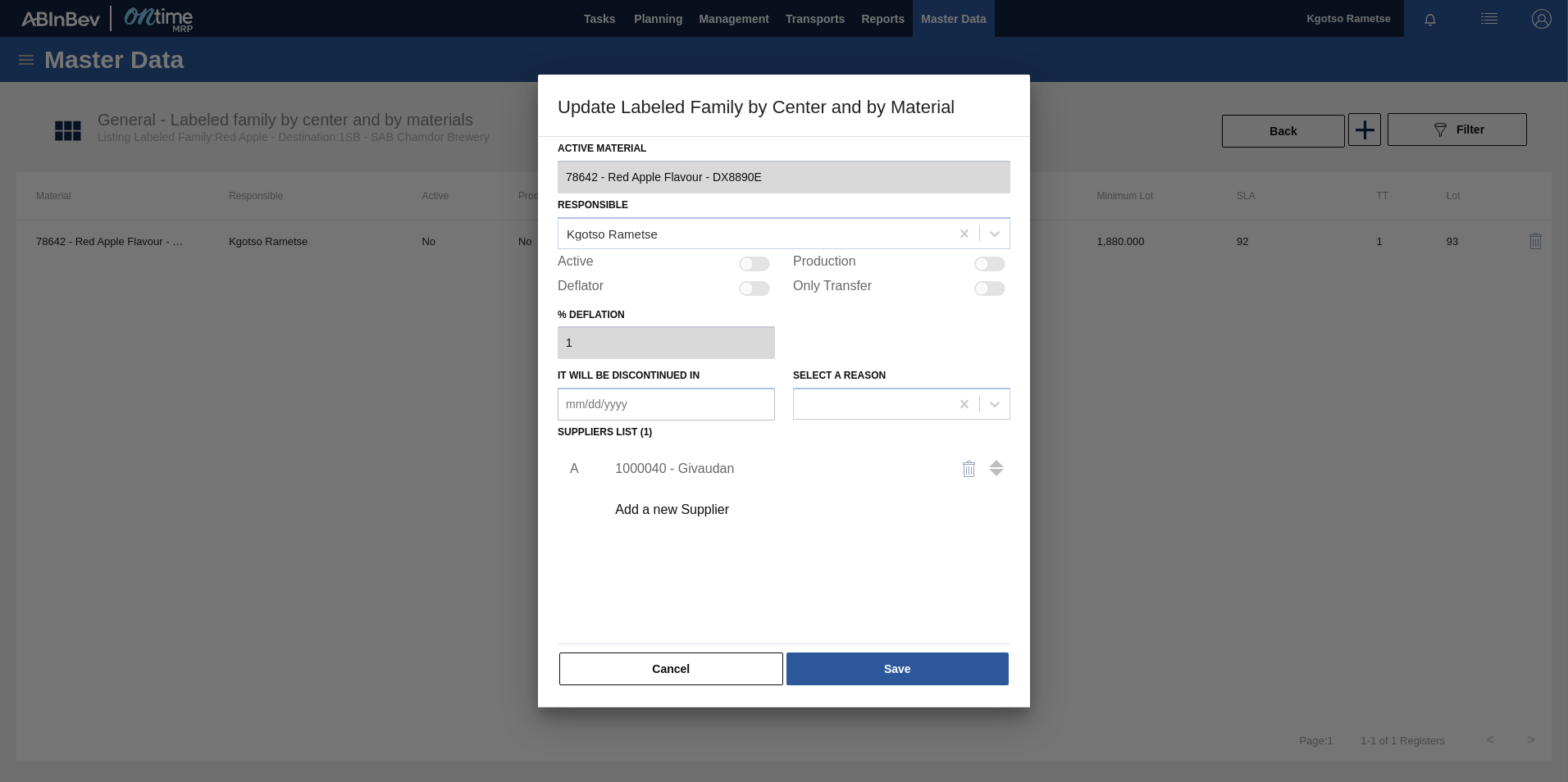
click at [756, 267] on div at bounding box center [754, 264] width 32 height 14
checkbox input "true"
click at [908, 657] on button "Save" at bounding box center [897, 669] width 222 height 33
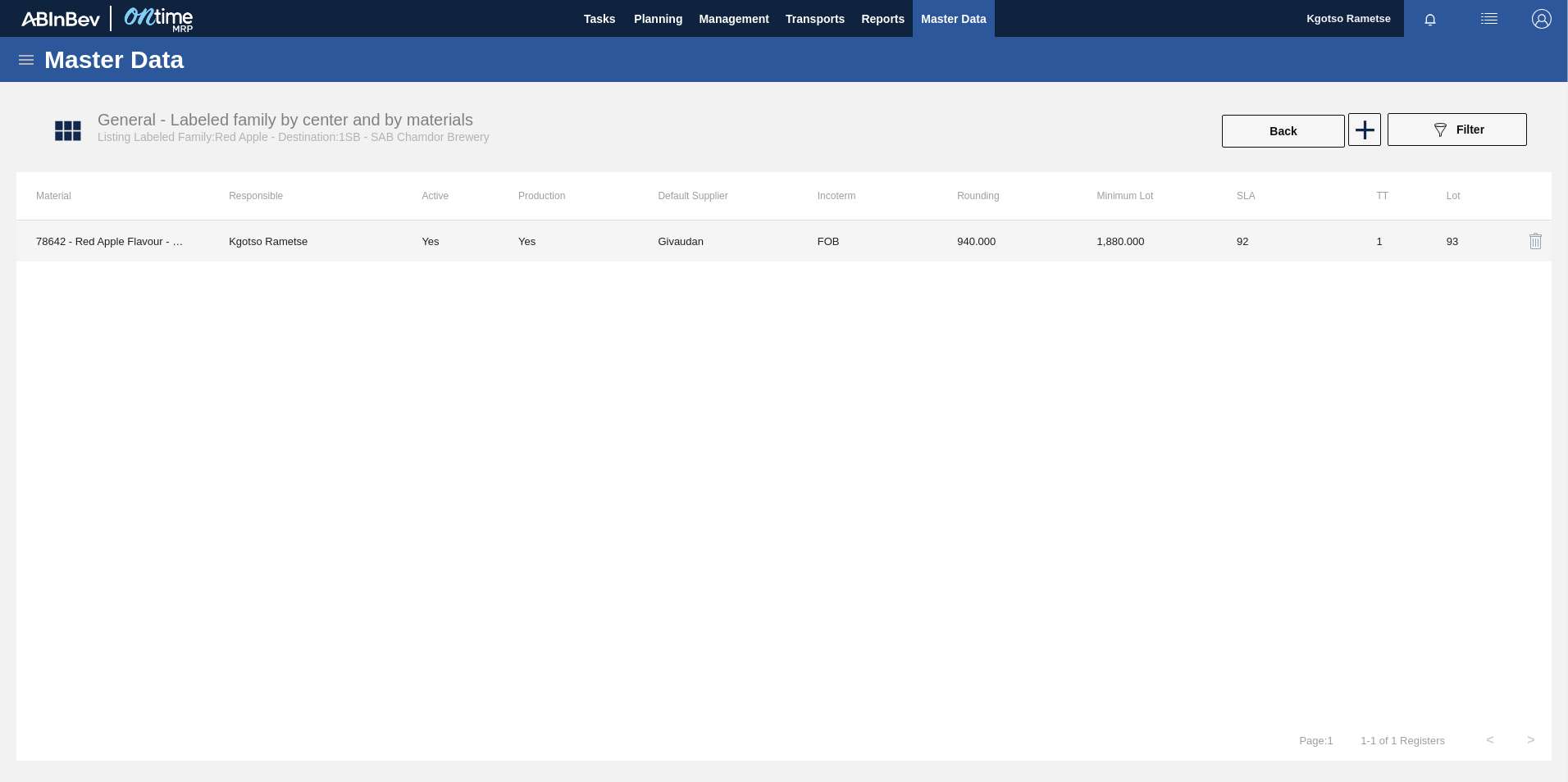
click at [673, 243] on td "Givaudan" at bounding box center [727, 240] width 139 height 41
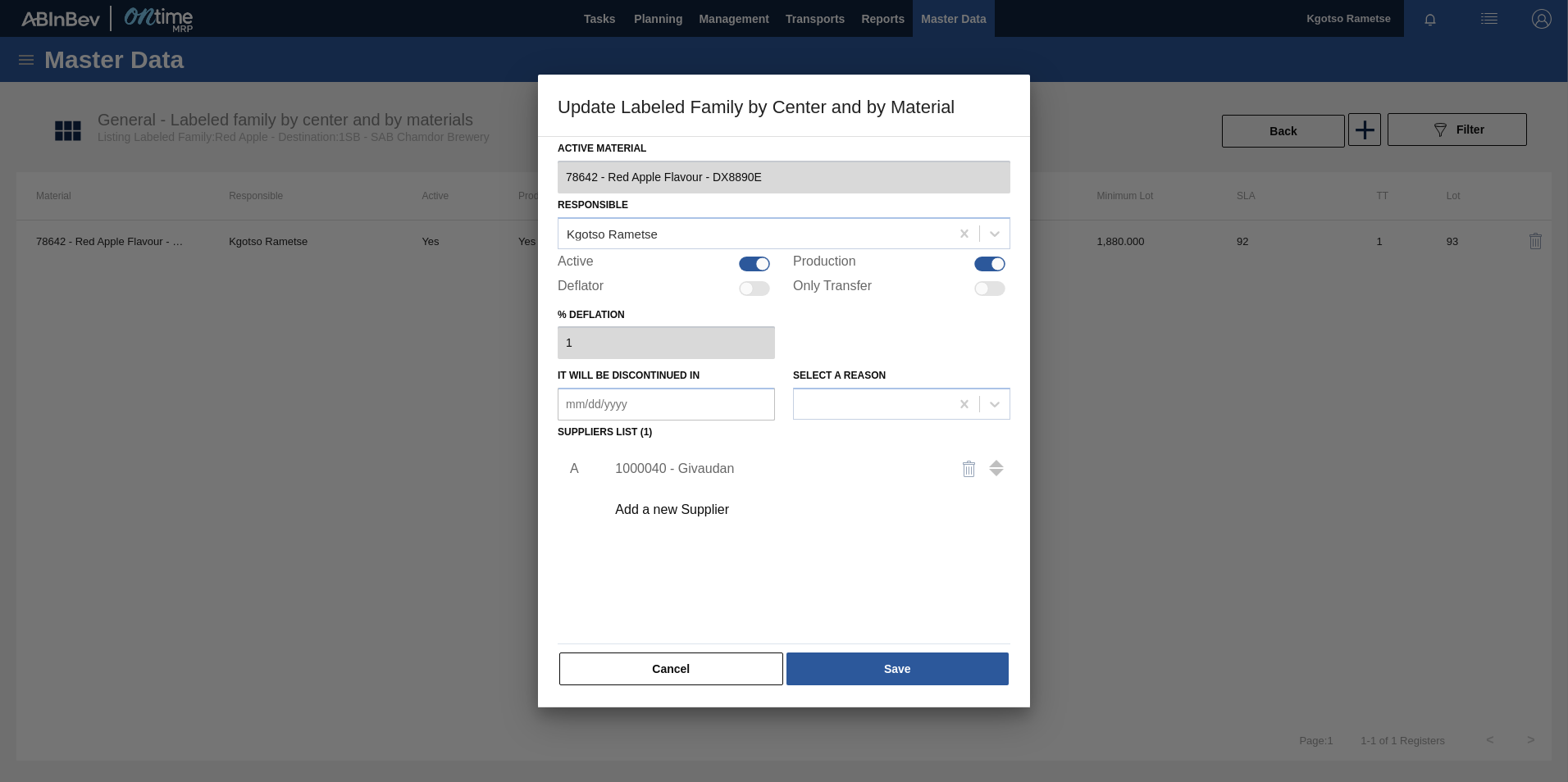
click at [698, 467] on div "1000040 - Givaudan" at bounding box center [775, 469] width 321 height 14
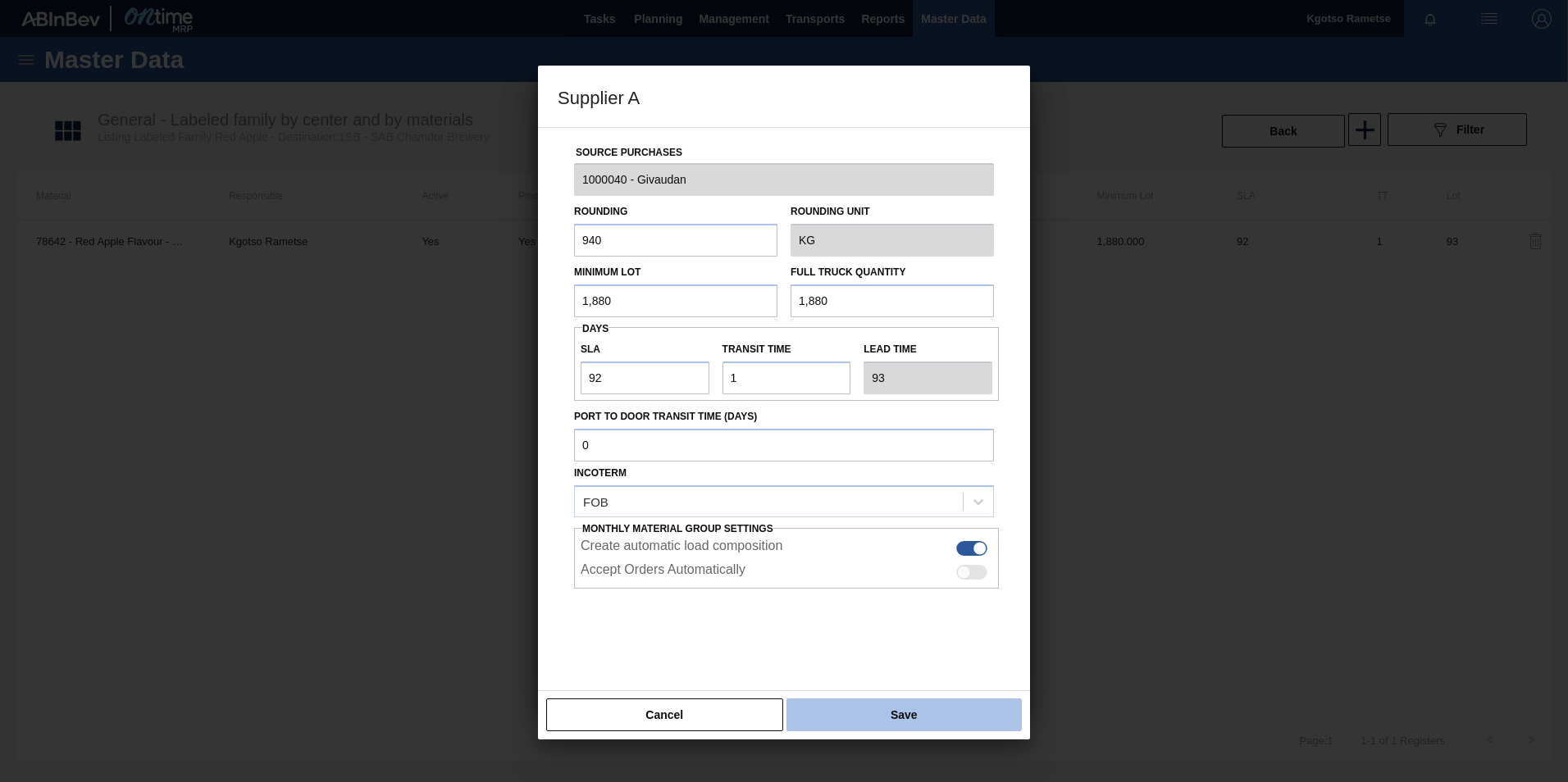
click at [877, 720] on button "Save" at bounding box center [904, 715] width 236 height 33
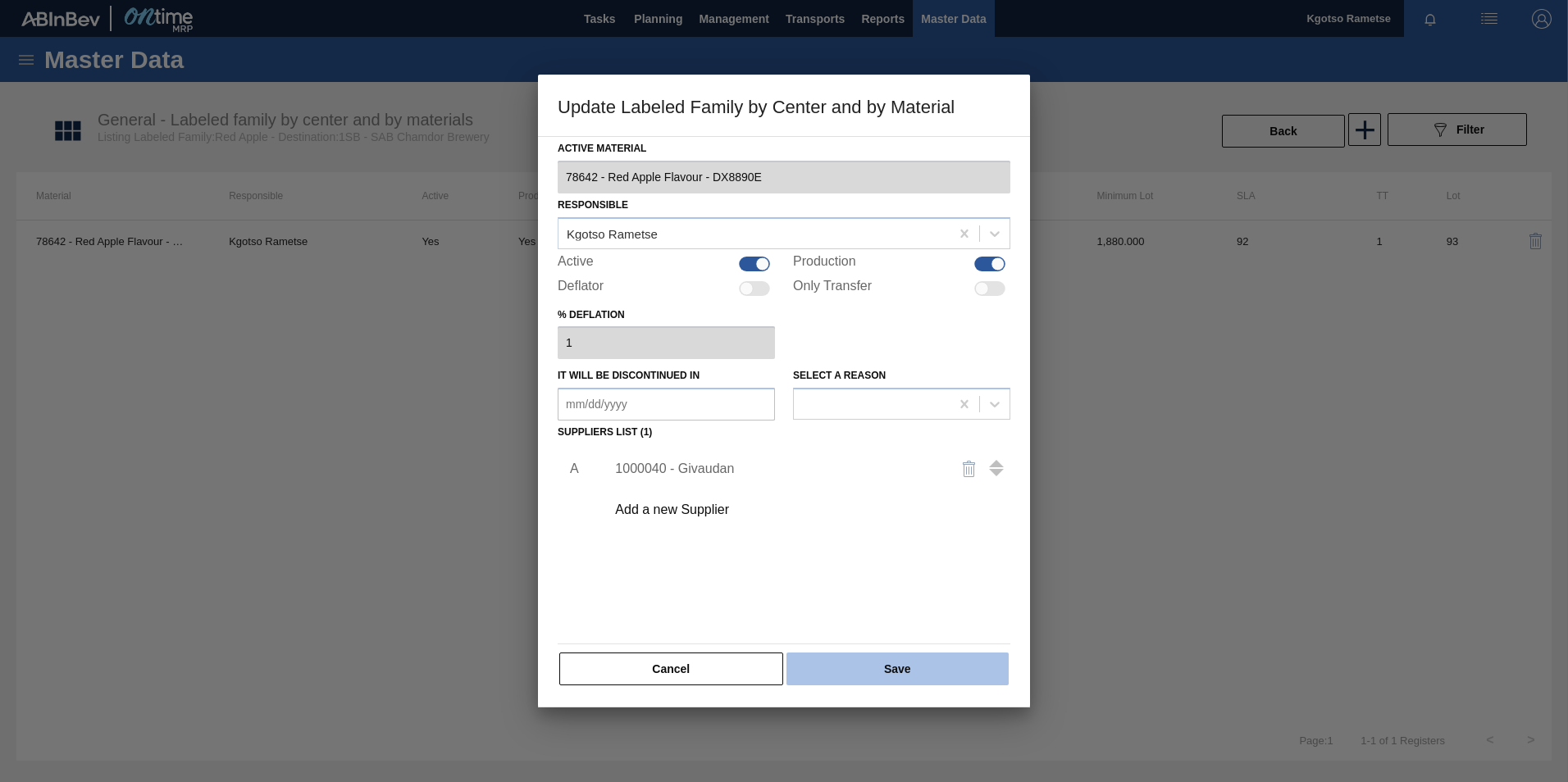
click at [874, 681] on button "Save" at bounding box center [897, 669] width 222 height 33
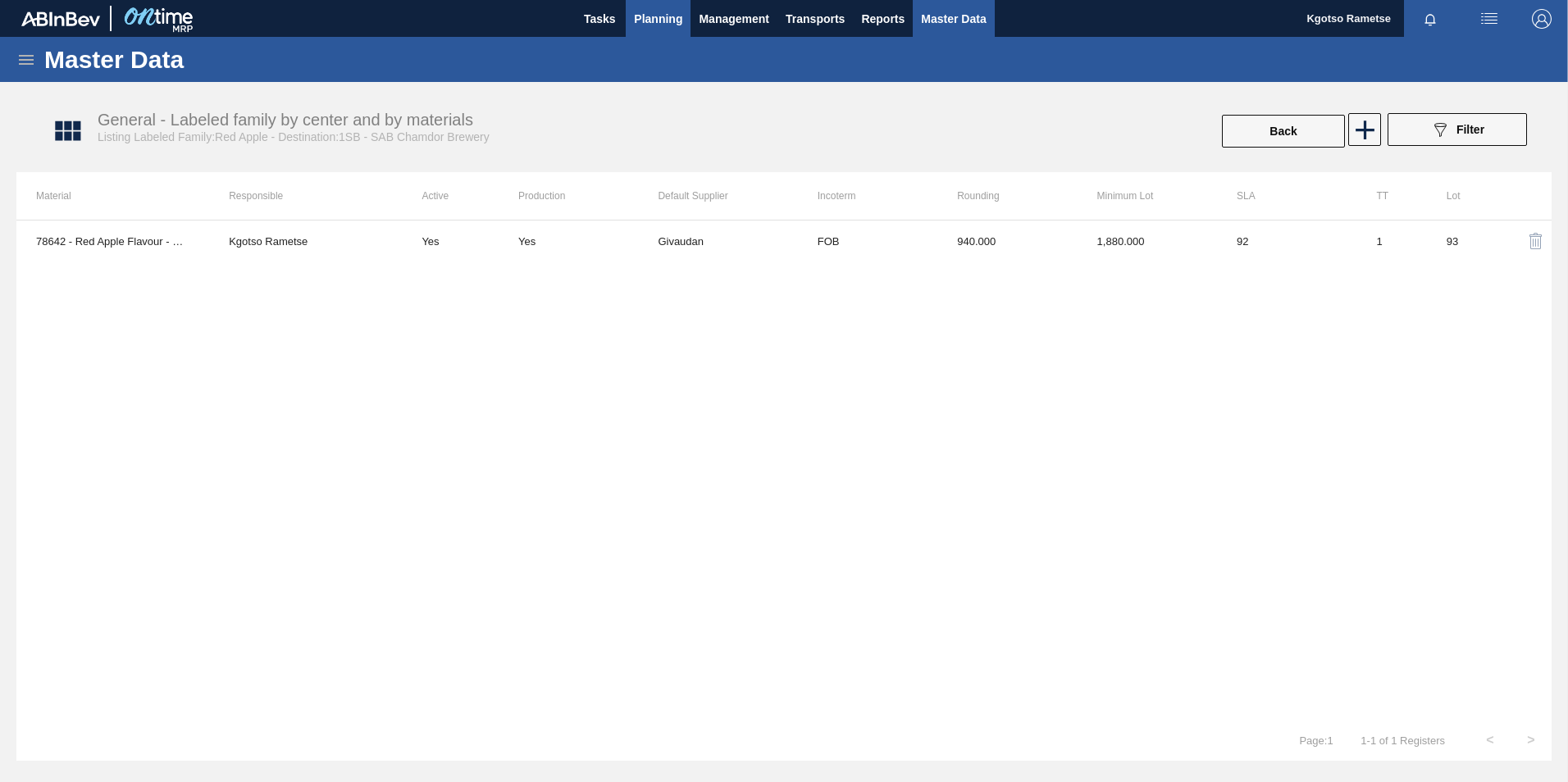
click at [666, 23] on span "Planning" at bounding box center [658, 19] width 49 height 20
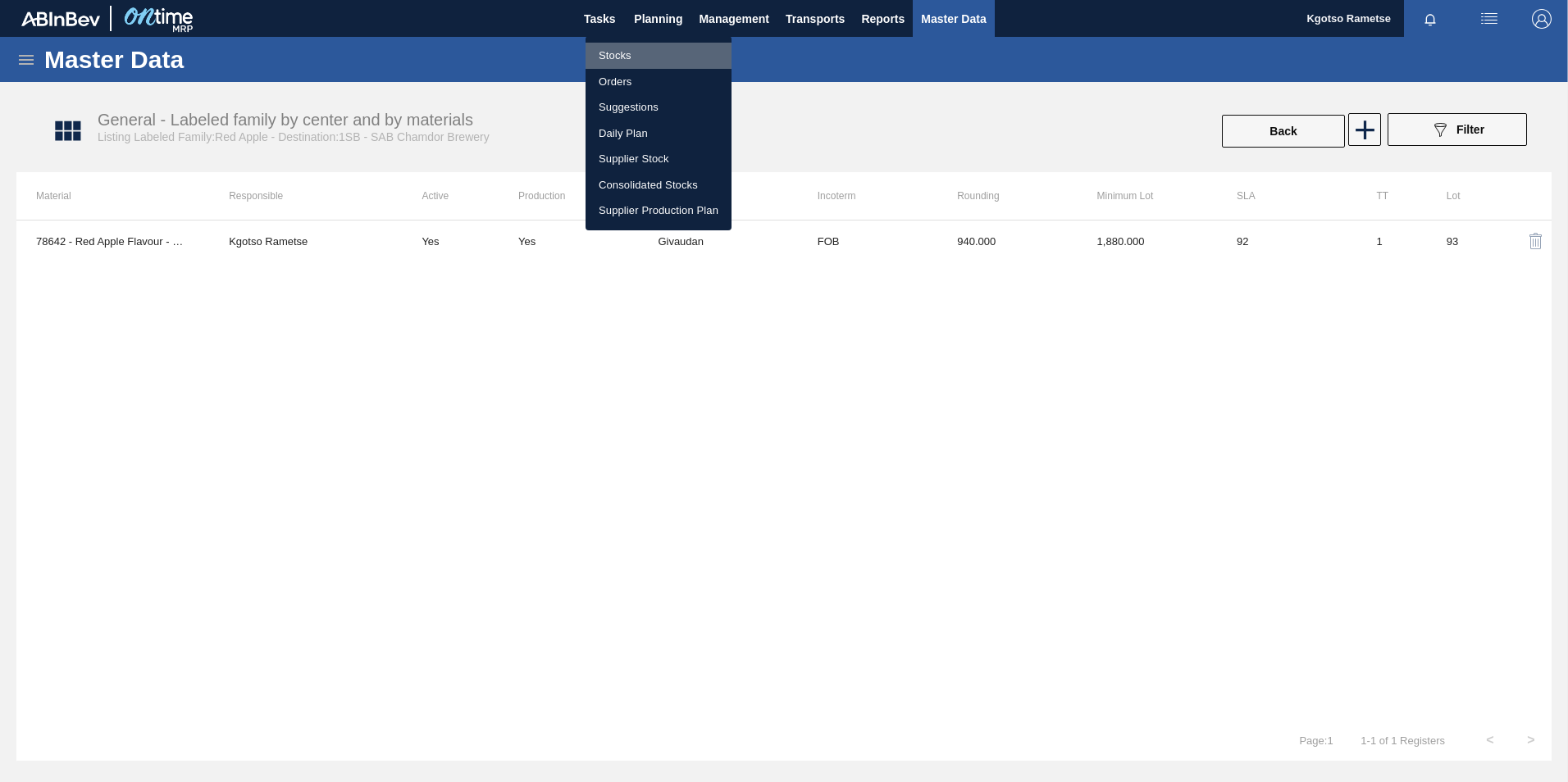
click at [639, 51] on li "Stocks" at bounding box center [659, 55] width 146 height 26
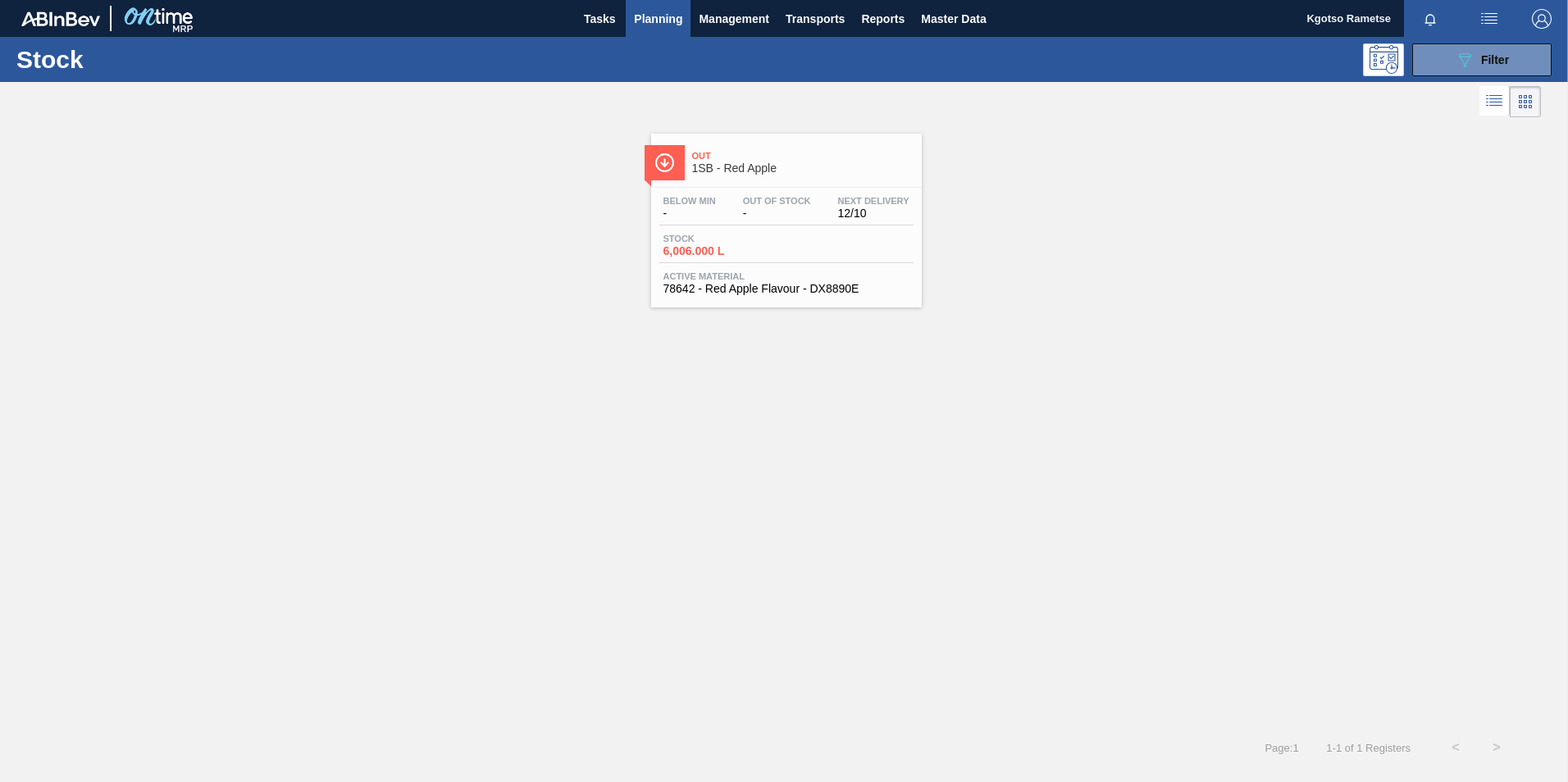
click at [781, 246] on div "Stock 6,006.000 L" at bounding box center [720, 246] width 123 height 23
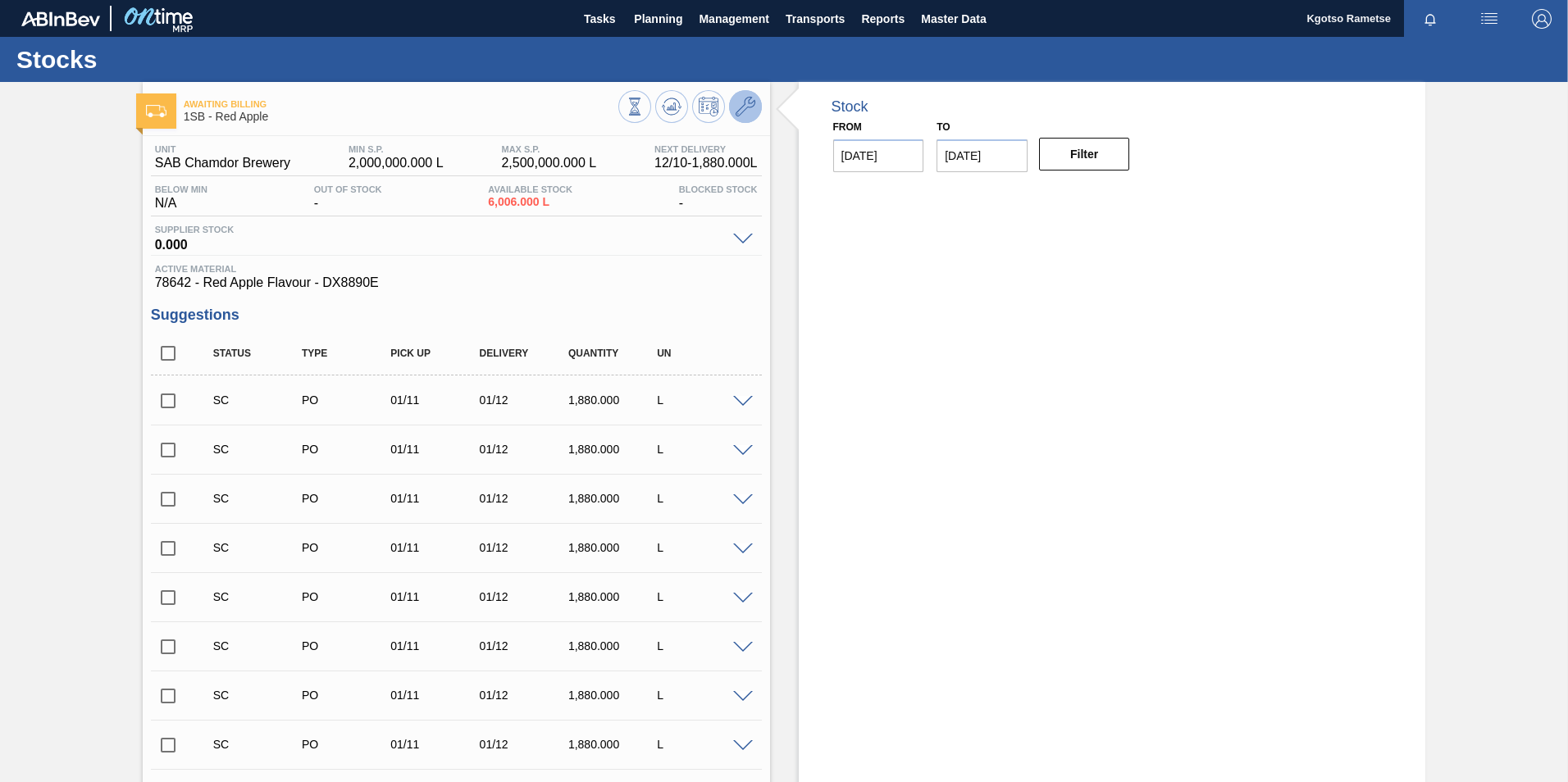
click at [738, 114] on icon at bounding box center [746, 107] width 20 height 20
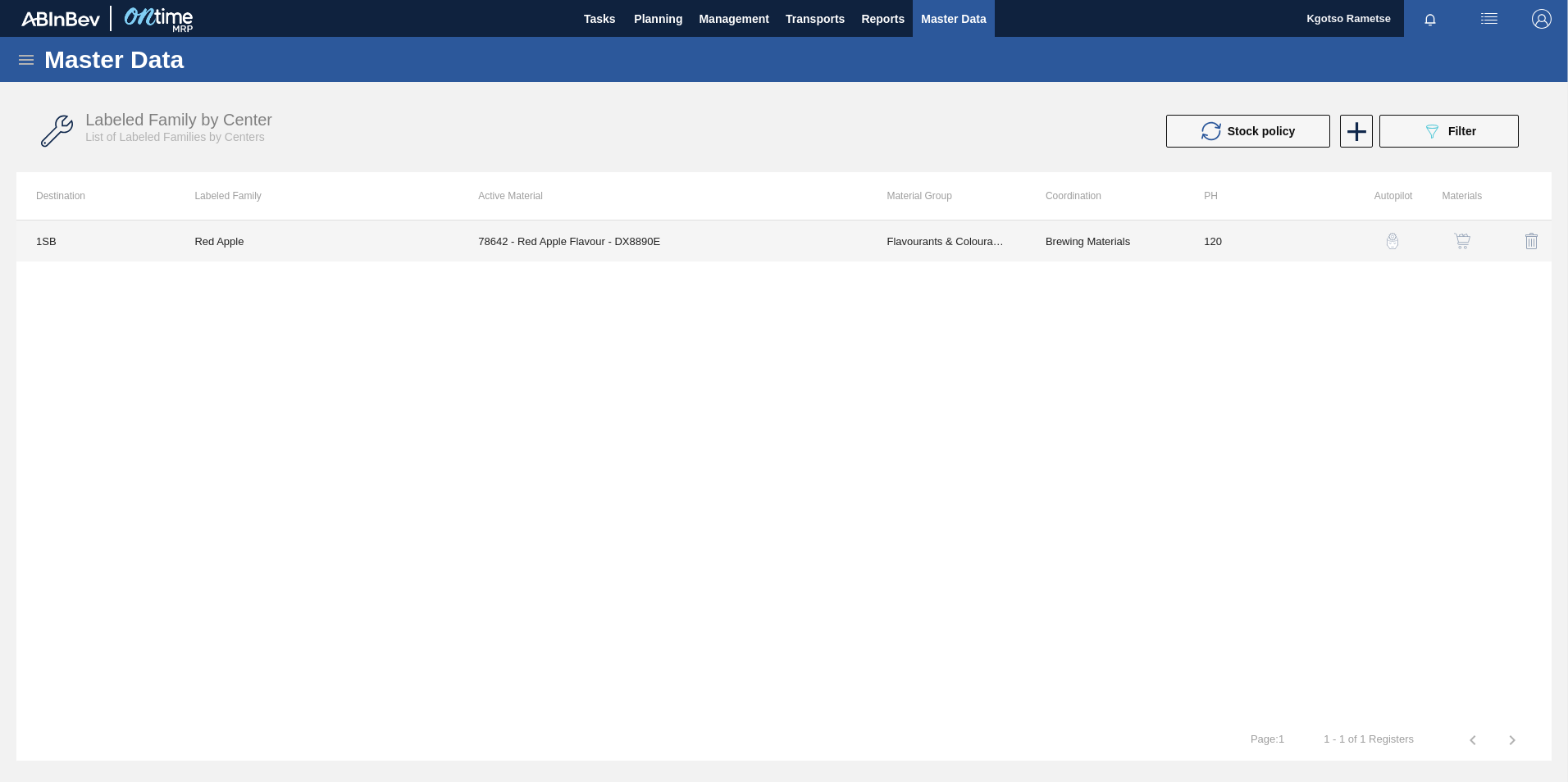
click at [1095, 255] on td "Brewing Materials" at bounding box center [1104, 240] width 158 height 41
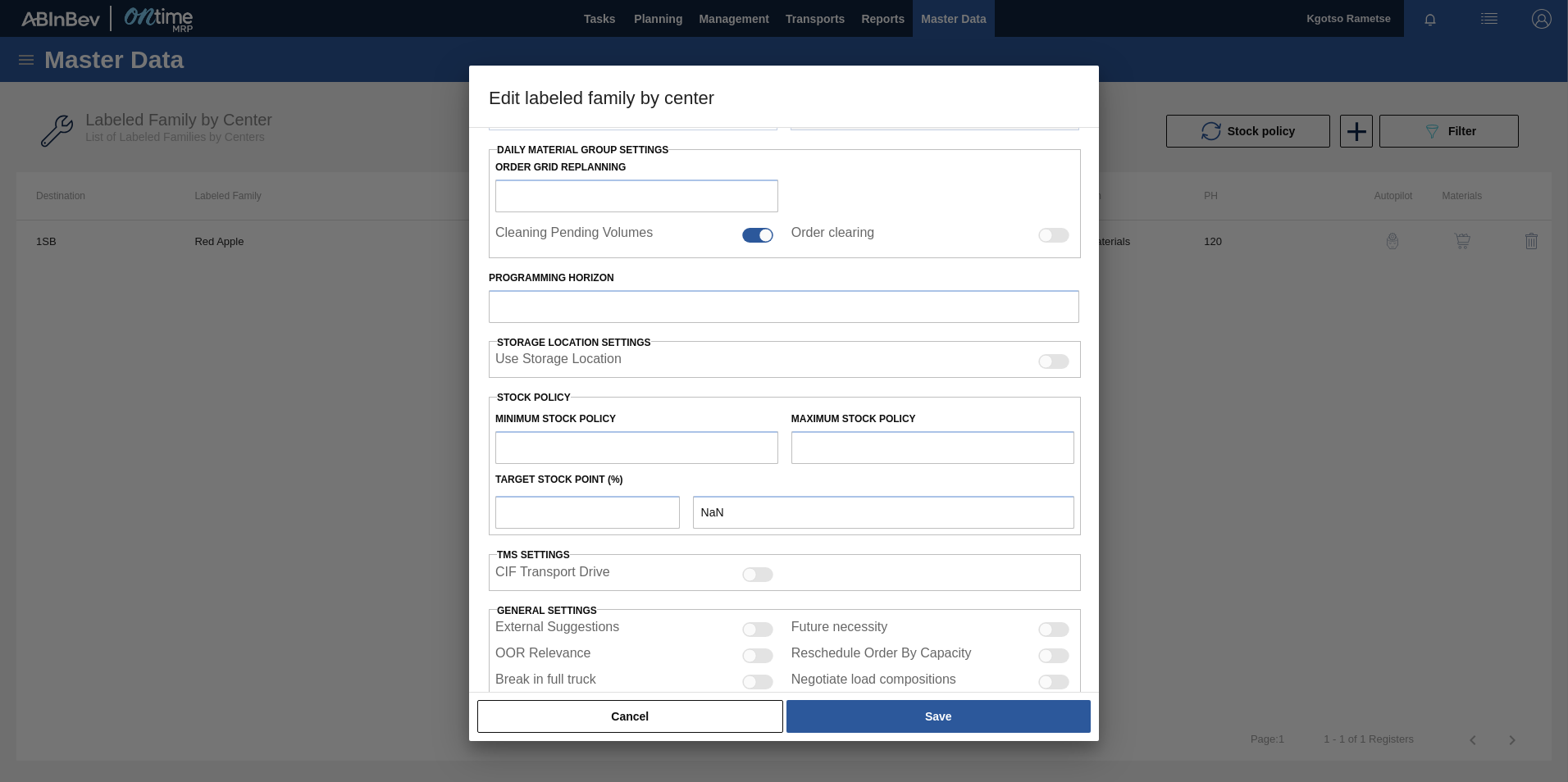
type input "Flavourants & Colourants"
type input "Flavour"
type input "Red Apple"
type input "1SB - SAB Chamdor Brewery"
type input "120"
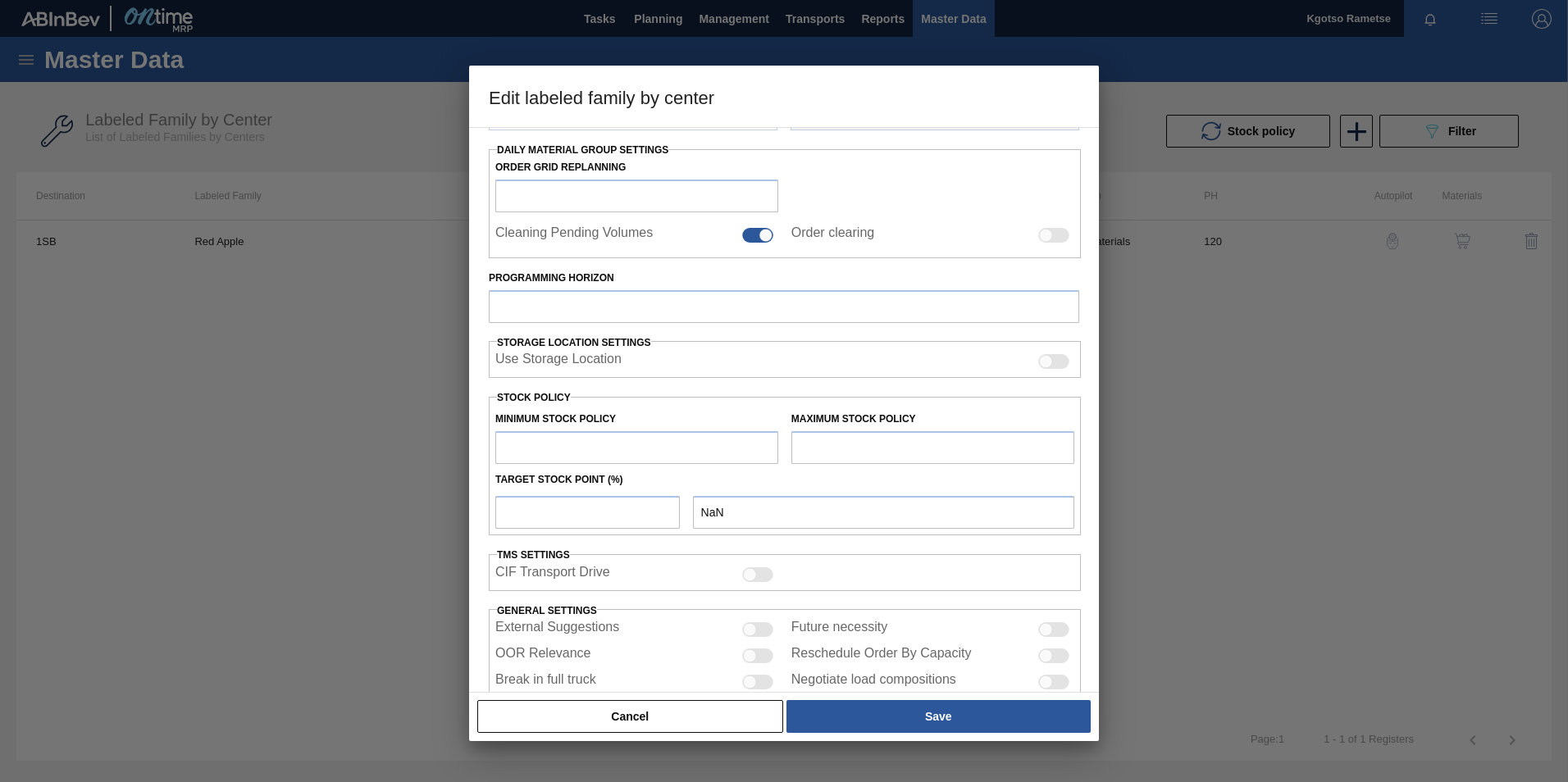
type input "2,000,000"
type input "2,500,000"
type input "100"
type input "2,500,000.000"
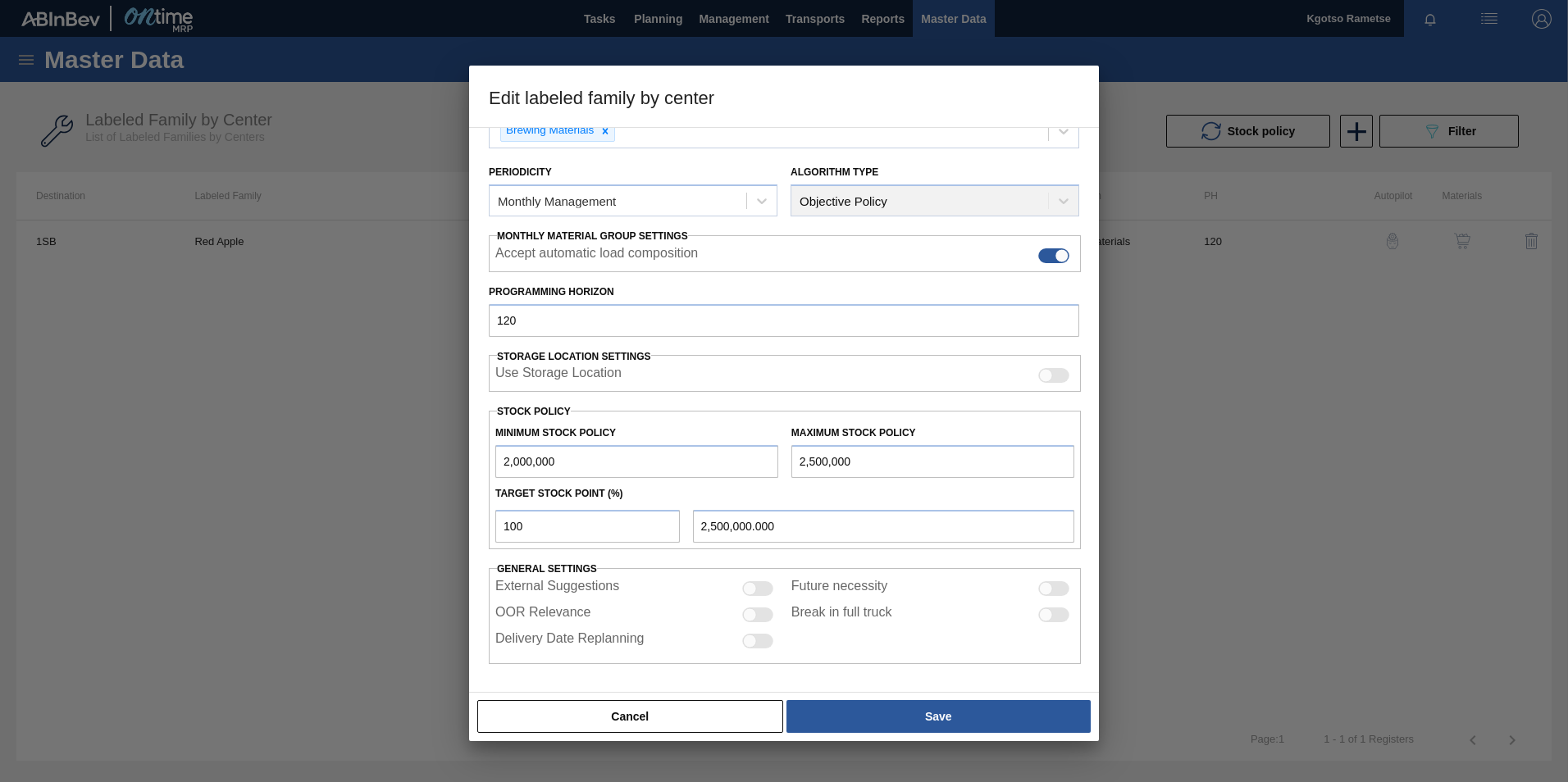
scroll to position [164, 0]
drag, startPoint x: 577, startPoint y: 458, endPoint x: 478, endPoint y: 459, distance: 99.0
click at [478, 459] on div "Material Group Flavourants & Colourants Family Flavour Labeled Family Red Apple…" at bounding box center [784, 410] width 630 height 566
type input "15,000"
drag, startPoint x: 903, startPoint y: 464, endPoint x: 626, endPoint y: 470, distance: 277.1
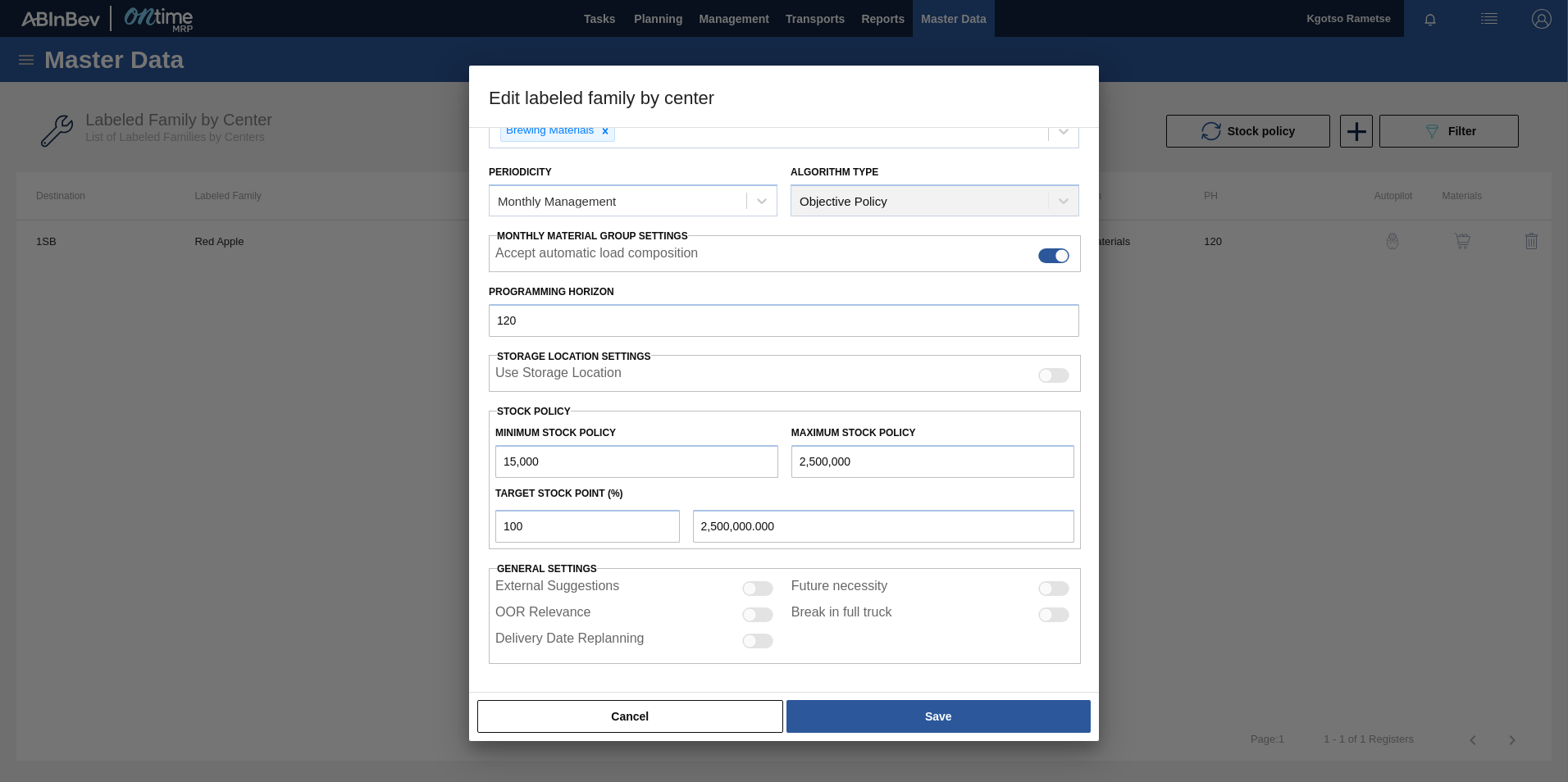
click at [645, 467] on div "Minimum Stock Policy 15,000 Maximum Stock Policy 2,500,000" at bounding box center [784, 447] width 592 height 61
type input "2"
type input "2.000"
type input "20"
type input "20.000"
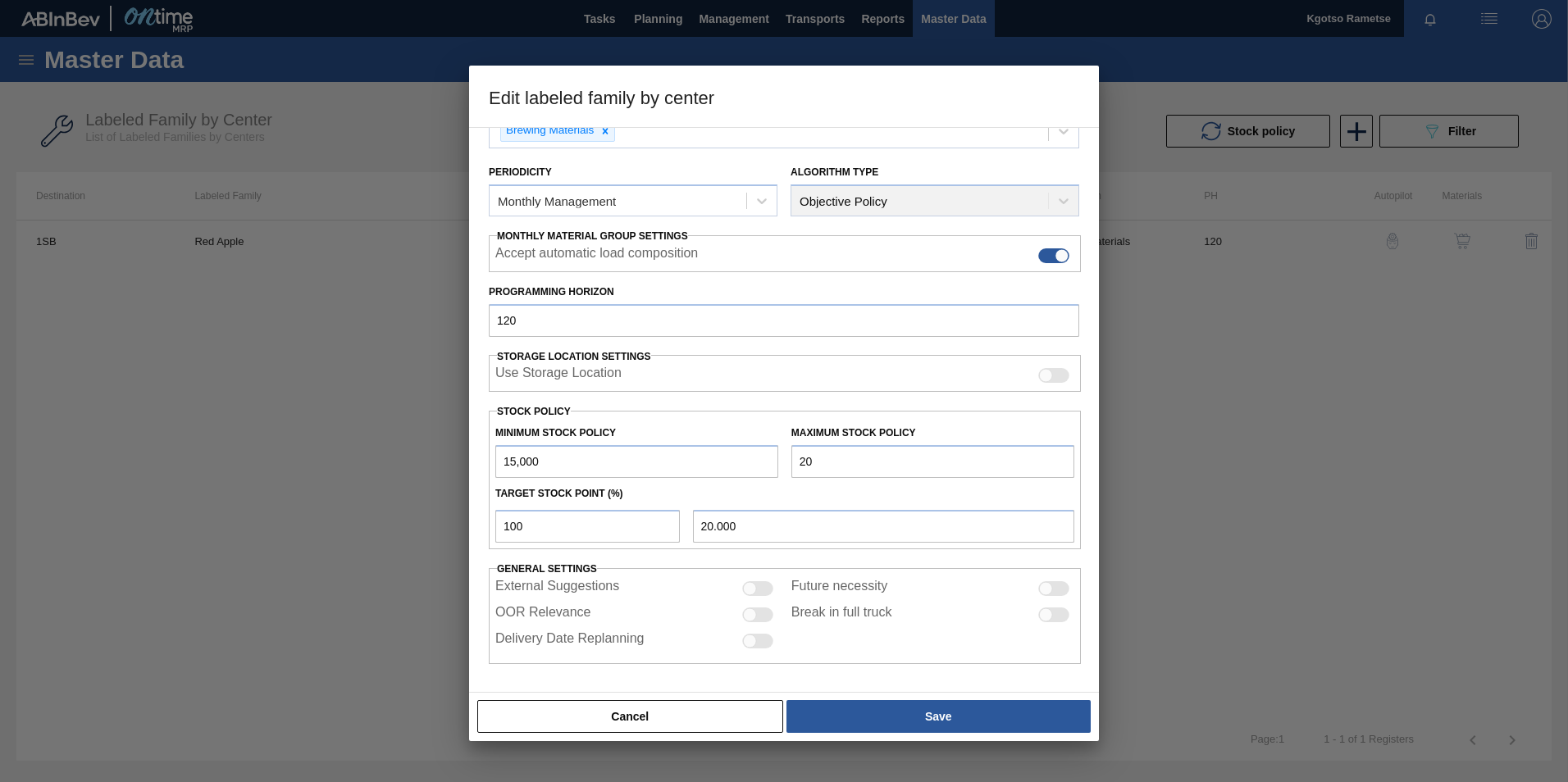
type input "200"
type input "200.000"
type input "2,000"
type input "2,000.000"
type input "20,000"
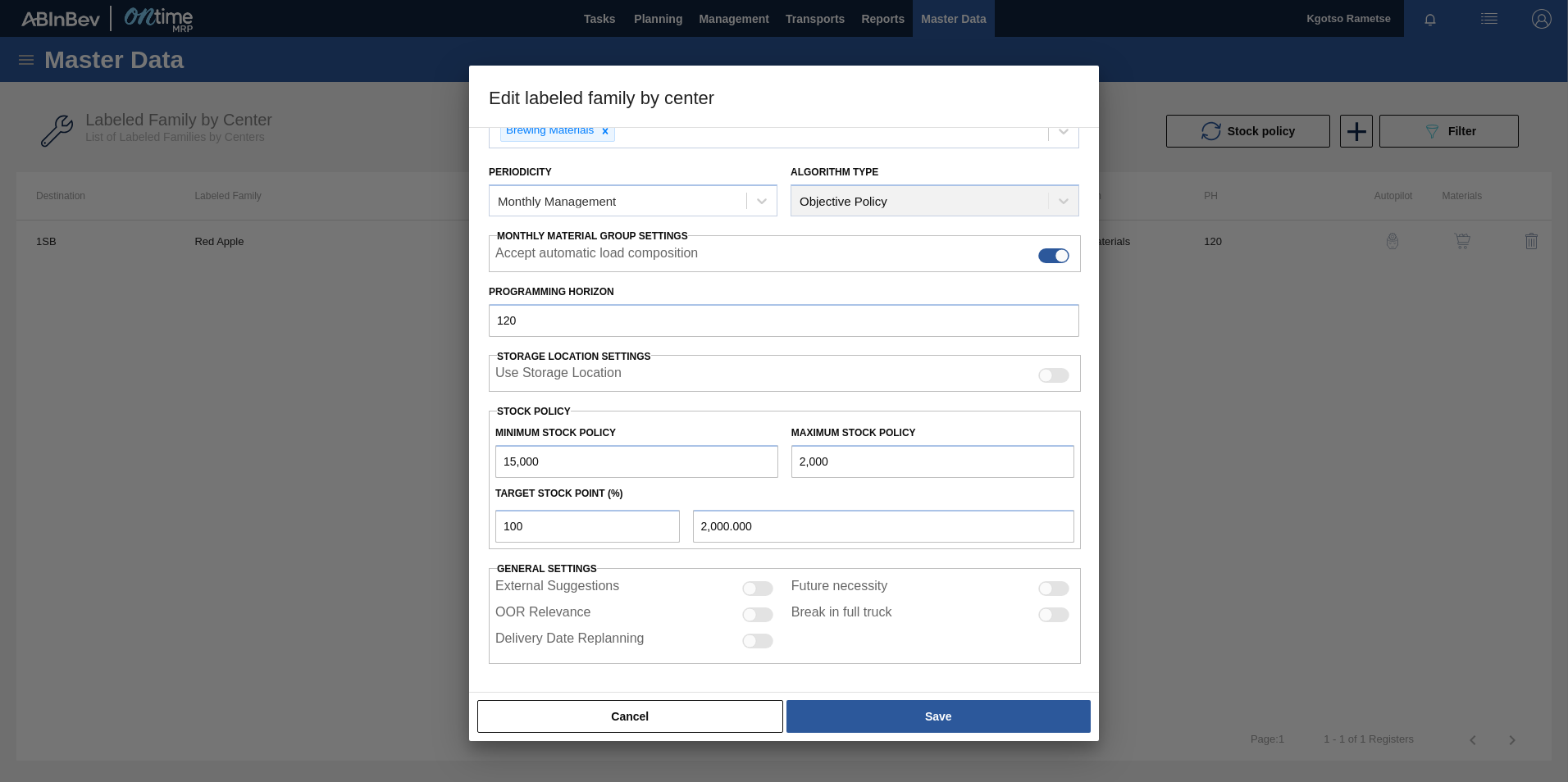
type input "20,000.000"
type input "20,000"
click at [876, 734] on div "Cancel Save" at bounding box center [784, 717] width 617 height 36
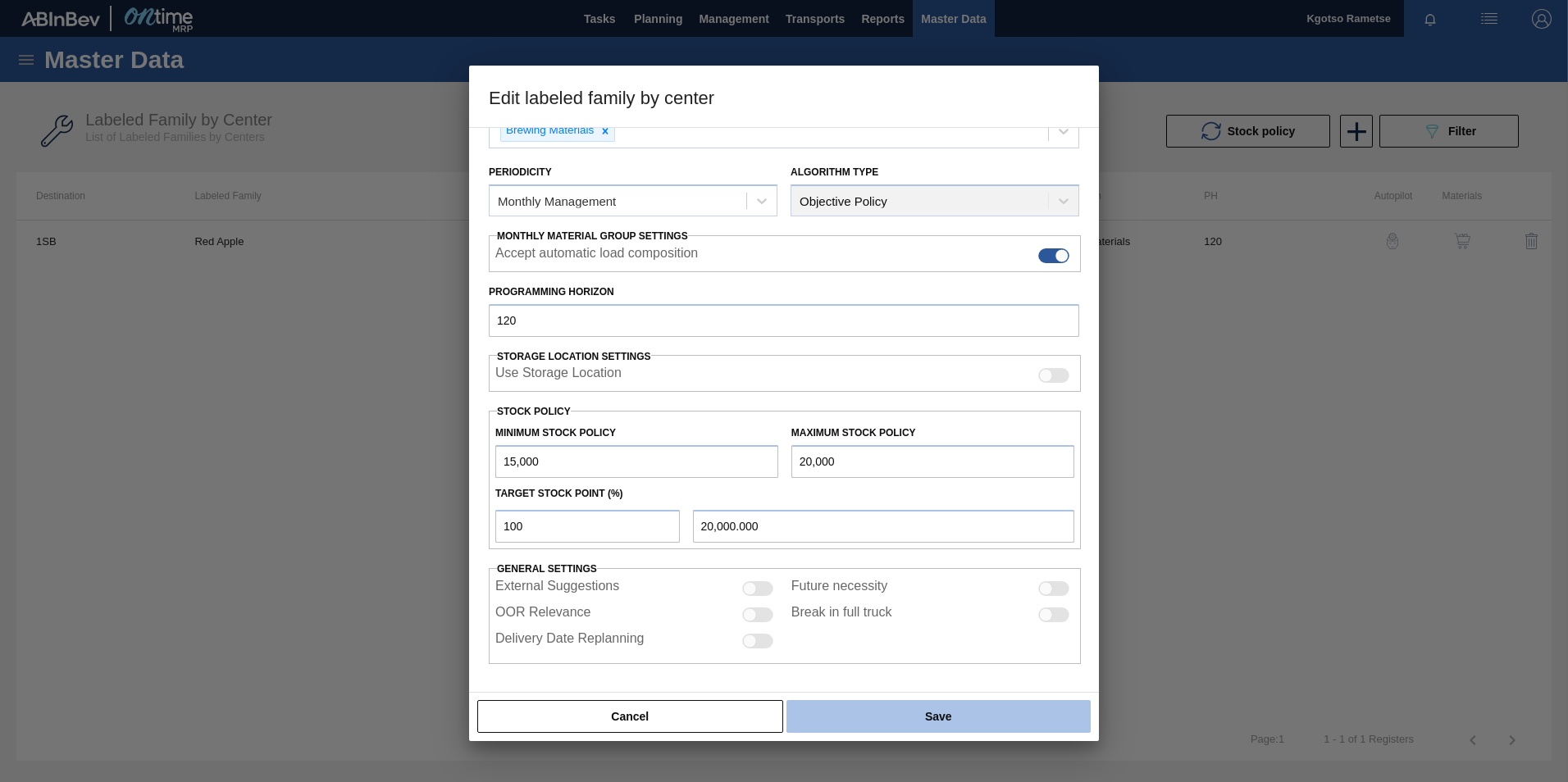
click at [913, 711] on button "Save" at bounding box center [938, 717] width 304 height 33
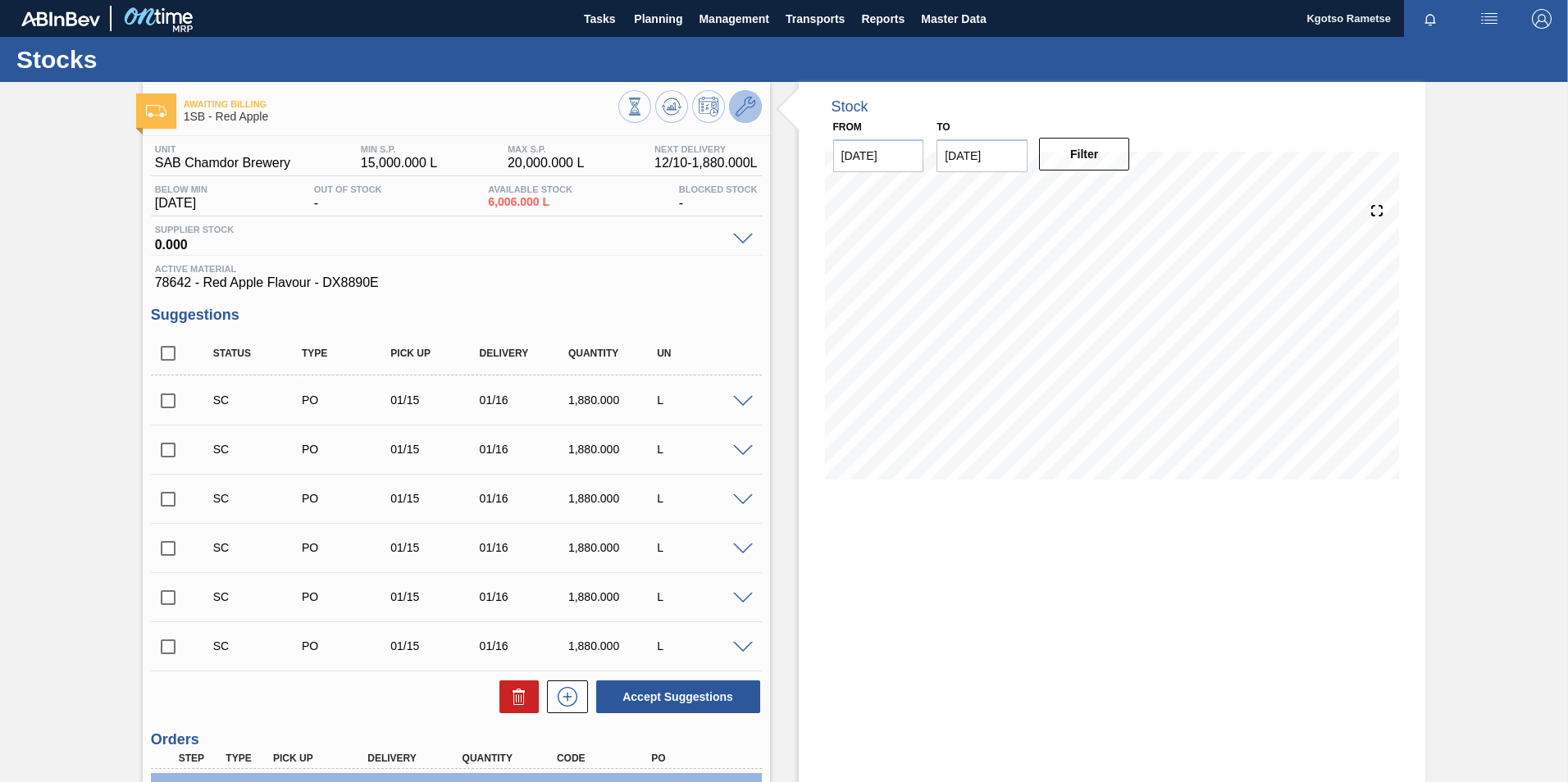
click at [736, 107] on icon at bounding box center [746, 107] width 20 height 20
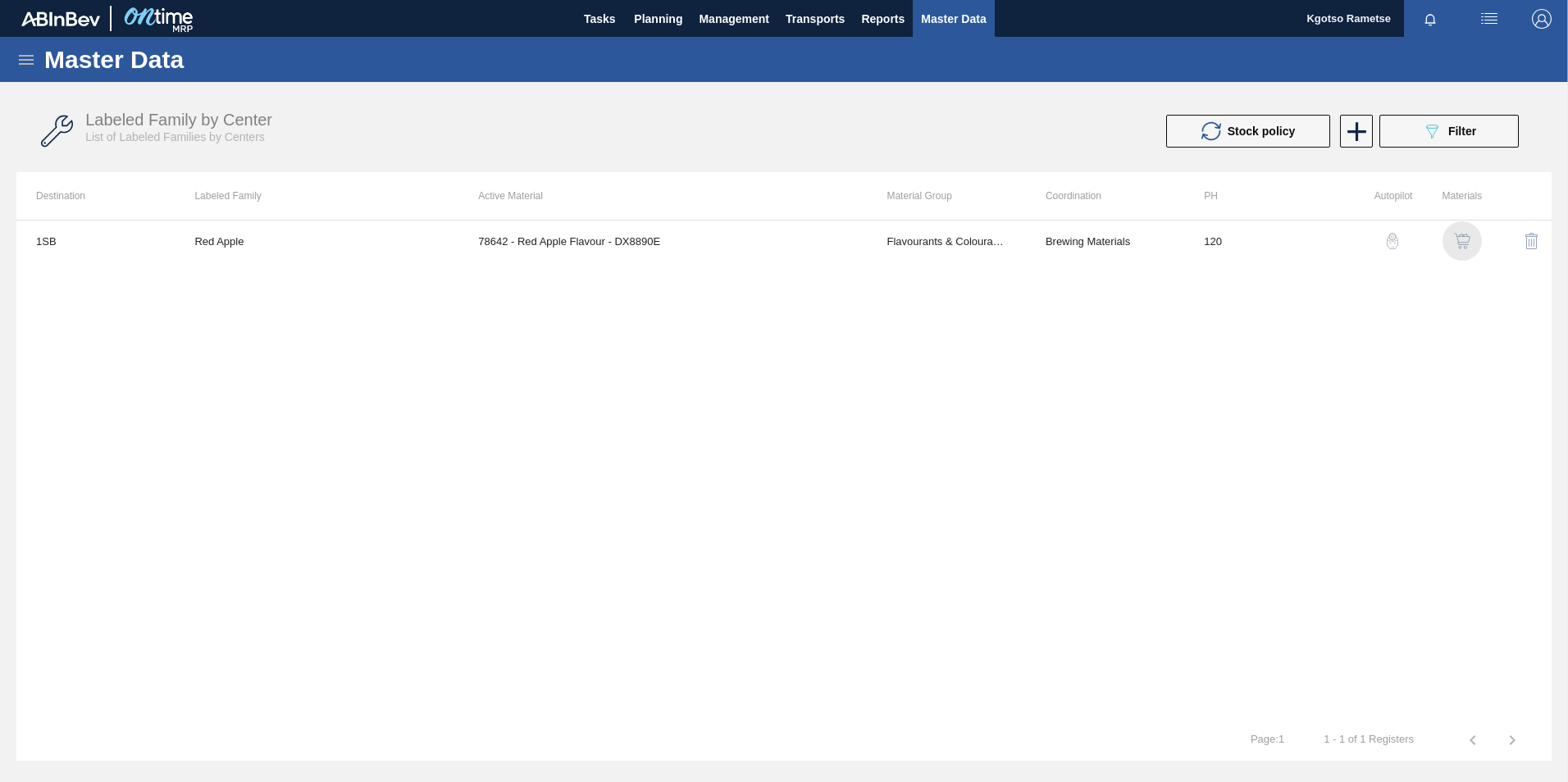
click at [1454, 244] on img "button" at bounding box center [1461, 241] width 16 height 16
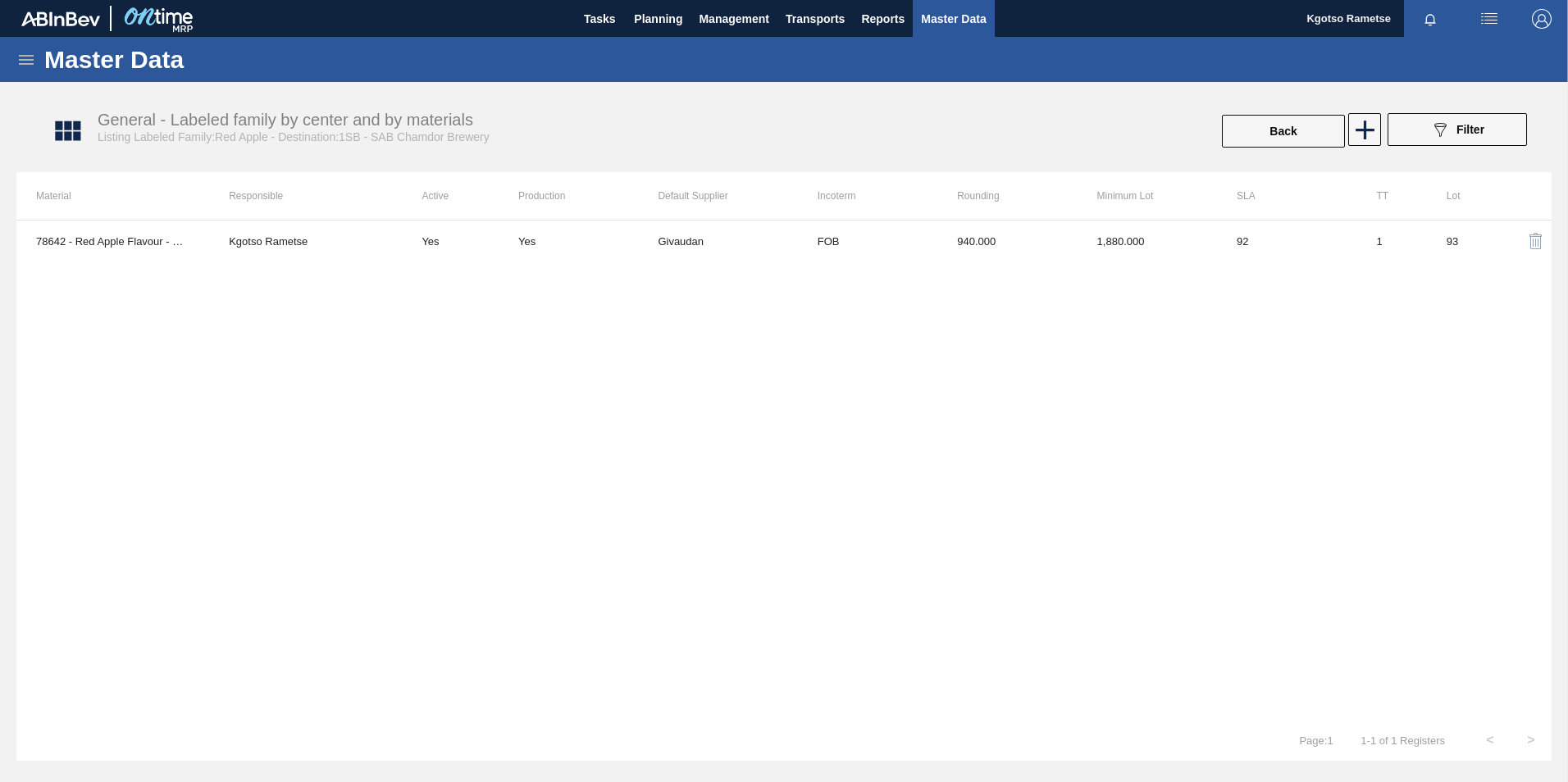
click at [800, 262] on div "78642 - Red Apple Flavour - DX8890E Kgotso Rametse Yes Yes Givaudan FOB 940.000…" at bounding box center [784, 470] width 1535 height 500
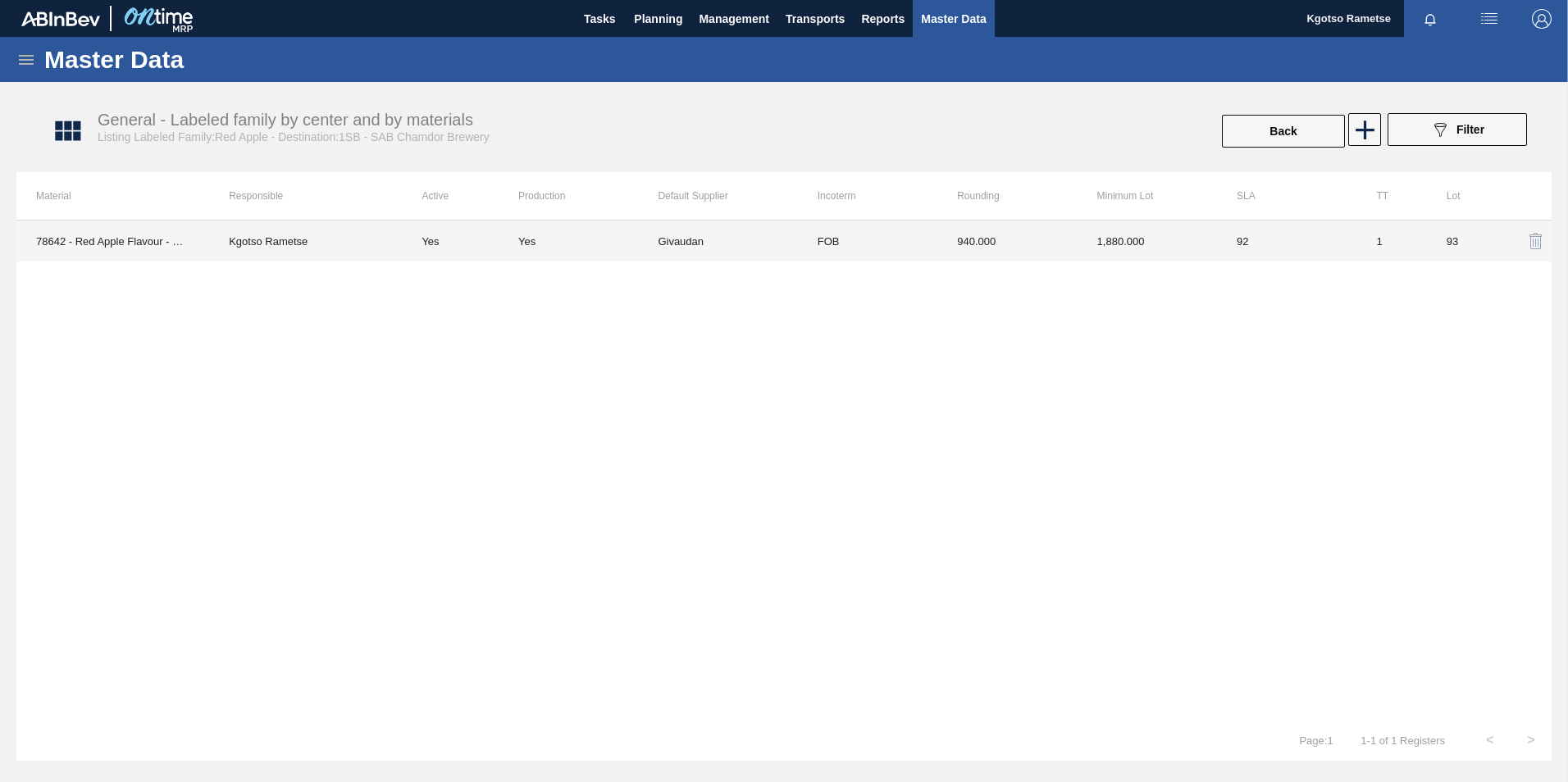
click at [785, 247] on td "Givaudan" at bounding box center [727, 240] width 139 height 41
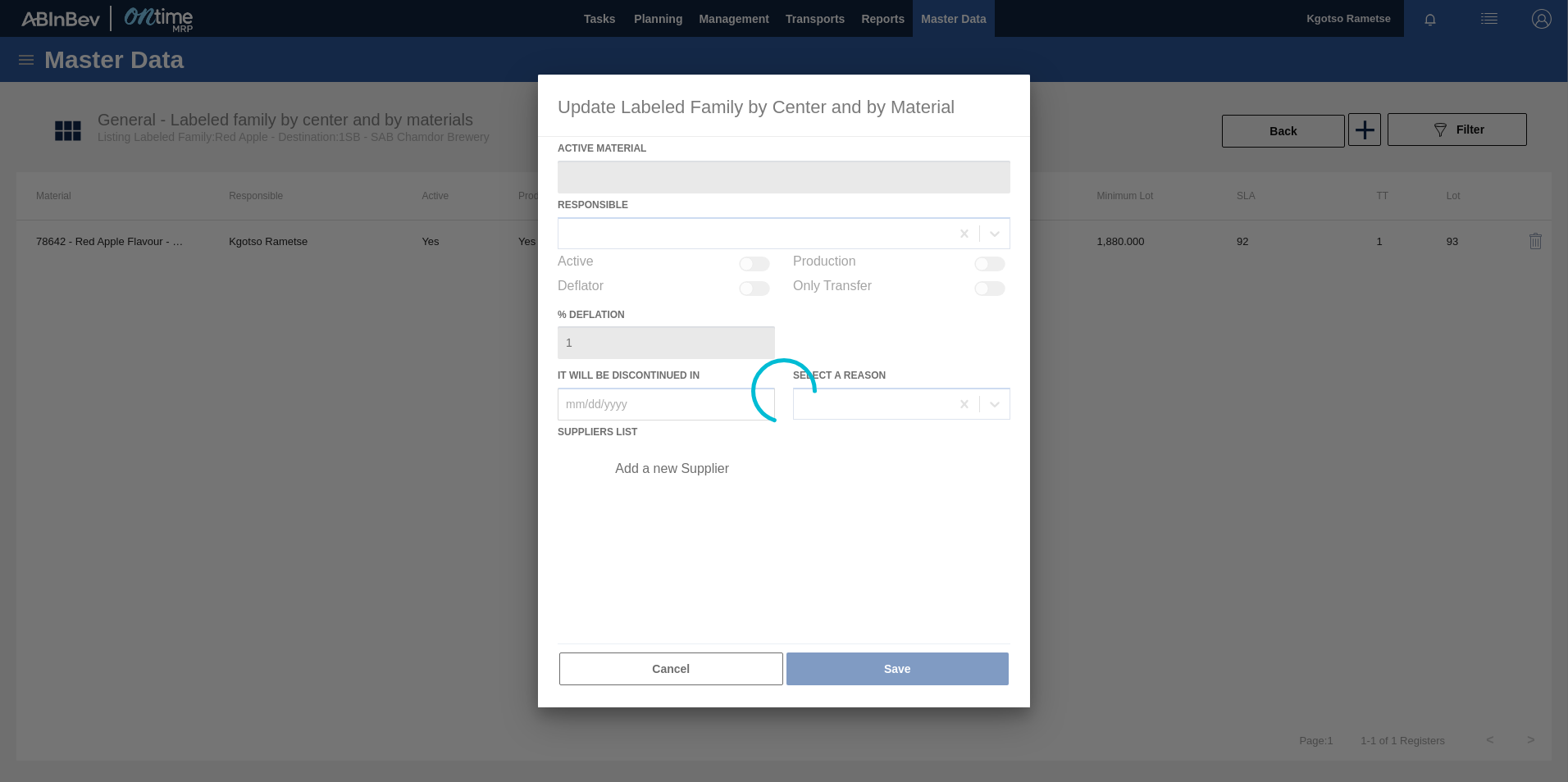
type Material "78642 - Red Apple Flavour - DX8890E"
checkbox input "true"
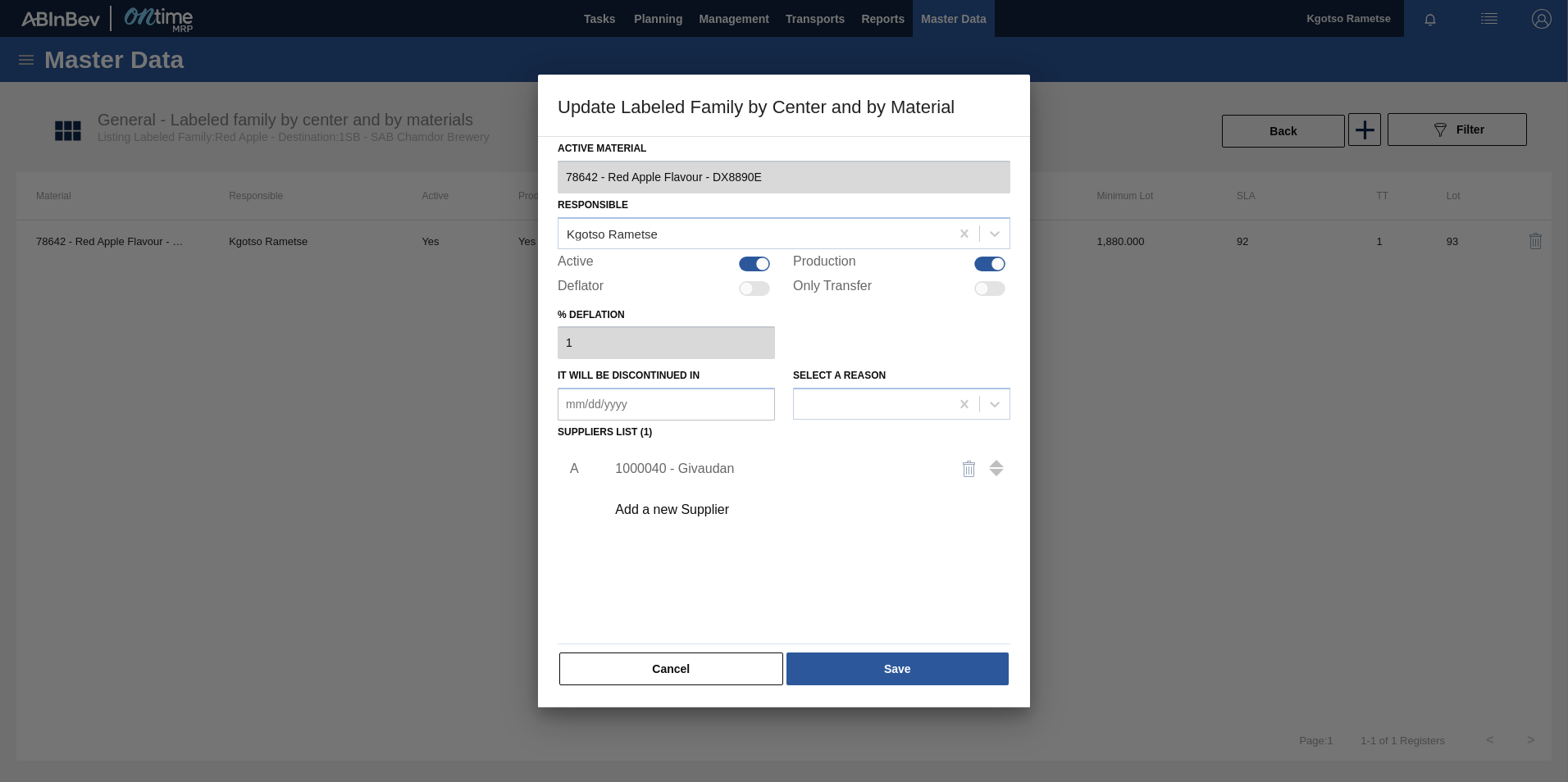
click at [684, 470] on div "1000040 - Givaudan" at bounding box center [775, 469] width 321 height 14
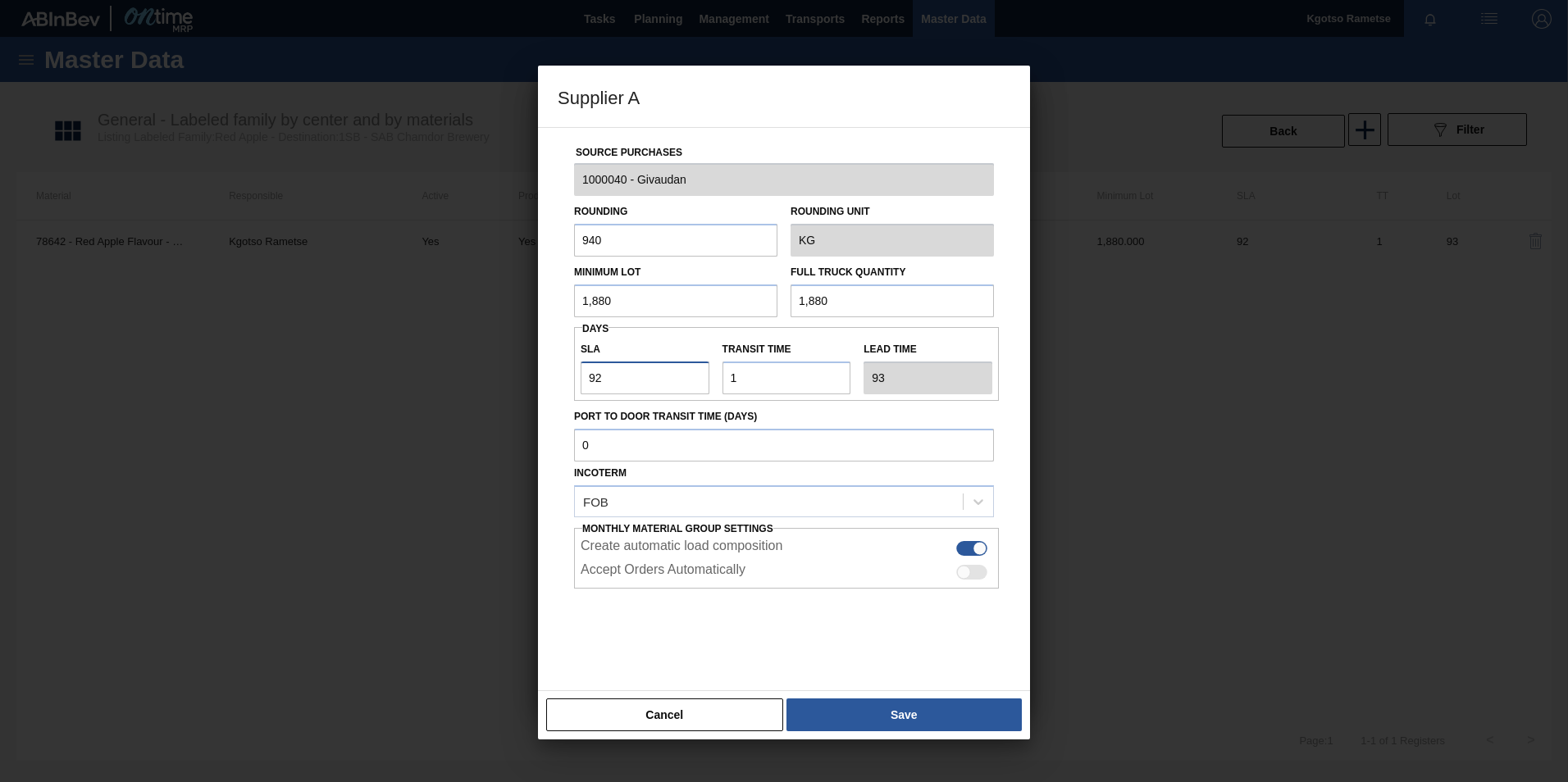
click at [535, 393] on div "Supplier A Source Purchases 1000040 - Givaudan Rounding 940 Rounding Unit KG Mi…" at bounding box center [784, 391] width 1568 height 782
click at [888, 707] on button "Save" at bounding box center [904, 715] width 236 height 33
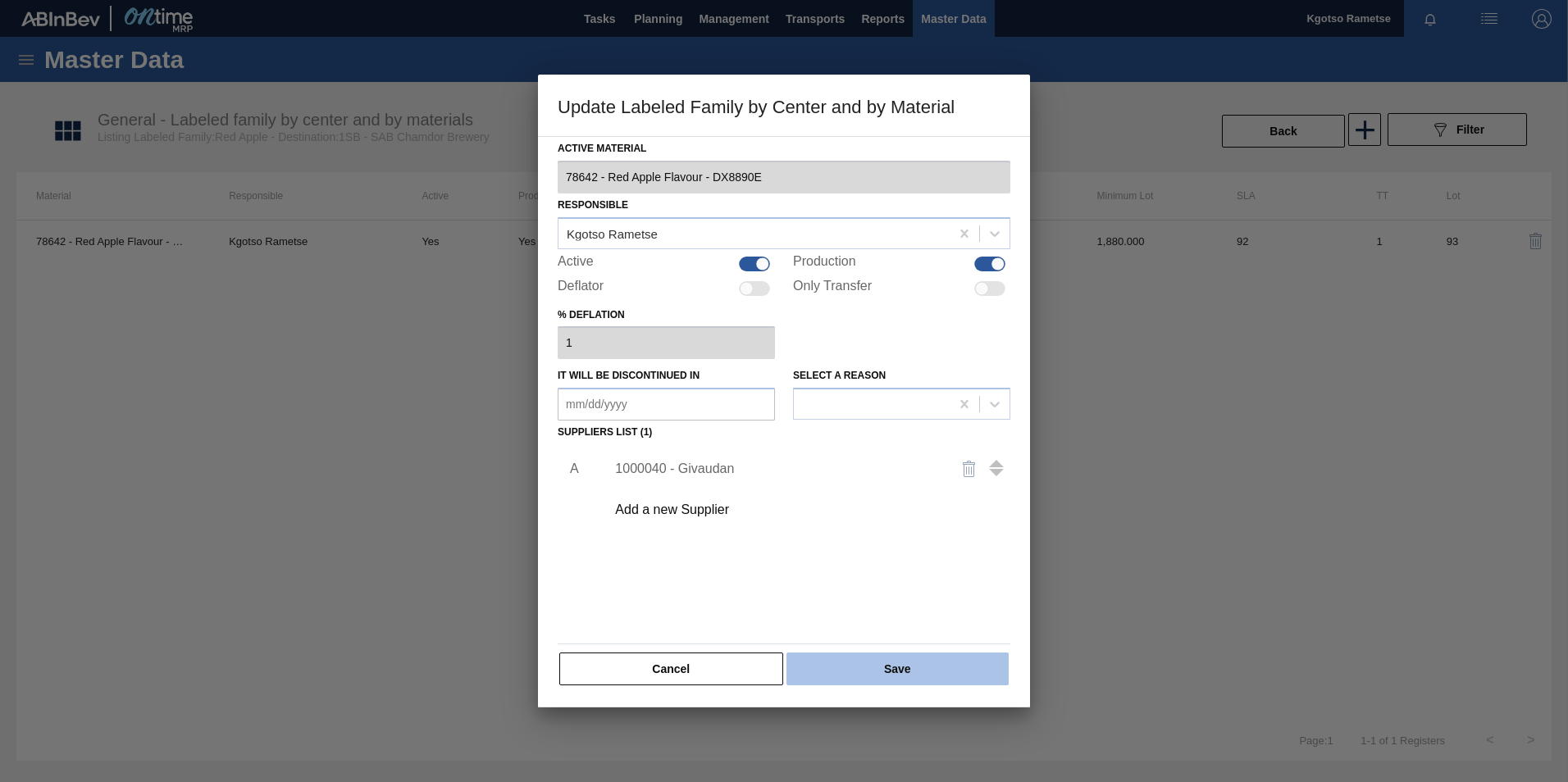
click at [871, 665] on button "Save" at bounding box center [897, 669] width 222 height 33
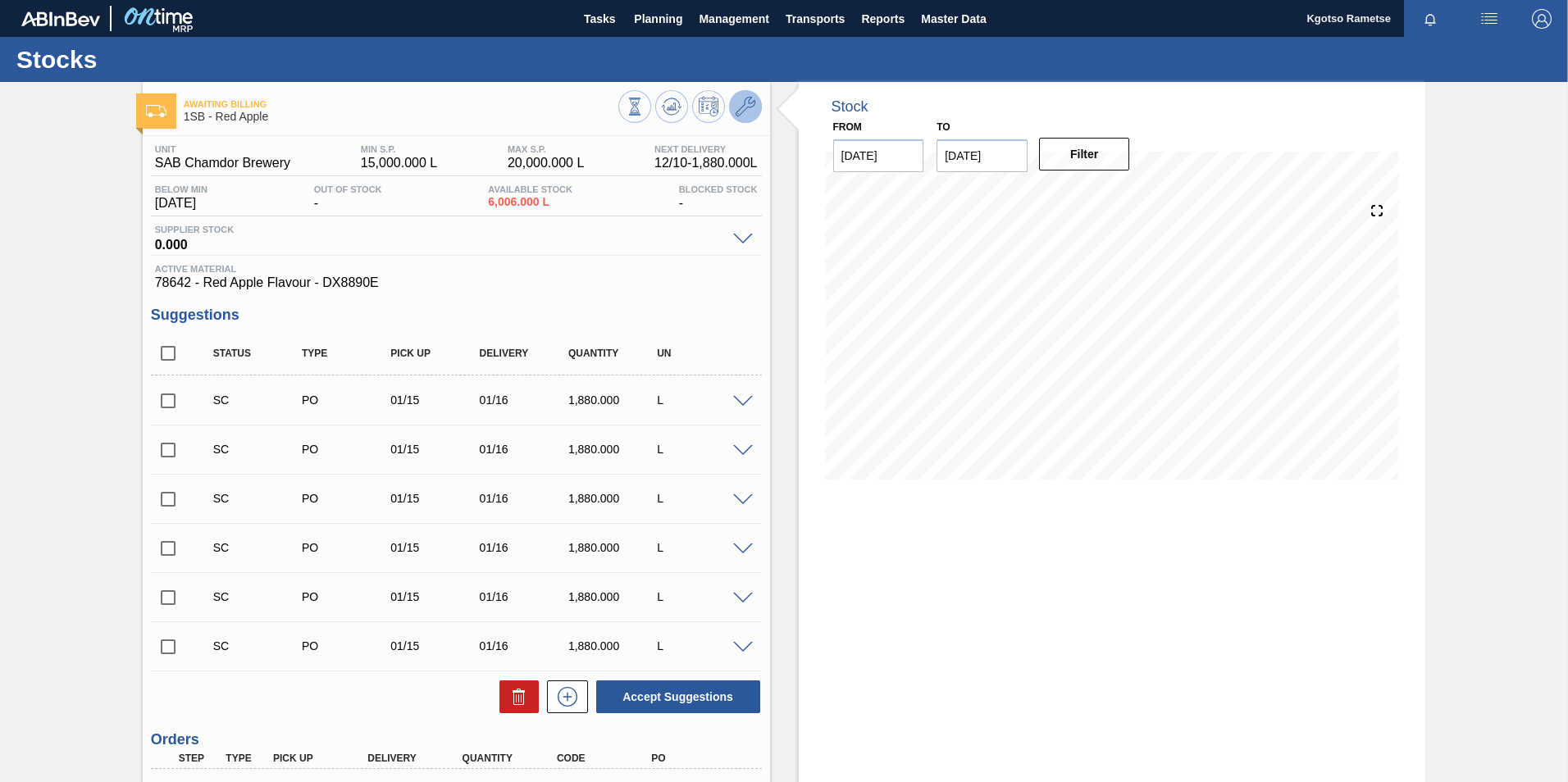
click at [749, 114] on icon at bounding box center [746, 107] width 20 height 20
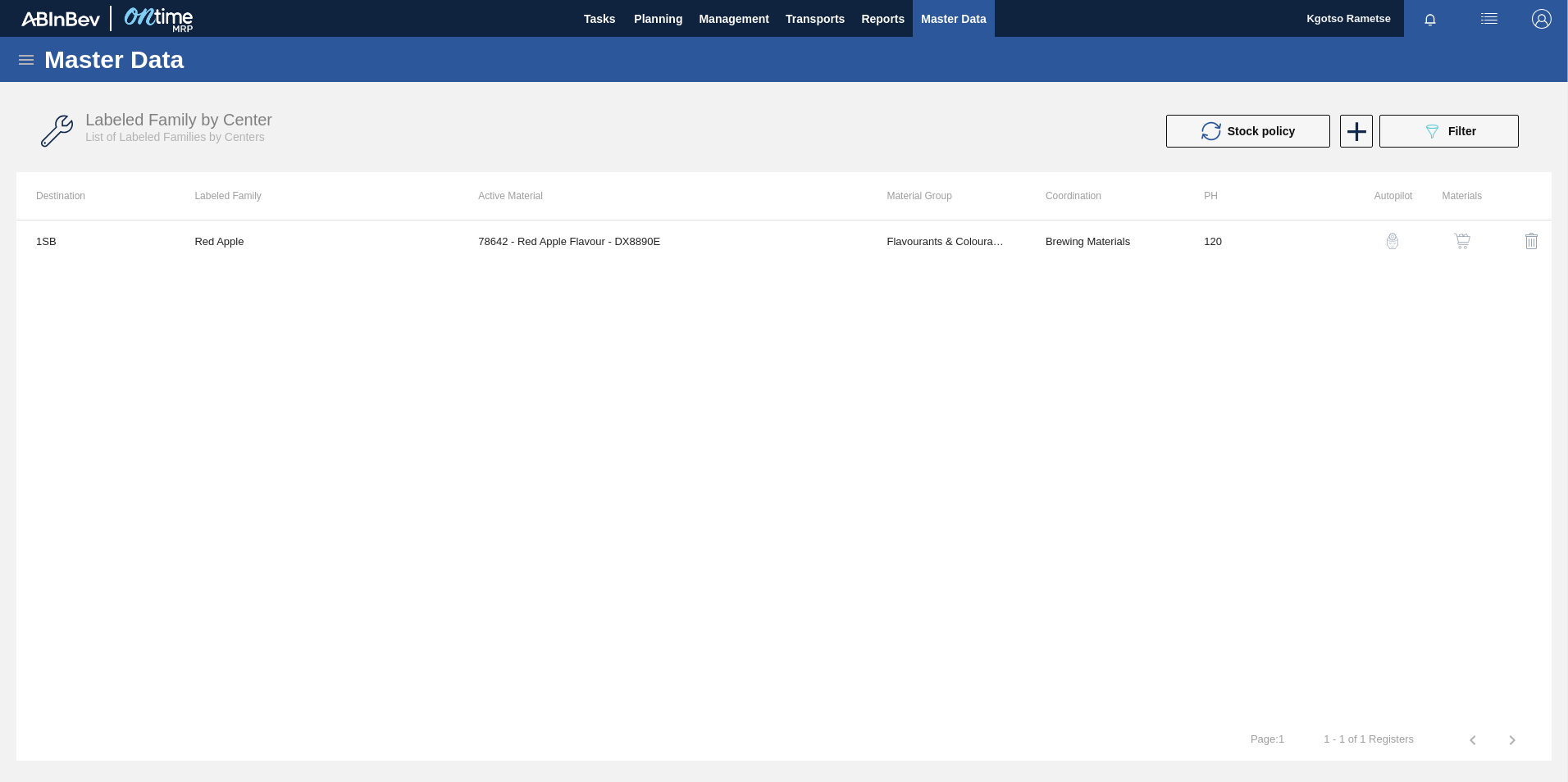
click at [1461, 233] on img "button" at bounding box center [1461, 241] width 16 height 16
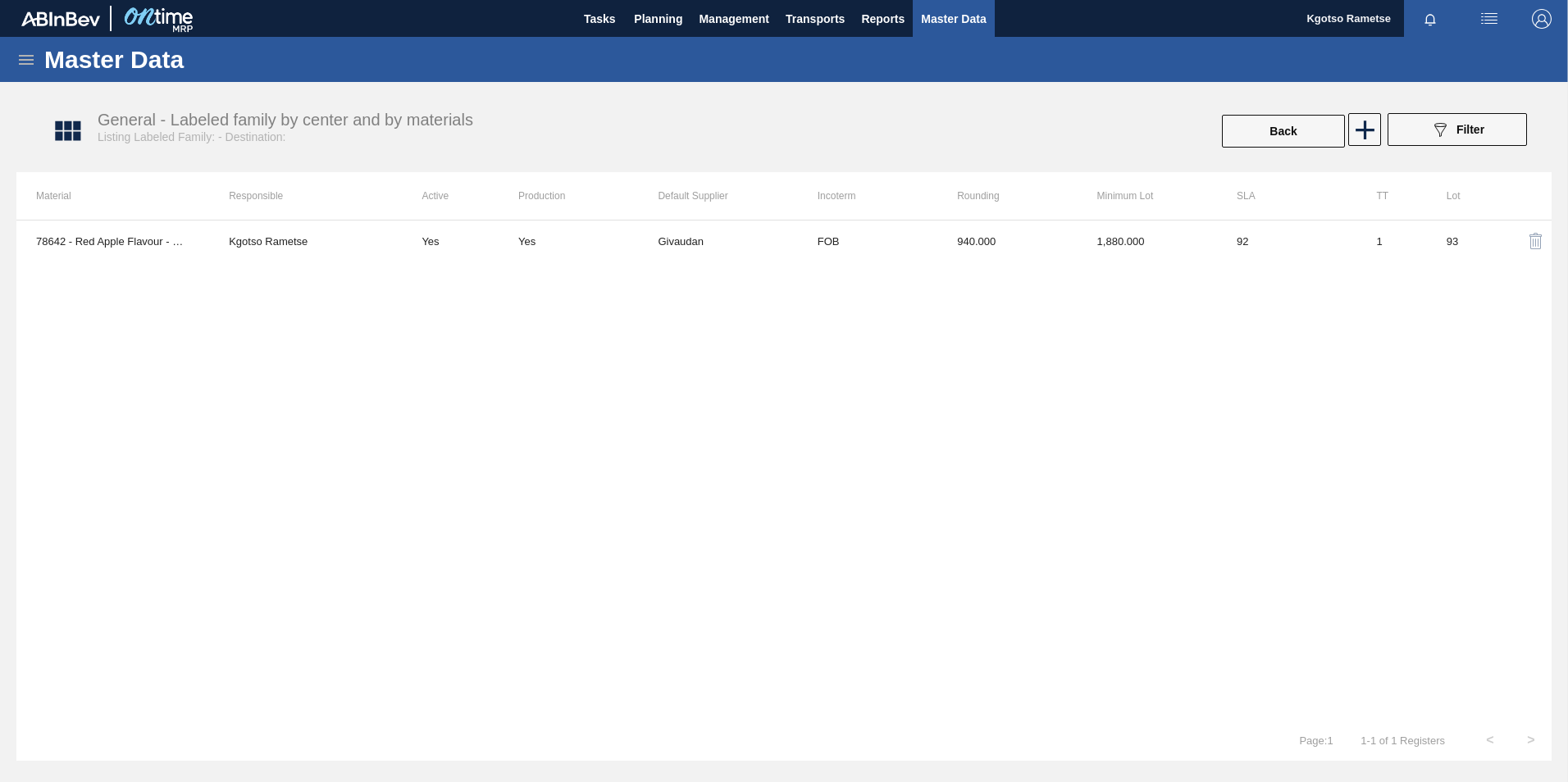
click at [920, 258] on td "FOB" at bounding box center [868, 240] width 139 height 41
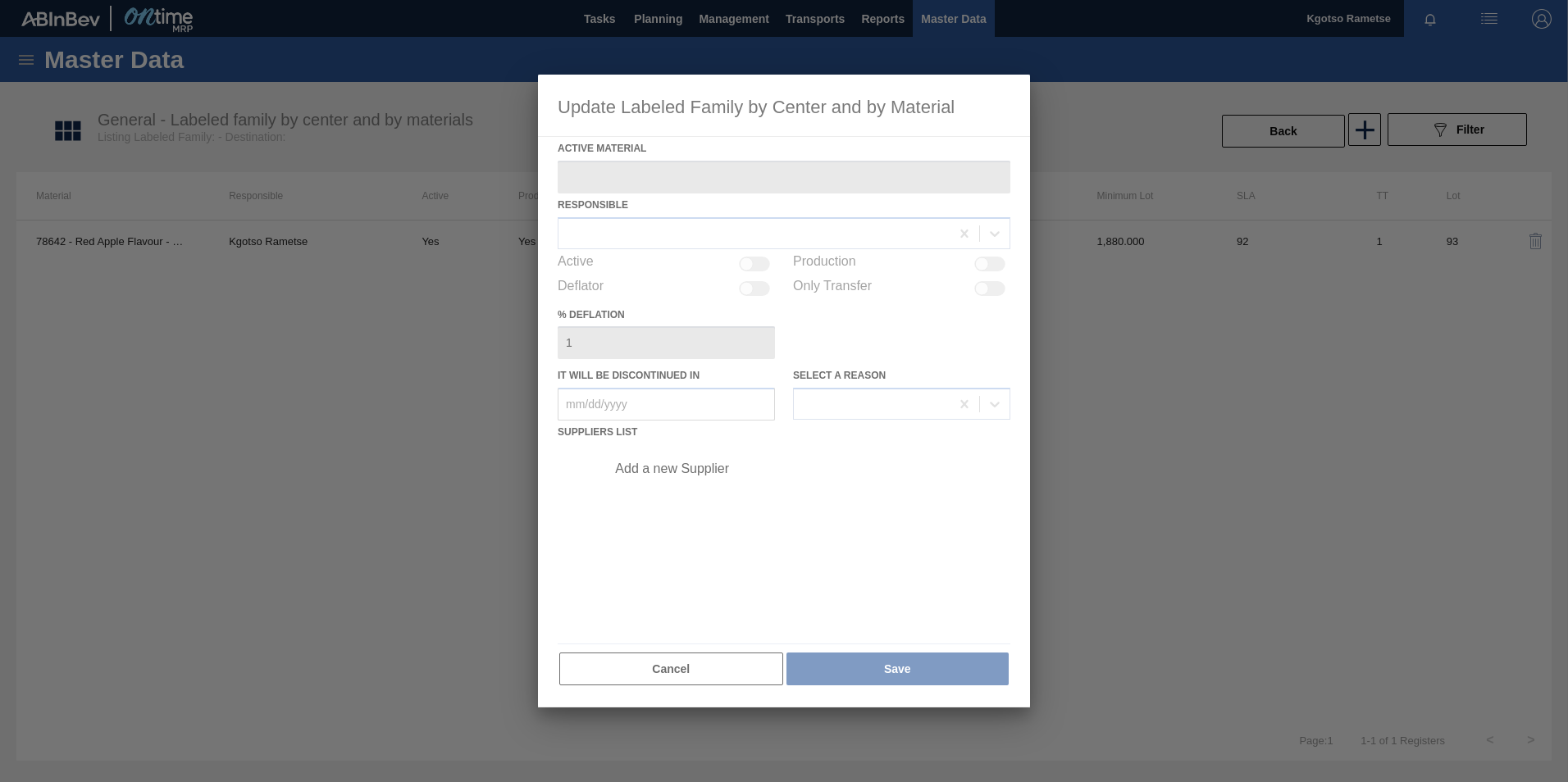
type Material "78642 - Red Apple Flavour - DX8890E"
checkbox input "true"
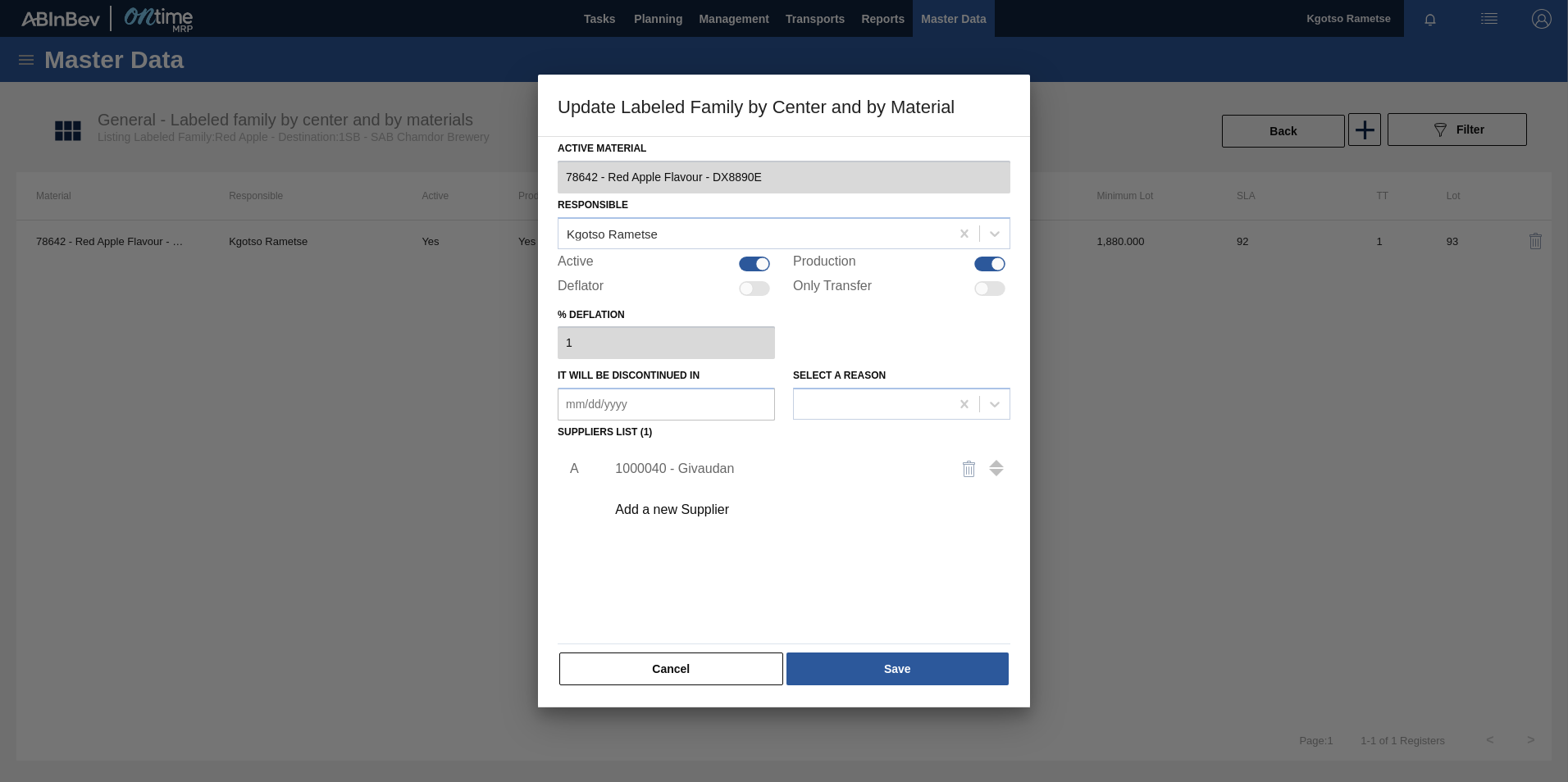
click at [680, 471] on div "1000040 - Givaudan" at bounding box center [775, 469] width 321 height 14
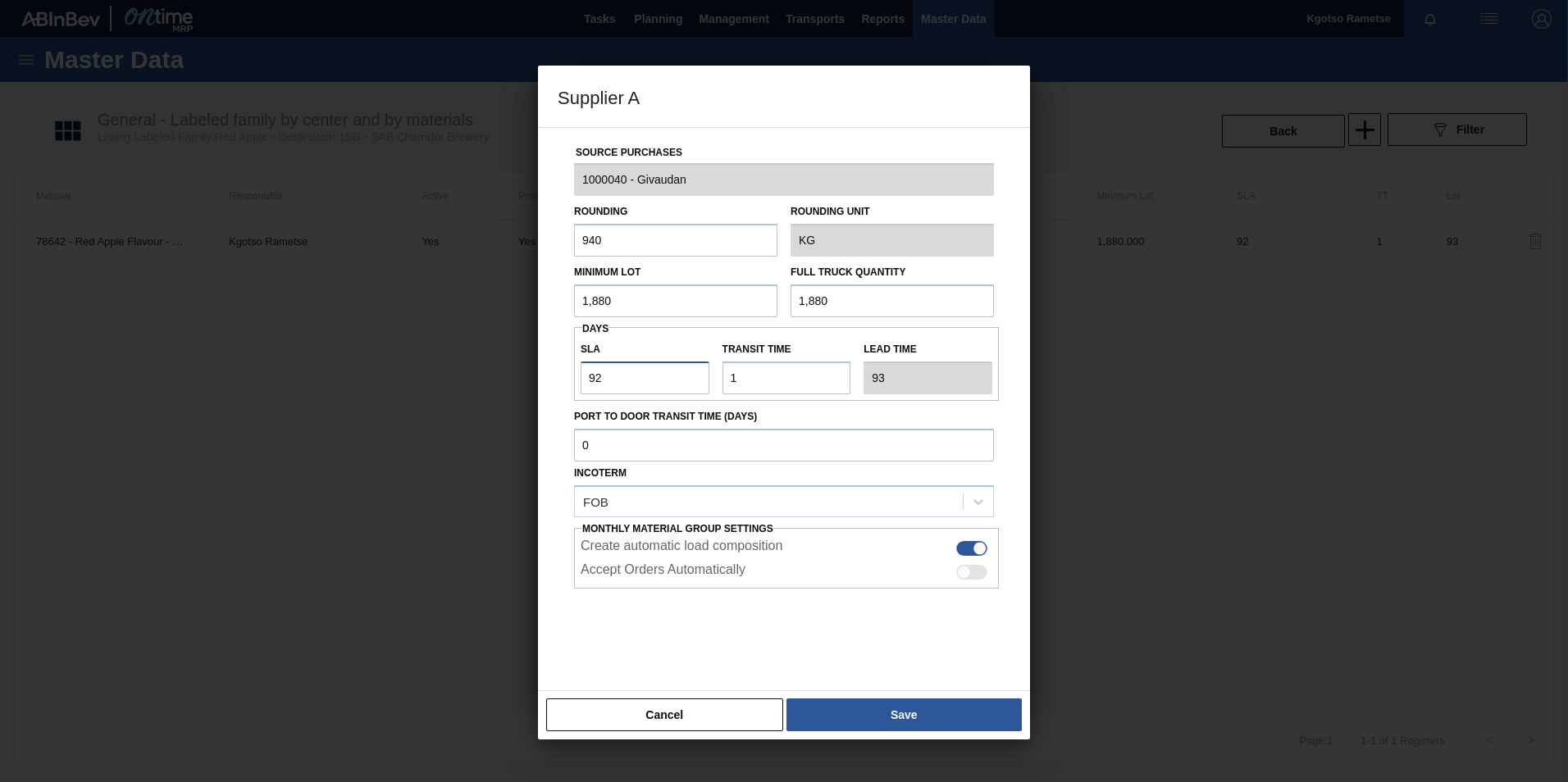
drag, startPoint x: 616, startPoint y: 381, endPoint x: 525, endPoint y: 385, distance: 91.1
click at [554, 382] on div "Source Purchases 1000040 - Givaudan Rounding 940 Rounding Unit KG Minimum Lot 1…" at bounding box center [784, 409] width 492 height 564
click at [707, 715] on button "Cancel" at bounding box center [664, 715] width 237 height 33
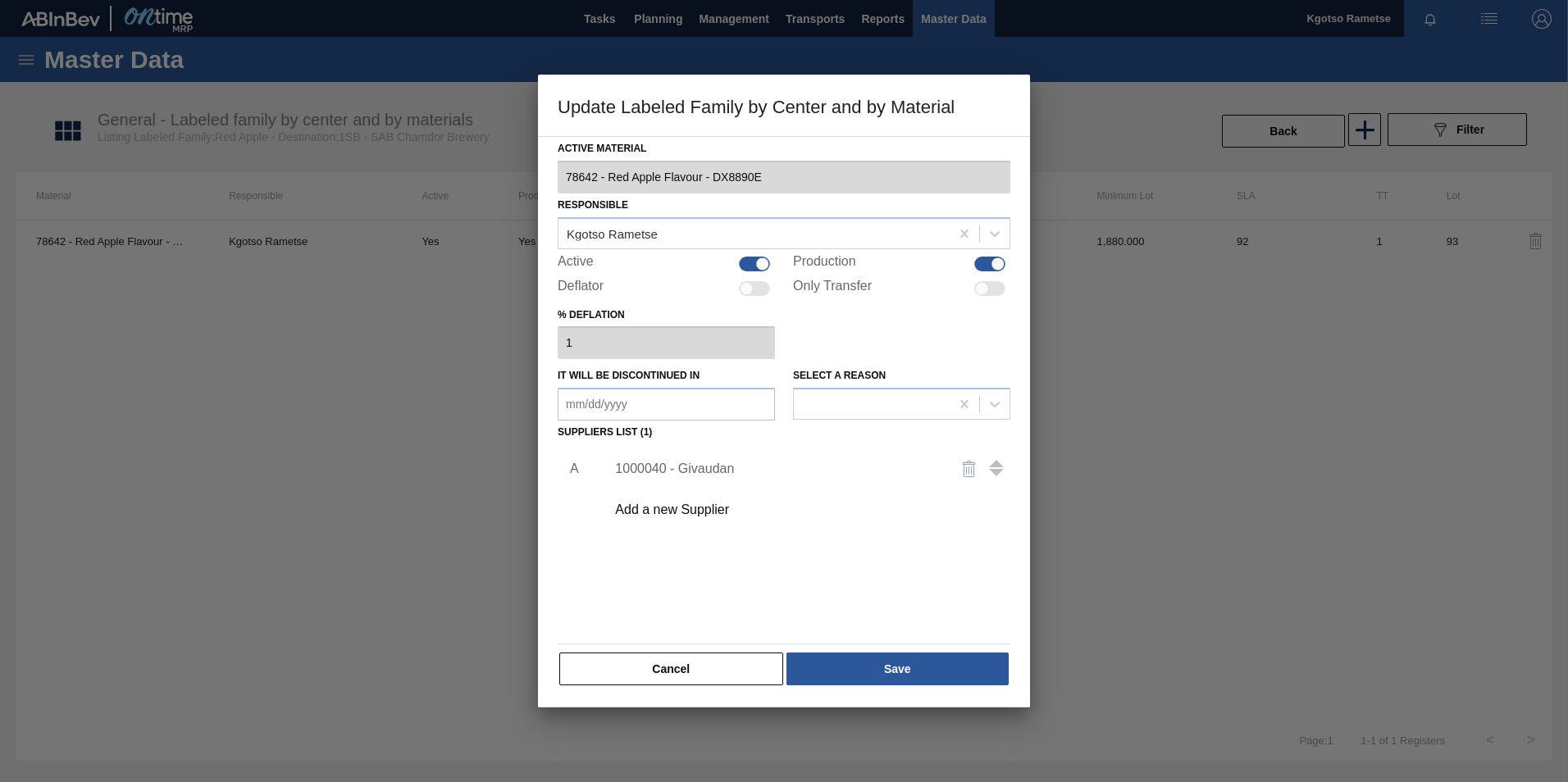
click at [678, 671] on button "Cancel" at bounding box center [671, 669] width 224 height 33
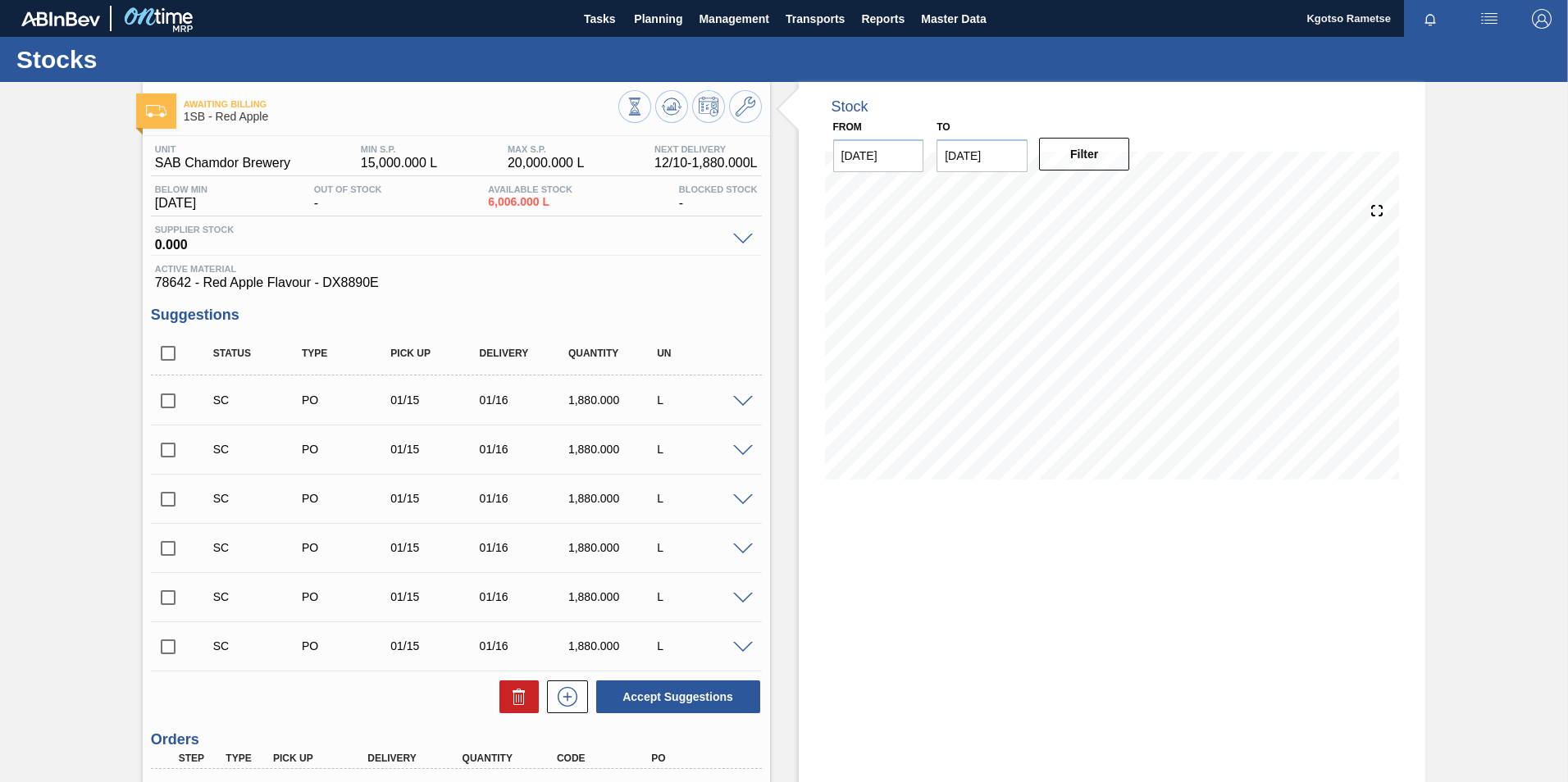
click at [659, 326] on div "Suggestions Status Type Pick up Delivery Quantity UN SC PO 01/15 01/16 1,880.00…" at bounding box center [456, 511] width 611 height 408
click at [672, 107] on icon at bounding box center [672, 107] width 11 height 7
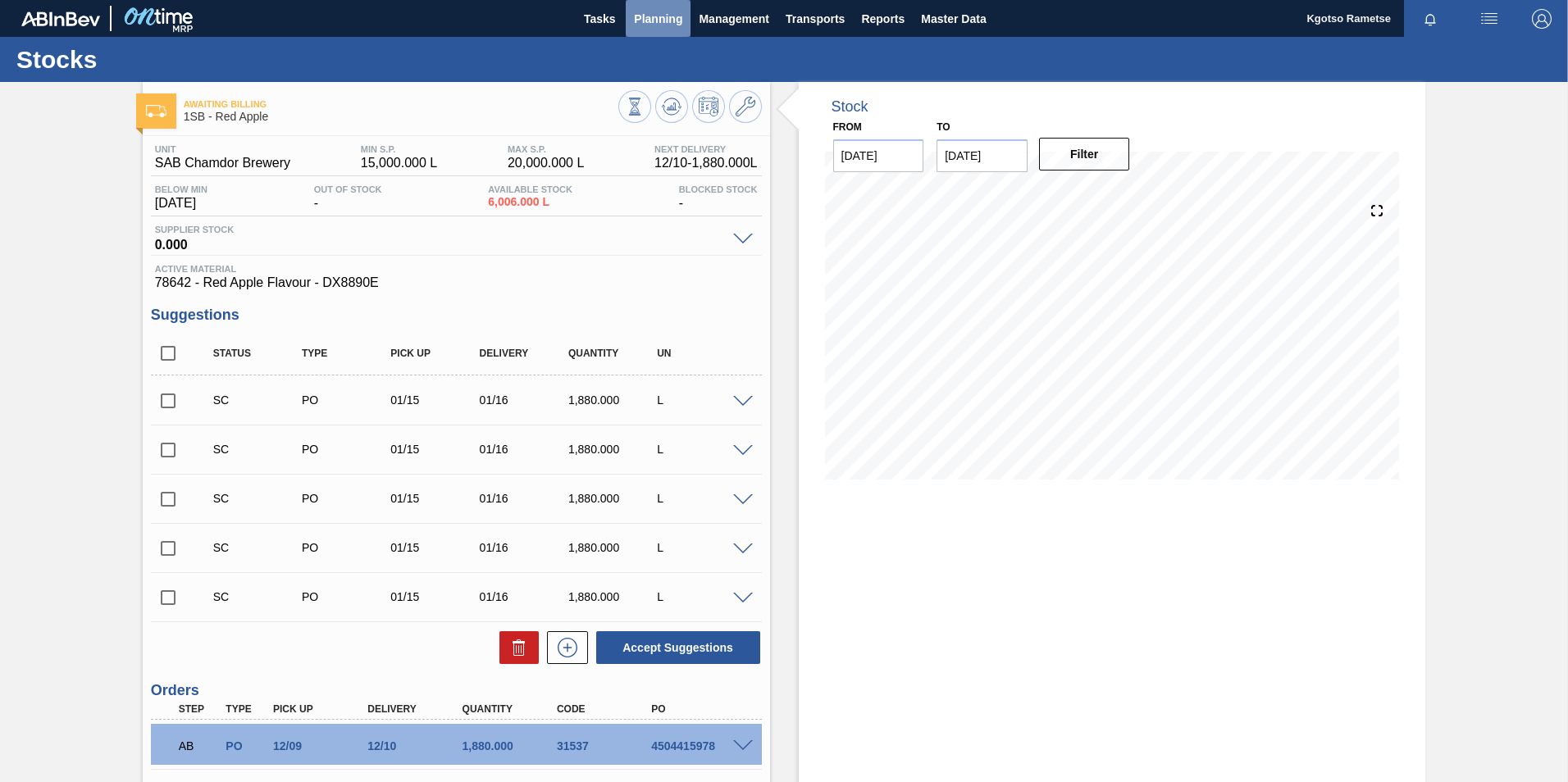
click at [663, 22] on span "Planning" at bounding box center [658, 19] width 49 height 20
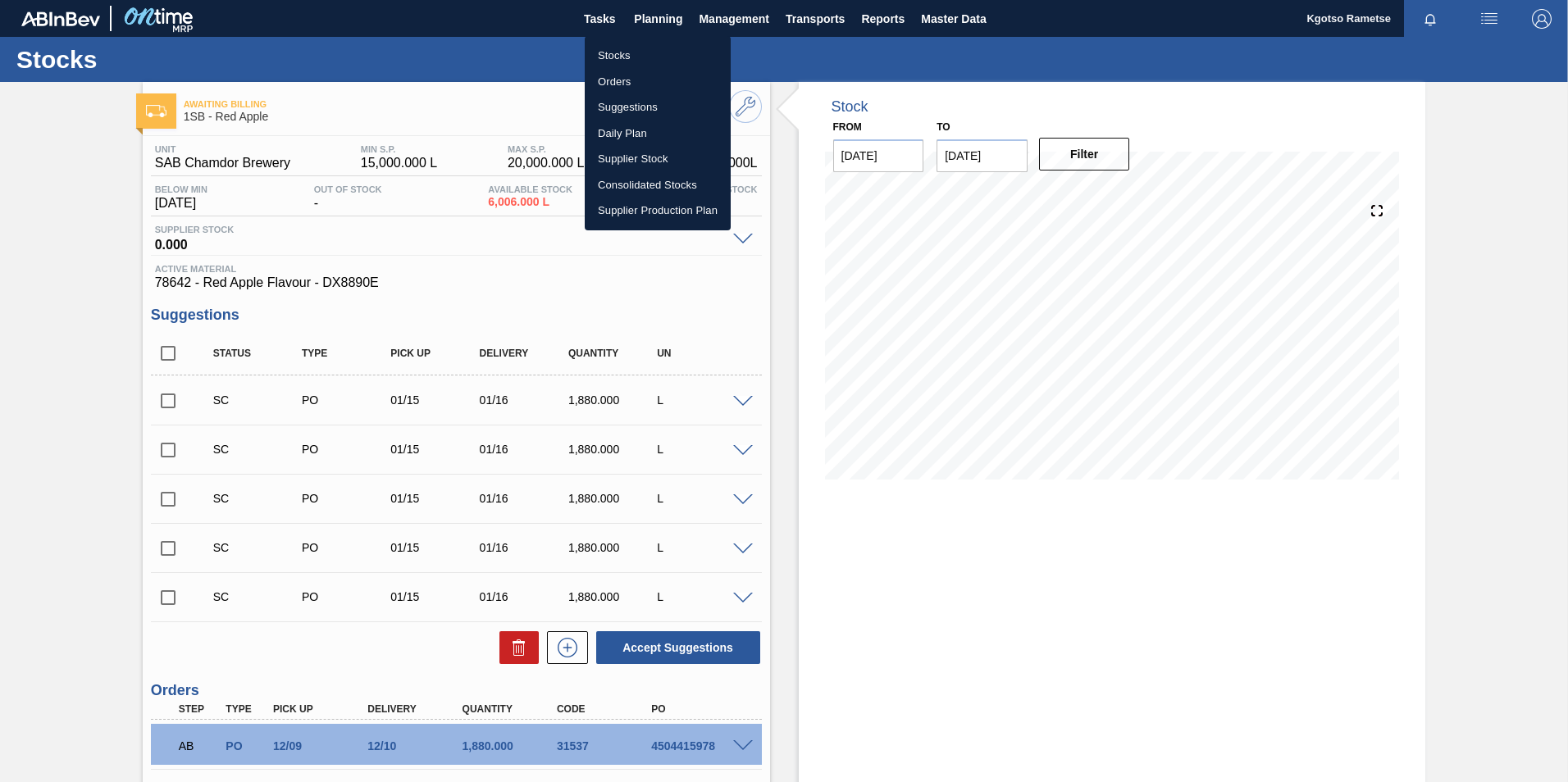
drag, startPoint x: 674, startPoint y: 43, endPoint x: 803, endPoint y: 111, distance: 145.8
click at [674, 43] on li "Stocks" at bounding box center [658, 55] width 146 height 26
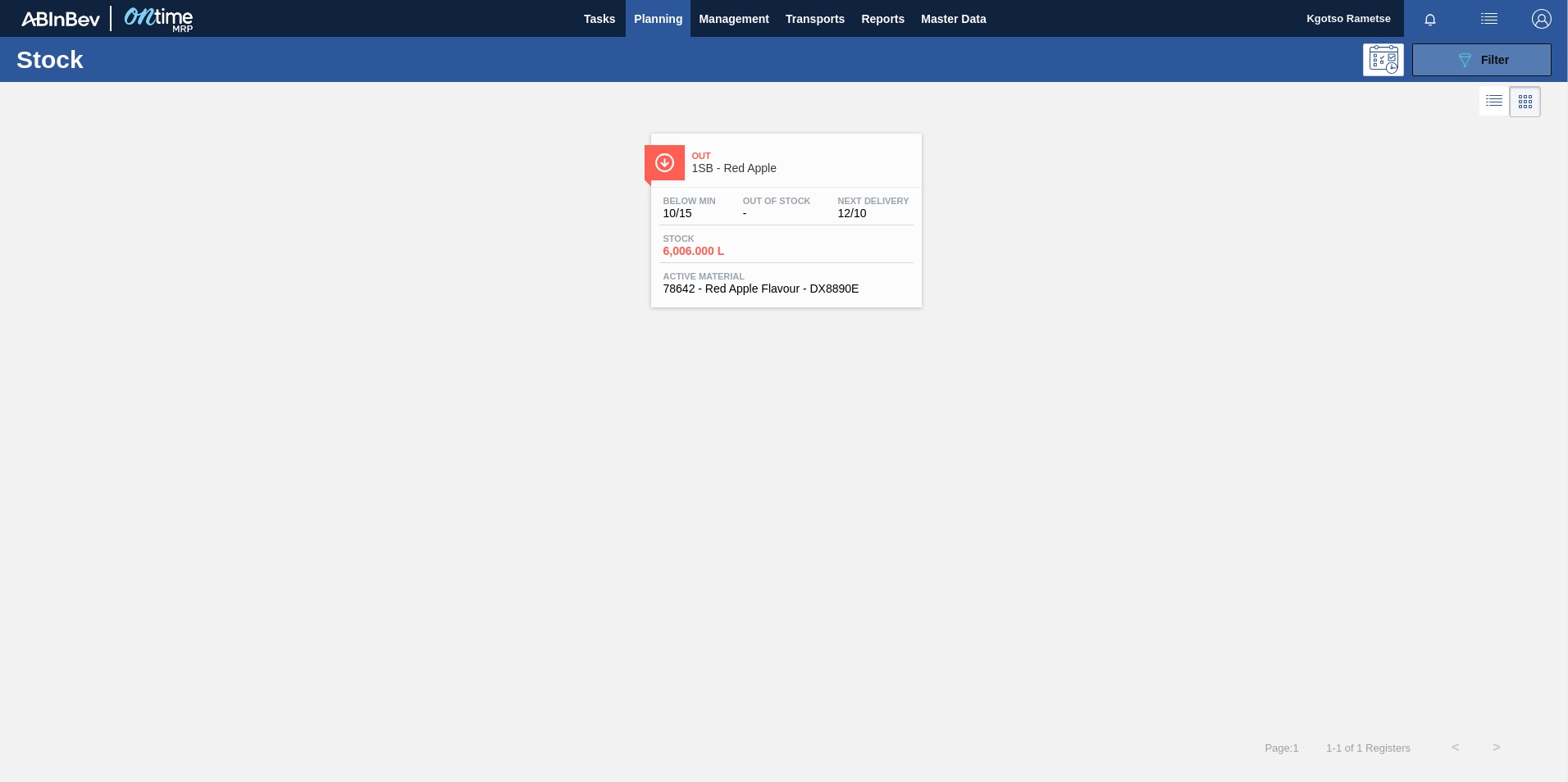
click at [1485, 69] on div "089F7B8B-B2A5-4AFE-B5C0-19BA573D28AC Filter" at bounding box center [1481, 60] width 54 height 20
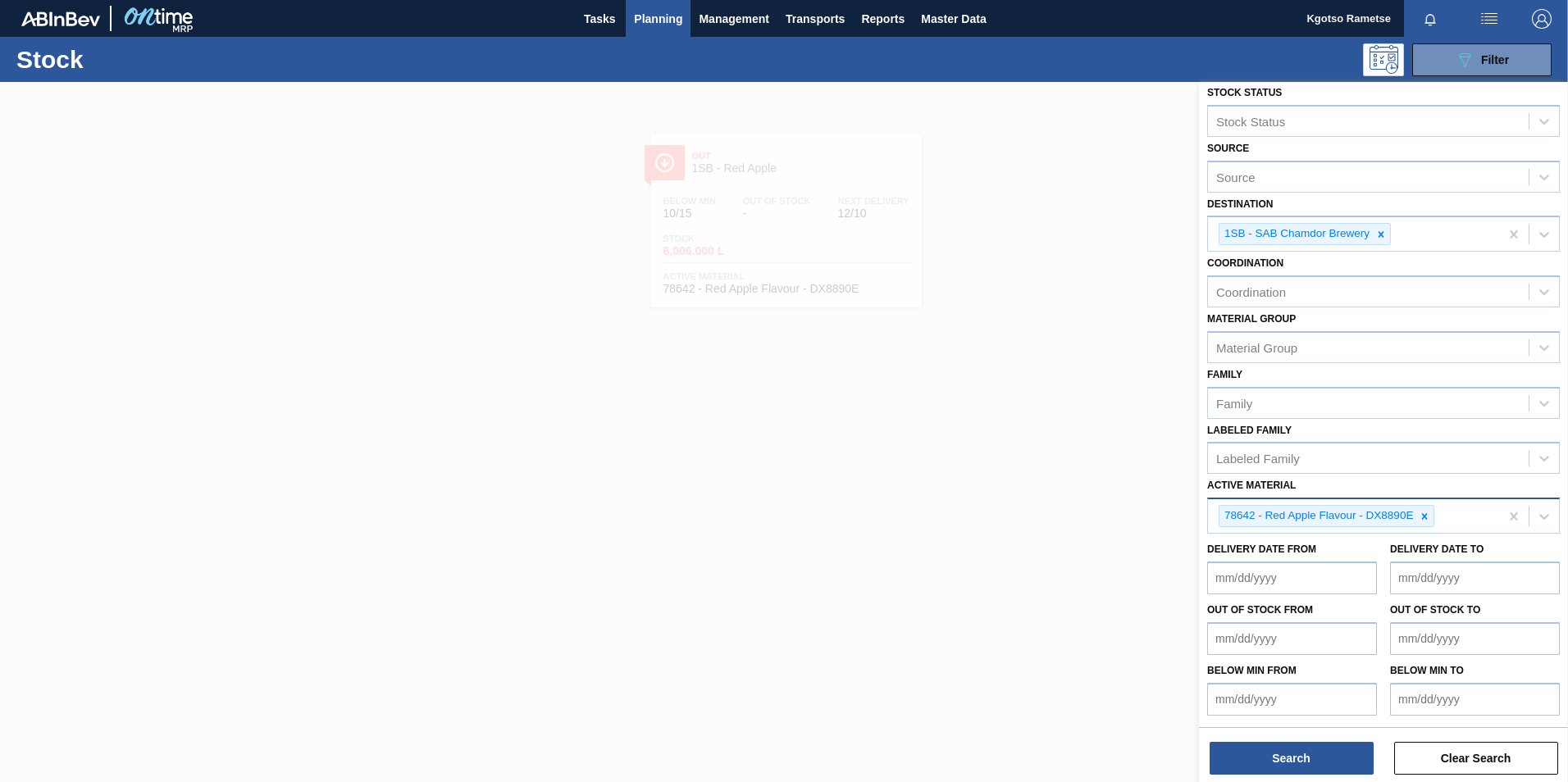
click at [1419, 514] on div at bounding box center [1424, 516] width 18 height 21
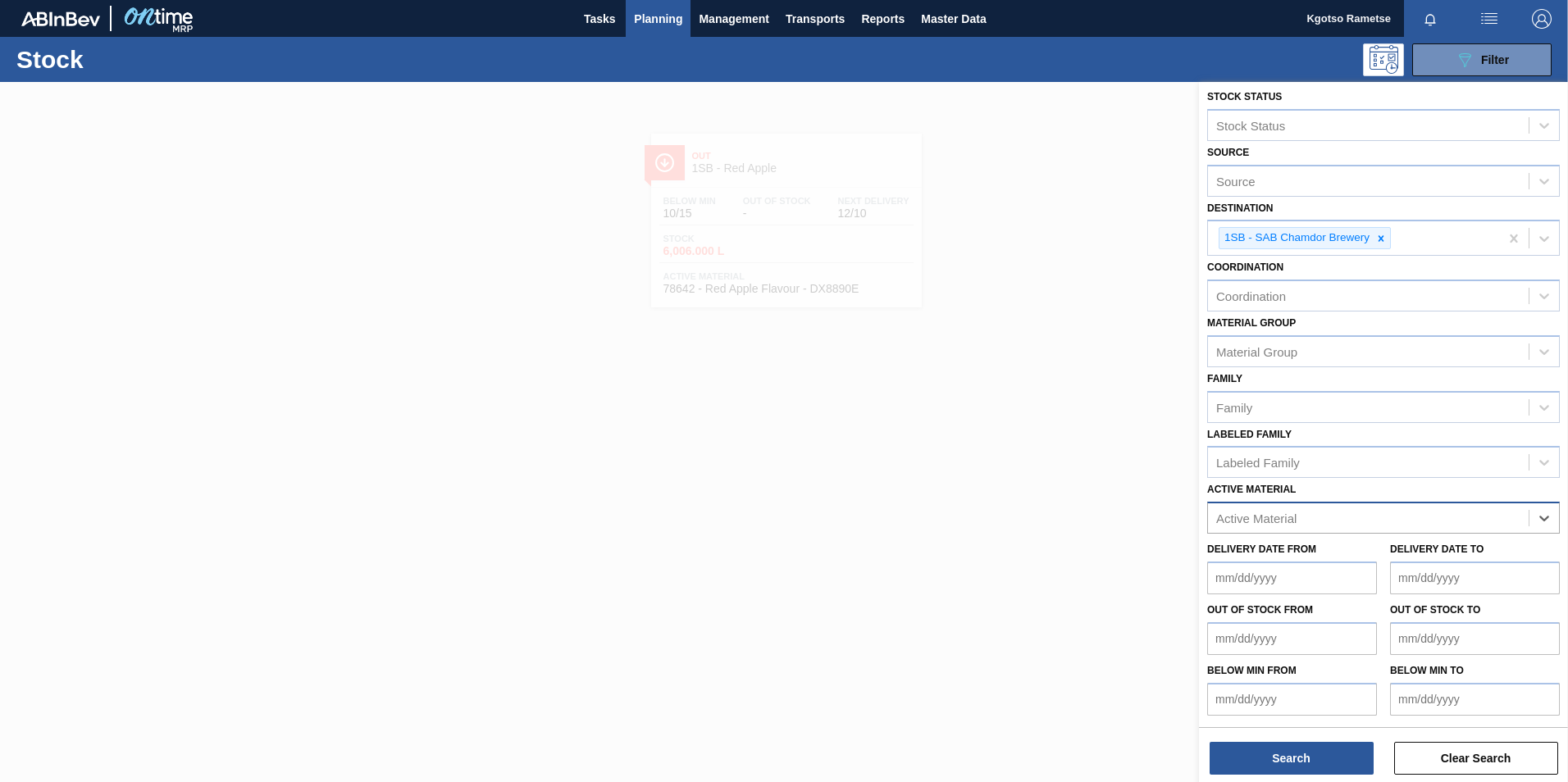
scroll to position [5, 0]
paste Material "285033"
type Material "285033"
click at [1372, 556] on div "285033 - Spirit Grain Neutral - 96% ABV" at bounding box center [1383, 559] width 353 height 31
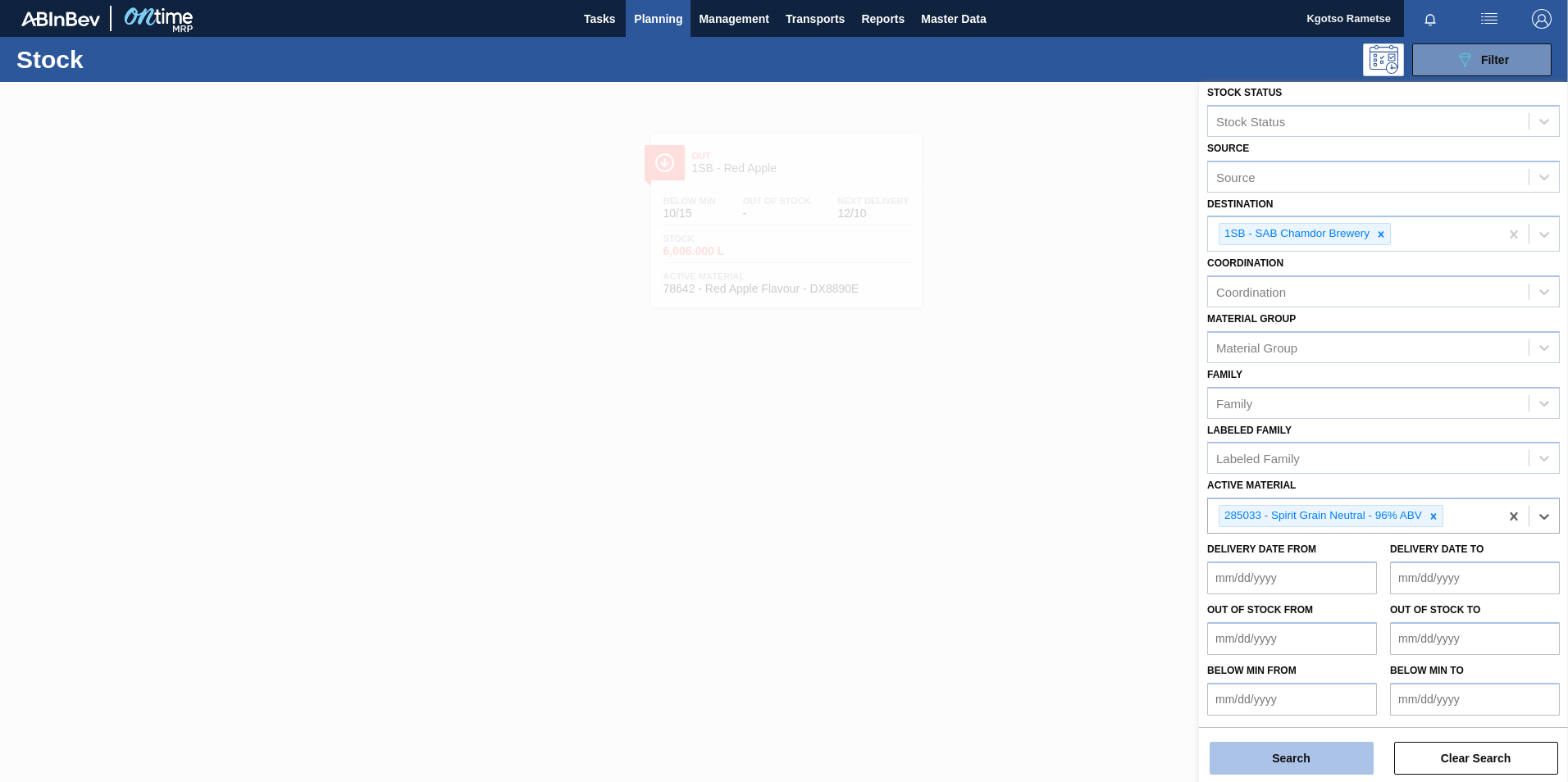
click at [1315, 743] on button "Search" at bounding box center [1292, 759] width 164 height 33
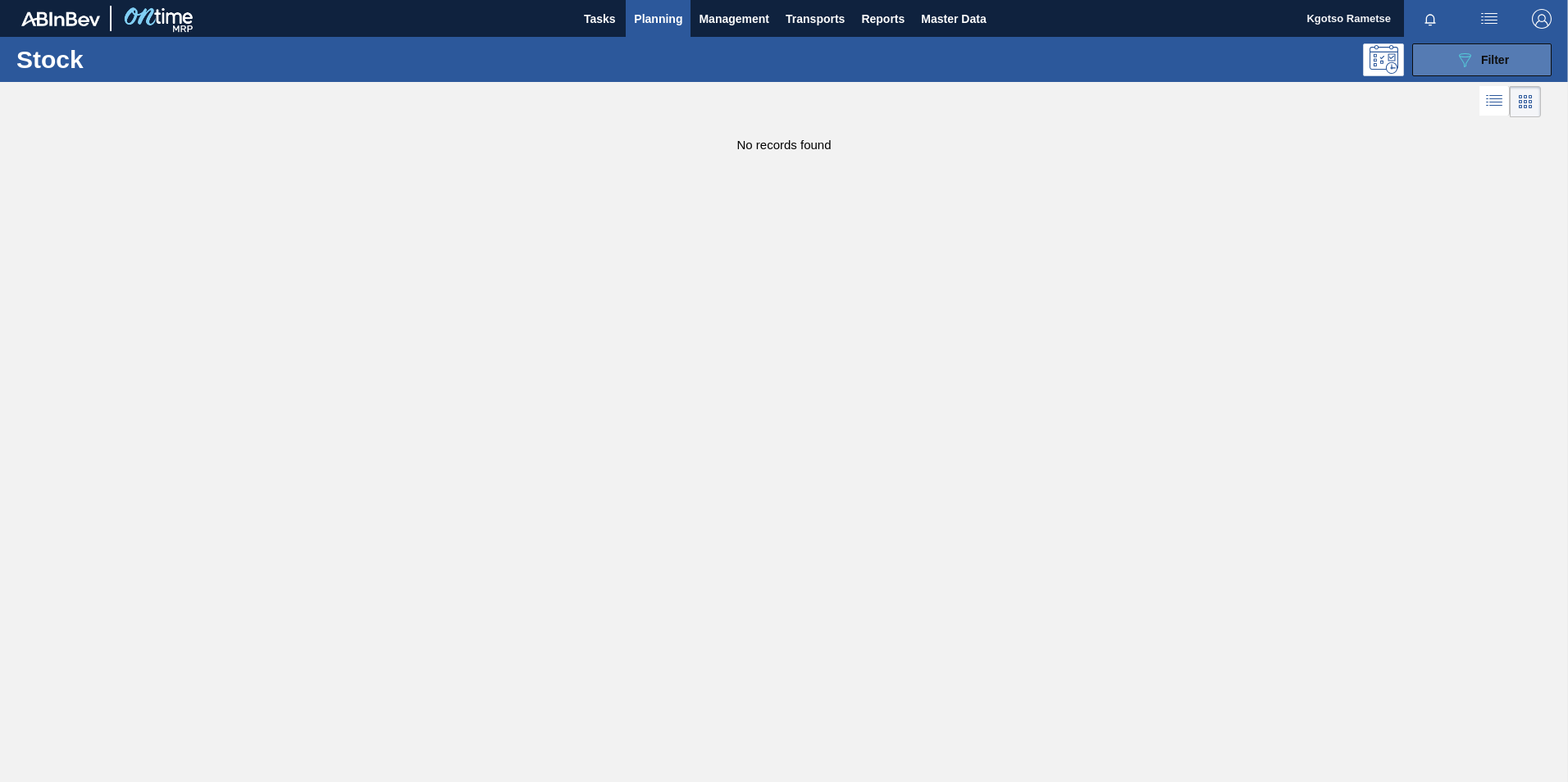
click at [1464, 74] on button "089F7B8B-B2A5-4AFE-B5C0-19BA573D28AC Filter" at bounding box center [1481, 60] width 139 height 33
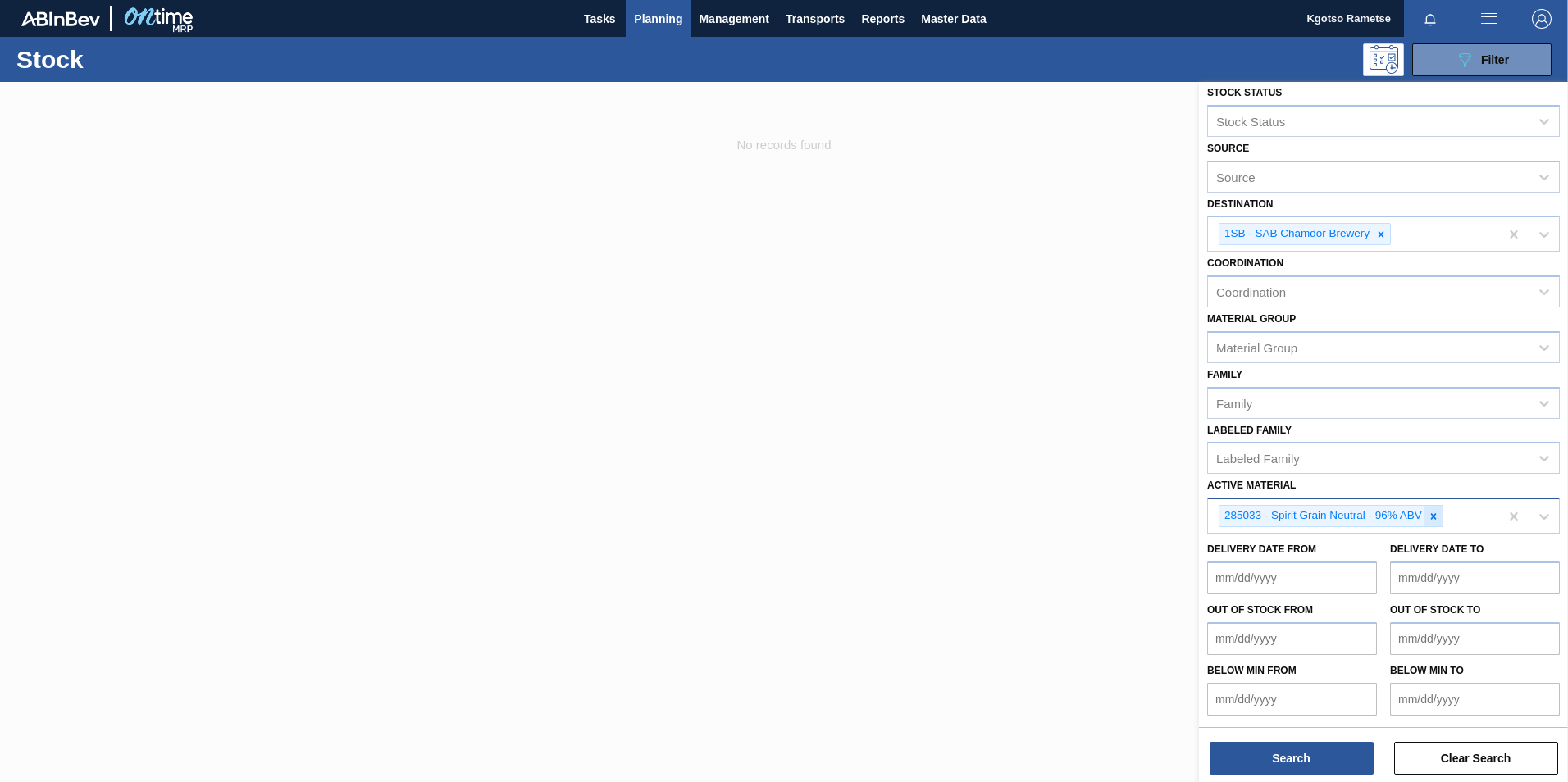
click at [1435, 522] on icon at bounding box center [1433, 517] width 12 height 12
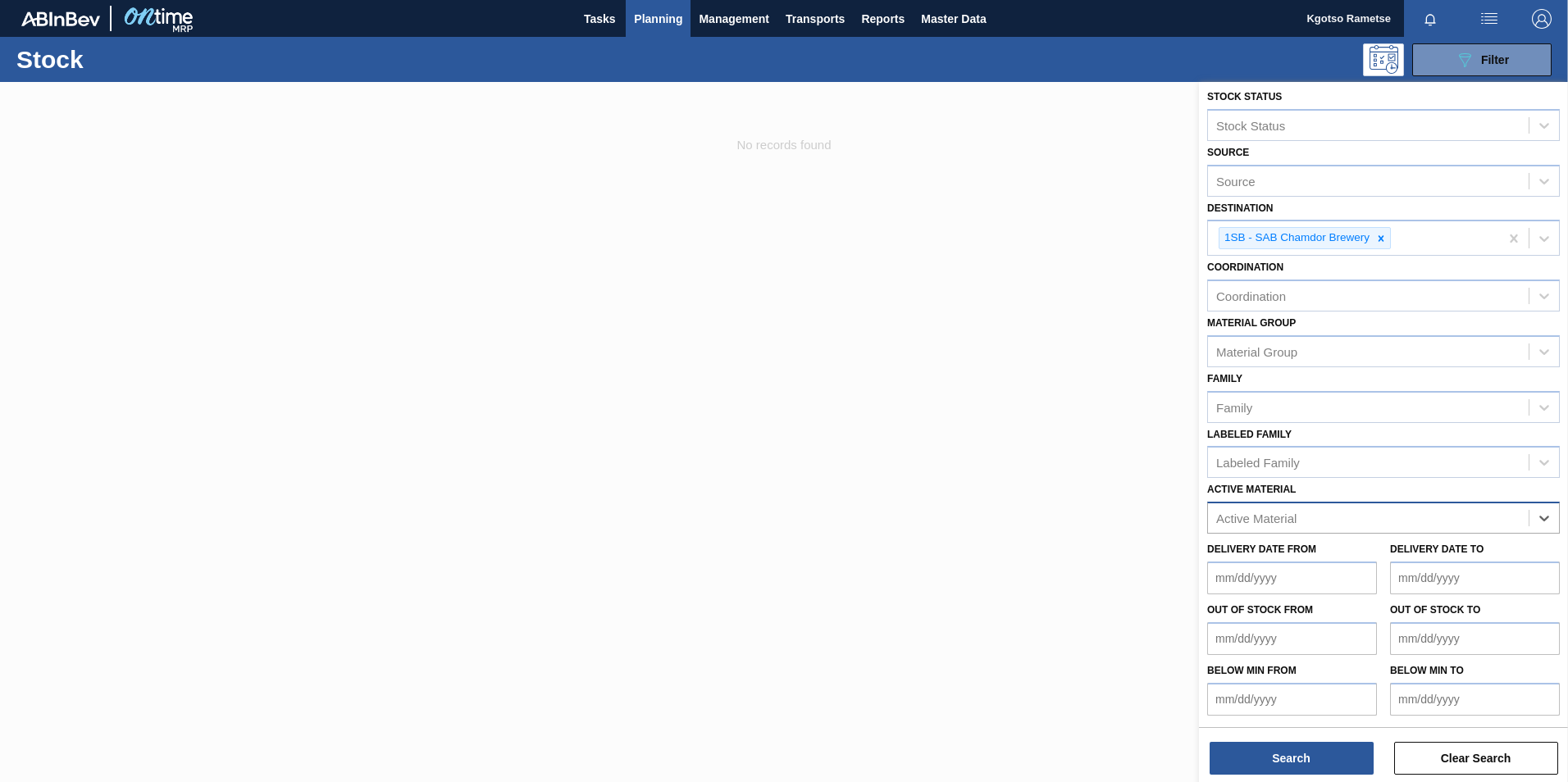
paste Material "285024"
click at [1381, 231] on div at bounding box center [1381, 238] width 18 height 21
type Material "285024"
click at [1275, 518] on div "Active Material" at bounding box center [1256, 518] width 80 height 14
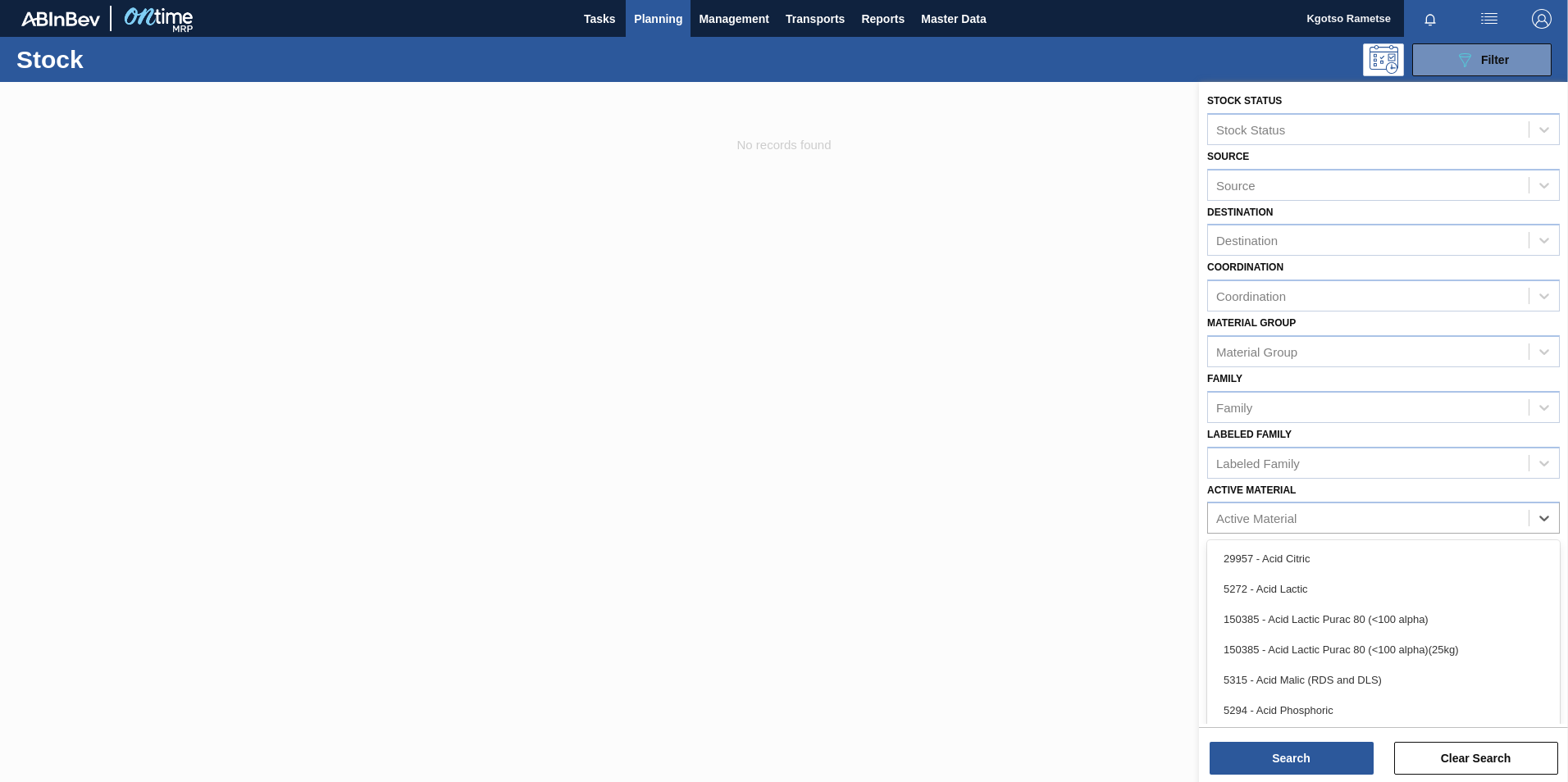
paste Material "285024"
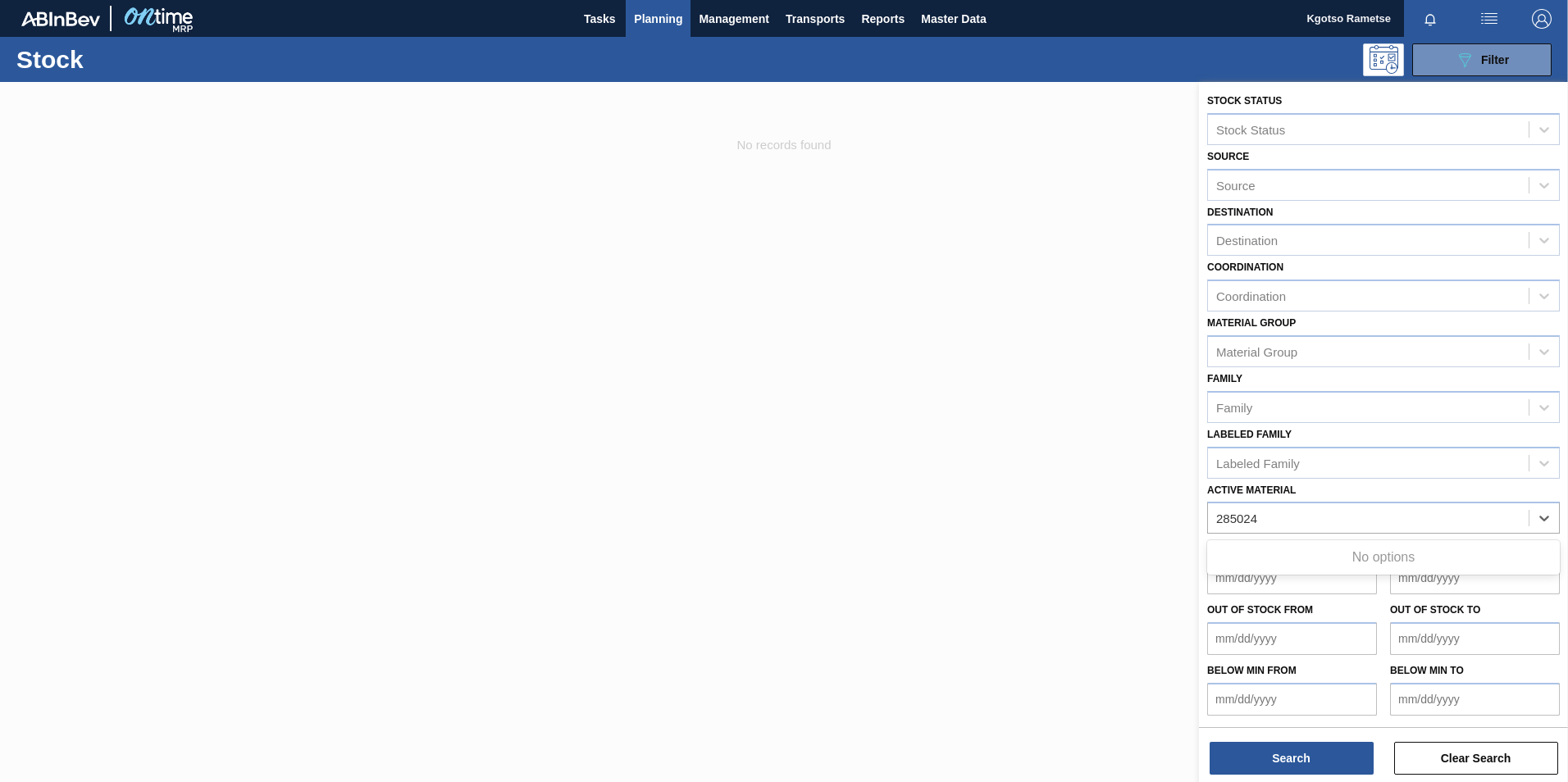
type Material "285024"
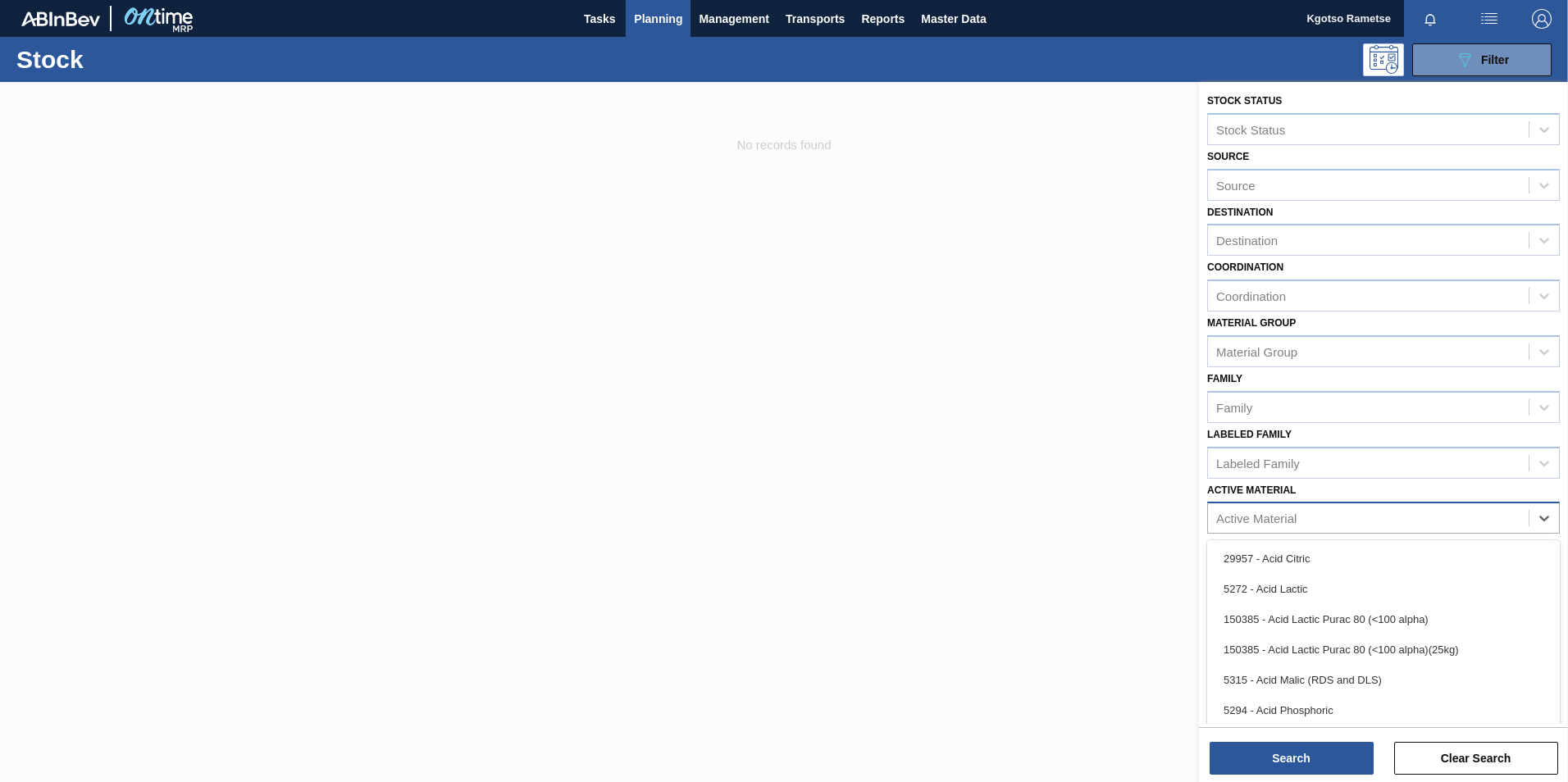
click at [1229, 507] on div "Active Material" at bounding box center [1368, 518] width 320 height 23
paste Material "285023"
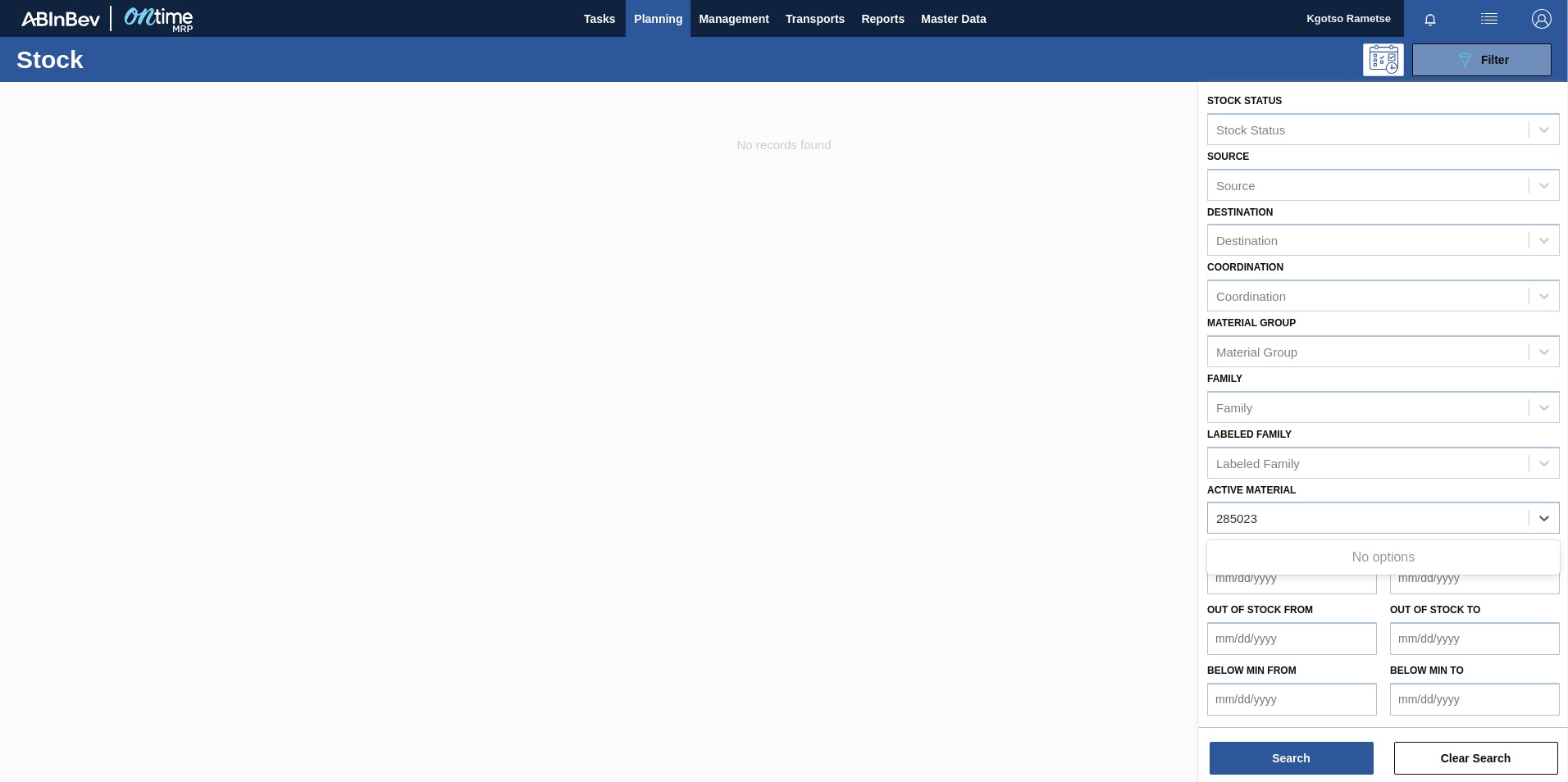
type Material "285023"
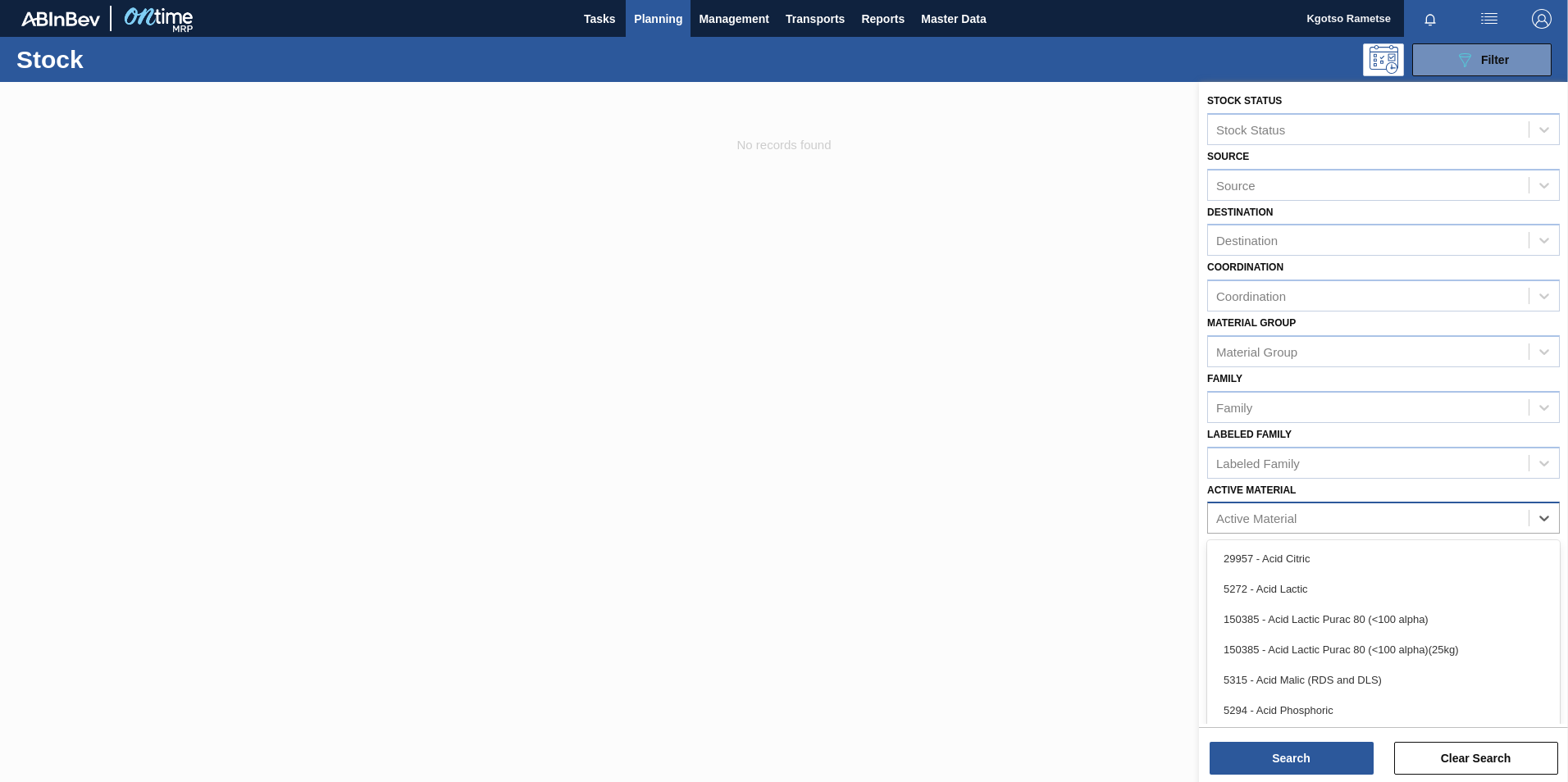
click at [1239, 514] on div "Active Material" at bounding box center [1256, 518] width 80 height 14
paste Material "285021"
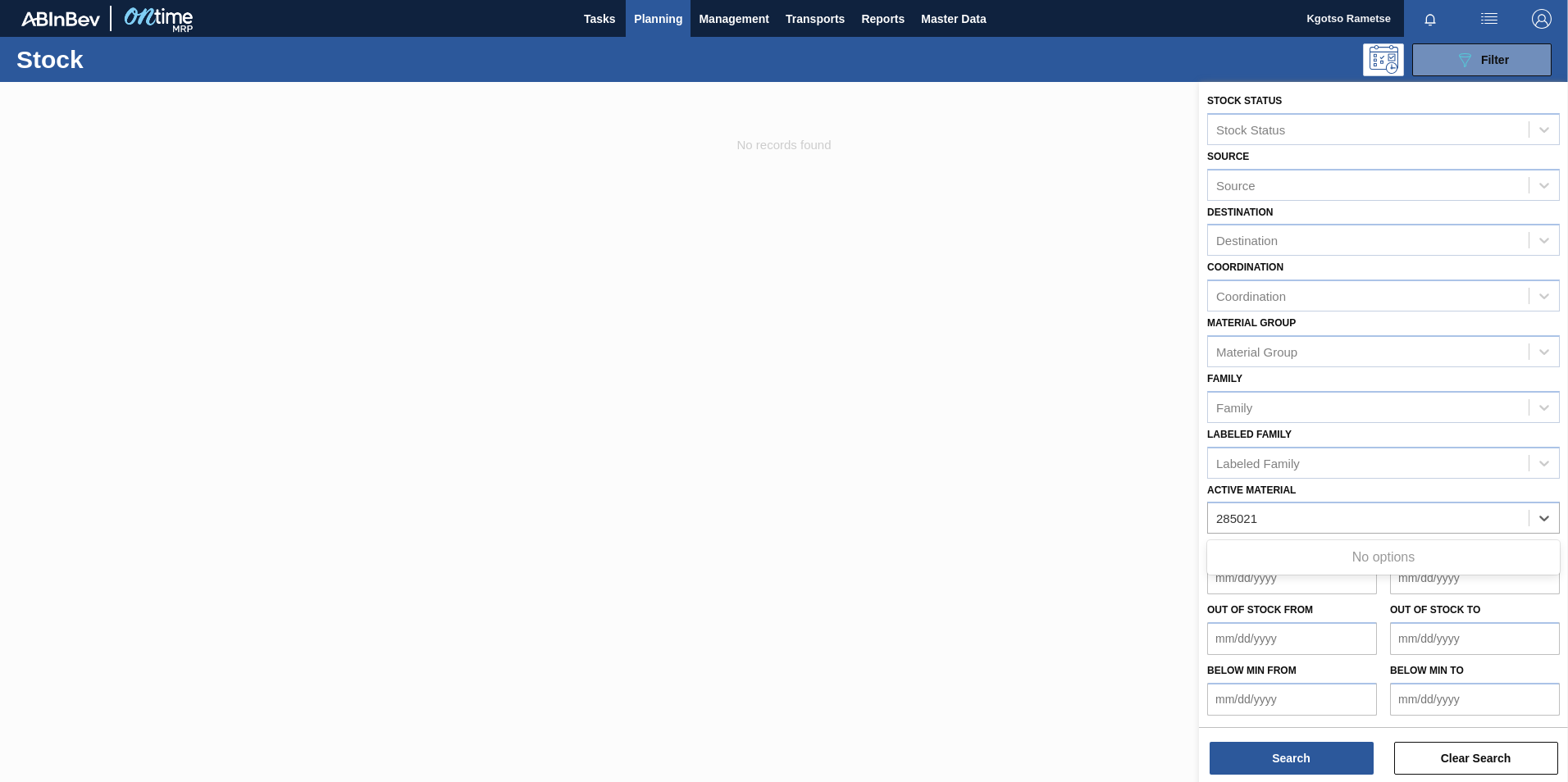
type Material "285021"
click at [1012, 629] on div at bounding box center [784, 473] width 1568 height 782
